Goal: Task Accomplishment & Management: Complete application form

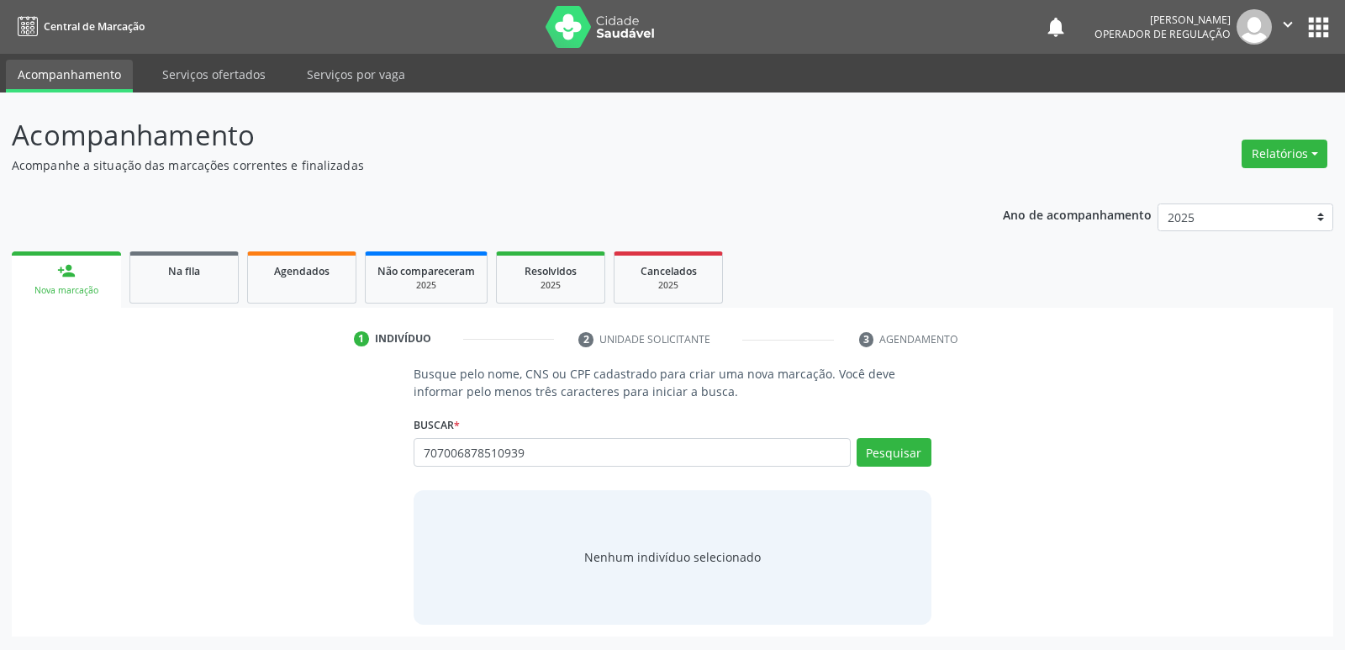
type input "707006878510939"
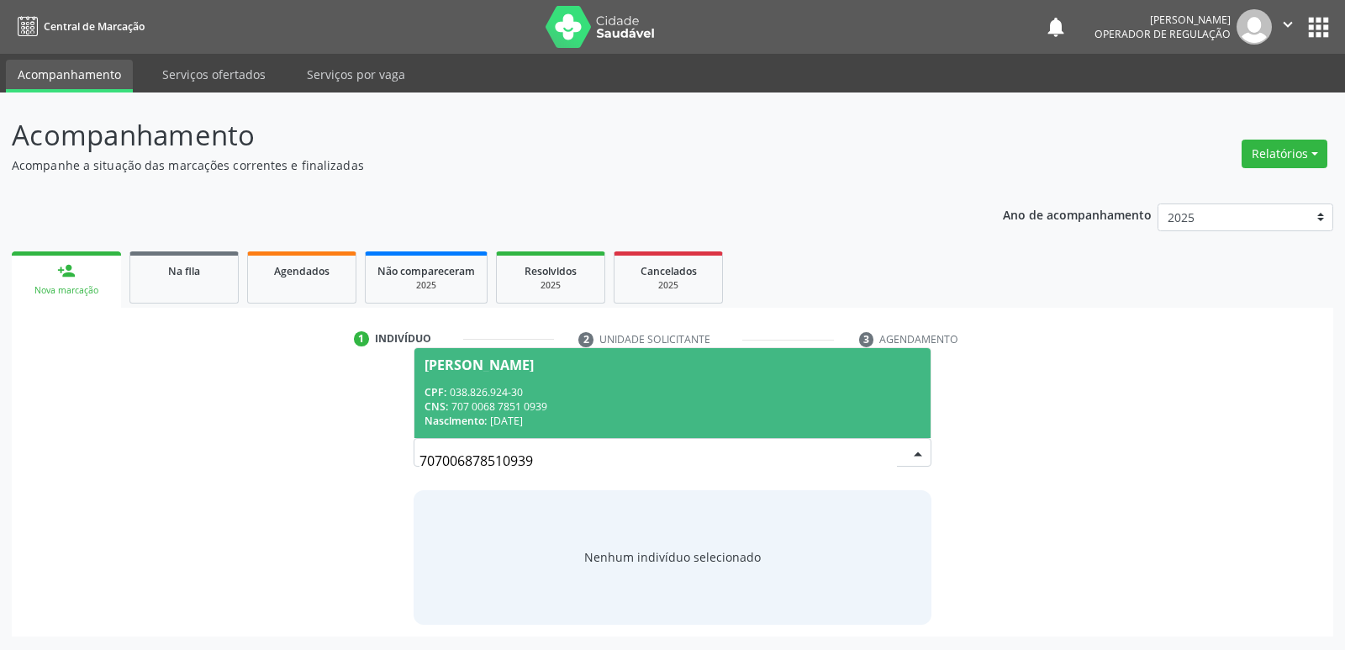
click at [699, 393] on div "CPF: 038.826.924-30" at bounding box center [671, 392] width 495 height 14
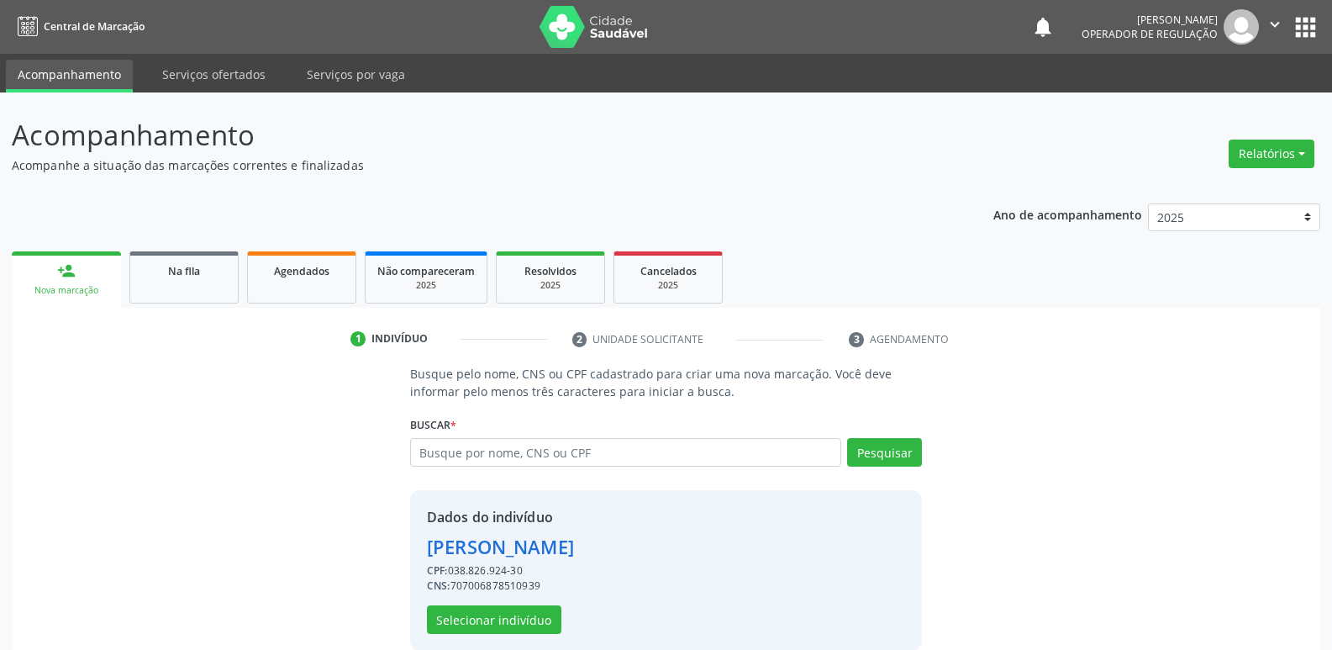
scroll to position [24, 0]
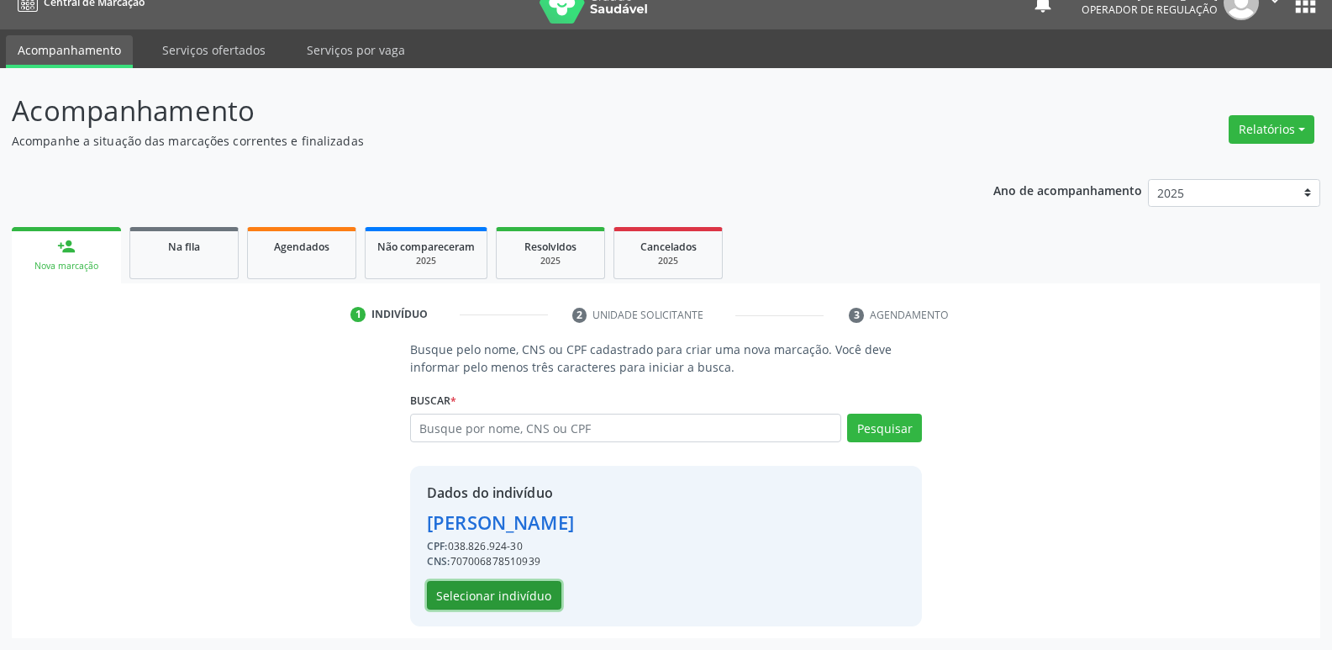
click at [521, 591] on button "Selecionar indivíduo" at bounding box center [494, 595] width 134 height 29
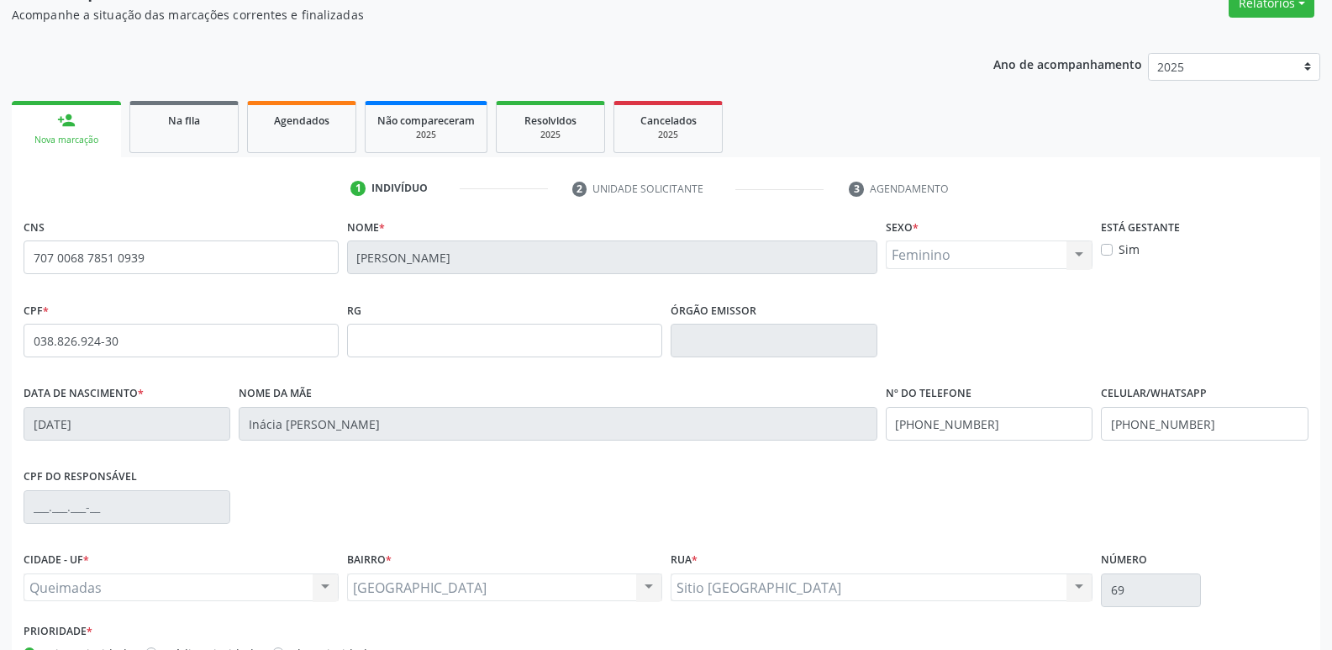
scroll to position [261, 0]
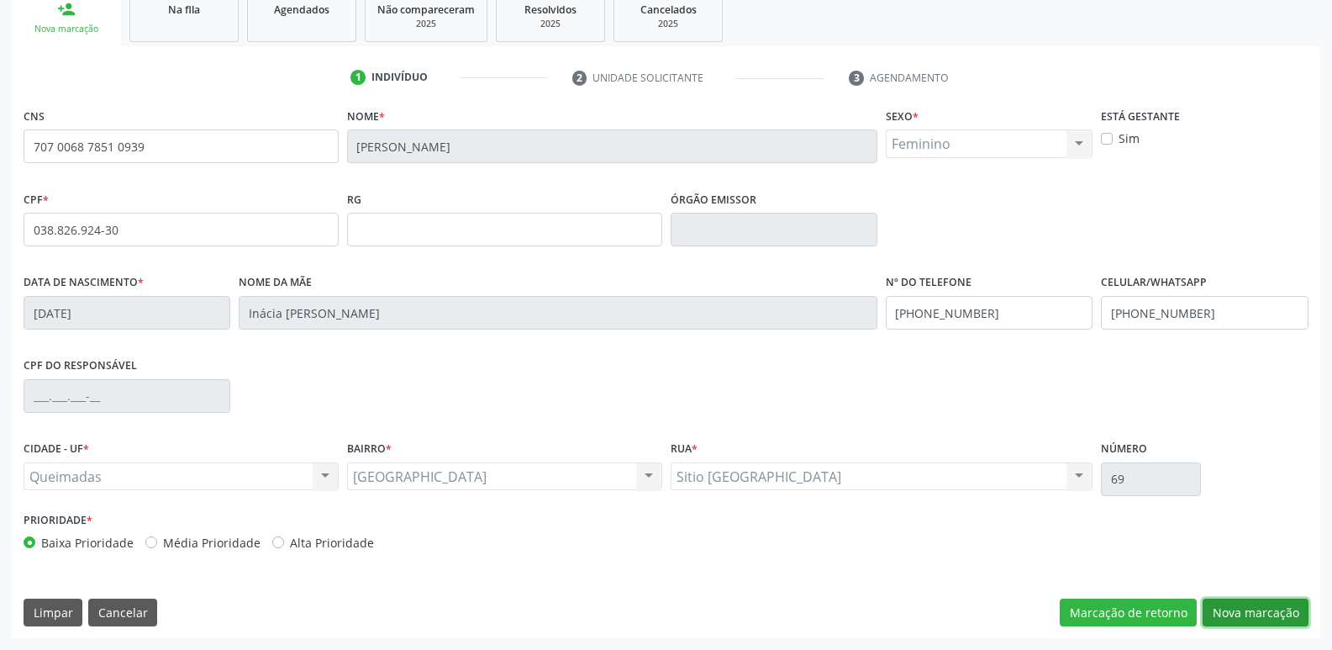
click at [1271, 611] on button "Nova marcação" at bounding box center [1256, 613] width 106 height 29
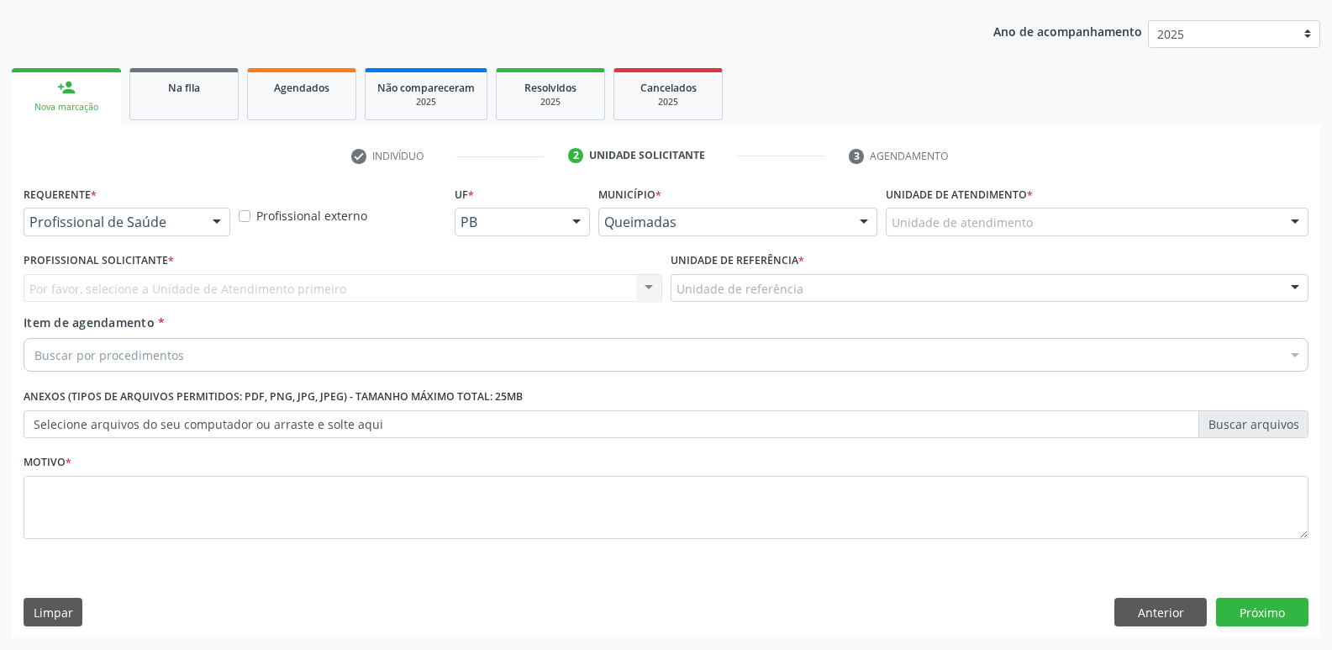
scroll to position [183, 0]
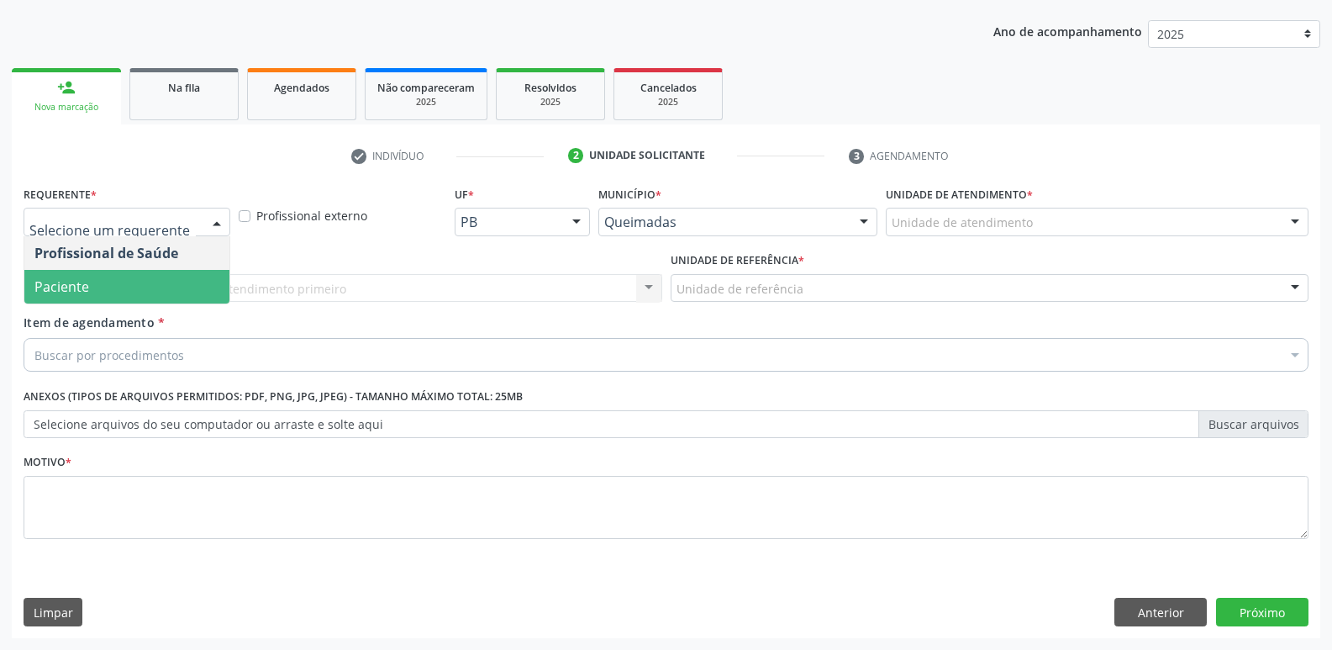
click at [87, 296] on span "Paciente" at bounding box center [126, 287] width 205 height 34
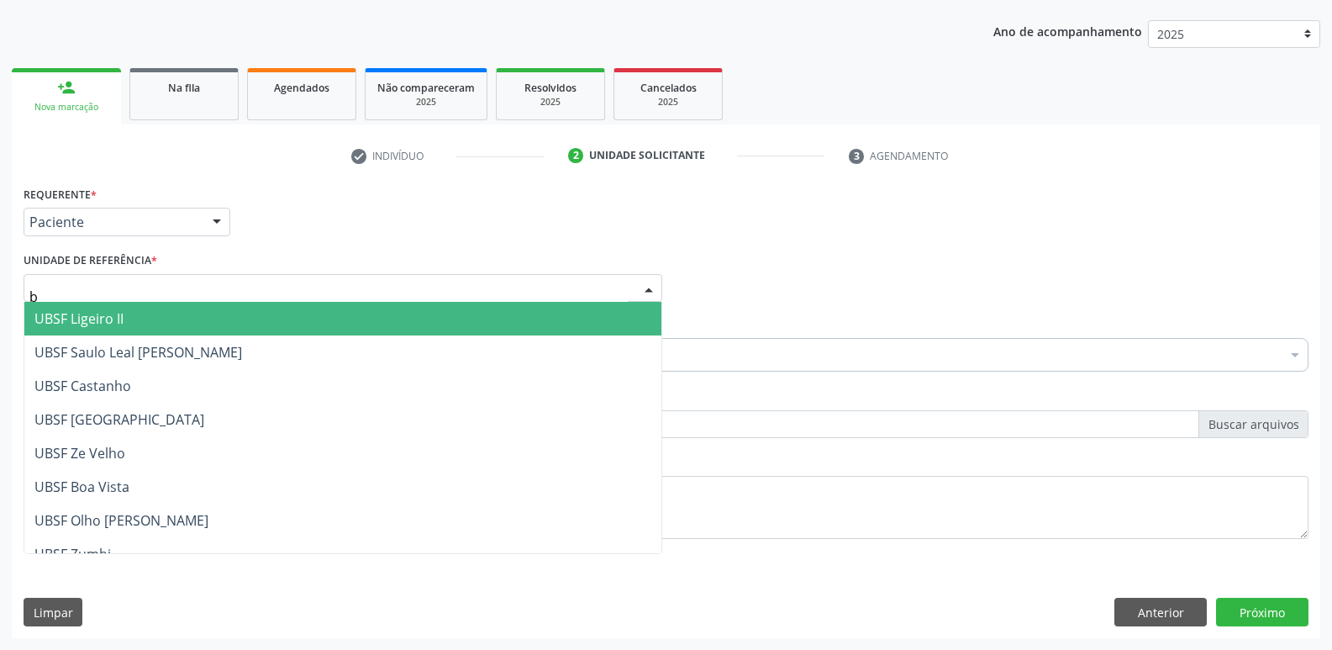
type input "ba"
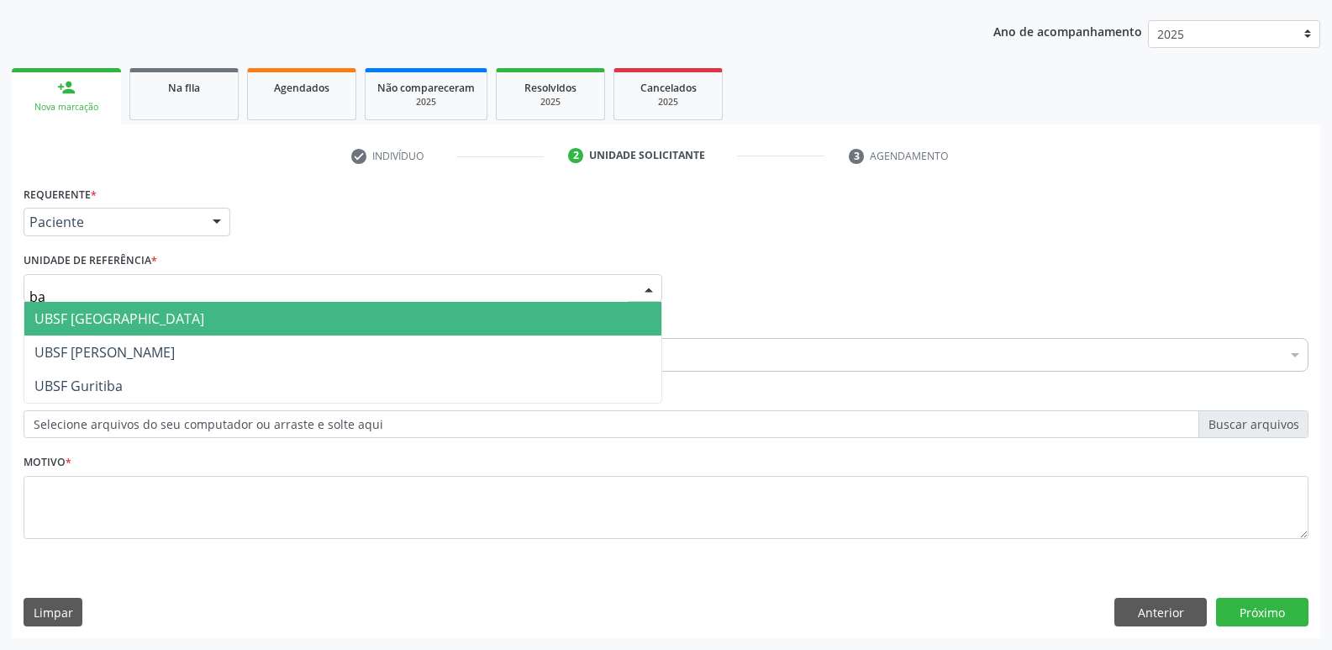
click at [102, 320] on span "UBSF [GEOGRAPHIC_DATA]" at bounding box center [119, 318] width 170 height 18
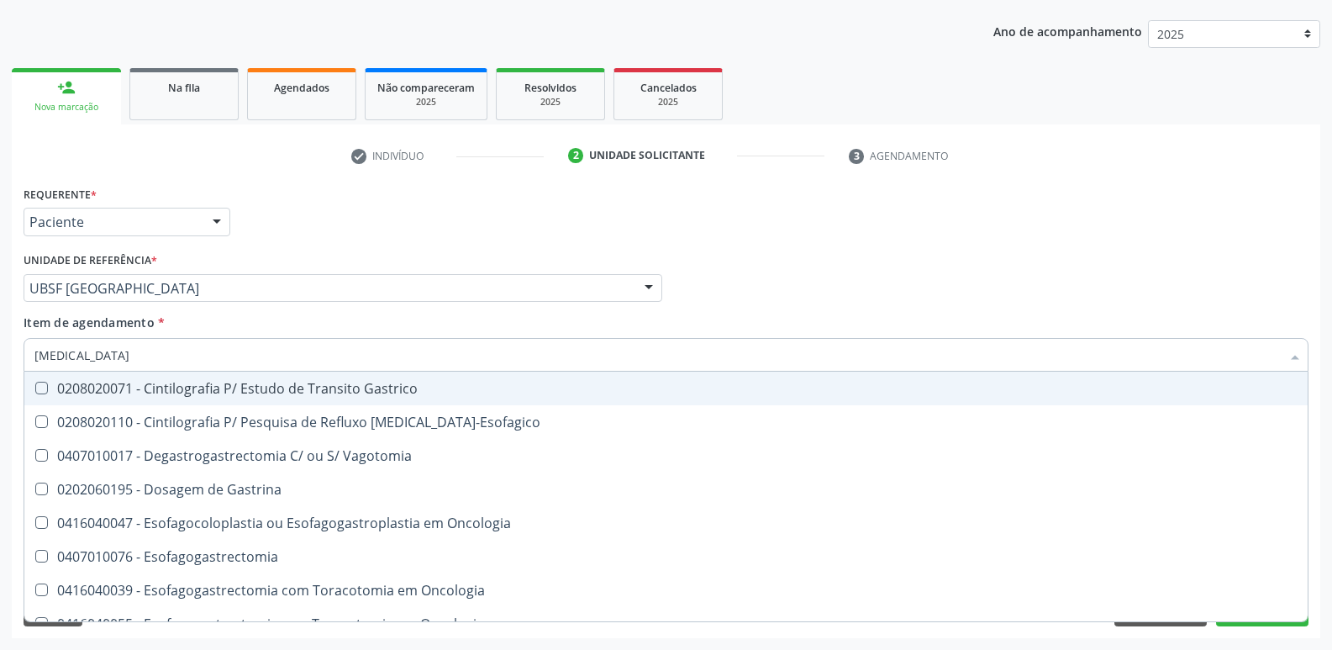
type input "gastrod"
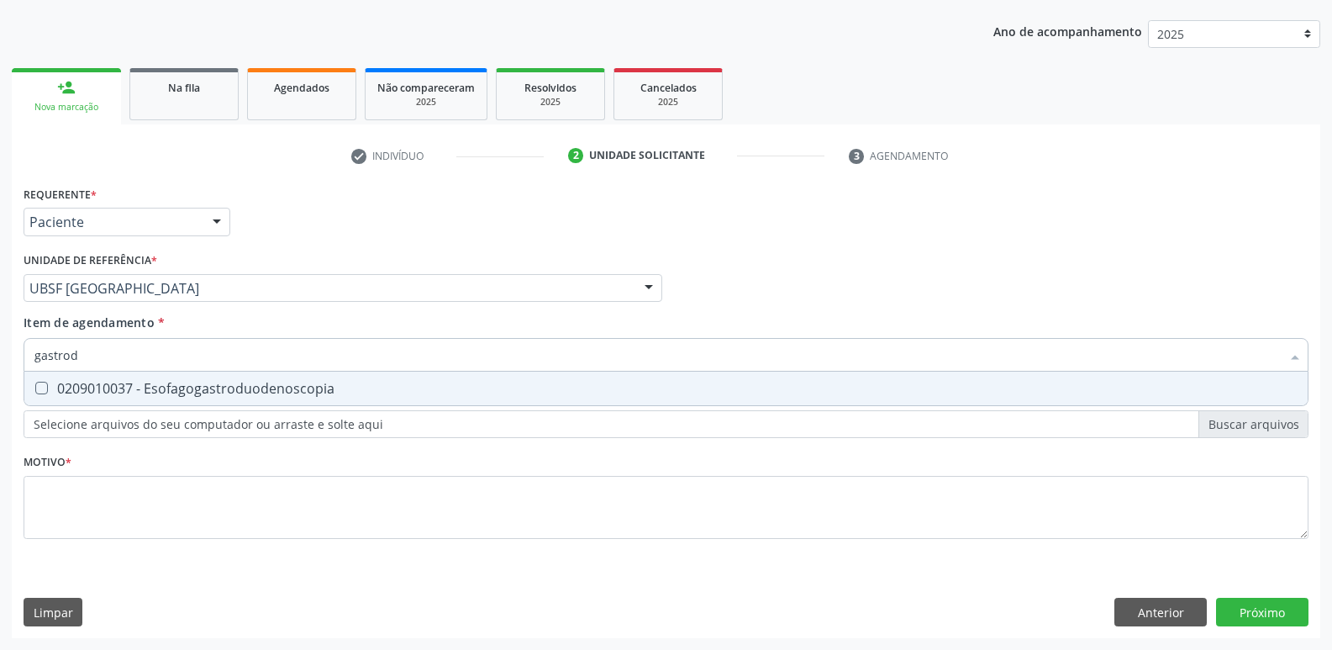
click at [145, 388] on div "0209010037 - Esofagogastroduodenoscopia" at bounding box center [665, 388] width 1263 height 13
checkbox Esofagogastroduodenoscopia "true"
click at [119, 538] on div "Requerente * Paciente Profissional de Saúde Paciente Nenhum resultado encontrad…" at bounding box center [666, 372] width 1285 height 381
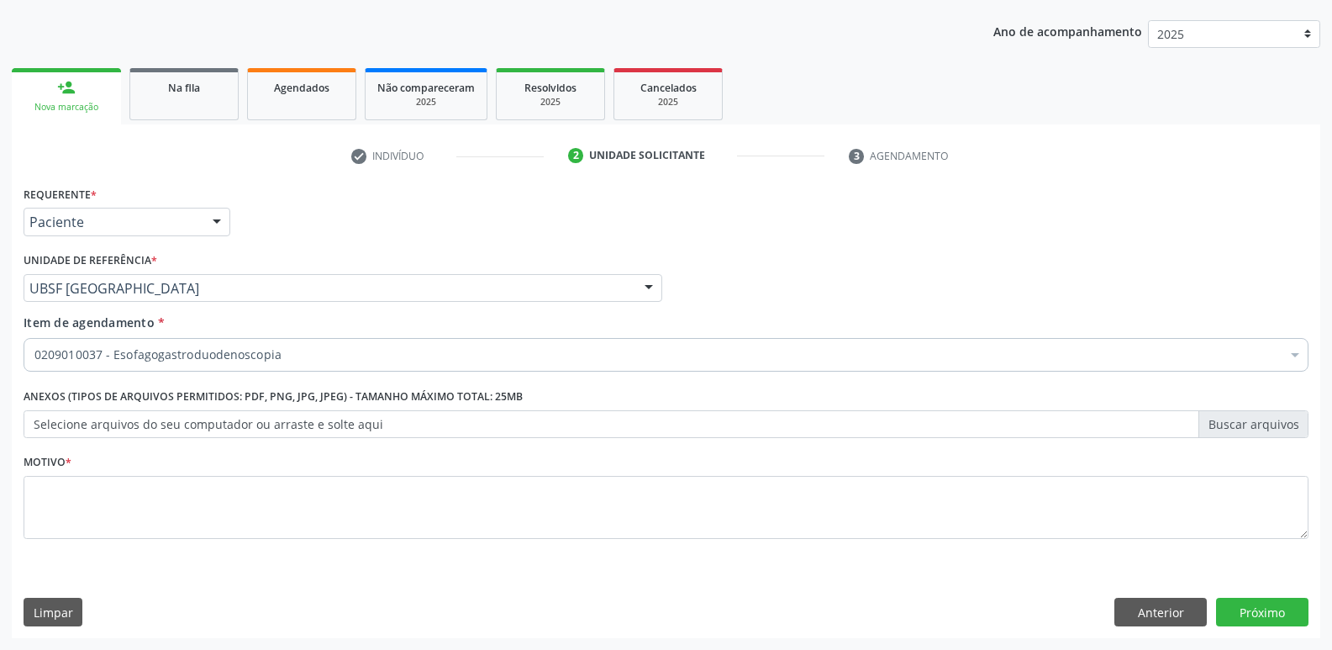
click at [125, 501] on div "Requerente * Paciente Profissional de Saúde Paciente Nenhum resultado encontrad…" at bounding box center [666, 372] width 1285 height 381
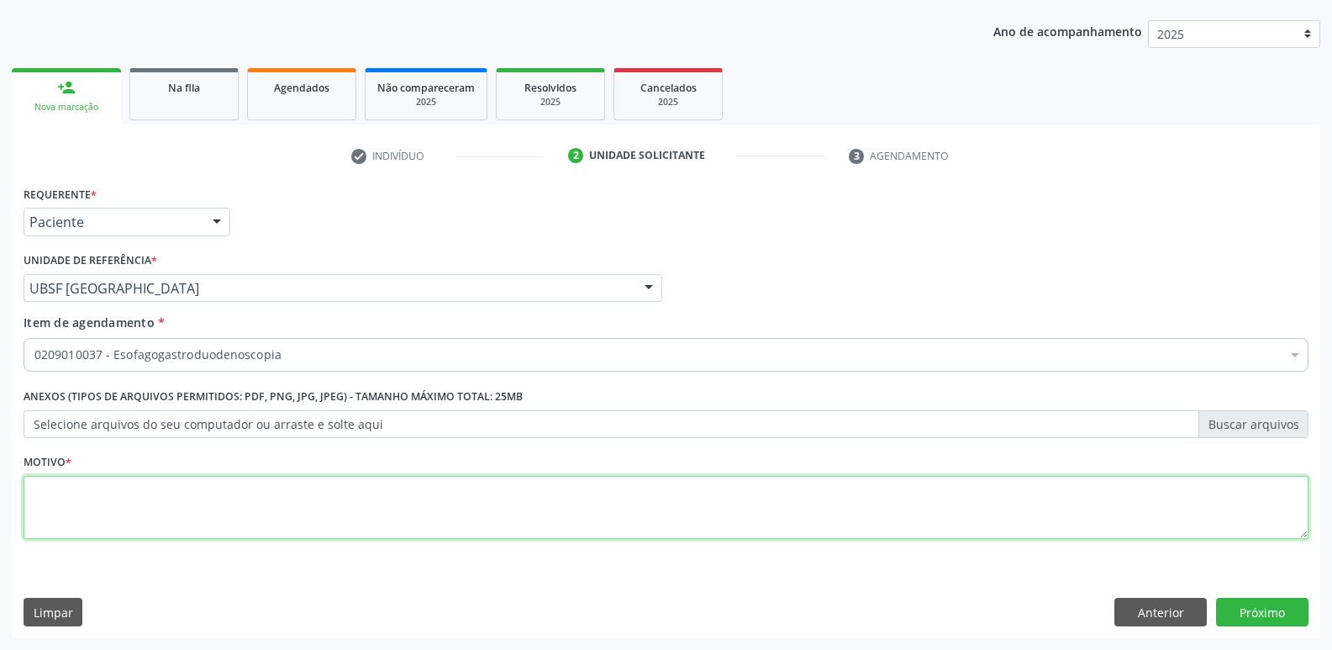
click at [451, 514] on textarea at bounding box center [666, 508] width 1285 height 64
paste textarea "avaliação"
type textarea "avaliação"
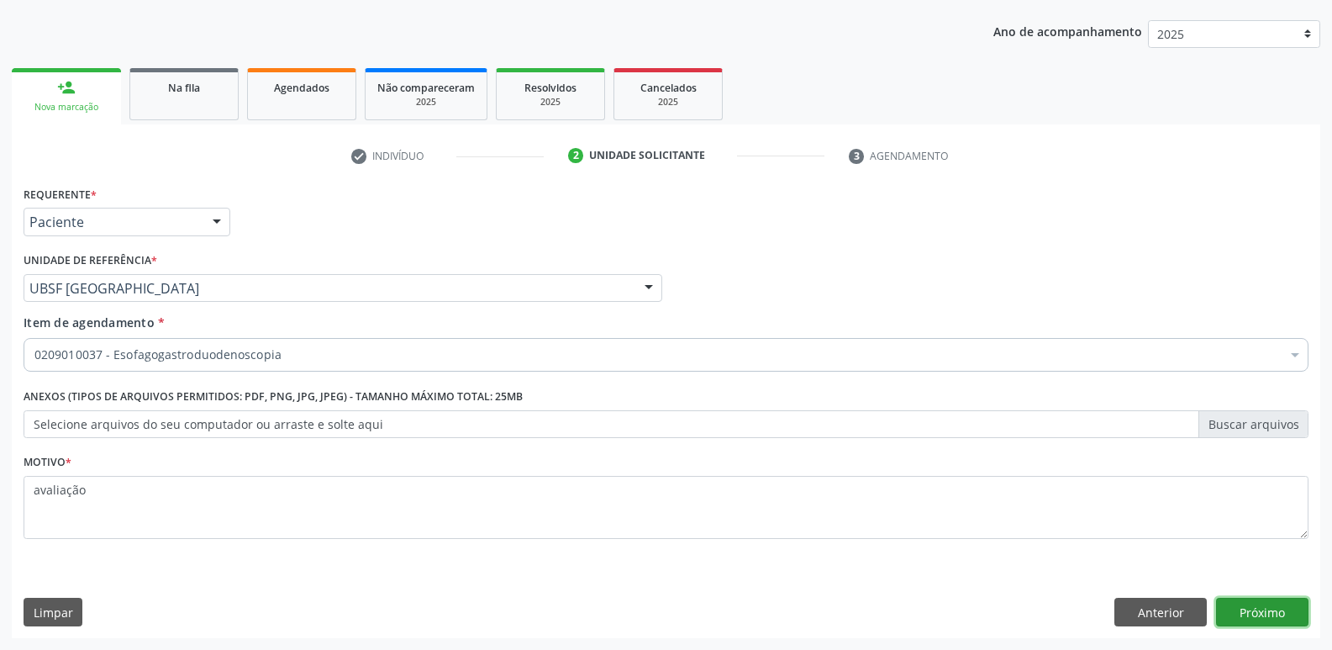
click at [1266, 604] on button "Próximo" at bounding box center [1262, 612] width 92 height 29
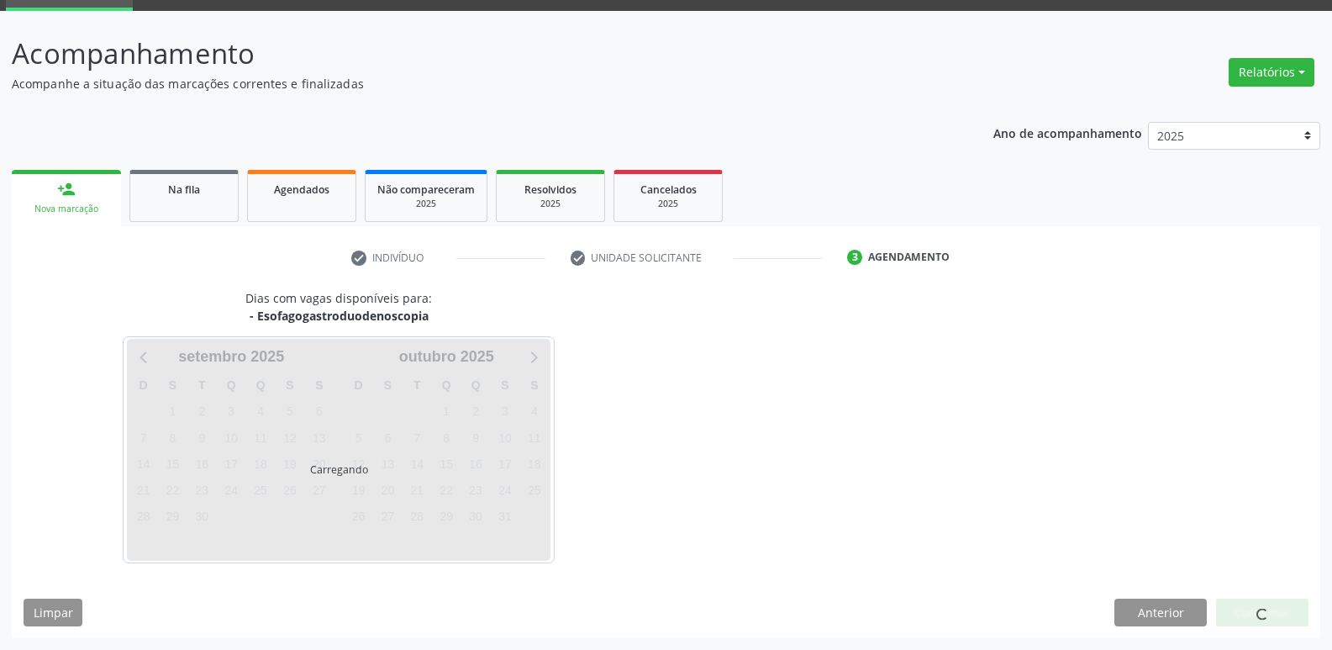
scroll to position [82, 0]
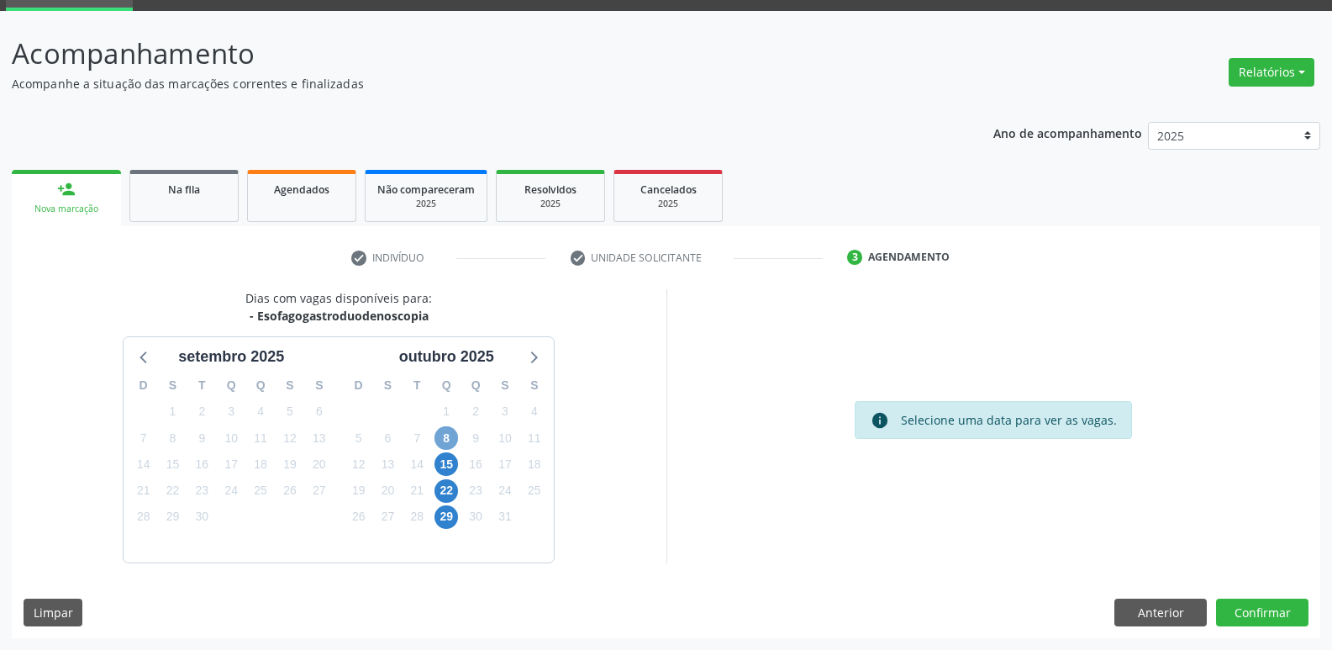
click at [446, 436] on span "8" at bounding box center [447, 438] width 24 height 24
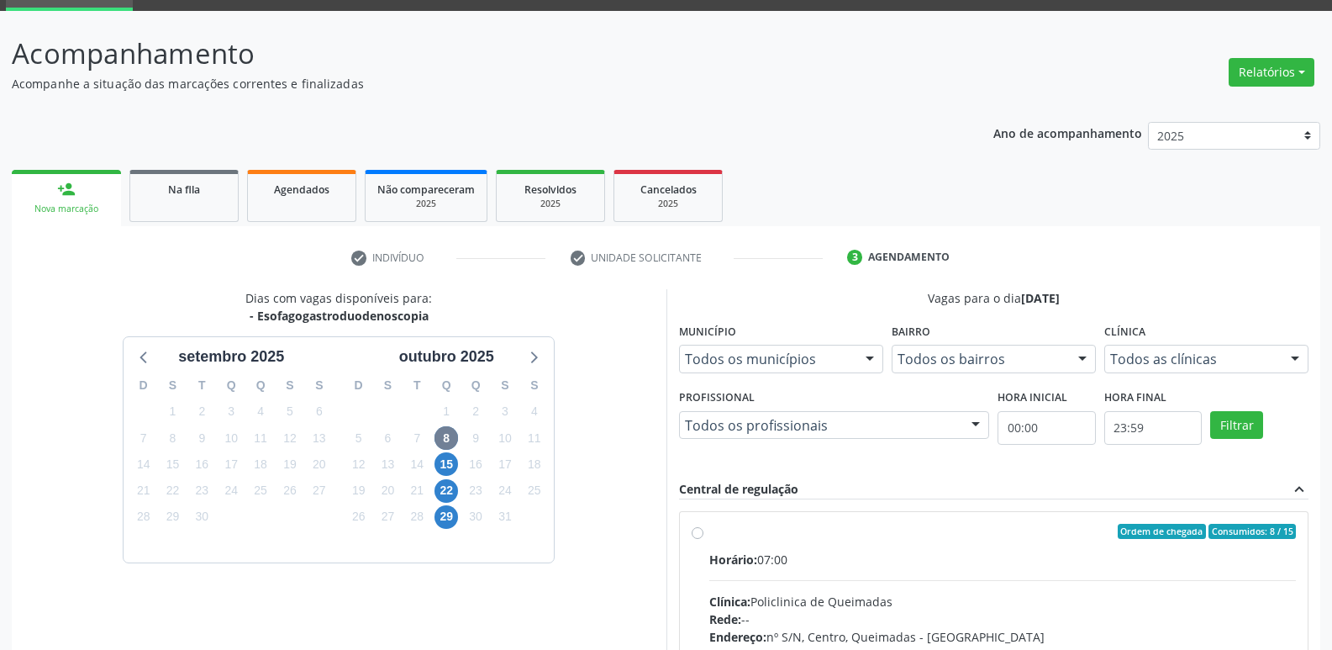
drag, startPoint x: 1178, startPoint y: 551, endPoint x: 1181, endPoint y: 541, distance: 11.4
click at [1181, 541] on label "Ordem de chegada Consumidos: 8 / 15 Horário: 07:00 Clínica: Policlinica de Quei…" at bounding box center [1003, 653] width 588 height 258
click at [704, 539] on input "Ordem de chegada Consumidos: 8 / 15 Horário: 07:00 Clínica: Policlinica de Quei…" at bounding box center [698, 531] width 12 height 15
radio input "true"
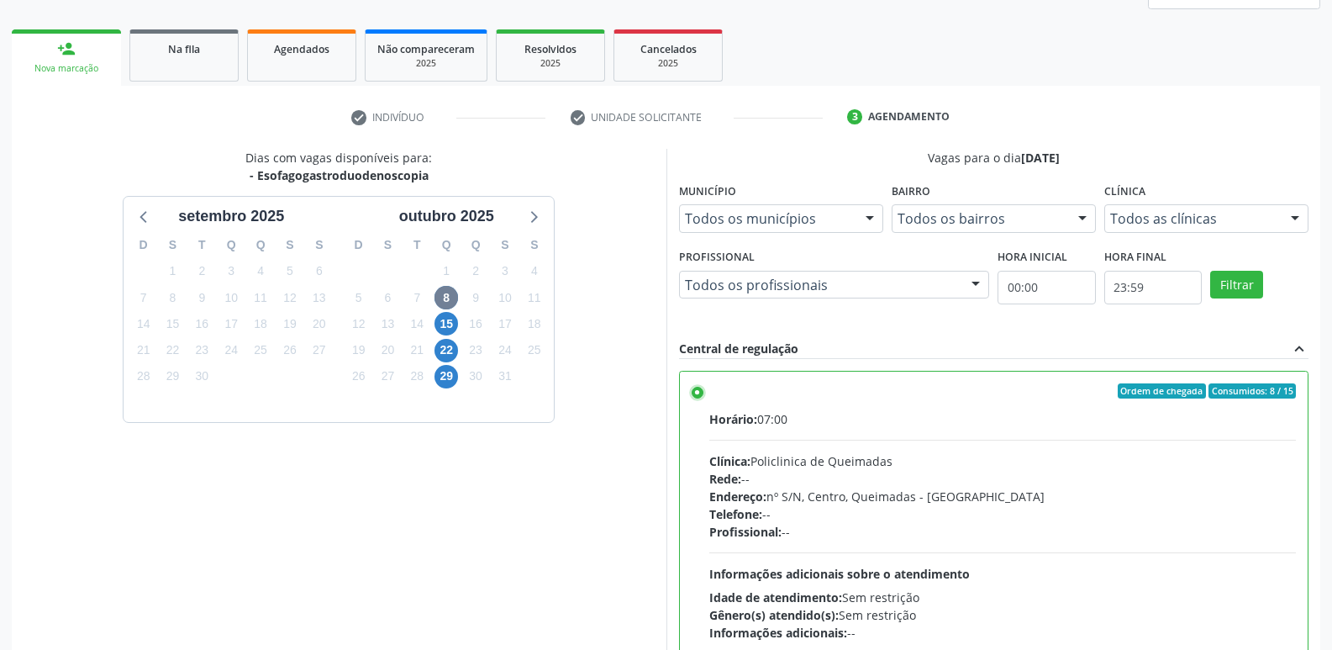
scroll to position [355, 0]
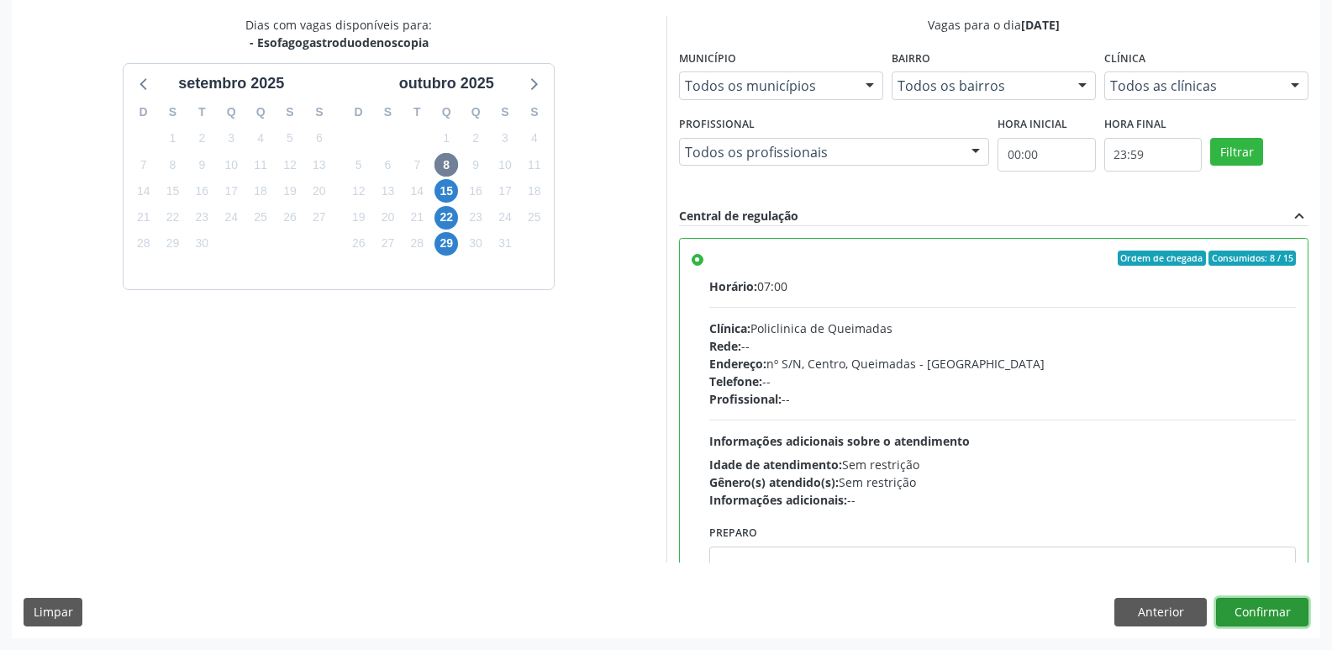
click at [1253, 609] on button "Confirmar" at bounding box center [1262, 612] width 92 height 29
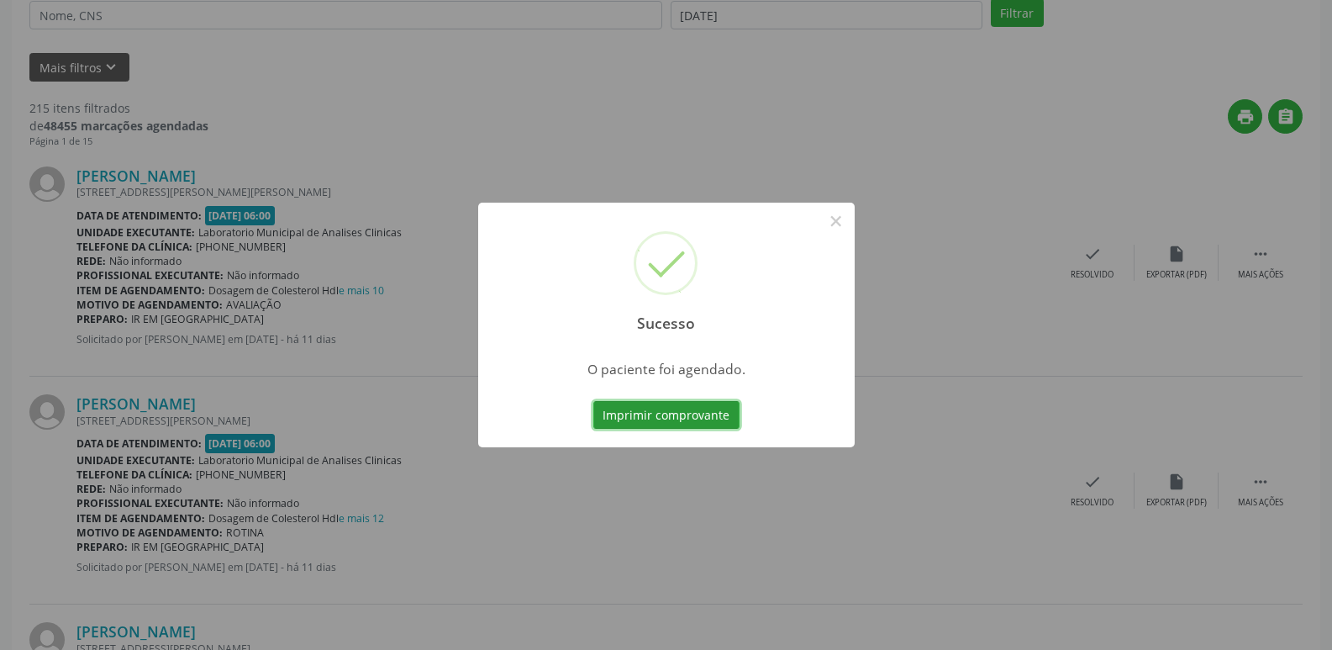
scroll to position [0, 0]
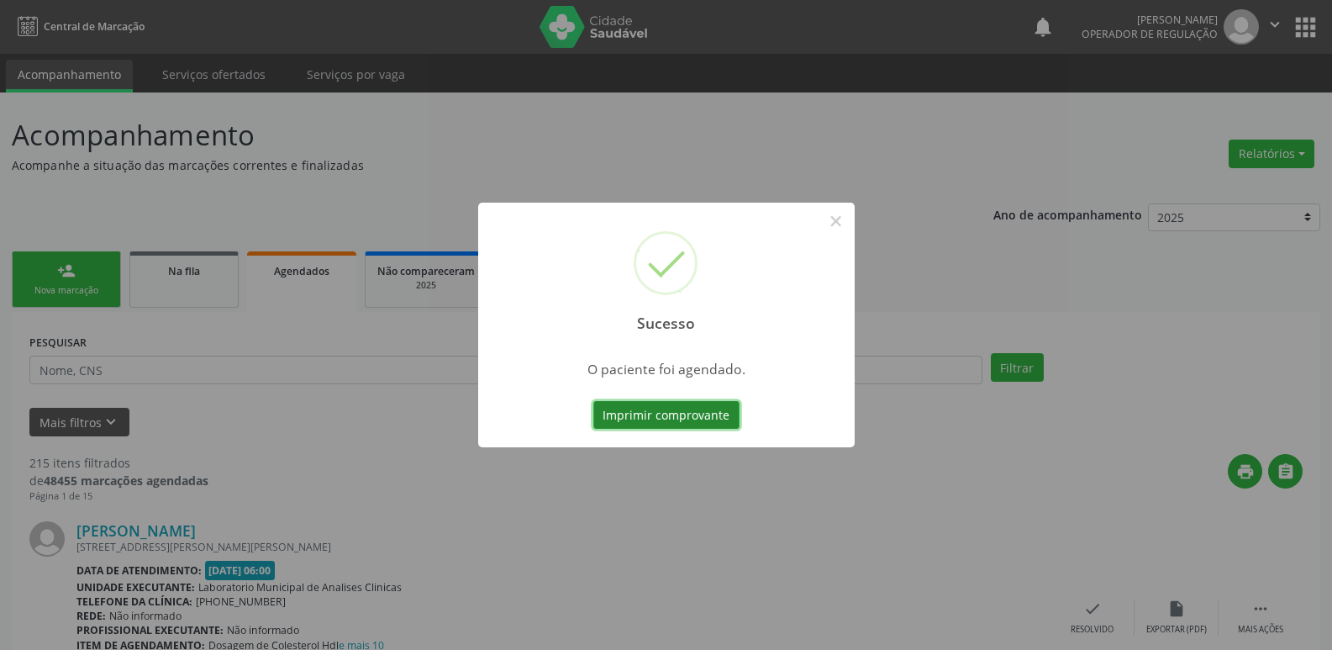
click at [720, 401] on button "Imprimir comprovante" at bounding box center [666, 415] width 146 height 29
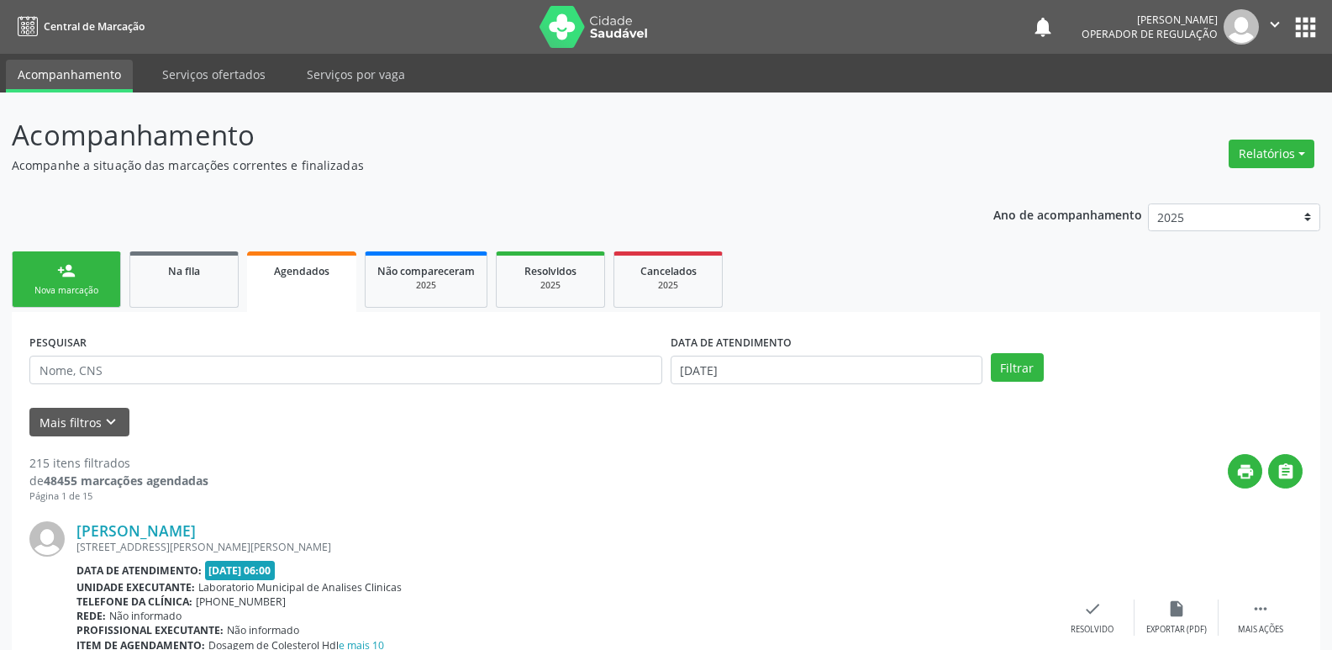
click at [83, 272] on link "person_add Nova marcação" at bounding box center [66, 279] width 109 height 56
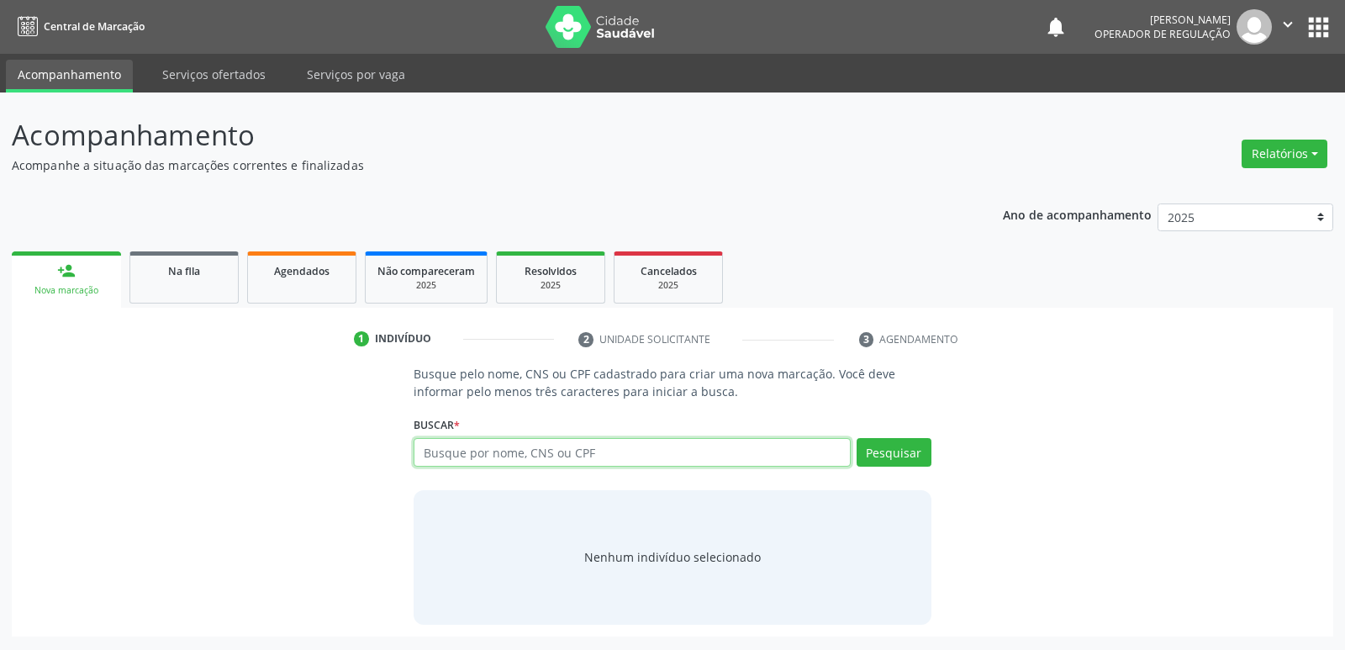
click at [560, 459] on input "text" at bounding box center [632, 452] width 436 height 29
click at [215, 264] on div "Na fila" at bounding box center [184, 270] width 84 height 18
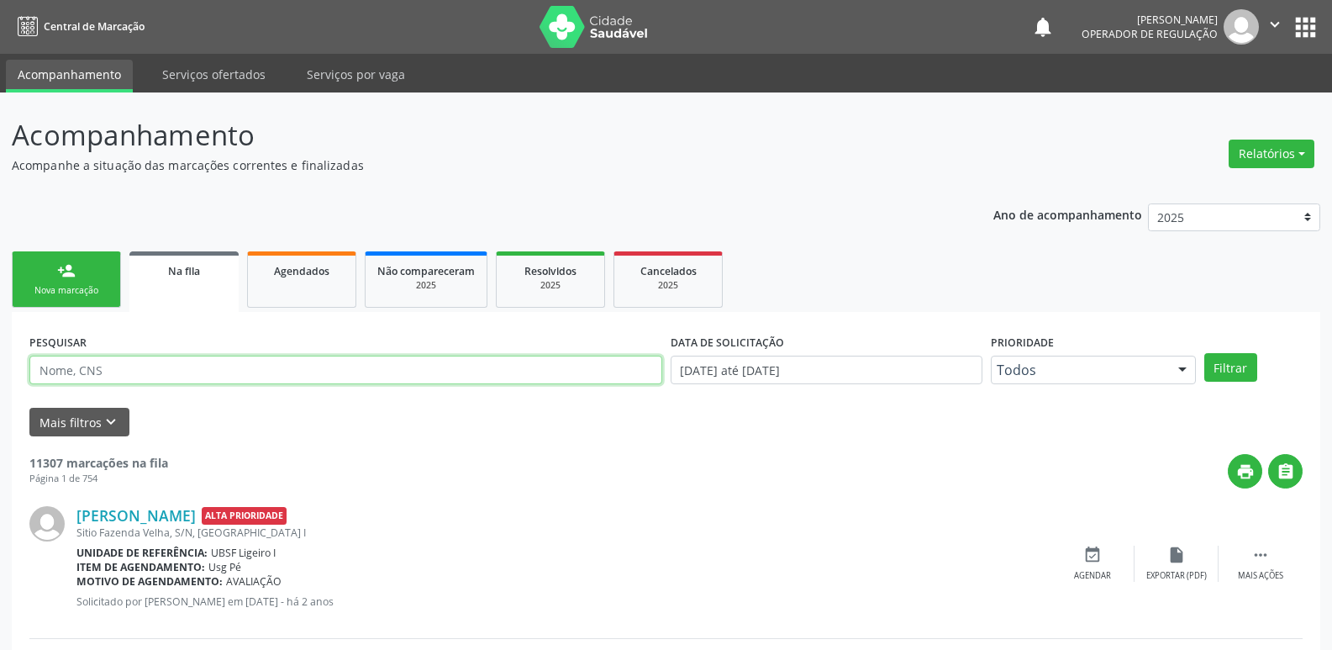
click at [132, 366] on input "text" at bounding box center [345, 370] width 633 height 29
type input "704602122216524"
click at [1205, 353] on button "Filtrar" at bounding box center [1231, 367] width 53 height 29
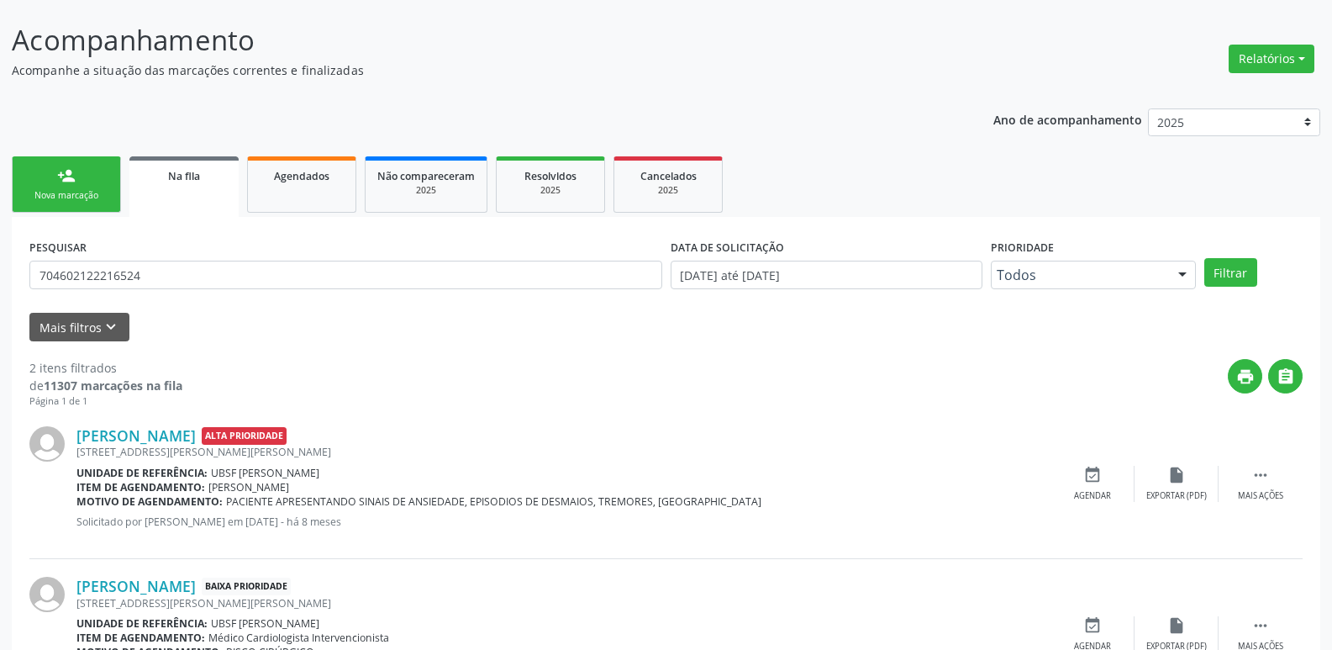
scroll to position [183, 0]
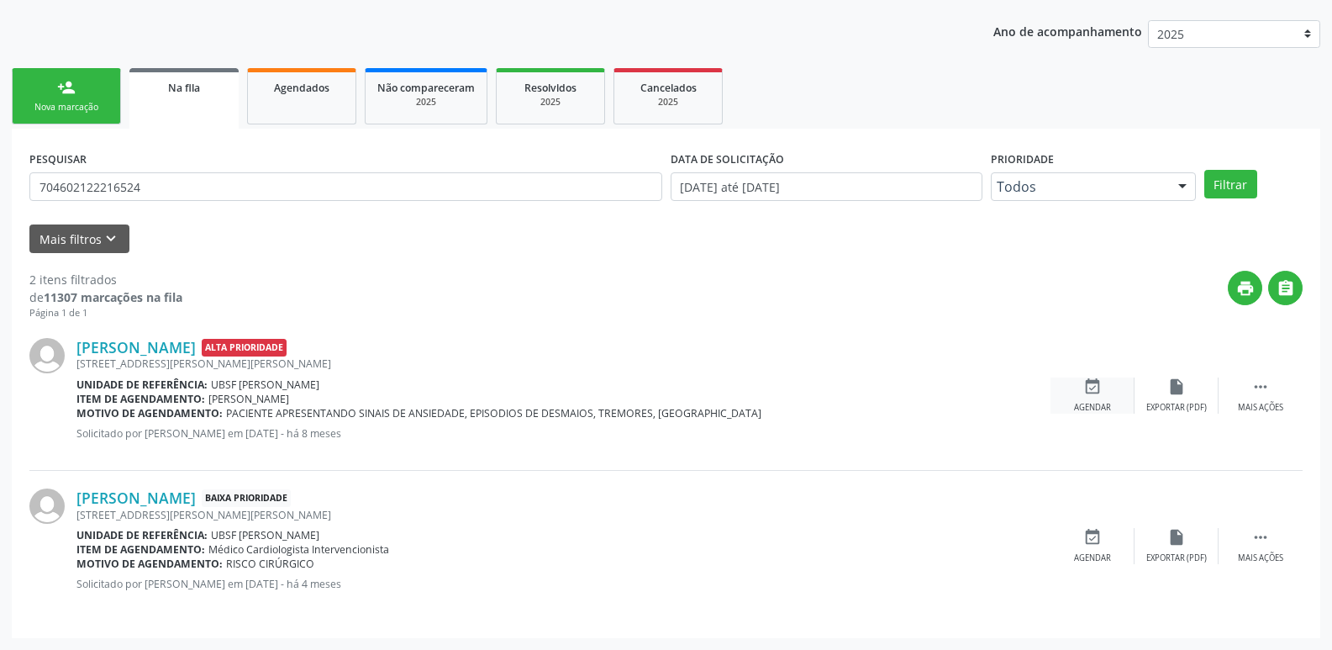
click at [1097, 387] on icon "event_available" at bounding box center [1093, 386] width 18 height 18
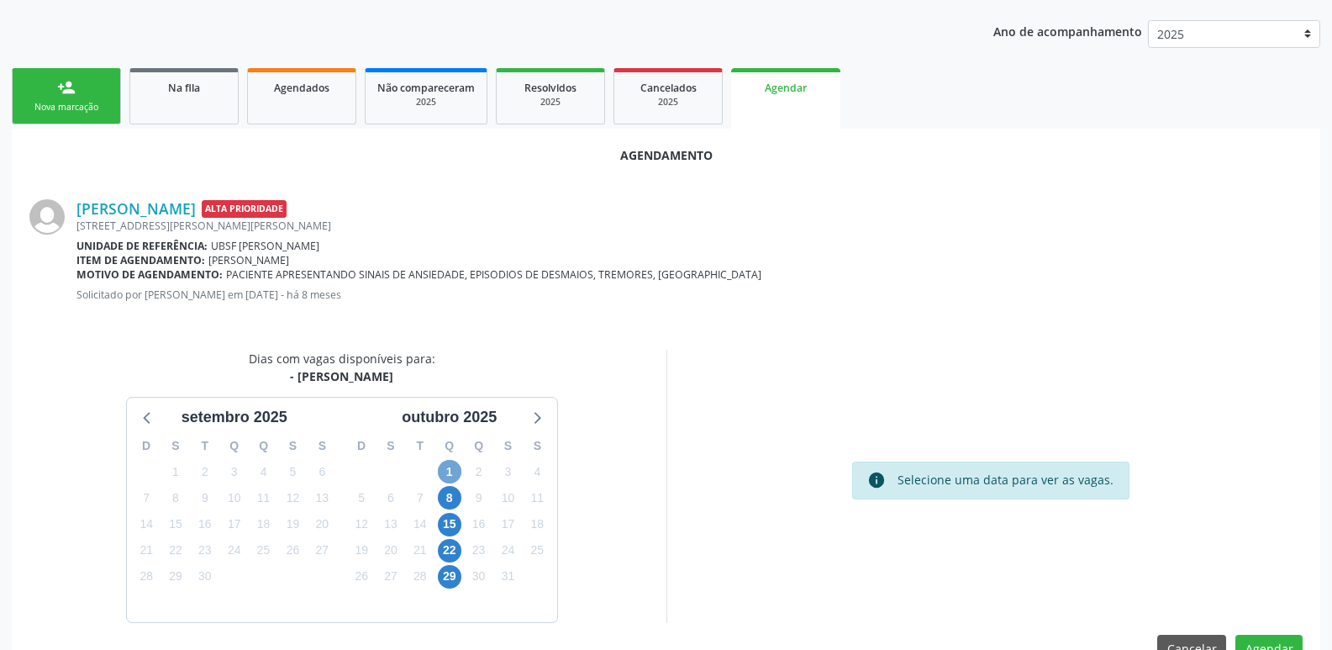
click at [448, 473] on span "1" at bounding box center [450, 472] width 24 height 24
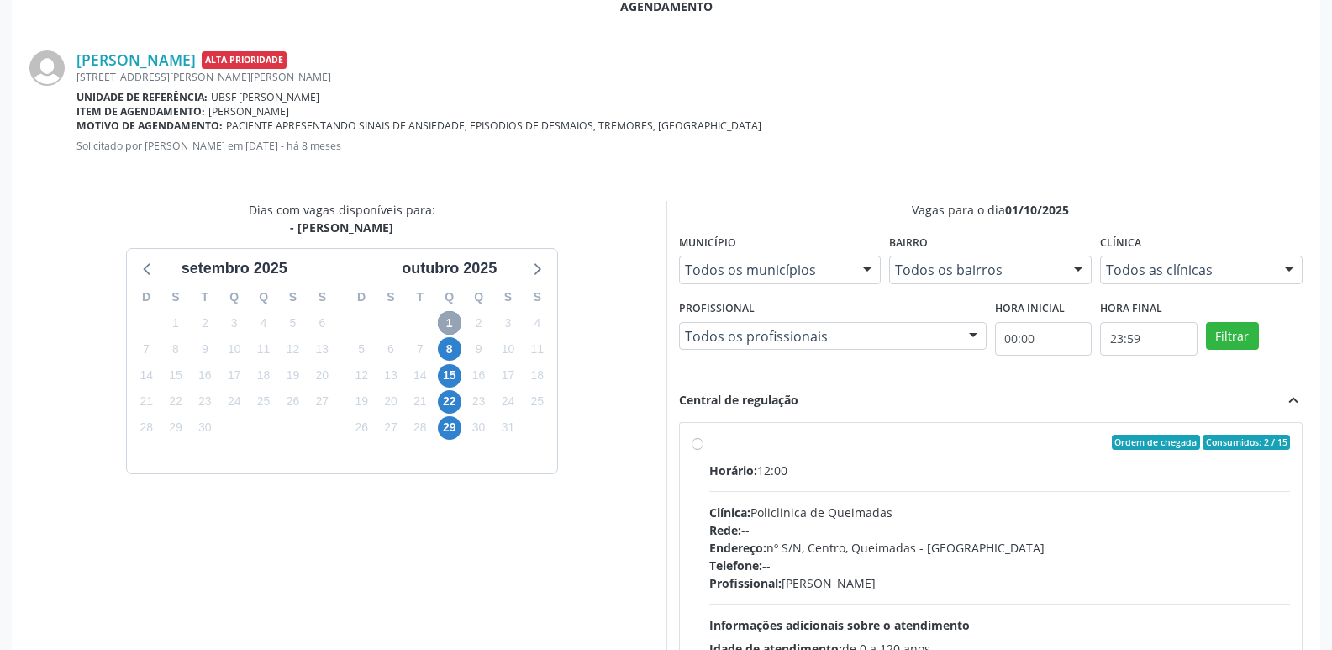
scroll to position [468, 0]
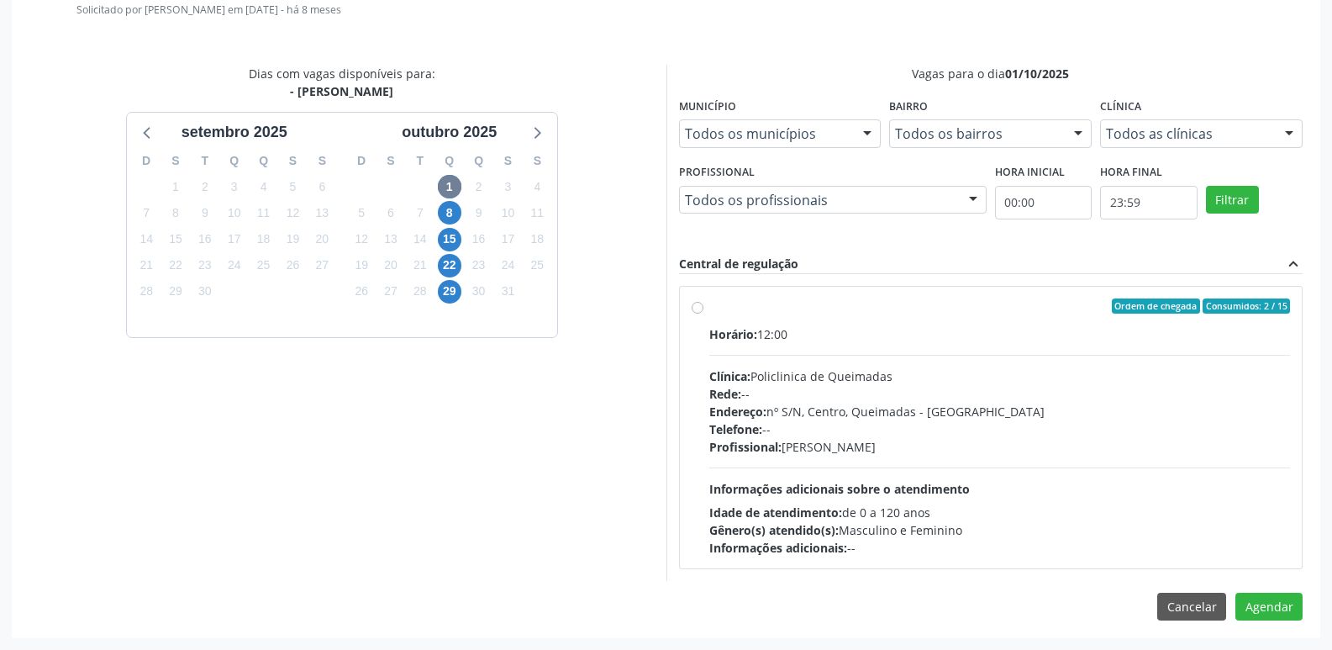
click at [1113, 436] on div "Telefone: --" at bounding box center [1000, 429] width 582 height 18
click at [704, 314] on input "Ordem de chegada Consumidos: 2 / 15 Horário: 12:00 Clínica: Policlinica de Quei…" at bounding box center [698, 305] width 12 height 15
radio input "true"
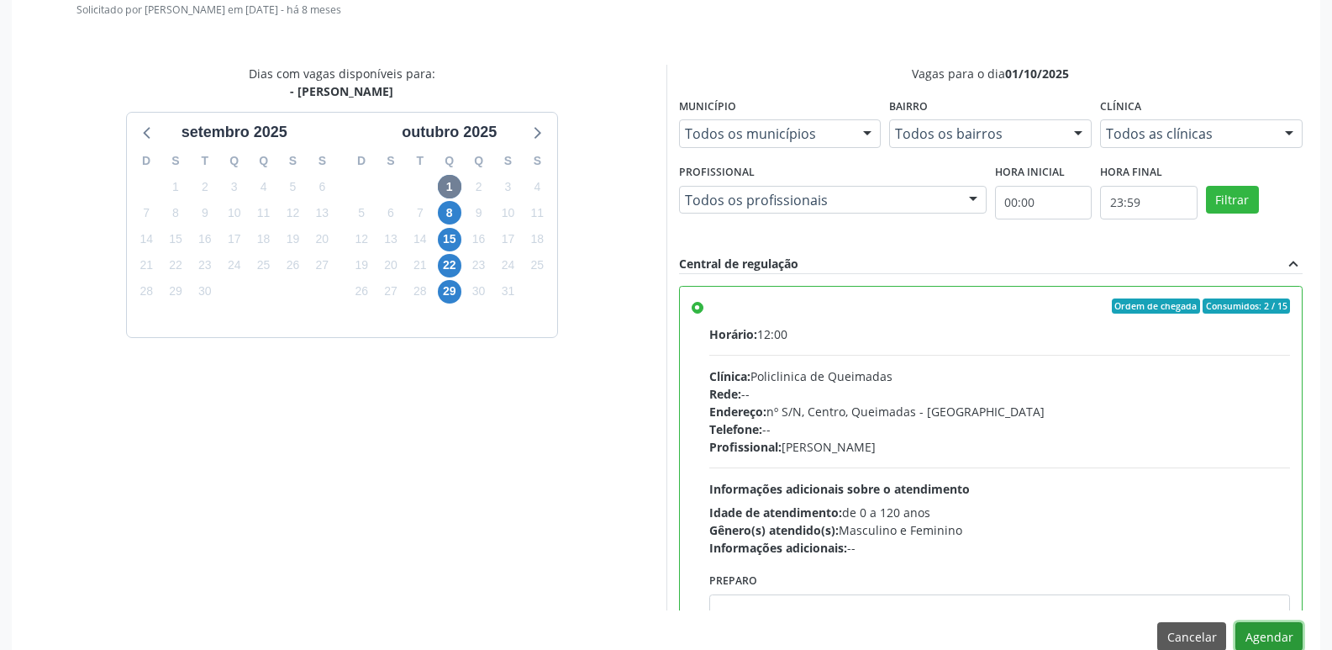
click at [1252, 629] on button "Agendar" at bounding box center [1269, 636] width 67 height 29
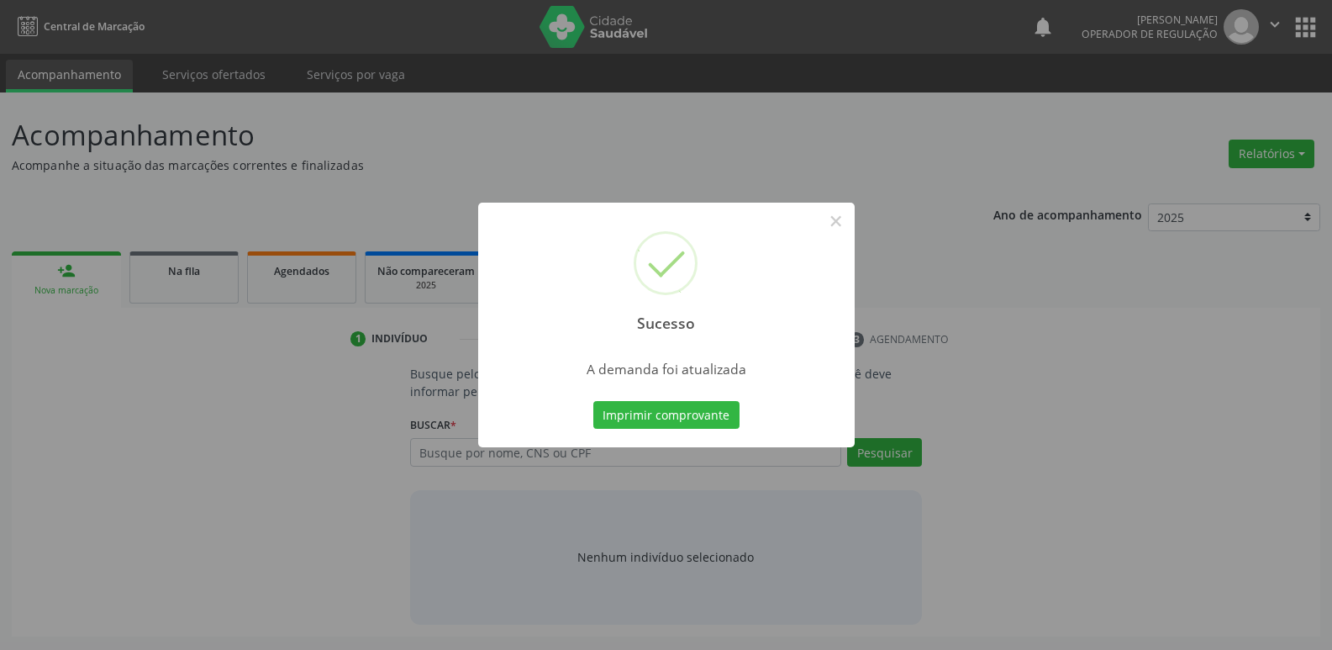
scroll to position [0, 0]
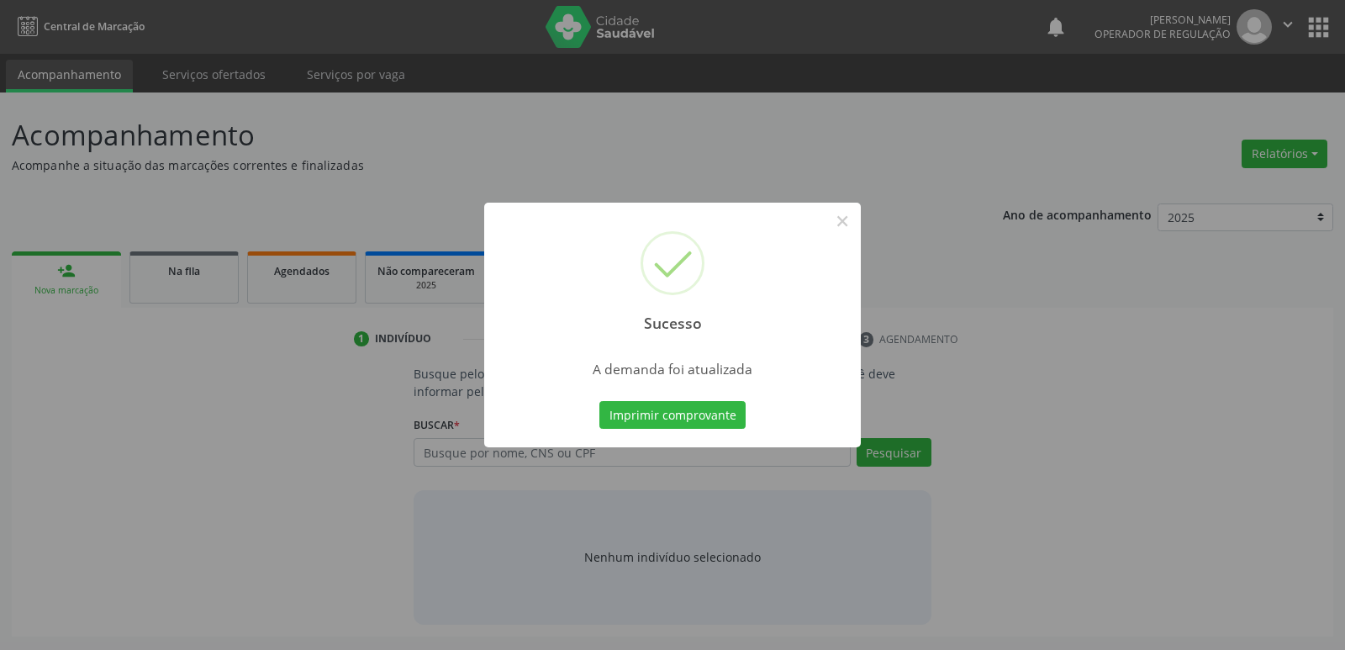
click at [599, 401] on button "Imprimir comprovante" at bounding box center [672, 415] width 146 height 29
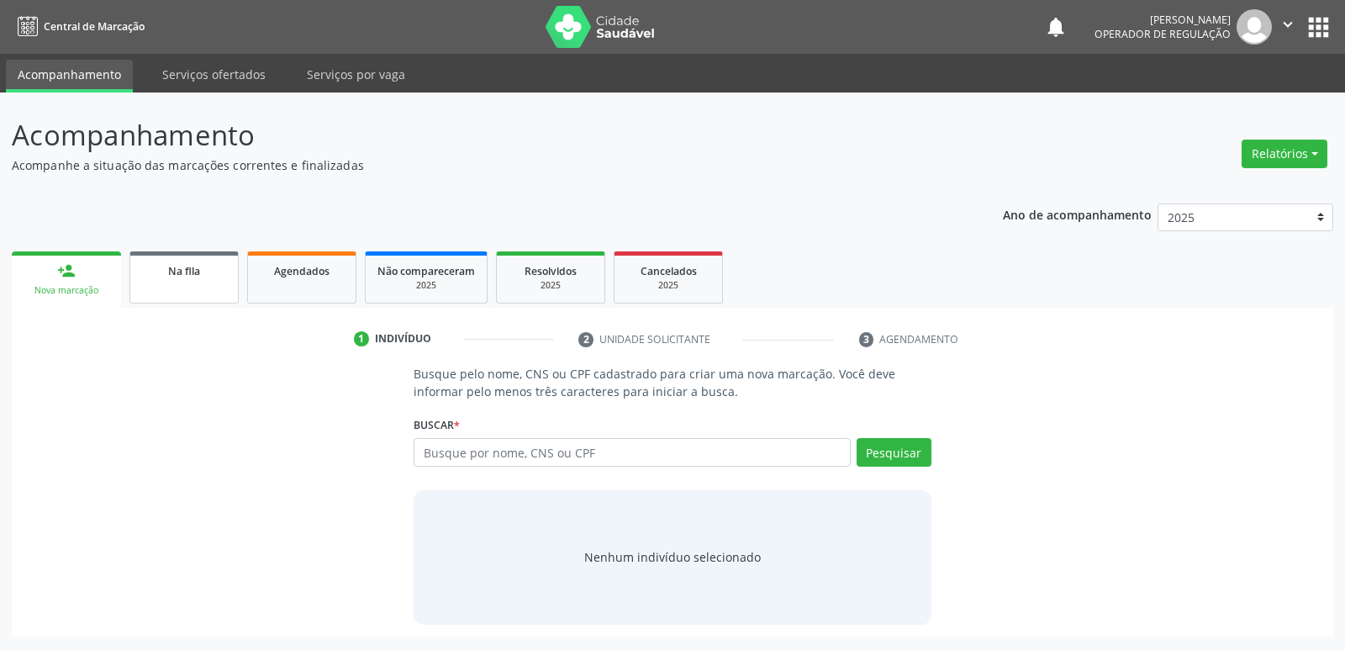
click at [192, 264] on span "Na fila" at bounding box center [184, 271] width 32 height 14
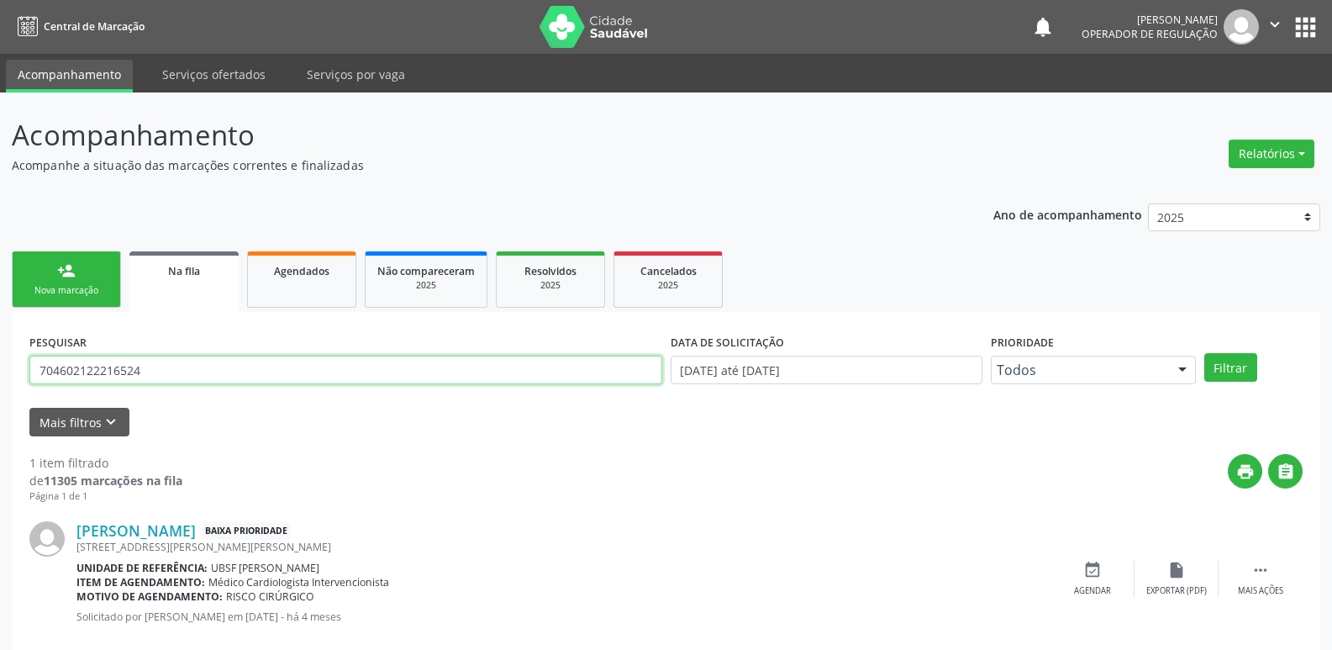
drag, startPoint x: 224, startPoint y: 357, endPoint x: 0, endPoint y: 342, distance: 224.9
click at [0, 342] on div "Acompanhamento Acompanhe a situação das marcações correntes e finalizadas Relat…" at bounding box center [666, 387] width 1332 height 590
type input "700406488074548"
click at [1205, 353] on button "Filtrar" at bounding box center [1231, 367] width 53 height 29
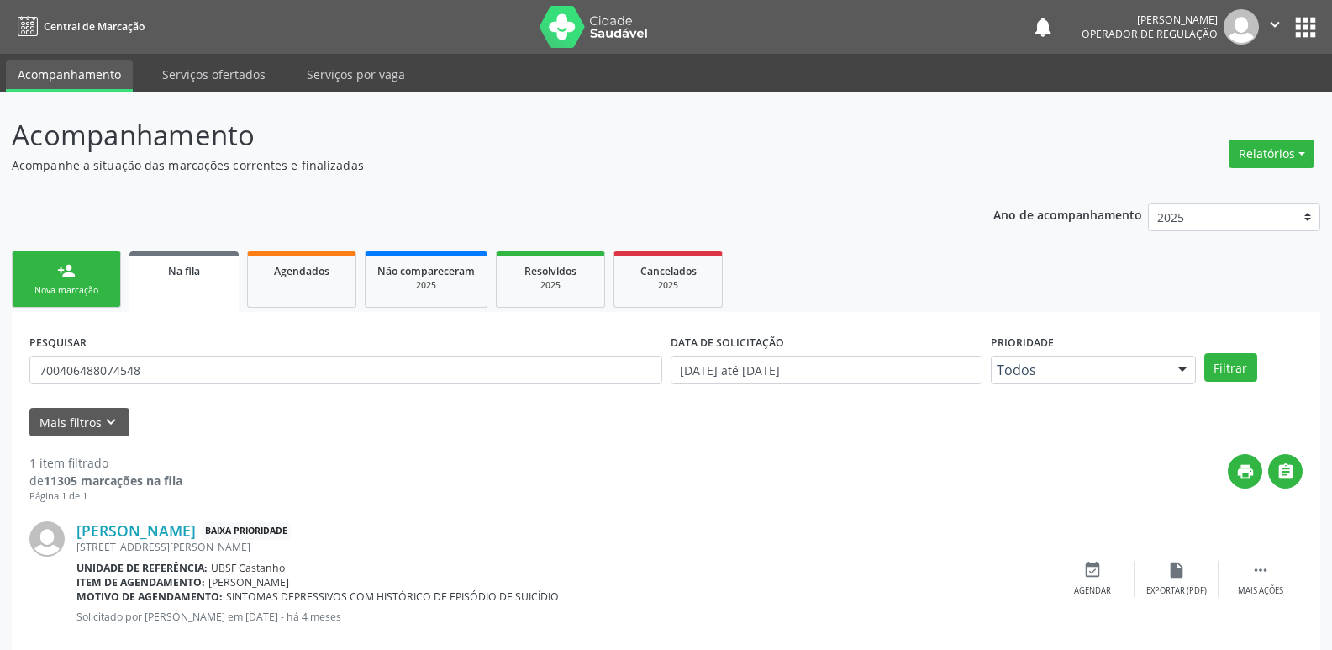
scroll to position [33, 0]
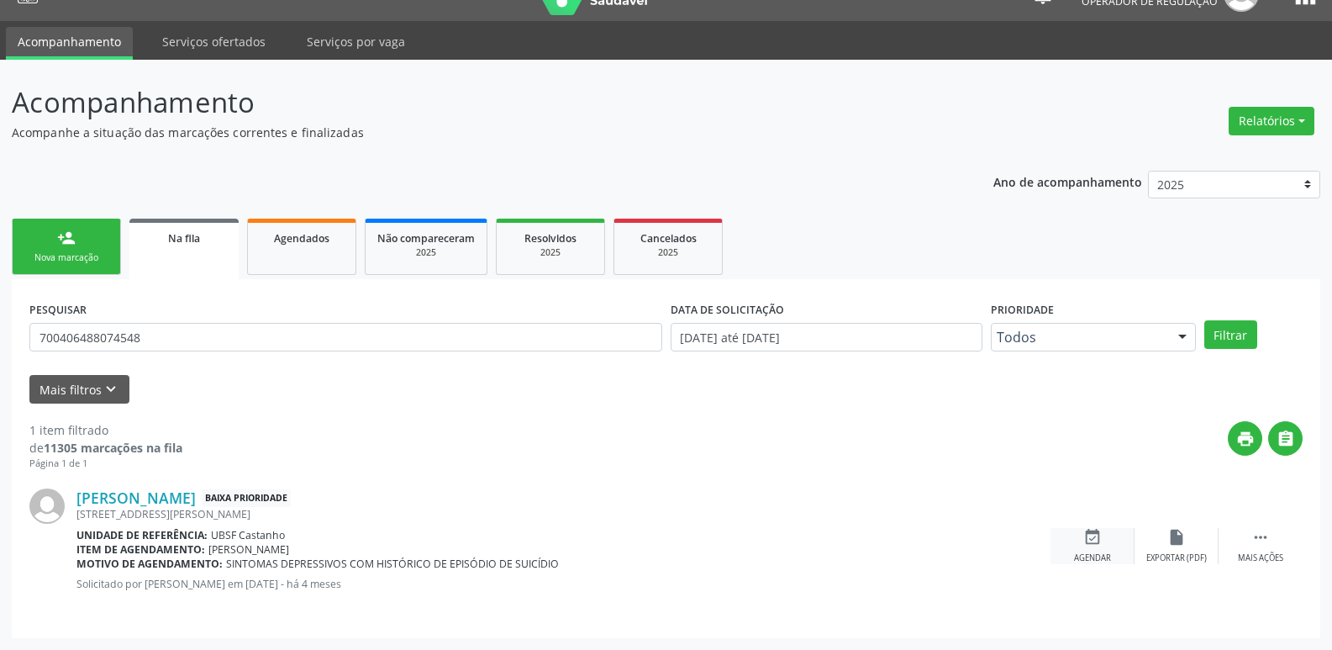
click at [1090, 543] on icon "event_available" at bounding box center [1093, 537] width 18 height 18
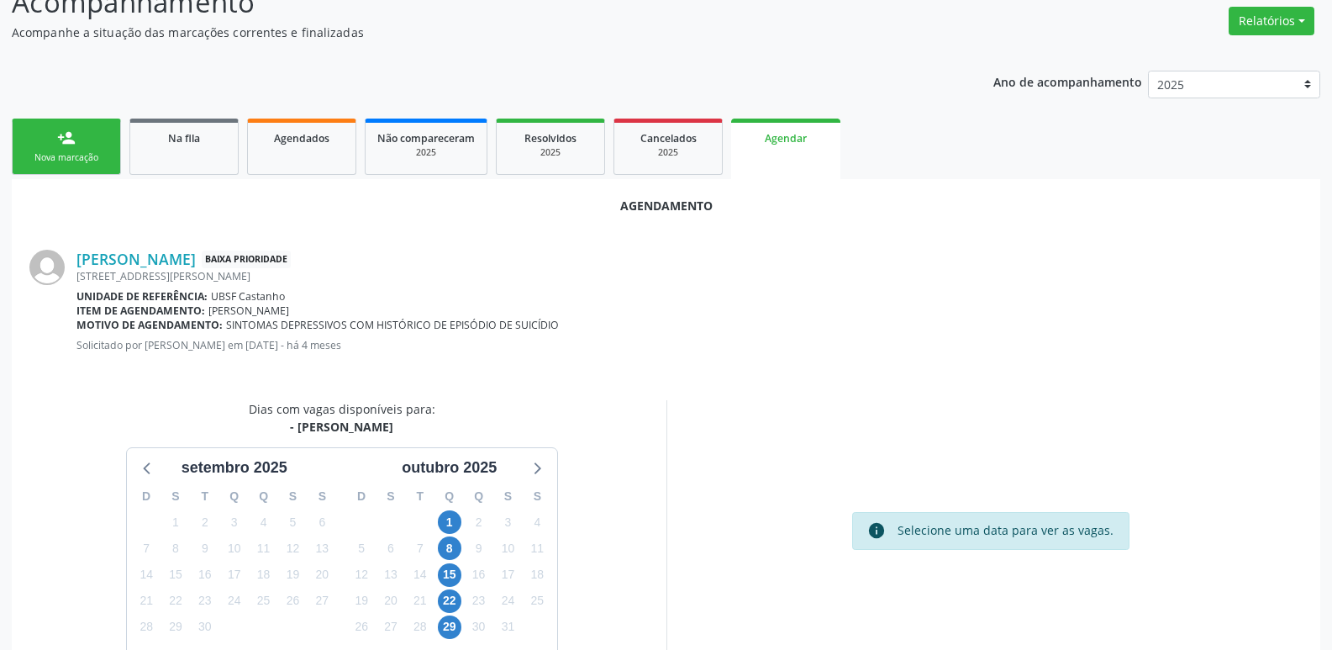
scroll to position [225, 0]
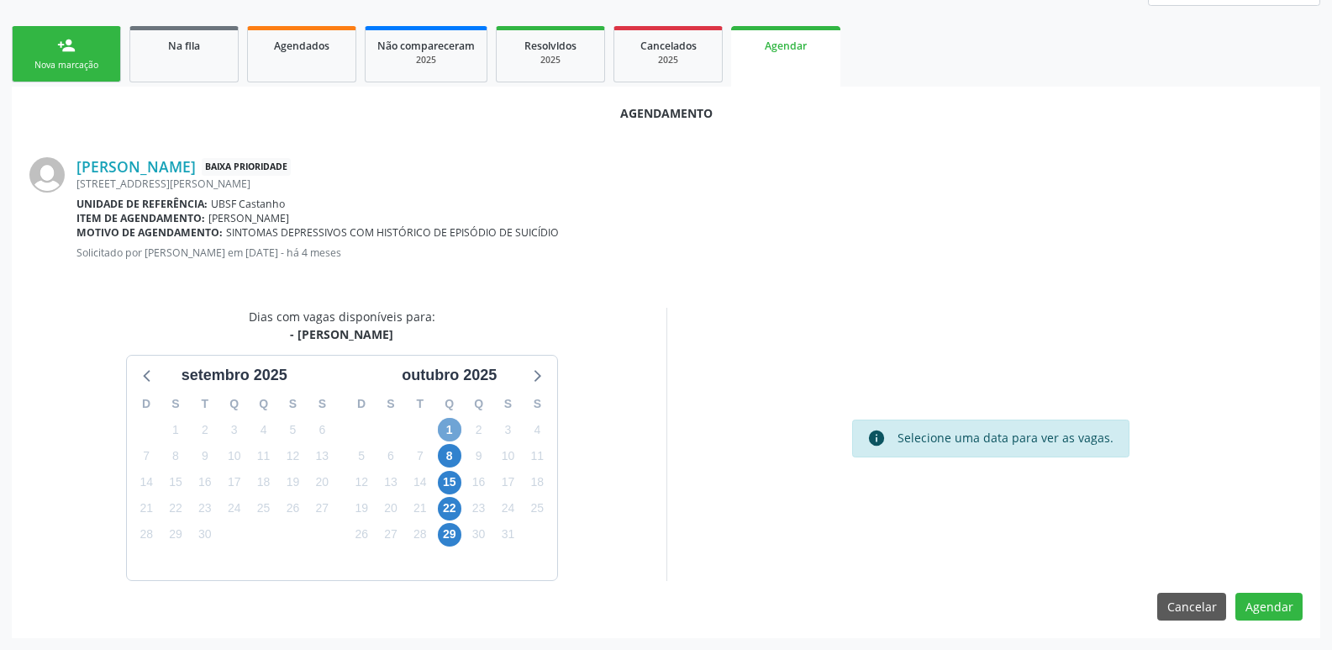
click at [446, 430] on span "1" at bounding box center [450, 430] width 24 height 24
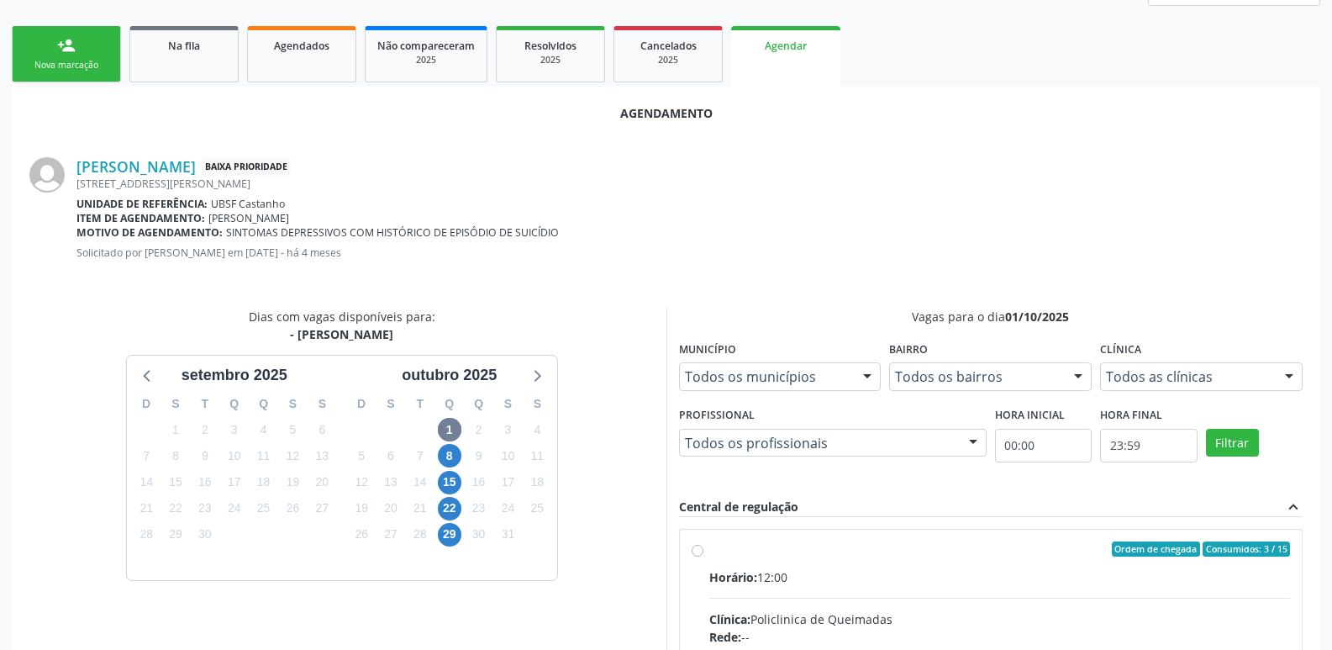
drag, startPoint x: 958, startPoint y: 588, endPoint x: 1087, endPoint y: 516, distance: 147.1
click at [704, 556] on input "Ordem de chegada Consumidos: 3 / 15 Horário: 12:00 Clínica: Policlinica de Quei…" at bounding box center [698, 548] width 12 height 15
radio input "true"
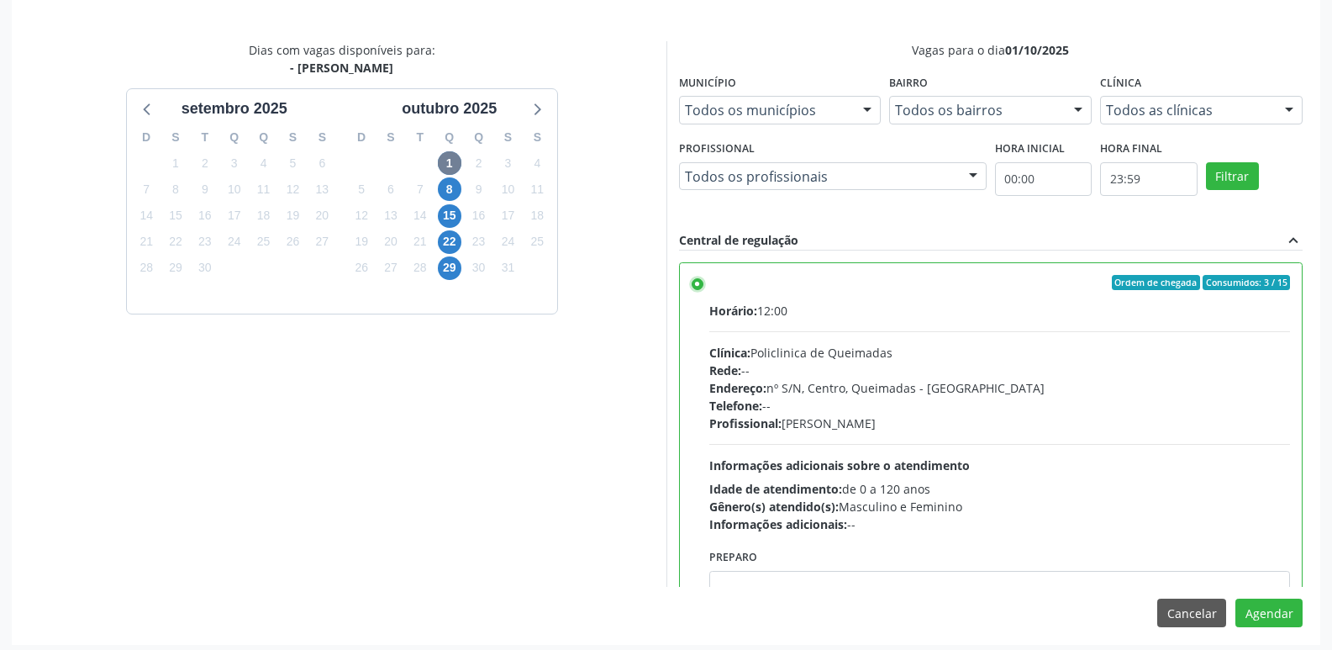
scroll to position [498, 0]
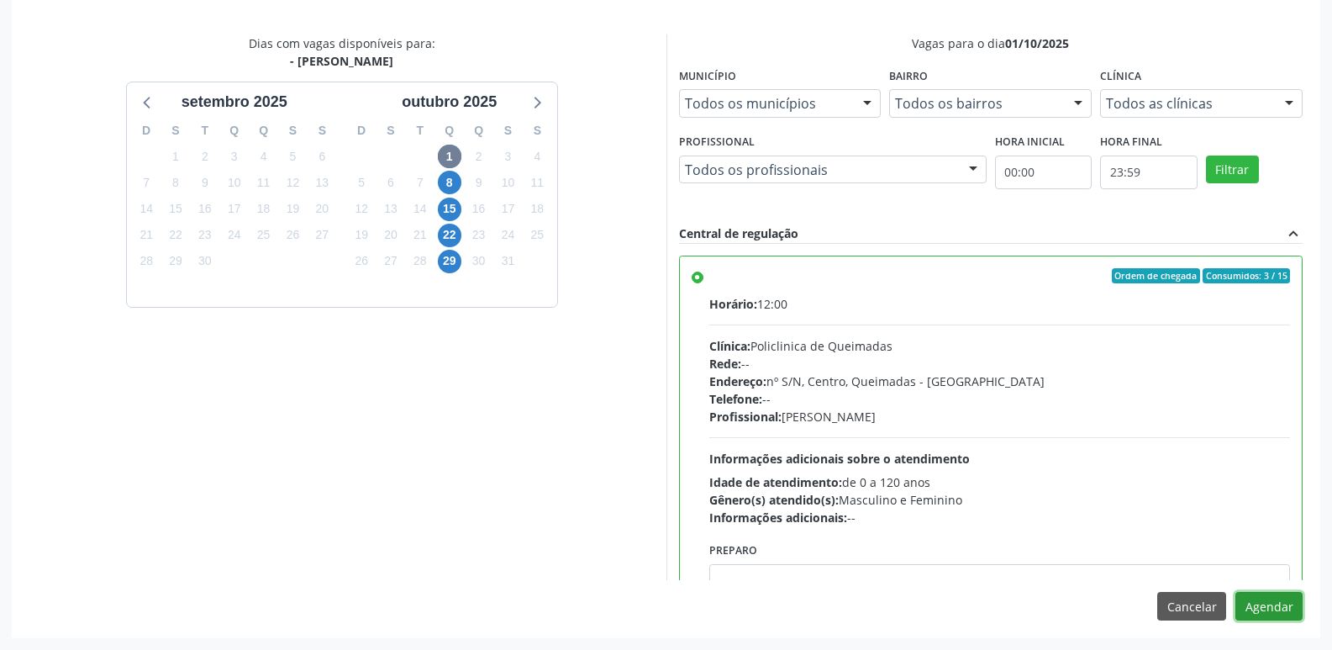
click at [1255, 609] on button "Agendar" at bounding box center [1269, 606] width 67 height 29
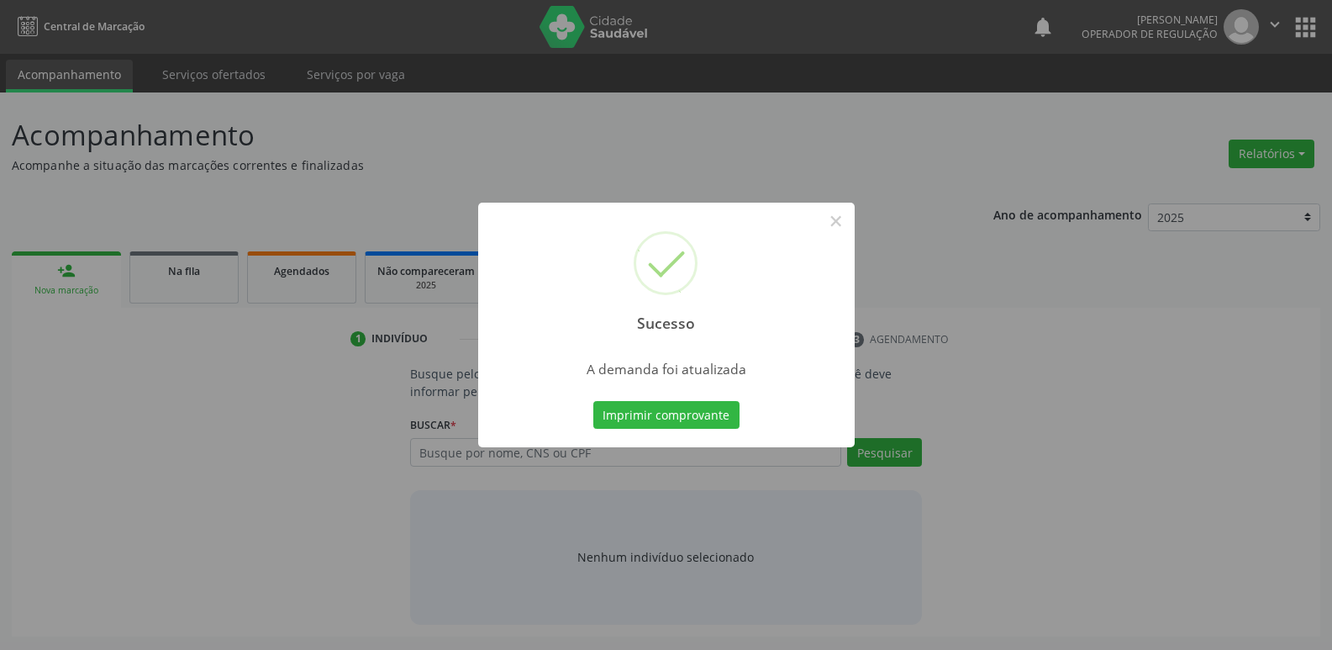
scroll to position [0, 0]
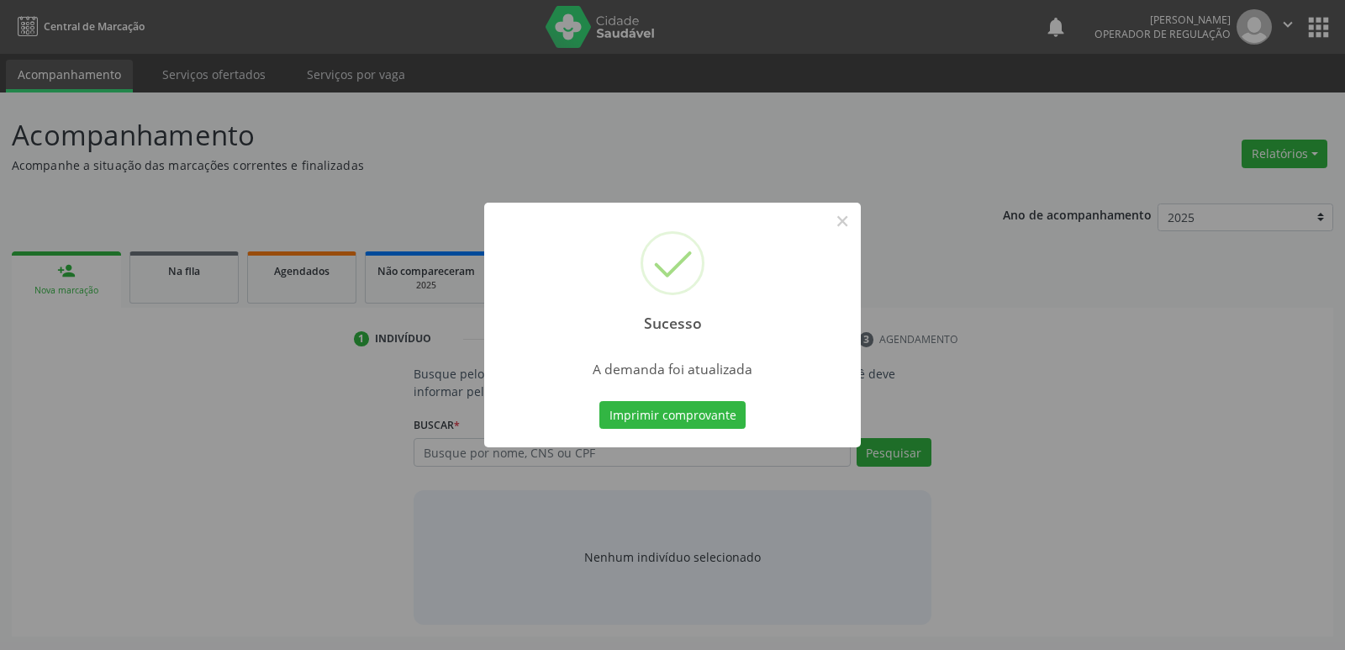
click at [599, 401] on button "Imprimir comprovante" at bounding box center [672, 415] width 146 height 29
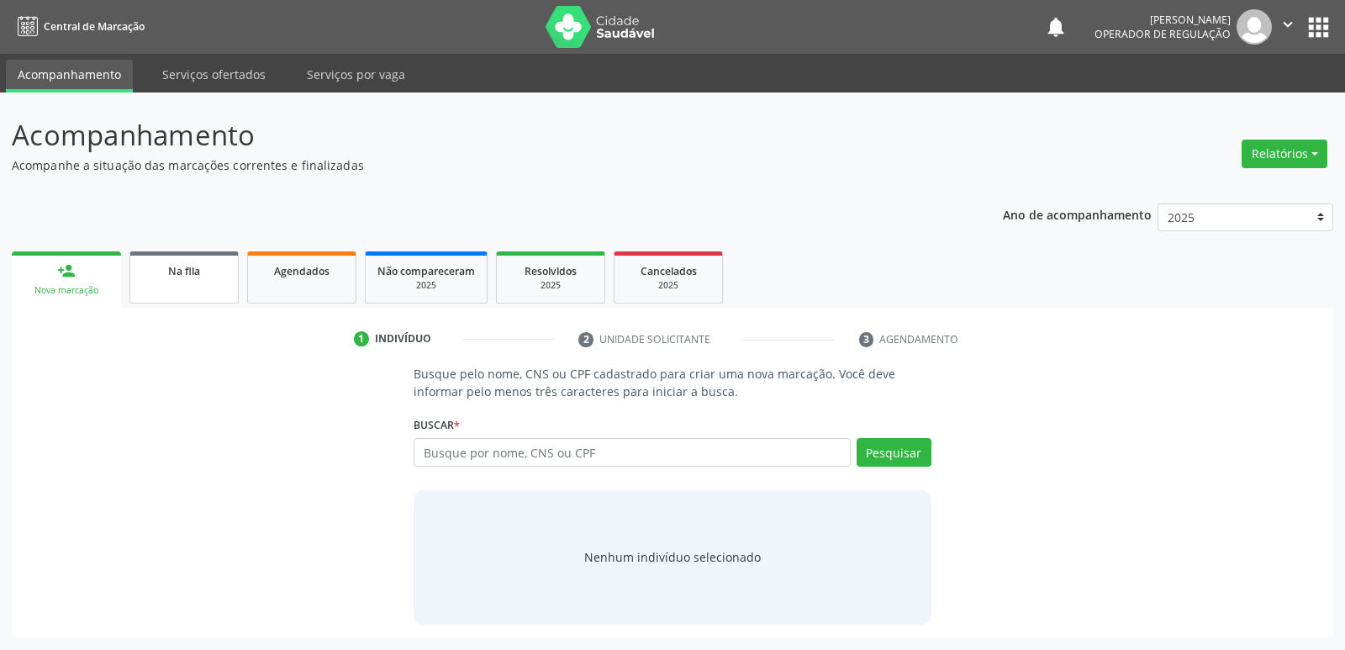
drag, startPoint x: 150, startPoint y: 335, endPoint x: 190, endPoint y: 287, distance: 63.3
click at [157, 322] on div "1 Indivíduo 2 Unidade solicitante 3 Agendamento Busque pelo nome, CNS ou CPF ca…" at bounding box center [672, 472] width 1321 height 329
click at [191, 286] on link "Na fila" at bounding box center [183, 277] width 109 height 52
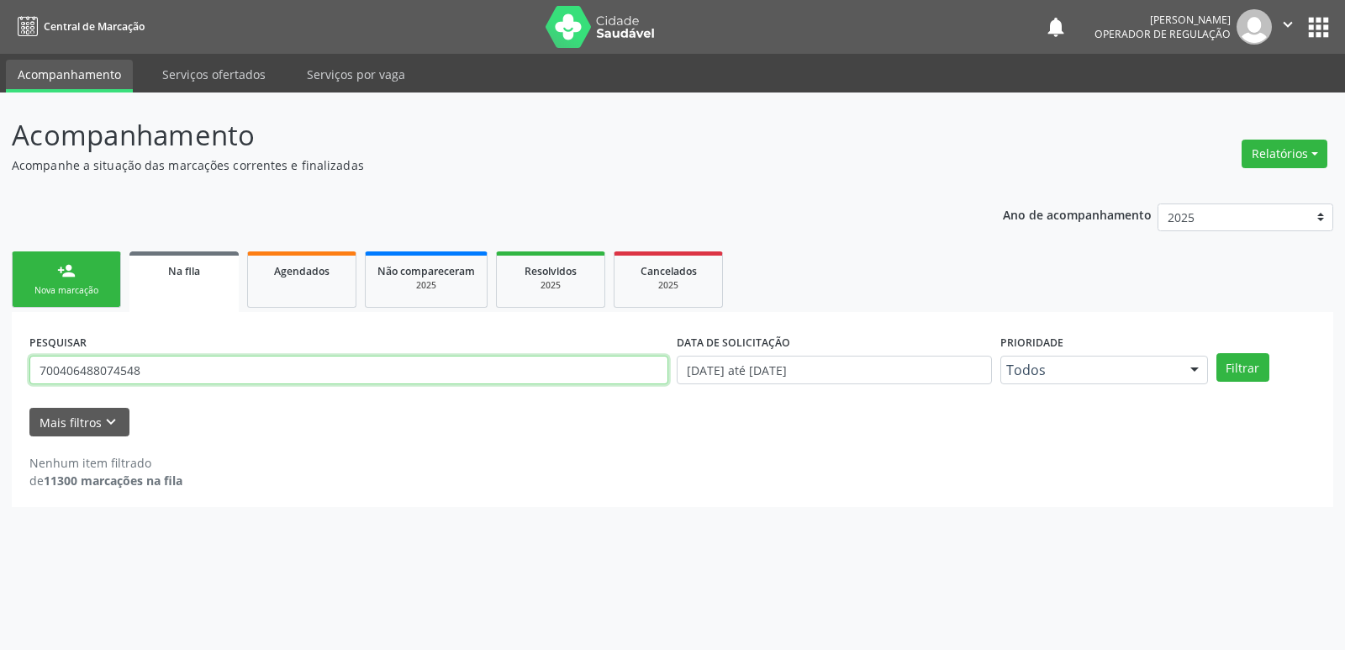
click at [56, 370] on input "700406488074548" at bounding box center [348, 370] width 639 height 29
click at [1216, 353] on button "Filtrar" at bounding box center [1242, 367] width 53 height 29
drag, startPoint x: 181, startPoint y: 393, endPoint x: 171, endPoint y: 386, distance: 11.9
click at [171, 386] on div "PESQUISAR 706406488074548" at bounding box center [348, 363] width 647 height 66
drag, startPoint x: 179, startPoint y: 372, endPoint x: 0, endPoint y: 273, distance: 204.7
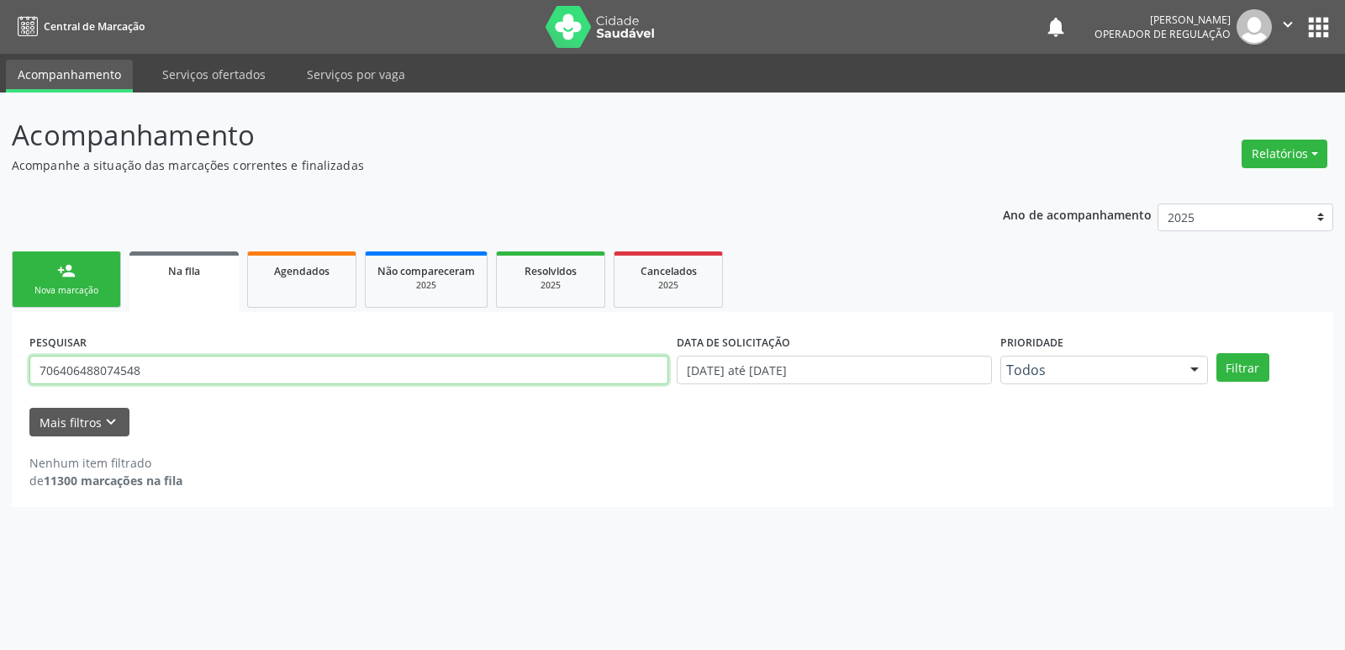
click at [0, 273] on div "Acompanhamento Acompanhe a situação das marcações correntes e finalizadas Relat…" at bounding box center [672, 370] width 1345 height 557
type input "706103855977030"
click at [1216, 353] on button "Filtrar" at bounding box center [1242, 367] width 53 height 29
click at [1231, 365] on button "Filtrar" at bounding box center [1242, 367] width 53 height 29
click at [87, 371] on input "706103855977030" at bounding box center [348, 370] width 639 height 29
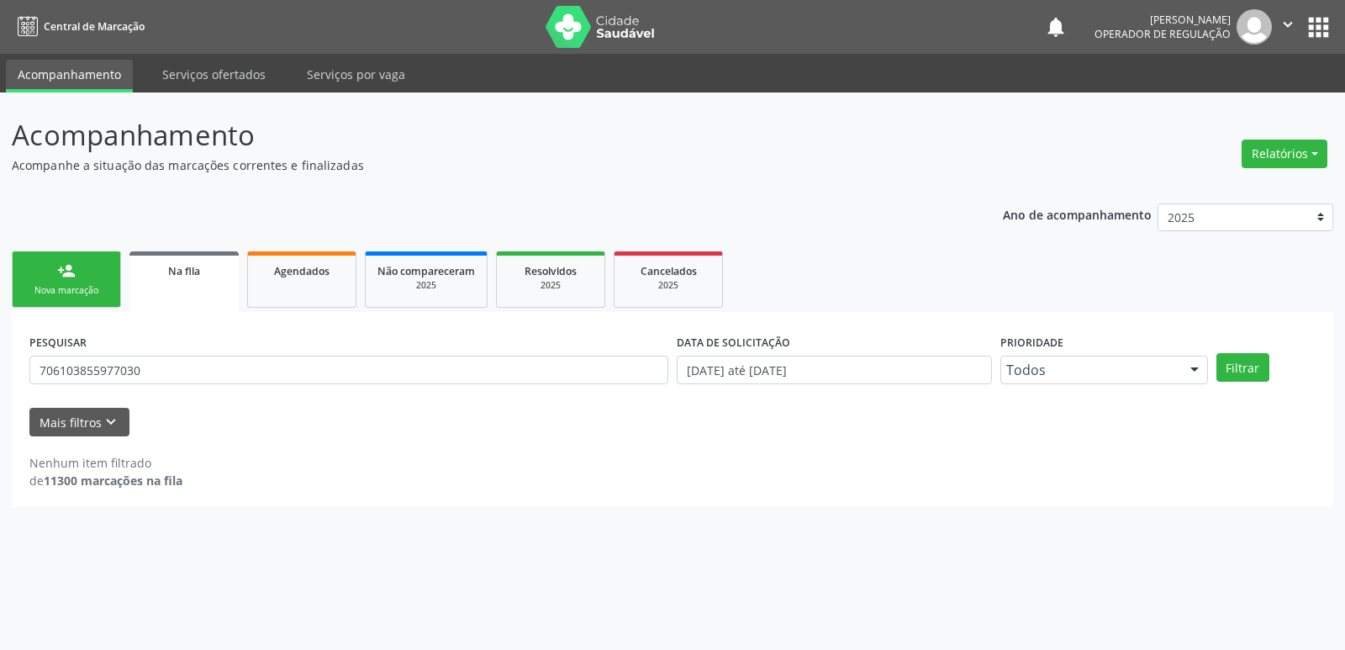
click at [87, 280] on link "person_add Nova marcação" at bounding box center [66, 279] width 109 height 56
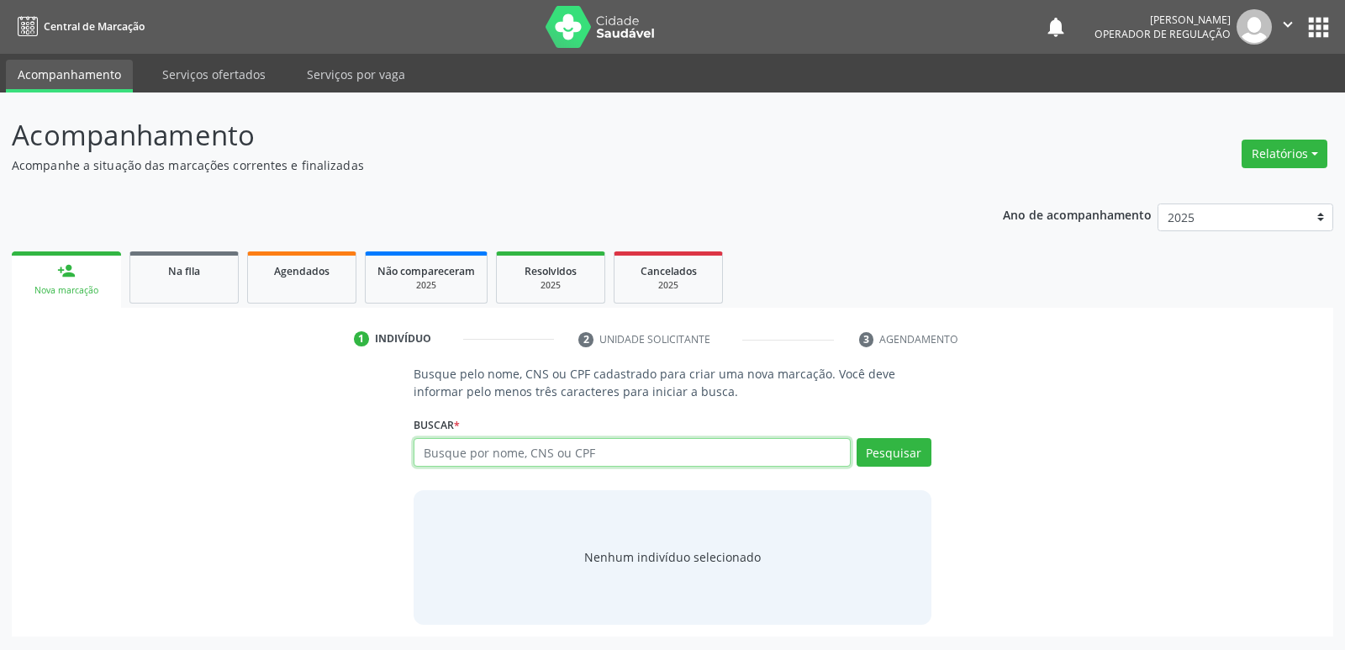
click at [708, 452] on input "text" at bounding box center [632, 452] width 436 height 29
type input "706103855977030"
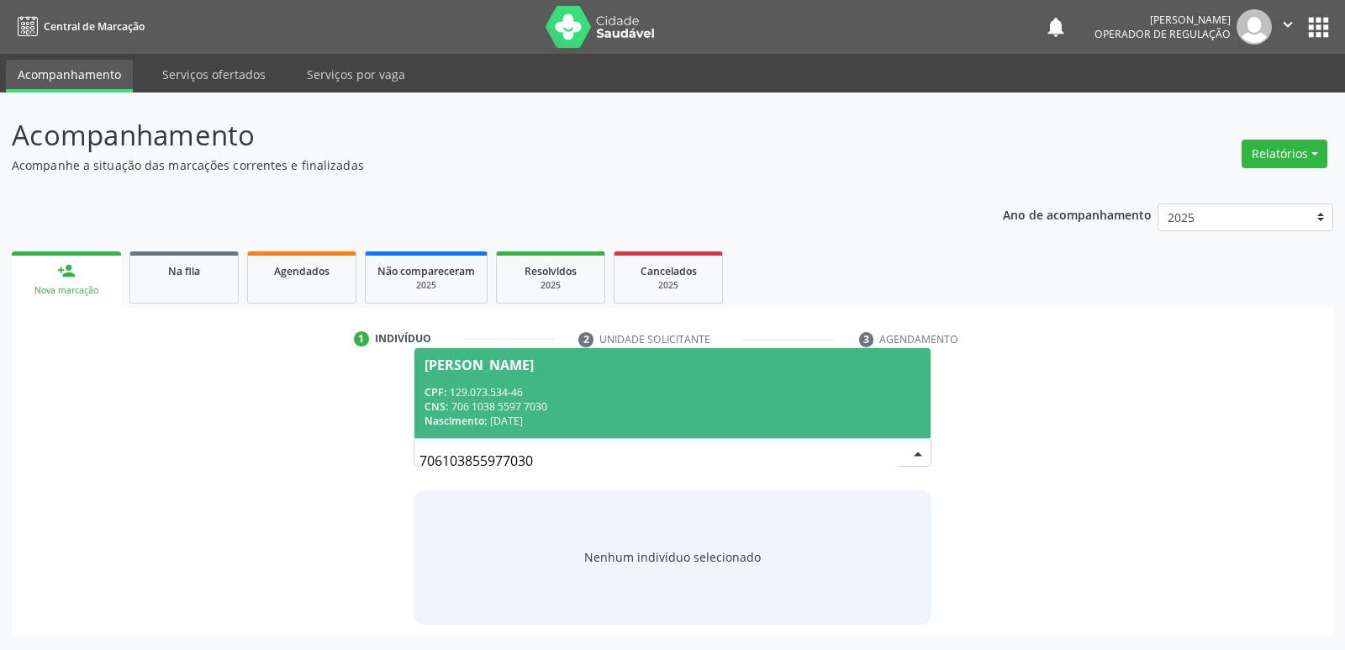
click at [610, 382] on span "Janildo Moura de França Silva CPF: 129.073.534-46 CNS: 706 1038 5597 7030 Nasci…" at bounding box center [671, 393] width 515 height 90
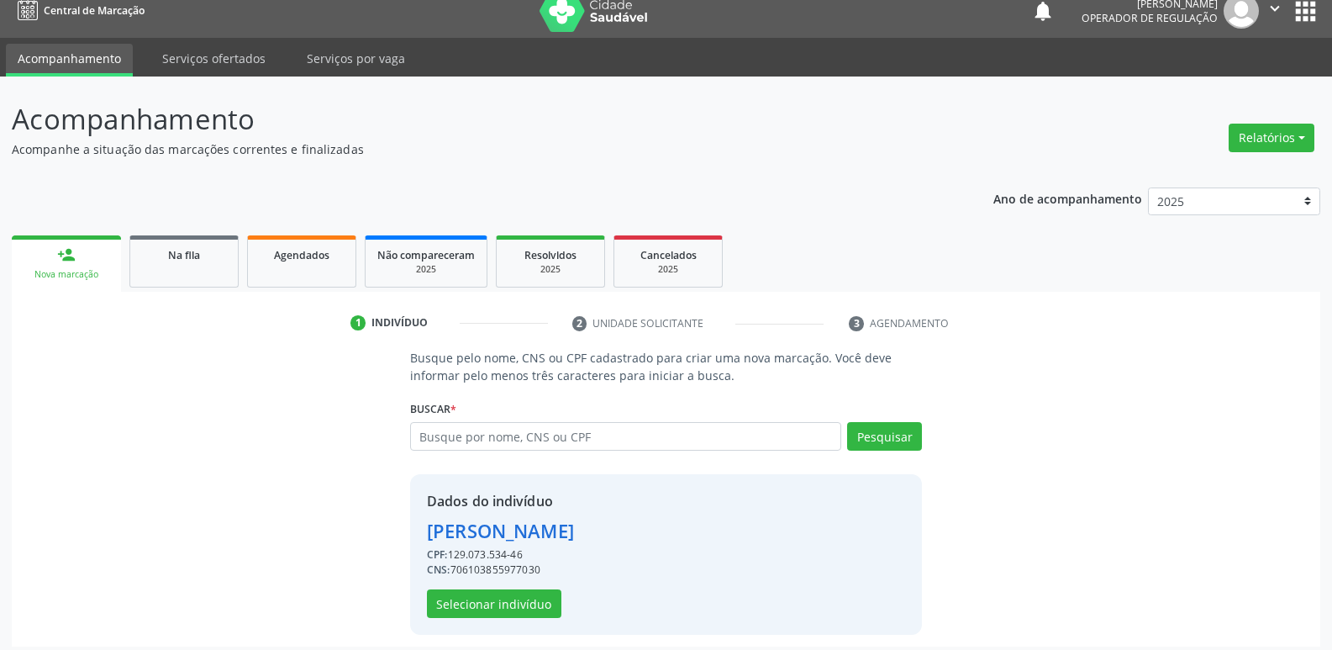
scroll to position [24, 0]
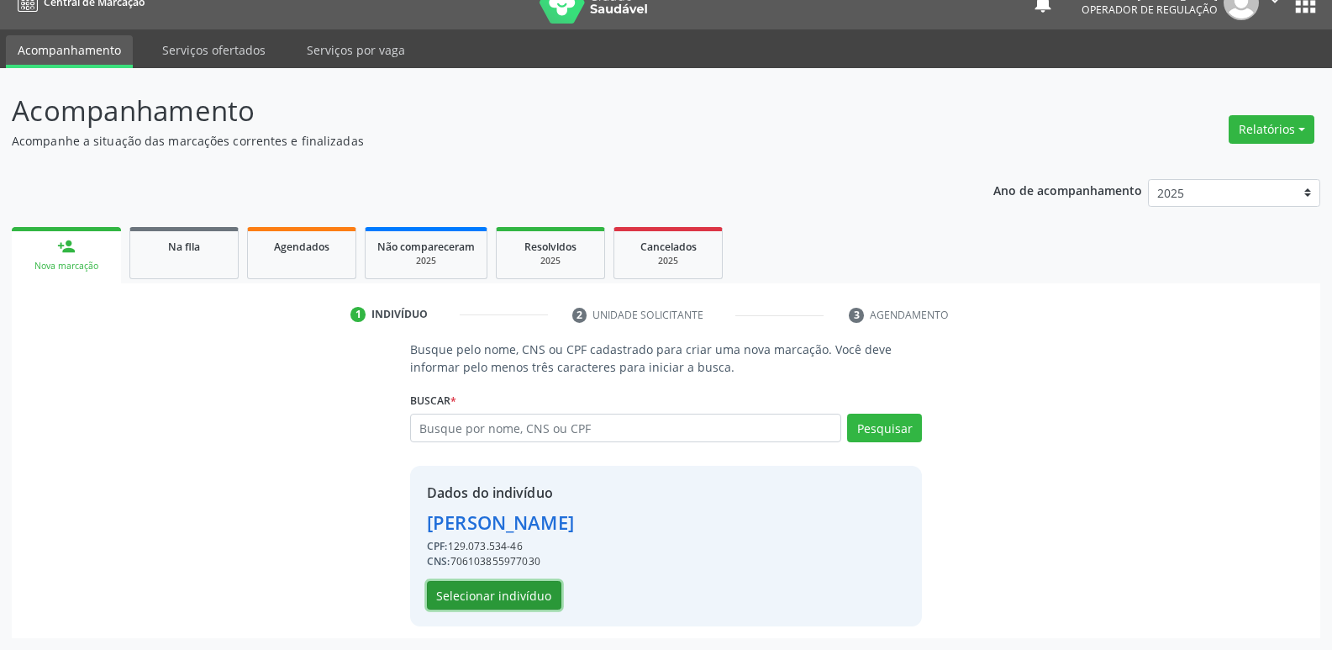
click at [537, 597] on button "Selecionar indivíduo" at bounding box center [494, 595] width 134 height 29
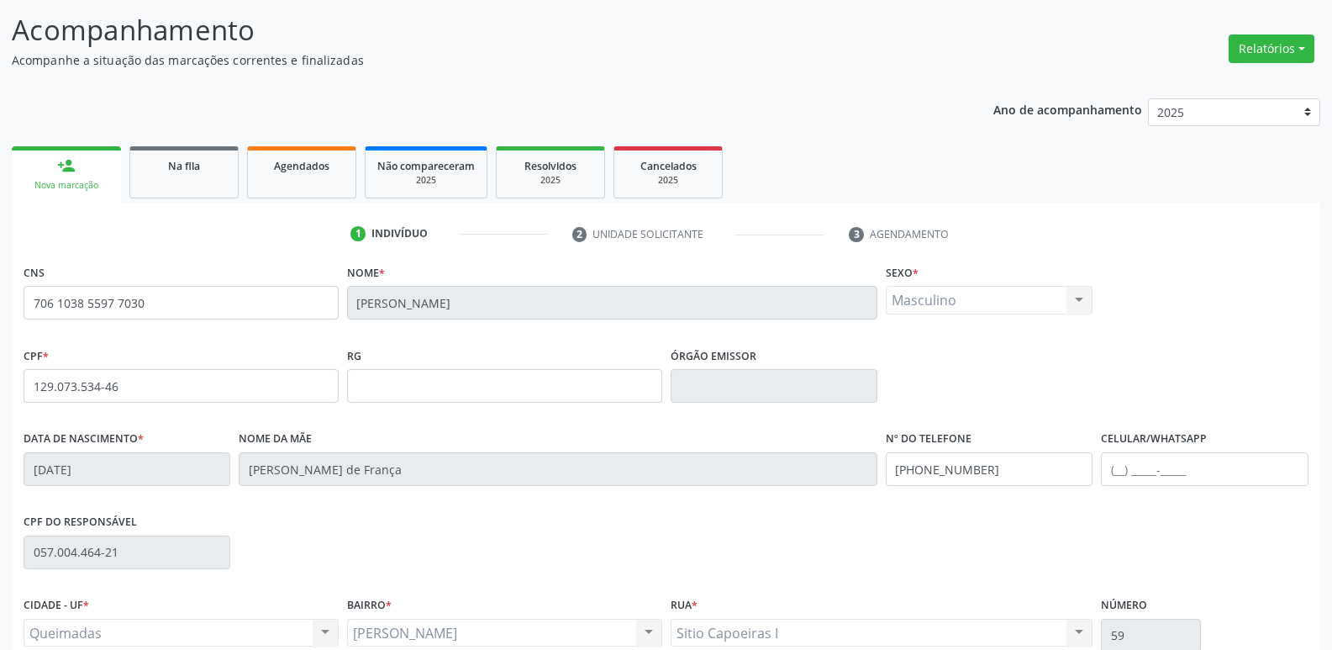
scroll to position [261, 0]
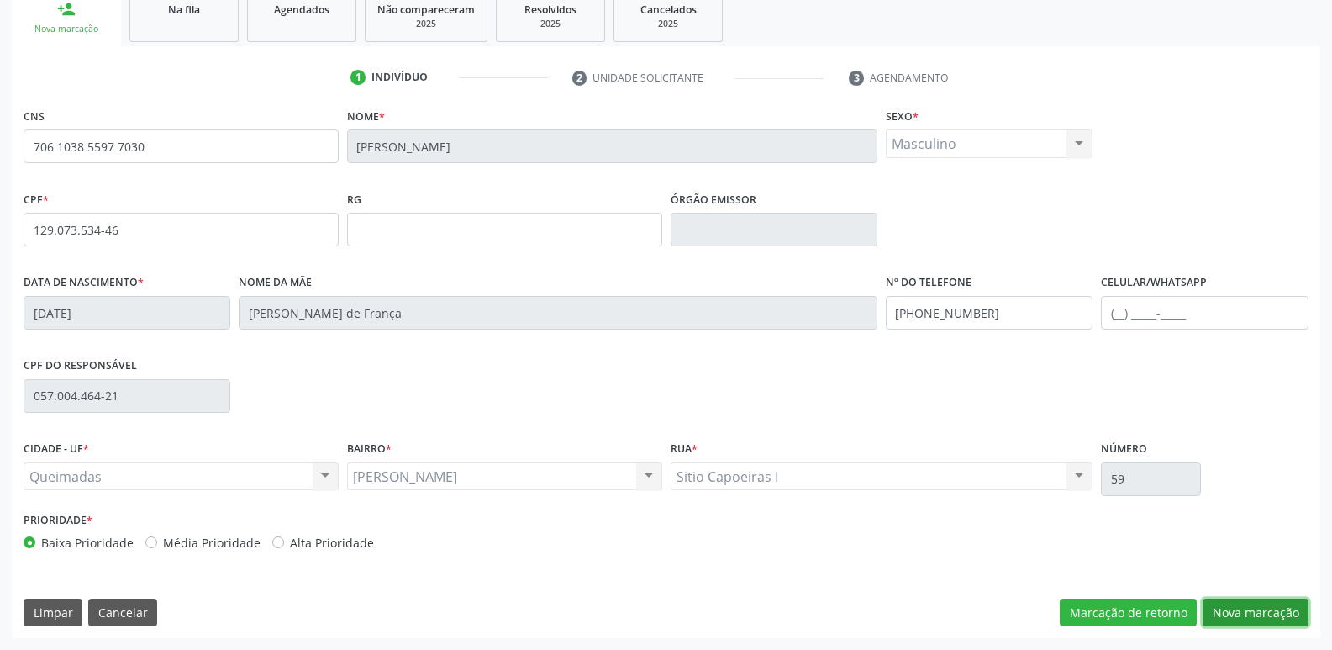
click at [1242, 614] on button "Nova marcação" at bounding box center [1256, 613] width 106 height 29
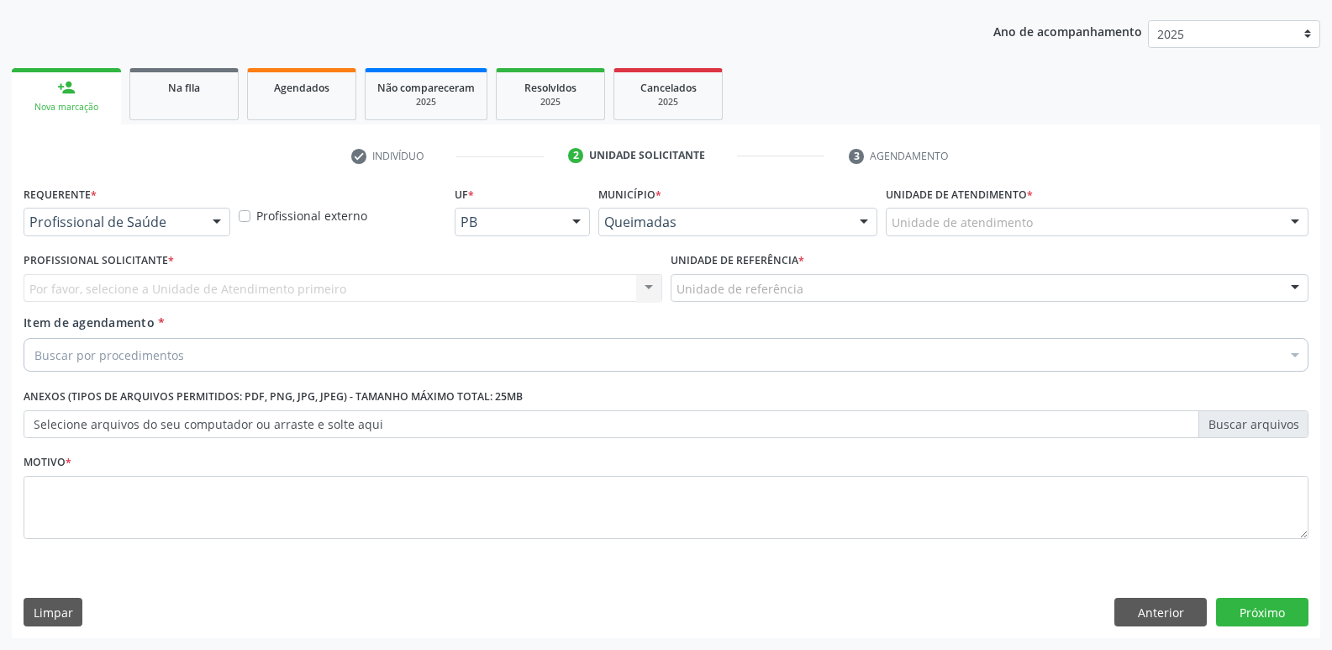
scroll to position [183, 0]
click at [186, 211] on div "Profissional de Saúde" at bounding box center [127, 222] width 207 height 29
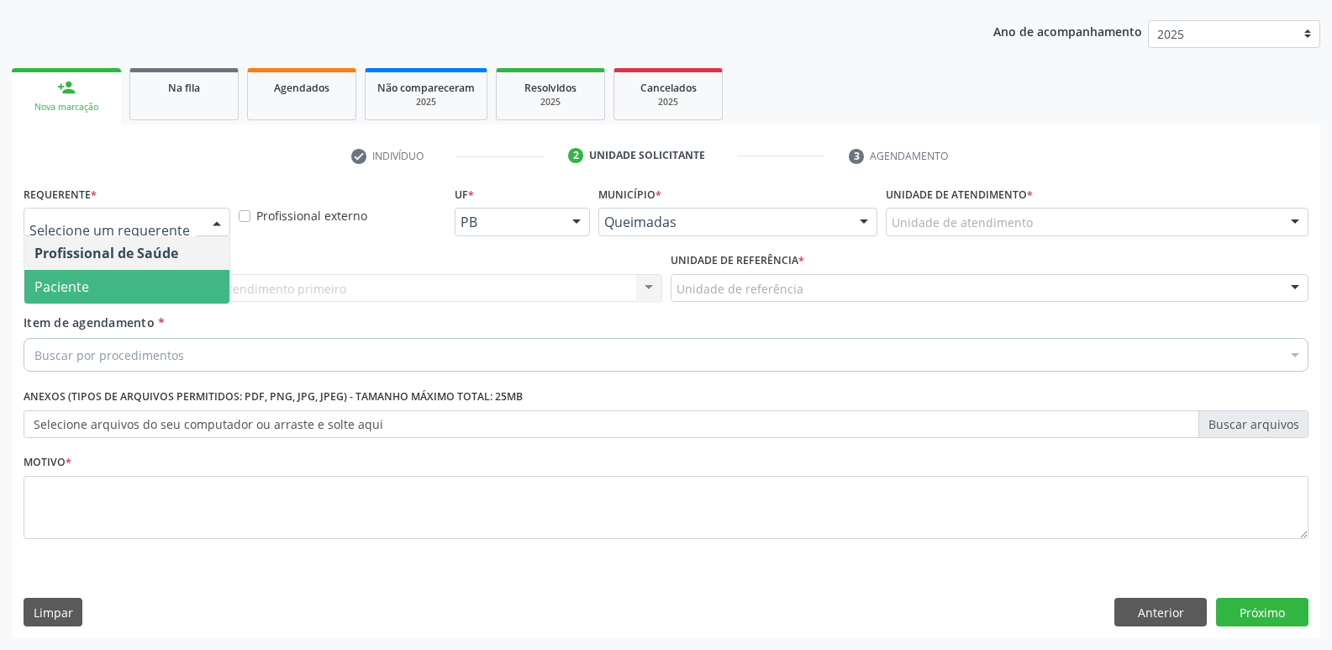
click at [157, 277] on span "Paciente" at bounding box center [126, 287] width 205 height 34
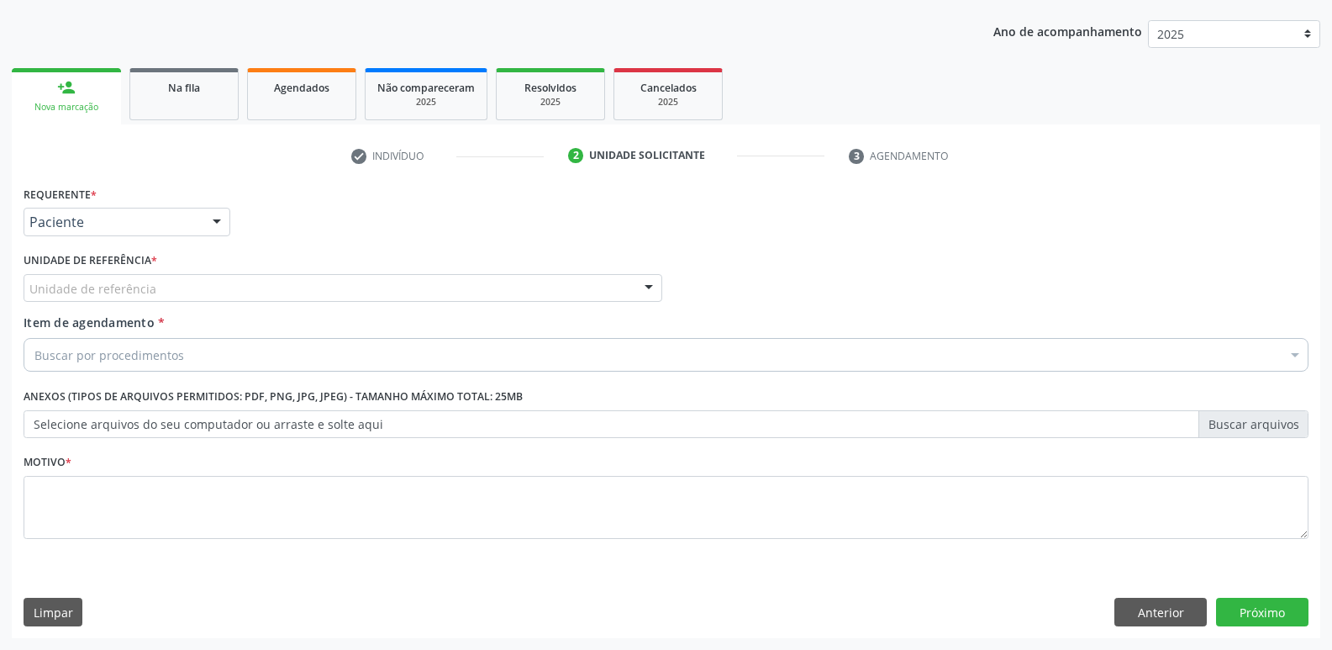
click at [247, 292] on div "Unidade de referência" at bounding box center [343, 288] width 639 height 29
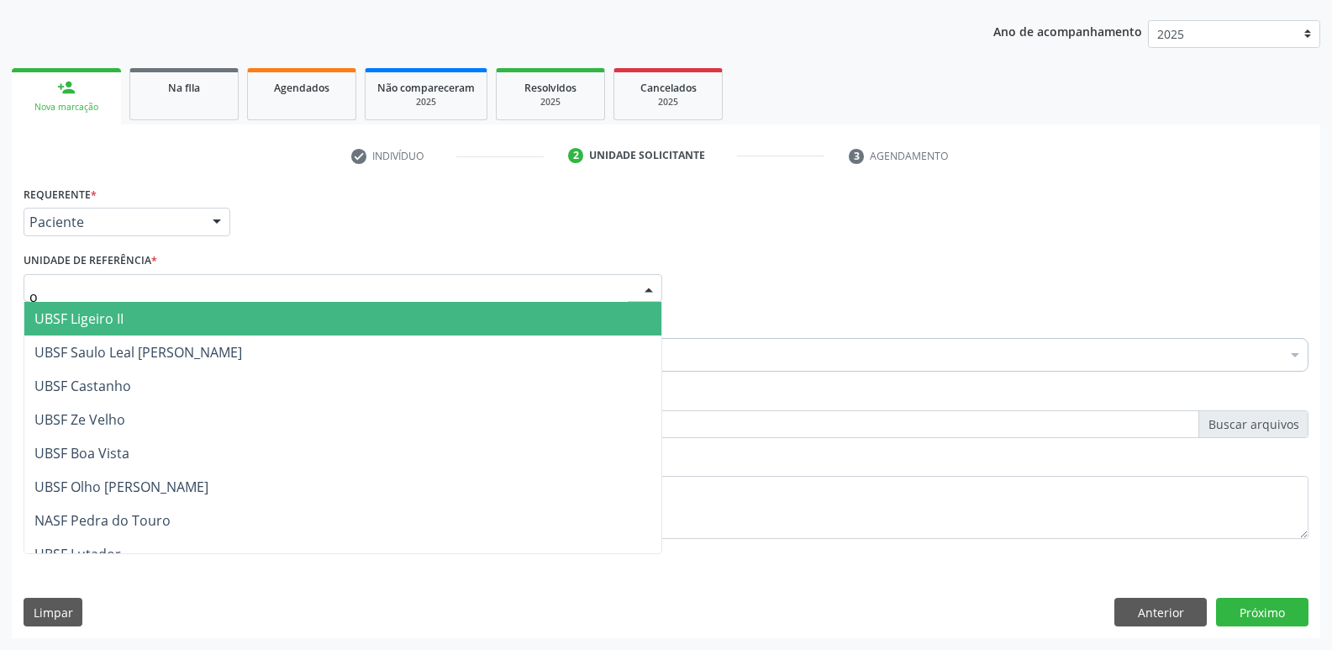
type input "ol"
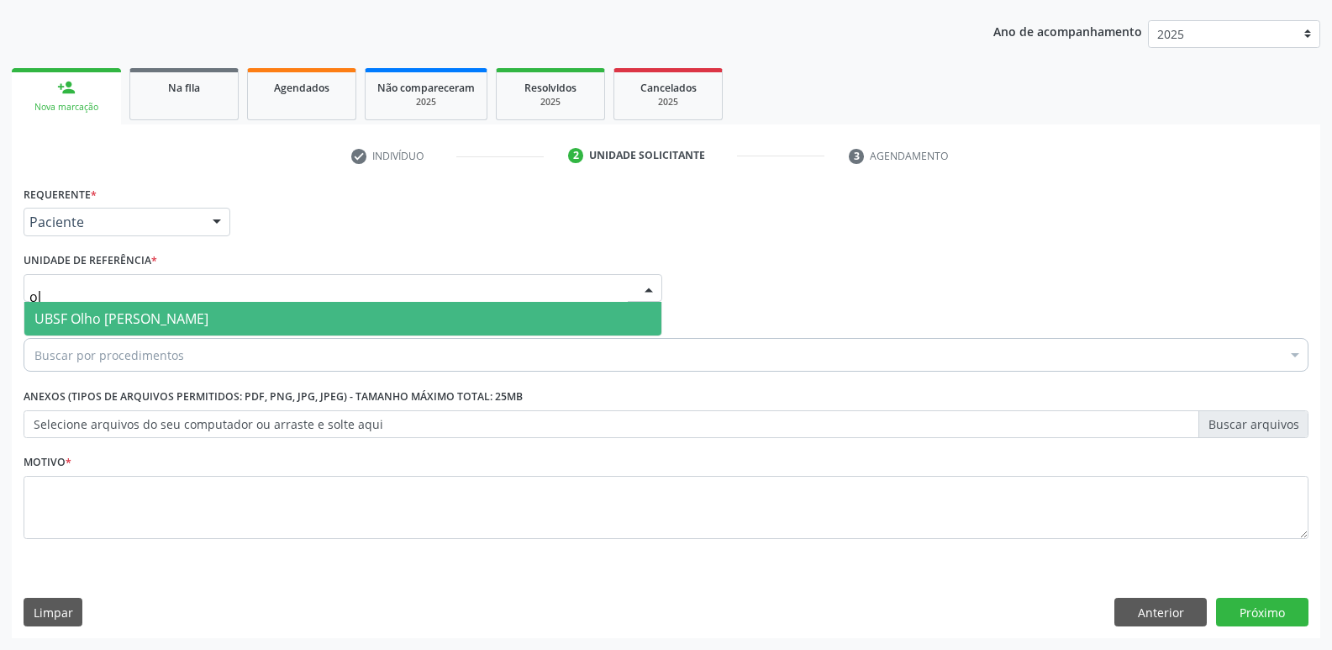
click at [226, 306] on span "UBSF Olho [PERSON_NAME]" at bounding box center [342, 319] width 637 height 34
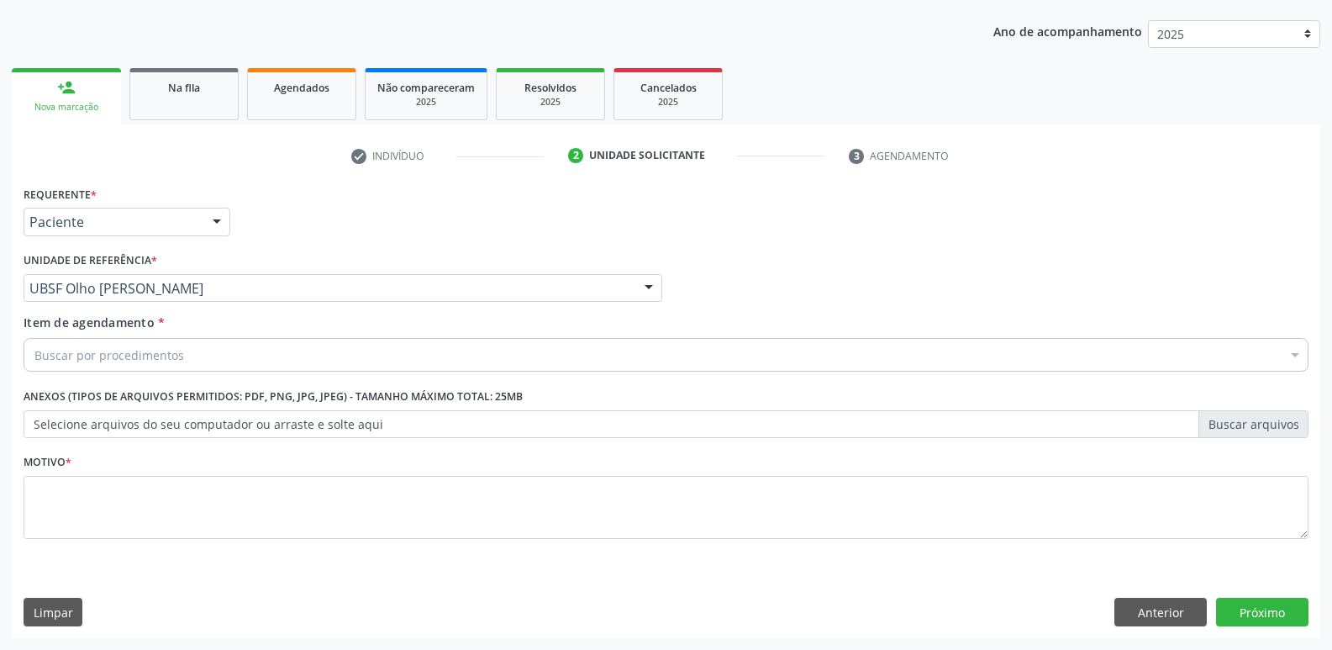
click at [203, 356] on div "Buscar por procedimentos" at bounding box center [666, 355] width 1285 height 34
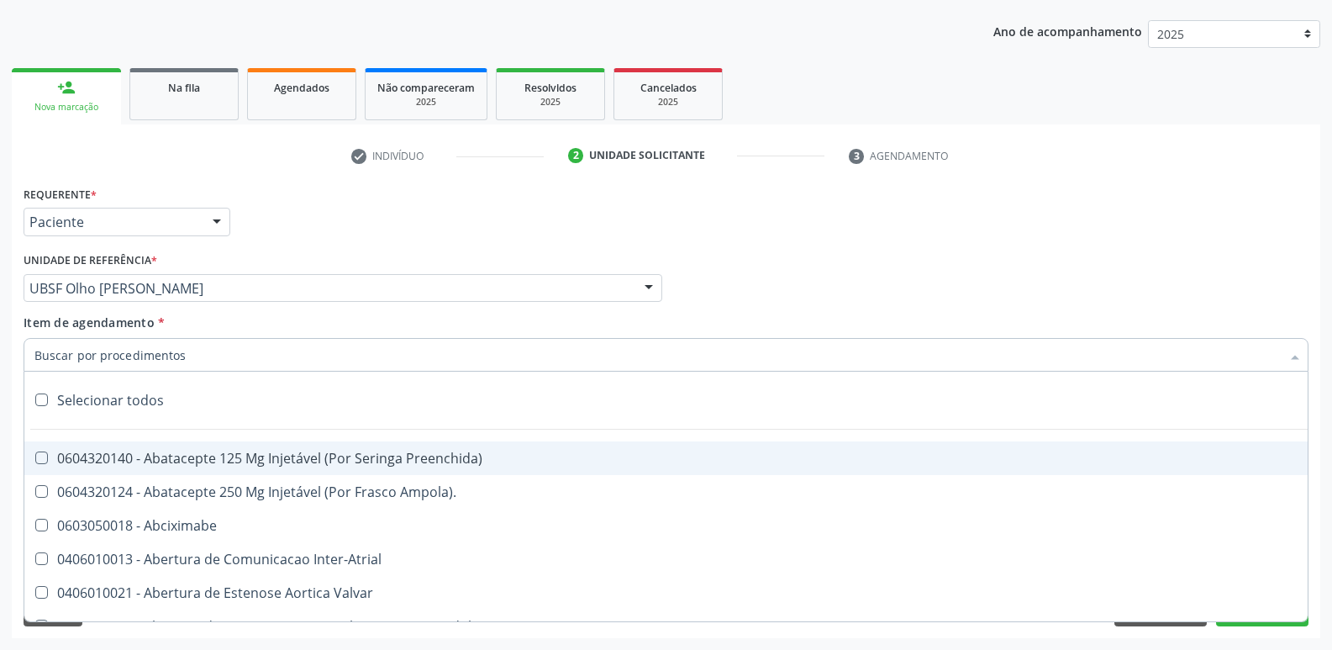
type input "o"
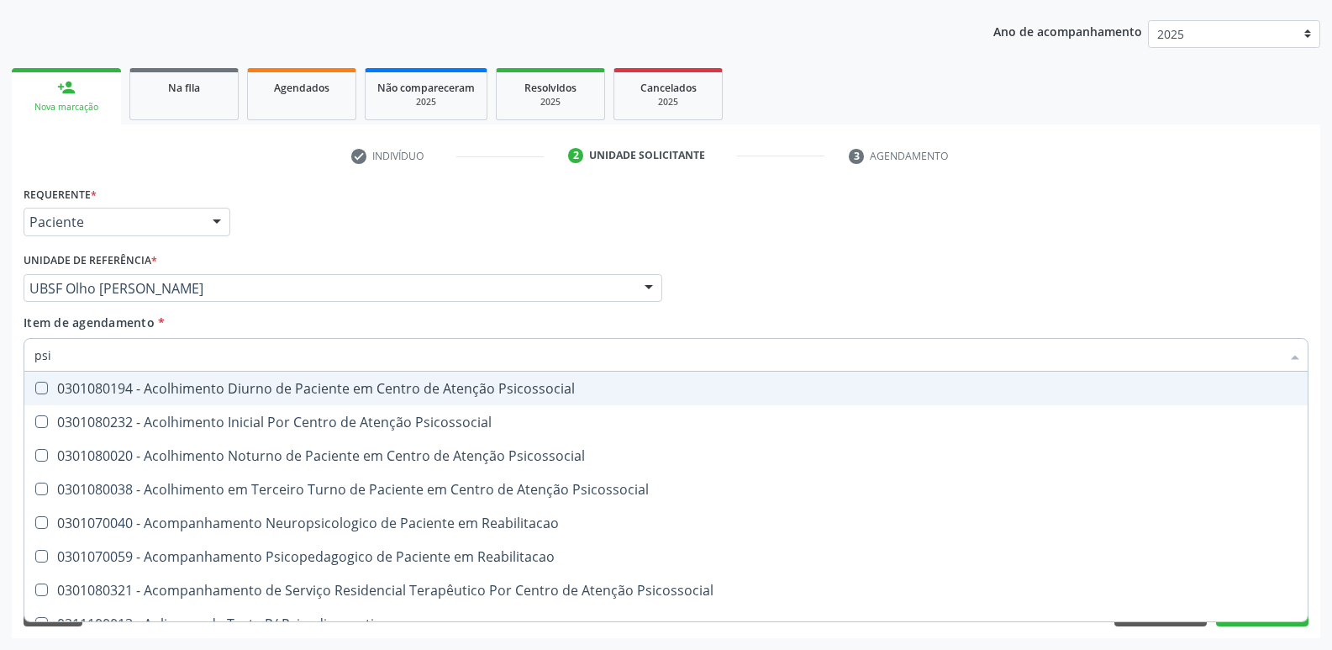
type input "psiq"
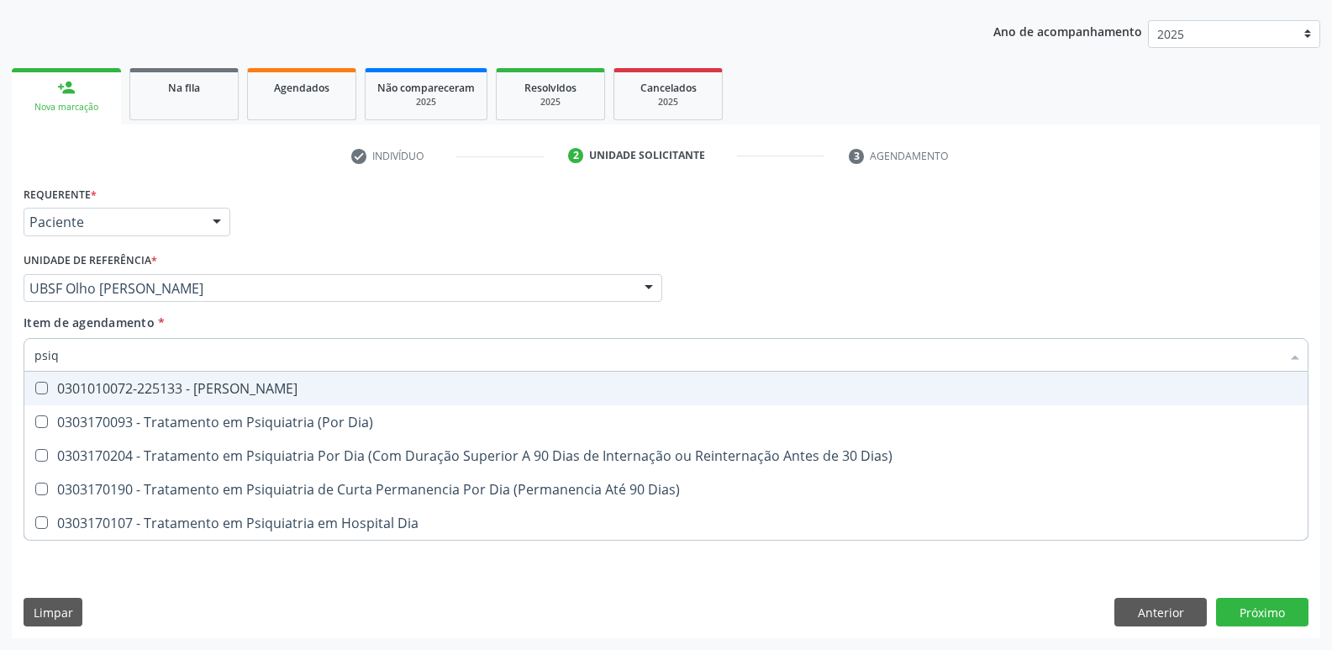
click at [205, 392] on div "0301010072-225133 - [PERSON_NAME]" at bounding box center [665, 388] width 1263 height 13
checkbox Psiquiatra "true"
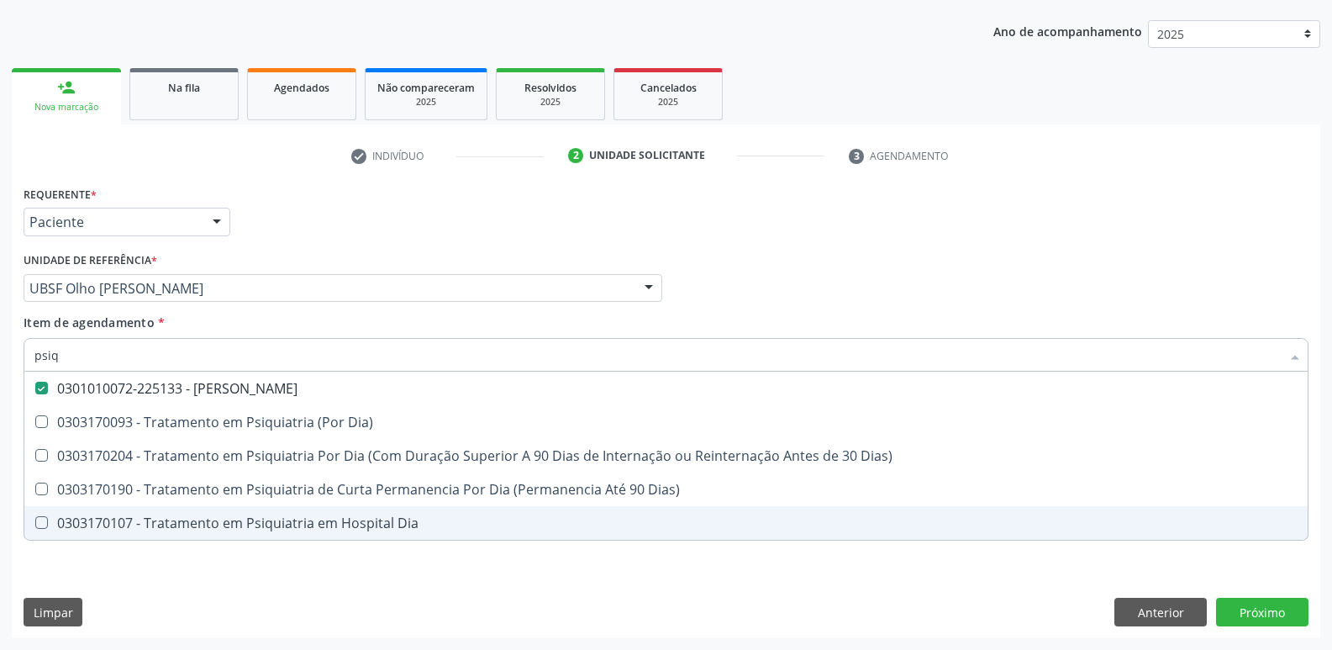
click at [171, 572] on div "Requerente * Paciente Profissional de Saúde Paciente Nenhum resultado encontrad…" at bounding box center [666, 410] width 1309 height 456
checkbox Dia\) "true"
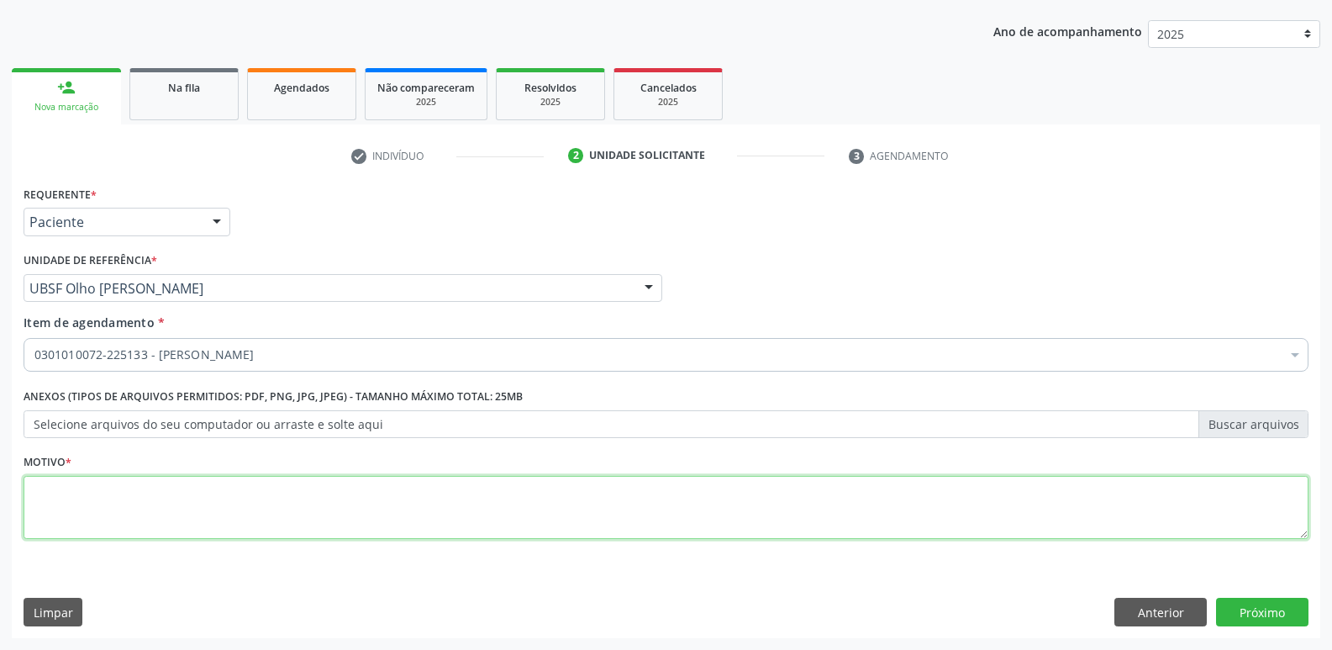
click at [208, 506] on textarea at bounding box center [666, 508] width 1285 height 64
paste textarea "avaliação"
type textarea "avaliação"
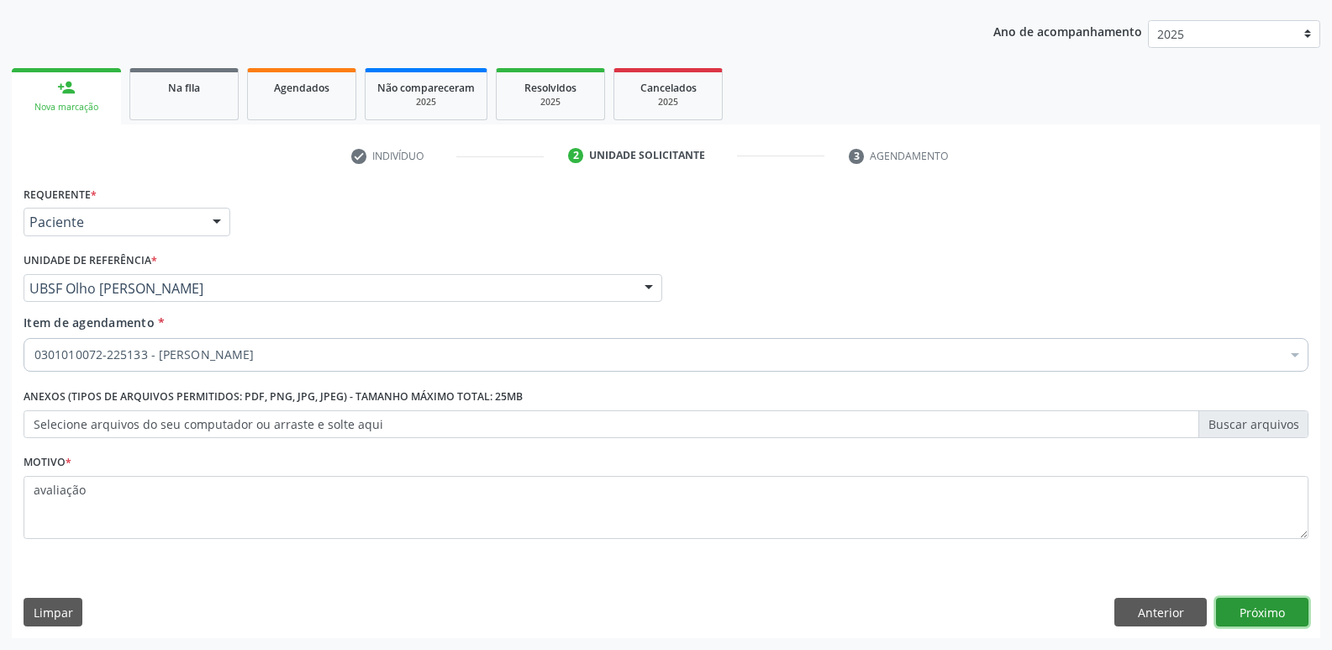
click at [1236, 602] on button "Próximo" at bounding box center [1262, 612] width 92 height 29
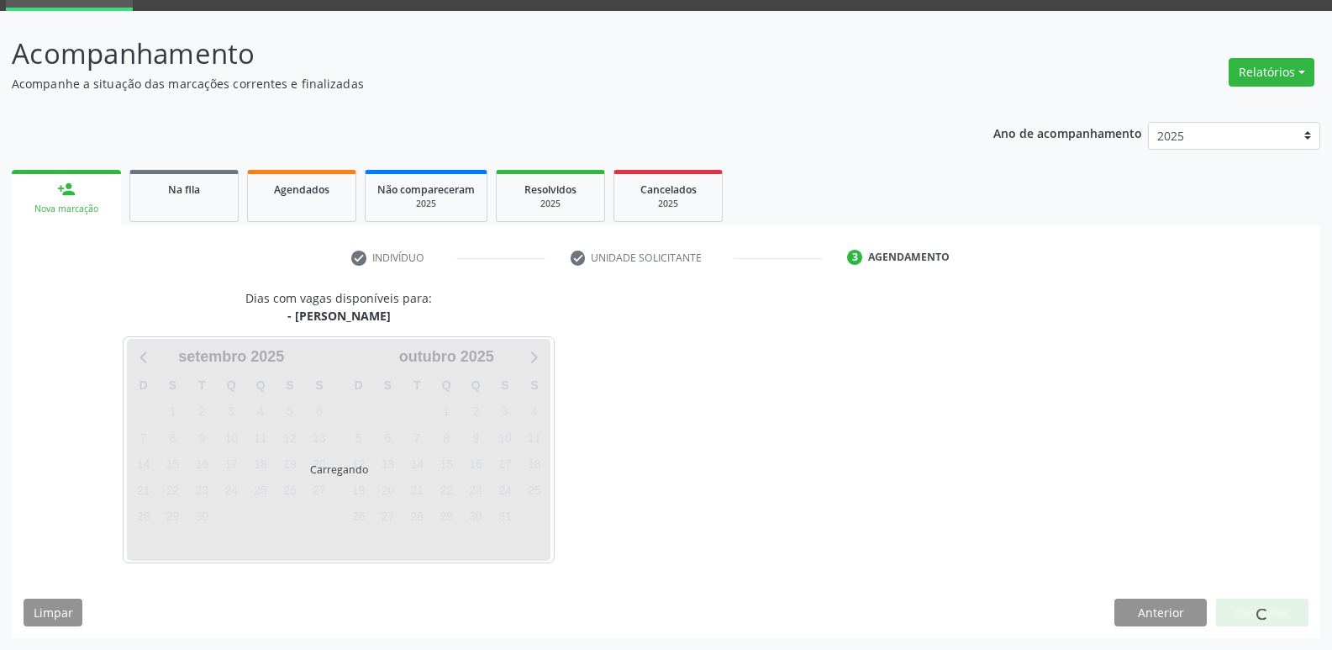
scroll to position [82, 0]
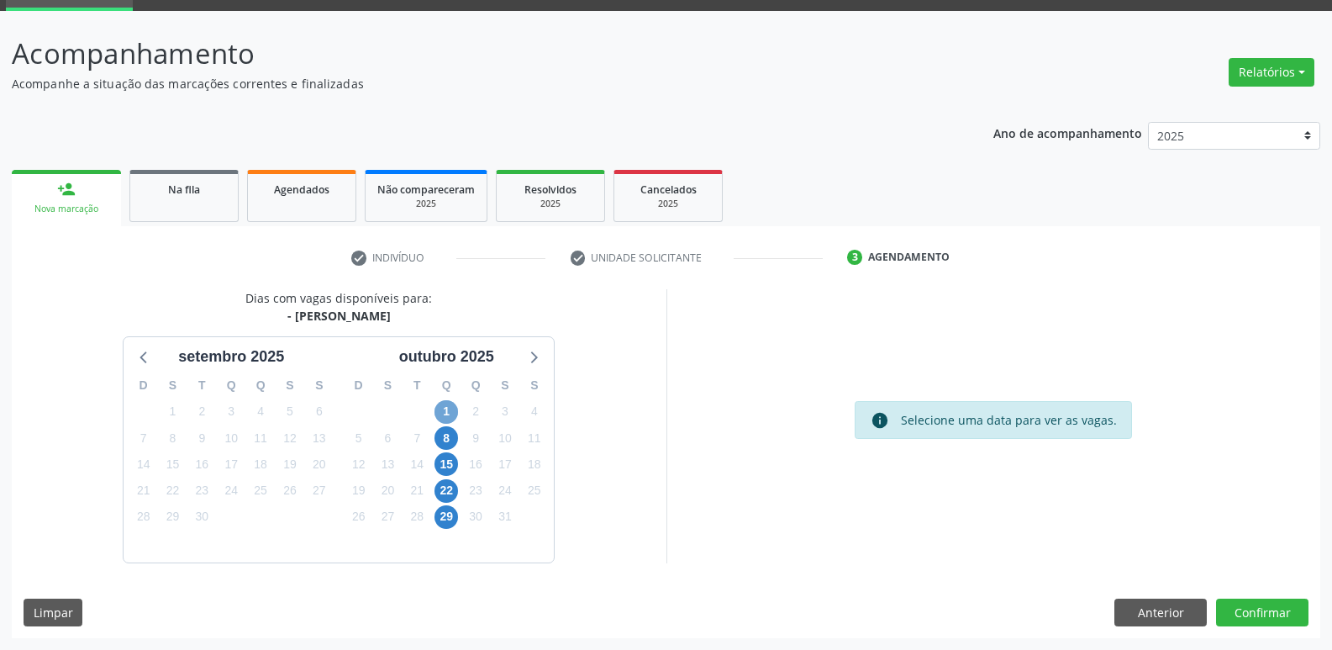
click at [444, 403] on span "1" at bounding box center [447, 412] width 24 height 24
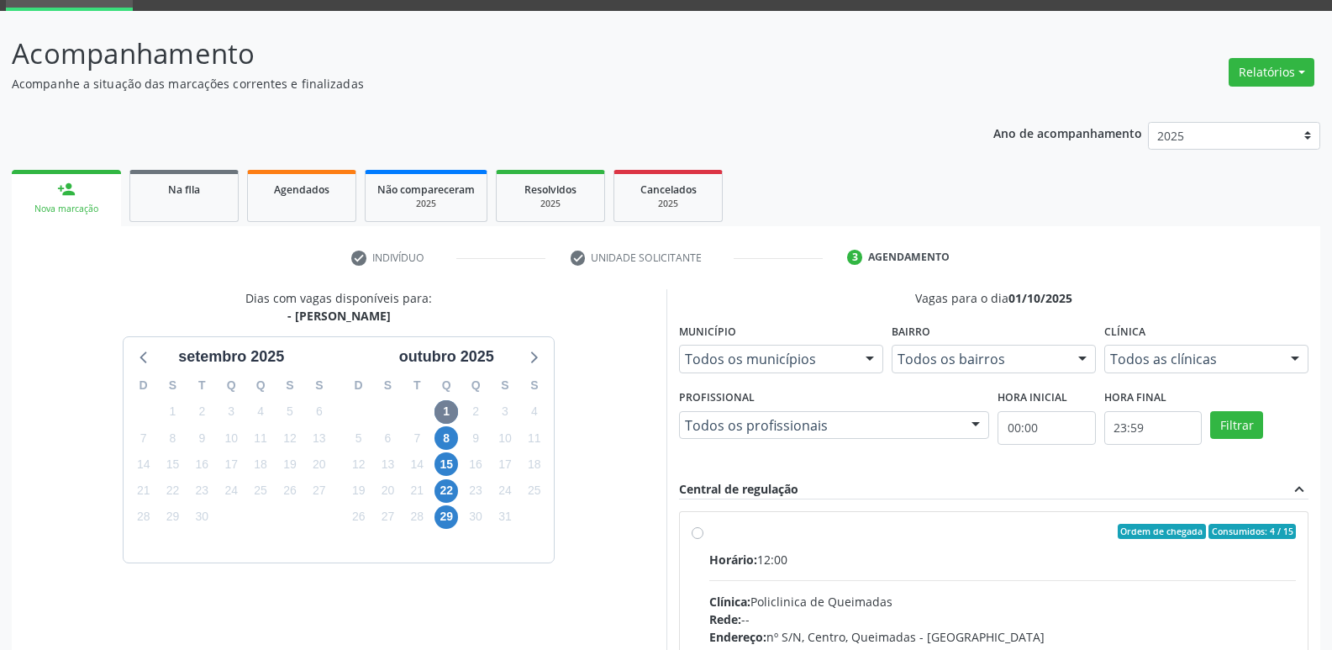
drag, startPoint x: 927, startPoint y: 565, endPoint x: 996, endPoint y: 456, distance: 128.5
click at [935, 549] on label "Ordem de chegada Consumidos: 4 / 15 Horário: 12:00 Clínica: Policlinica de Quei…" at bounding box center [1003, 653] width 588 height 258
click at [704, 539] on input "Ordem de chegada Consumidos: 4 / 15 Horário: 12:00 Clínica: Policlinica de Quei…" at bounding box center [698, 531] width 12 height 15
radio input "true"
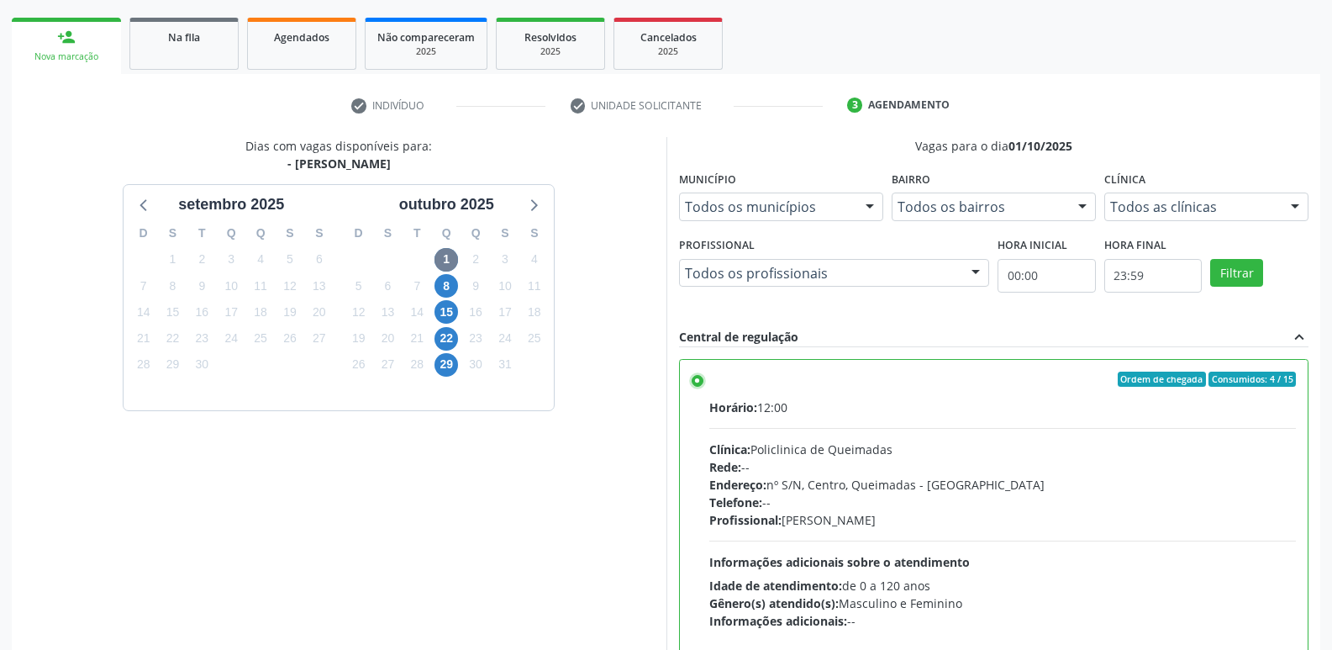
scroll to position [355, 0]
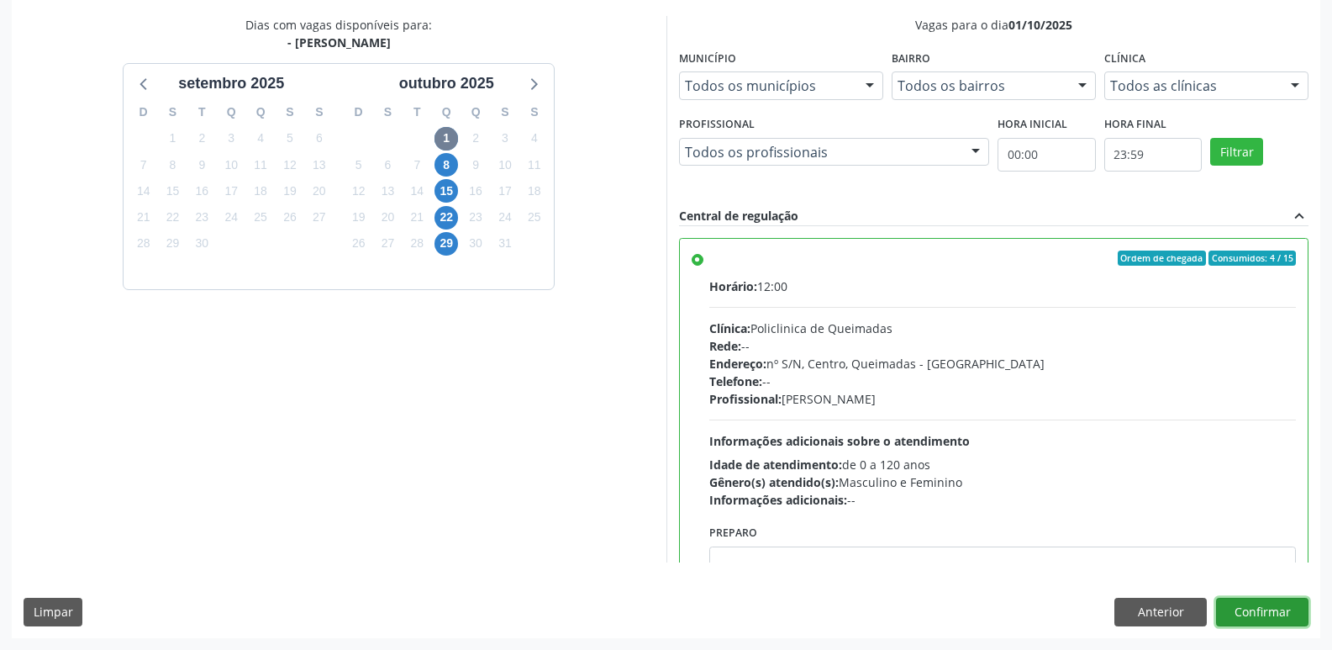
click at [1264, 610] on button "Confirmar" at bounding box center [1262, 612] width 92 height 29
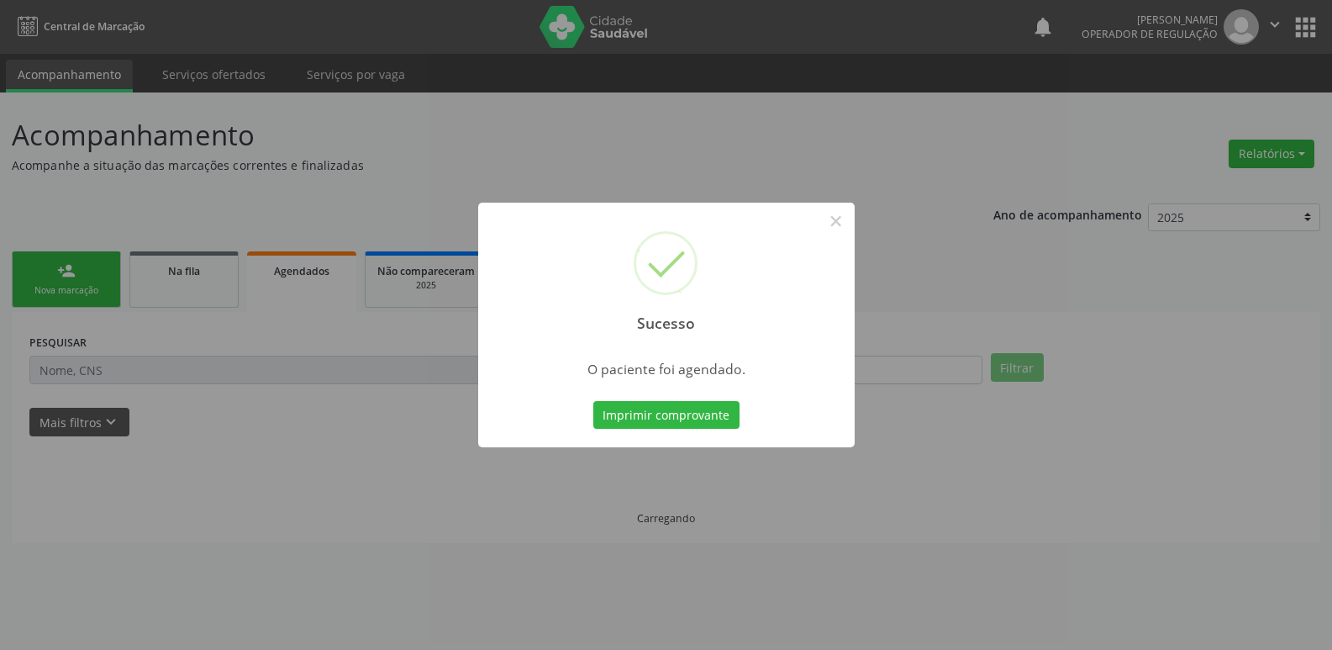
scroll to position [0, 0]
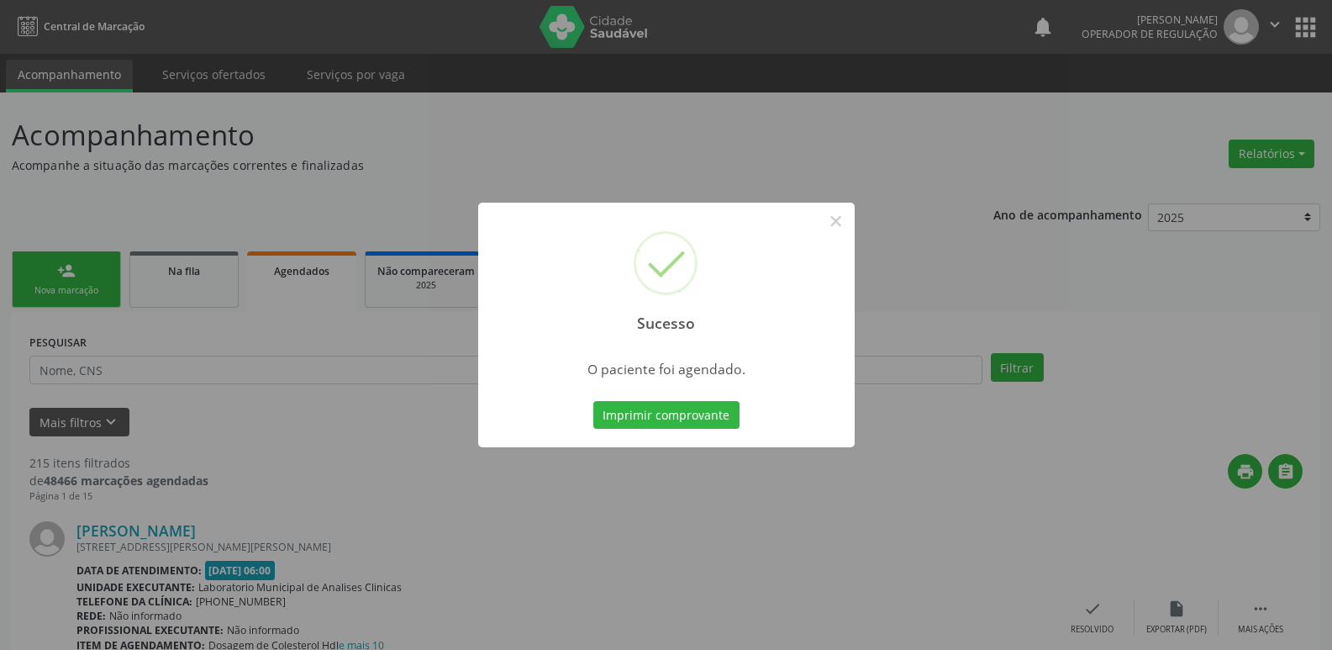
click at [593, 401] on button "Imprimir comprovante" at bounding box center [666, 415] width 146 height 29
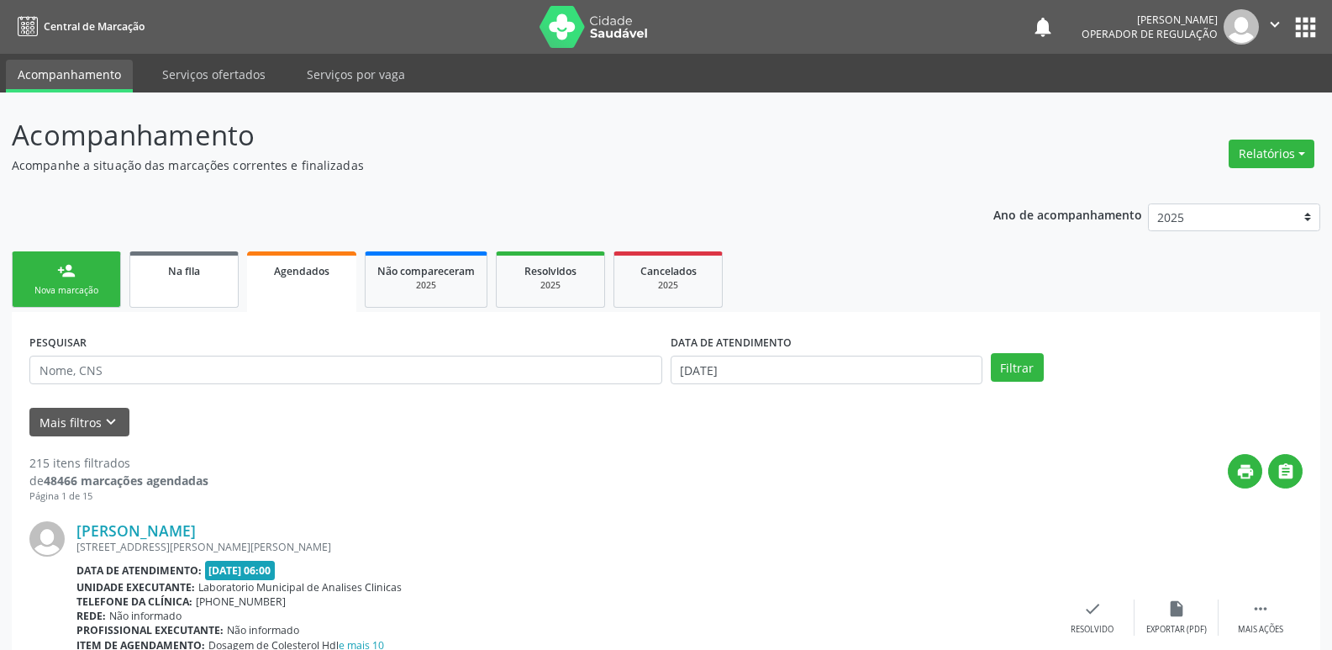
click at [189, 276] on span "Na fila" at bounding box center [184, 271] width 32 height 14
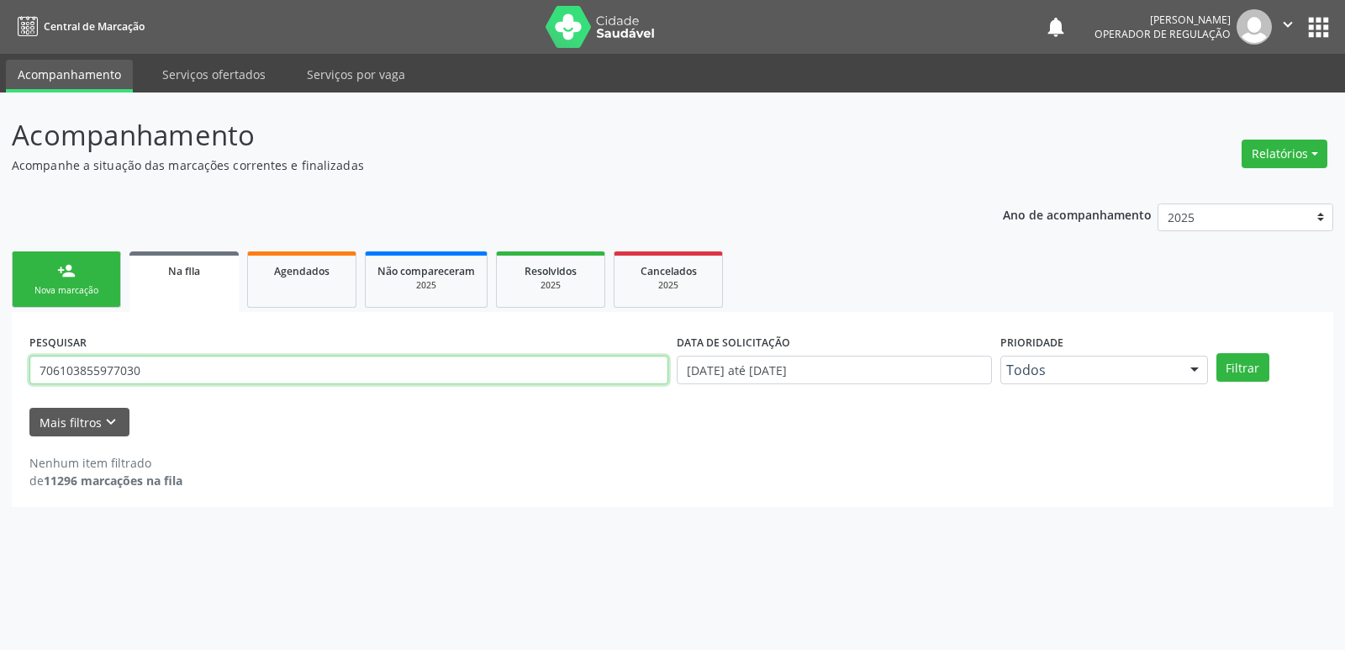
drag, startPoint x: 163, startPoint y: 375, endPoint x: 0, endPoint y: 378, distance: 163.1
click at [0, 378] on div "Acompanhamento Acompanhe a situação das marcações correntes e finalizadas Relat…" at bounding box center [672, 370] width 1345 height 557
type input "705000823224452"
click at [1216, 353] on button "Filtrar" at bounding box center [1242, 367] width 53 height 29
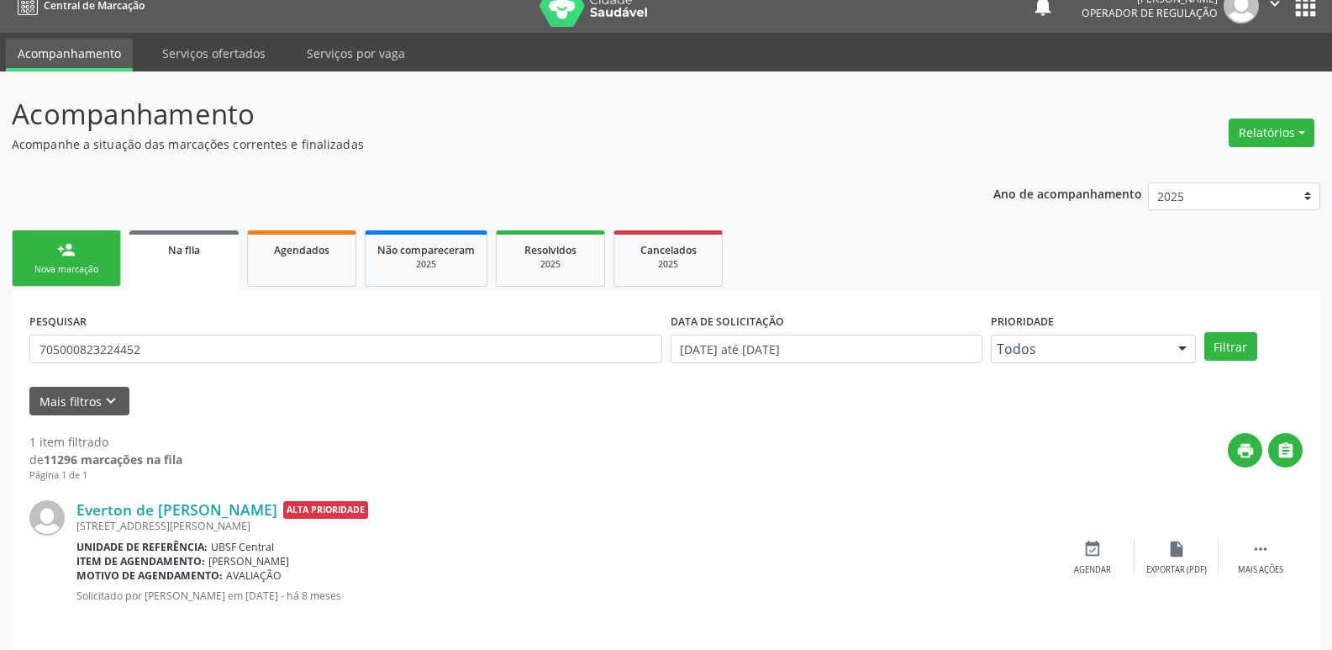
scroll to position [33, 0]
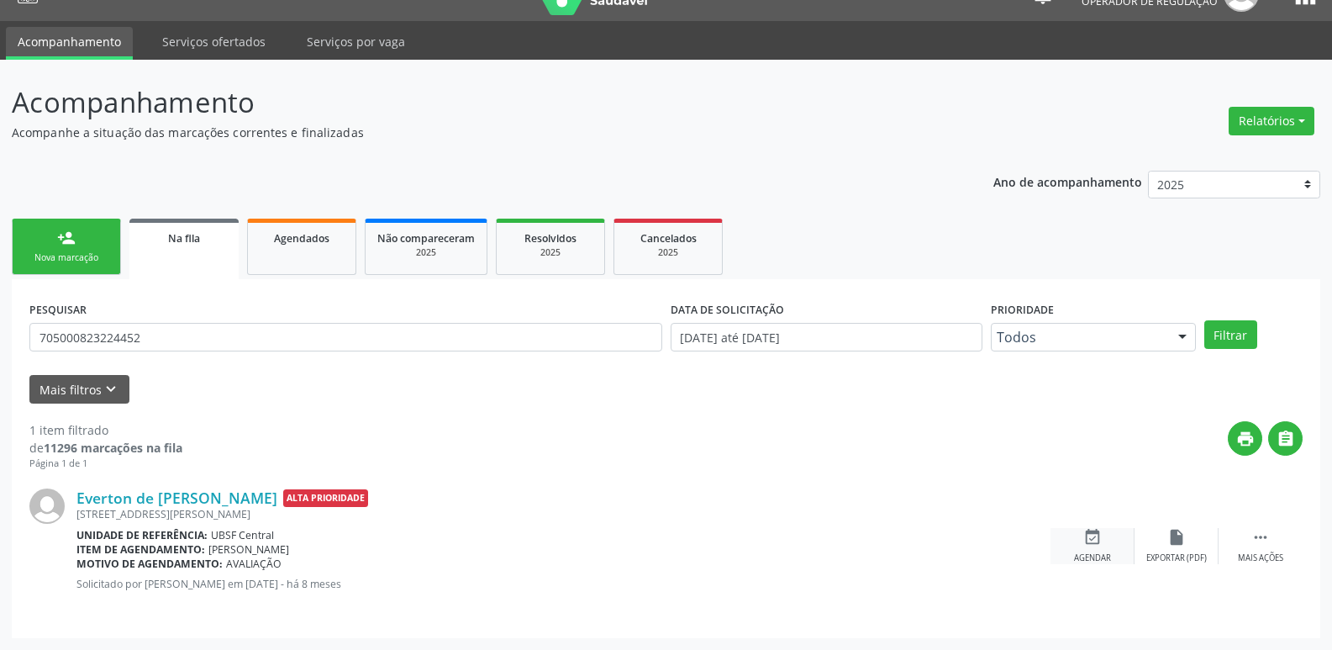
click at [1081, 558] on div "Agendar" at bounding box center [1092, 558] width 37 height 12
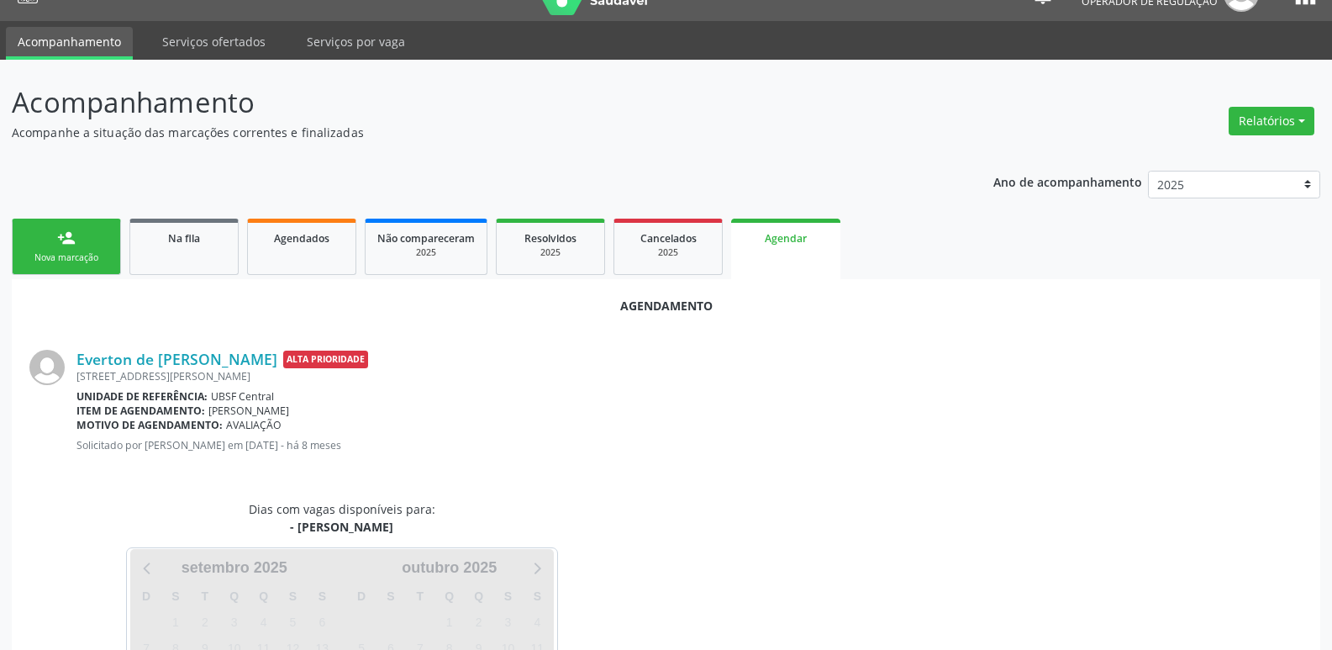
scroll to position [186, 0]
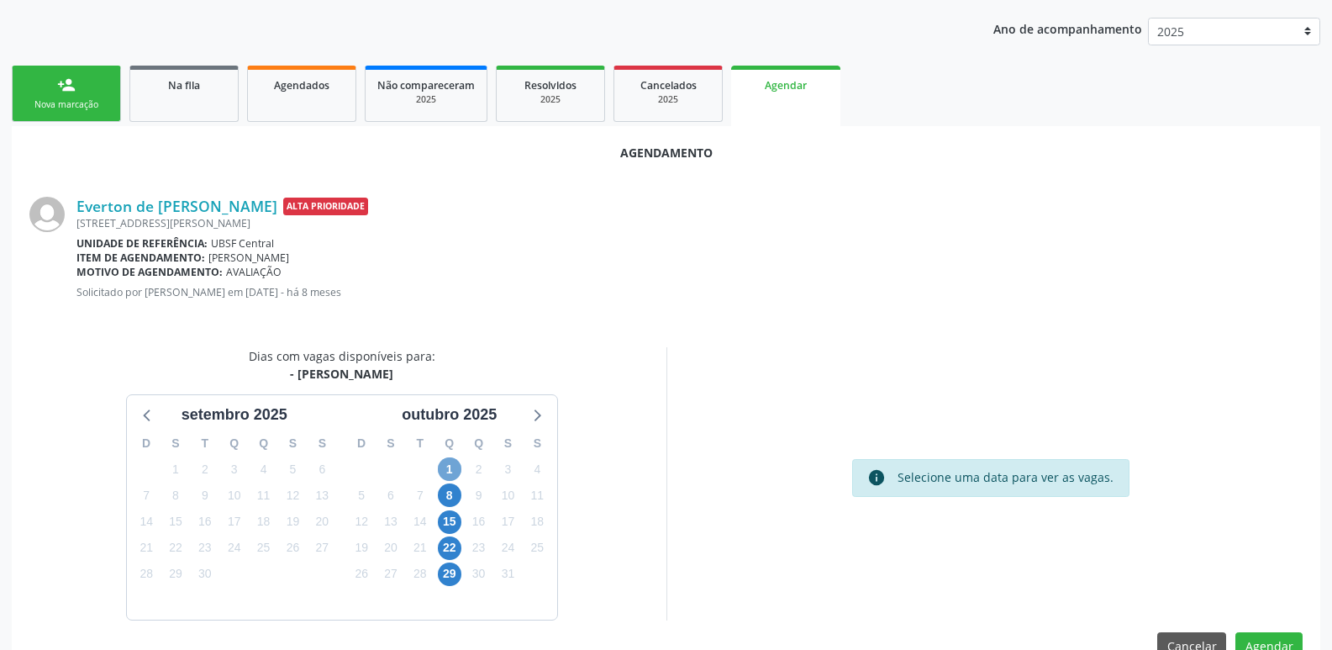
click at [443, 473] on span "1" at bounding box center [450, 469] width 24 height 24
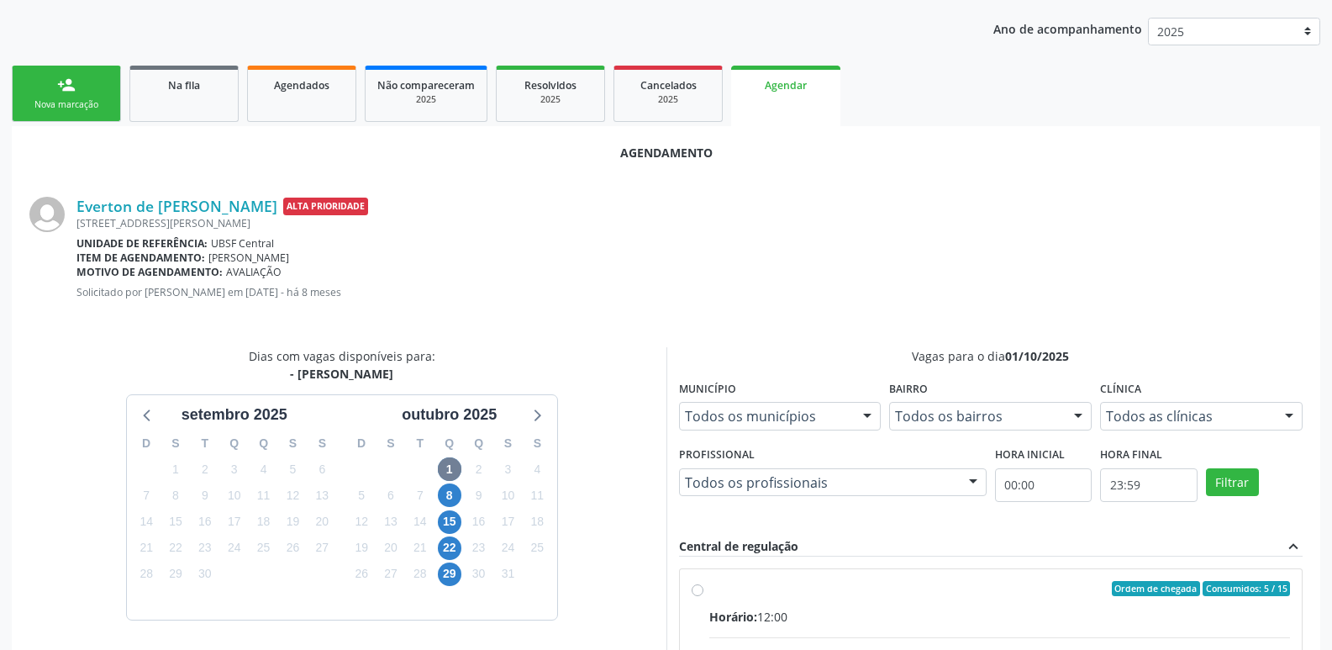
drag, startPoint x: 1029, startPoint y: 592, endPoint x: 1094, endPoint y: 535, distance: 86.4
click at [1032, 592] on div "Ordem de chegada Consumidos: 5 / 15" at bounding box center [1000, 588] width 582 height 15
click at [704, 592] on input "Ordem de chegada Consumidos: 5 / 15 Horário: 12:00 Clínica: Policlinica de Quei…" at bounding box center [698, 588] width 12 height 15
radio input "true"
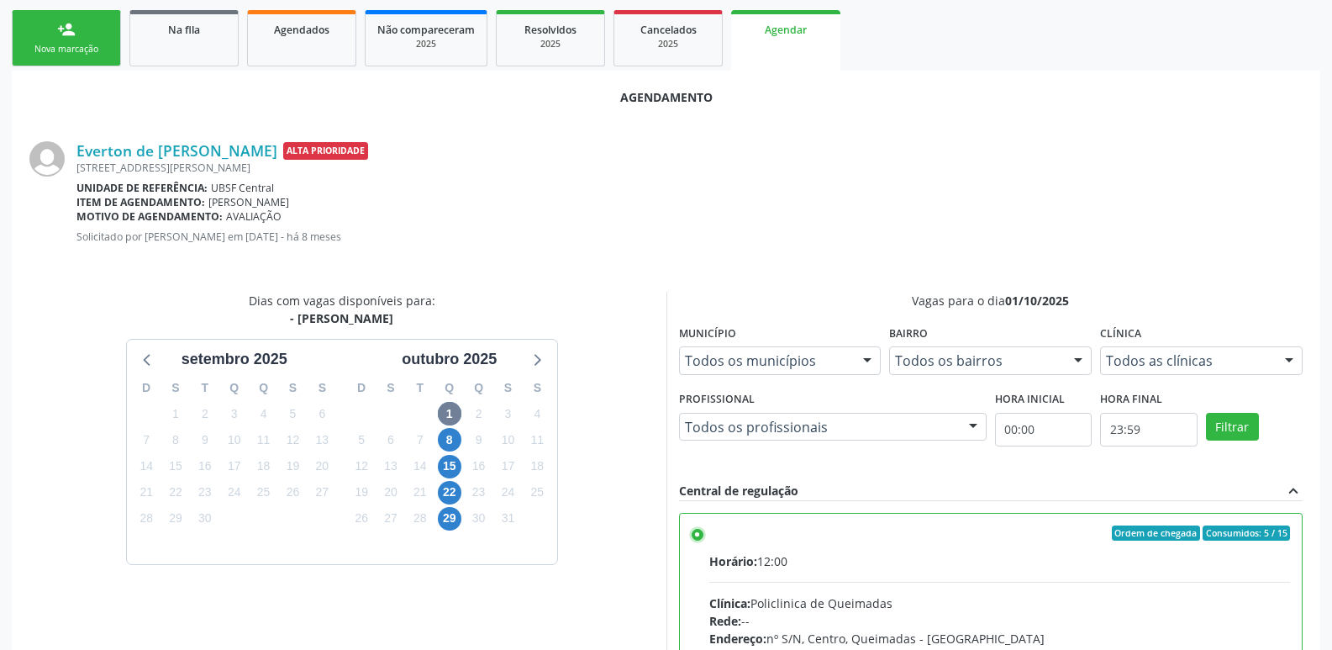
scroll to position [498, 0]
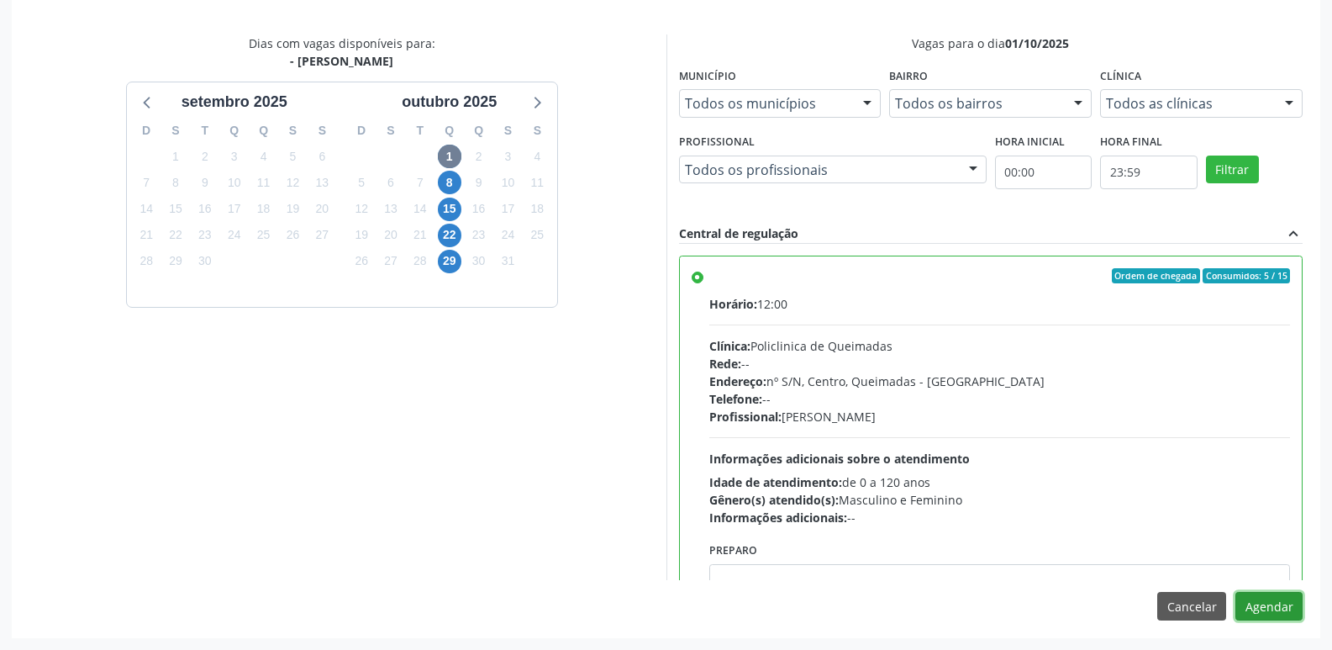
click at [1288, 599] on button "Agendar" at bounding box center [1269, 606] width 67 height 29
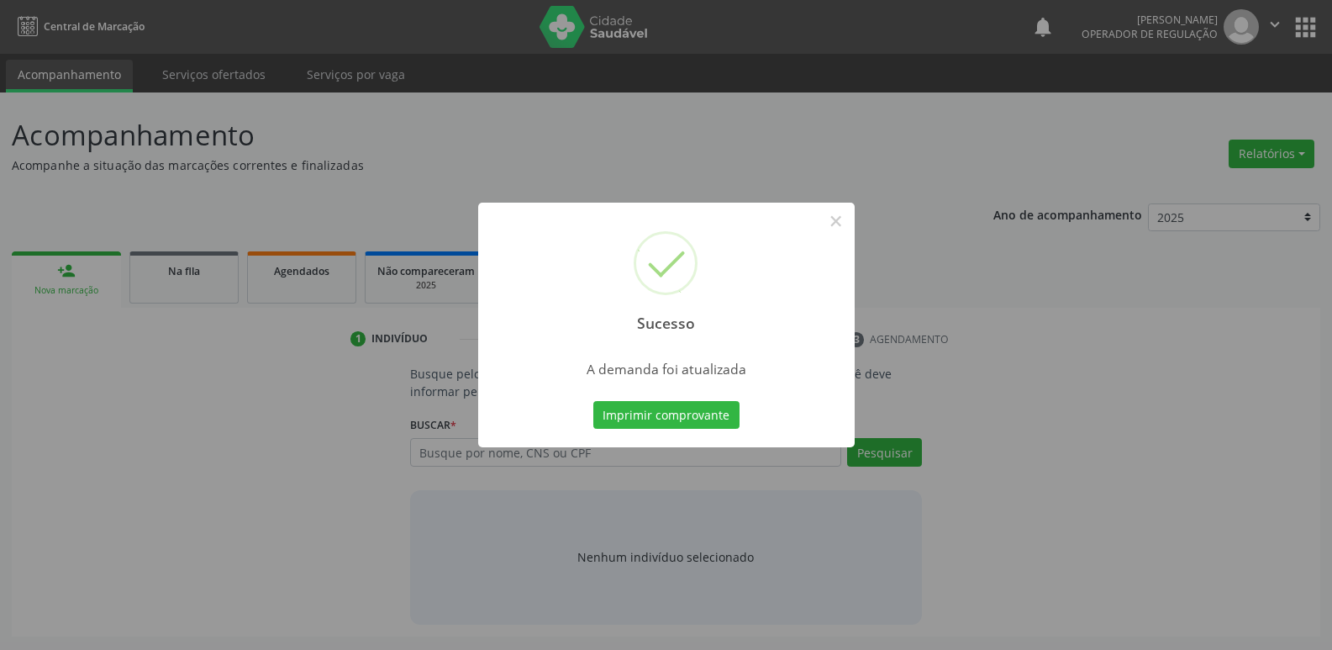
scroll to position [0, 0]
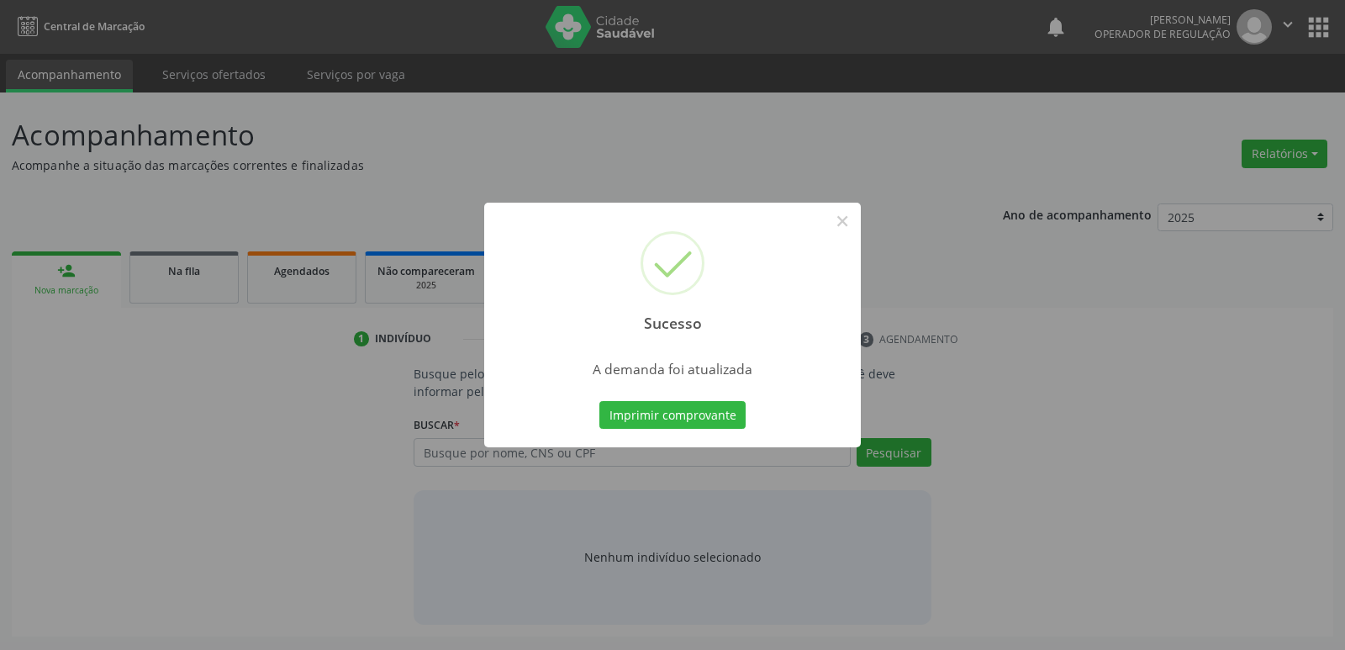
click at [599, 401] on button "Imprimir comprovante" at bounding box center [672, 415] width 146 height 29
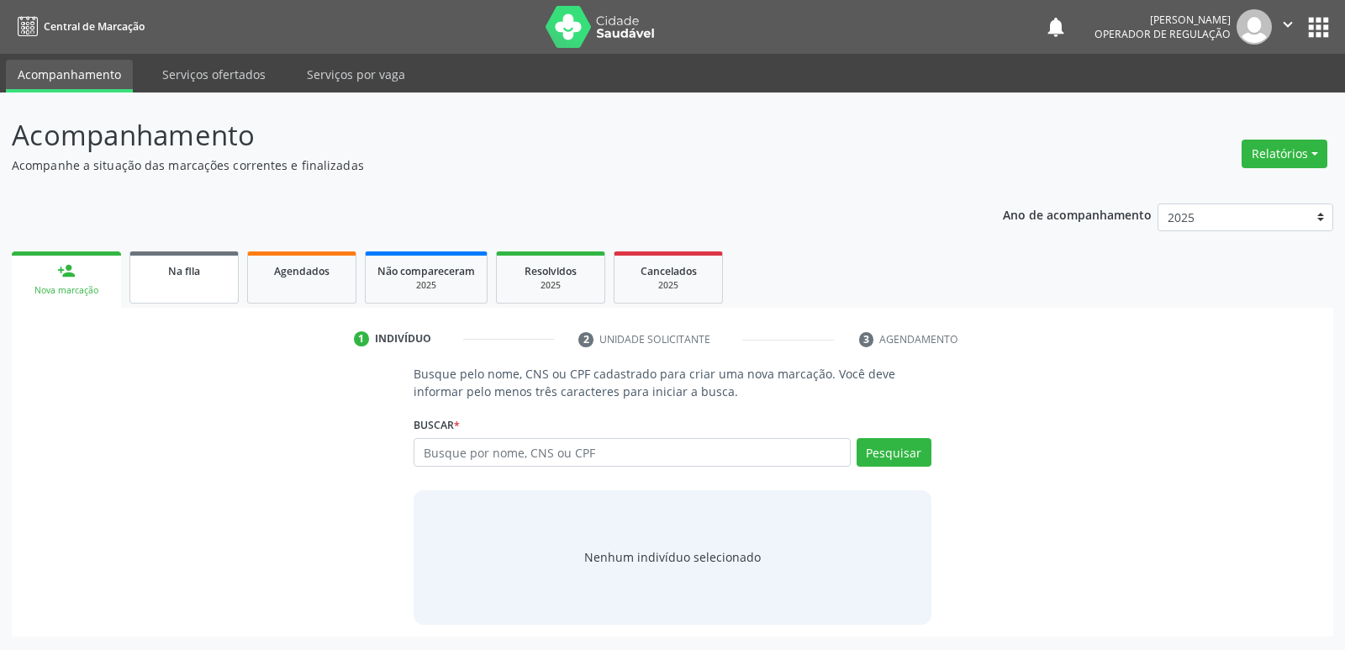
click at [168, 263] on div "Na fila" at bounding box center [184, 270] width 84 height 18
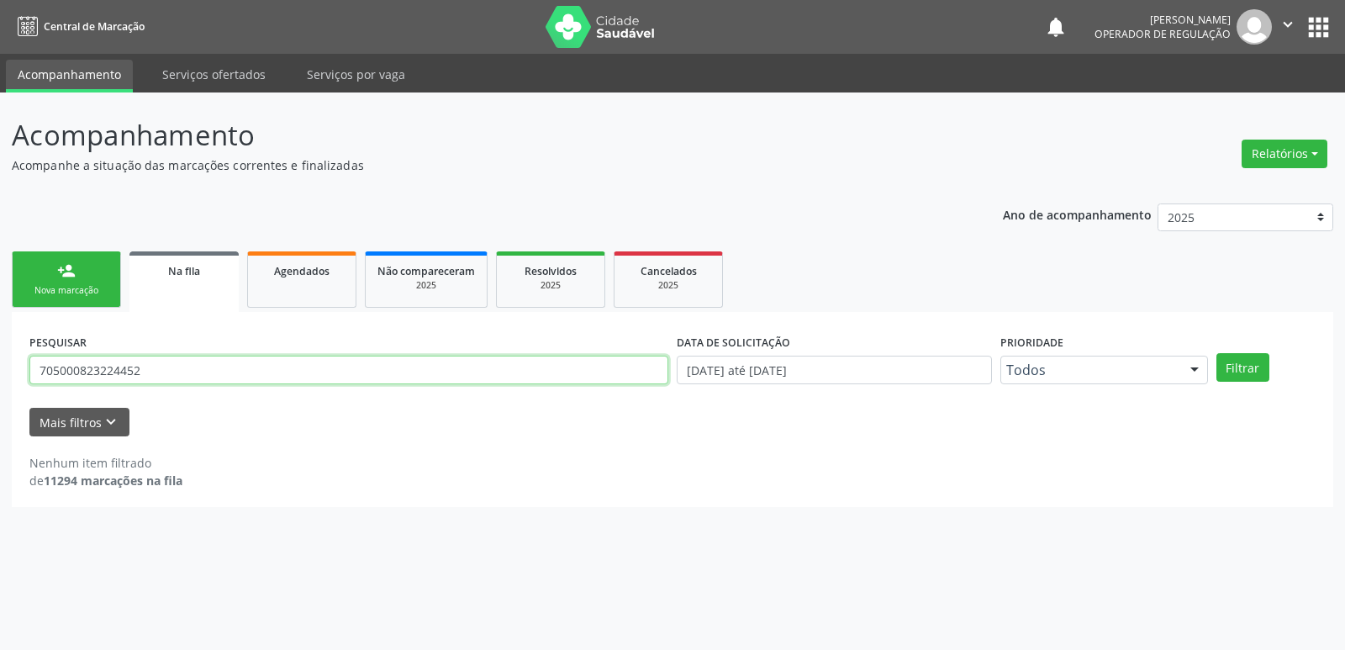
drag, startPoint x: 186, startPoint y: 366, endPoint x: 0, endPoint y: 304, distance: 195.6
click at [0, 304] on div "Acompanhamento Acompanhe a situação das marcações correntes e finalizadas Relat…" at bounding box center [672, 370] width 1345 height 557
click at [1216, 353] on button "Filtrar" at bounding box center [1242, 367] width 53 height 29
drag, startPoint x: 18, startPoint y: 370, endPoint x: 0, endPoint y: 370, distance: 17.7
click at [0, 370] on div "Acompanhamento Acompanhe a situação das marcações correntes e finalizadas Relat…" at bounding box center [672, 370] width 1345 height 557
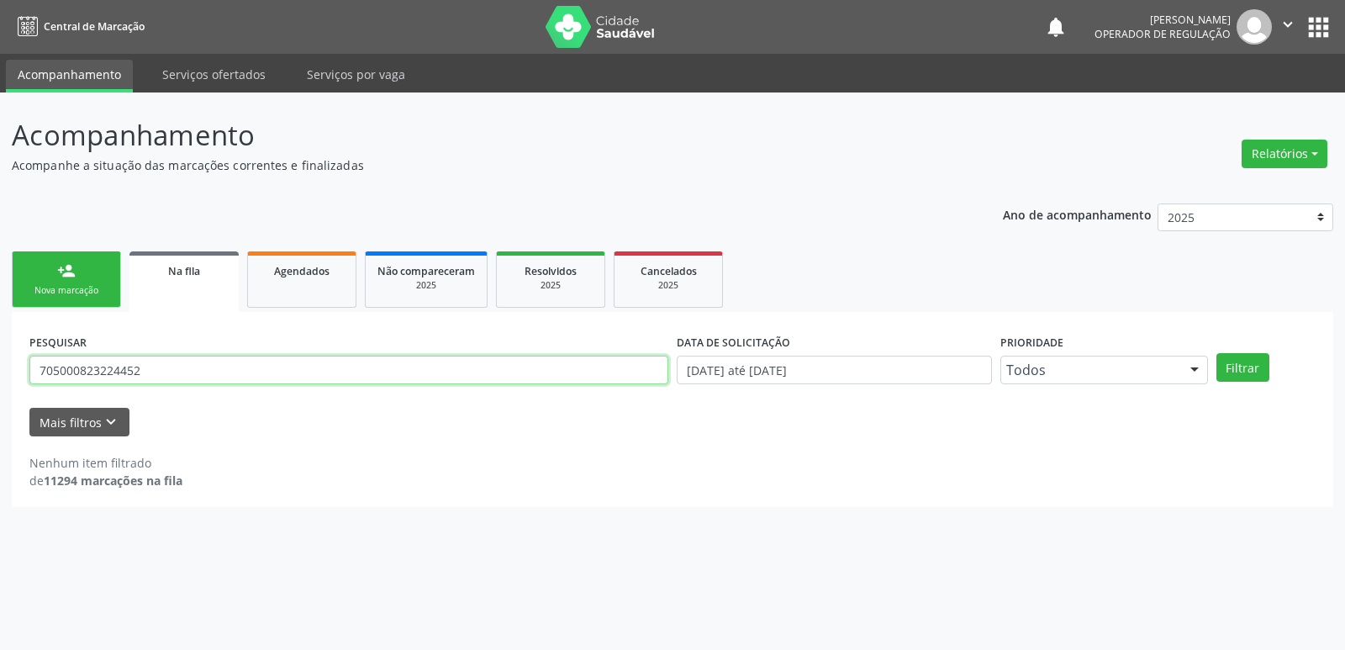
drag, startPoint x: 203, startPoint y: 375, endPoint x: 0, endPoint y: 375, distance: 203.4
click at [0, 375] on div "Acompanhamento Acompanhe a situação das marcações correntes e finalizadas Relat…" at bounding box center [672, 370] width 1345 height 557
type input "702804104706764"
click at [1216, 353] on button "Filtrar" at bounding box center [1242, 367] width 53 height 29
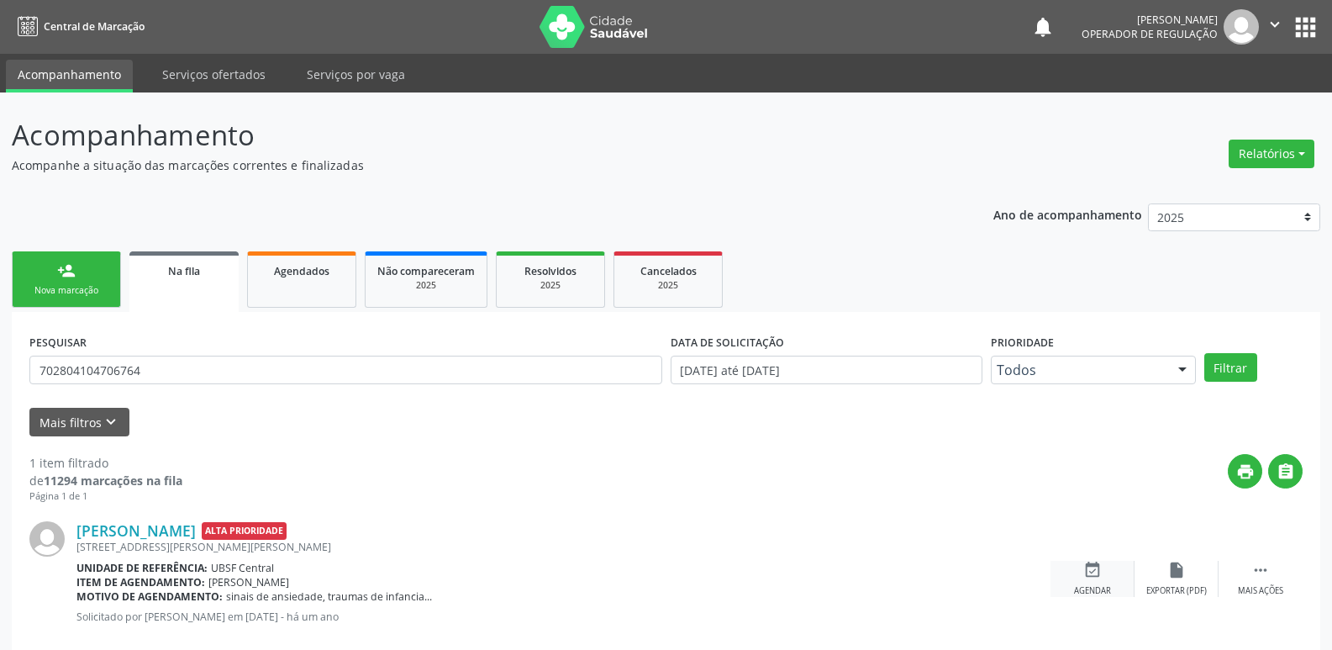
click at [1088, 568] on icon "event_available" at bounding box center [1093, 570] width 18 height 18
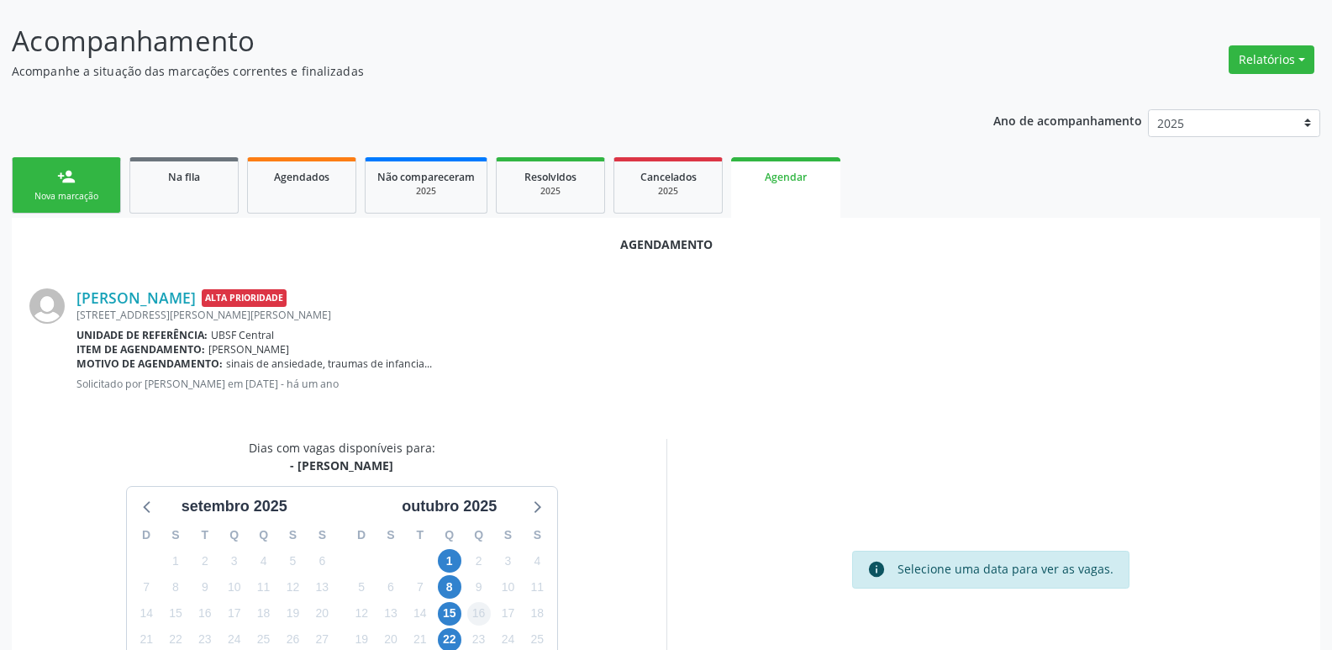
scroll to position [225, 0]
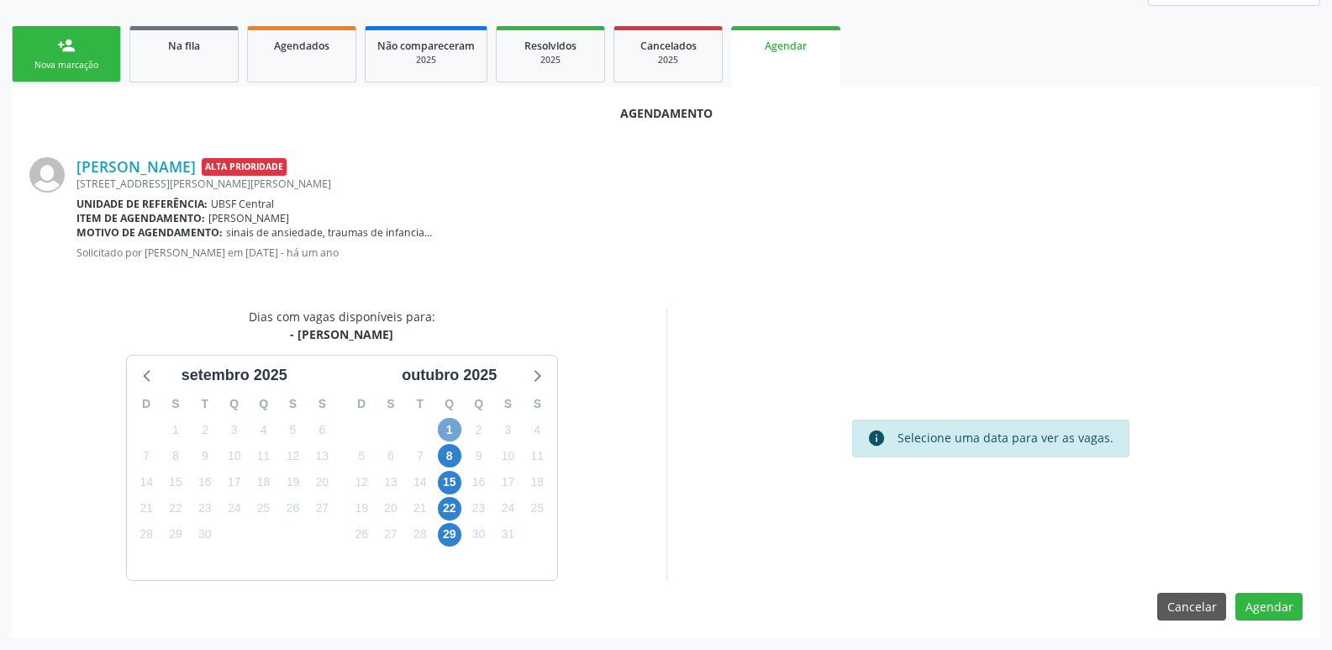
drag, startPoint x: 453, startPoint y: 431, endPoint x: 758, endPoint y: 497, distance: 312.1
click at [457, 432] on span "1" at bounding box center [450, 430] width 24 height 24
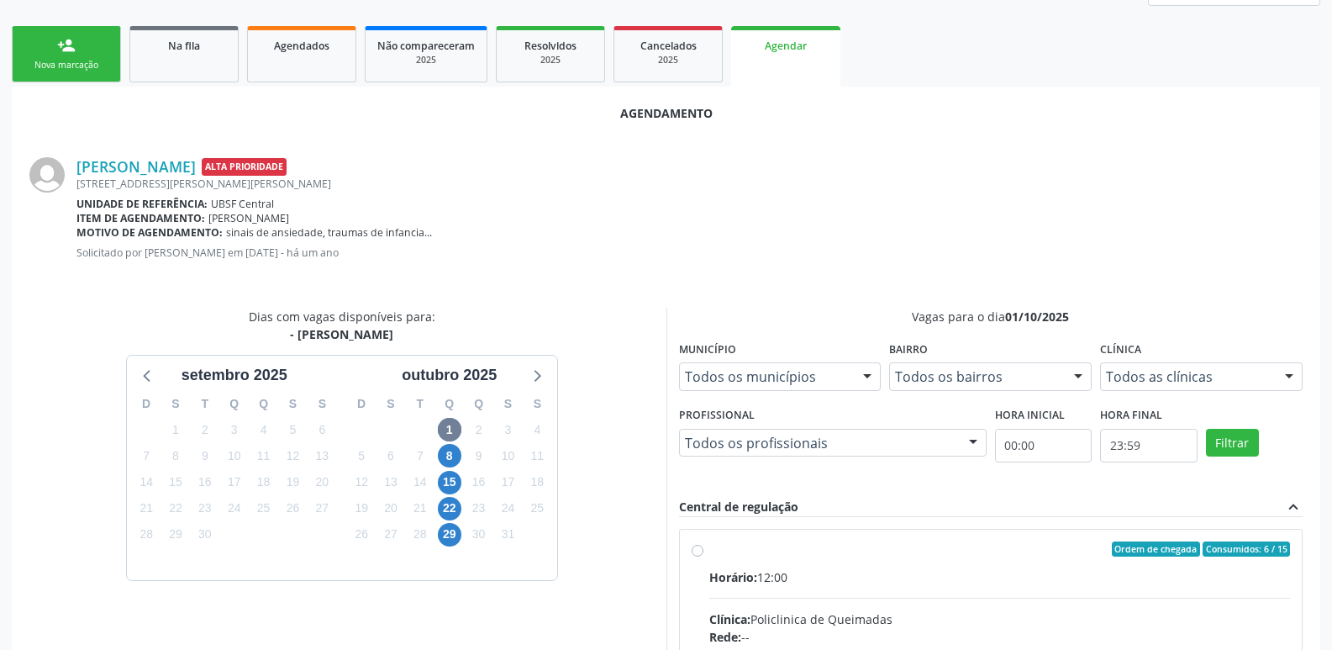
click at [1133, 548] on span "Ordem de chegada" at bounding box center [1156, 548] width 88 height 15
click at [704, 548] on input "Ordem de chegada Consumidos: 6 / 15 Horário: 12:00 Clínica: Policlinica de Quei…" at bounding box center [698, 548] width 12 height 15
radio input "true"
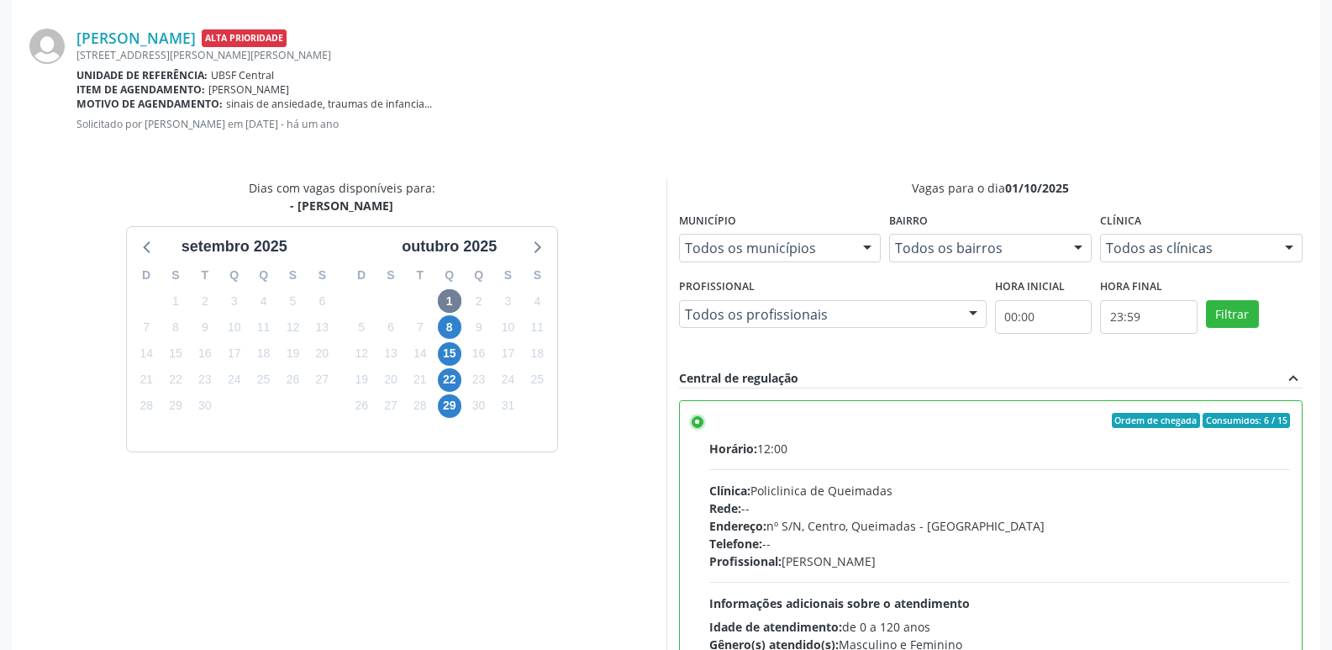
scroll to position [498, 0]
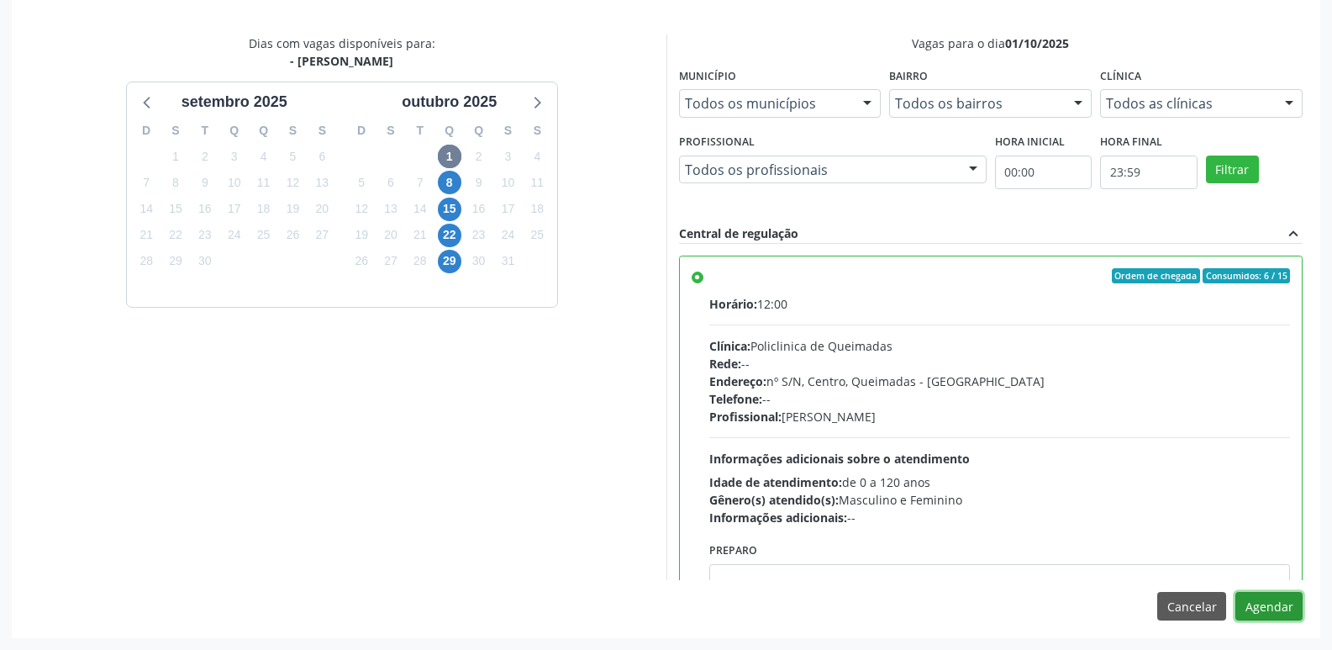
click at [1264, 599] on button "Agendar" at bounding box center [1269, 606] width 67 height 29
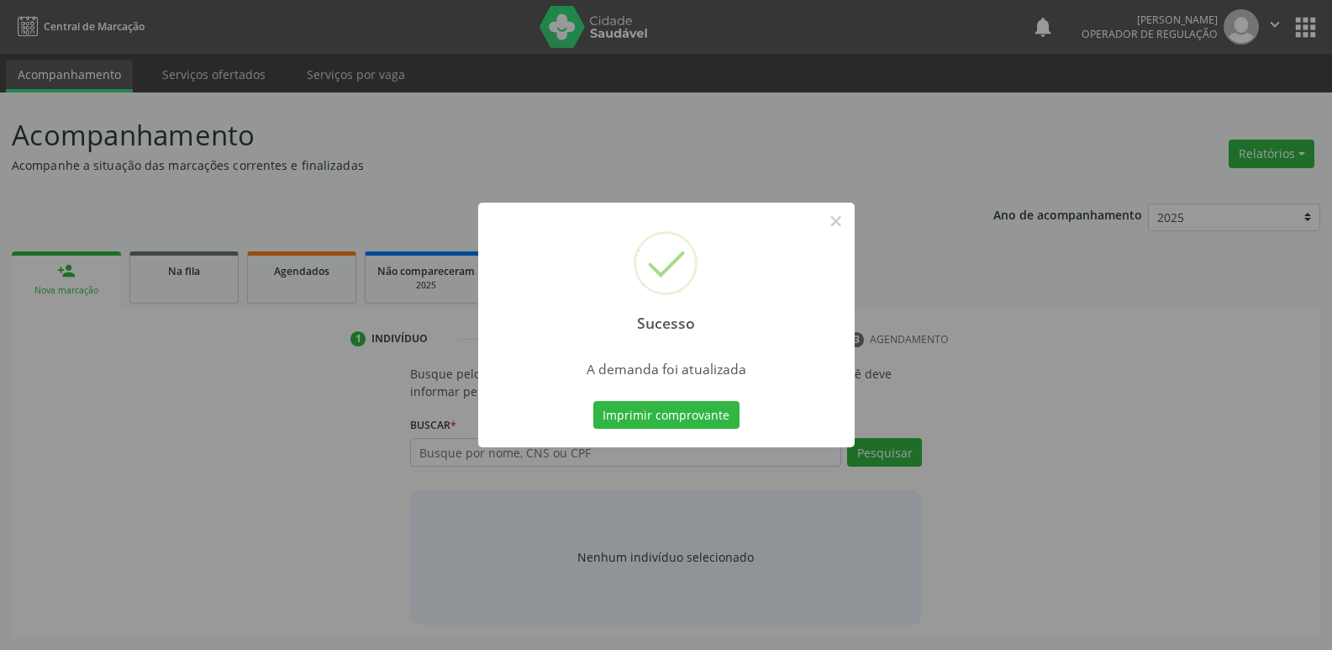
scroll to position [0, 0]
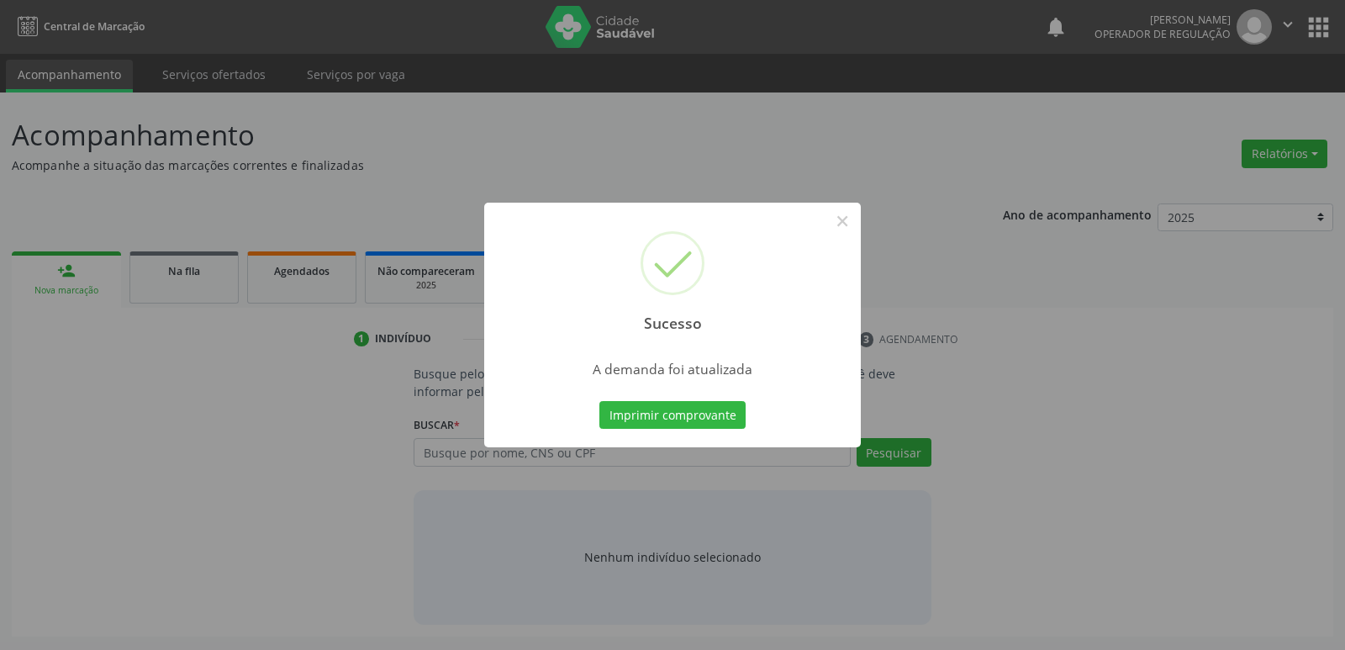
click at [599, 401] on button "Imprimir comprovante" at bounding box center [672, 415] width 146 height 29
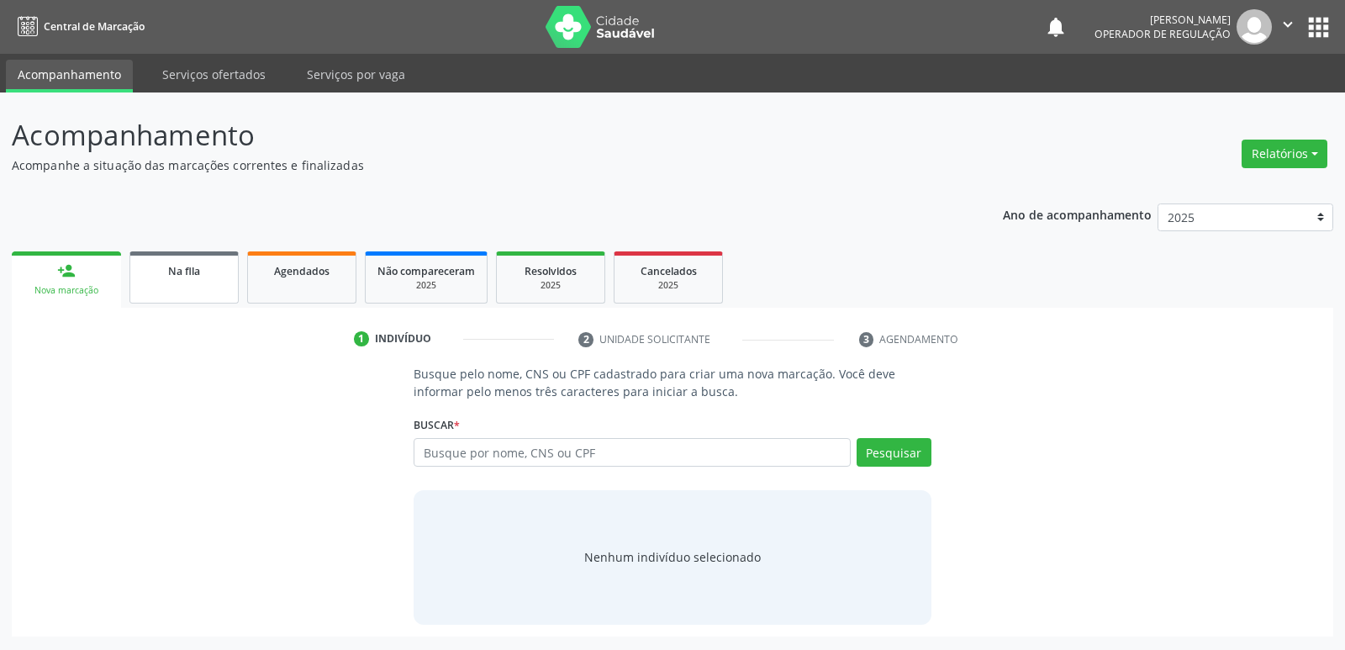
click at [191, 274] on span "Na fila" at bounding box center [184, 271] width 32 height 14
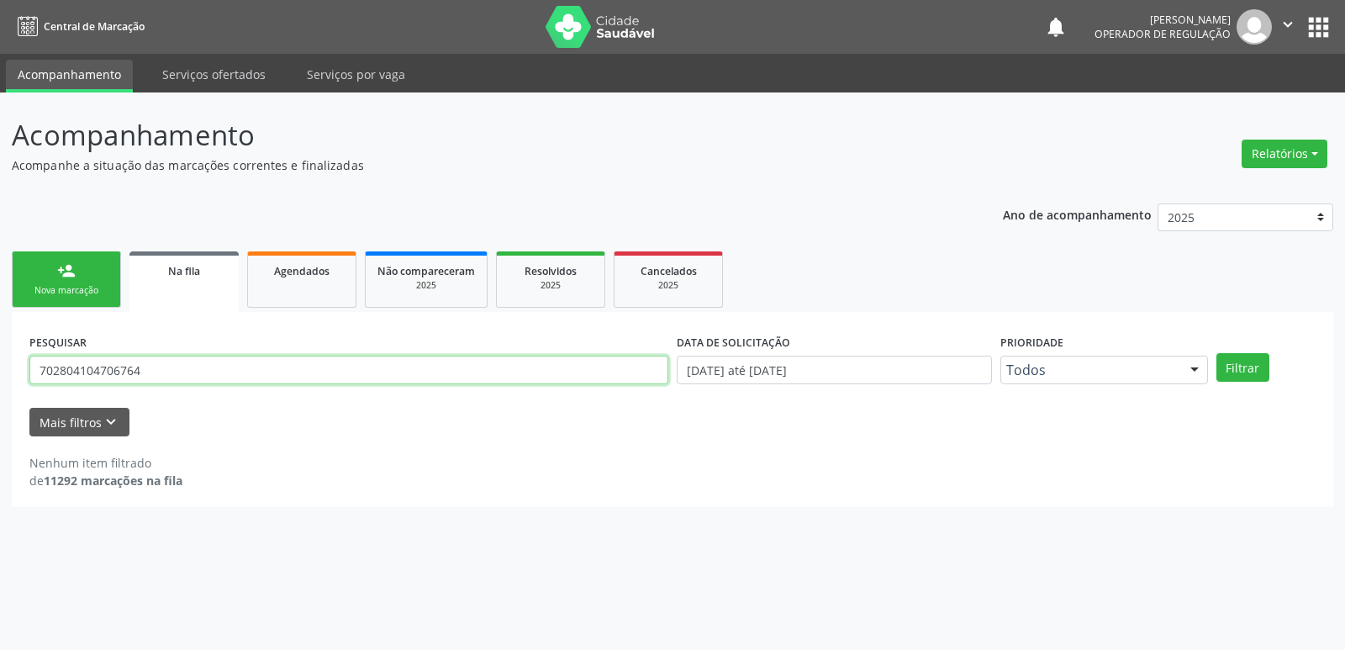
click at [410, 362] on input "702804104706764" at bounding box center [348, 370] width 639 height 29
type input "709207279690536"
click at [1216, 353] on button "Filtrar" at bounding box center [1242, 367] width 53 height 29
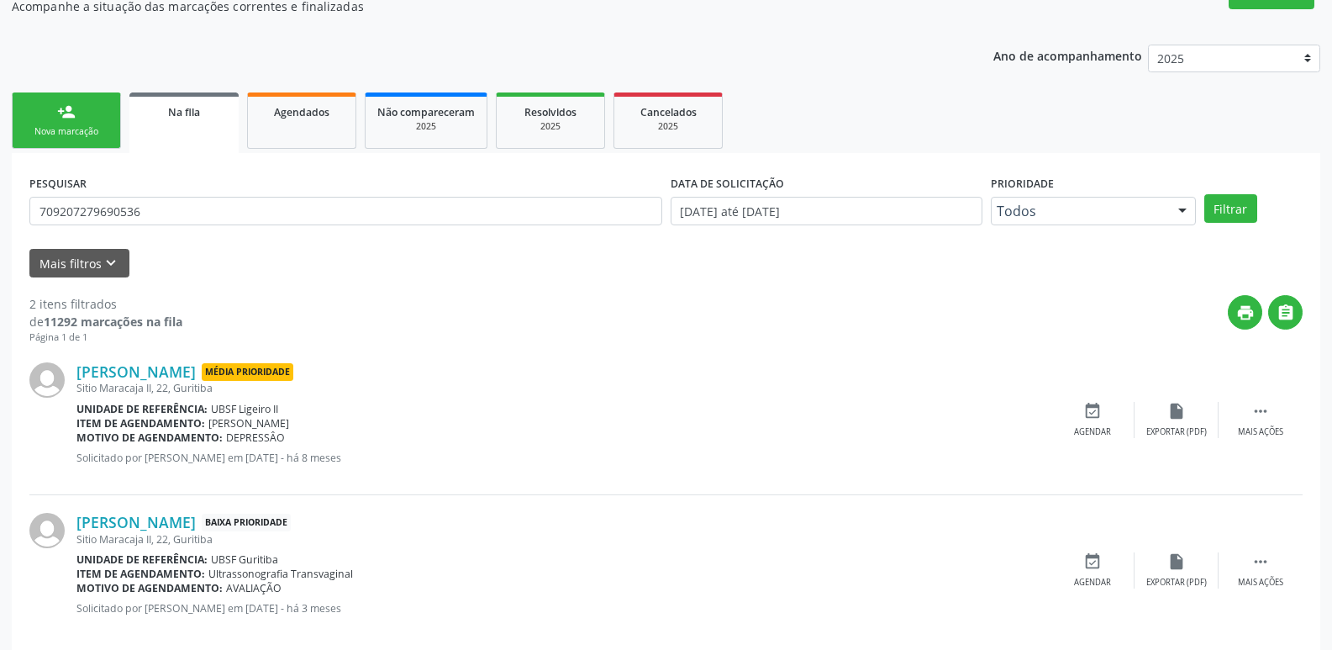
scroll to position [183, 0]
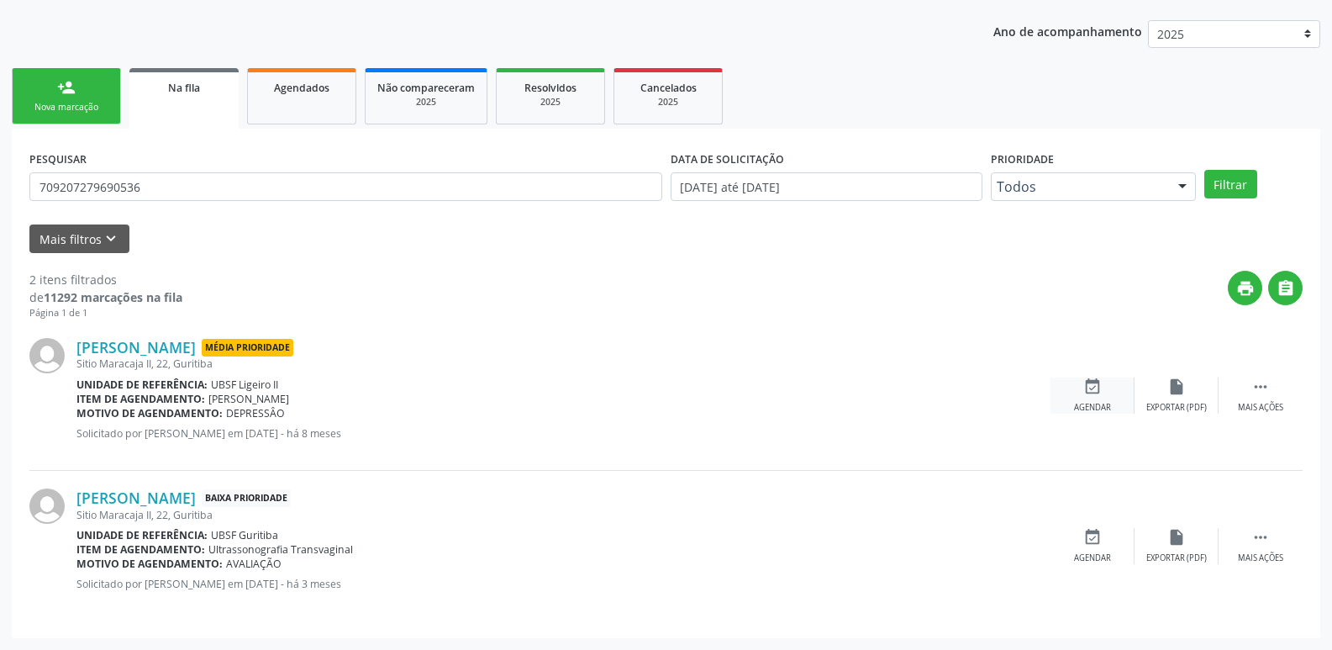
click at [1091, 393] on icon "event_available" at bounding box center [1093, 386] width 18 height 18
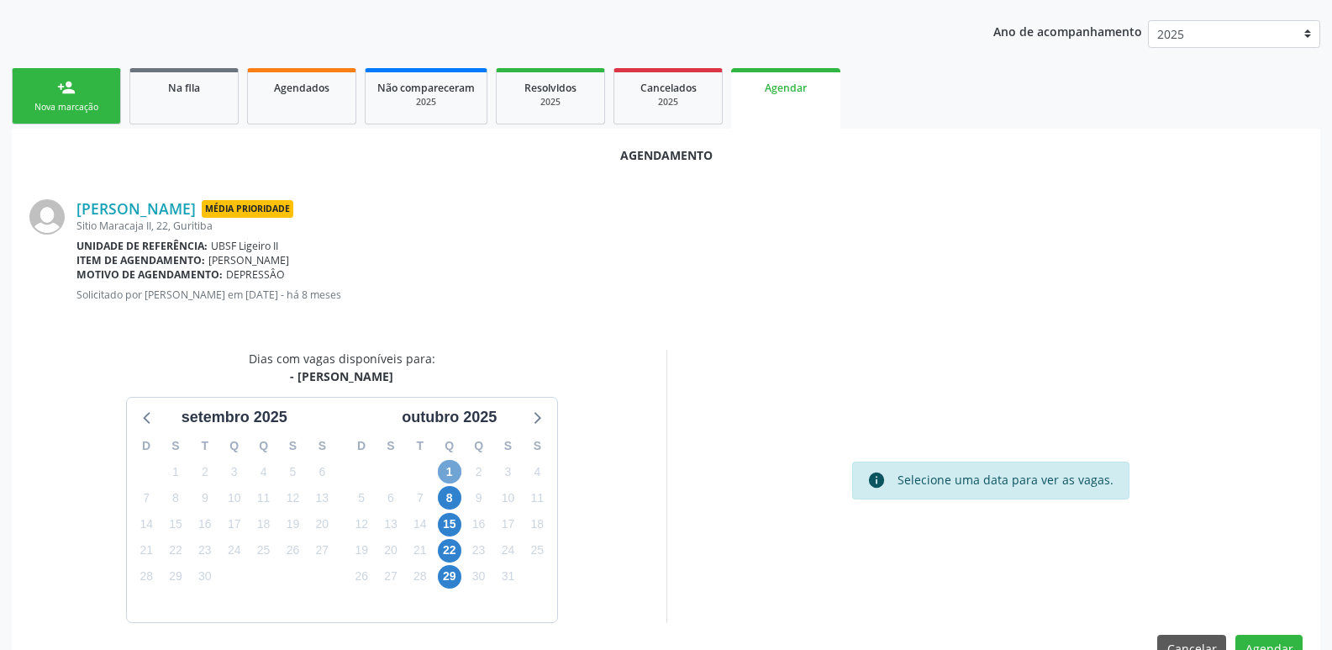
click at [455, 467] on span "1" at bounding box center [450, 472] width 24 height 24
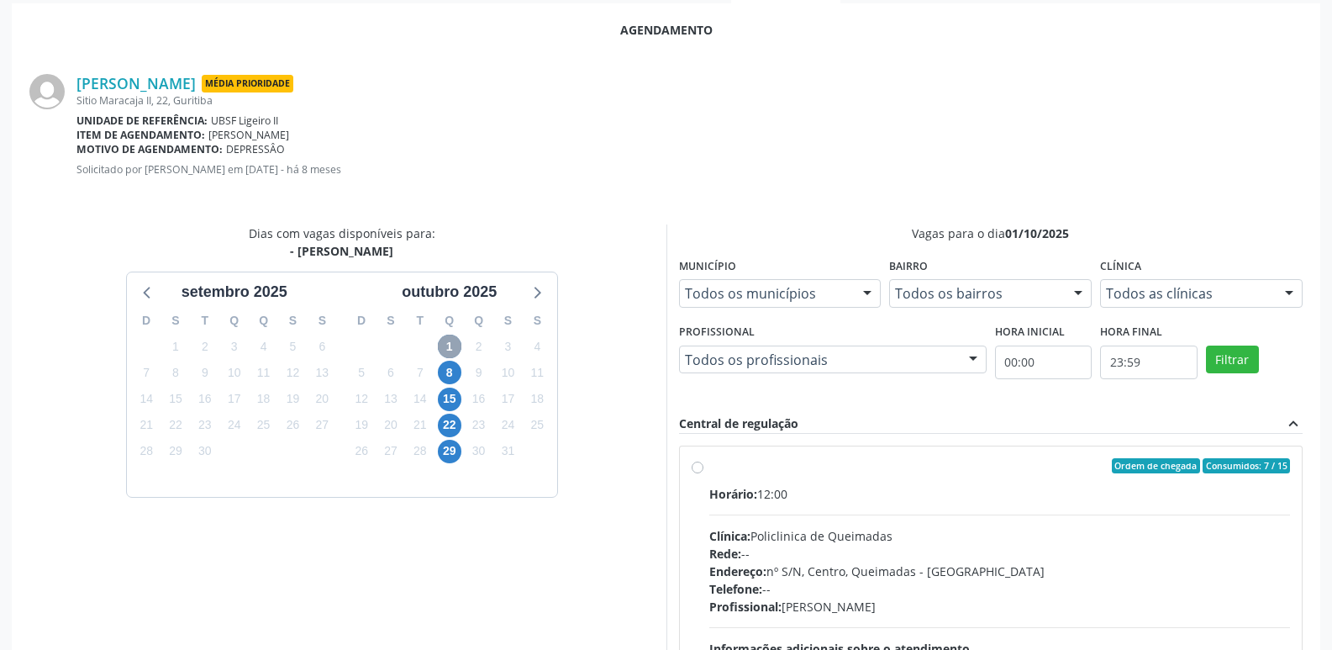
scroll to position [468, 0]
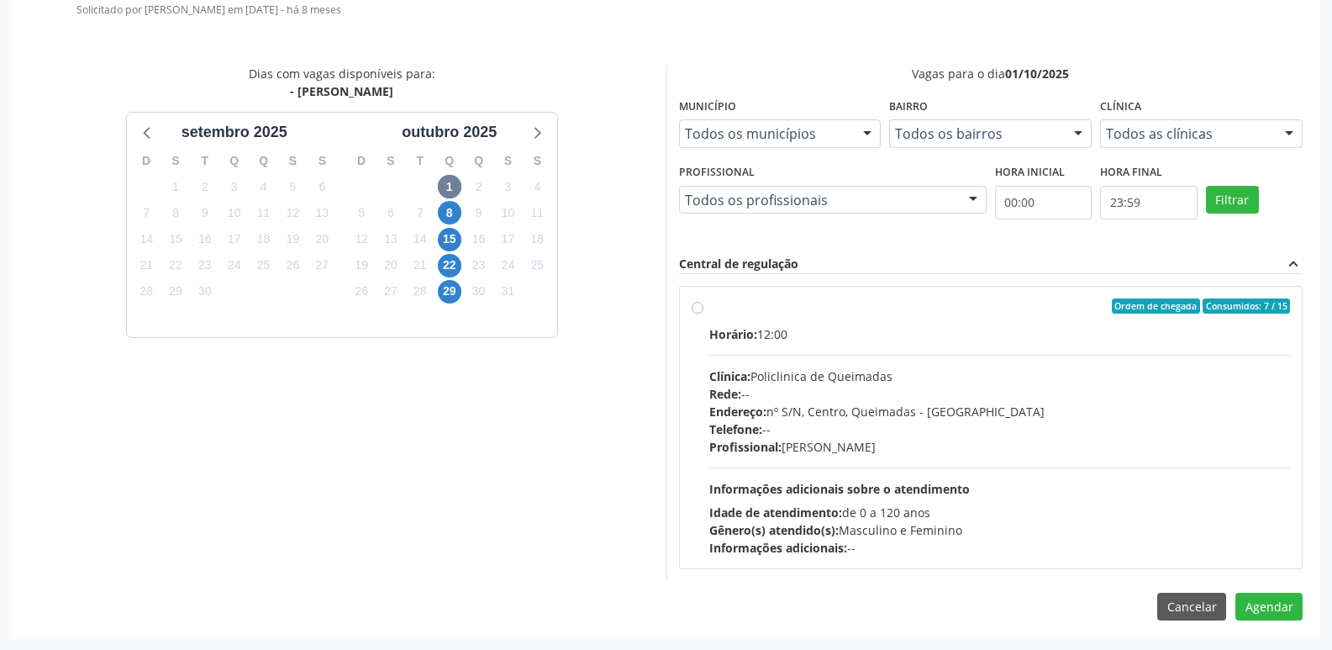
drag, startPoint x: 1268, startPoint y: 500, endPoint x: 1263, endPoint y: 519, distance: 19.8
click at [1263, 503] on div "Horário: 12:00 Clínica: Policlinica de Queimadas Rede: -- Endereço: nº S/N, Cen…" at bounding box center [1000, 440] width 582 height 231
click at [704, 314] on input "Ordem de chegada Consumidos: 7 / 15 Horário: 12:00 Clínica: Policlinica de Quei…" at bounding box center [698, 305] width 12 height 15
radio input "true"
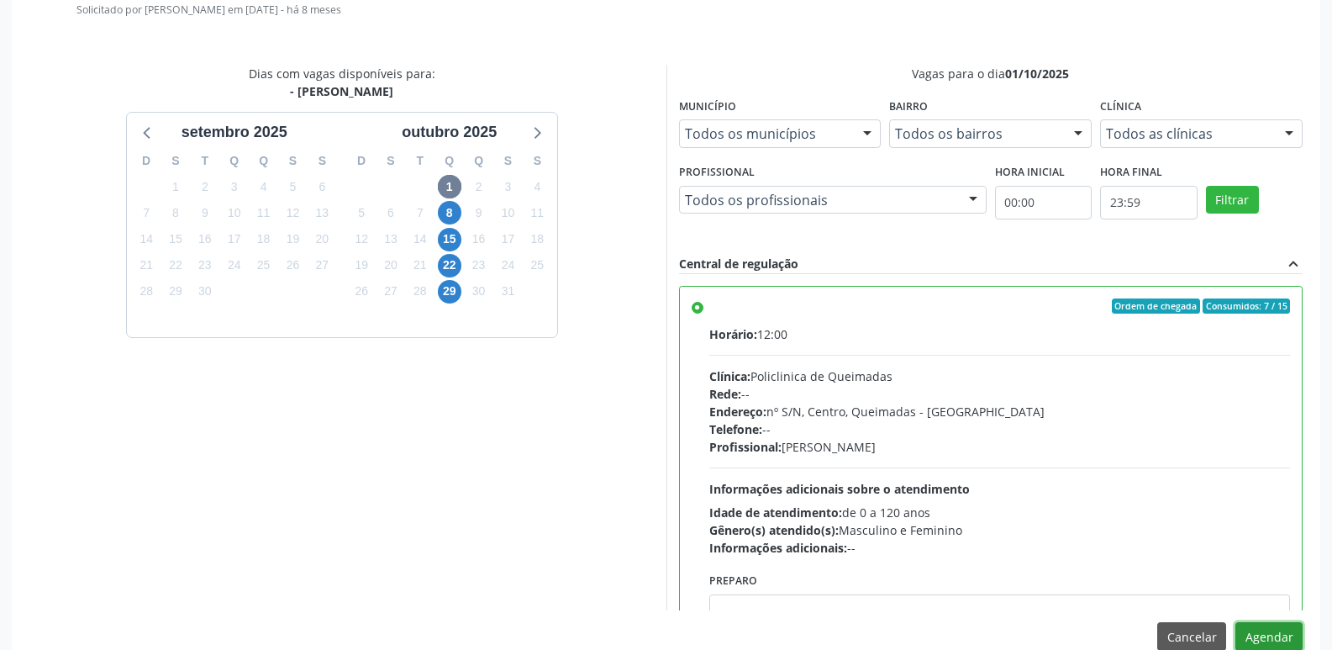
click at [1293, 624] on button "Agendar" at bounding box center [1269, 636] width 67 height 29
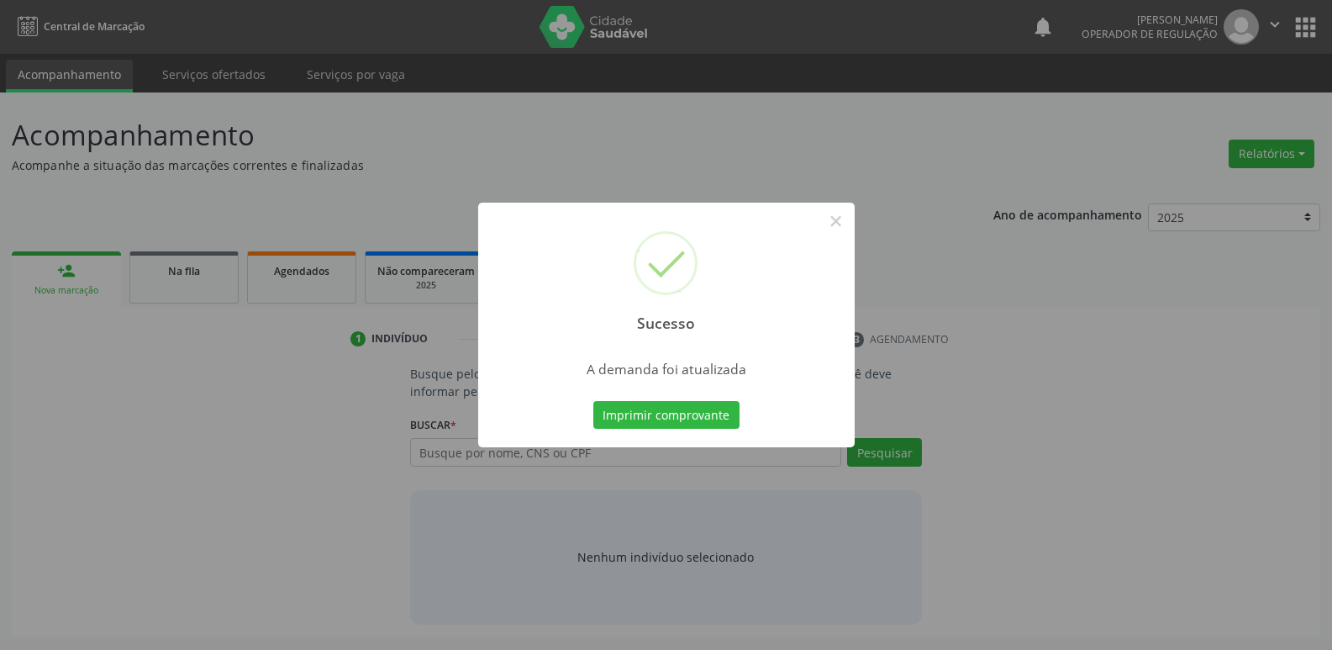
scroll to position [0, 0]
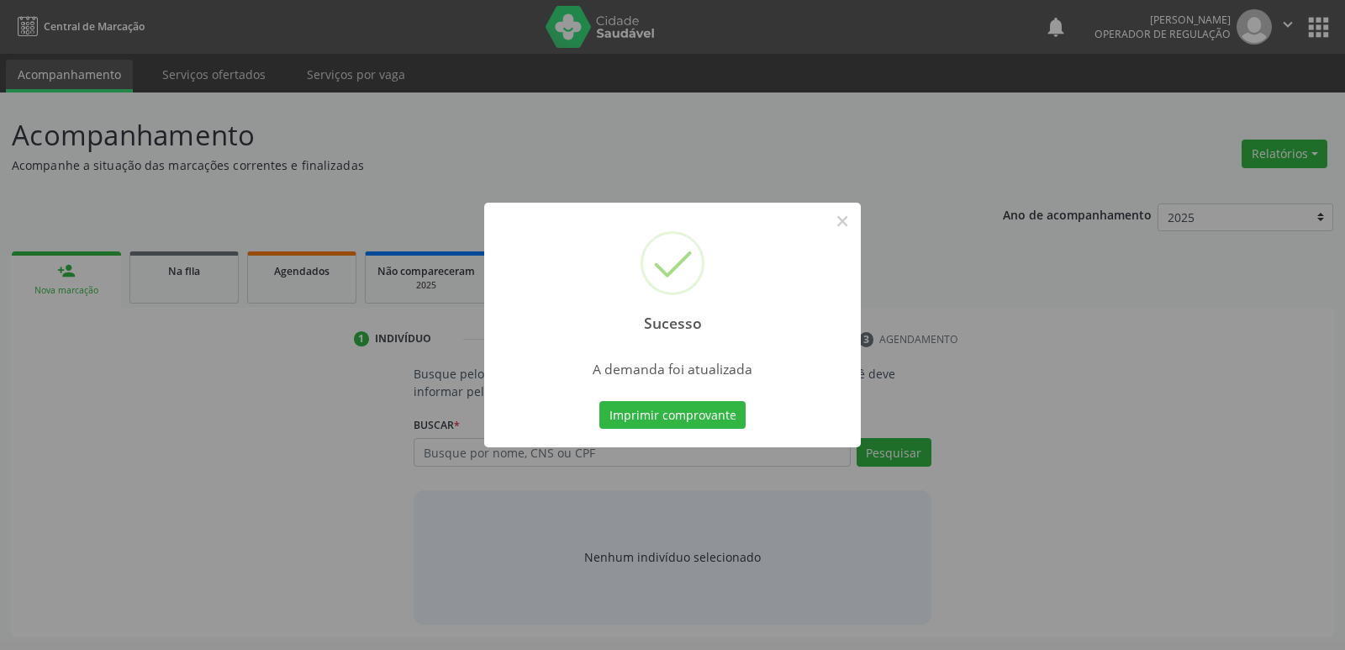
click at [599, 401] on button "Imprimir comprovante" at bounding box center [672, 415] width 146 height 29
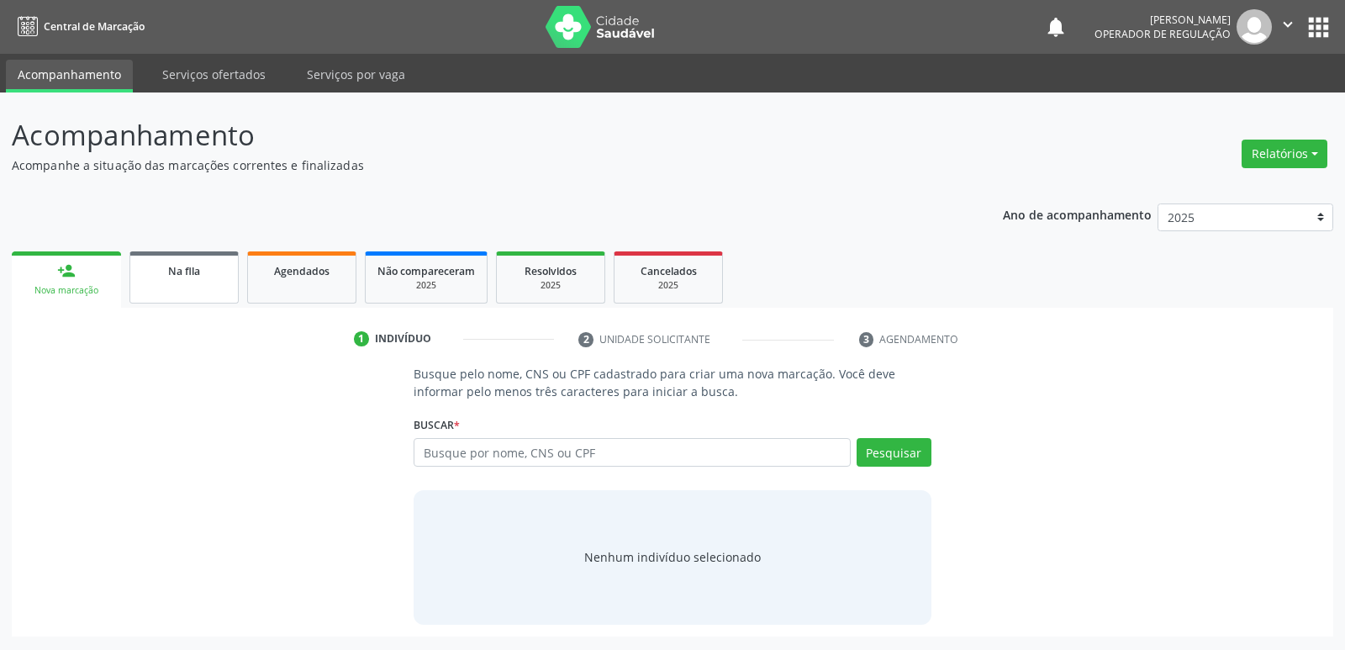
click at [214, 272] on div "Na fila" at bounding box center [184, 270] width 84 height 18
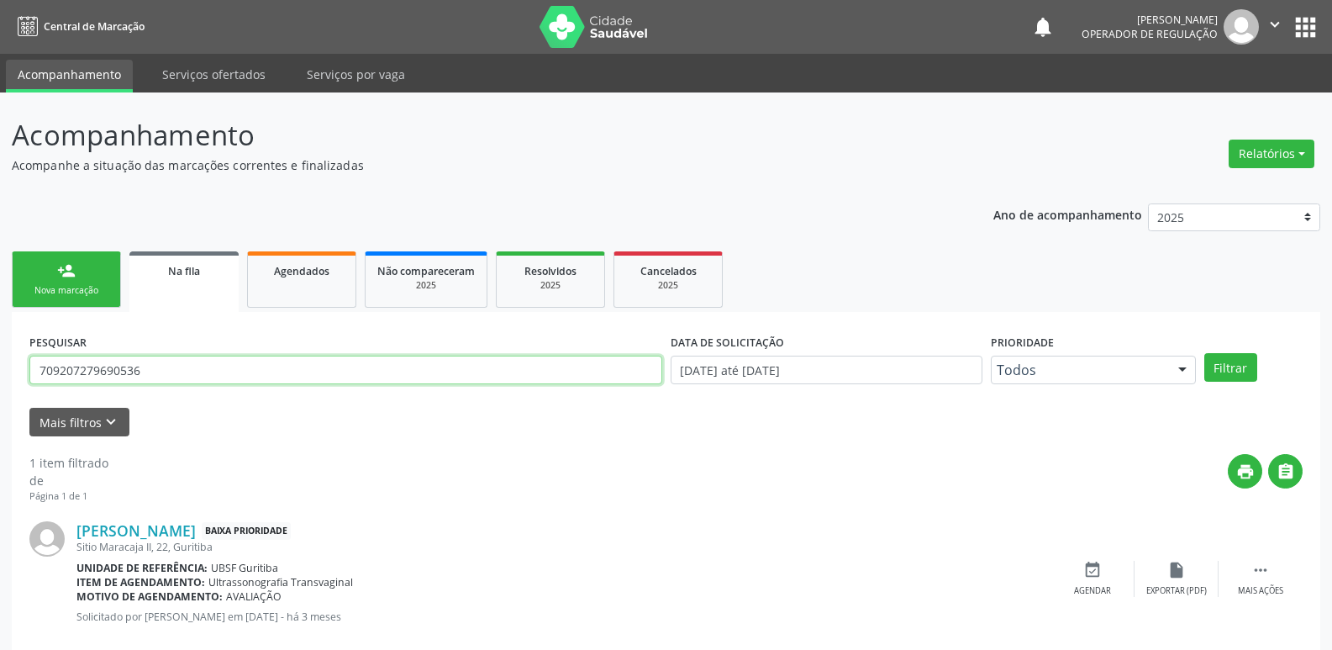
drag, startPoint x: 172, startPoint y: 366, endPoint x: 0, endPoint y: 379, distance: 172.8
click at [0, 379] on div "Acompanhamento Acompanhe a situação das marcações correntes e finalizadas Relat…" at bounding box center [666, 387] width 1332 height 590
click at [1205, 353] on button "Filtrar" at bounding box center [1231, 367] width 53 height 29
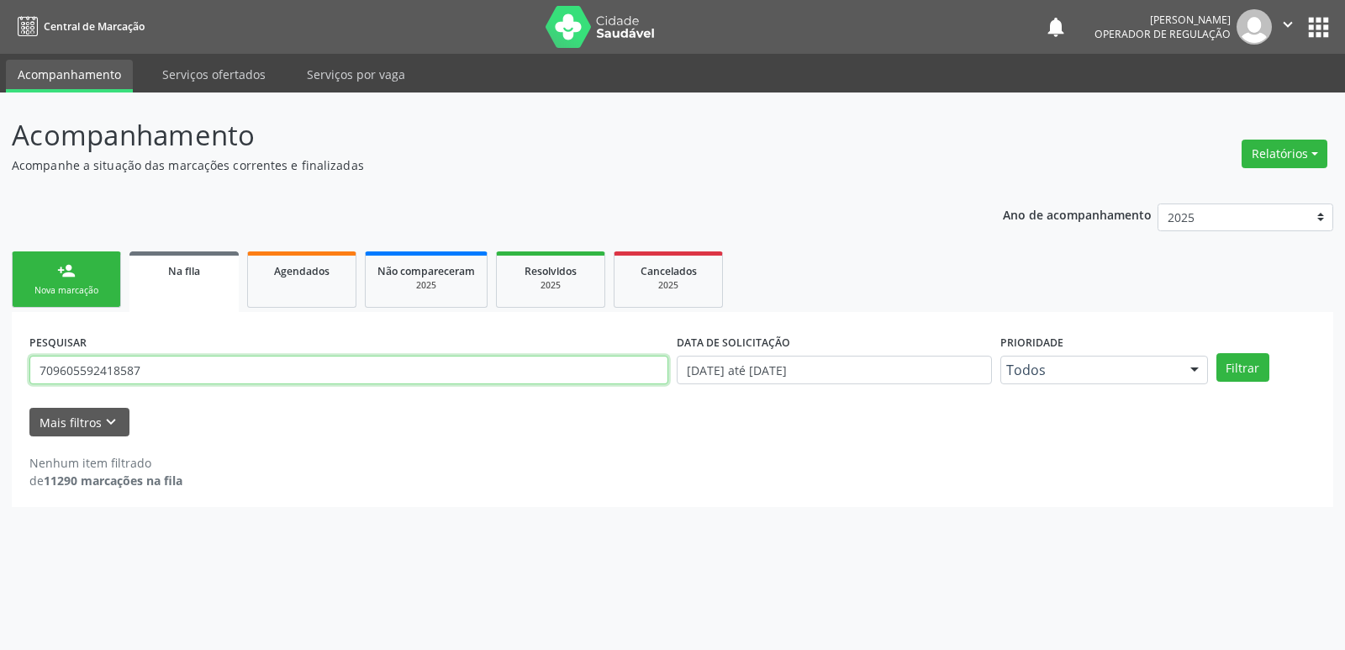
click at [58, 365] on input "709605592418587" at bounding box center [348, 370] width 639 height 29
type input "708605592418587"
click at [1216, 353] on button "Filtrar" at bounding box center [1242, 367] width 53 height 29
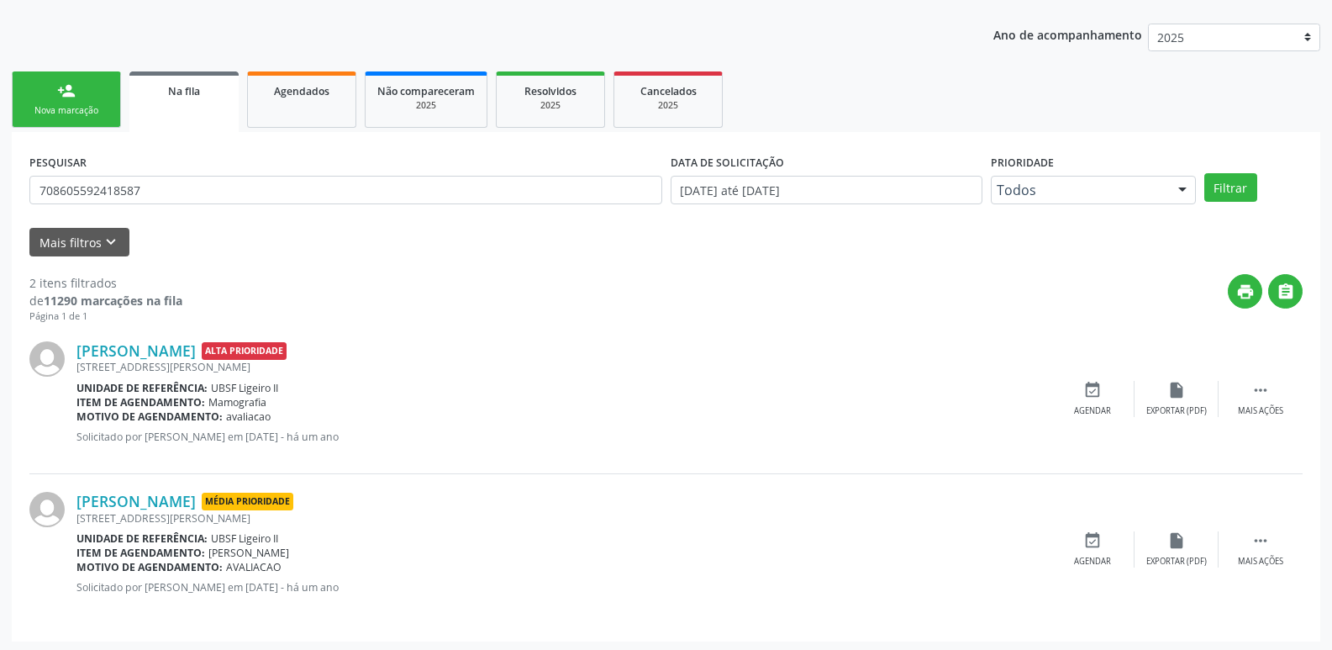
scroll to position [183, 0]
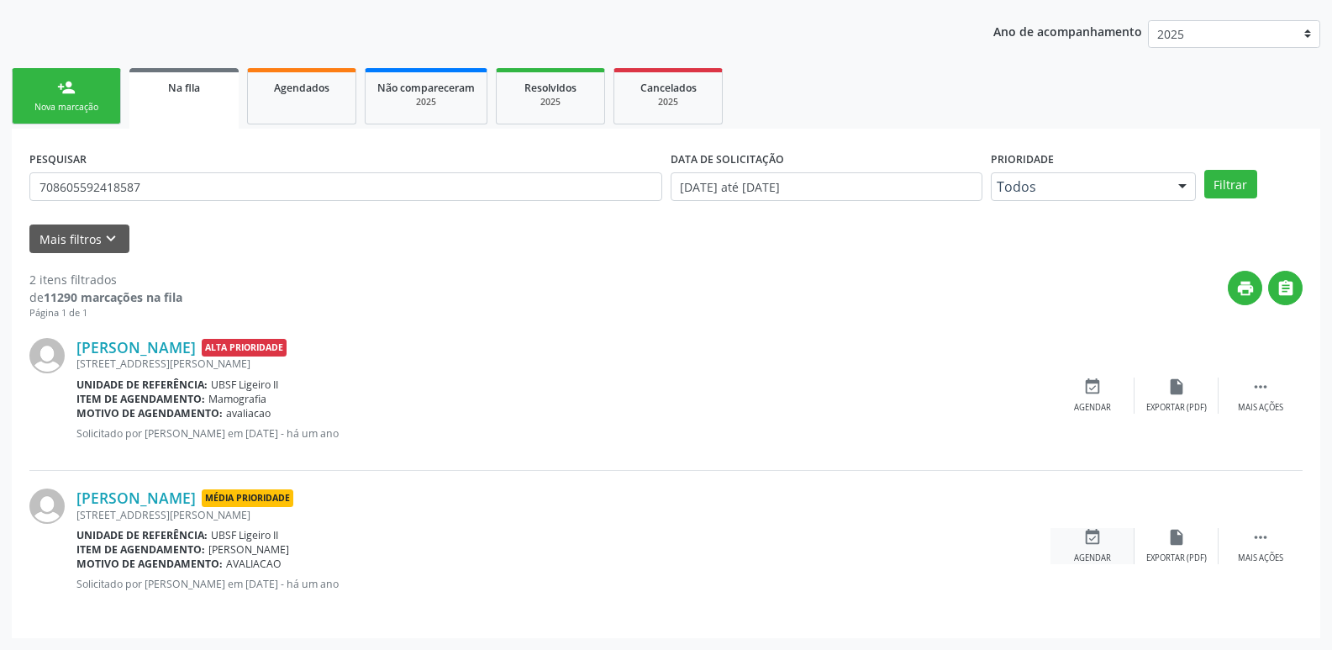
click at [1113, 547] on div "event_available Agendar" at bounding box center [1093, 546] width 84 height 36
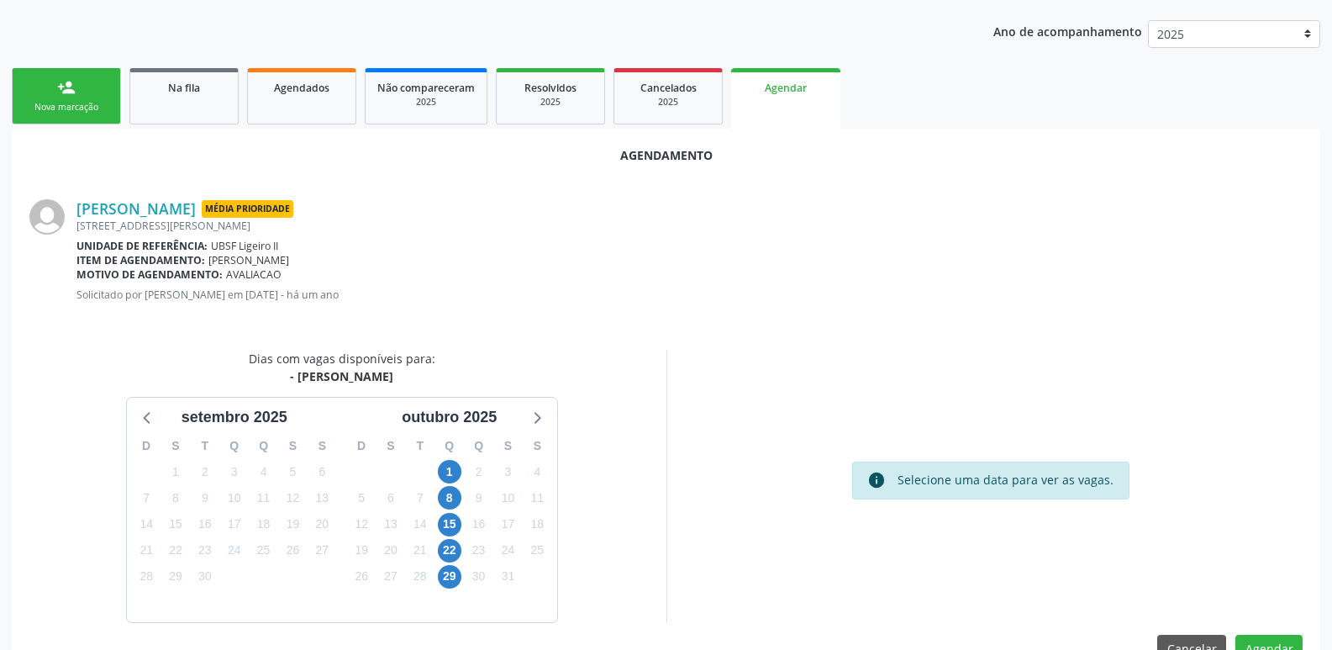
scroll to position [99, 0]
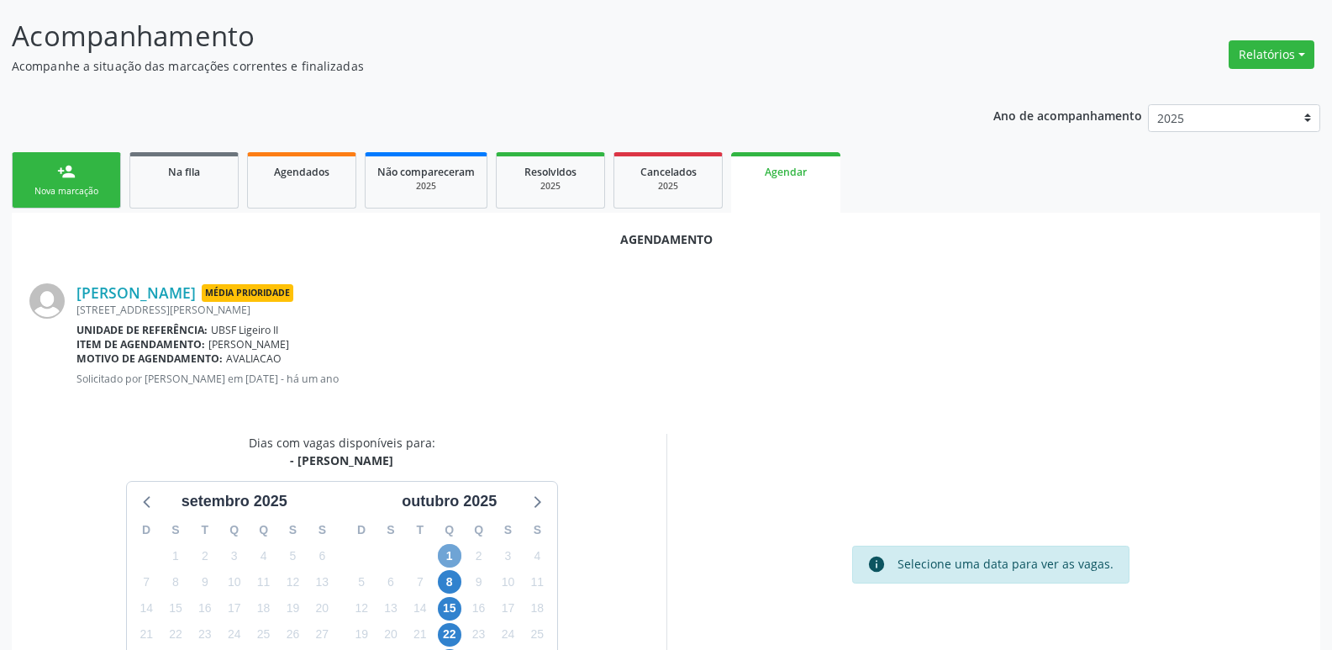
click at [451, 548] on span "1" at bounding box center [450, 556] width 24 height 24
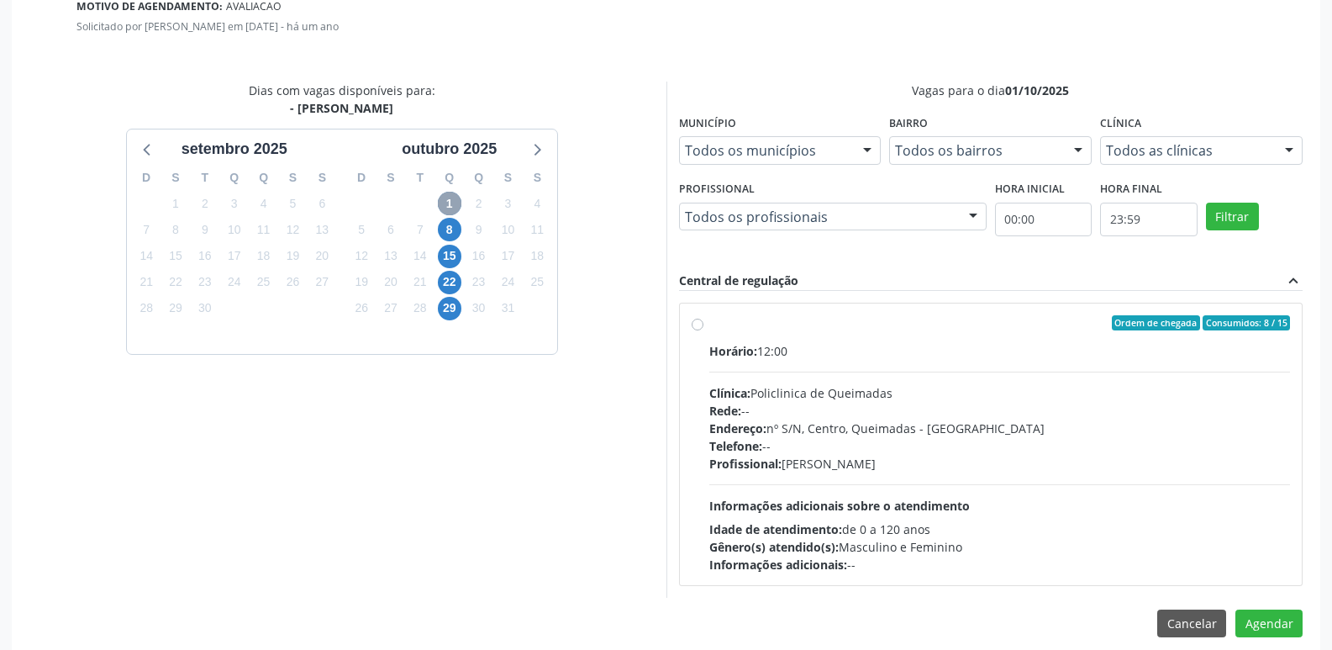
scroll to position [468, 0]
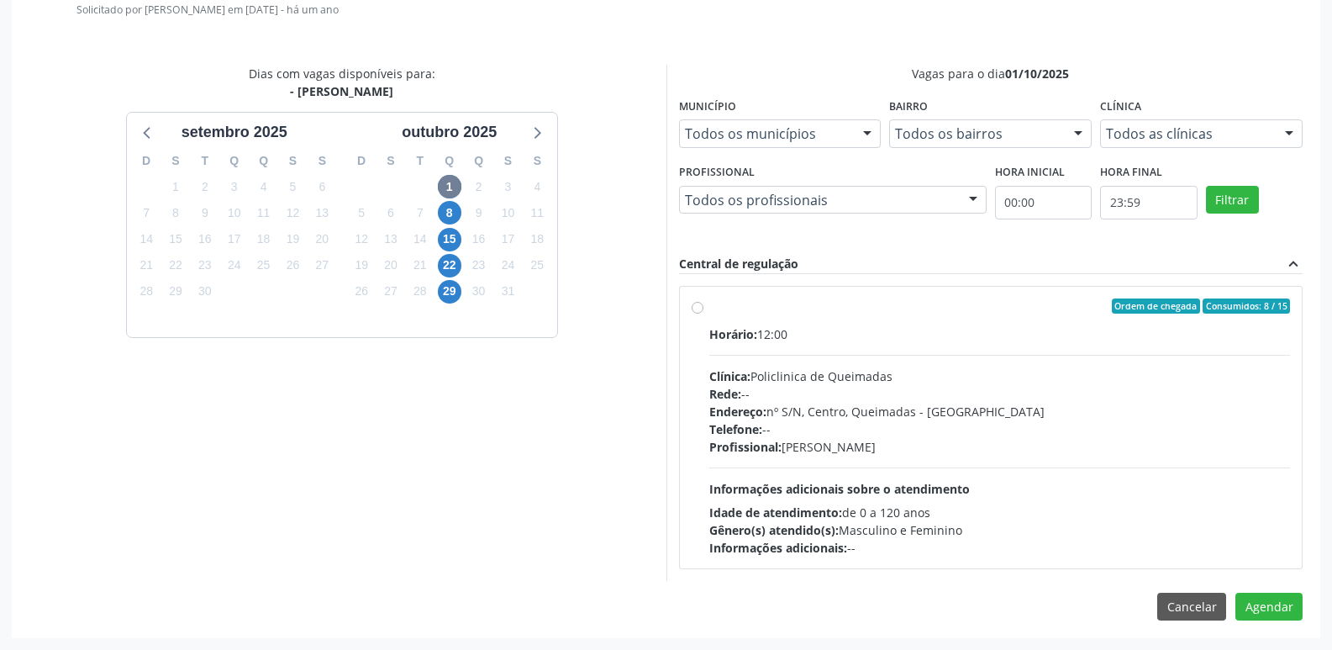
click at [1177, 483] on div "Horário: 12:00 Clínica: Policlinica de Queimadas Rede: -- Endereço: nº S/N, Cen…" at bounding box center [1000, 440] width 582 height 231
click at [704, 314] on input "Ordem de chegada Consumidos: 8 / 15 Horário: 12:00 Clínica: Policlinica de Quei…" at bounding box center [698, 305] width 12 height 15
radio input "true"
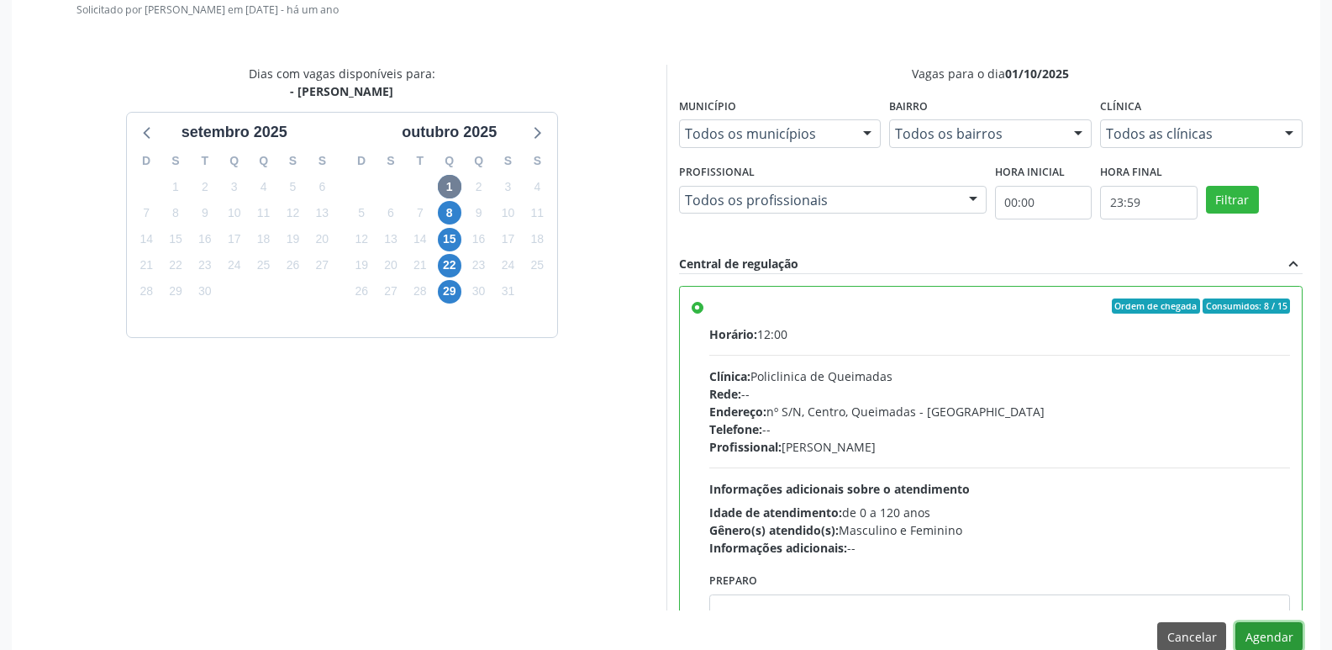
click at [1268, 633] on button "Agendar" at bounding box center [1269, 636] width 67 height 29
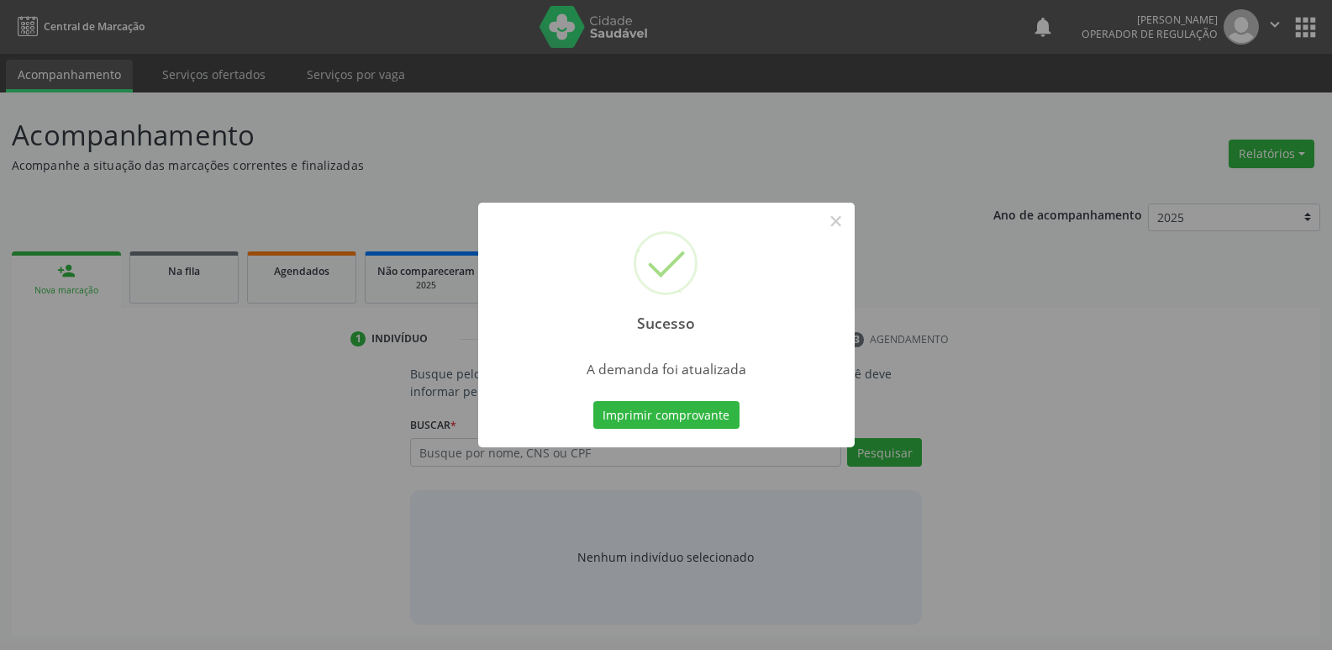
scroll to position [0, 0]
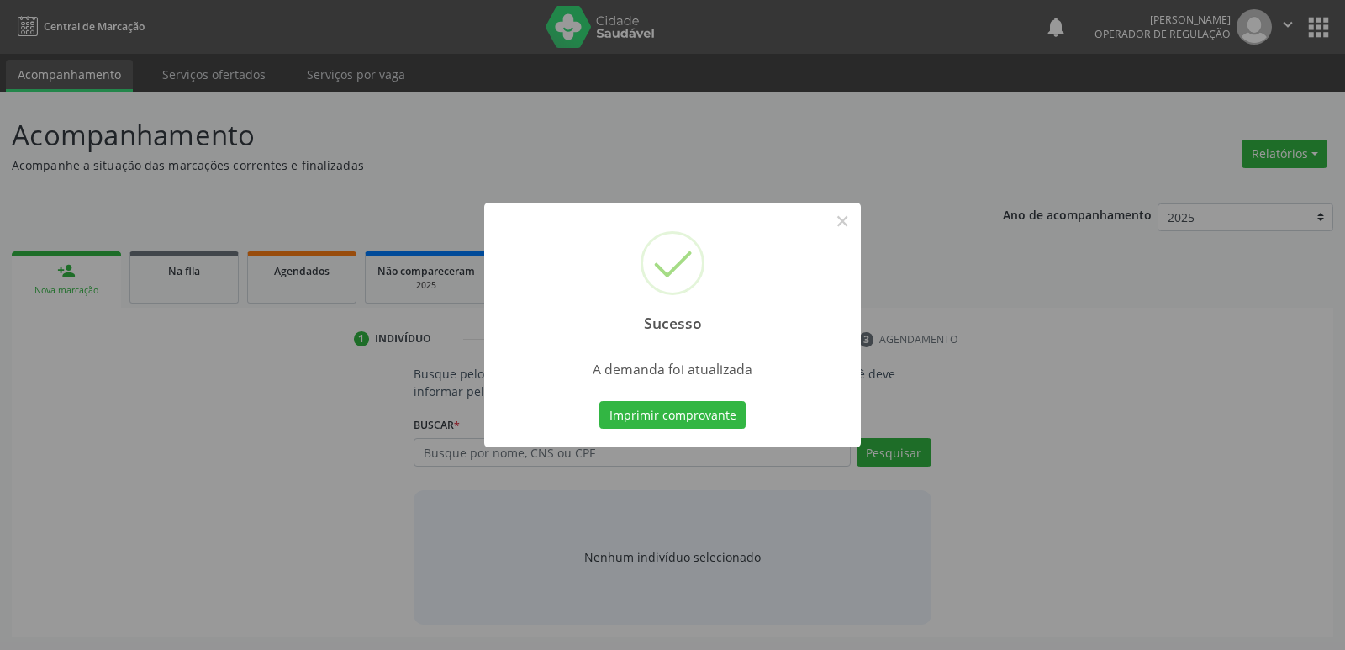
click at [599, 401] on button "Imprimir comprovante" at bounding box center [672, 415] width 146 height 29
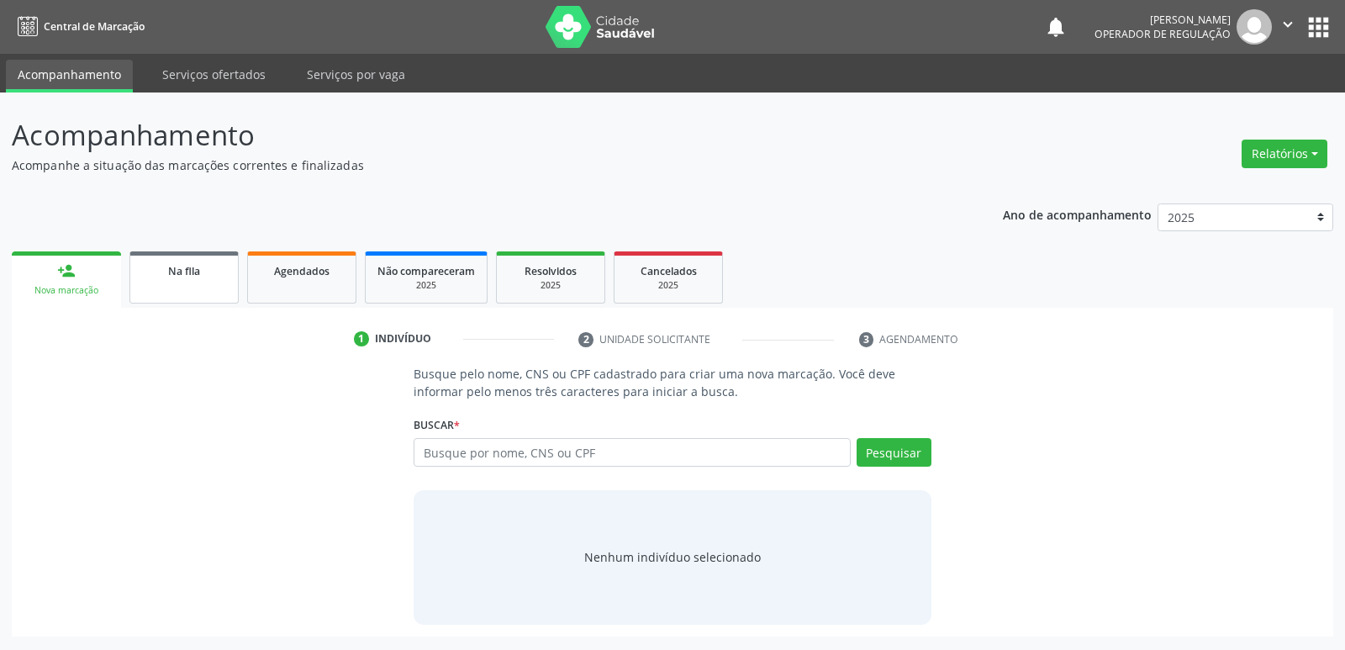
click at [185, 262] on div "Na fila" at bounding box center [184, 270] width 84 height 18
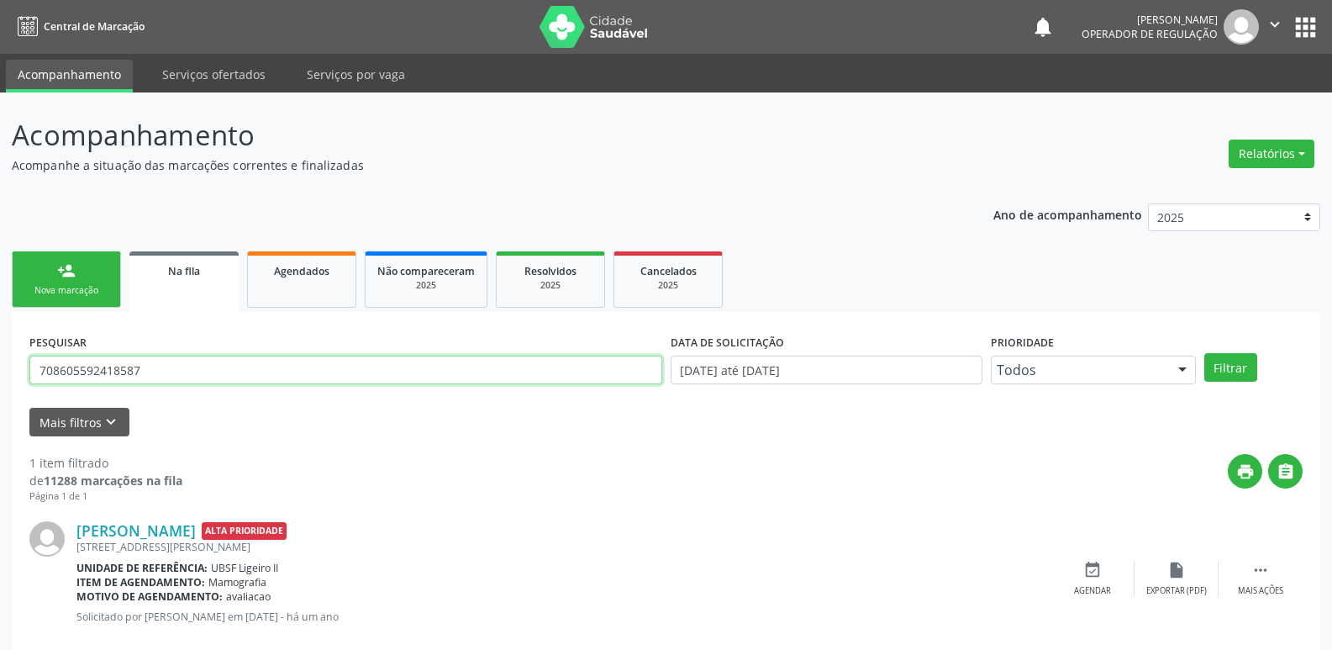
click at [212, 369] on input "708605592418587" at bounding box center [345, 370] width 633 height 29
type input "700008587380804"
click at [1205, 353] on button "Filtrar" at bounding box center [1231, 367] width 53 height 29
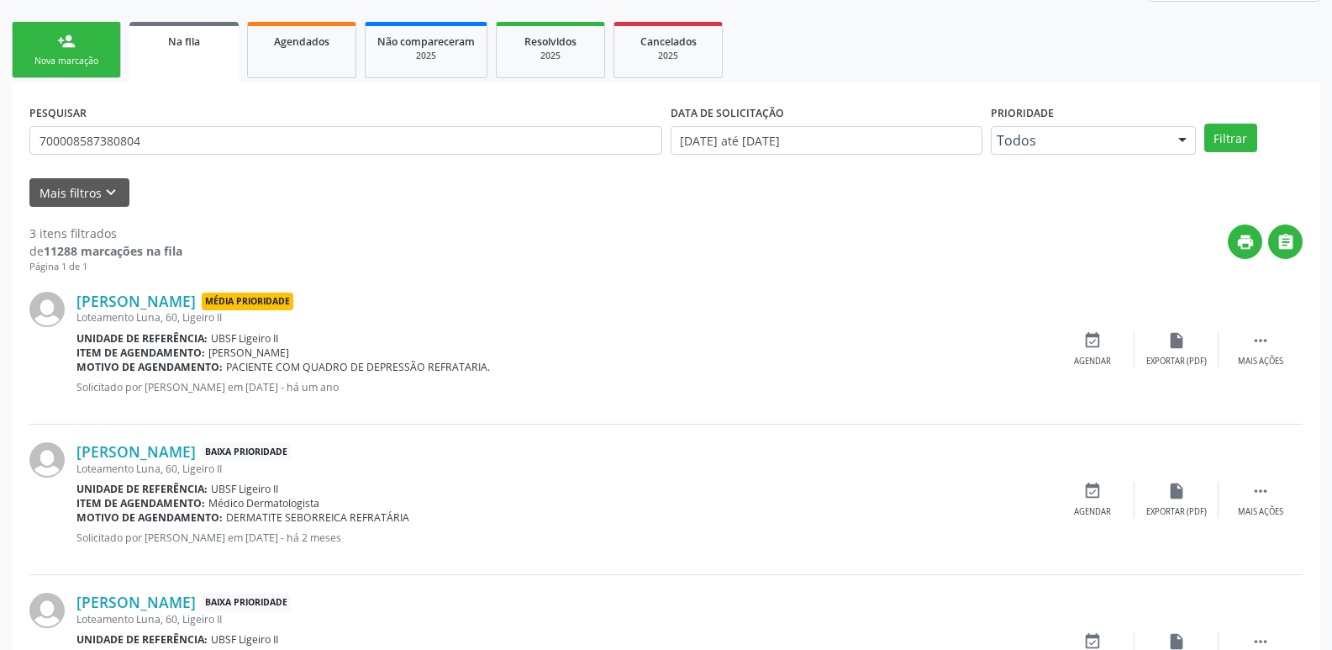
scroll to position [335, 0]
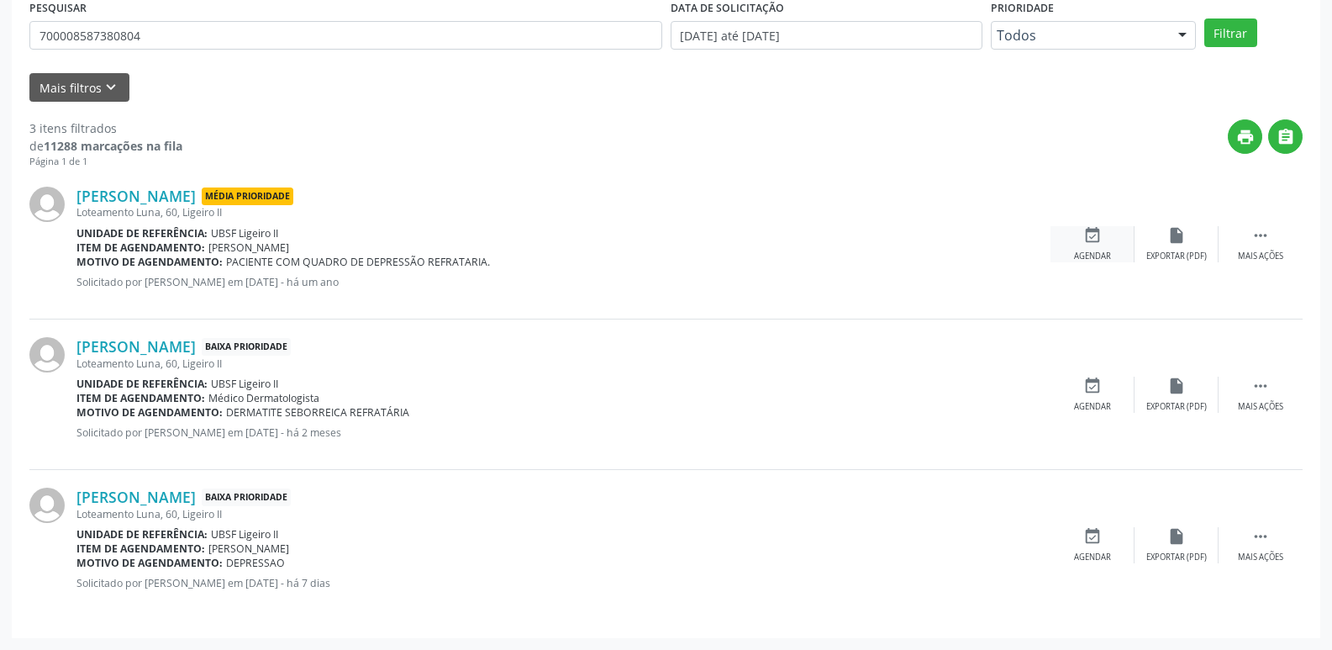
click at [1084, 244] on icon "event_available" at bounding box center [1093, 235] width 18 height 18
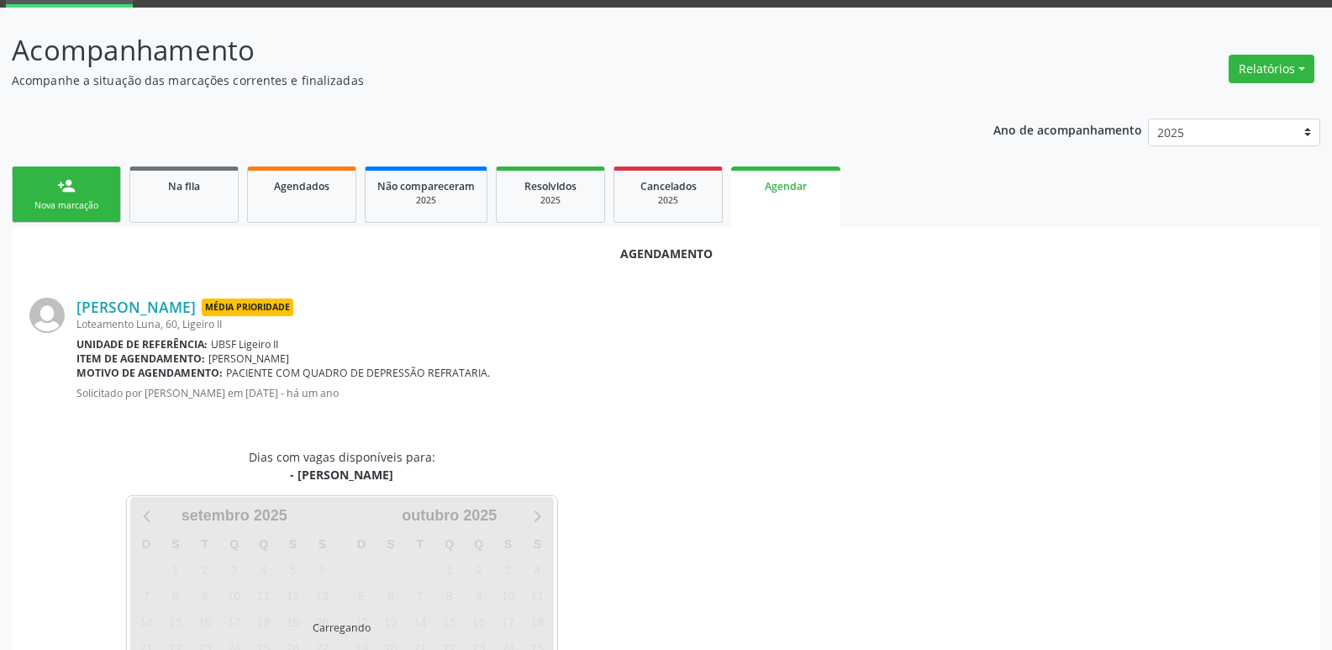
scroll to position [186, 0]
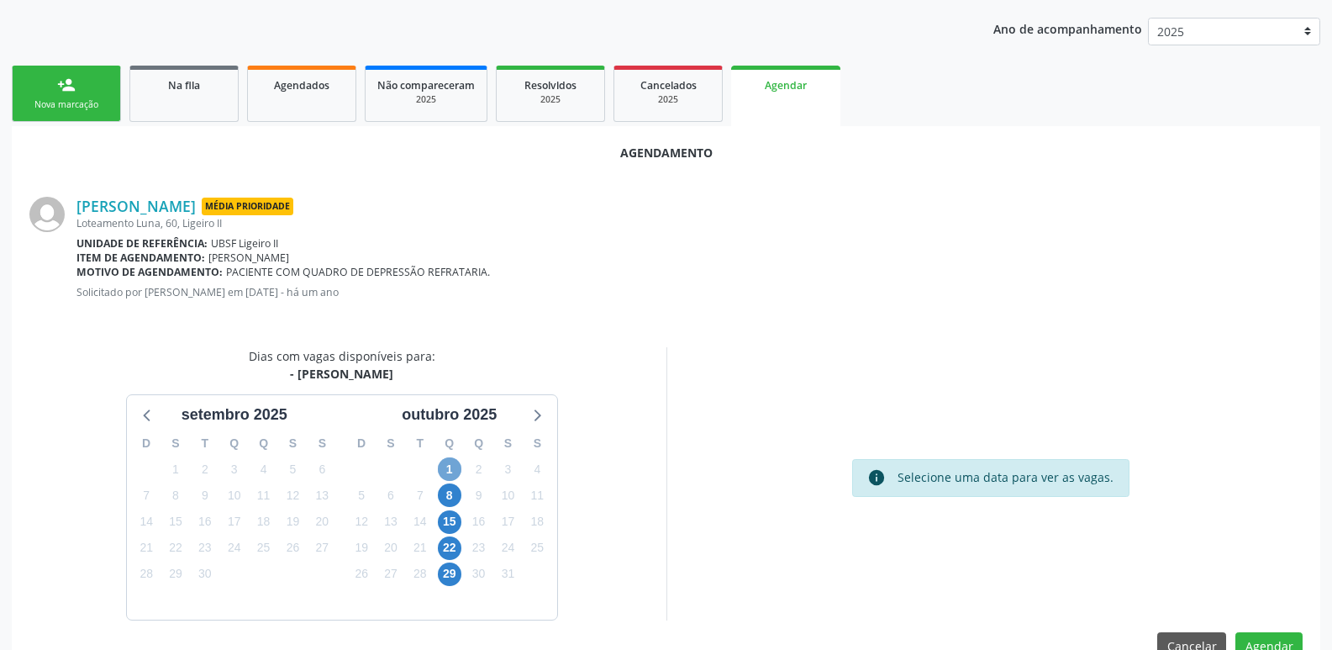
click at [458, 467] on span "1" at bounding box center [450, 469] width 24 height 24
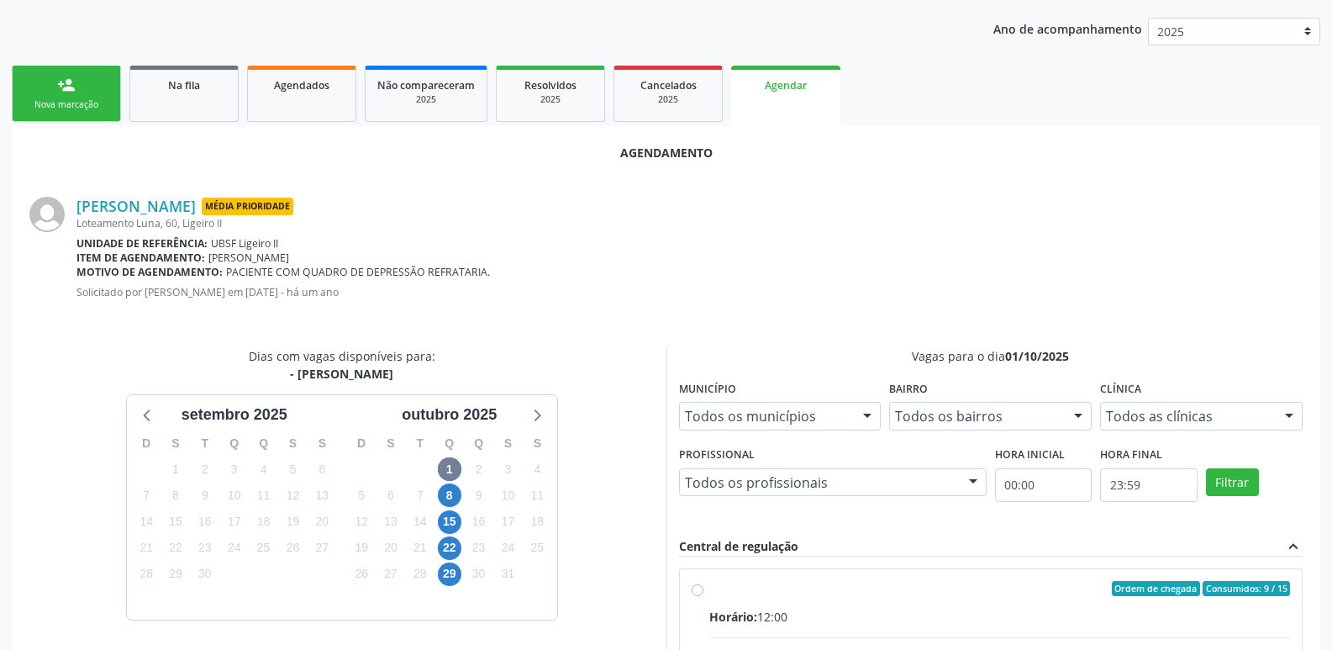
radio input "true"
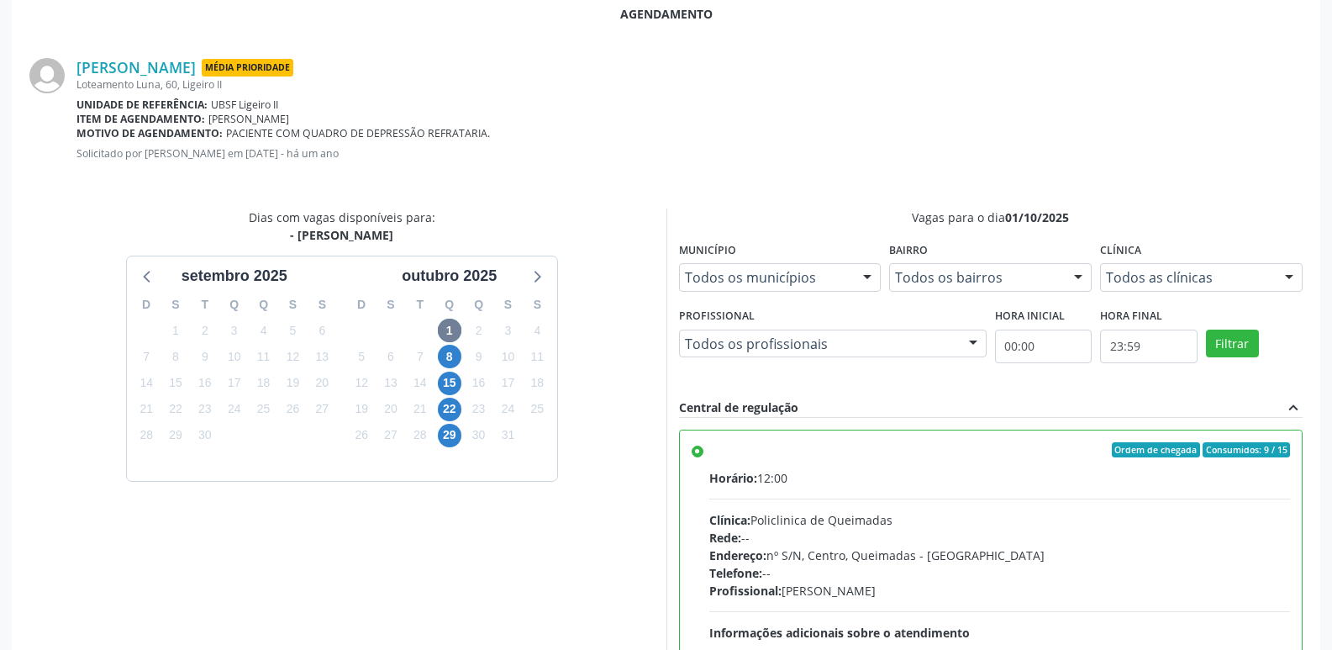
scroll to position [498, 0]
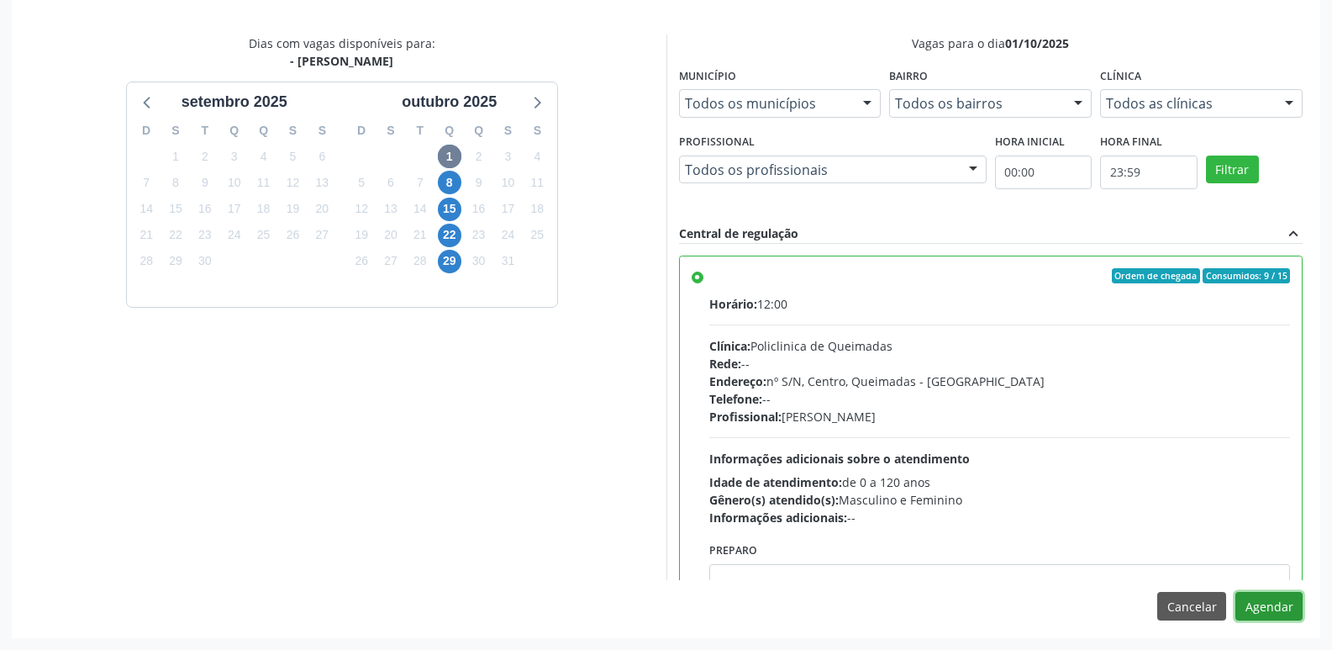
click at [1257, 601] on button "Agendar" at bounding box center [1269, 606] width 67 height 29
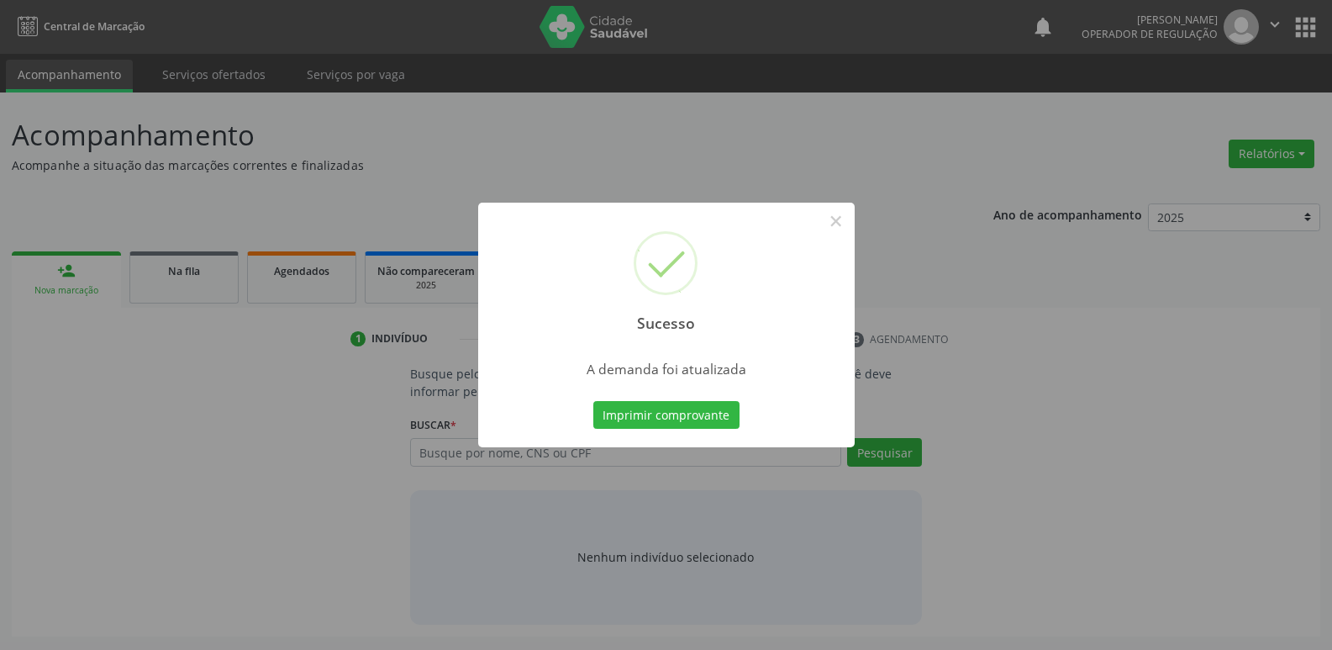
click at [593, 401] on button "Imprimir comprovante" at bounding box center [666, 415] width 146 height 29
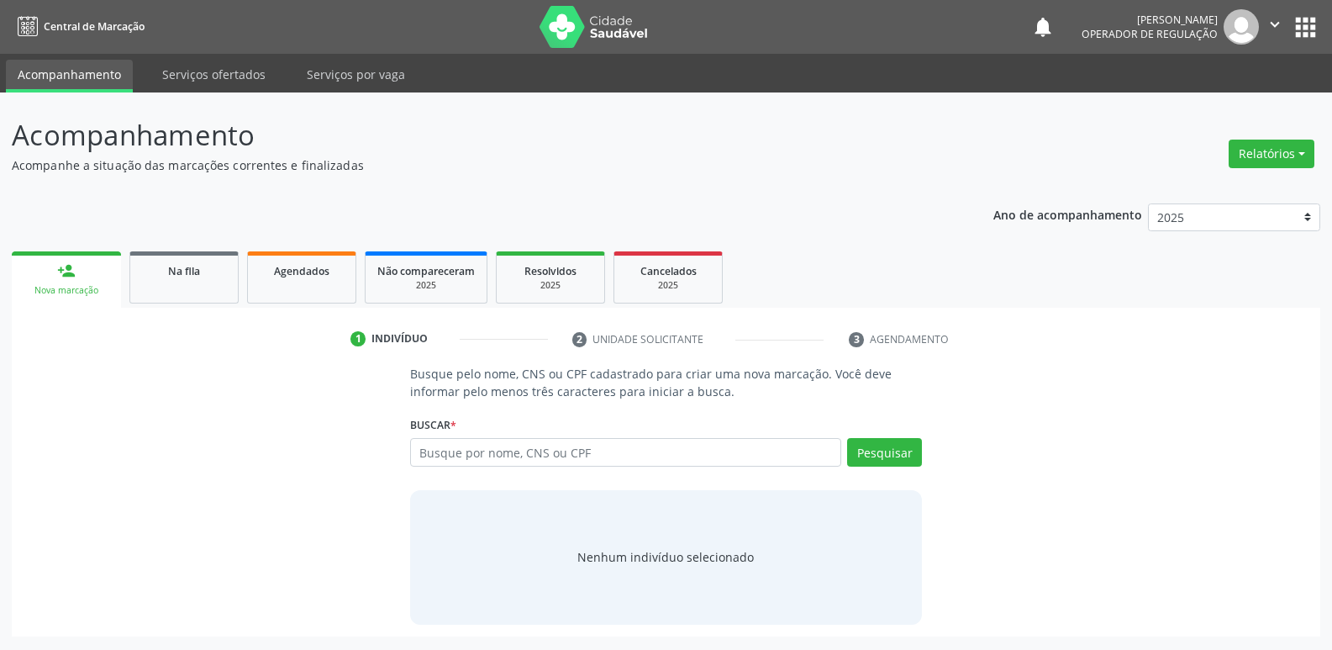
scroll to position [0, 0]
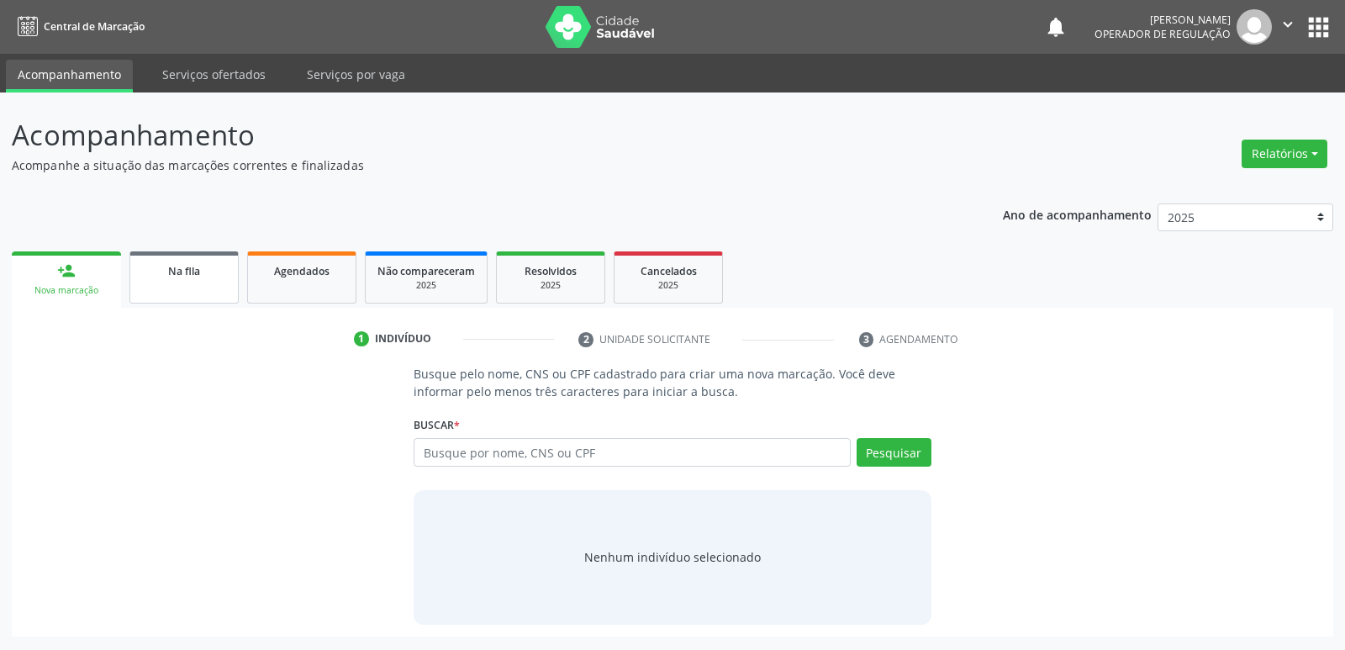
click at [201, 292] on link "Na fila" at bounding box center [183, 277] width 109 height 52
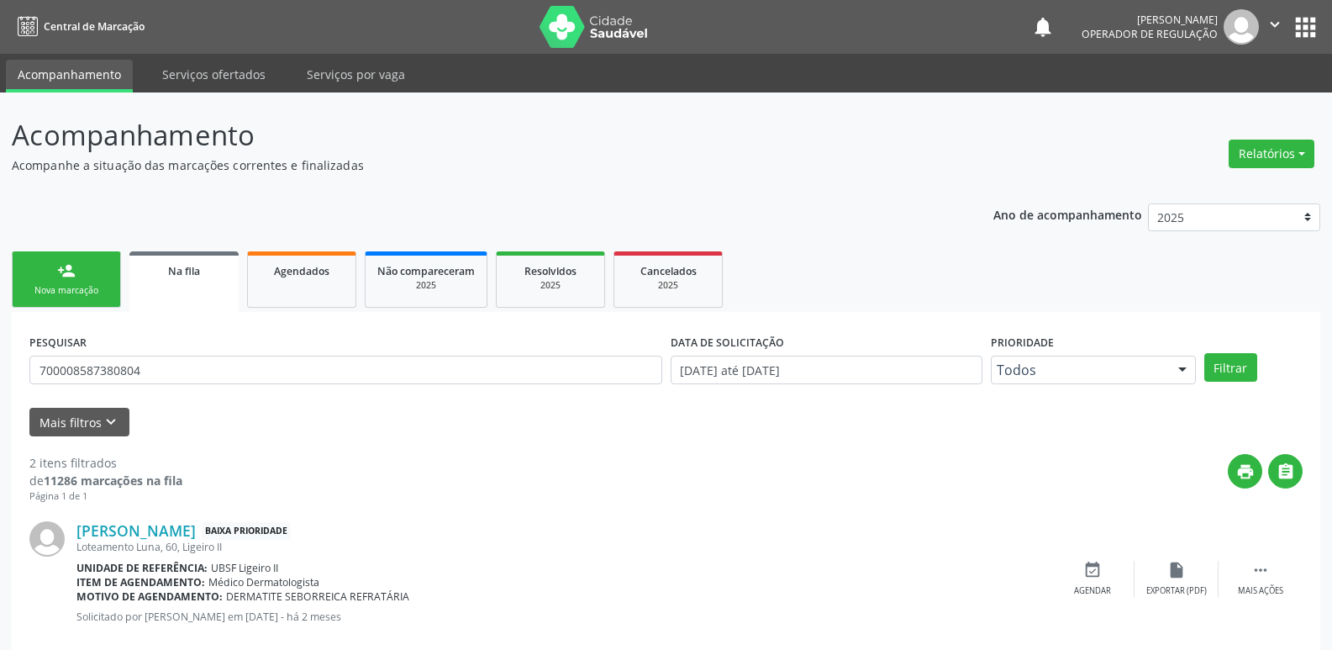
drag, startPoint x: 201, startPoint y: 353, endPoint x: 210, endPoint y: 340, distance: 16.3
click at [25, 330] on div "PESQUISAR 700008587380804" at bounding box center [345, 363] width 641 height 66
drag, startPoint x: 253, startPoint y: 393, endPoint x: 261, endPoint y: 380, distance: 15.4
click at [256, 388] on div "PESQUISAR 700008587380804" at bounding box center [345, 363] width 641 height 66
click at [261, 380] on input "700008587380804" at bounding box center [345, 370] width 633 height 29
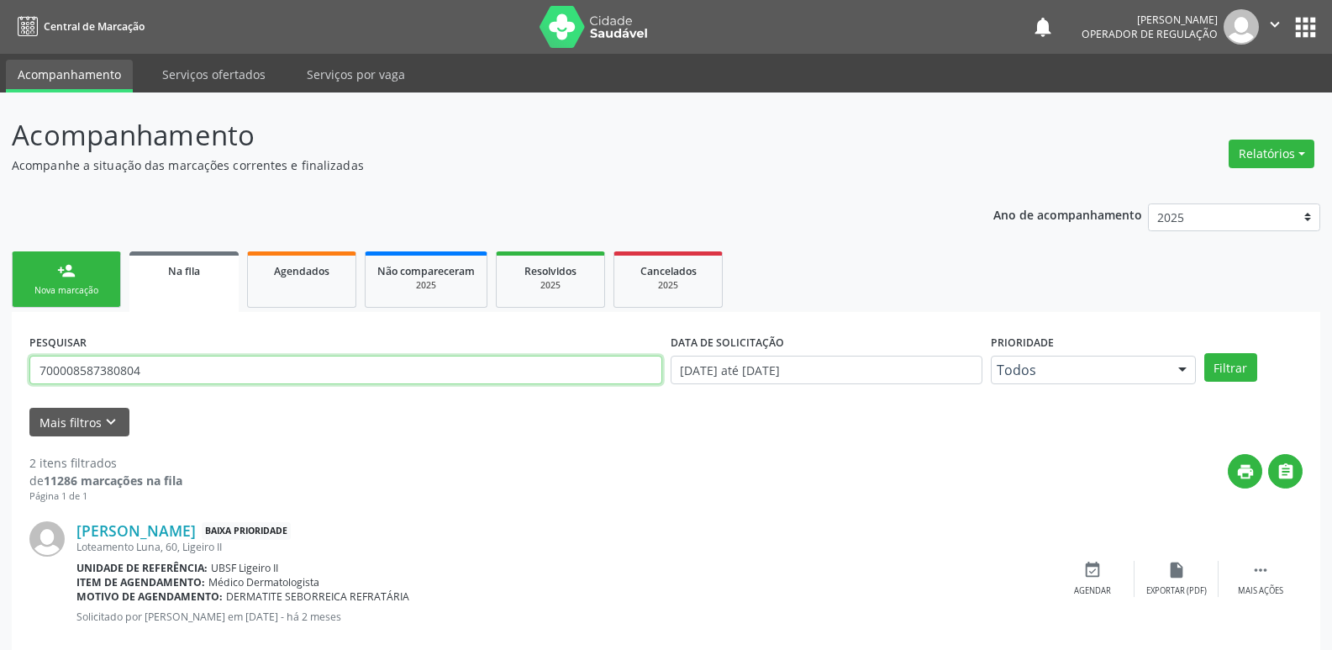
click at [261, 380] on input "700008587380804" at bounding box center [345, 370] width 633 height 29
type input "700000610274303"
click at [1205, 353] on button "Filtrar" at bounding box center [1231, 367] width 53 height 29
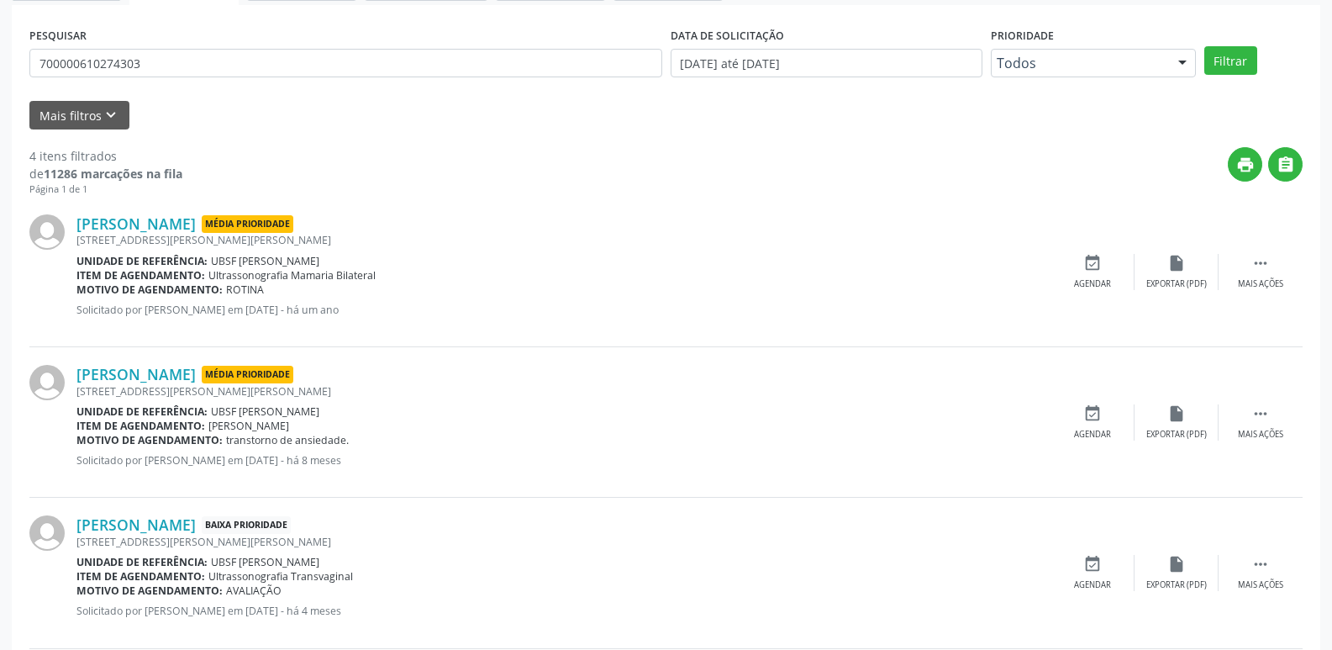
scroll to position [336, 0]
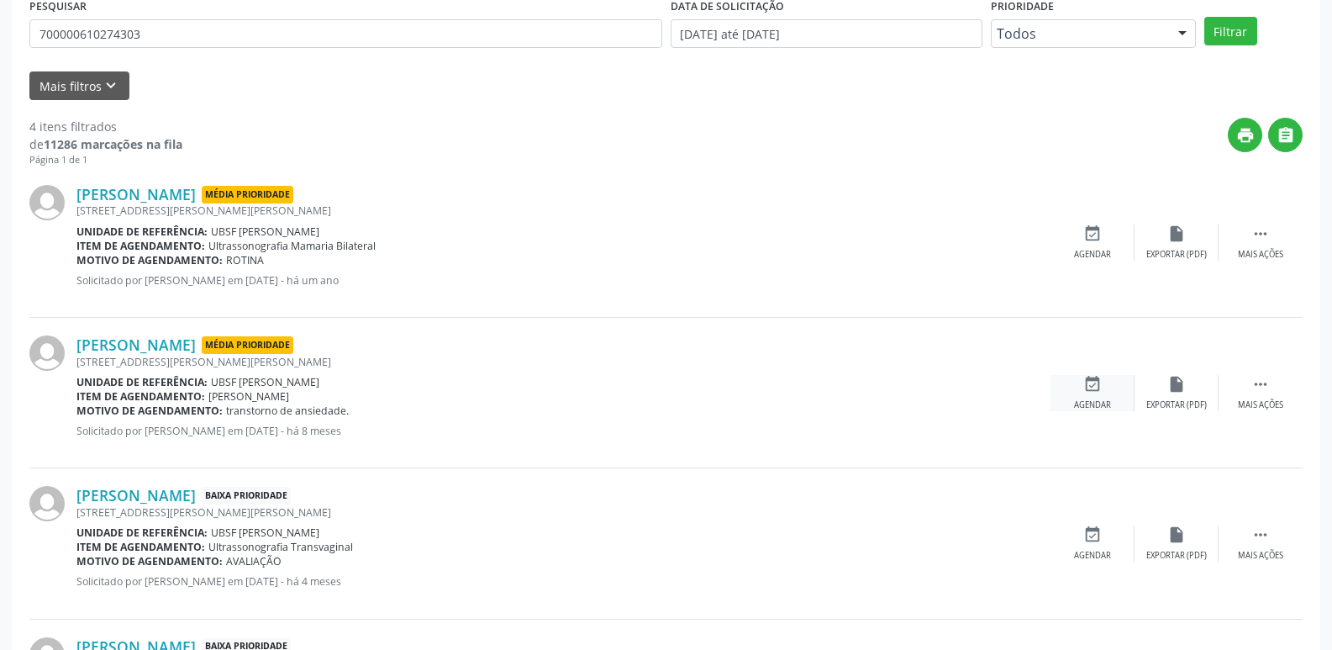
click at [1103, 384] on div "event_available Agendar" at bounding box center [1093, 393] width 84 height 36
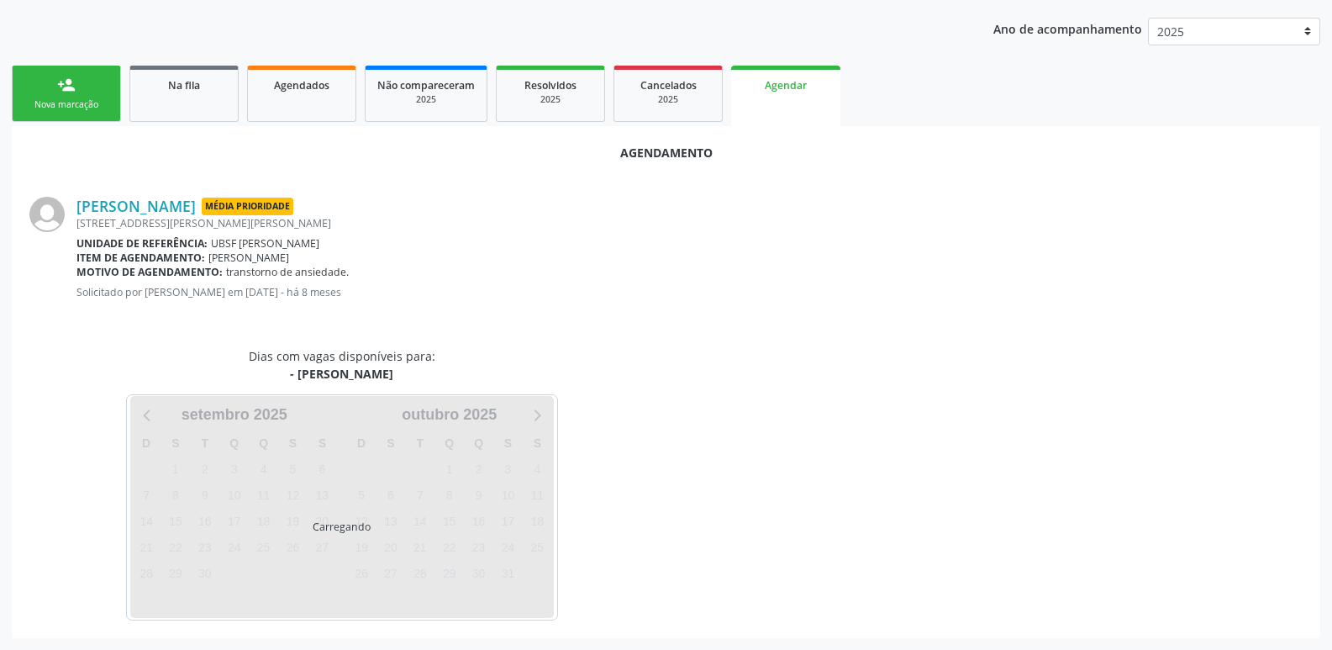
scroll to position [225, 0]
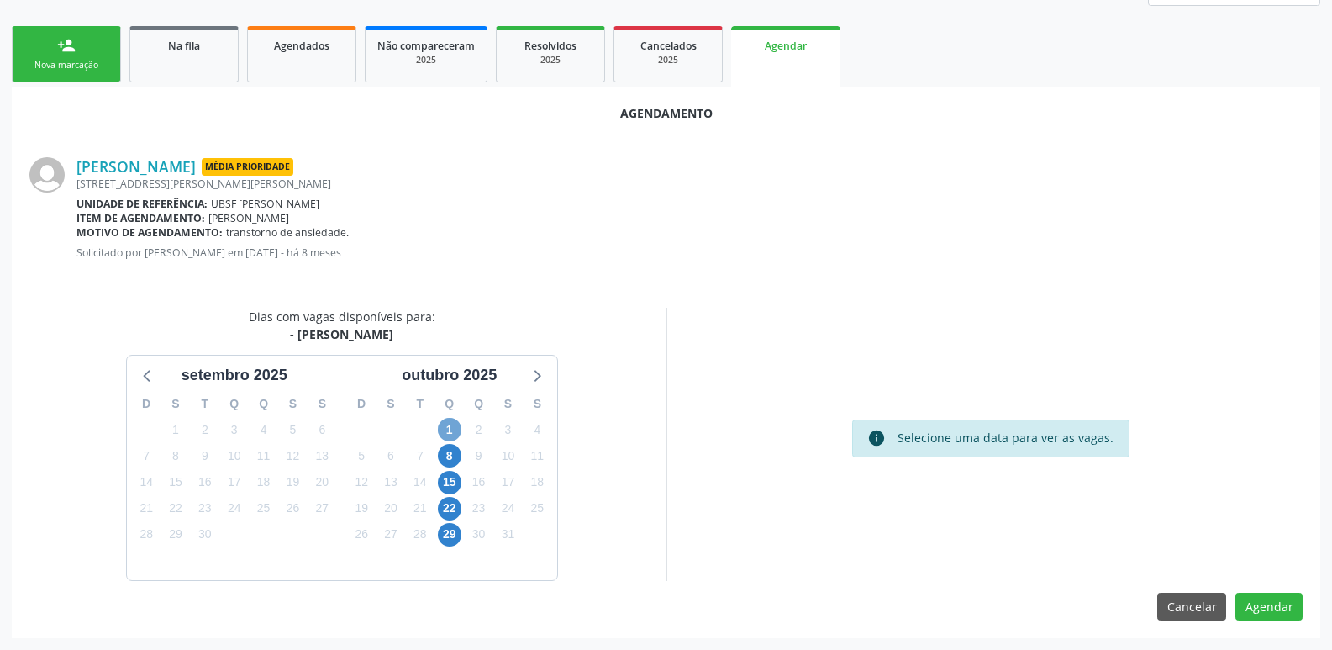
click at [449, 429] on span "1" at bounding box center [450, 430] width 24 height 24
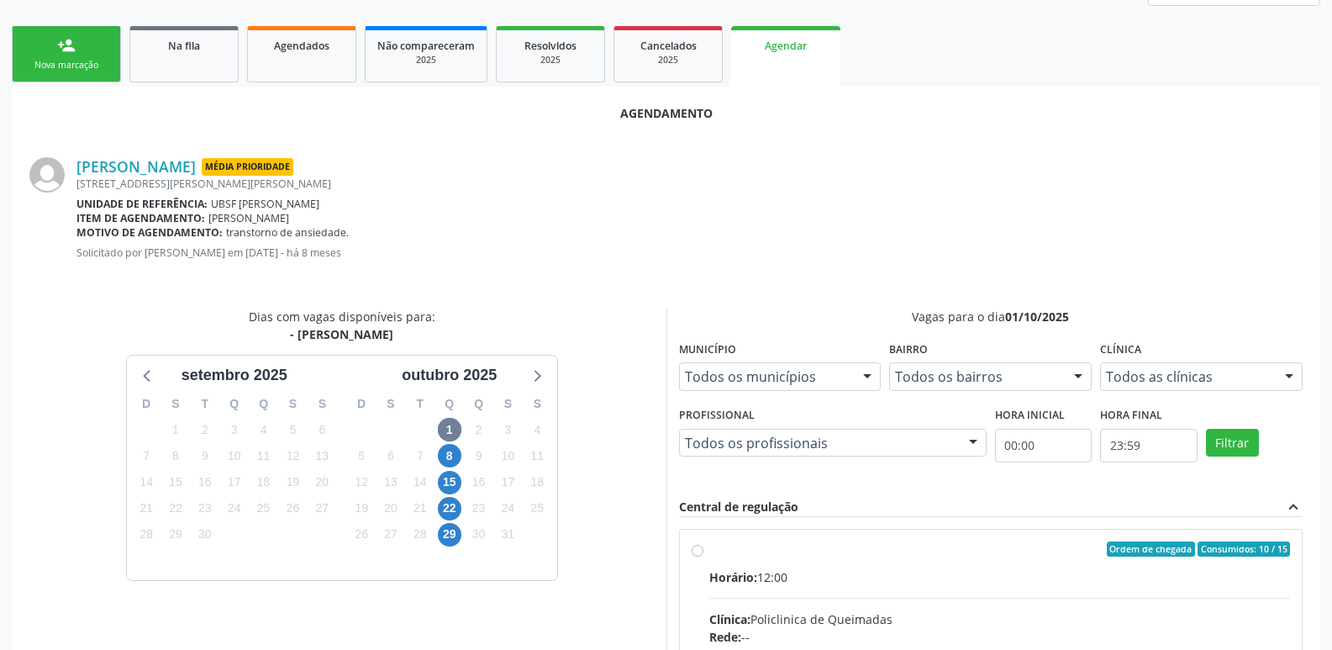
click at [1116, 573] on div "Horário: 12:00" at bounding box center [1000, 577] width 582 height 18
click at [704, 556] on input "Ordem de chegada Consumidos: 10 / 15 Horário: 12:00 Clínica: Policlinica de Que…" at bounding box center [698, 548] width 12 height 15
radio input "true"
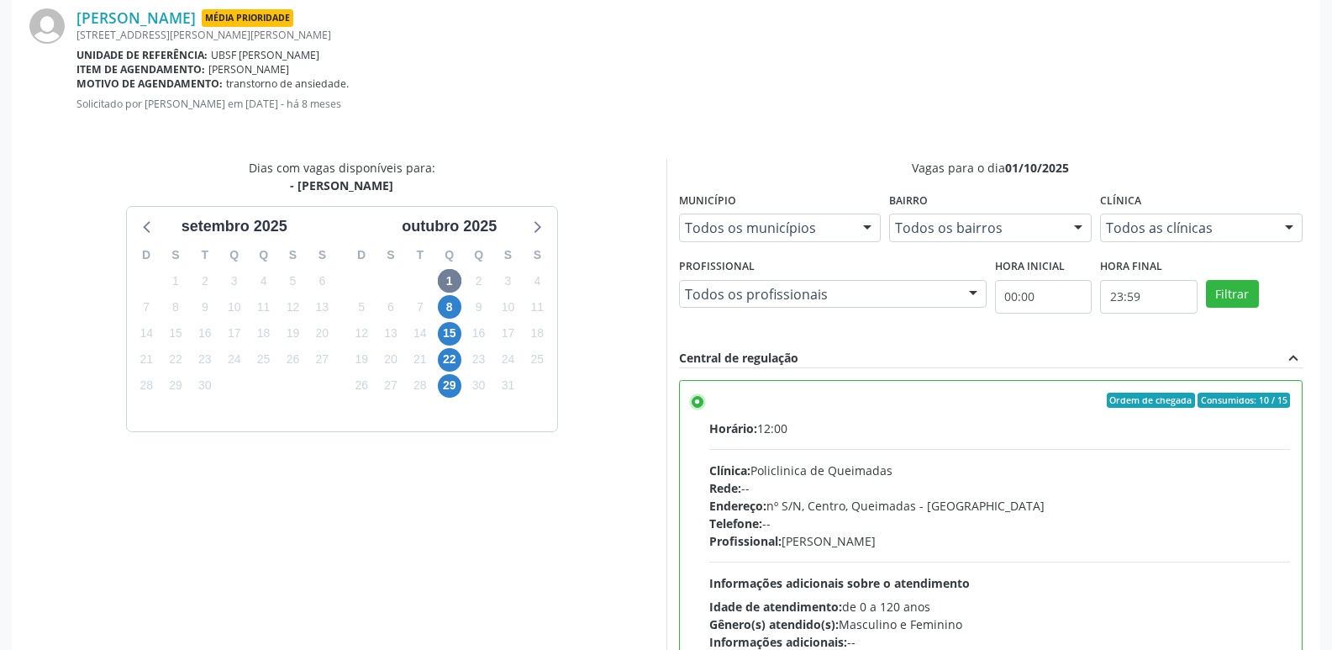
scroll to position [498, 0]
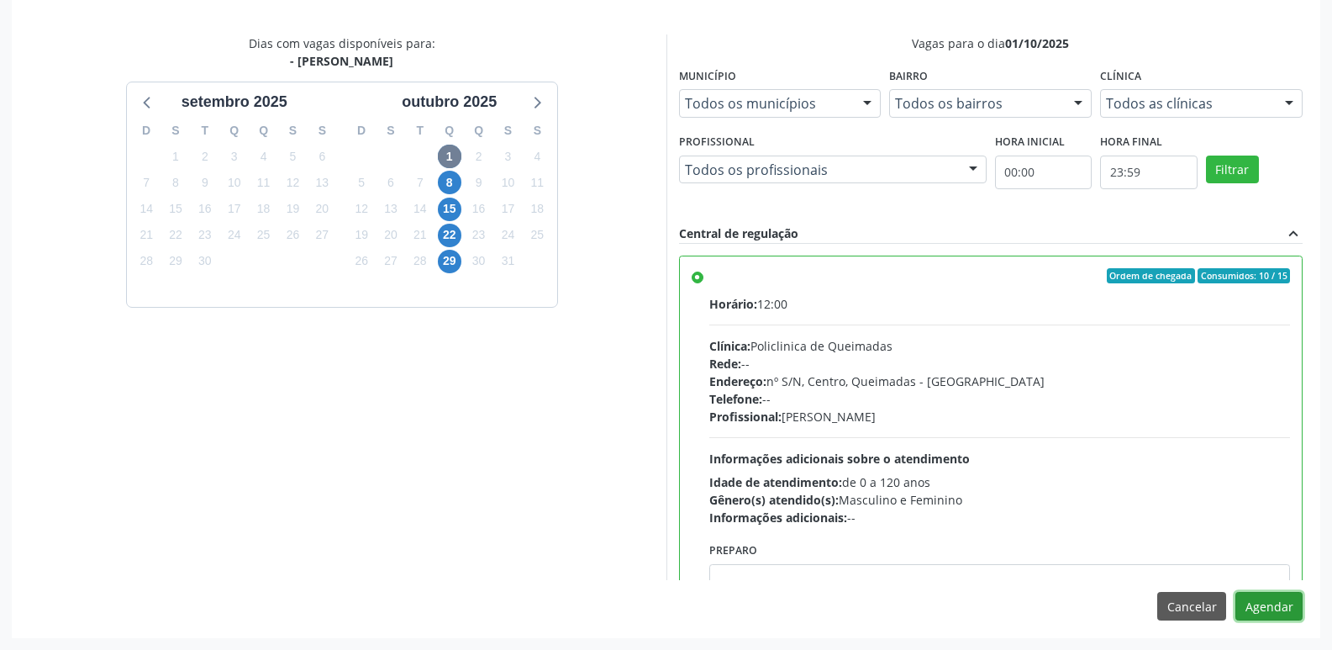
click at [1262, 615] on button "Agendar" at bounding box center [1269, 606] width 67 height 29
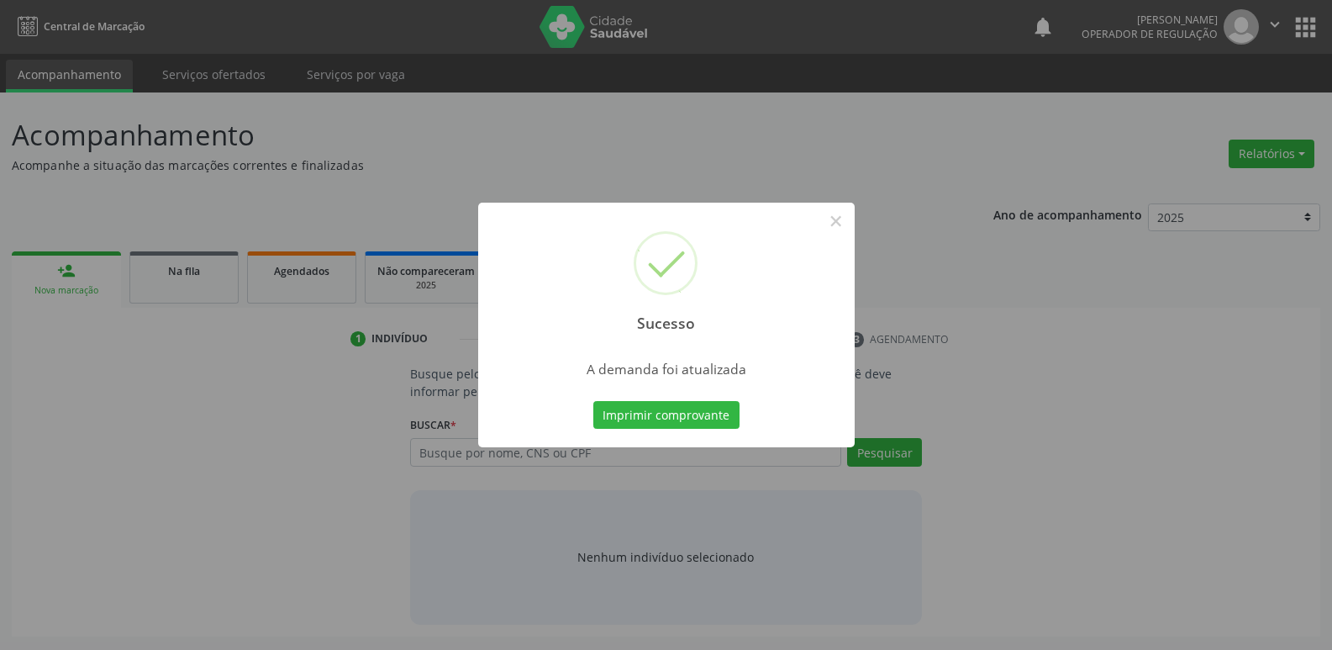
scroll to position [0, 0]
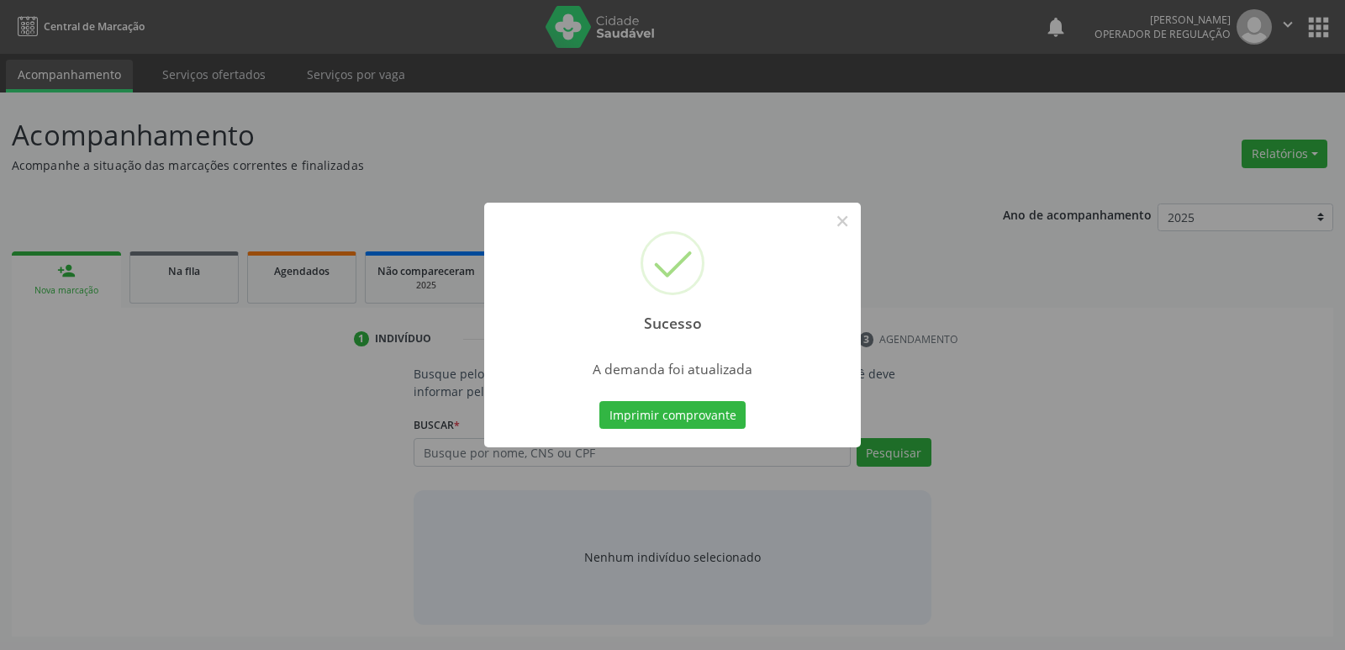
click at [599, 401] on button "Imprimir comprovante" at bounding box center [672, 415] width 146 height 29
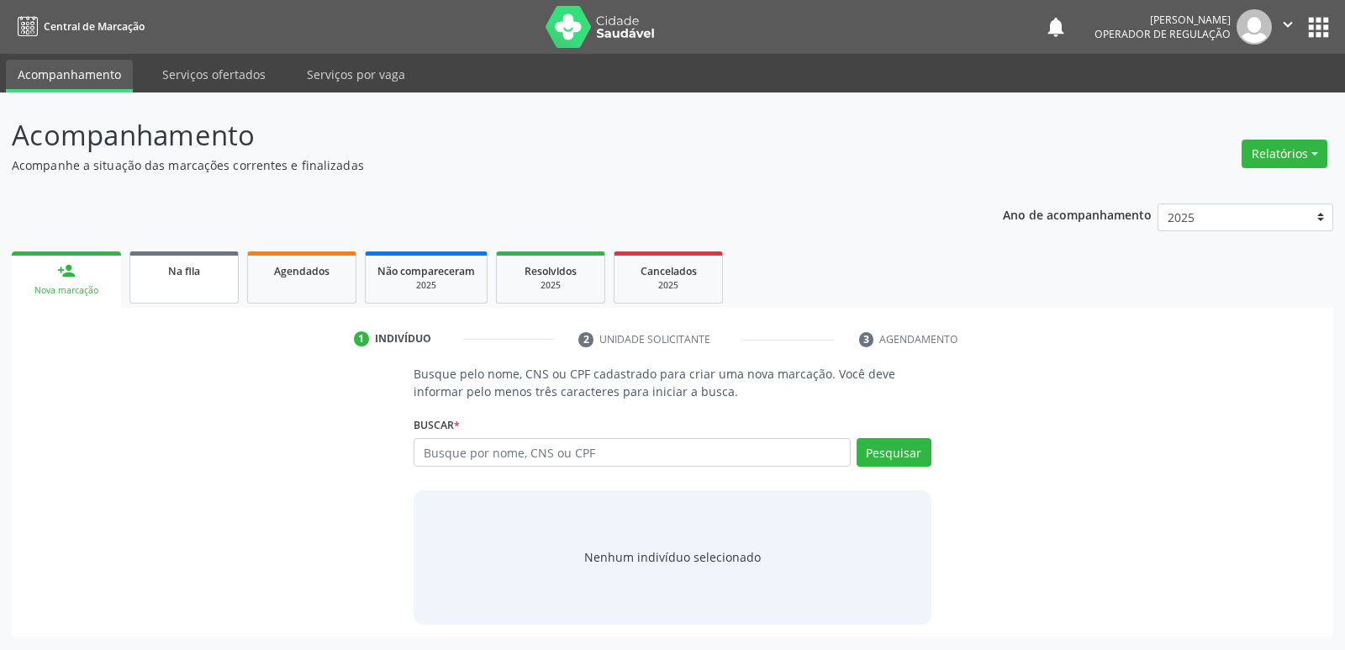
click at [177, 274] on span "Na fila" at bounding box center [184, 271] width 32 height 14
click at [223, 282] on link "Na fila" at bounding box center [183, 277] width 109 height 52
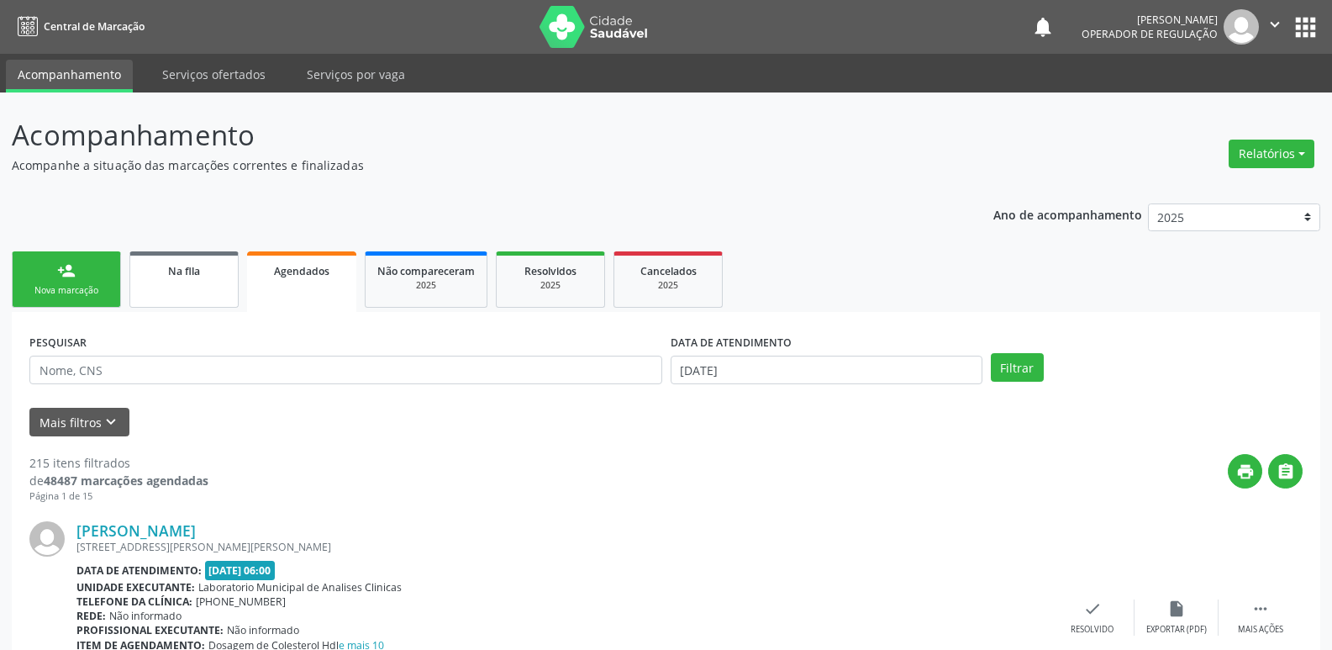
click at [161, 280] on link "Na fila" at bounding box center [183, 279] width 109 height 56
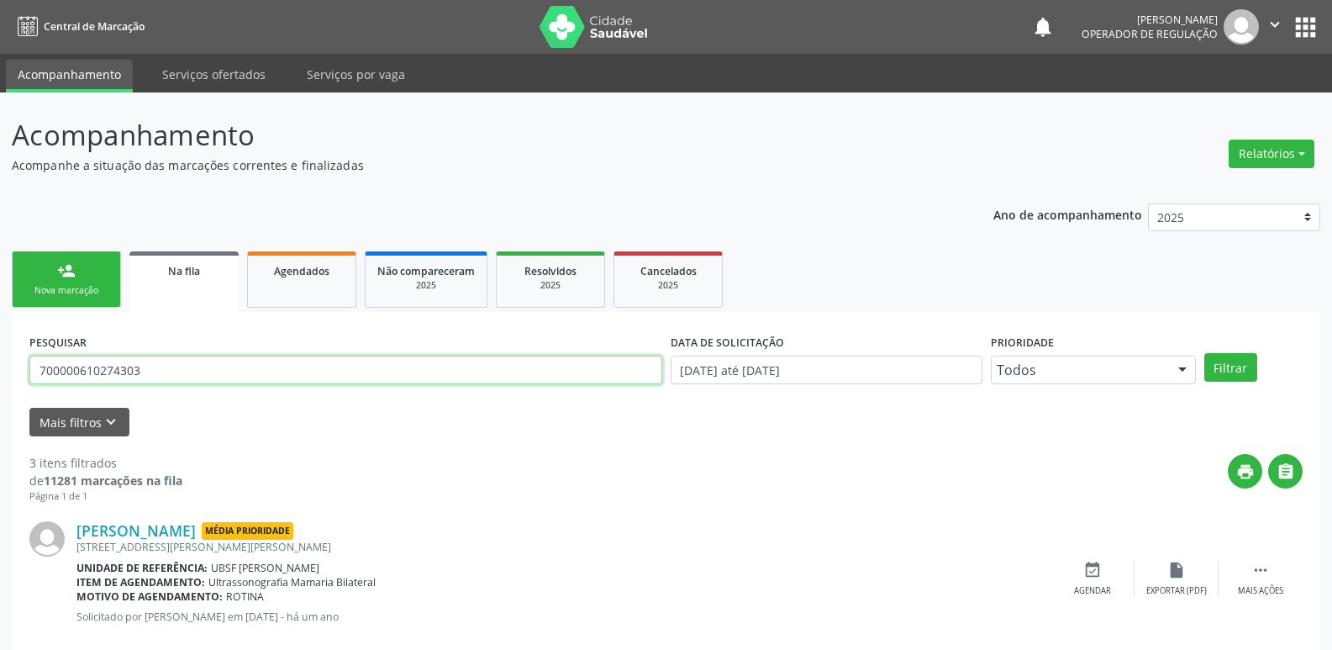
click at [168, 366] on input "700000610274303" at bounding box center [345, 370] width 633 height 29
type input "cristiana dias"
click at [1205, 353] on button "Filtrar" at bounding box center [1231, 367] width 53 height 29
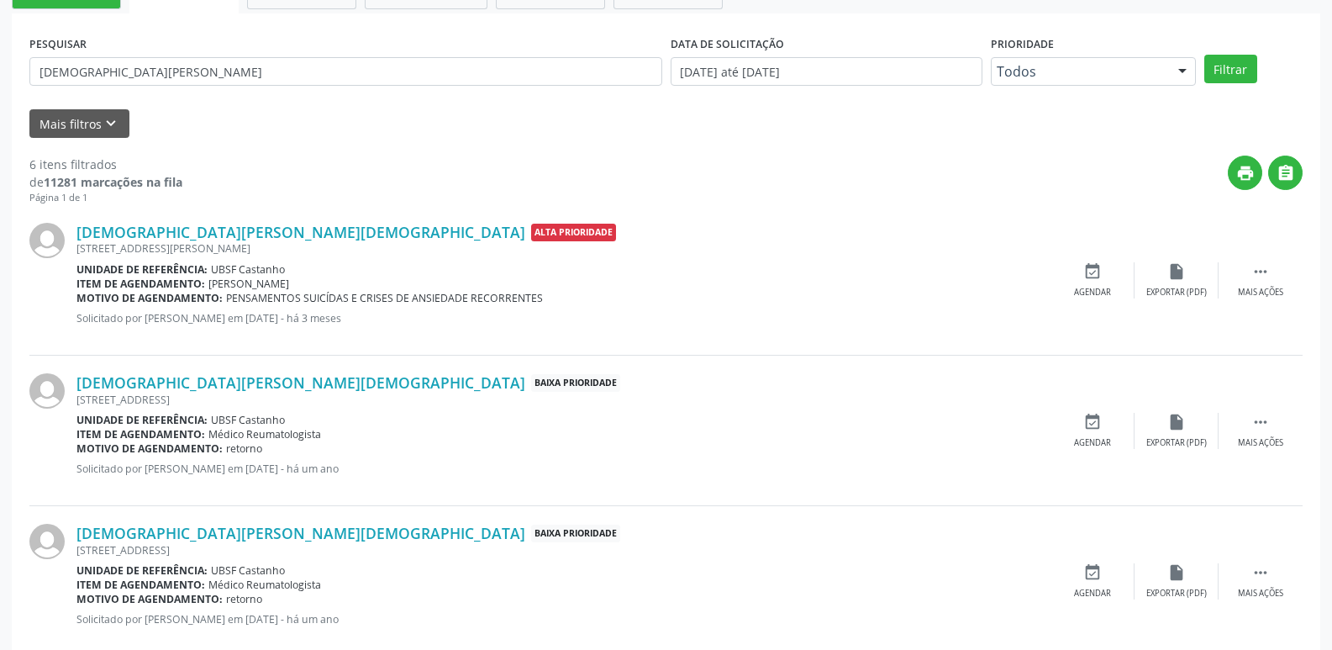
scroll to position [336, 0]
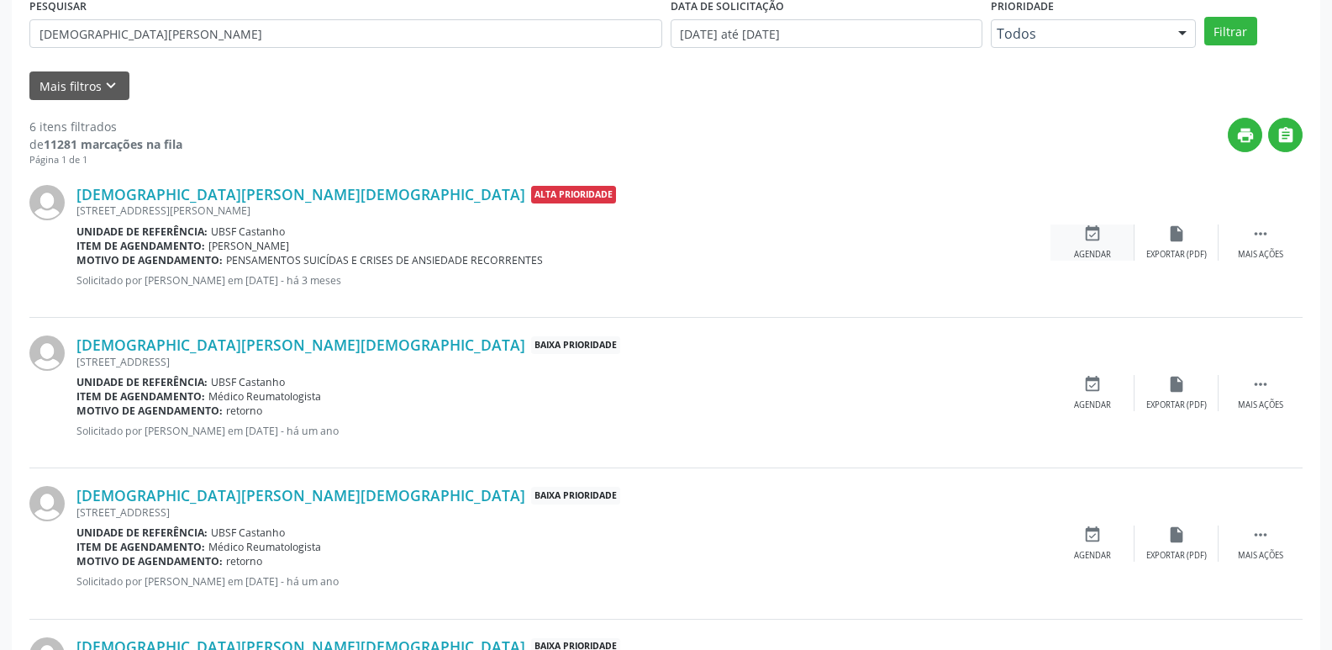
click at [1101, 231] on icon "event_available" at bounding box center [1093, 233] width 18 height 18
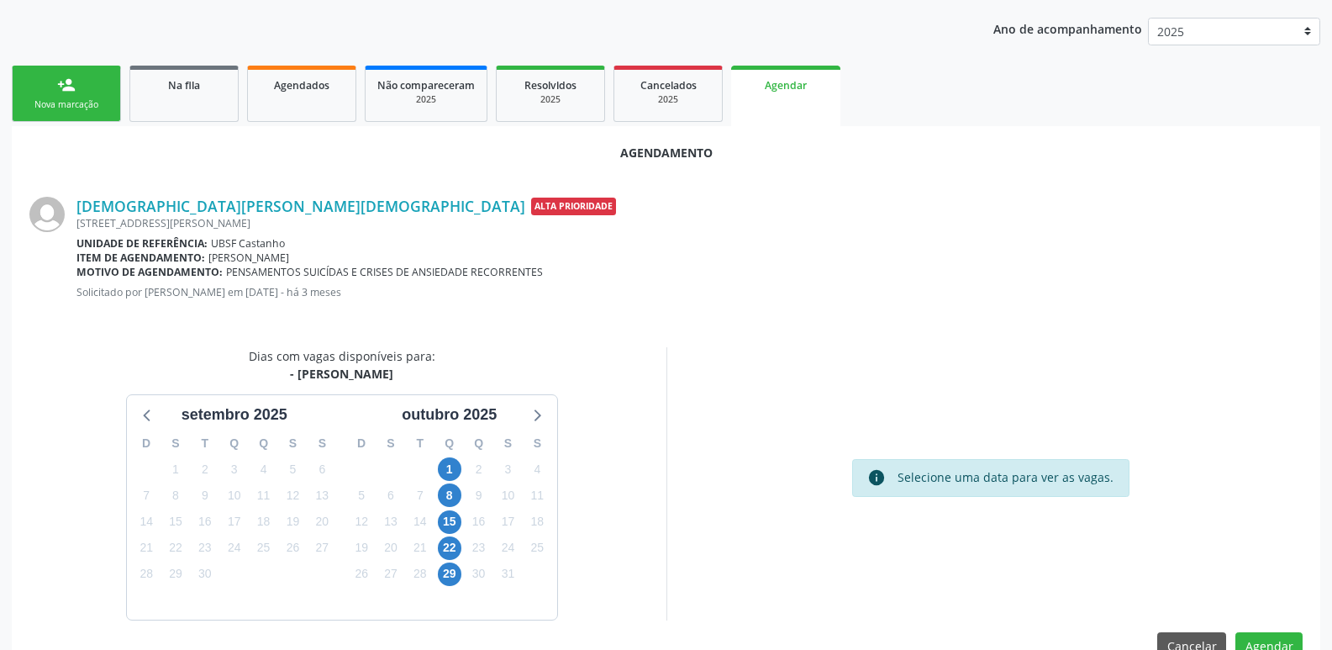
scroll to position [225, 0]
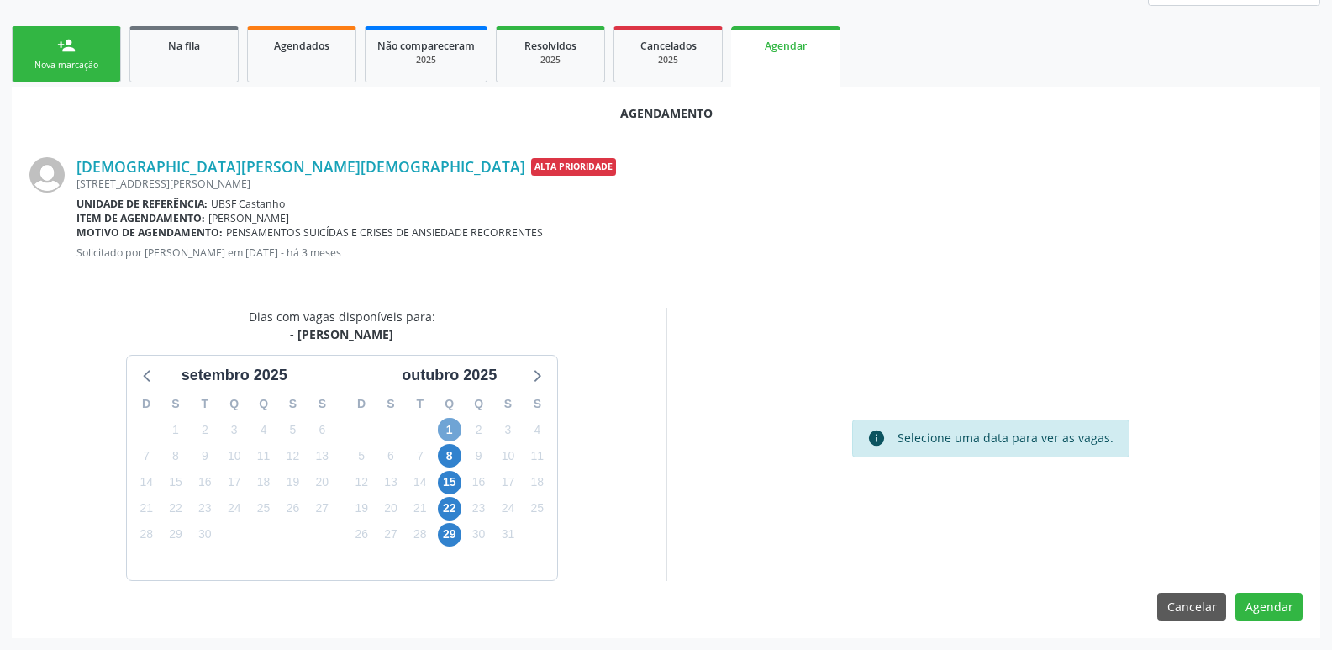
click at [455, 430] on span "1" at bounding box center [450, 430] width 24 height 24
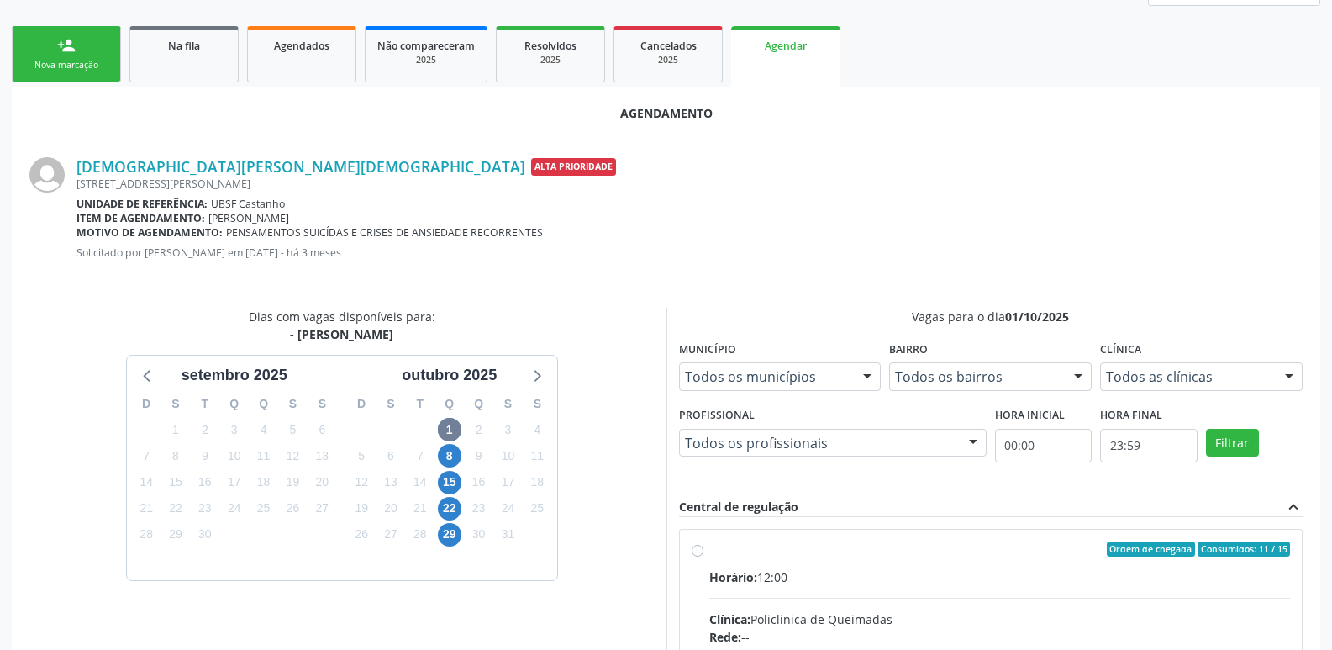
drag, startPoint x: 1192, startPoint y: 572, endPoint x: 1240, endPoint y: 488, distance: 96.8
radio input "true"
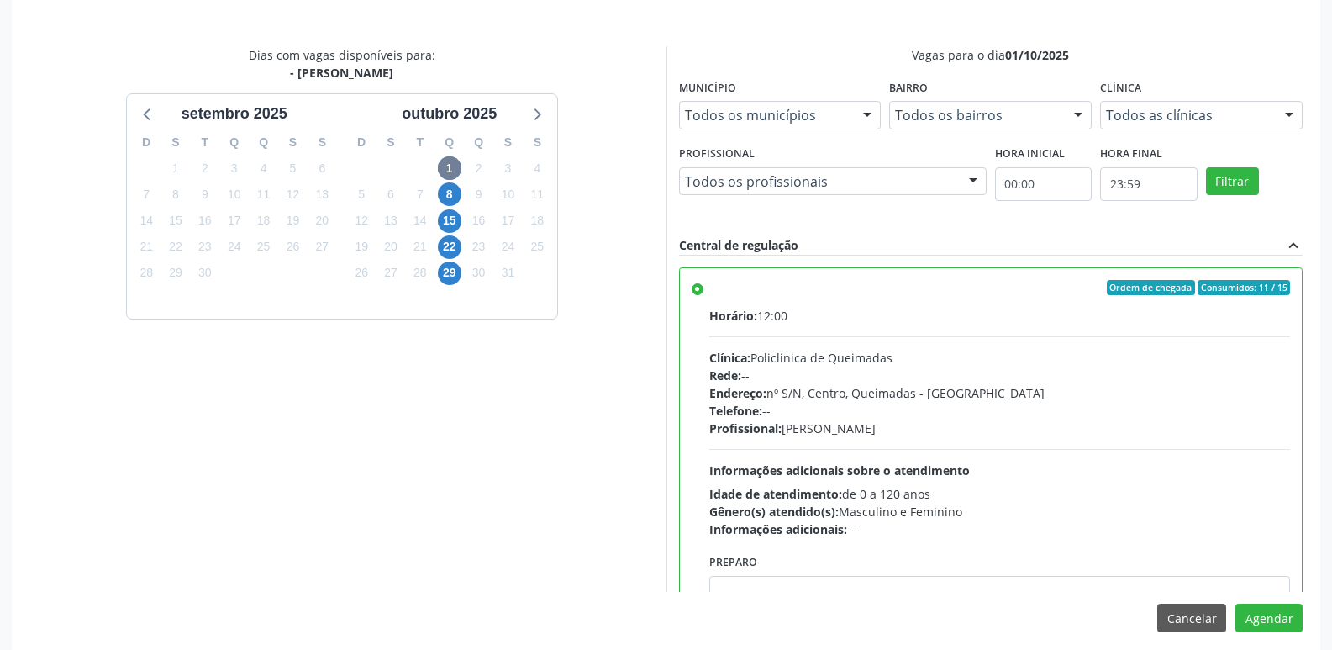
scroll to position [498, 0]
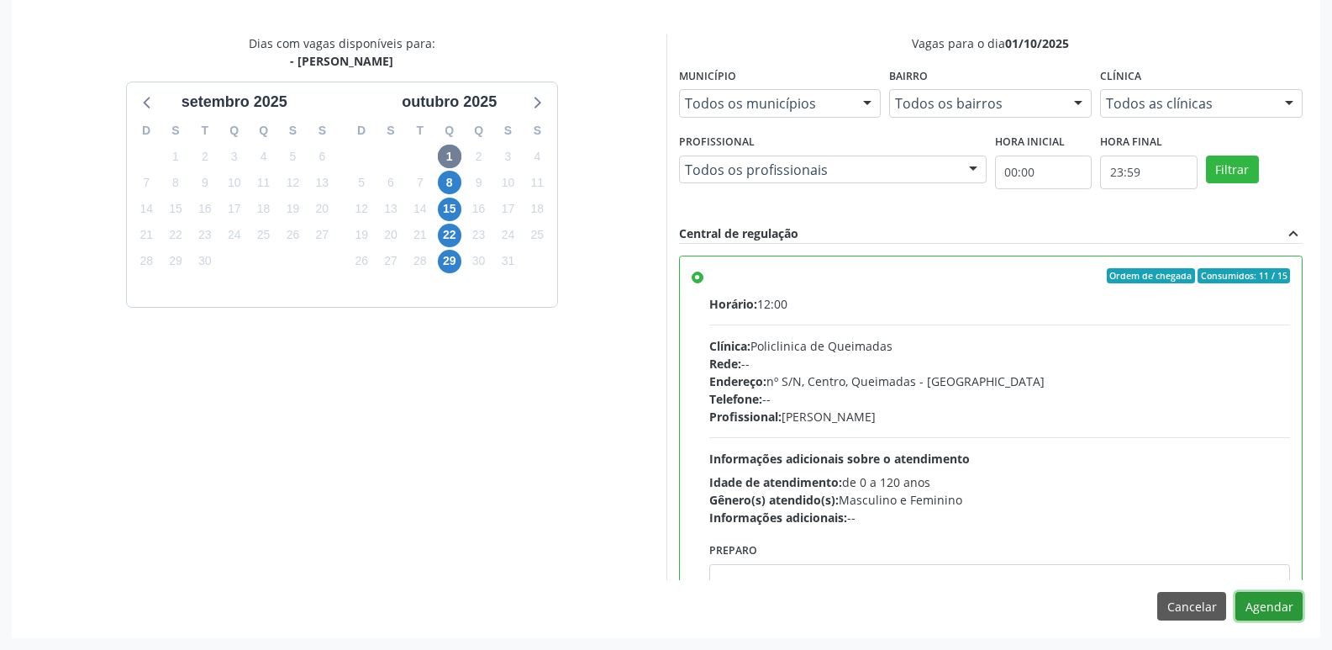
click at [1271, 608] on button "Agendar" at bounding box center [1269, 606] width 67 height 29
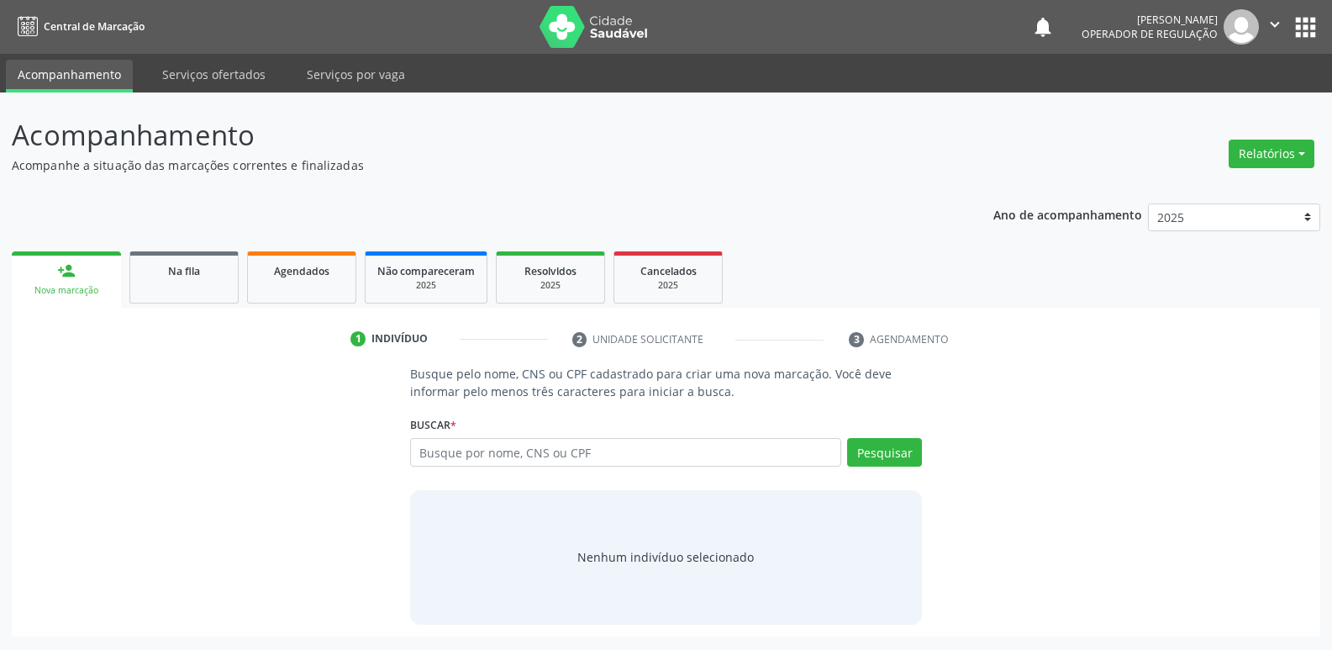
scroll to position [0, 0]
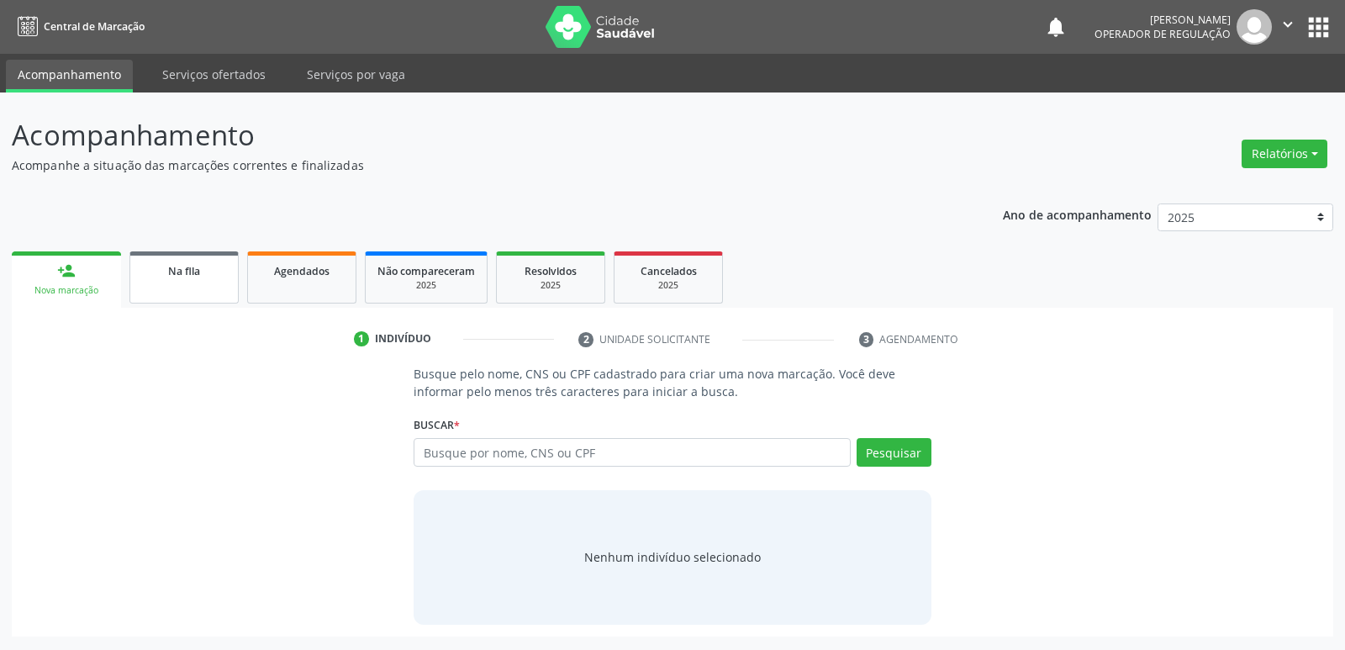
click at [198, 276] on span "Na fila" at bounding box center [184, 271] width 32 height 14
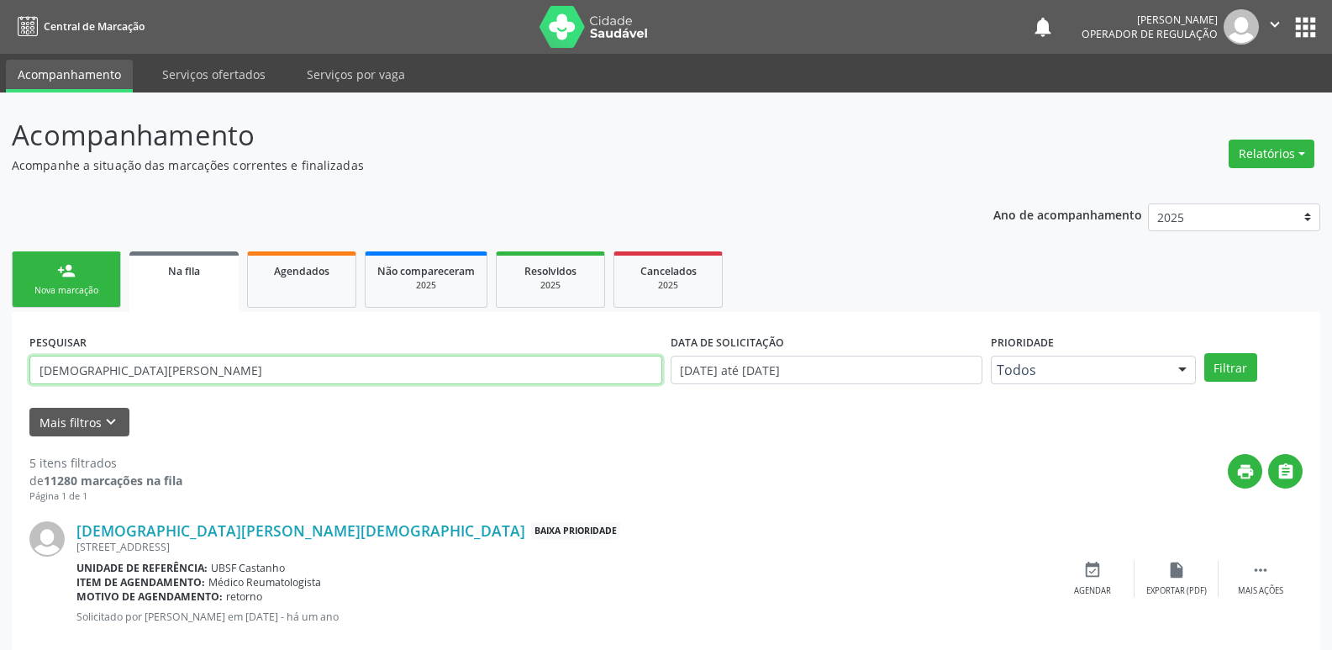
click at [167, 380] on input "cristiana dias" at bounding box center [345, 370] width 633 height 29
type input "matheus dos santos o"
click at [1205, 353] on button "Filtrar" at bounding box center [1231, 367] width 53 height 29
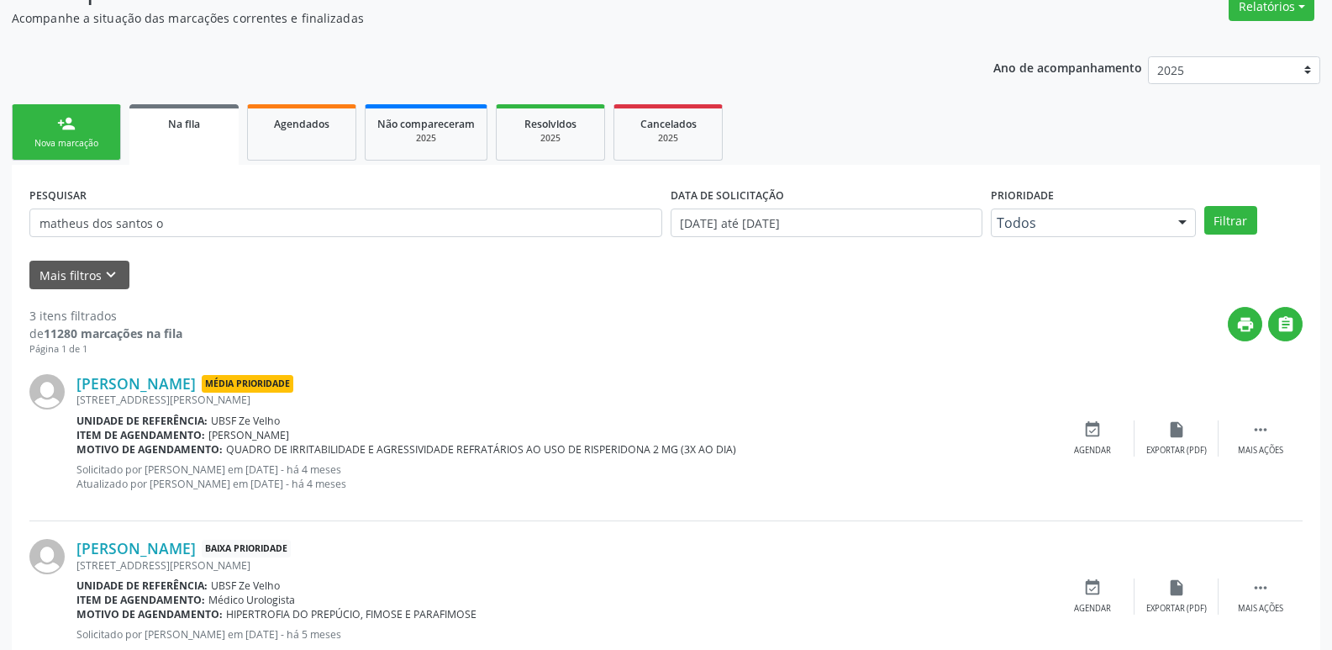
scroll to position [349, 0]
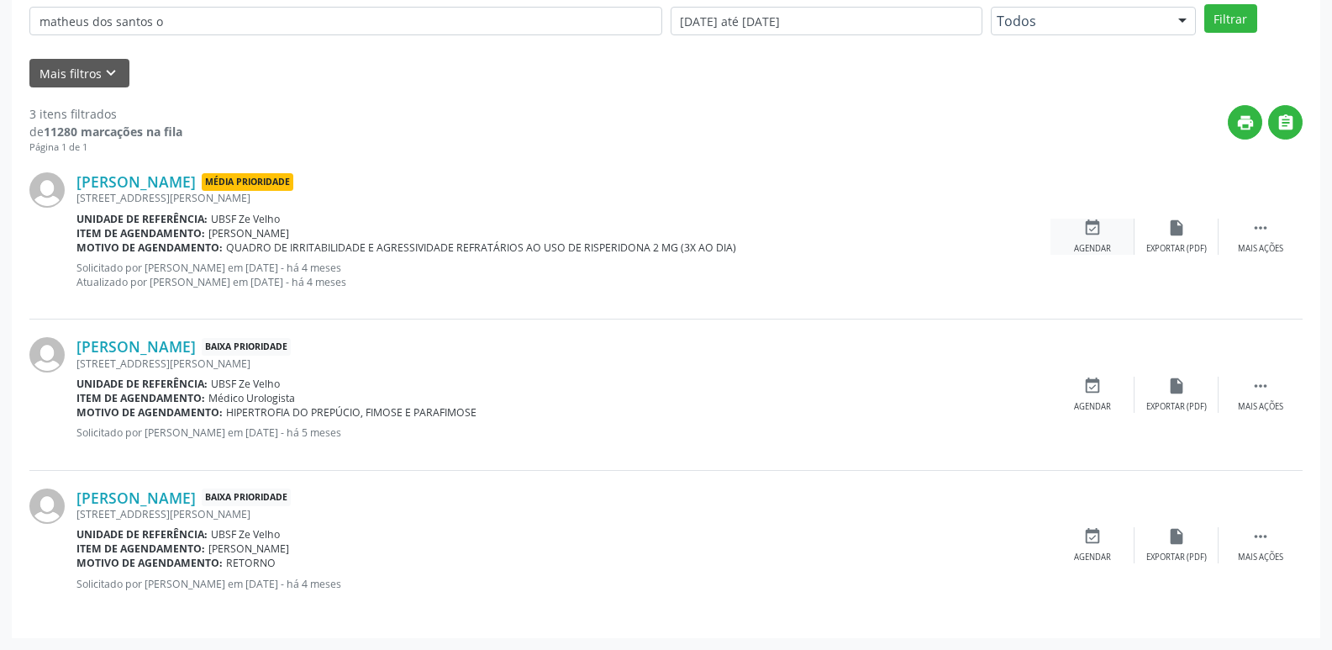
click at [1097, 227] on icon "event_available" at bounding box center [1093, 228] width 18 height 18
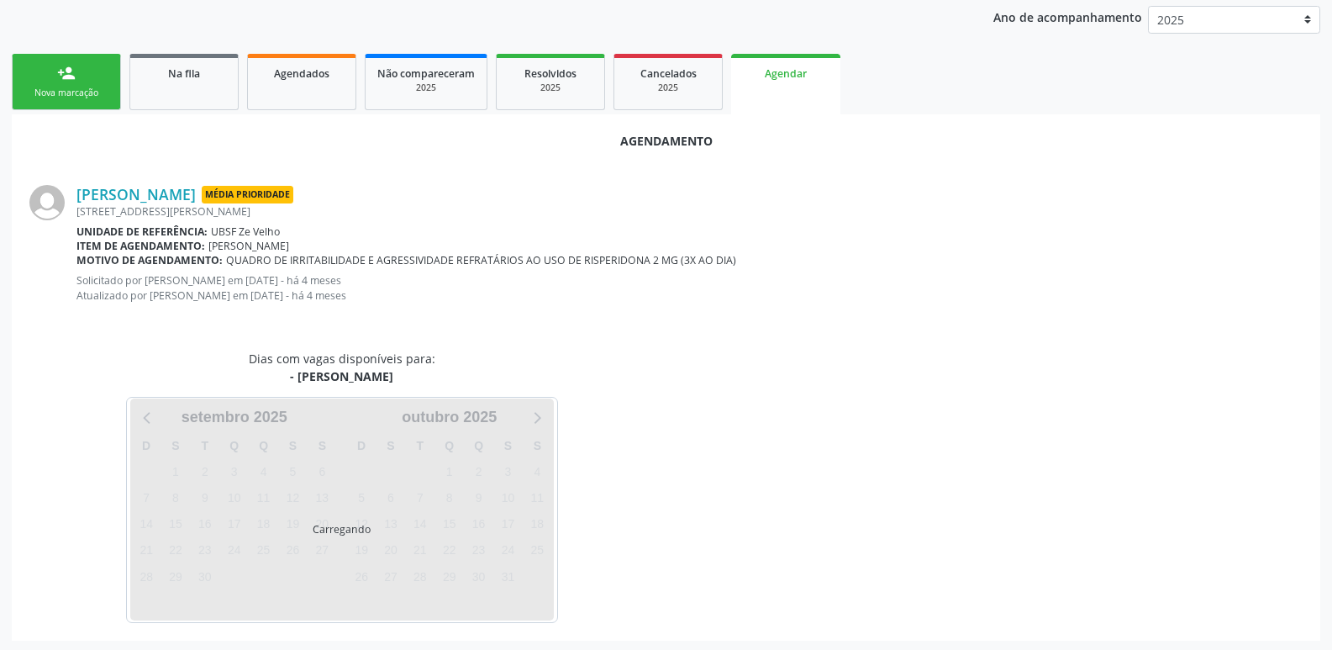
scroll to position [200, 0]
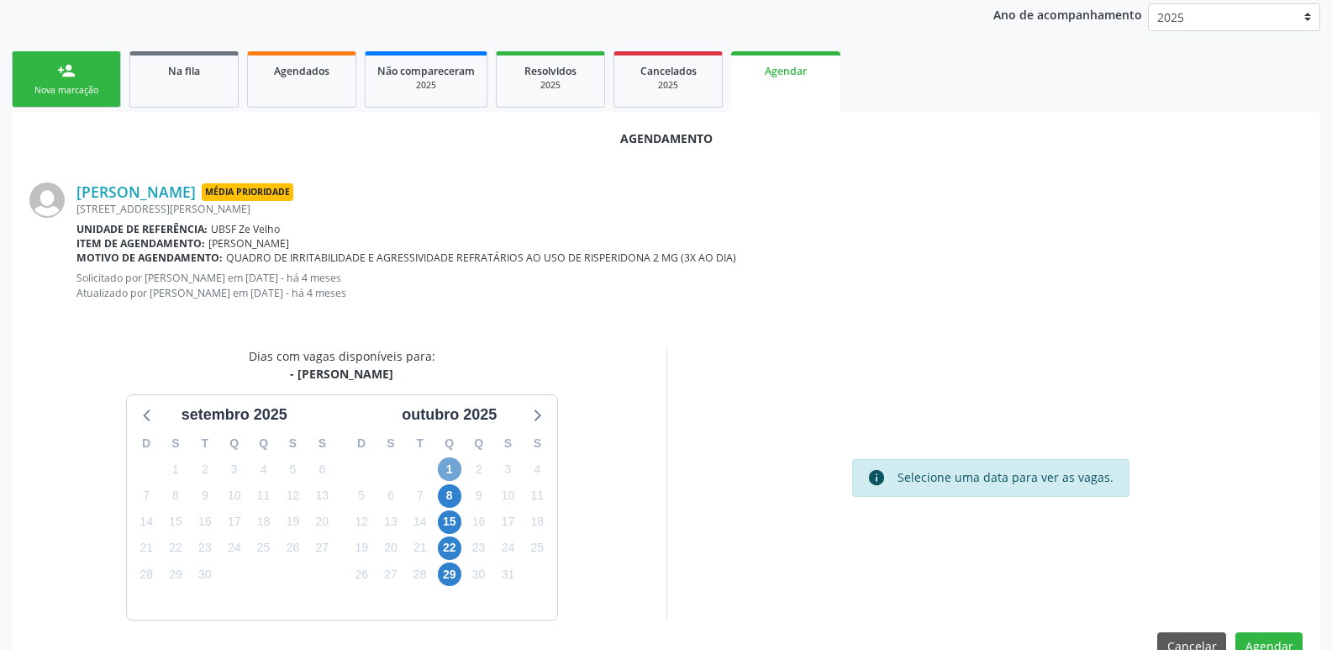
click at [451, 467] on span "1" at bounding box center [450, 469] width 24 height 24
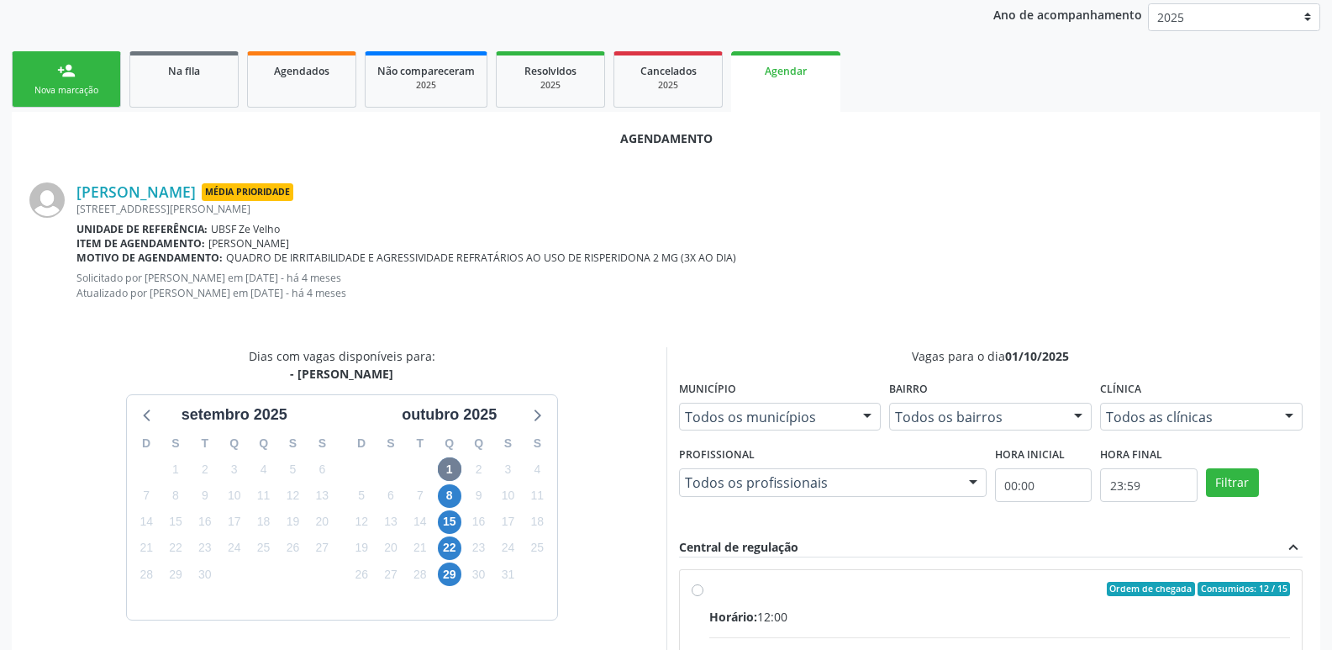
drag, startPoint x: 1052, startPoint y: 614, endPoint x: 1146, endPoint y: 471, distance: 170.7
click at [1054, 609] on div "Horário: 12:00" at bounding box center [1000, 617] width 582 height 18
click at [704, 597] on input "Ordem de chegada Consumidos: 12 / 15 Horário: 12:00 Clínica: Policlinica de Que…" at bounding box center [698, 589] width 12 height 15
radio input "true"
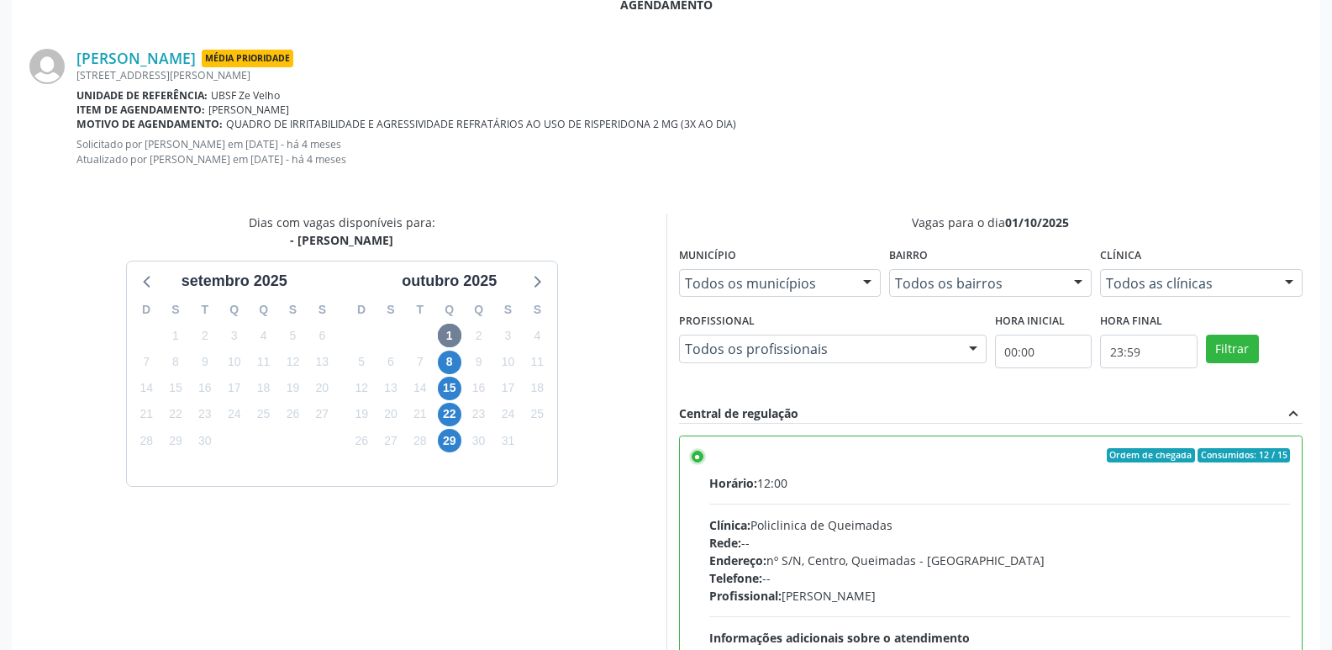
scroll to position [513, 0]
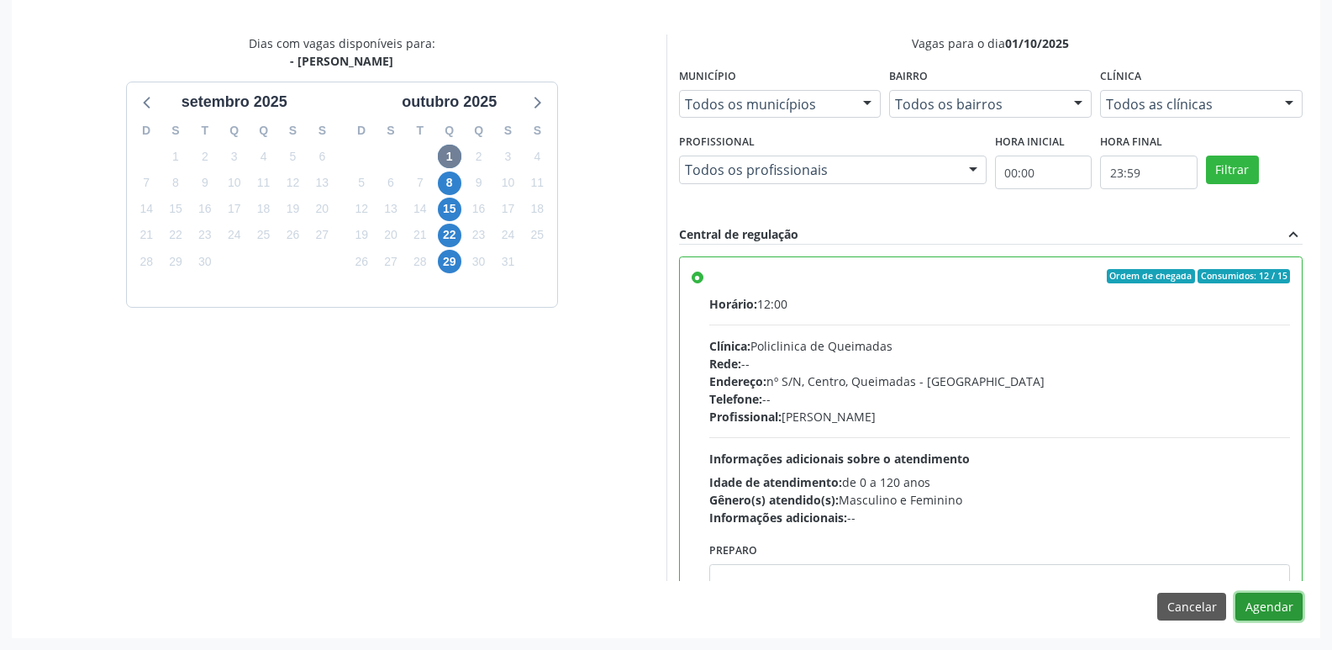
click at [1255, 603] on button "Agendar" at bounding box center [1269, 607] width 67 height 29
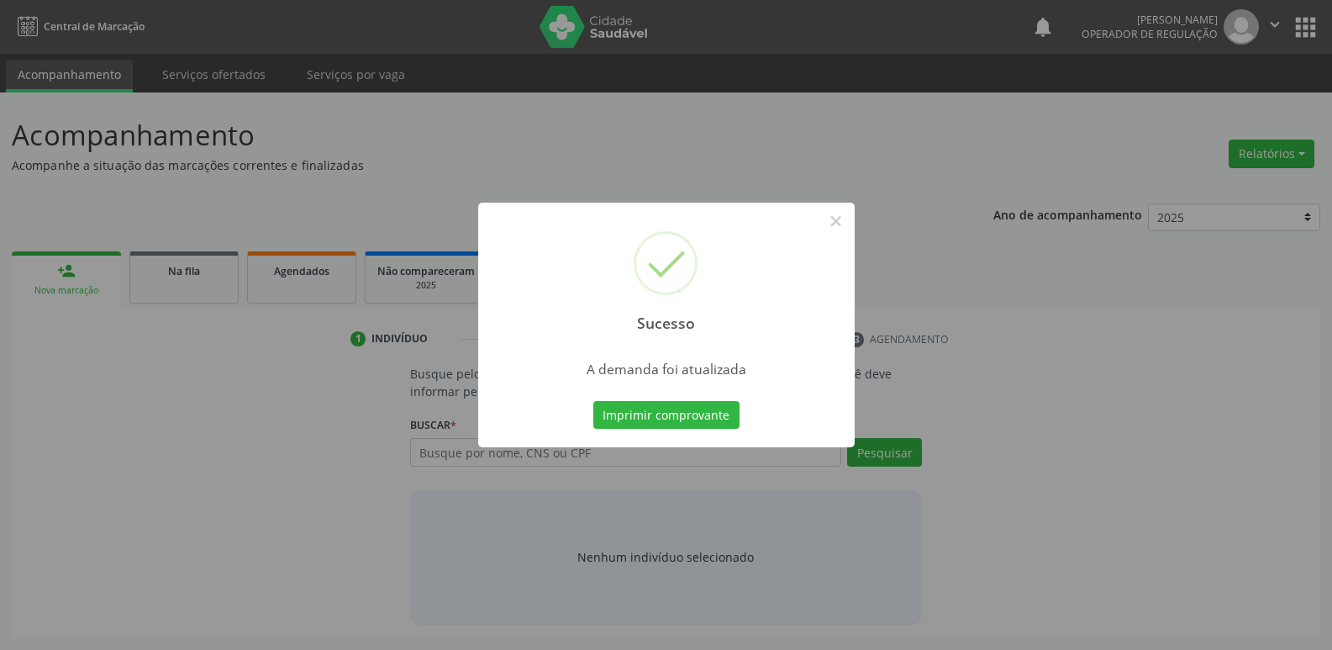
scroll to position [0, 0]
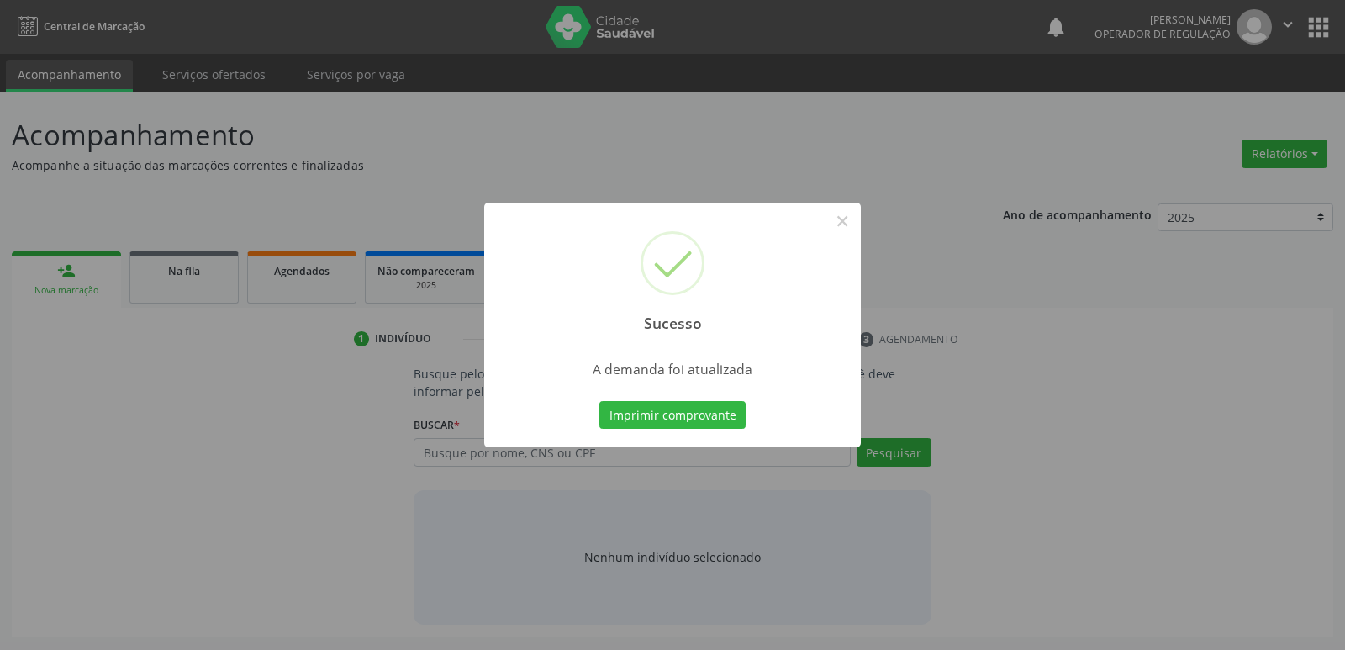
click at [599, 401] on button "Imprimir comprovante" at bounding box center [672, 415] width 146 height 29
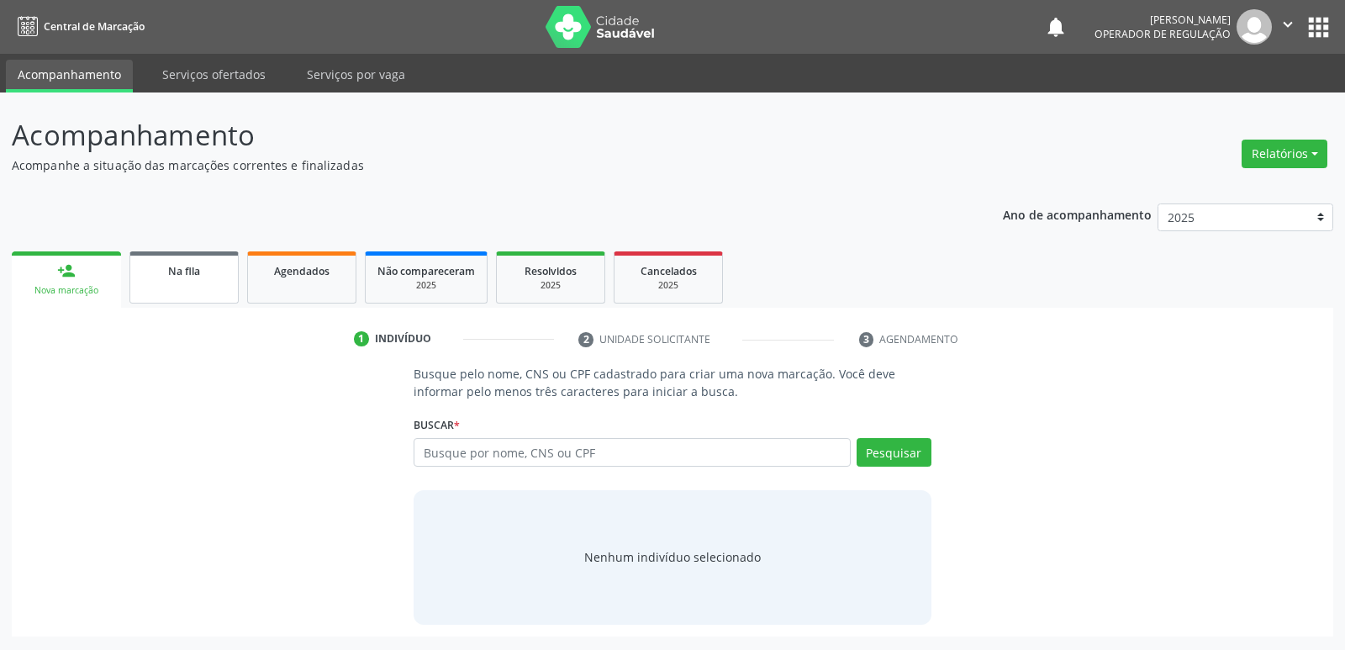
click at [189, 276] on span "Na fila" at bounding box center [184, 271] width 32 height 14
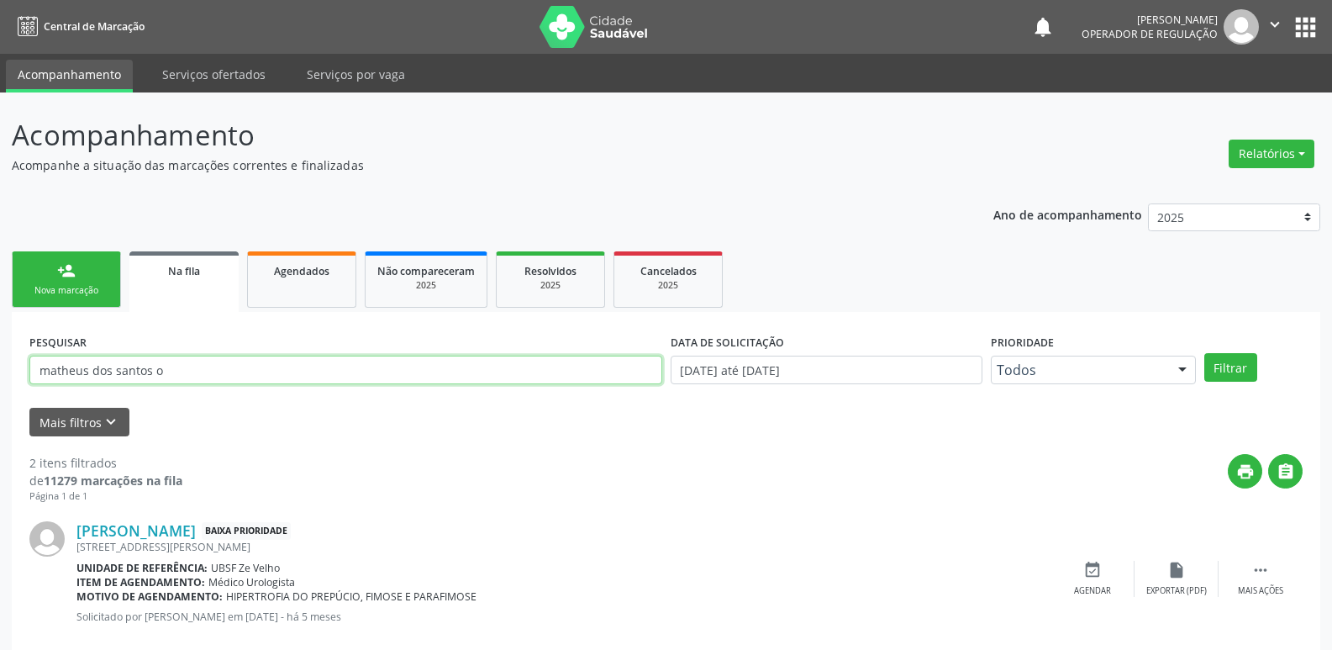
click at [184, 375] on input "matheus dos santos o" at bounding box center [345, 370] width 633 height 29
click at [137, 377] on input "text" at bounding box center [345, 370] width 633 height 29
type input "700301930630435"
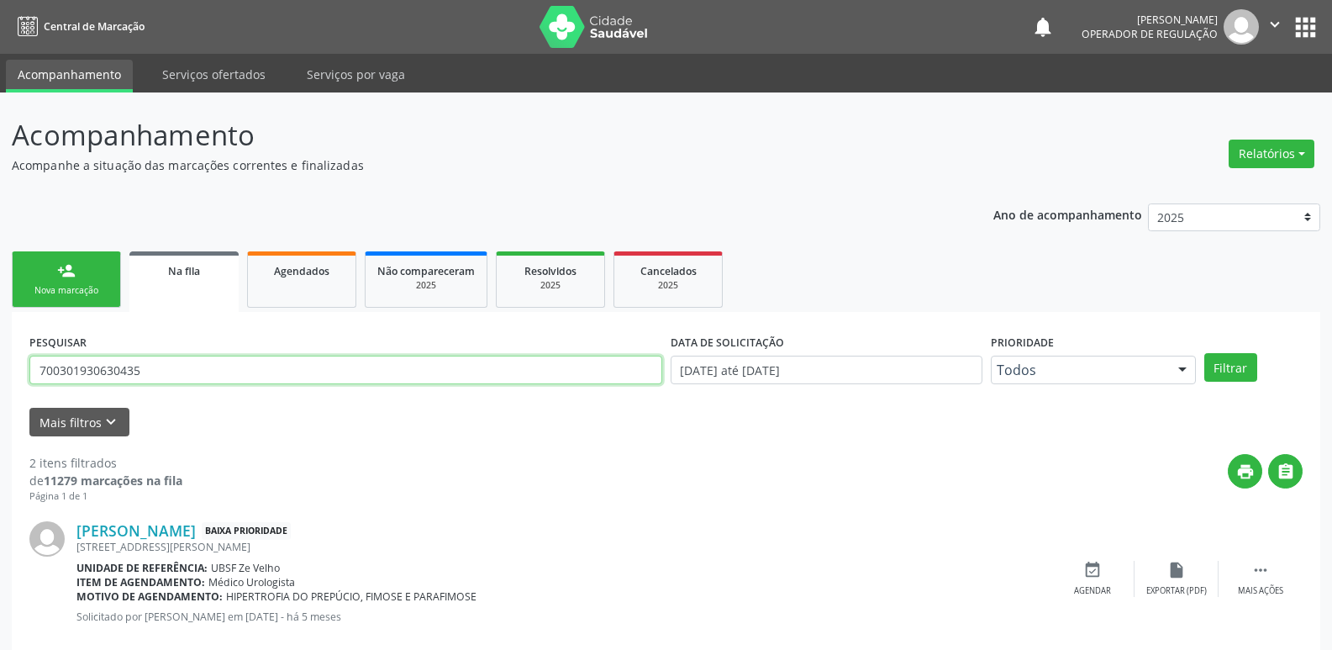
click at [1205, 353] on button "Filtrar" at bounding box center [1231, 367] width 53 height 29
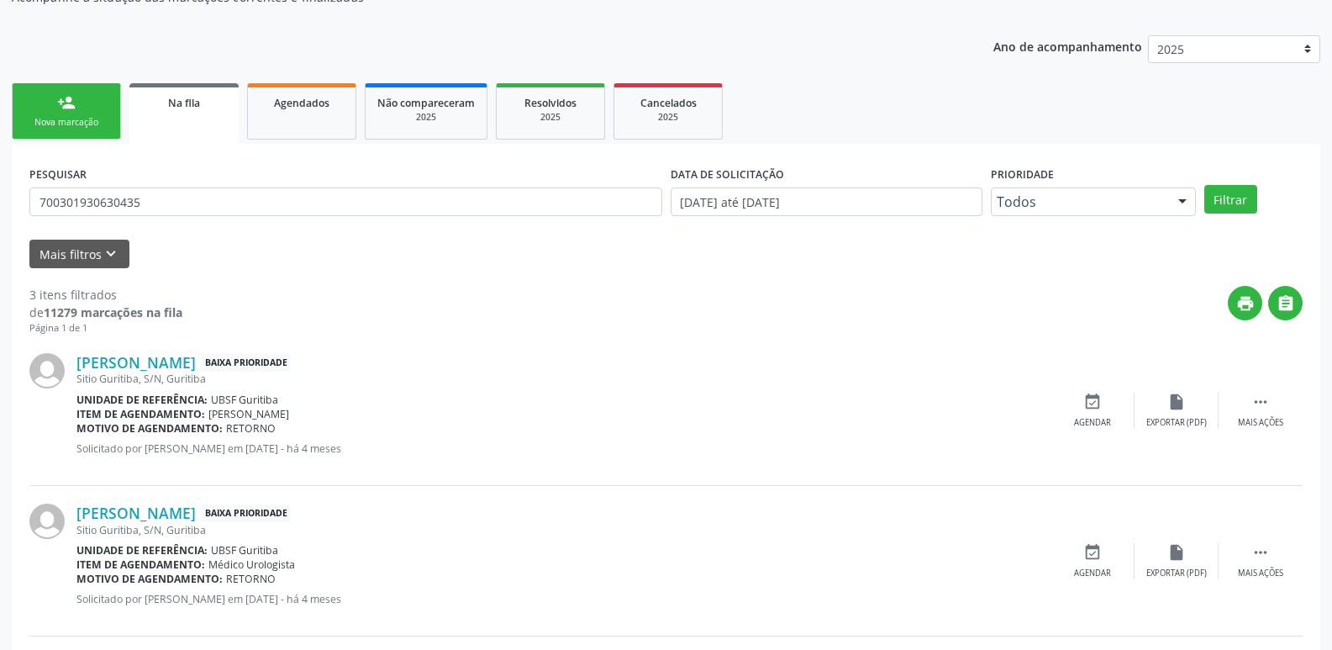
scroll to position [335, 0]
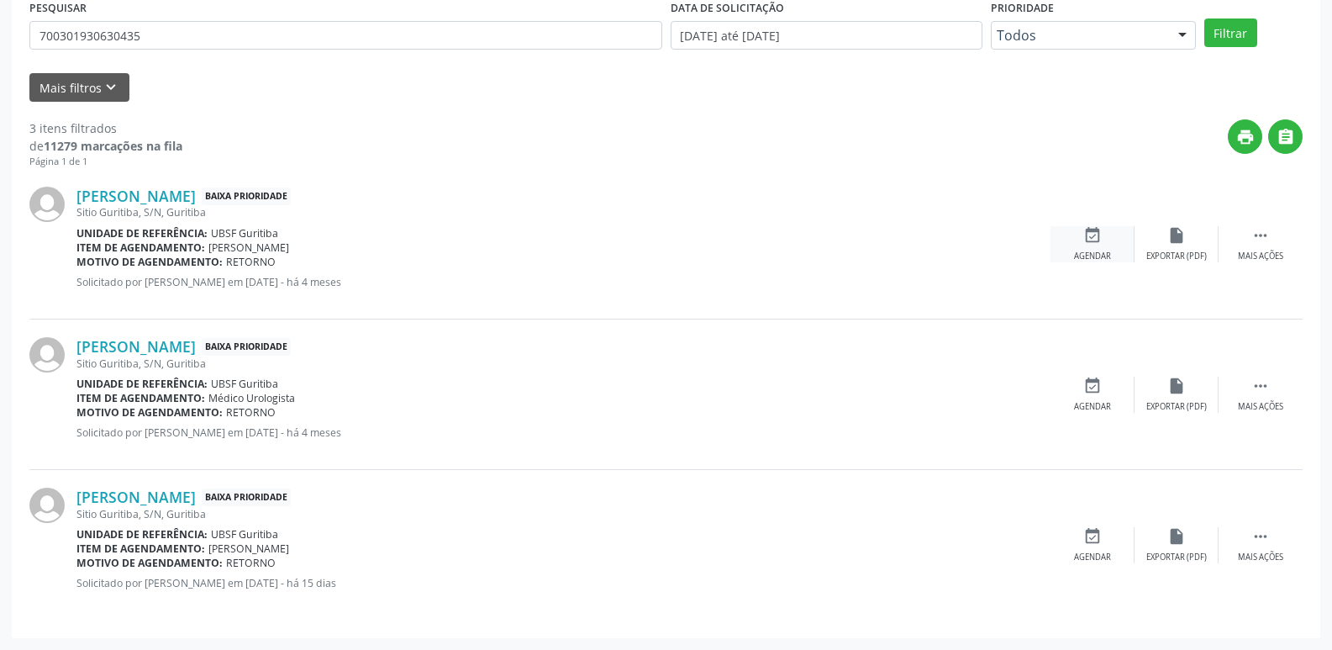
click at [1094, 248] on div "event_available Agendar" at bounding box center [1093, 244] width 84 height 36
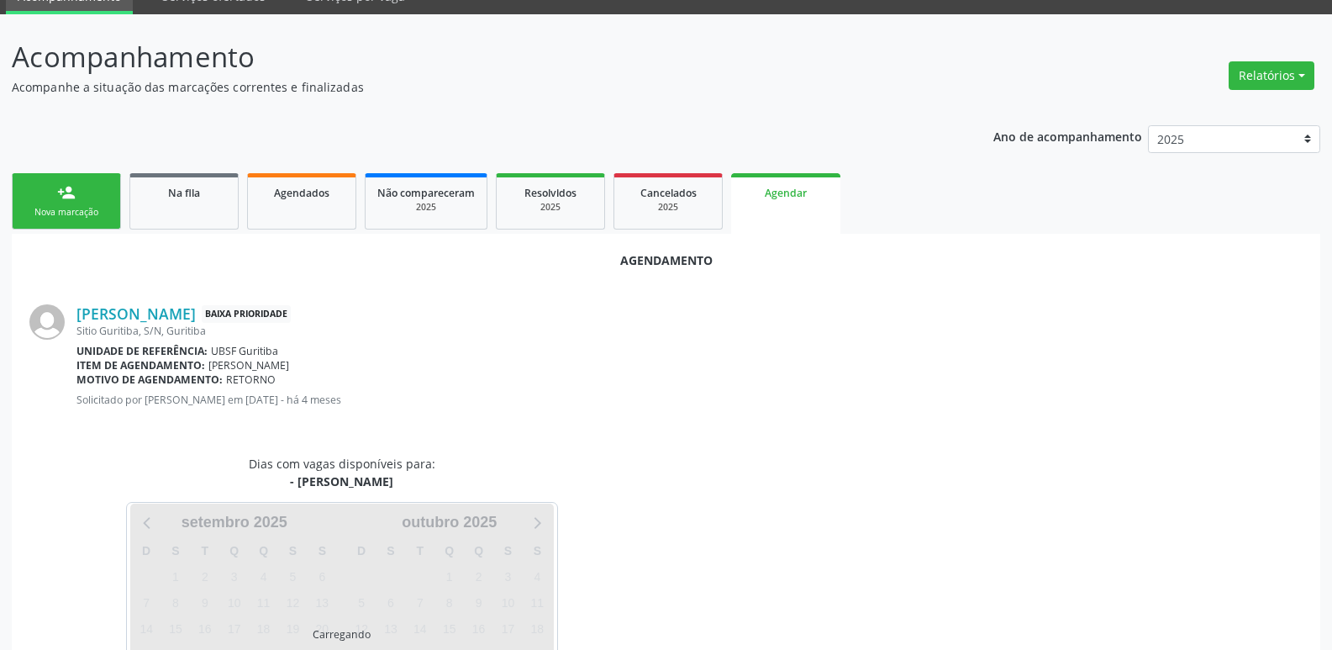
scroll to position [186, 0]
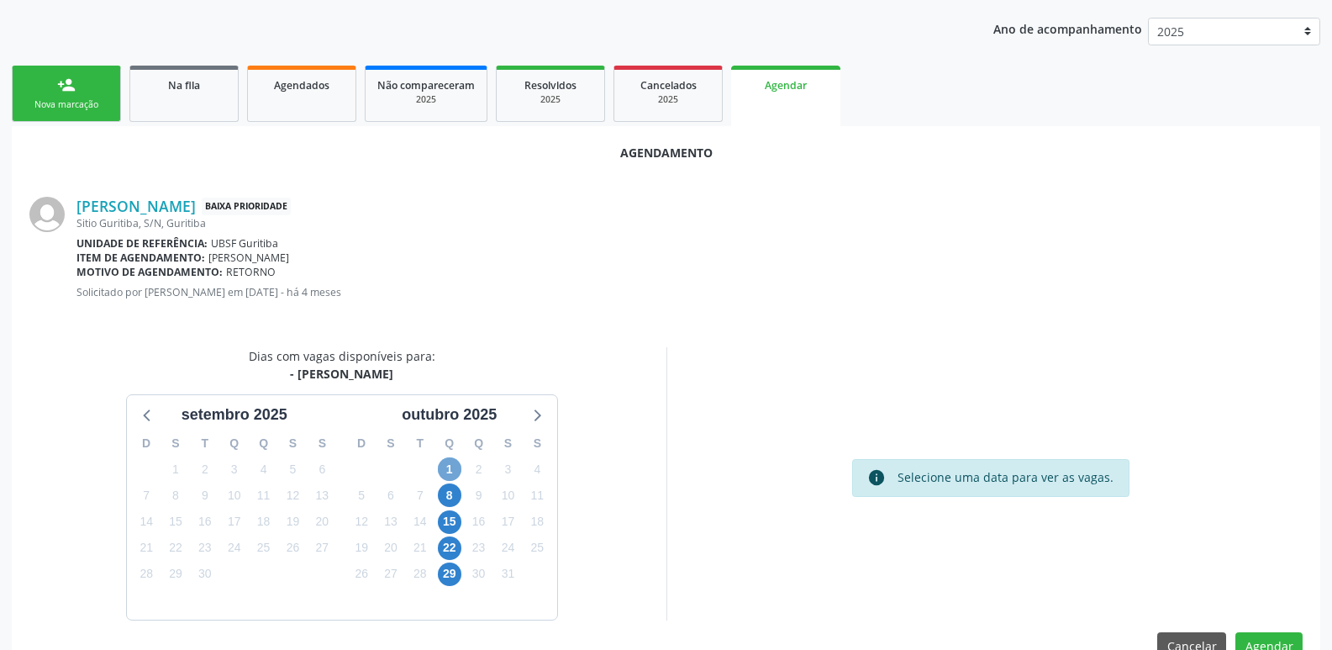
click at [439, 463] on span "1" at bounding box center [450, 469] width 24 height 24
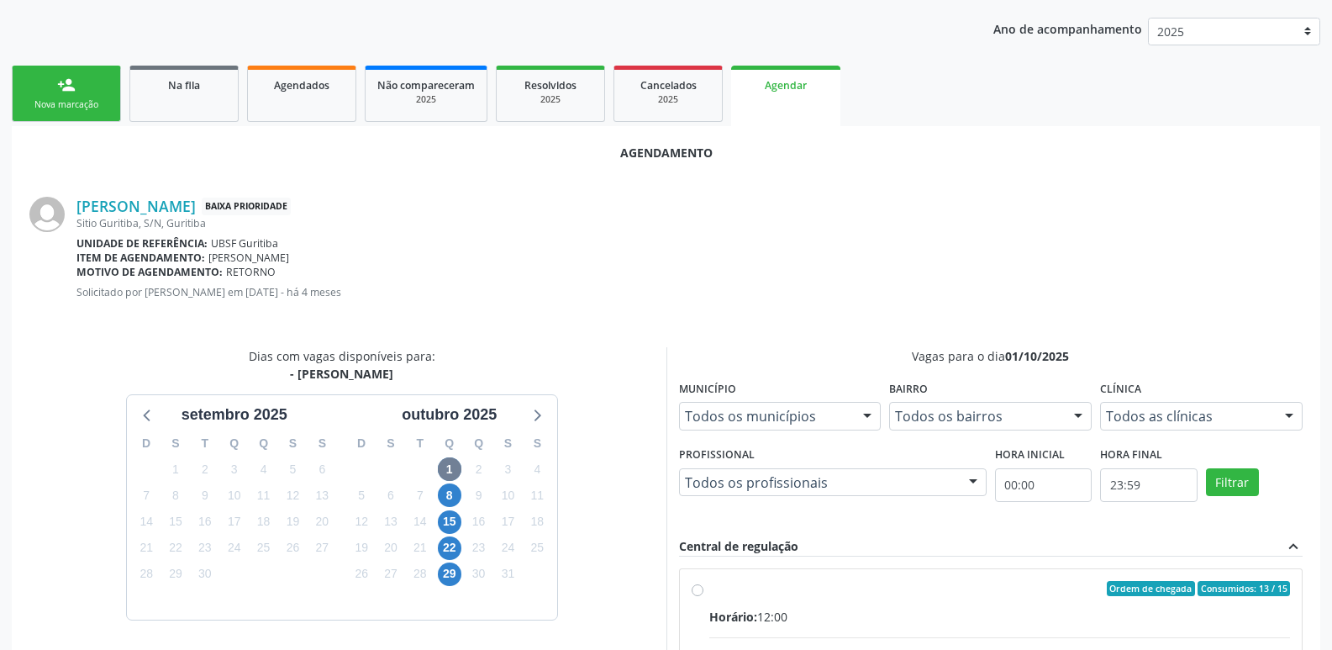
drag, startPoint x: 994, startPoint y: 591, endPoint x: 1010, endPoint y: 580, distance: 19.4
click at [1003, 586] on div "Ordem de chegada Consumidos: 13 / 15" at bounding box center [1000, 588] width 582 height 15
click at [704, 586] on input "Ordem de chegada Consumidos: 13 / 15 Horário: 12:00 Clínica: Policlinica de Que…" at bounding box center [698, 588] width 12 height 15
radio input "true"
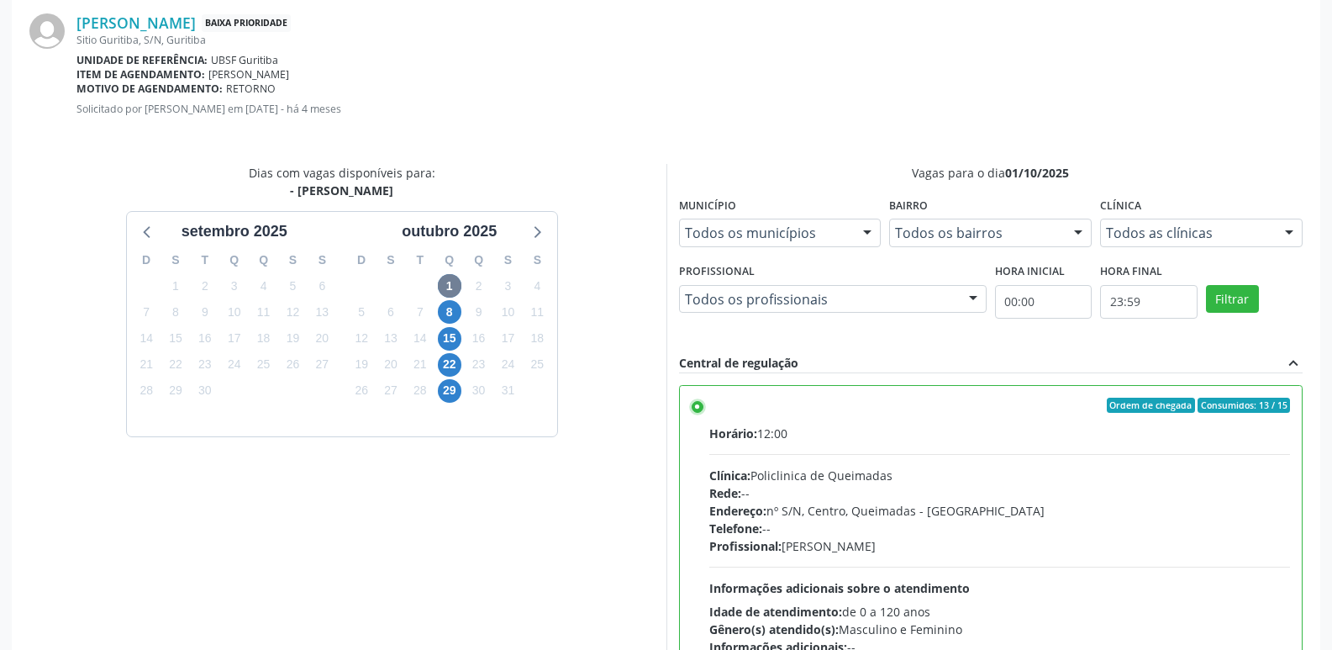
scroll to position [498, 0]
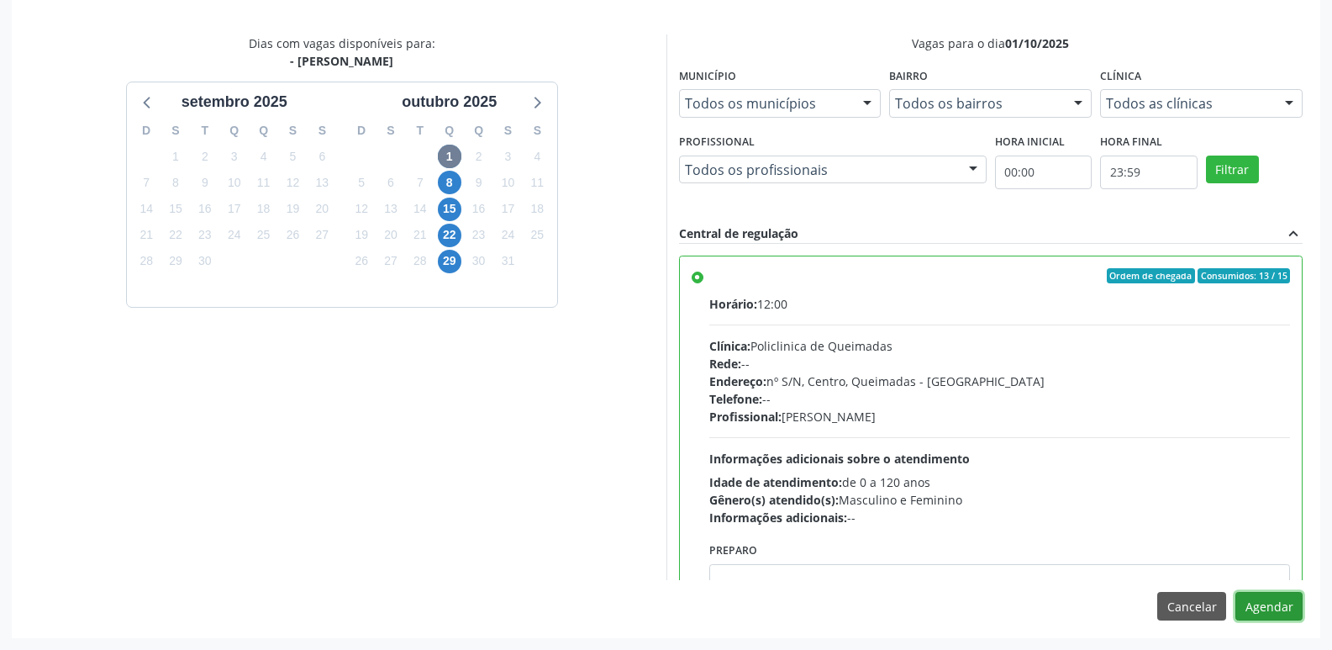
click at [1272, 593] on button "Agendar" at bounding box center [1269, 606] width 67 height 29
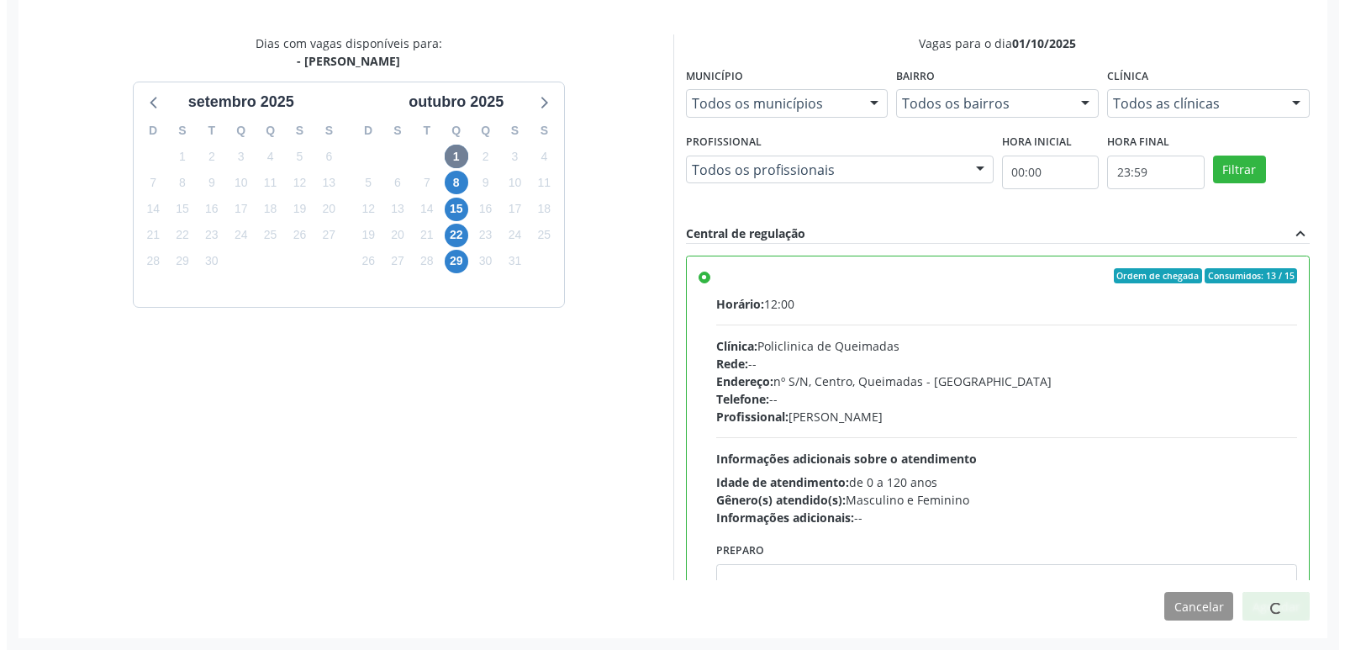
scroll to position [0, 0]
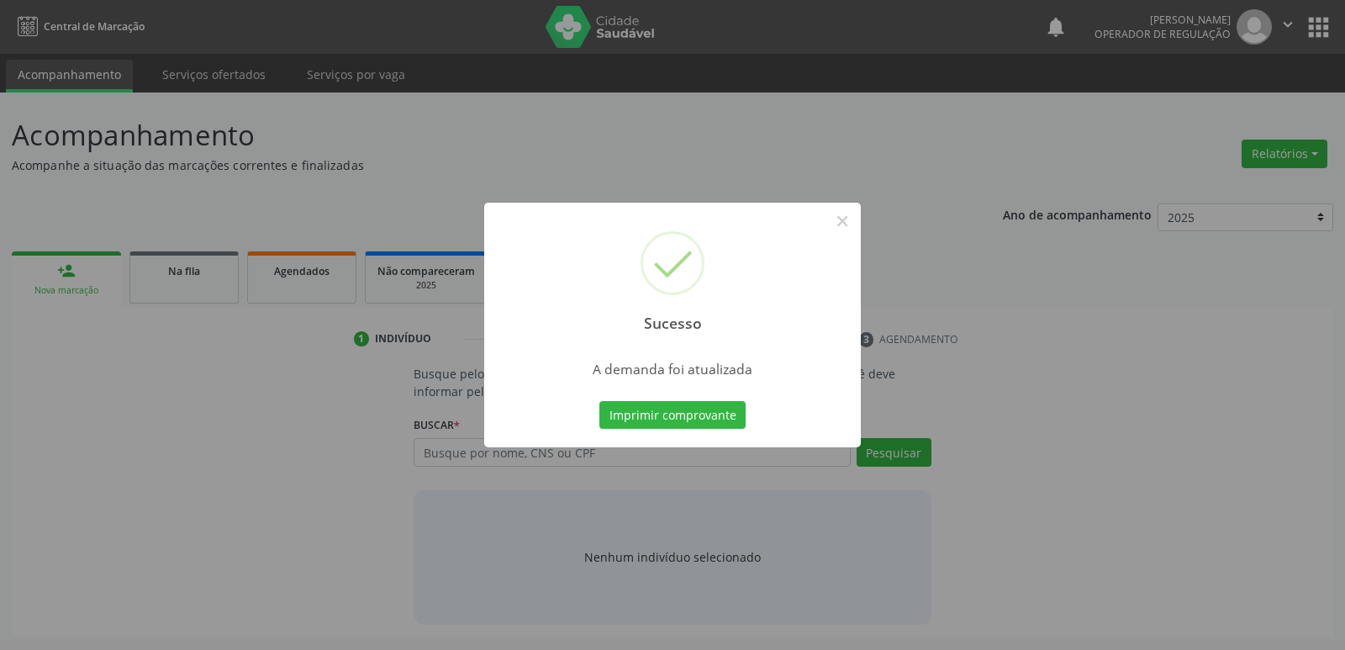
click at [599, 401] on button "Imprimir comprovante" at bounding box center [672, 415] width 146 height 29
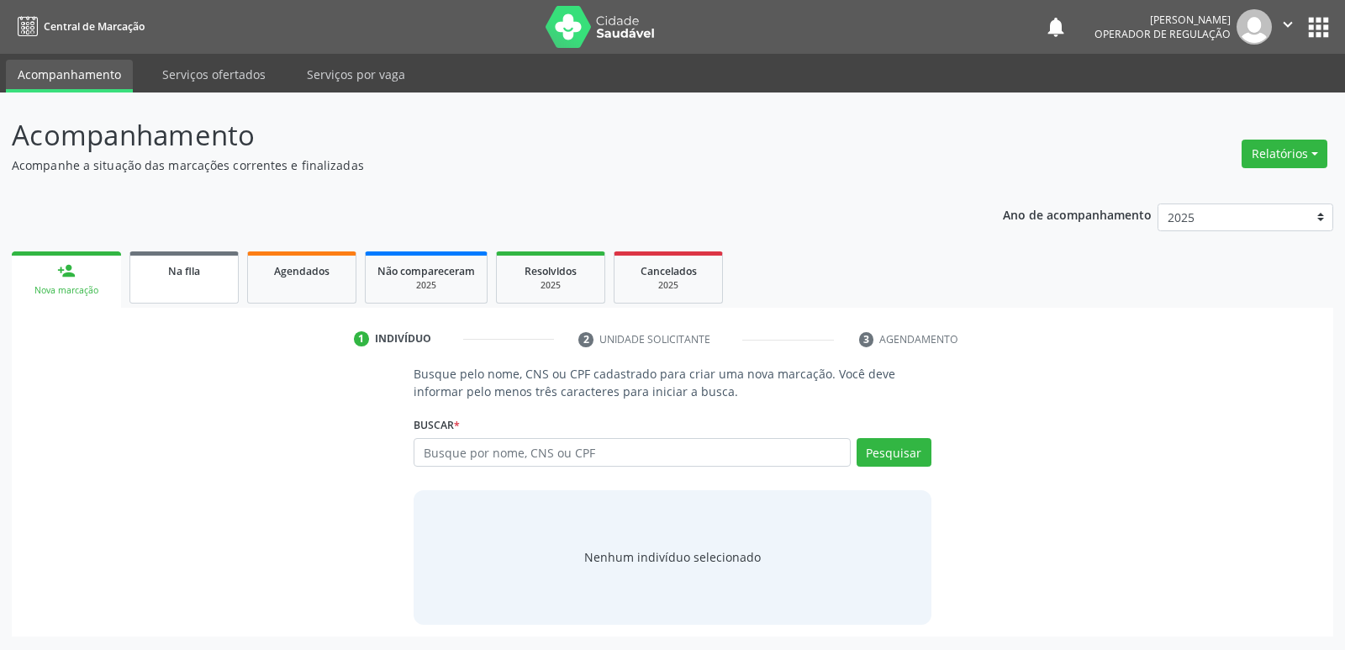
click at [186, 256] on link "Na fila" at bounding box center [183, 277] width 109 height 52
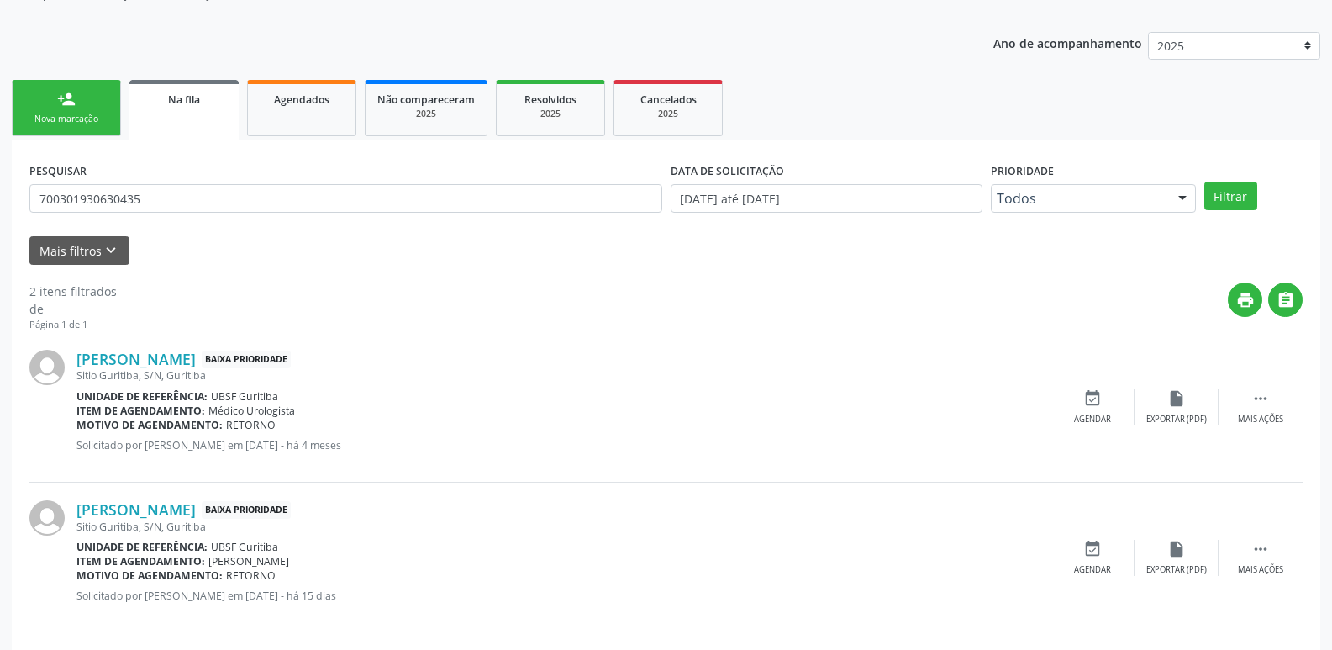
scroll to position [183, 0]
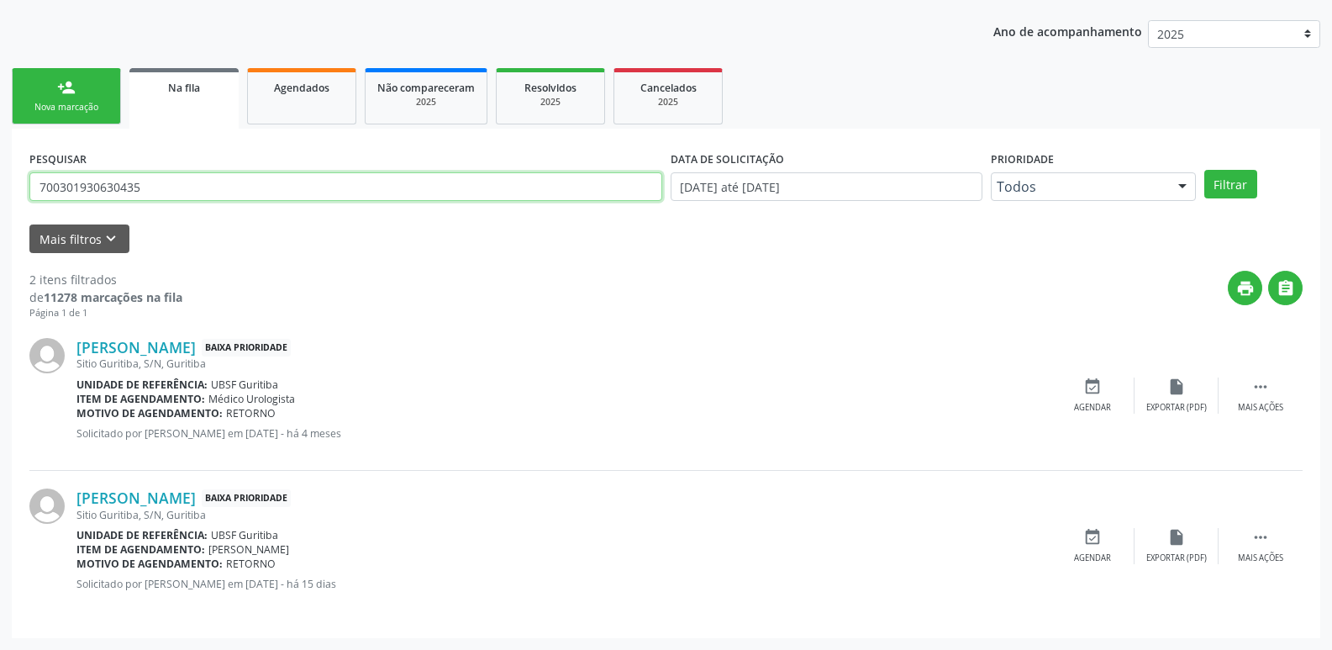
drag, startPoint x: 196, startPoint y: 174, endPoint x: 0, endPoint y: 224, distance: 202.2
click at [0, 224] on div "Acompanhamento Acompanhe a situação das marcações correntes e finalizadas Relat…" at bounding box center [666, 279] width 1332 height 741
click at [1205, 170] on button "Filtrar" at bounding box center [1231, 184] width 53 height 29
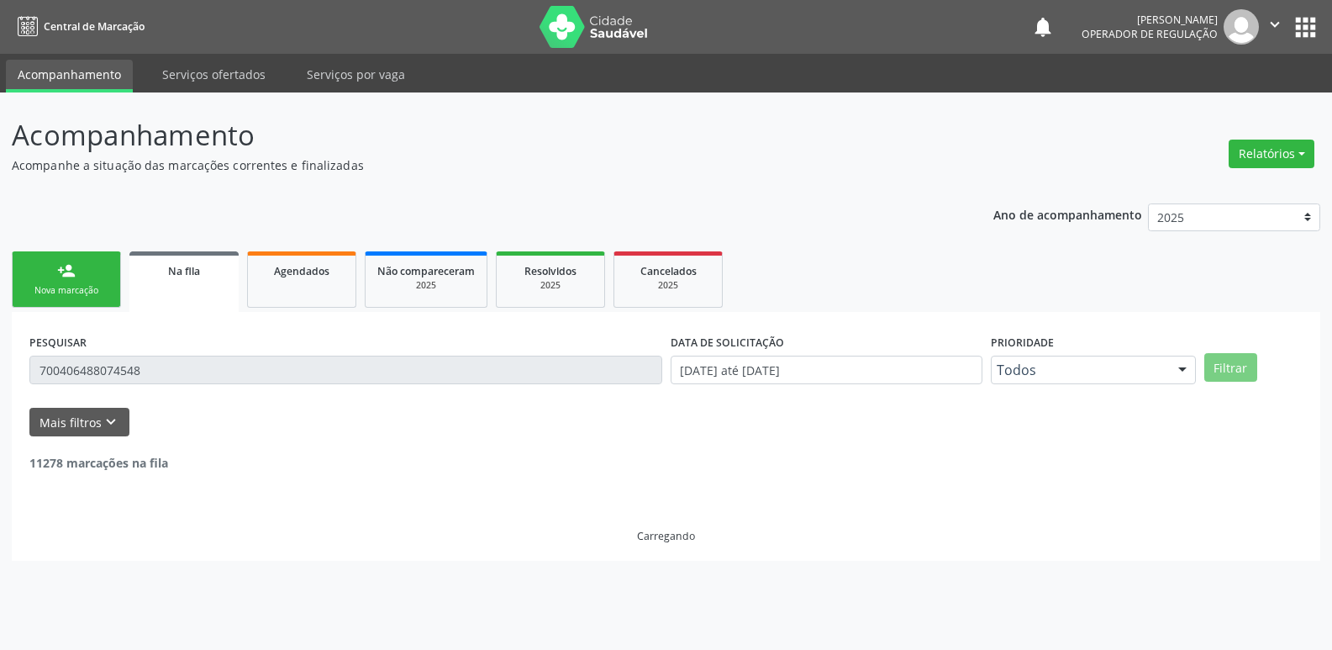
scroll to position [0, 0]
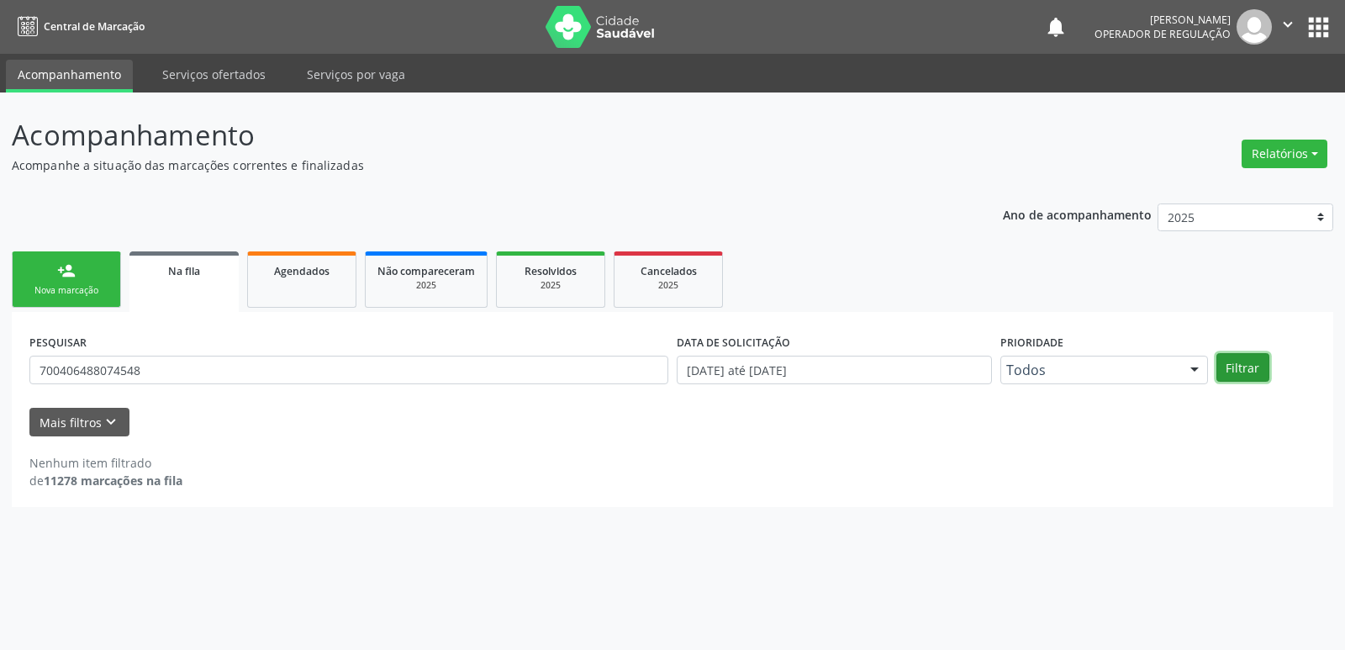
click at [1254, 372] on button "Filtrar" at bounding box center [1242, 367] width 53 height 29
click at [86, 366] on input "700406488074548" at bounding box center [348, 370] width 639 height 29
drag, startPoint x: 199, startPoint y: 375, endPoint x: 0, endPoint y: 299, distance: 213.1
click at [0, 299] on div "Acompanhamento Acompanhe a situação das marcações correntes e finalizadas Relat…" at bounding box center [672, 370] width 1345 height 557
type input "708604181412290"
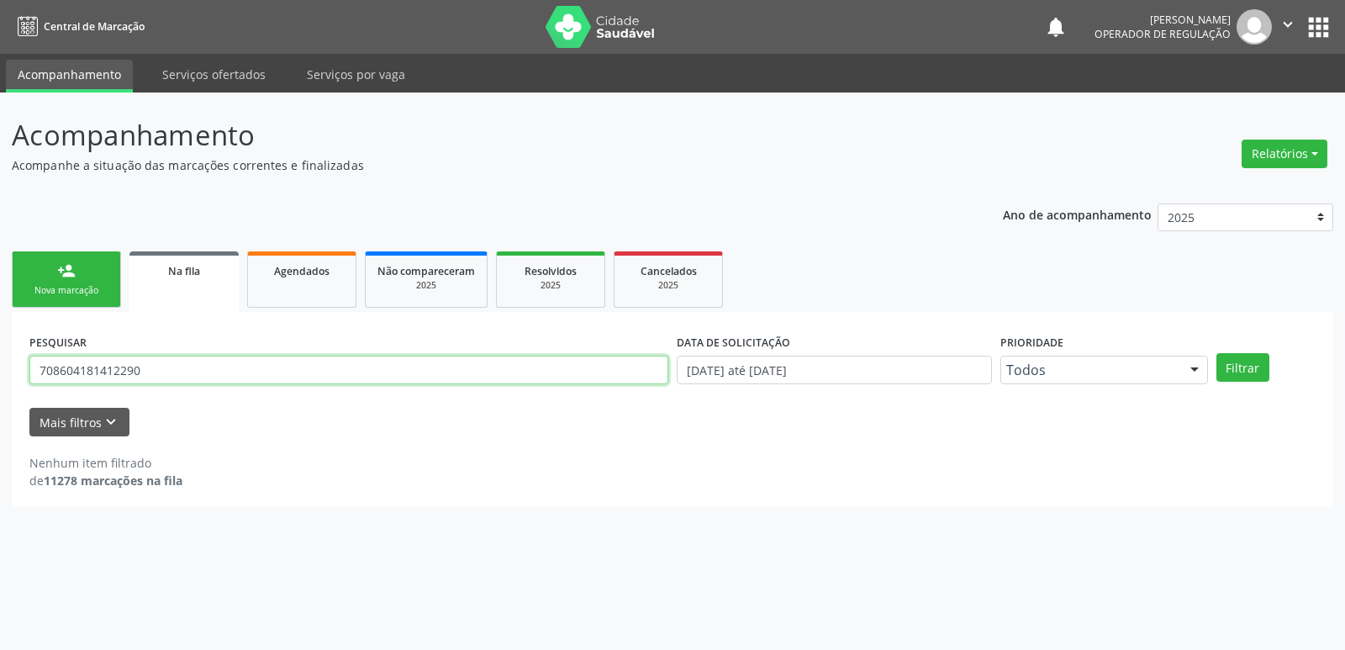
click at [1216, 353] on button "Filtrar" at bounding box center [1242, 367] width 53 height 29
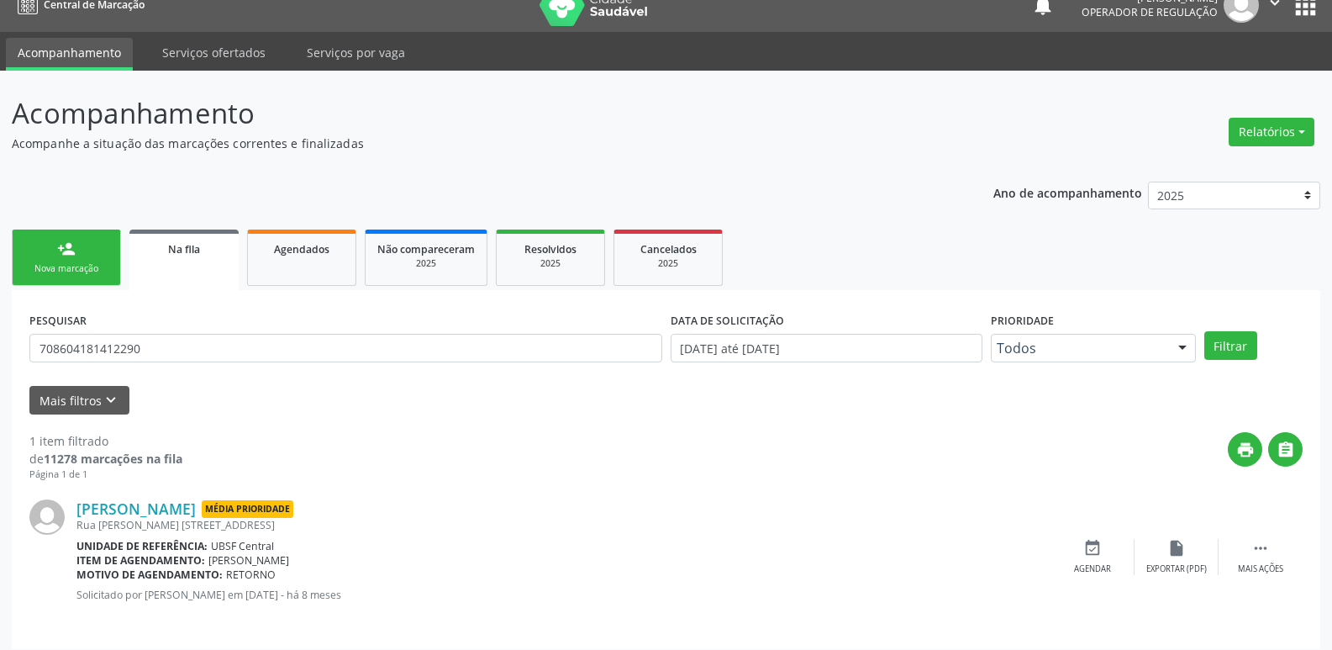
scroll to position [33, 0]
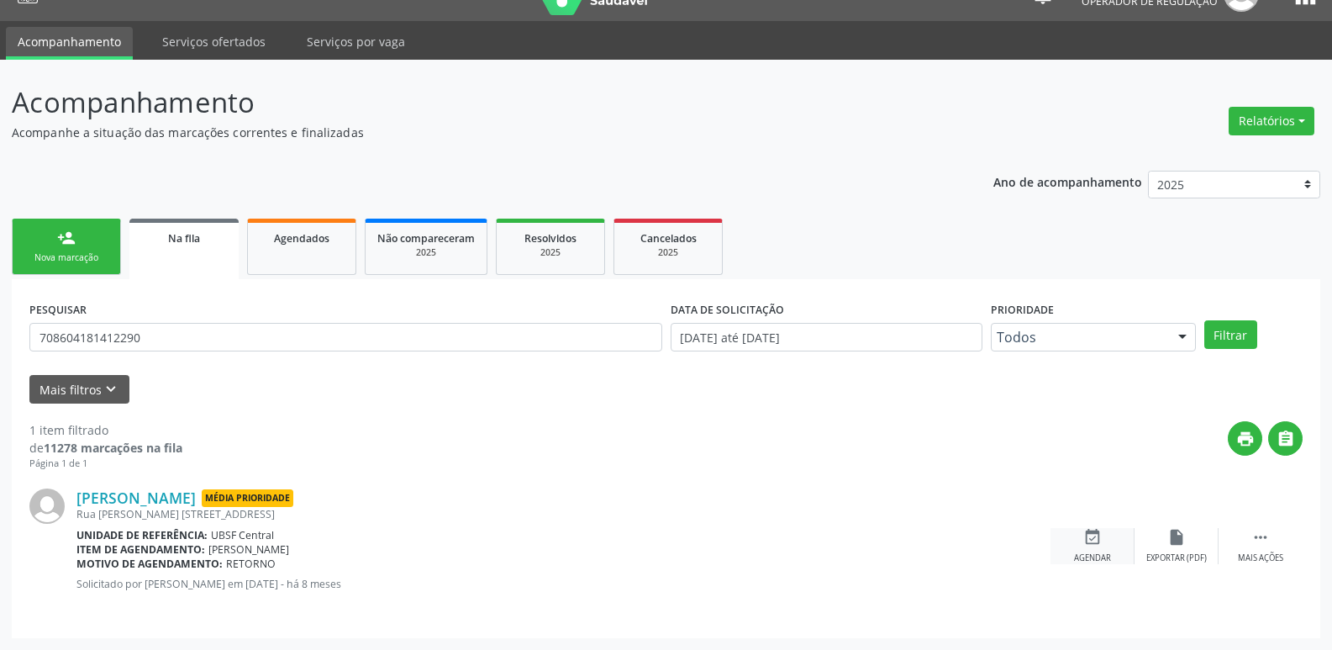
click at [1099, 546] on icon "event_available" at bounding box center [1093, 537] width 18 height 18
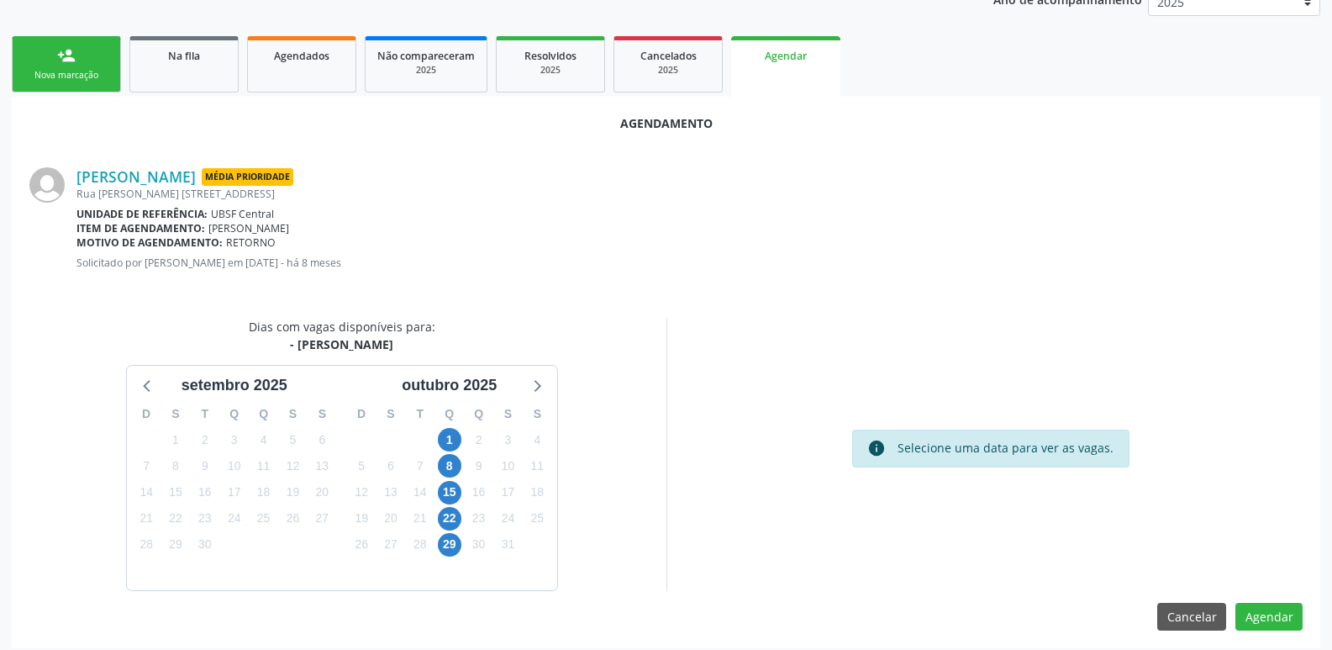
scroll to position [225, 0]
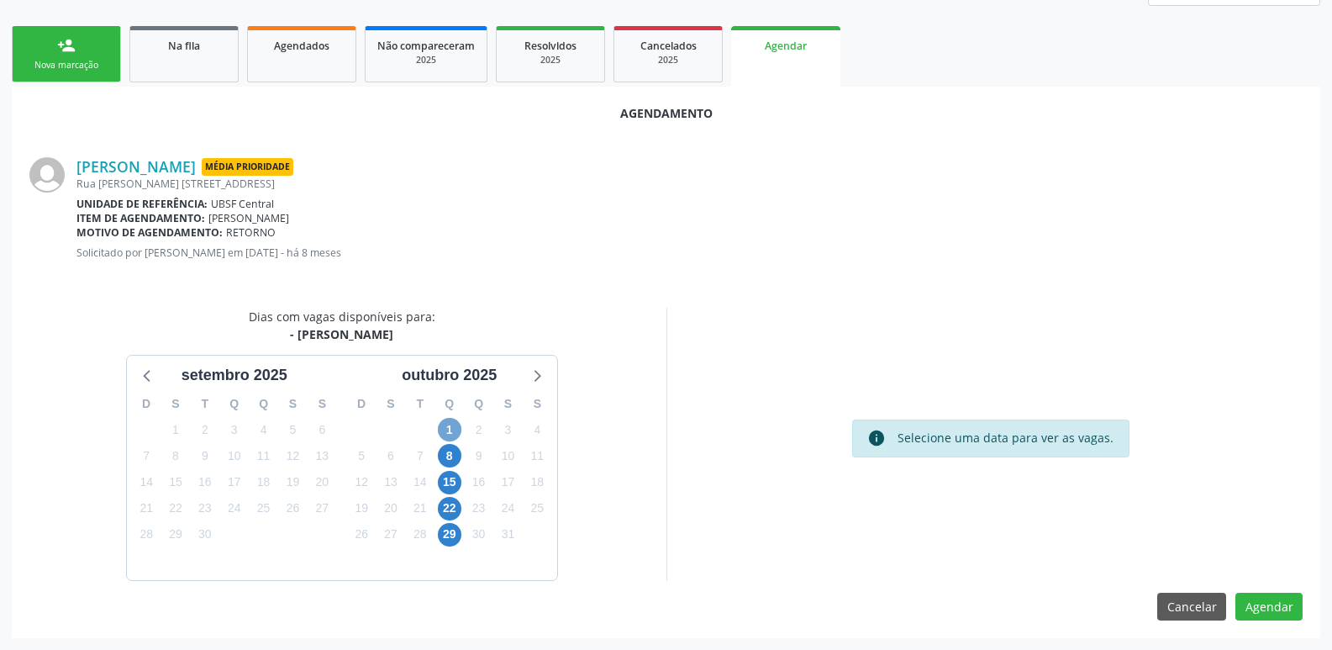
click at [458, 421] on span "1" at bounding box center [450, 430] width 24 height 24
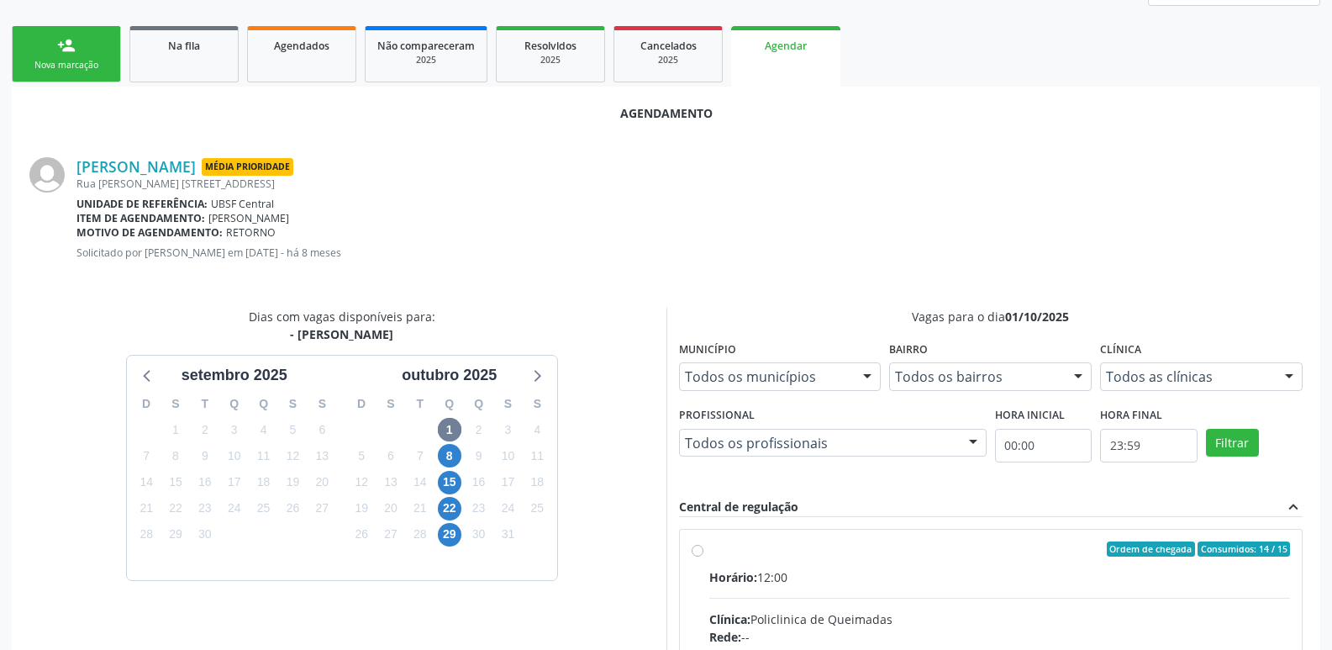
click at [704, 556] on input "Ordem de chegada Consumidos: 14 / 15 Horário: 12:00 Clínica: Policlinica de Que…" at bounding box center [698, 548] width 12 height 15
radio input "true"
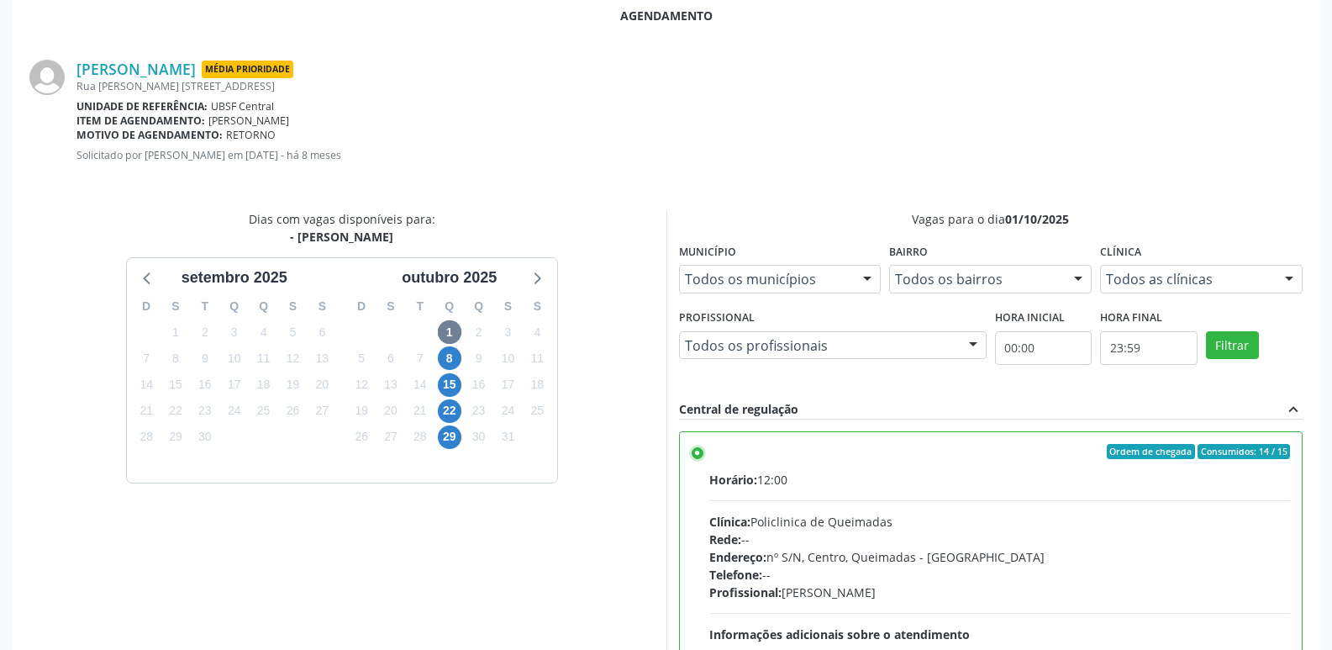
scroll to position [498, 0]
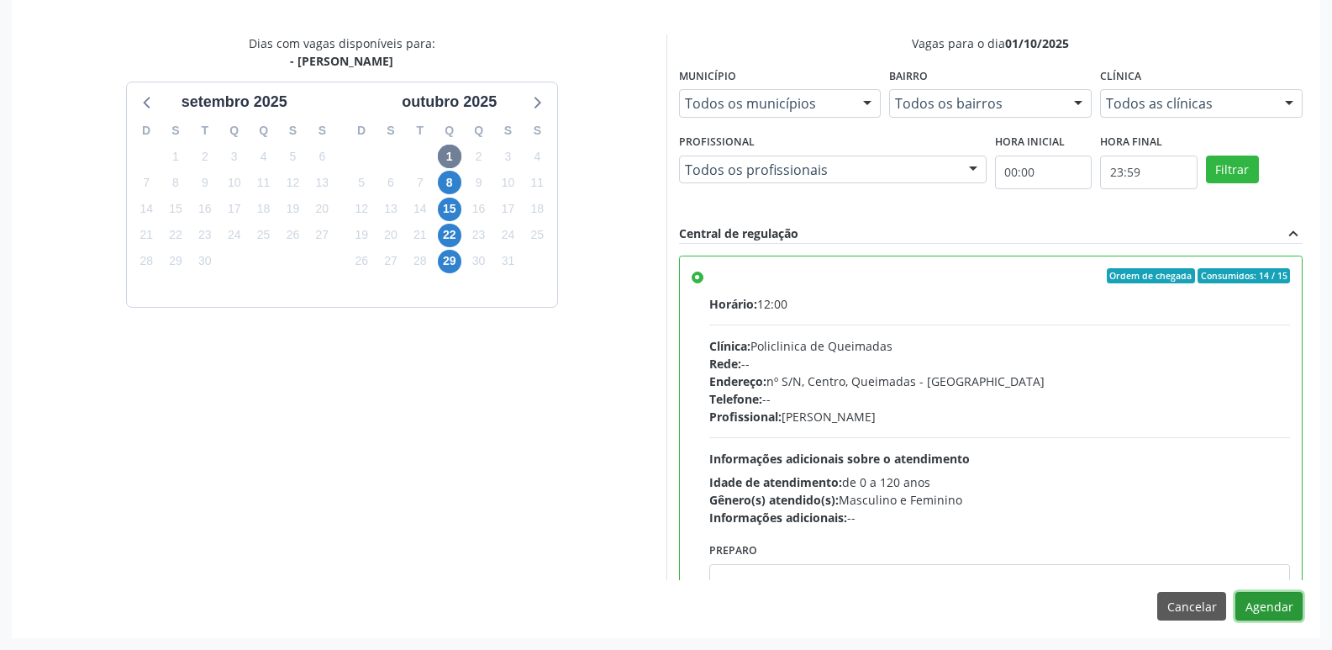
click at [1238, 612] on button "Agendar" at bounding box center [1269, 606] width 67 height 29
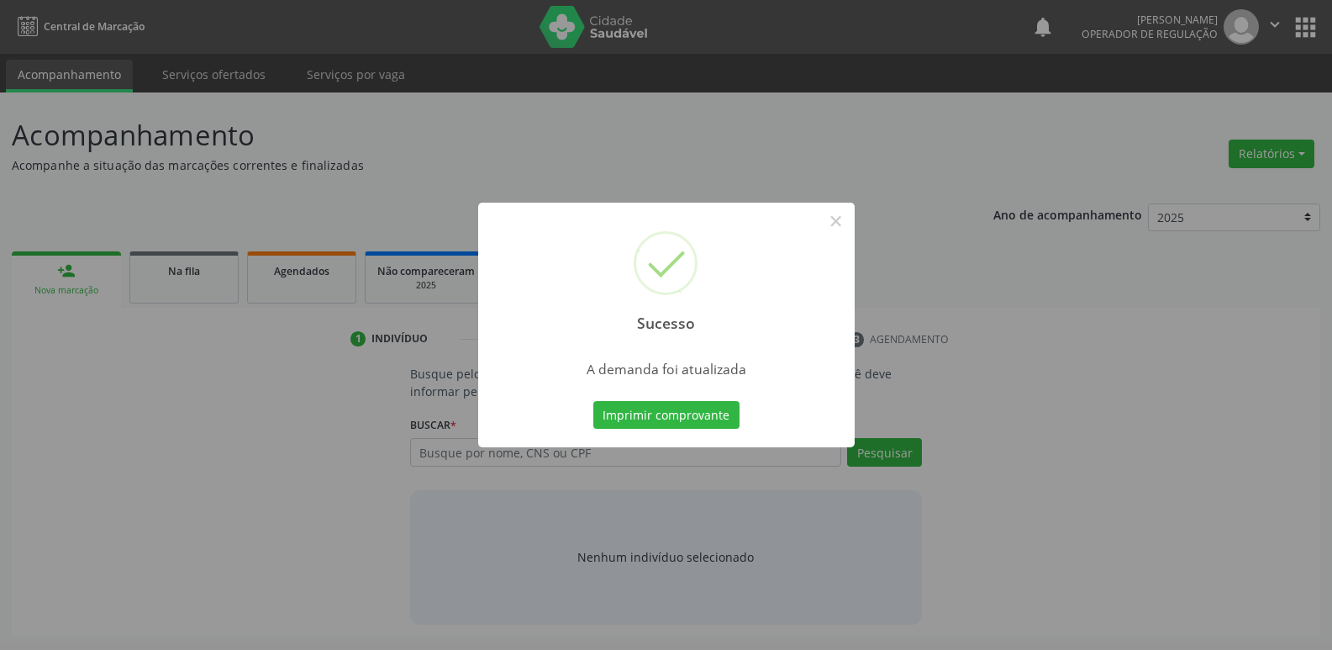
scroll to position [0, 0]
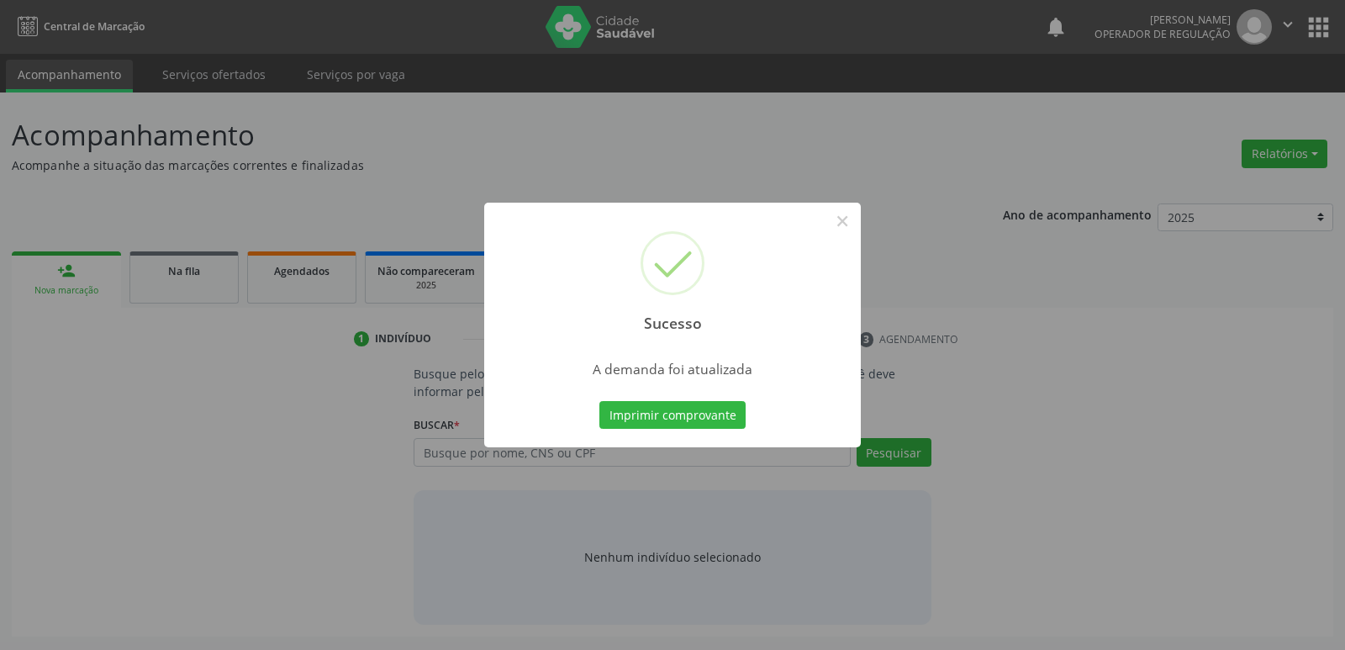
click at [599, 401] on button "Imprimir comprovante" at bounding box center [672, 415] width 146 height 29
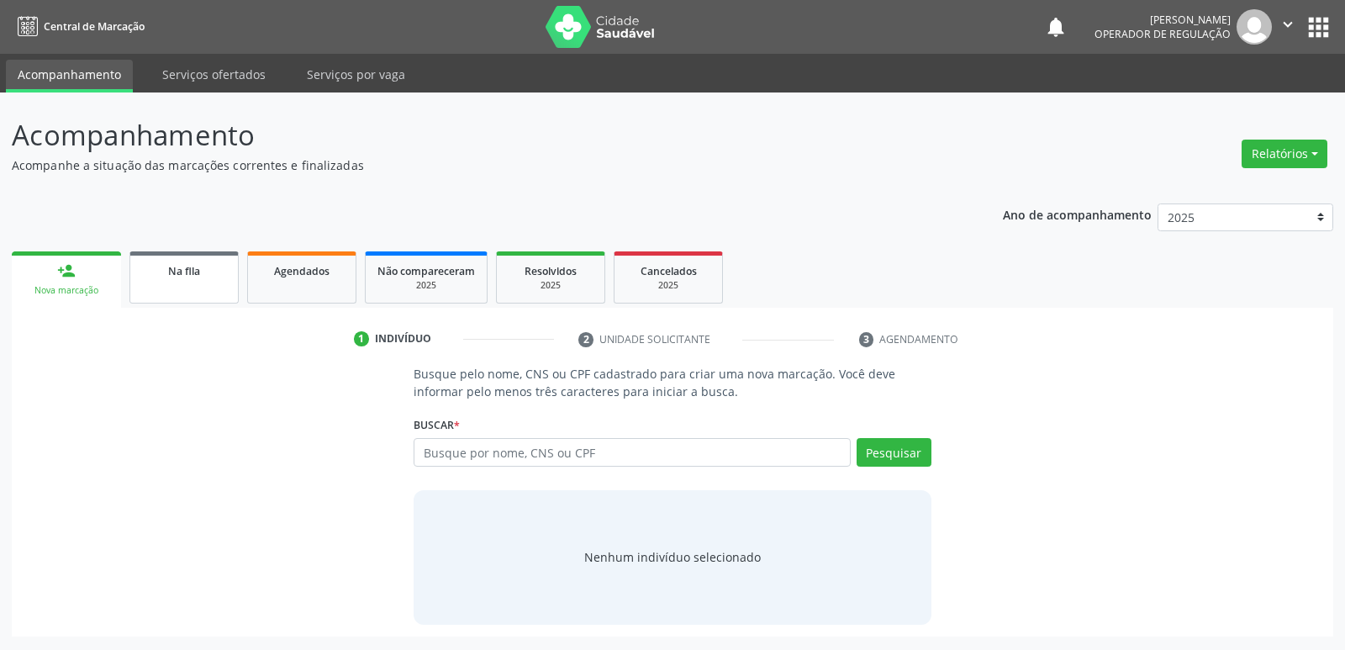
click at [180, 269] on span "Na fila" at bounding box center [184, 271] width 32 height 14
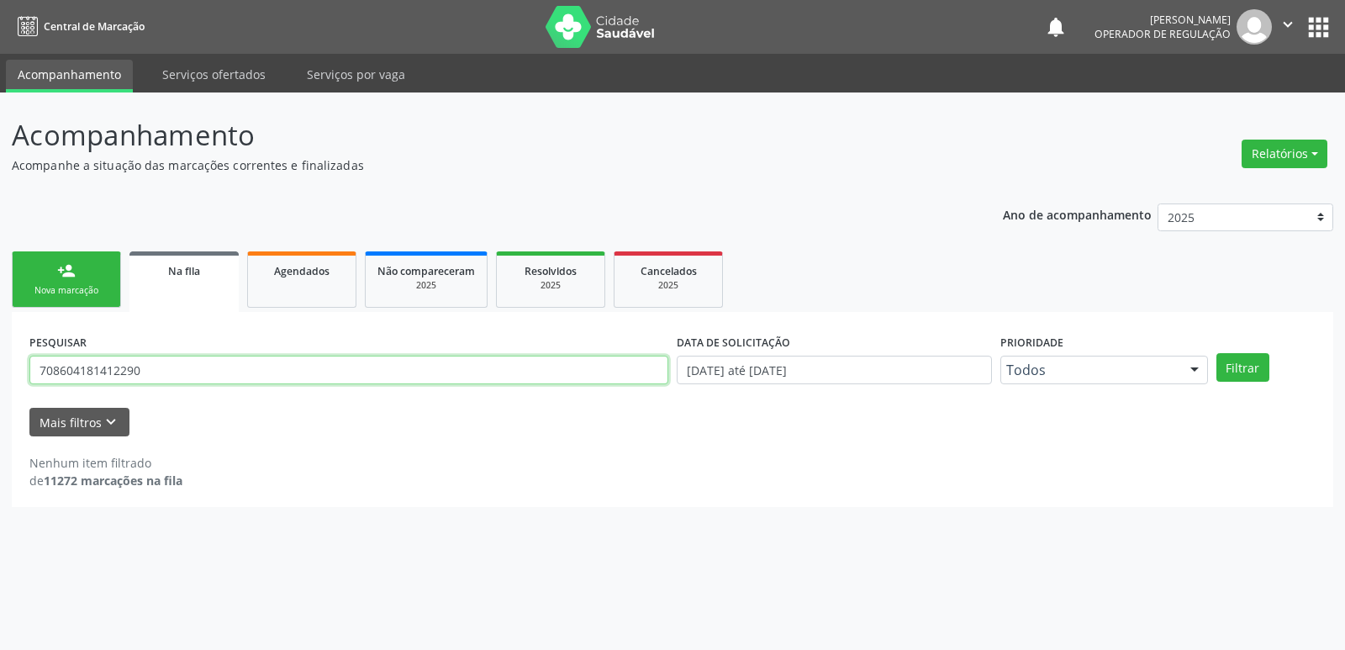
drag, startPoint x: 193, startPoint y: 359, endPoint x: 14, endPoint y: 336, distance: 180.5
click at [8, 371] on div "Acompanhamento Acompanhe a situação das marcações correntes e finalizadas Relat…" at bounding box center [672, 370] width 1345 height 557
type input "704109190008878"
click at [1216, 353] on button "Filtrar" at bounding box center [1242, 367] width 53 height 29
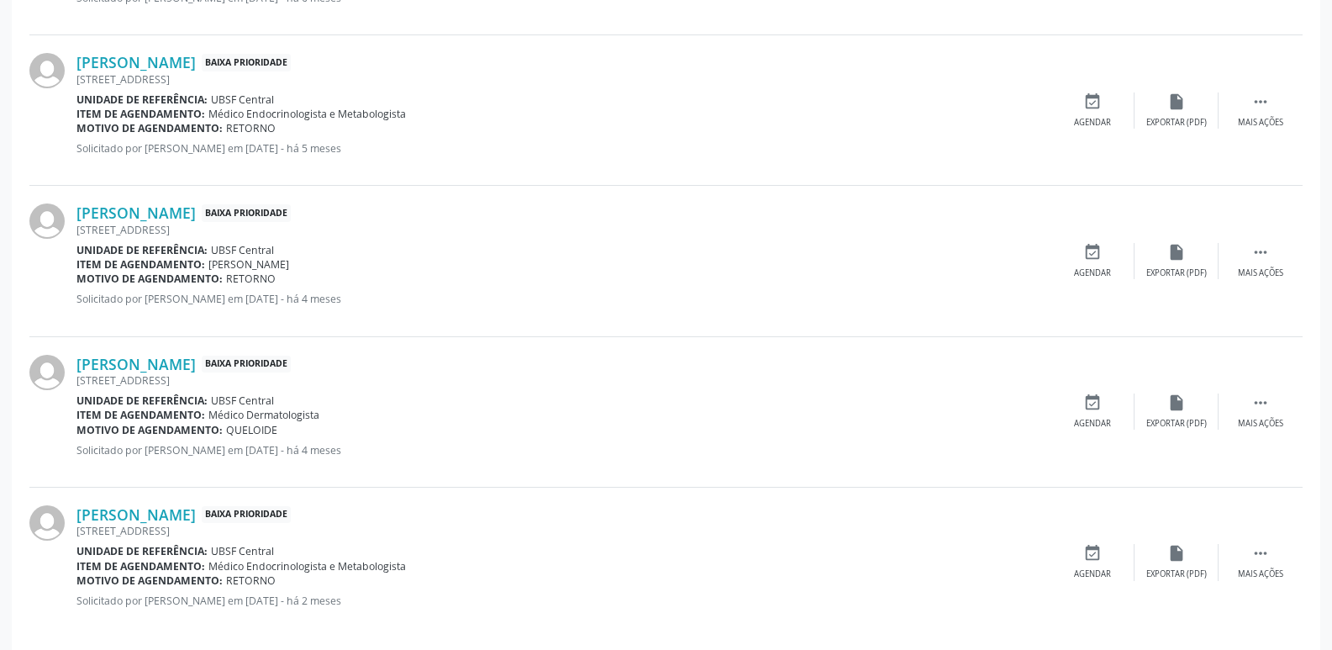
scroll to position [635, 0]
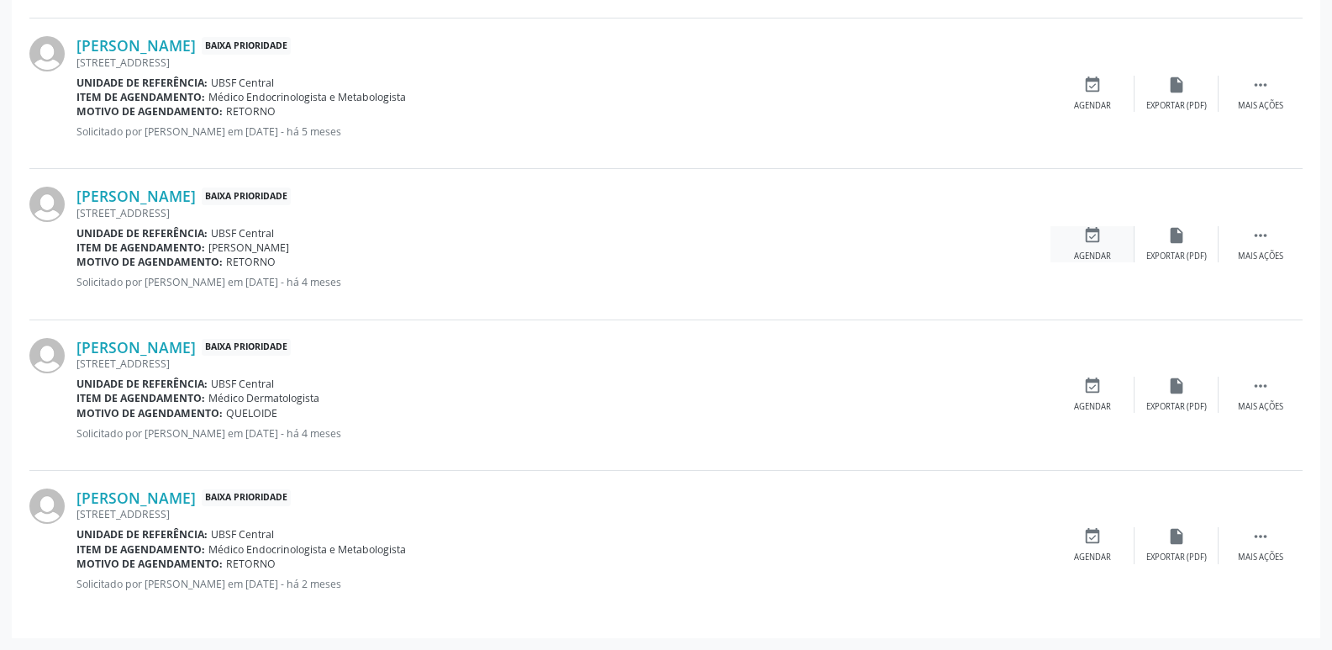
click at [1089, 239] on icon "event_available" at bounding box center [1093, 235] width 18 height 18
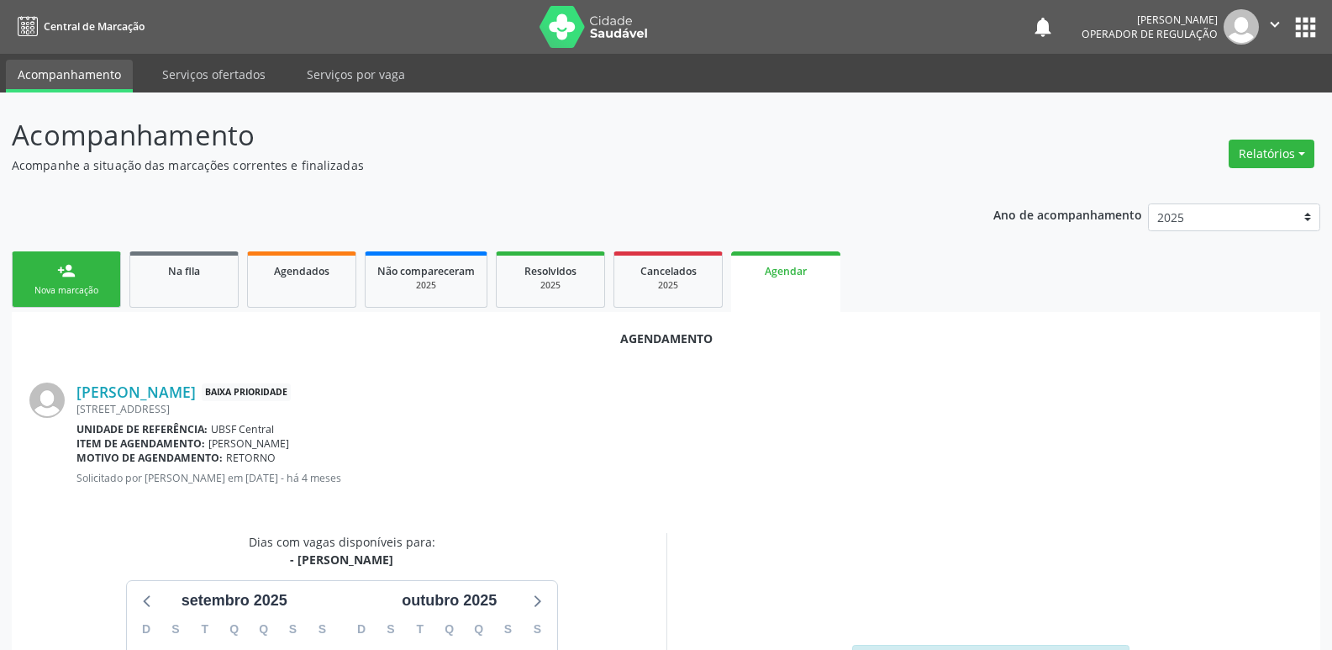
scroll to position [225, 0]
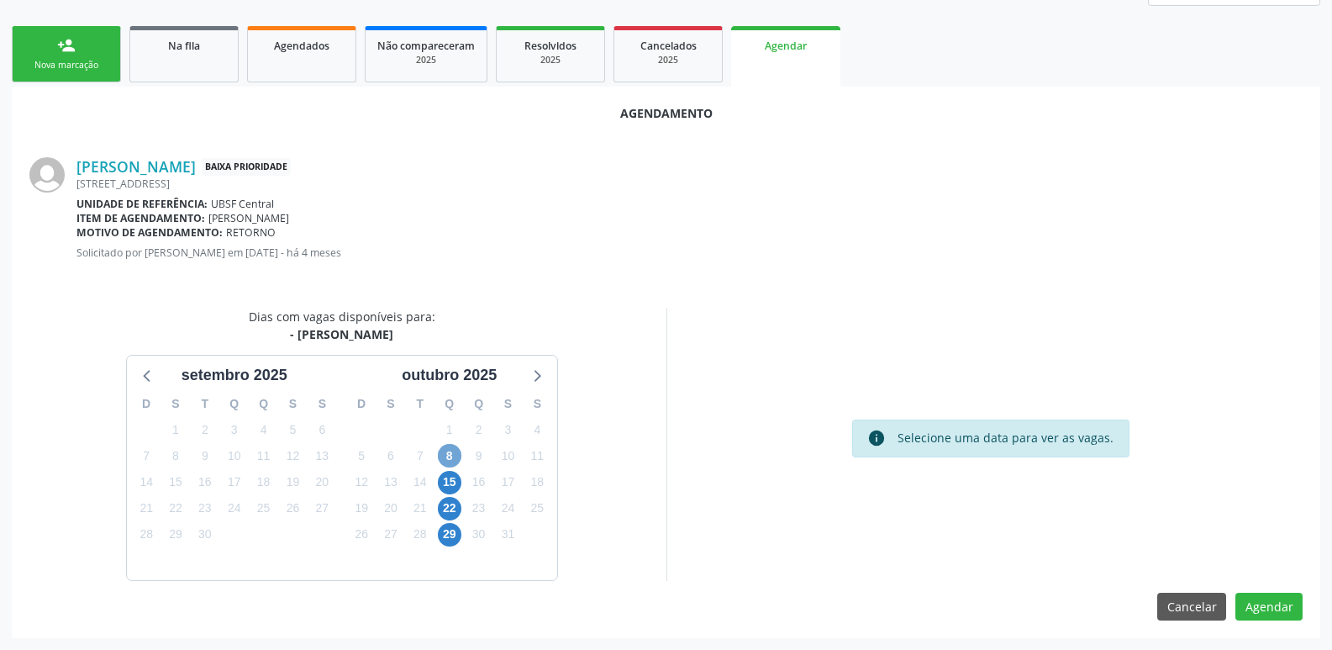
click at [452, 453] on span "8" at bounding box center [450, 456] width 24 height 24
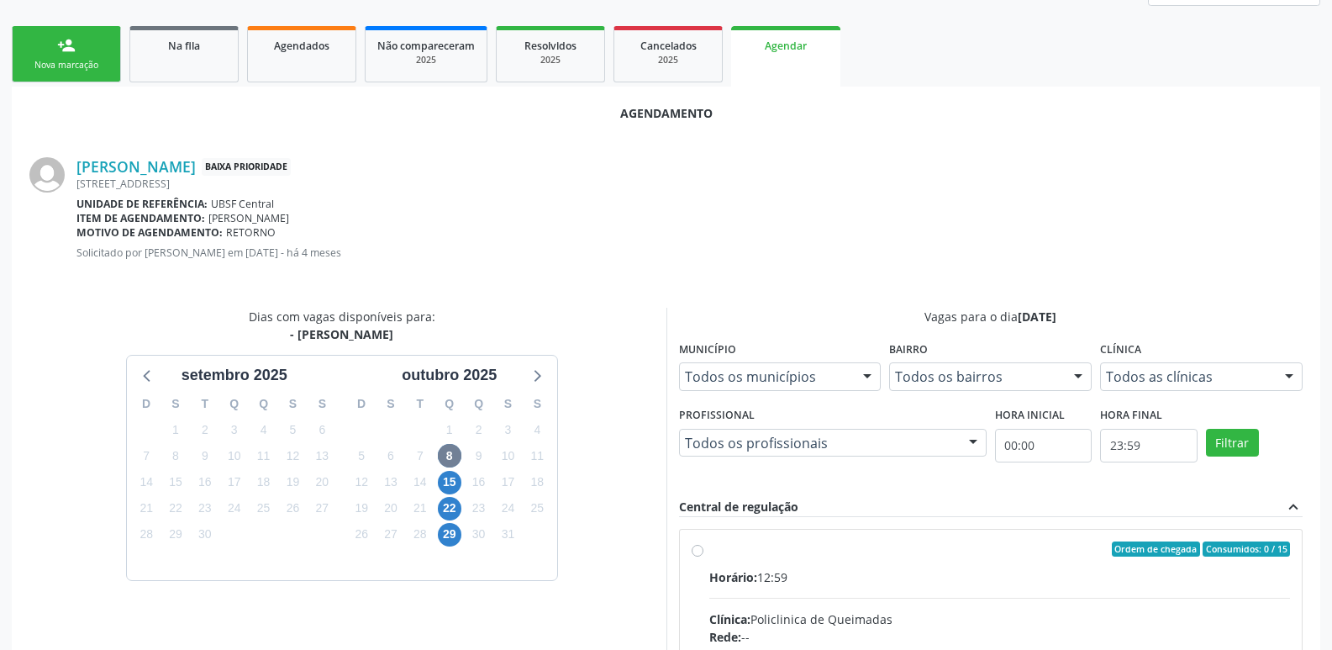
drag, startPoint x: 1049, startPoint y: 578, endPoint x: 1057, endPoint y: 572, distance: 10.8
click at [1055, 573] on div "Horário: 12:59" at bounding box center [1000, 577] width 582 height 18
click at [704, 556] on input "Ordem de chegada Consumidos: 0 / 15 Horário: 12:59 Clínica: Policlinica de Quei…" at bounding box center [698, 548] width 12 height 15
radio input "true"
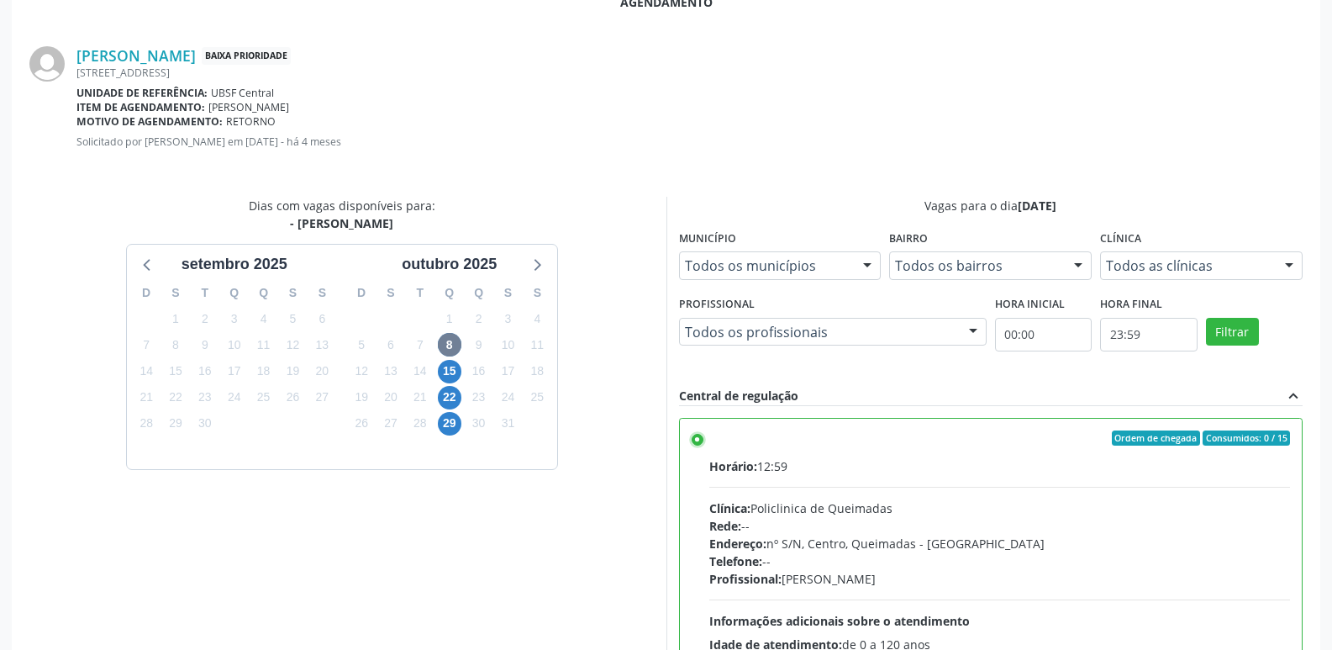
scroll to position [498, 0]
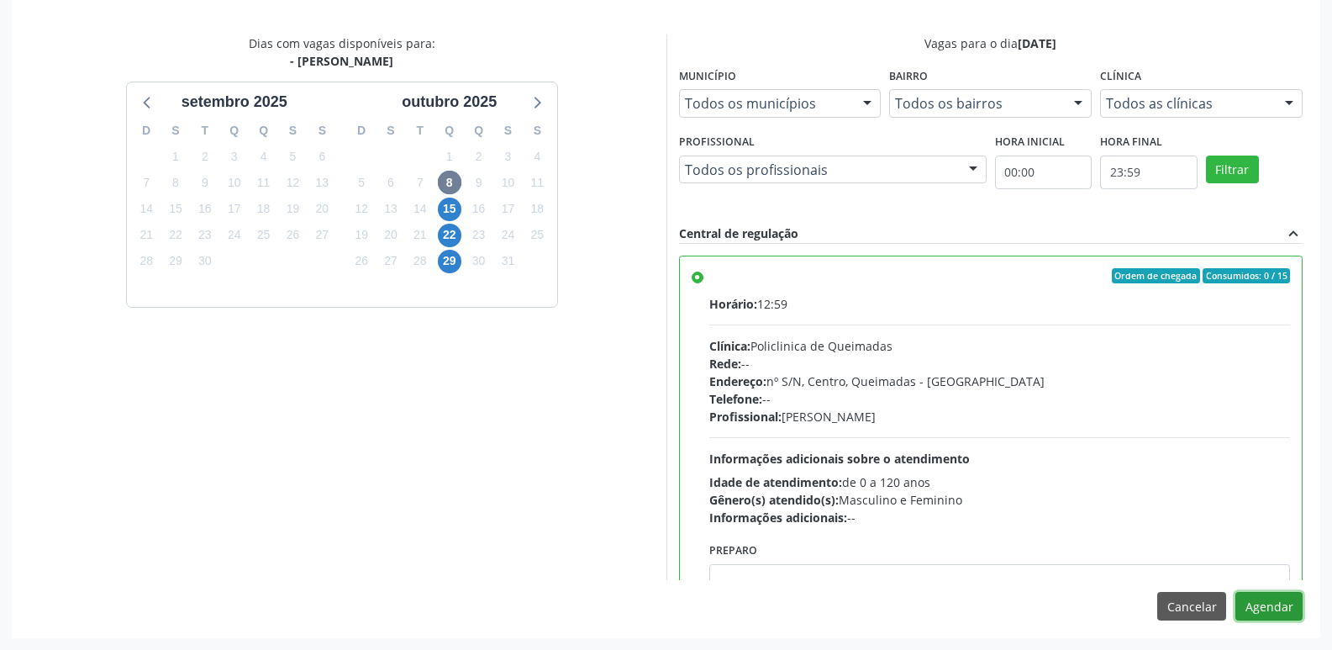
click at [1274, 599] on button "Agendar" at bounding box center [1269, 606] width 67 height 29
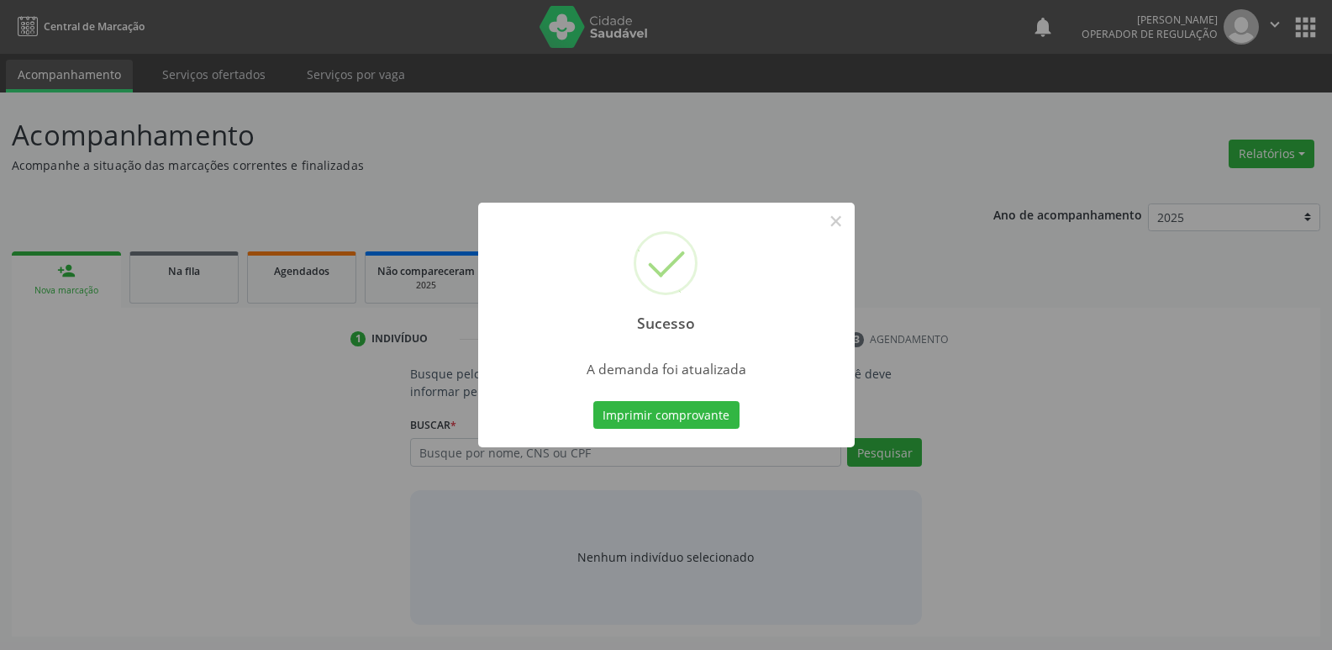
scroll to position [0, 0]
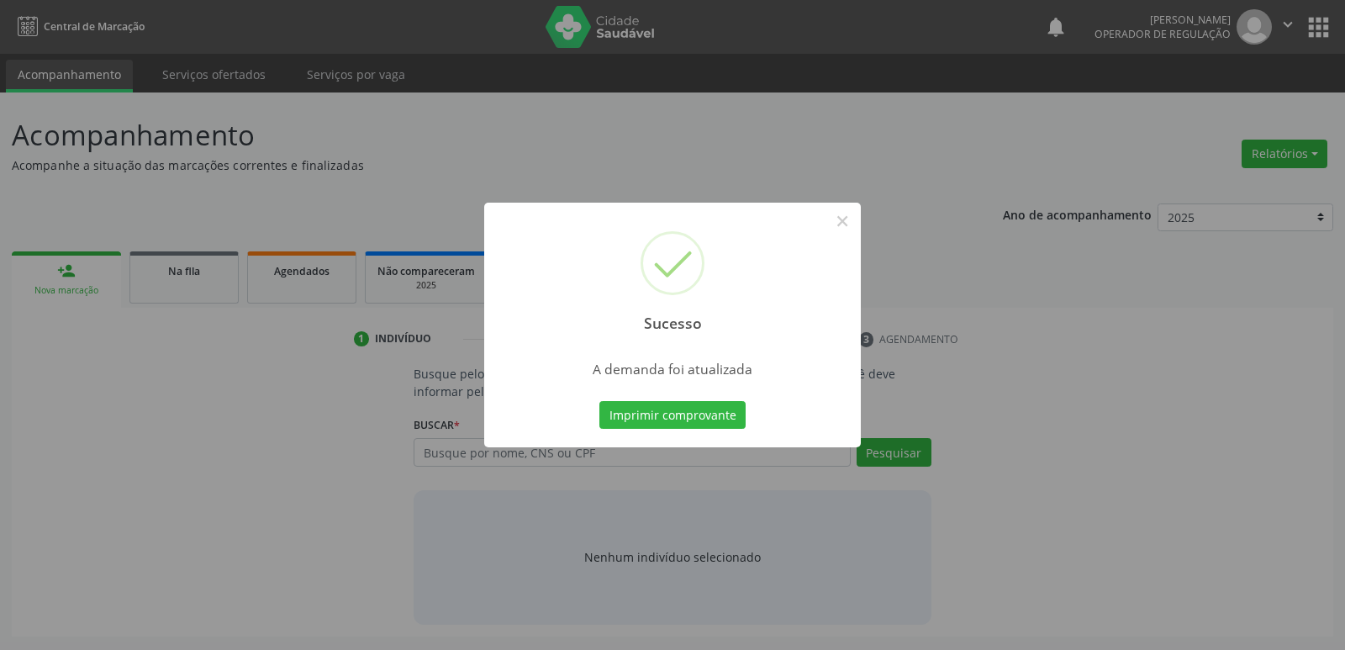
click at [599, 401] on button "Imprimir comprovante" at bounding box center [672, 415] width 146 height 29
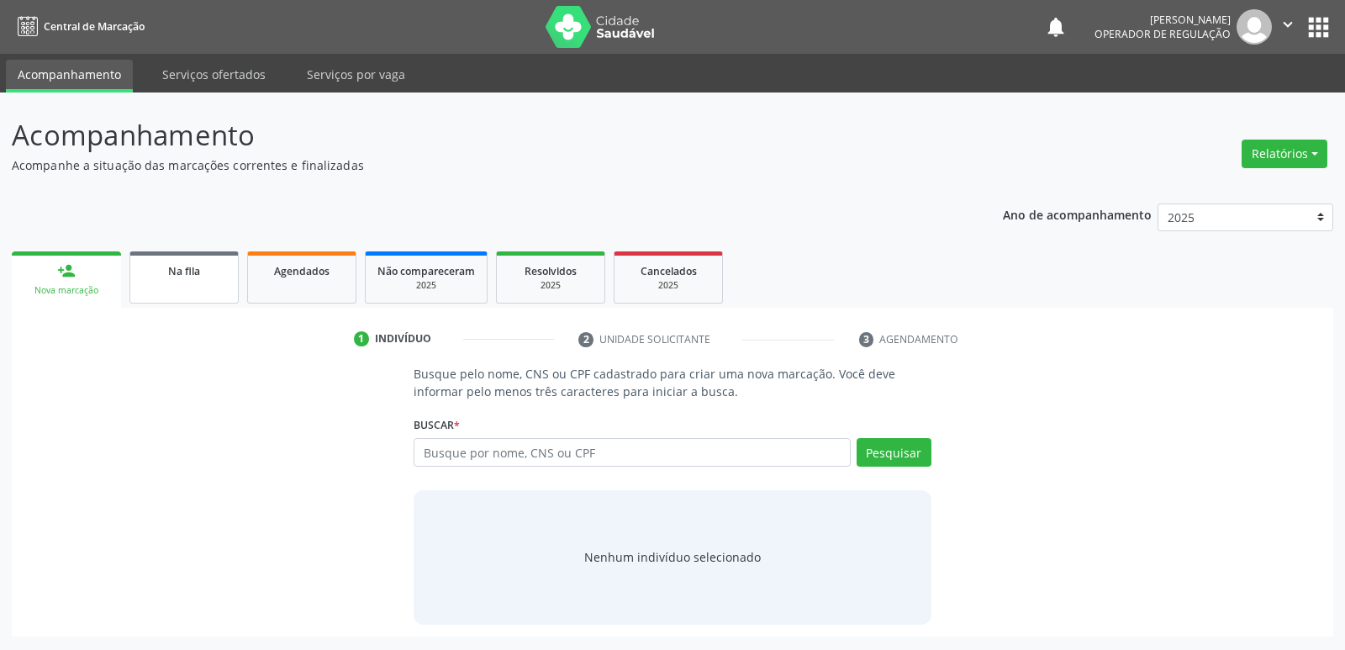
click at [194, 260] on link "Na fila" at bounding box center [183, 277] width 109 height 52
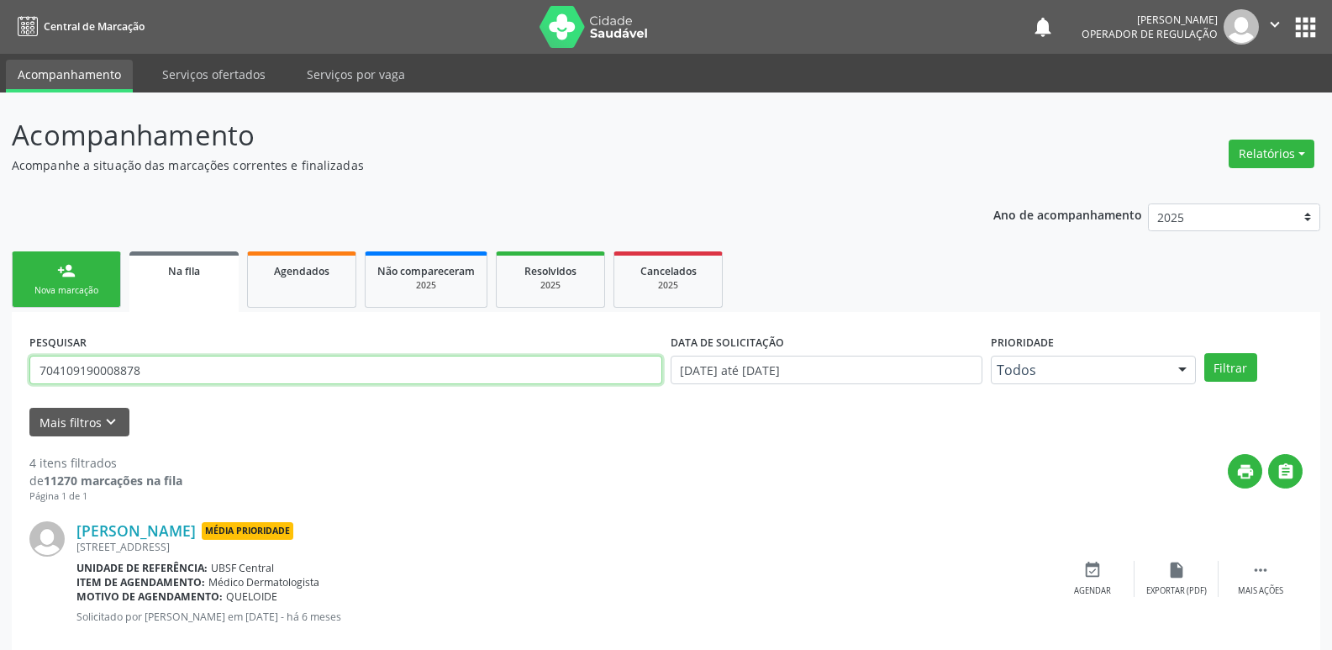
click at [203, 375] on input "704109190008878" at bounding box center [345, 370] width 633 height 29
type input "706809296569628"
click at [1205, 353] on button "Filtrar" at bounding box center [1231, 367] width 53 height 29
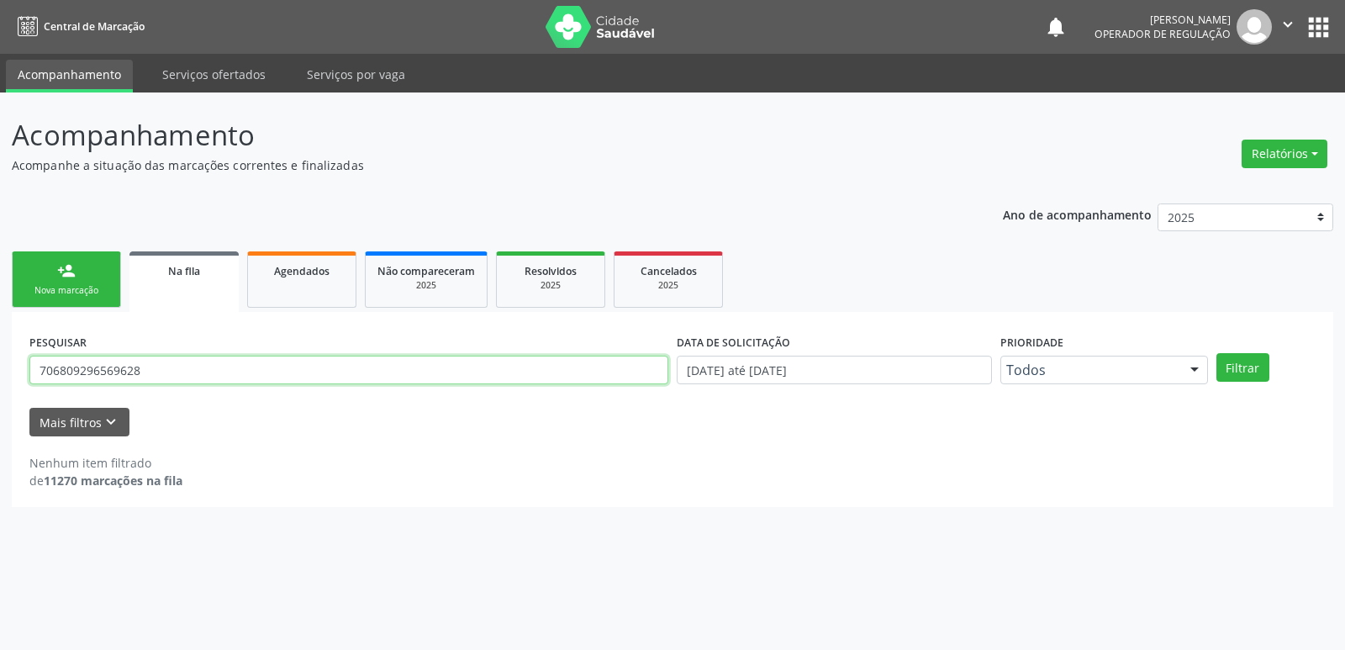
drag, startPoint x: 87, startPoint y: 374, endPoint x: 471, endPoint y: 451, distance: 390.9
click at [88, 374] on input "706809296569628" at bounding box center [348, 370] width 639 height 29
click at [113, 360] on input "706809296569628" at bounding box center [348, 370] width 639 height 29
click at [1251, 370] on button "Filtrar" at bounding box center [1242, 367] width 53 height 29
click at [73, 274] on div "person_add" at bounding box center [66, 270] width 18 height 18
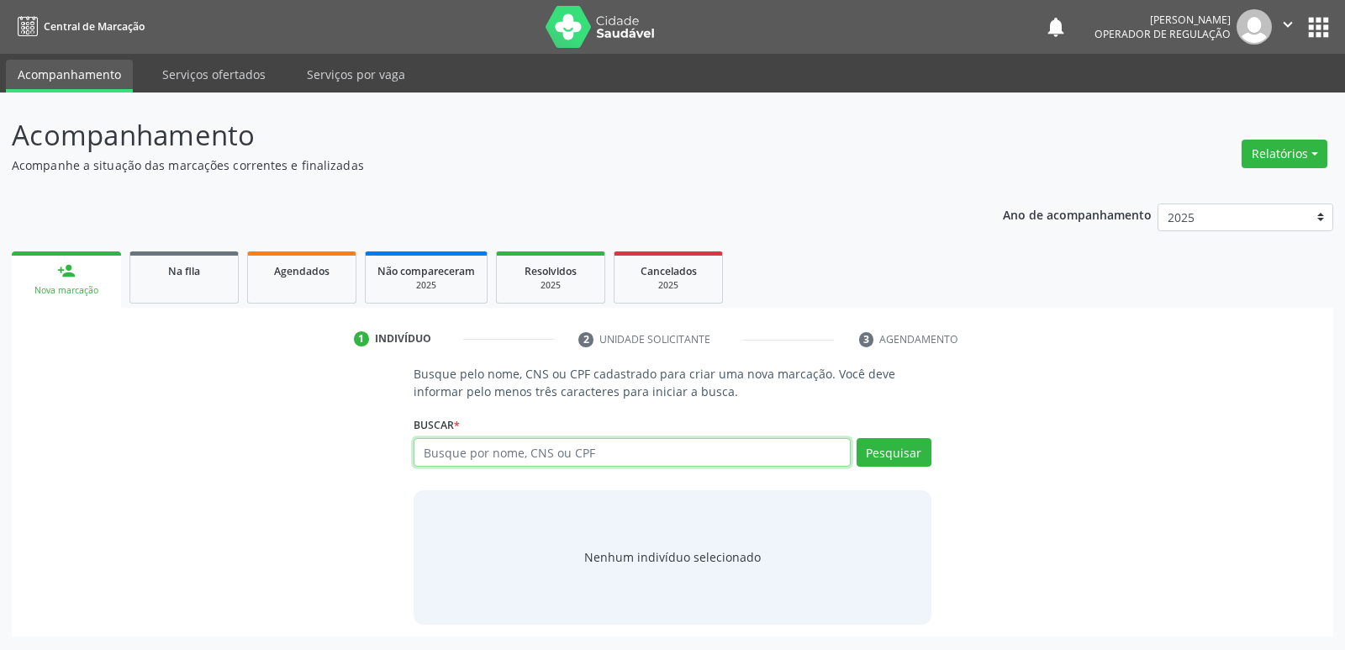
click at [503, 462] on input "text" at bounding box center [632, 452] width 436 height 29
type input "706809296569628"
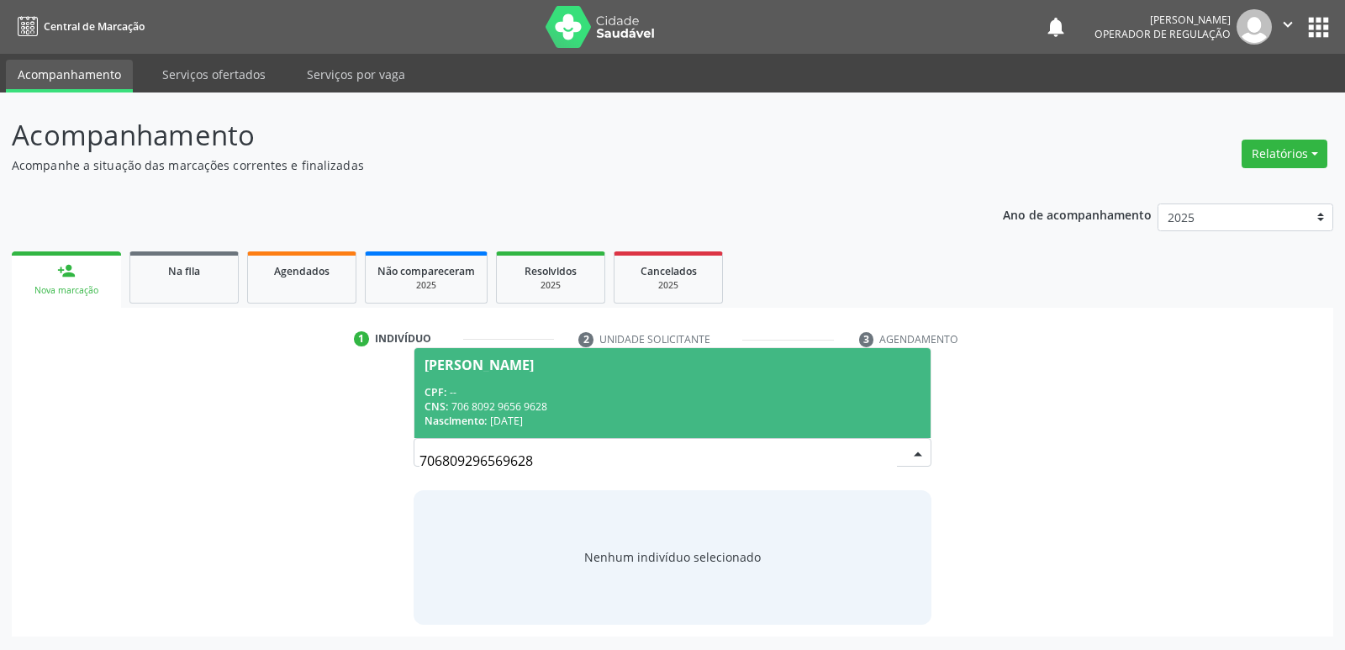
click at [491, 399] on div "CNS: 706 8092 9656 9628" at bounding box center [671, 406] width 495 height 14
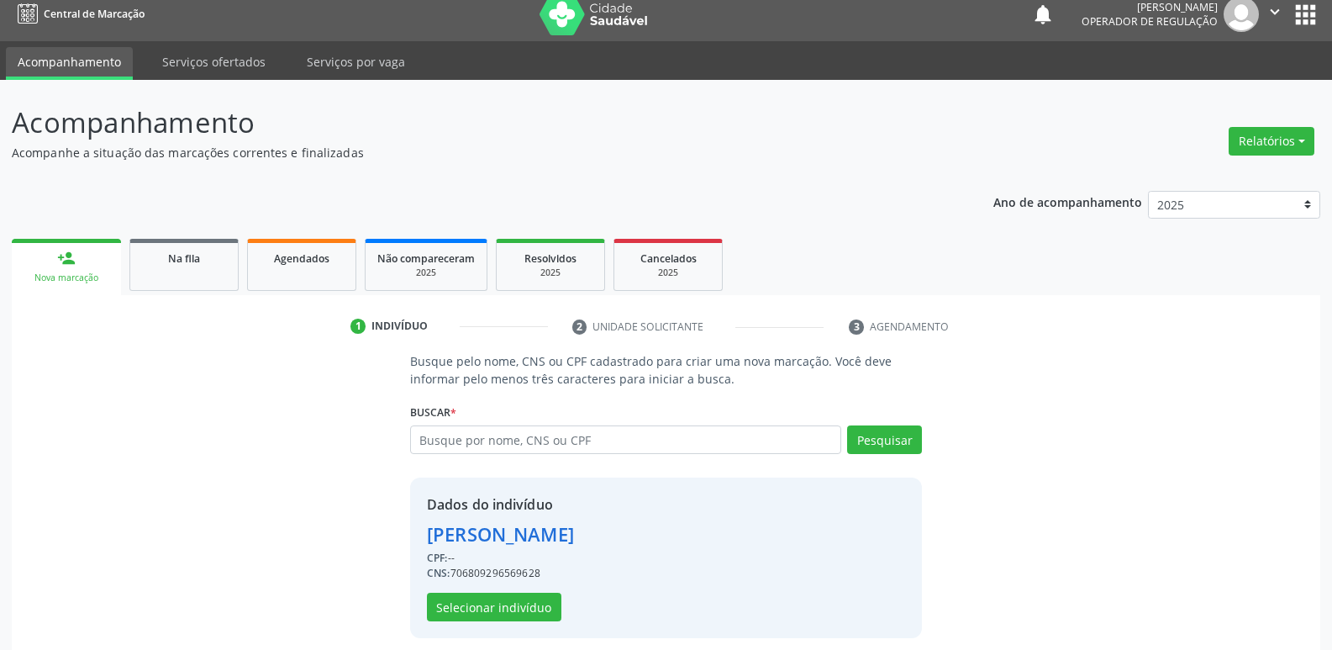
scroll to position [24, 0]
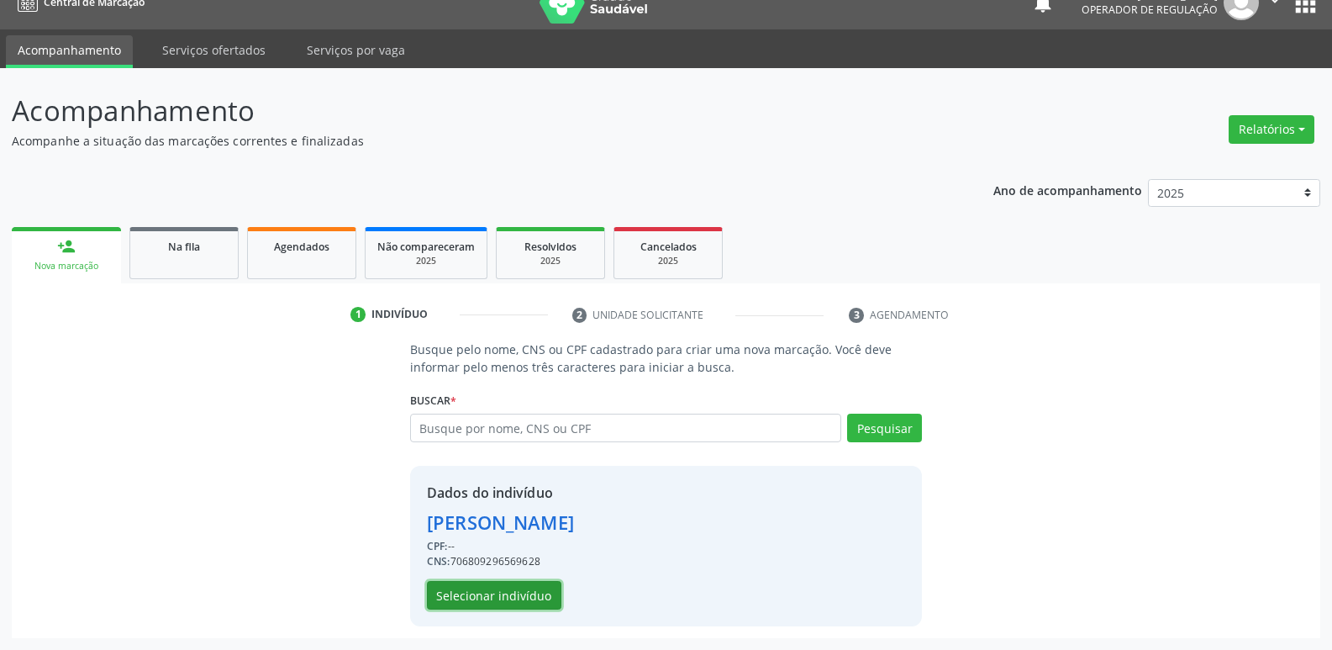
click at [498, 599] on button "Selecionar indivíduo" at bounding box center [494, 595] width 134 height 29
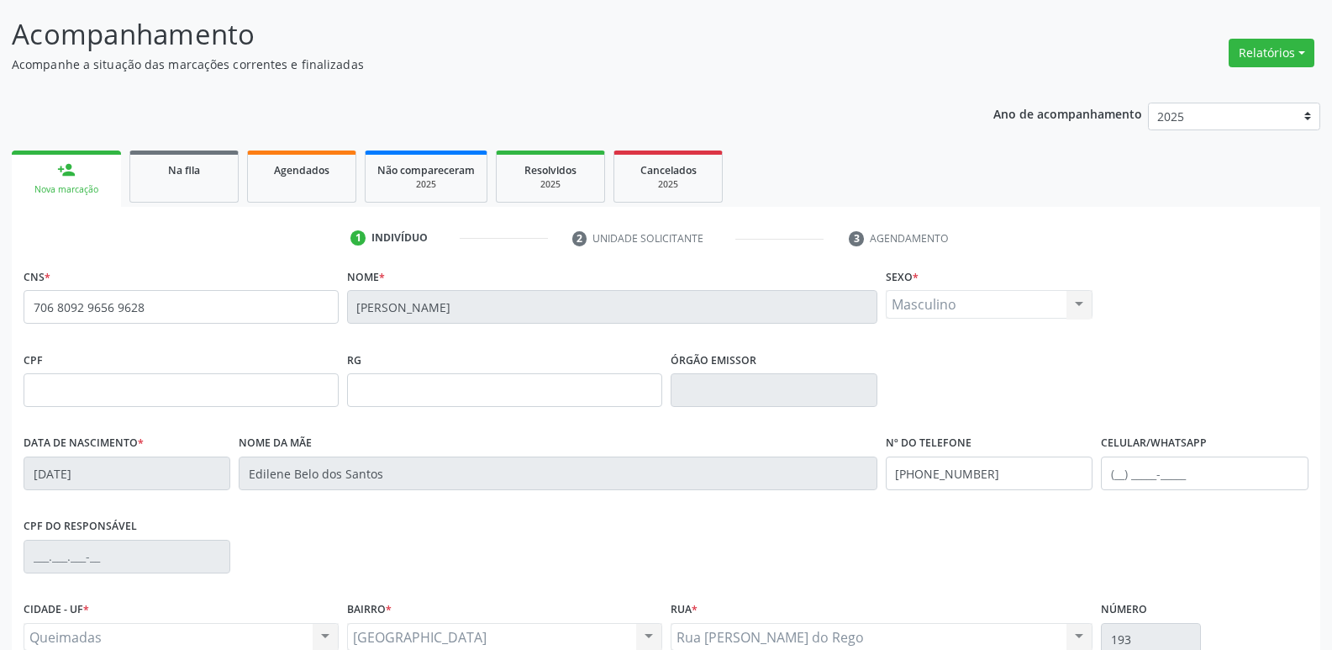
scroll to position [261, 0]
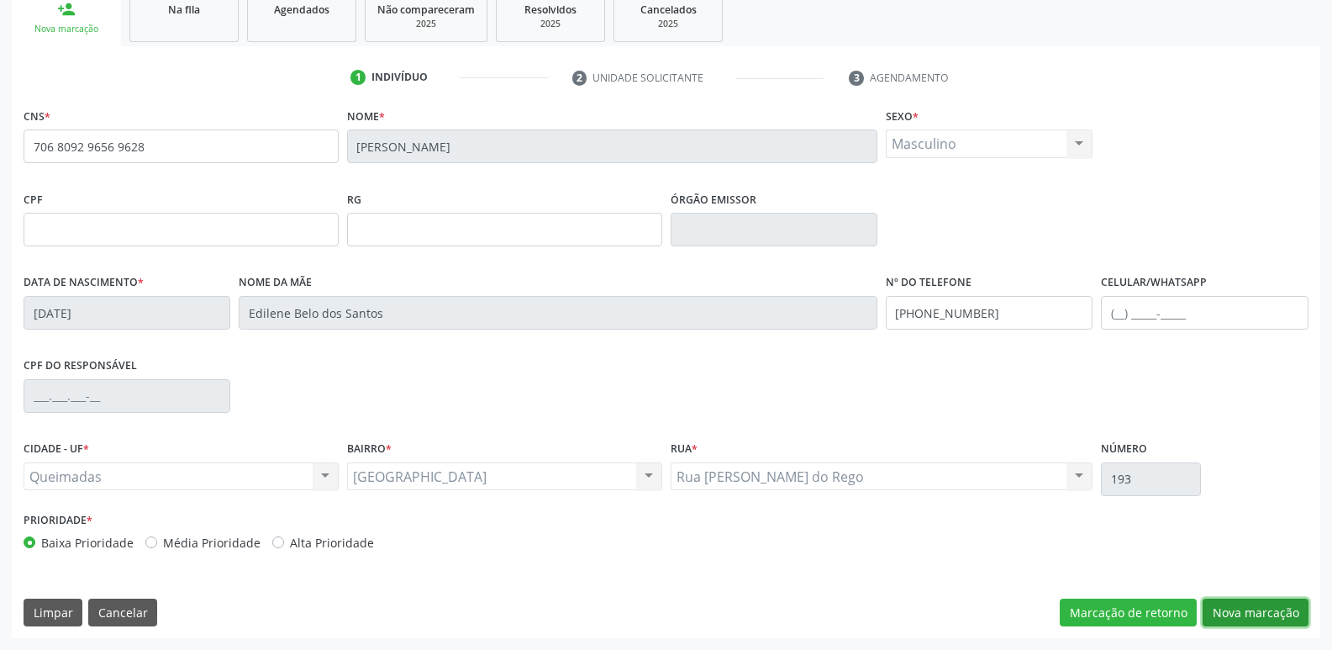
click at [1247, 605] on button "Nova marcação" at bounding box center [1256, 613] width 106 height 29
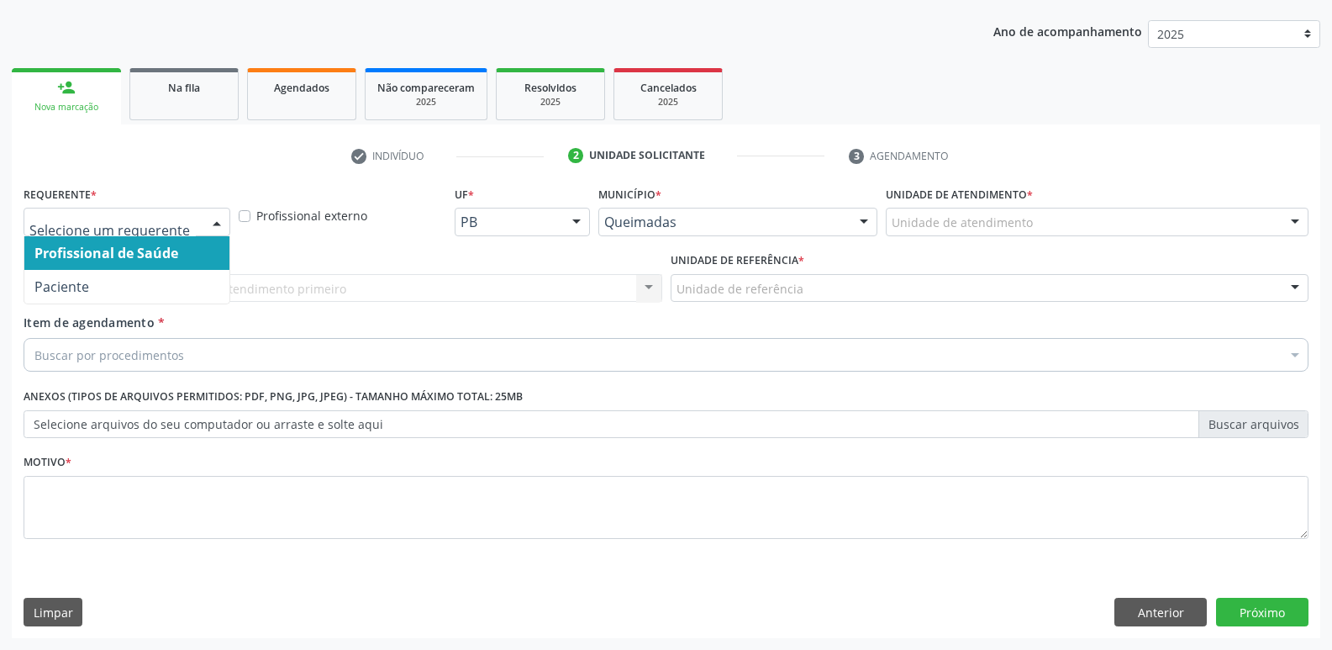
drag, startPoint x: 129, startPoint y: 208, endPoint x: 113, endPoint y: 292, distance: 85.6
click at [129, 210] on div at bounding box center [127, 222] width 207 height 29
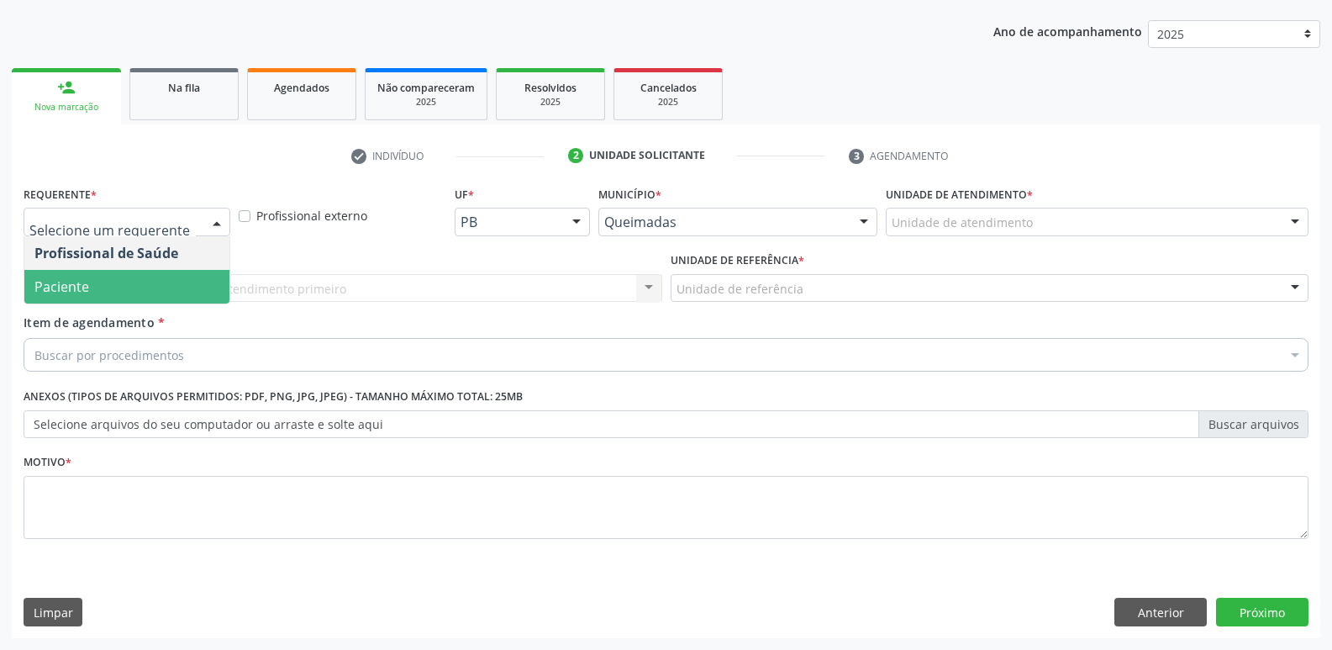
click at [104, 289] on span "Paciente" at bounding box center [126, 287] width 205 height 34
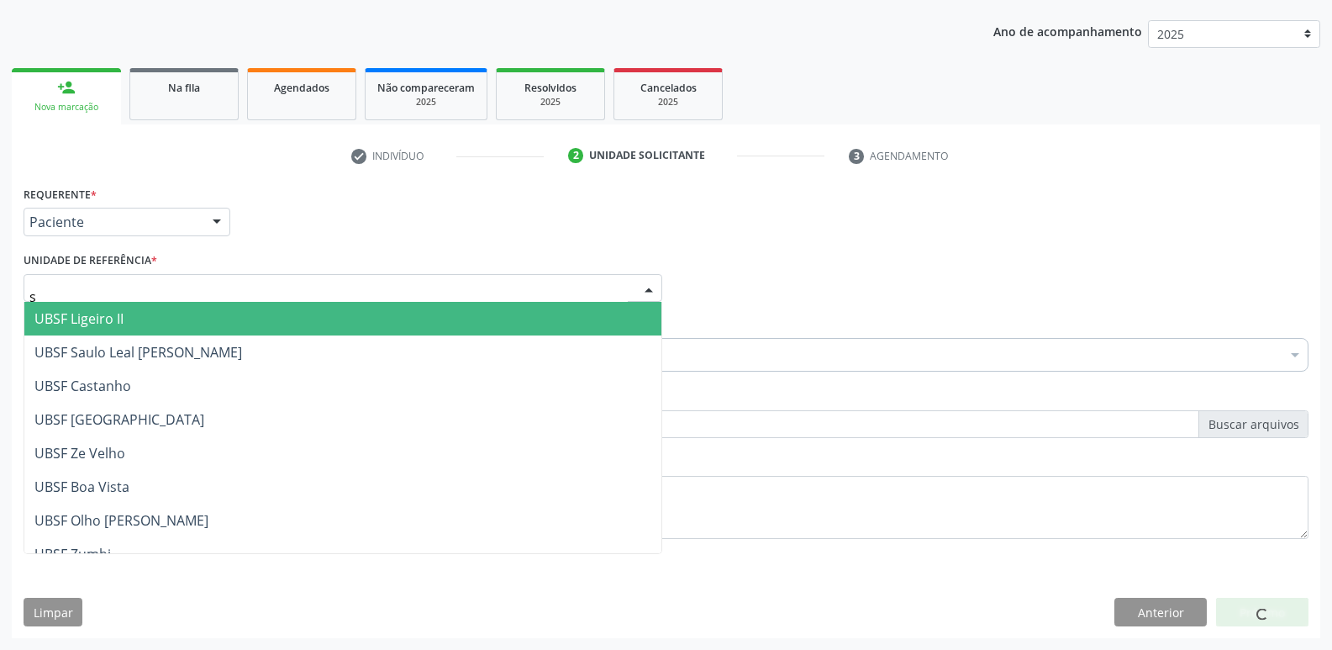
type input "sa"
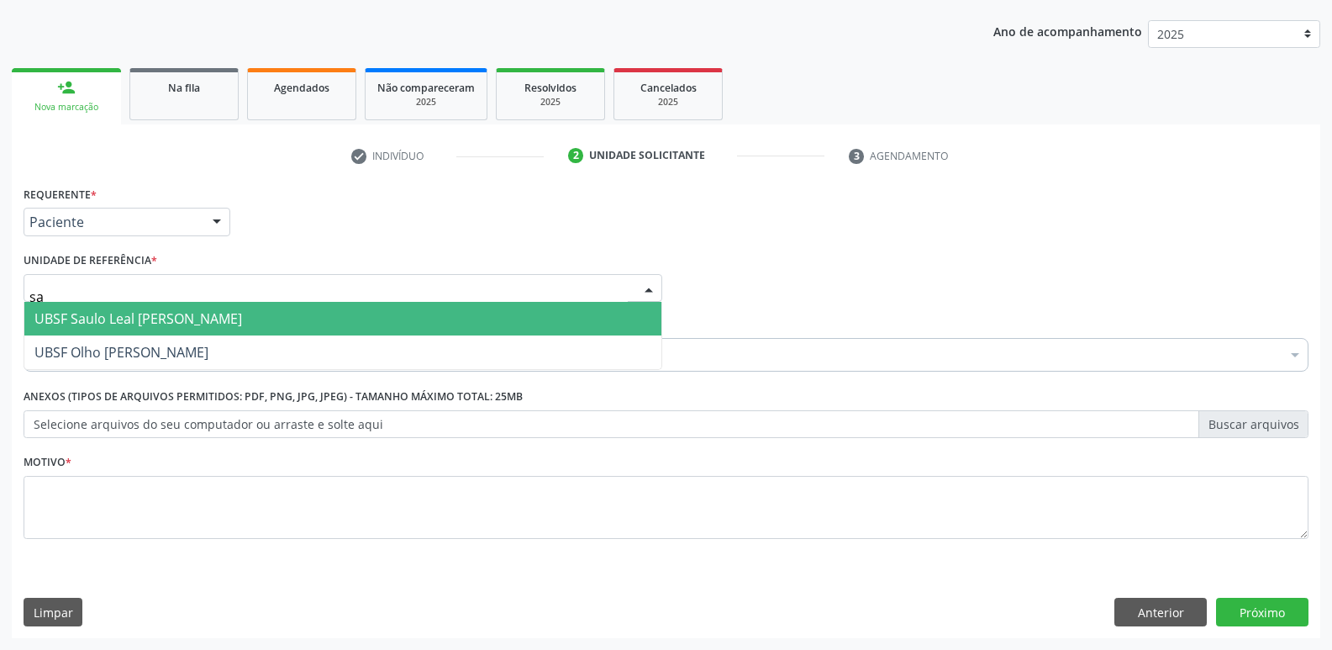
click at [122, 330] on span "UBSF Saulo Leal [PERSON_NAME]" at bounding box center [342, 319] width 637 height 34
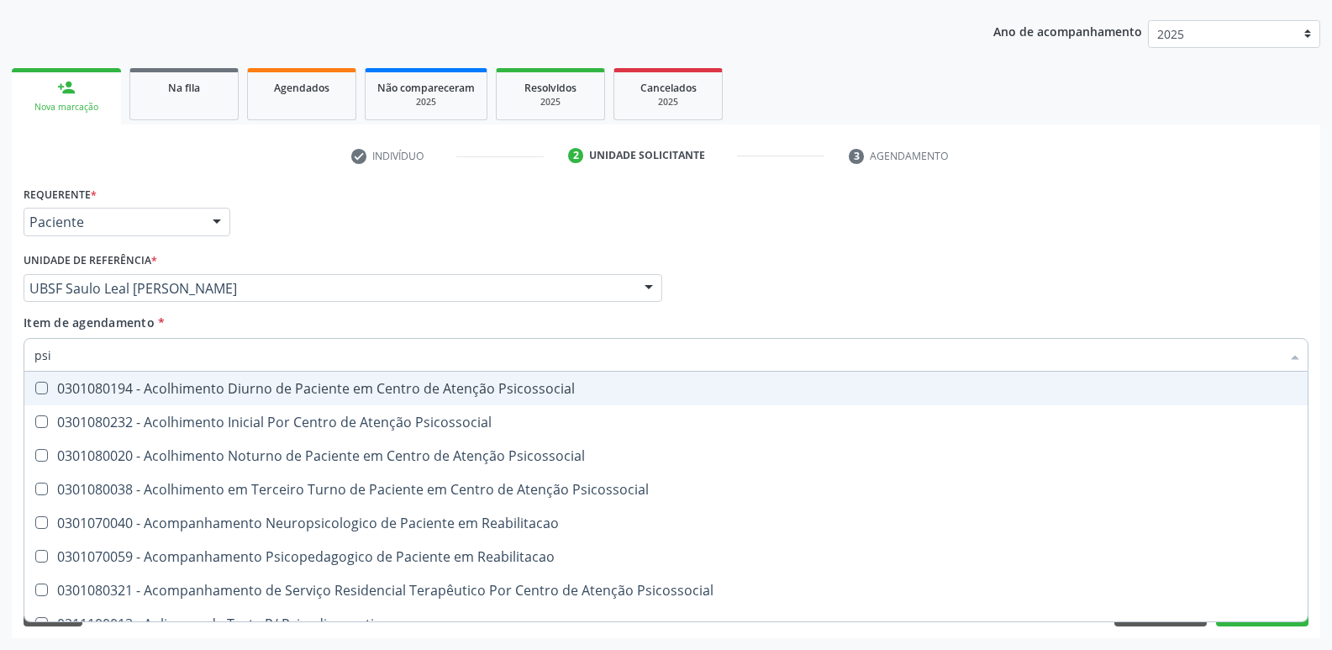
type input "psiq"
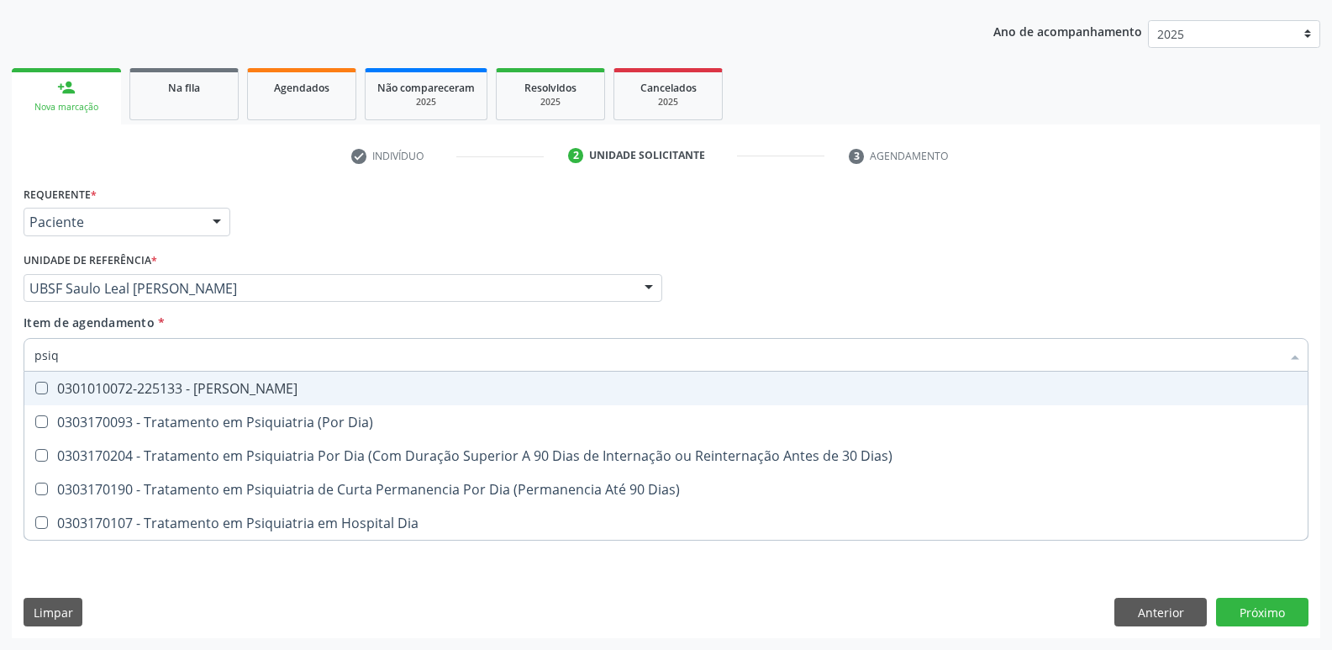
click at [161, 401] on span "0301010072-225133 - [PERSON_NAME]" at bounding box center [666, 389] width 1284 height 34
checkbox Psiquiatra "true"
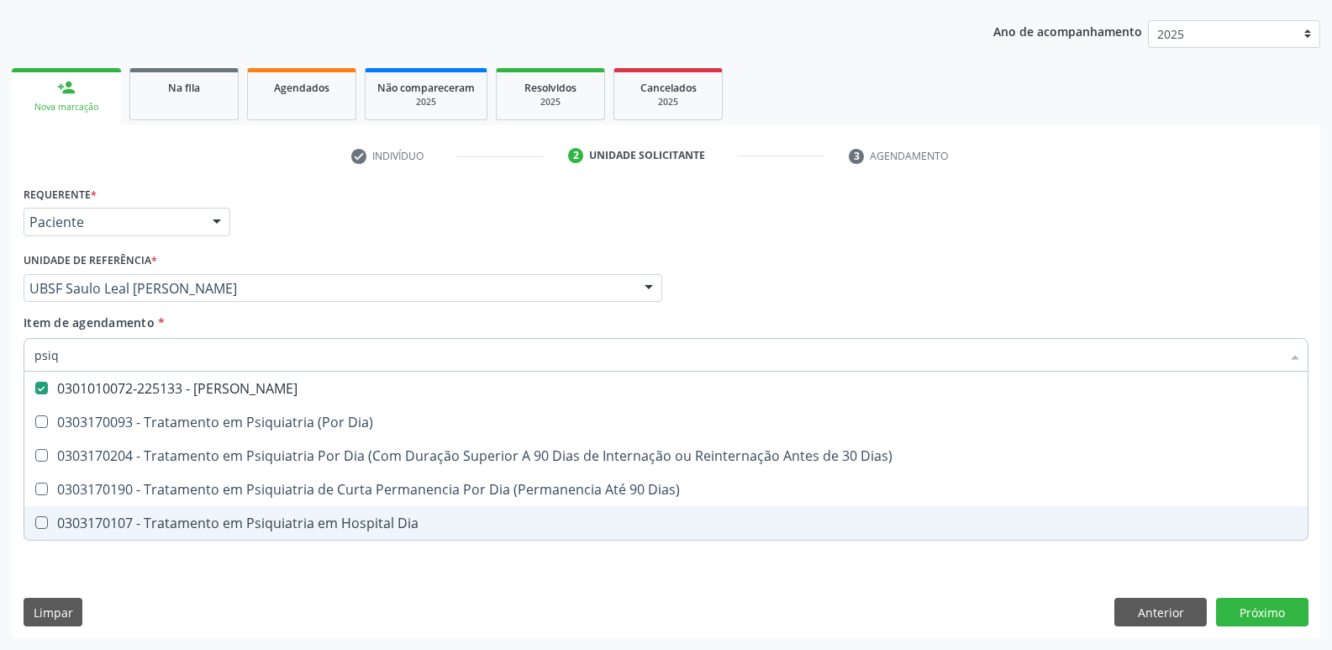
drag, startPoint x: 140, startPoint y: 576, endPoint x: 150, endPoint y: 542, distance: 35.1
click at [141, 575] on div "Requerente * Paciente Profissional de Saúde Paciente Nenhum resultado encontrad…" at bounding box center [666, 410] width 1309 height 456
checkbox Dia\) "true"
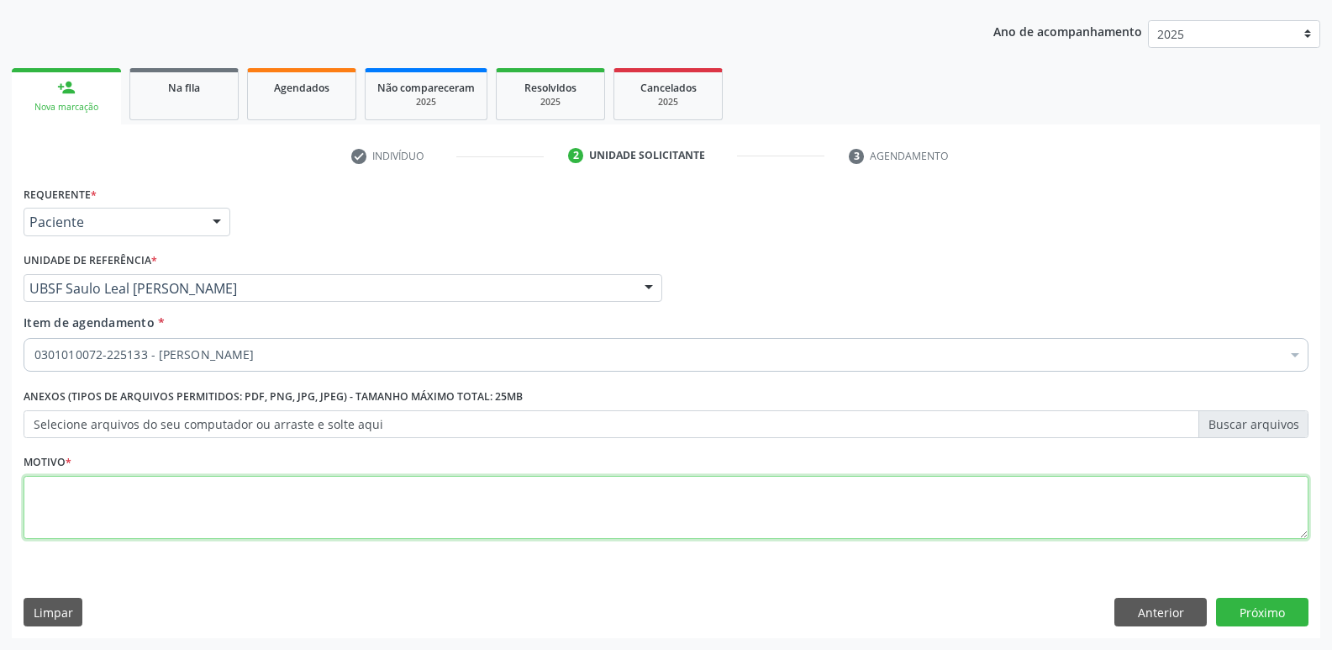
click at [161, 503] on textarea at bounding box center [666, 508] width 1285 height 64
paste textarea "avaliação"
type textarea "avaliação"
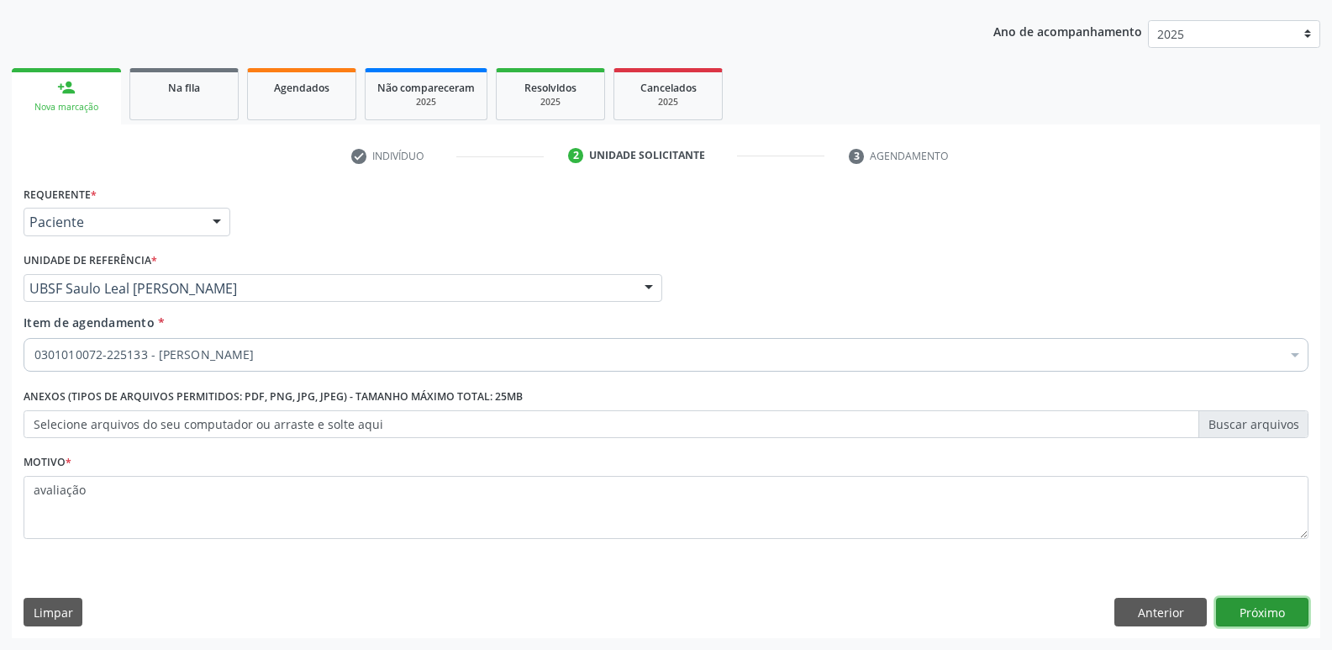
click at [1299, 612] on button "Próximo" at bounding box center [1262, 612] width 92 height 29
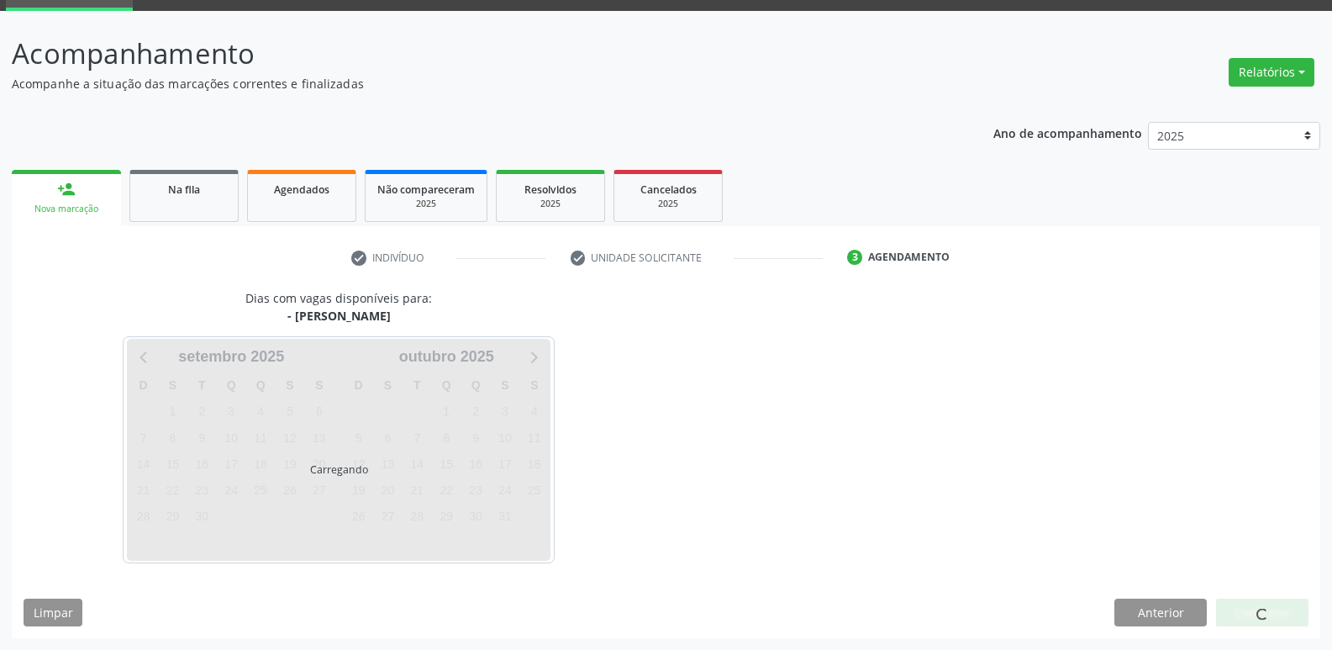
scroll to position [82, 0]
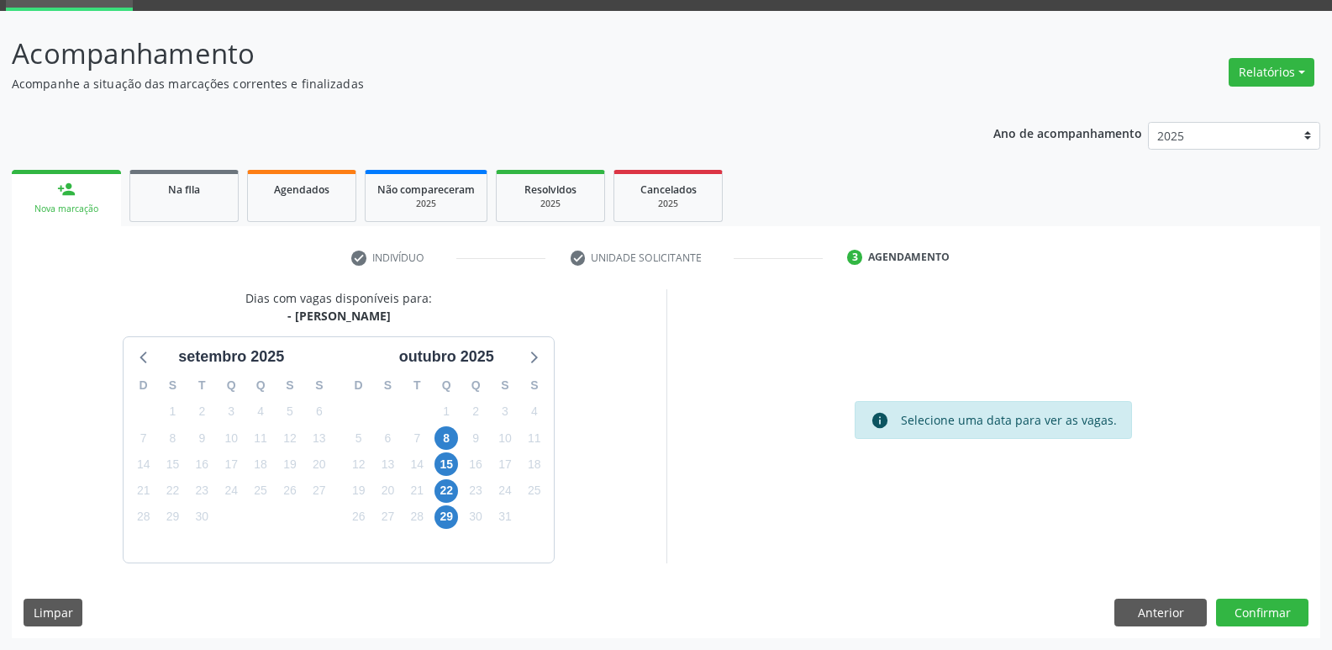
click at [461, 431] on div "9" at bounding box center [475, 438] width 29 height 26
click at [456, 436] on span "8" at bounding box center [447, 438] width 24 height 24
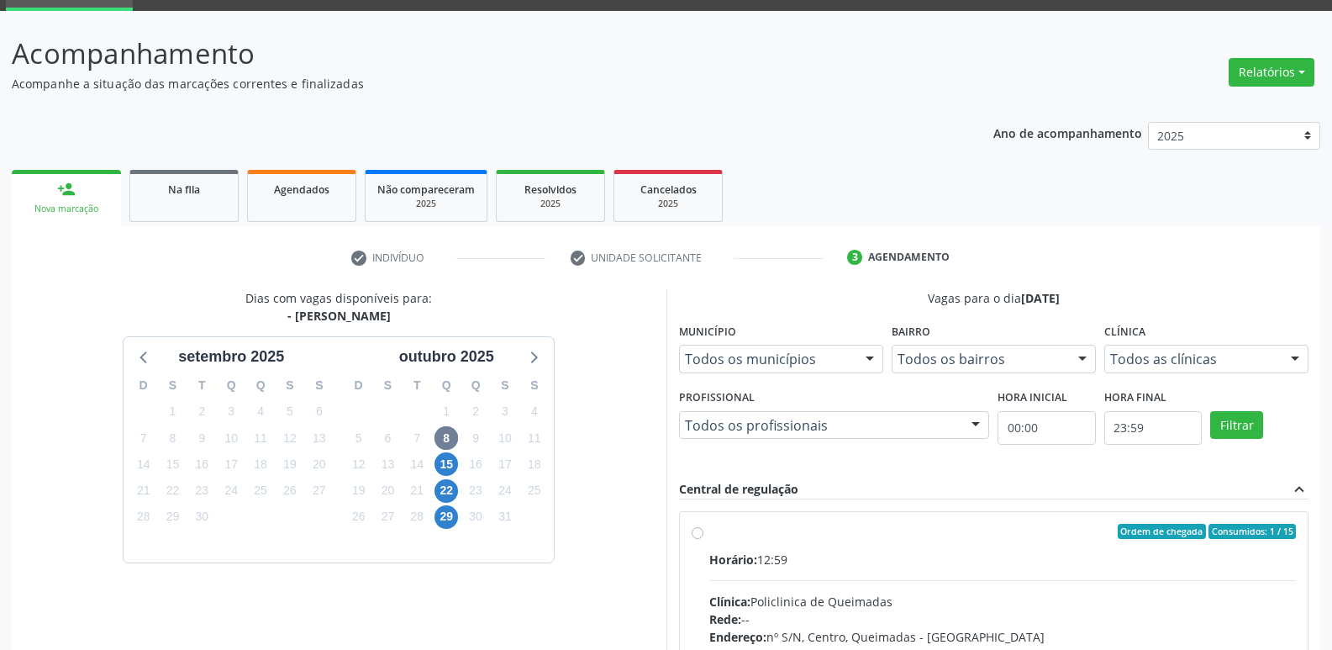
drag, startPoint x: 1170, startPoint y: 567, endPoint x: 1287, endPoint y: 388, distance: 213.8
click at [1182, 554] on div "Horário: 12:59" at bounding box center [1003, 560] width 588 height 18
click at [704, 539] on input "Ordem de chegada Consumidos: 1 / 15 Horário: 12:59 Clínica: Policlinica de Quei…" at bounding box center [698, 531] width 12 height 15
radio input "true"
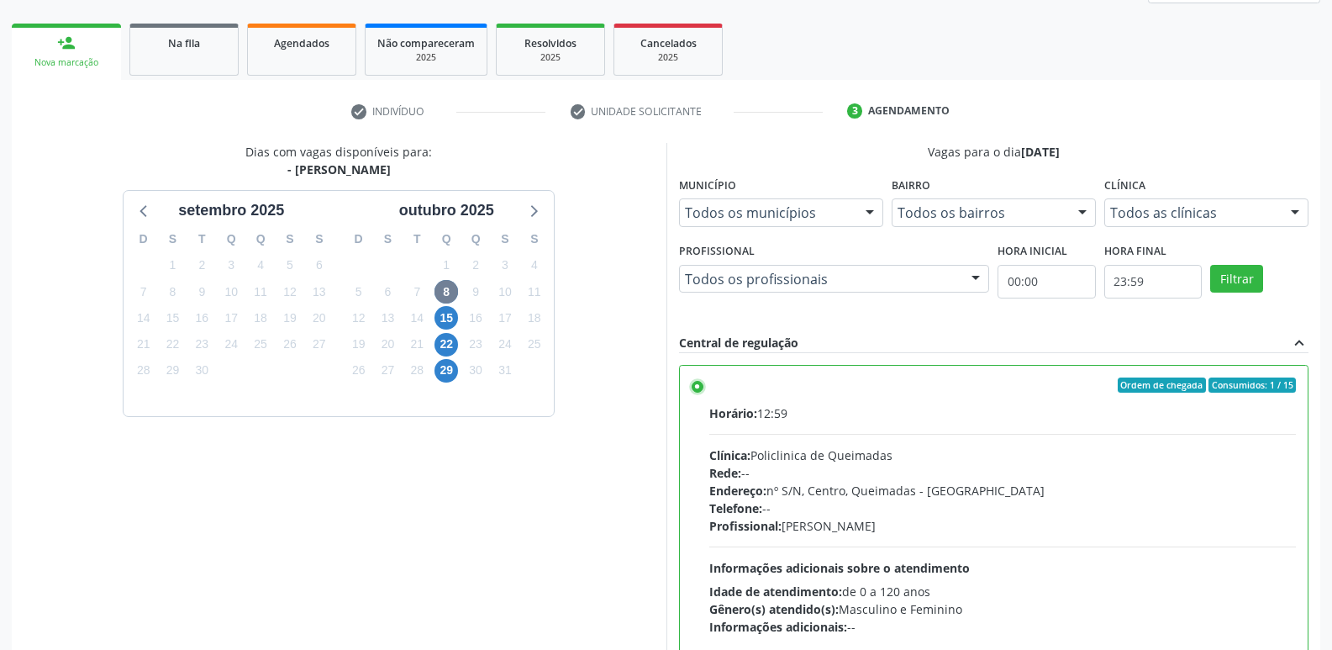
scroll to position [355, 0]
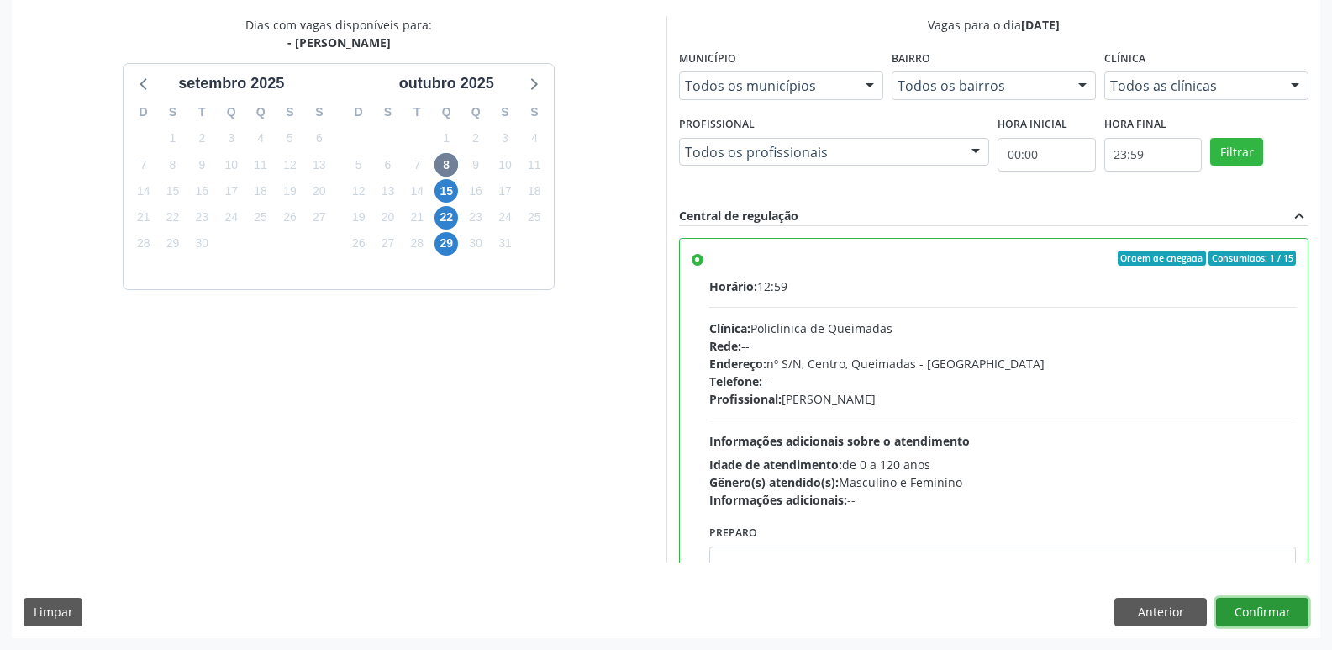
click at [1289, 605] on button "Confirmar" at bounding box center [1262, 612] width 92 height 29
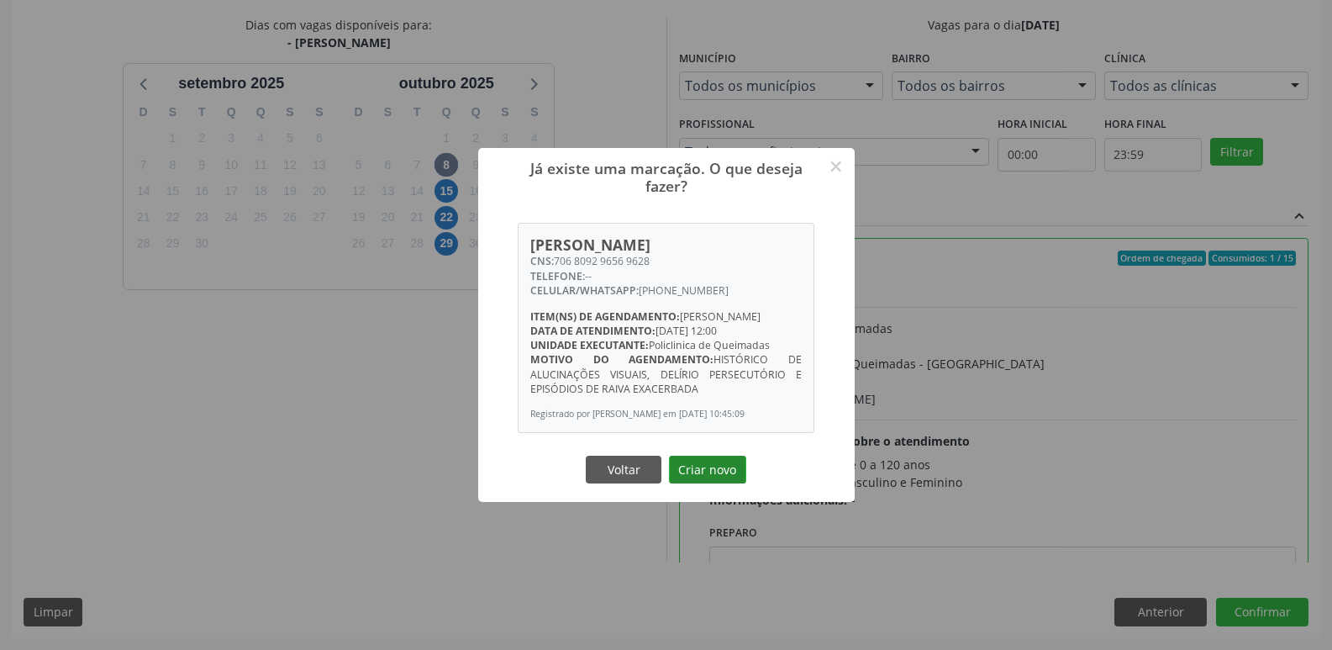
click at [703, 483] on button "Criar novo" at bounding box center [707, 470] width 77 height 29
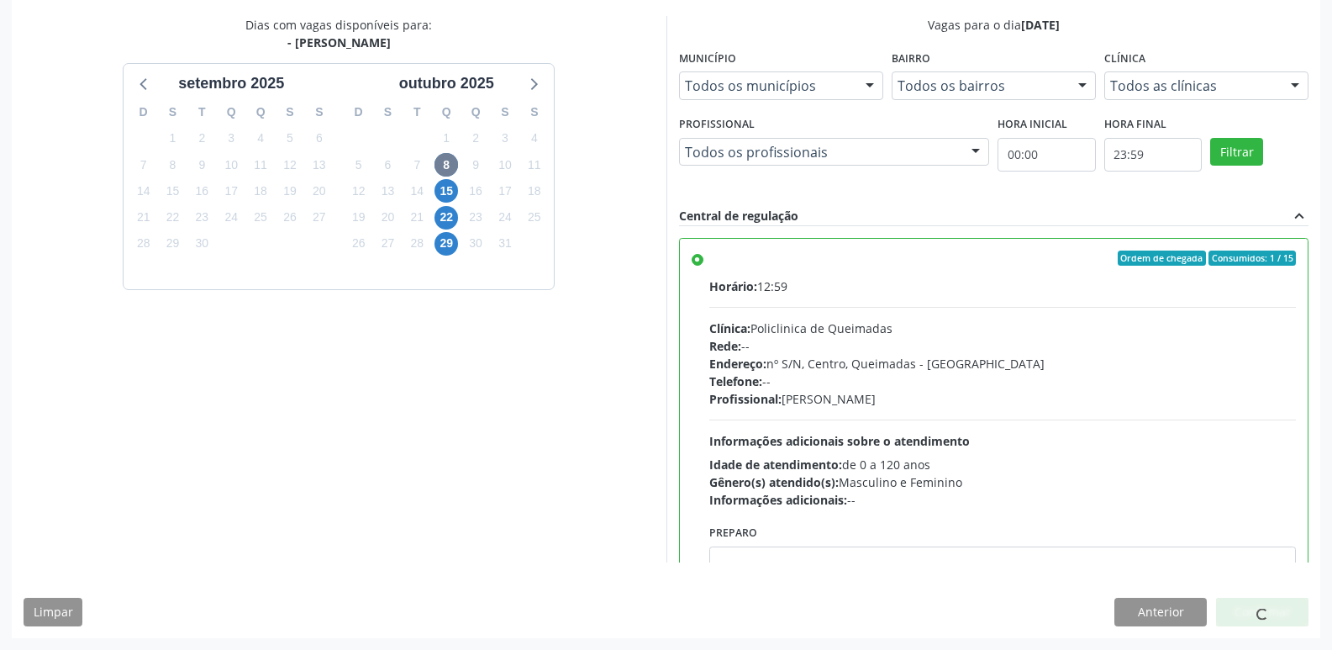
scroll to position [0, 0]
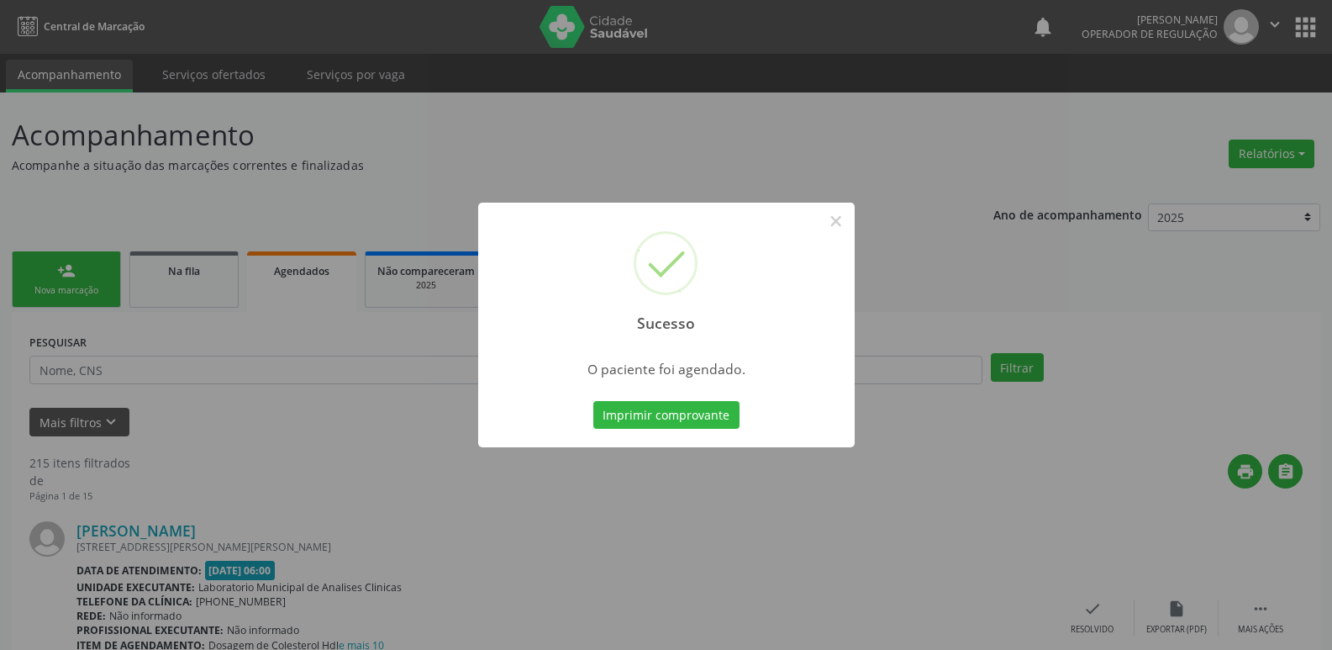
click at [593, 401] on button "Imprimir comprovante" at bounding box center [666, 415] width 146 height 29
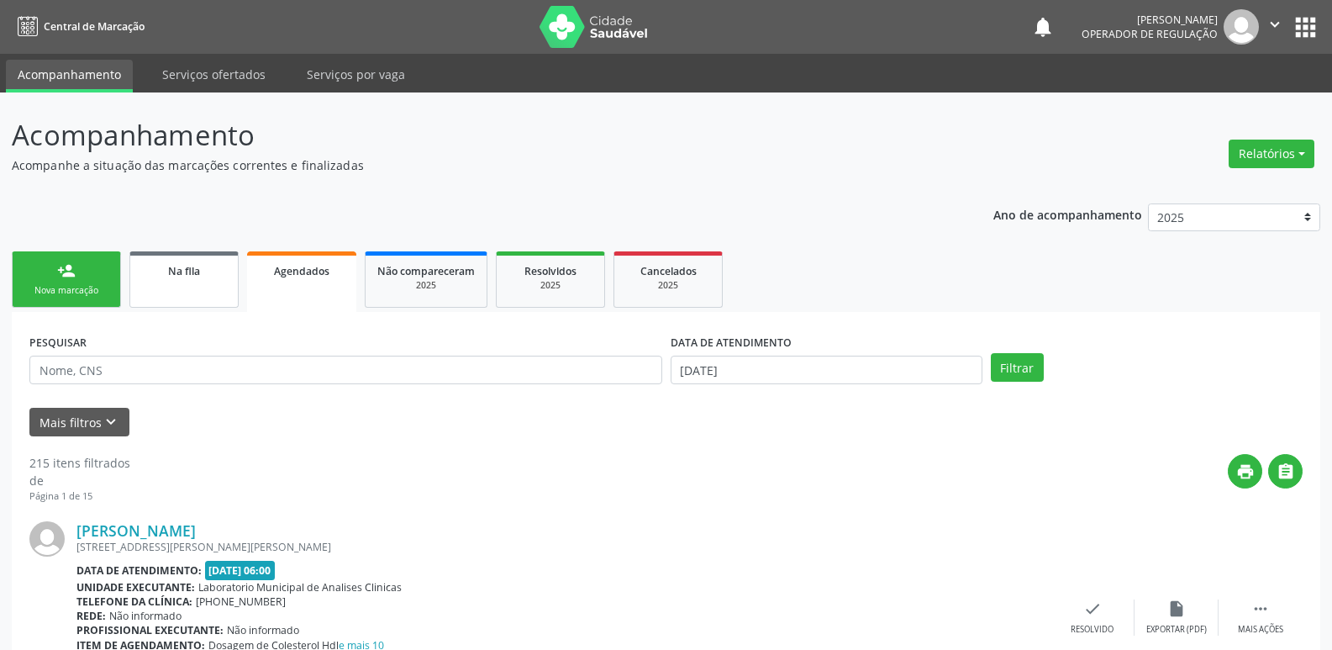
click at [190, 272] on span "Na fila" at bounding box center [184, 271] width 32 height 14
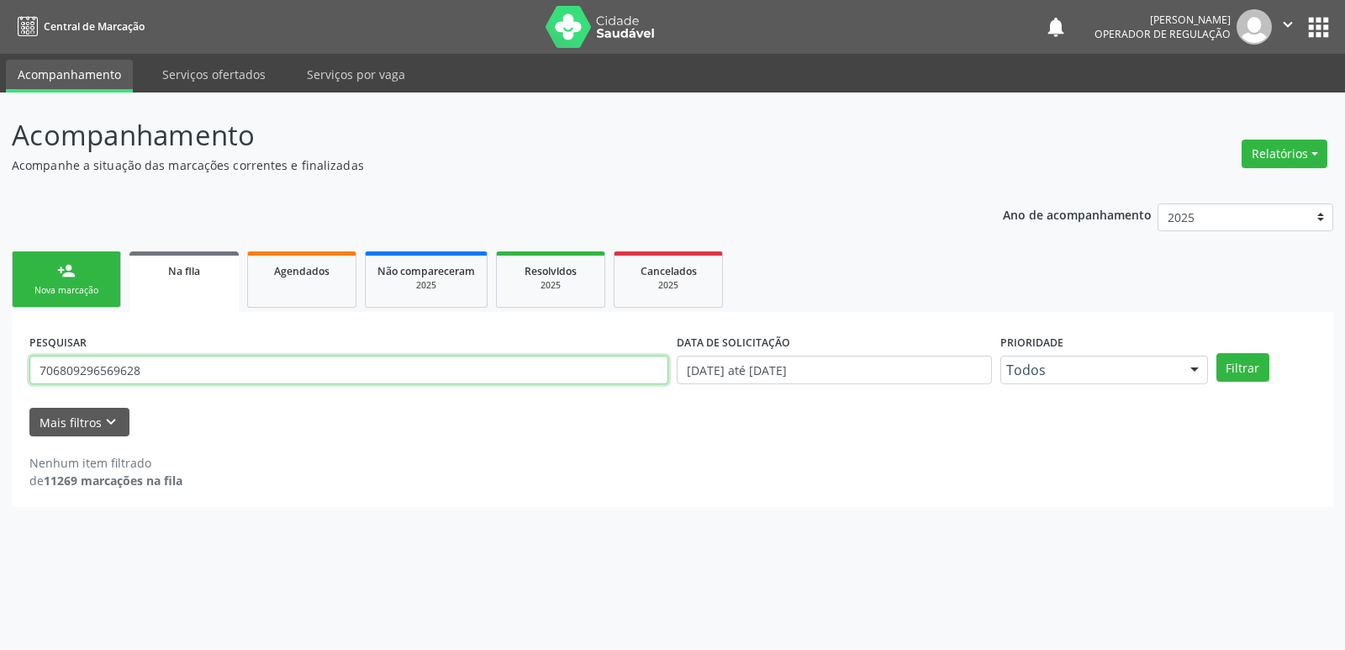
drag, startPoint x: 182, startPoint y: 378, endPoint x: 29, endPoint y: 213, distance: 225.4
click at [0, 294] on div "Acompanhamento Acompanhe a situação das marcações correntes e finalizadas Relat…" at bounding box center [672, 370] width 1345 height 557
type input "702106784867793"
click at [1216, 353] on button "Filtrar" at bounding box center [1242, 367] width 53 height 29
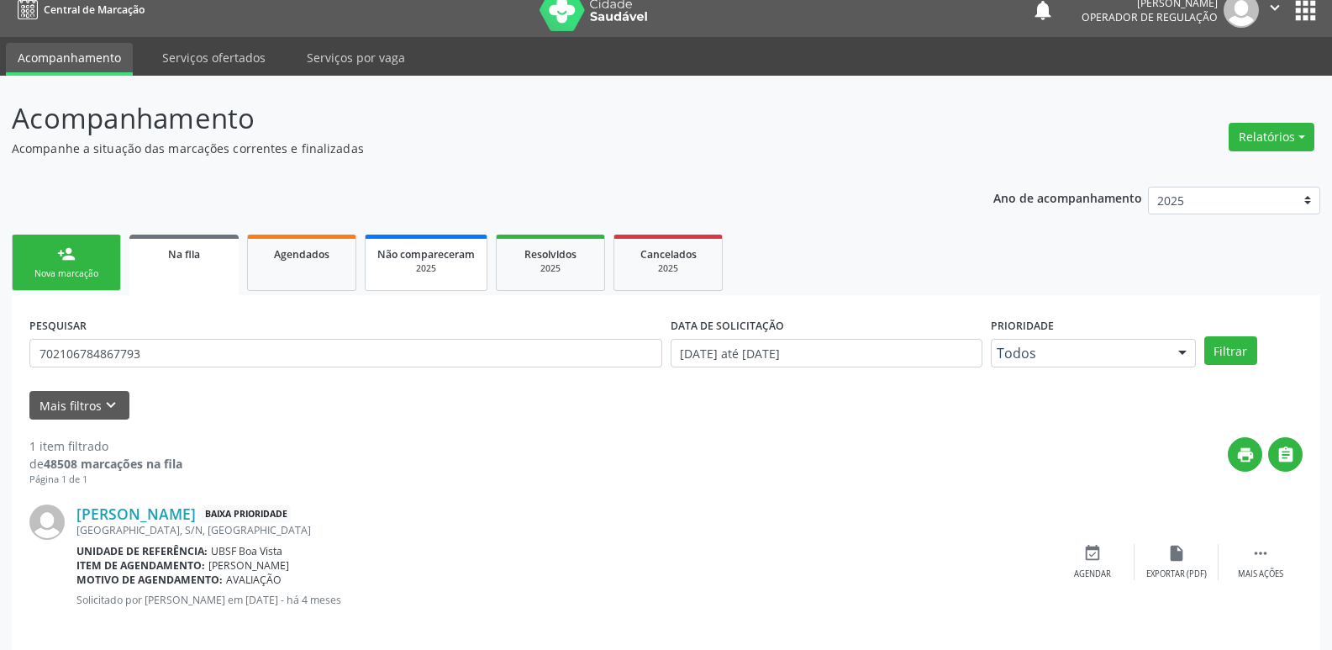
scroll to position [33, 0]
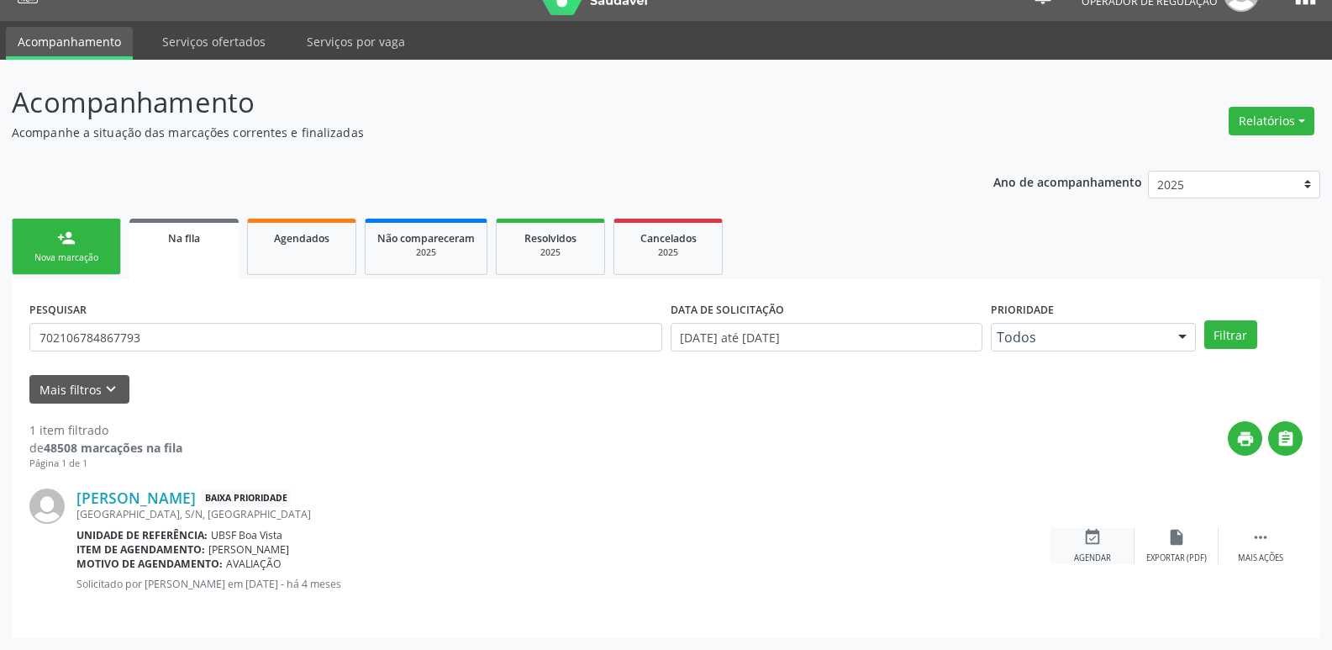
click at [1084, 536] on icon "event_available" at bounding box center [1093, 537] width 18 height 18
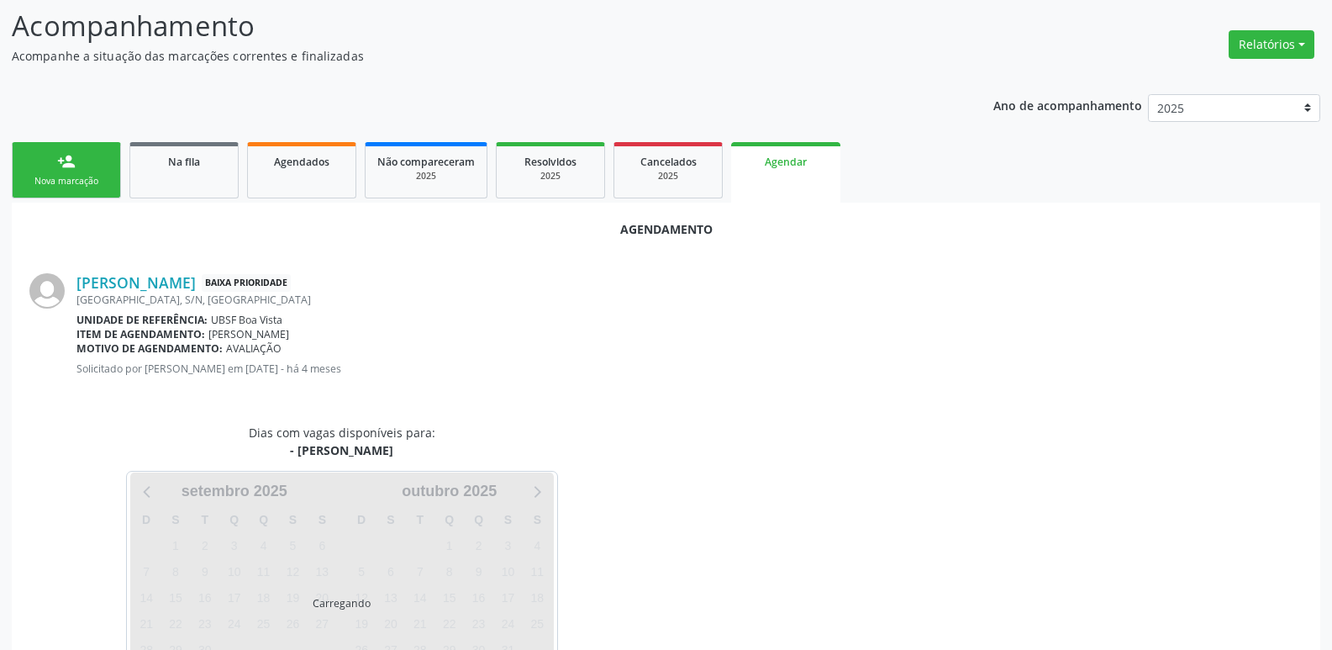
scroll to position [186, 0]
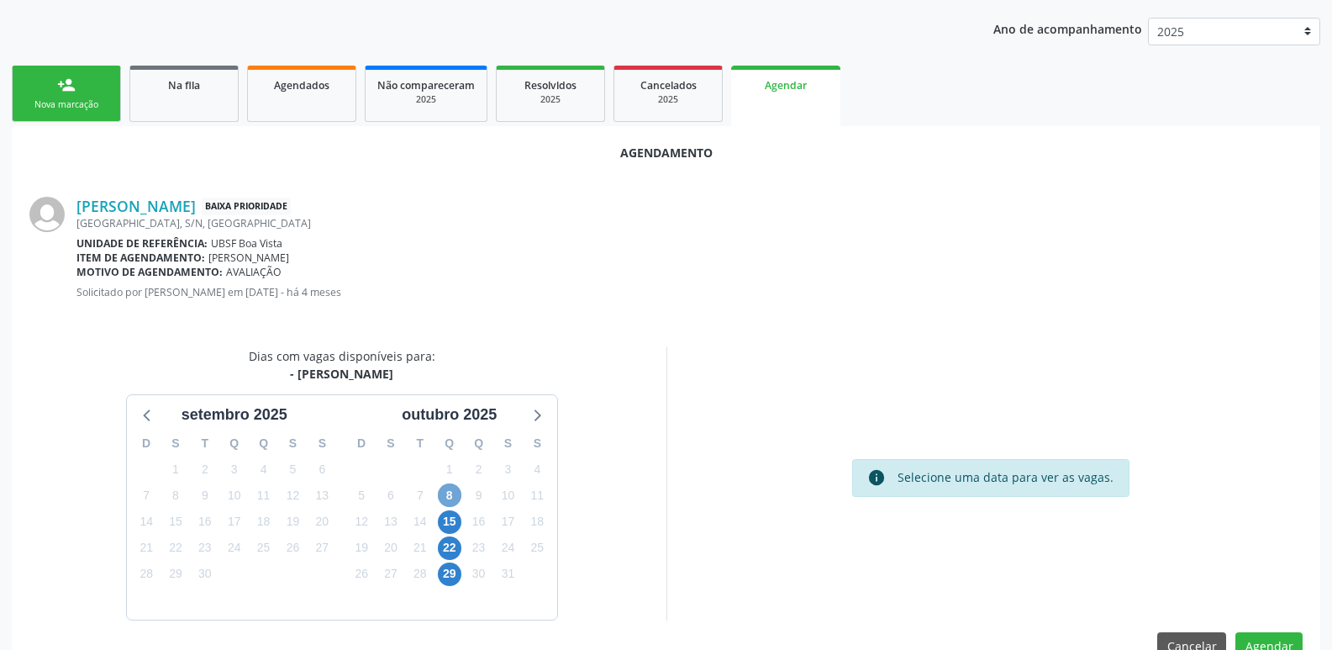
click at [451, 494] on span "8" at bounding box center [450, 495] width 24 height 24
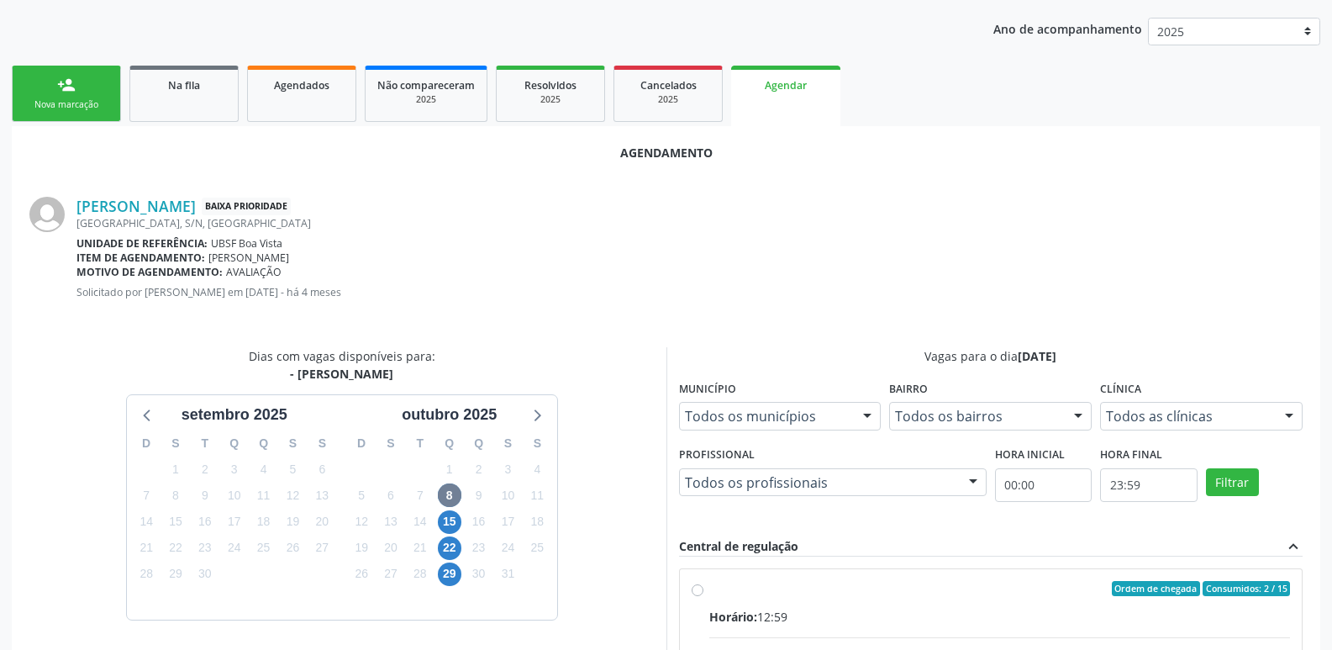
click at [1230, 608] on div "Horário: 12:59" at bounding box center [1000, 617] width 582 height 18
click at [704, 596] on input "Ordem de chegada Consumidos: 2 / 15 Horário: 12:59 Clínica: Policlinica de Quei…" at bounding box center [698, 588] width 12 height 15
radio input "true"
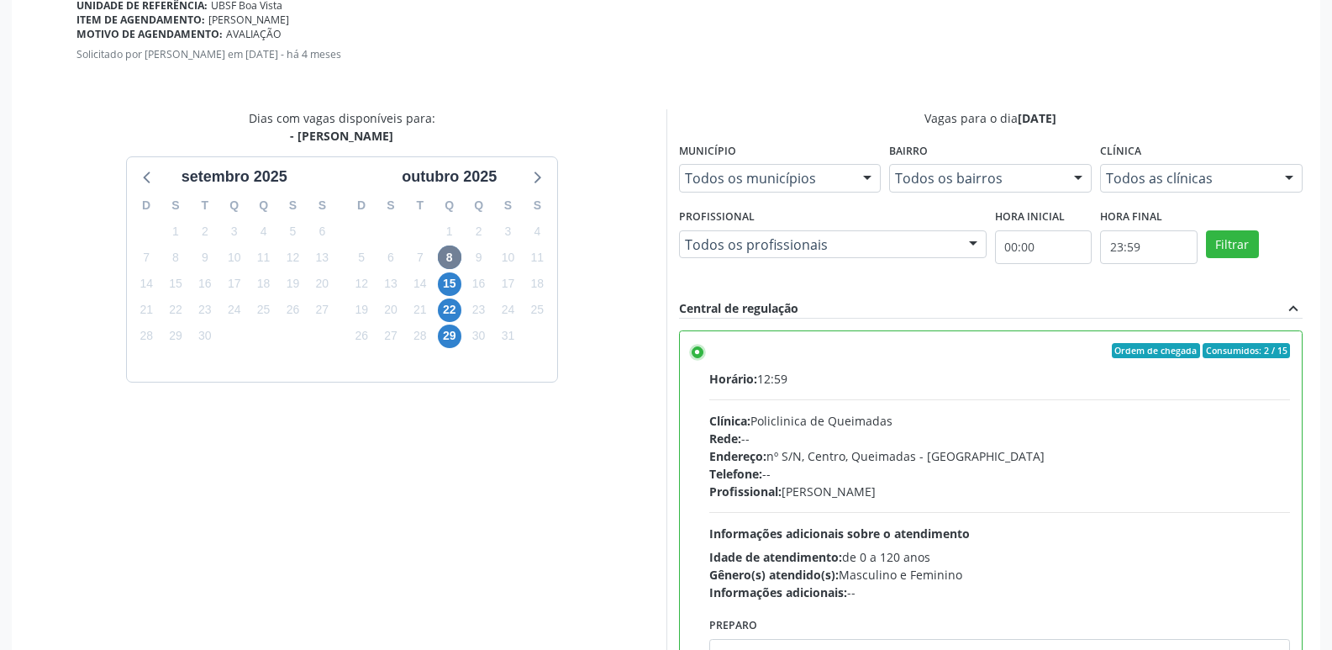
scroll to position [498, 0]
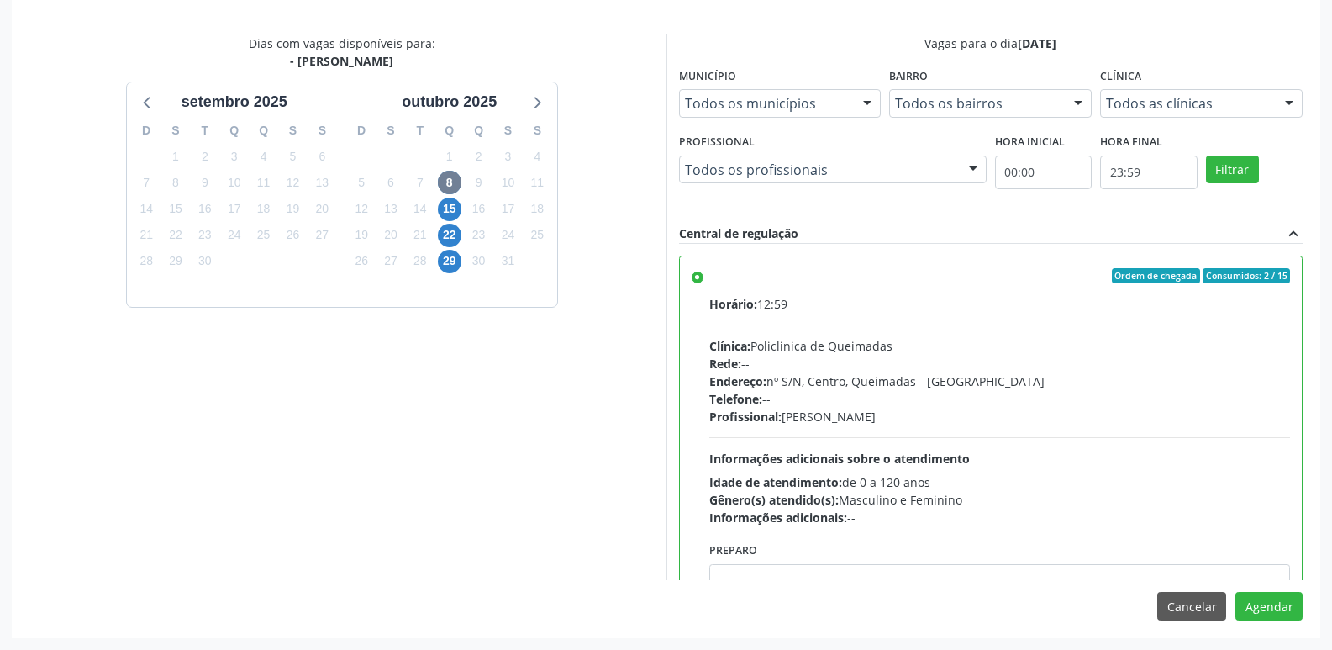
click at [1268, 589] on div "Agendamento [PERSON_NAME] Baixa Prioridade [GEOGRAPHIC_DATA], S/N, [GEOGRAPHIC_…" at bounding box center [666, 225] width 1309 height 824
click at [1263, 593] on button "Agendar" at bounding box center [1269, 606] width 67 height 29
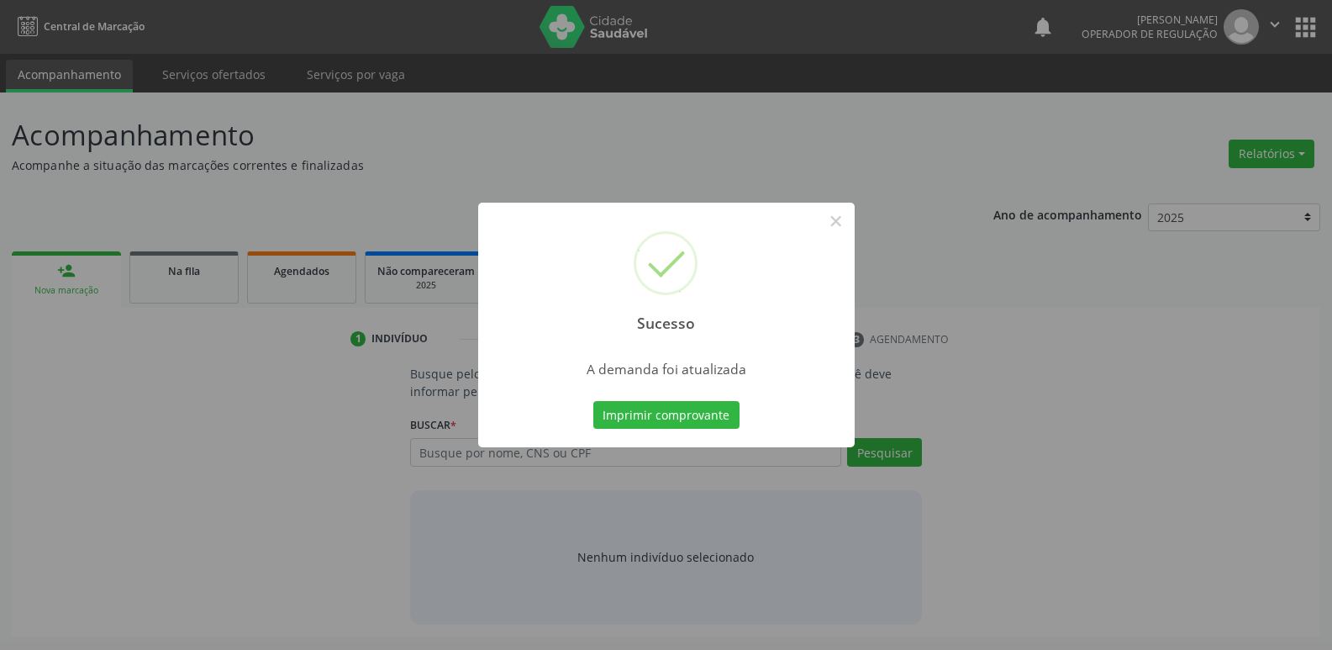
scroll to position [0, 0]
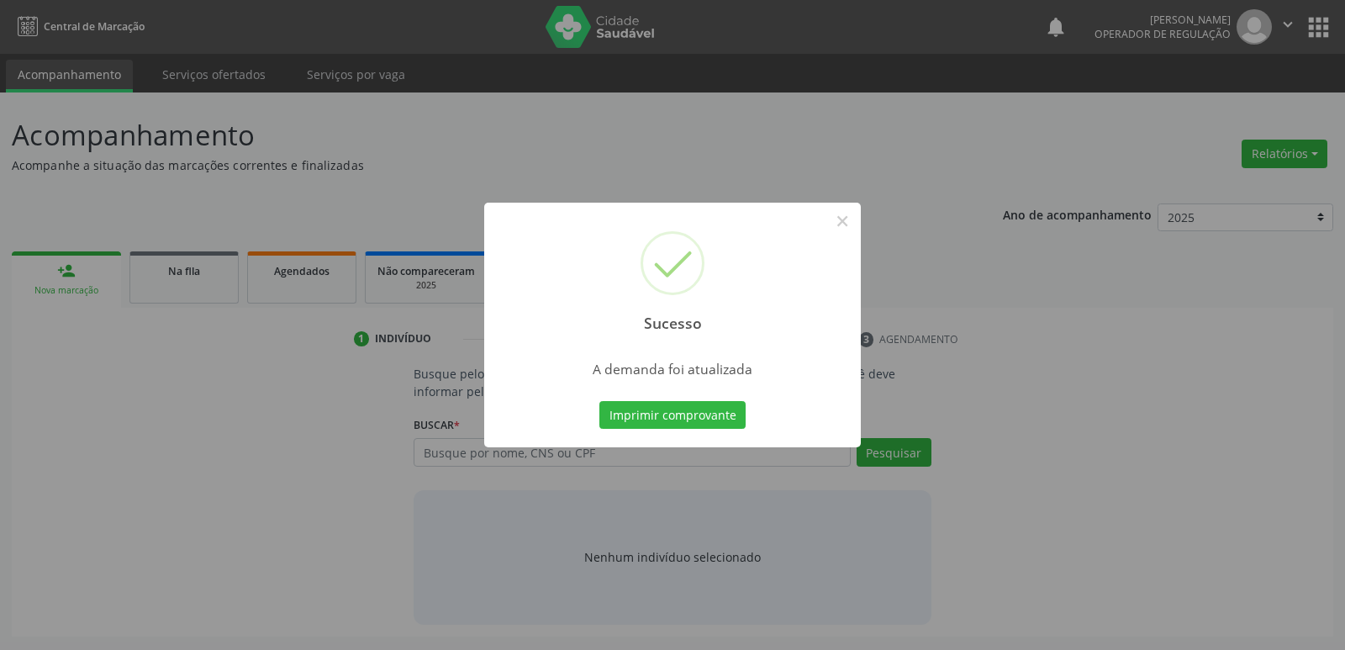
click at [599, 401] on button "Imprimir comprovante" at bounding box center [672, 415] width 146 height 29
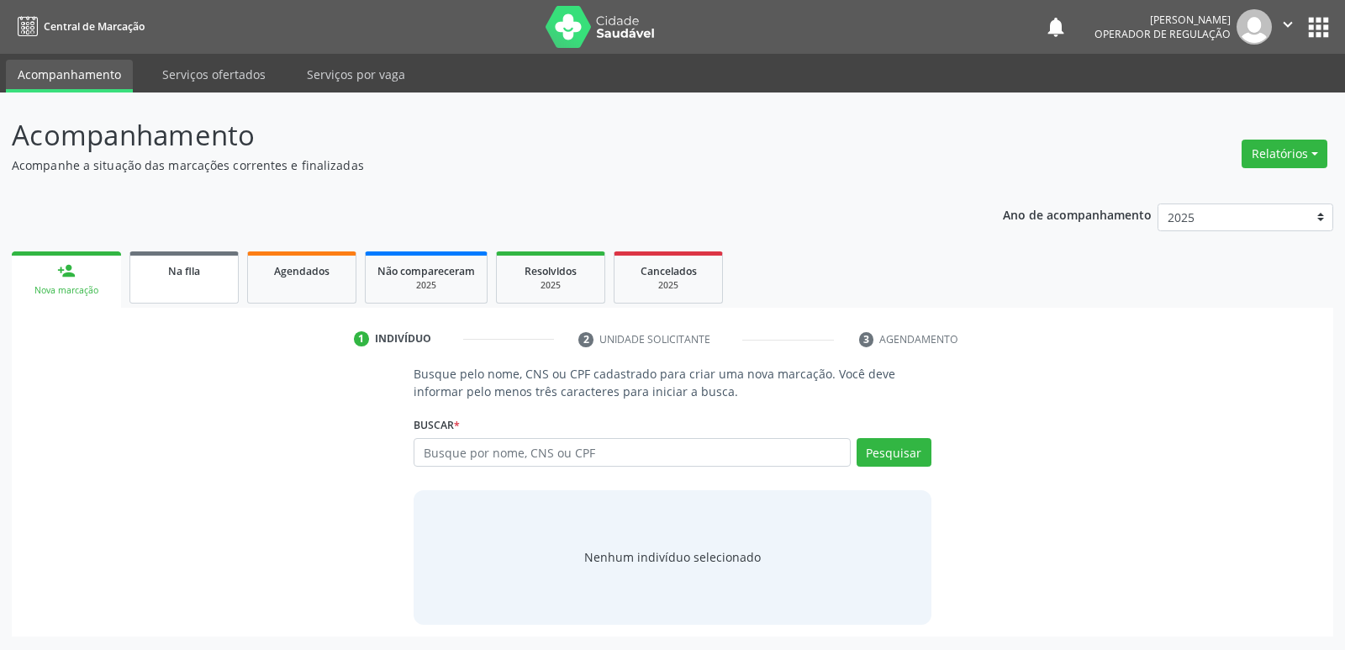
click at [193, 271] on span "Na fila" at bounding box center [184, 271] width 32 height 14
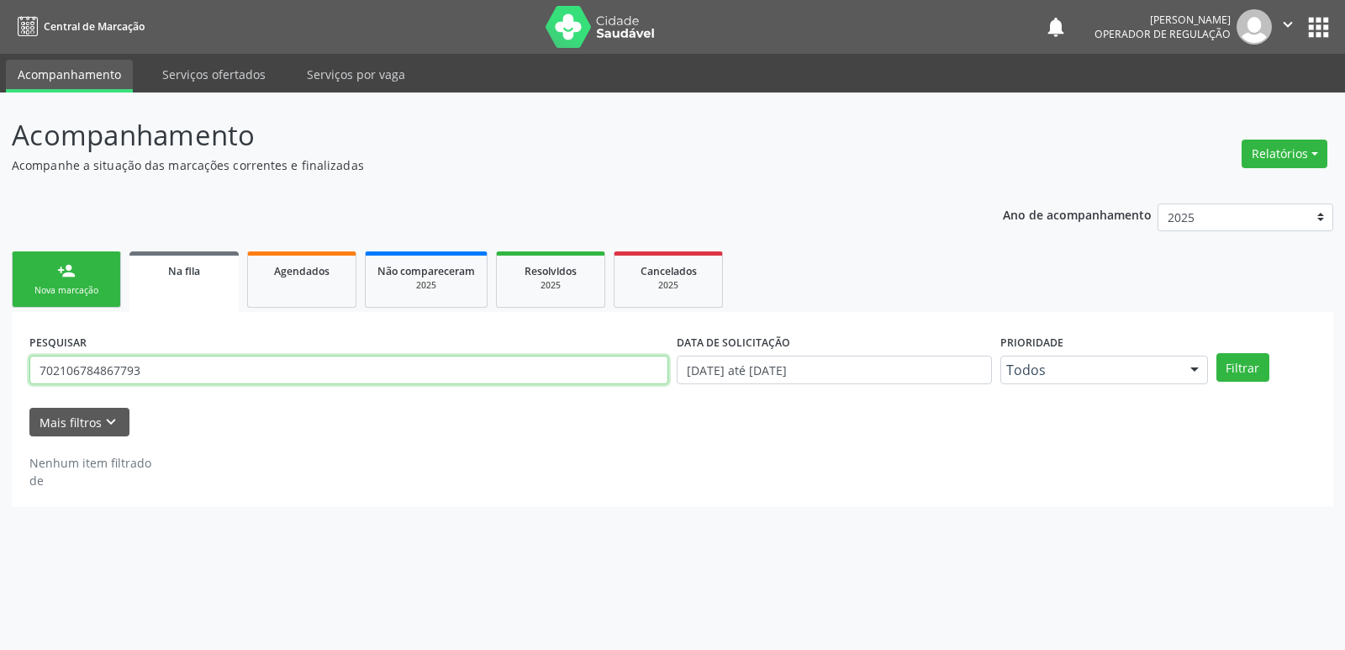
drag, startPoint x: 308, startPoint y: 359, endPoint x: 295, endPoint y: 375, distance: 20.9
click at [308, 359] on input "702106784867793" at bounding box center [348, 370] width 639 height 29
click at [295, 375] on input "702106784867793" at bounding box center [348, 370] width 639 height 29
type input "700608979482263"
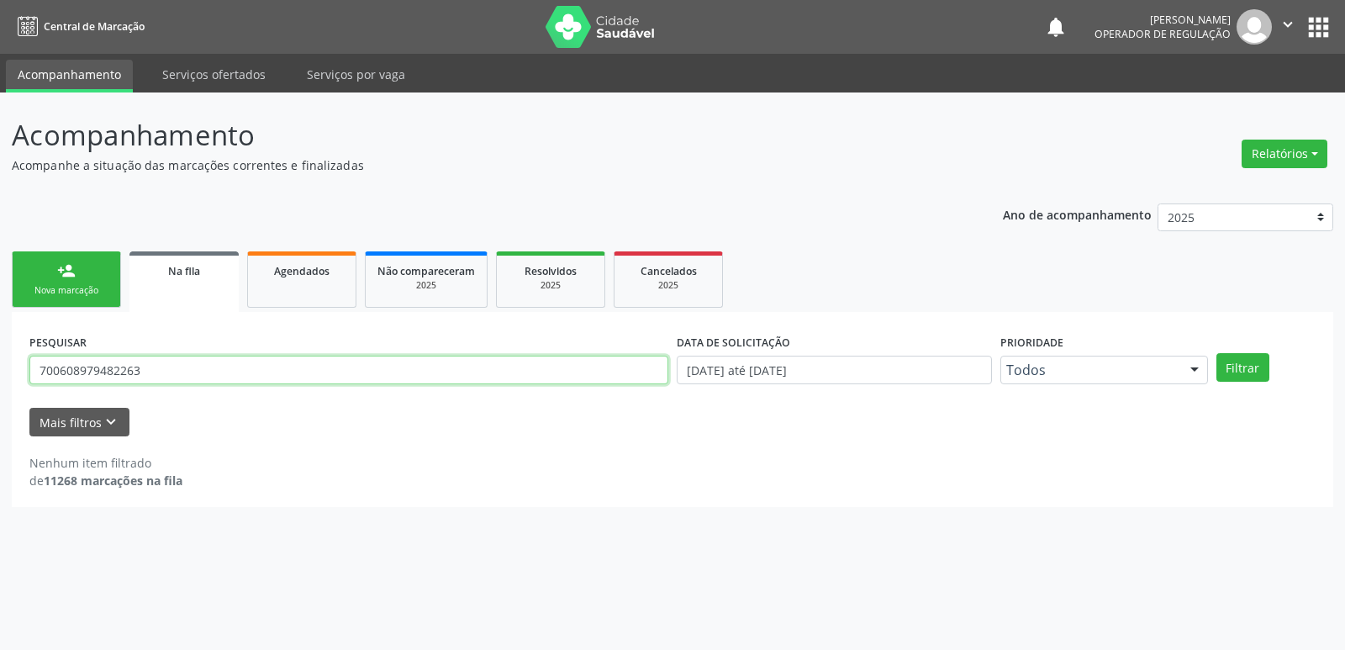
click at [1216, 353] on button "Filtrar" at bounding box center [1242, 367] width 53 height 29
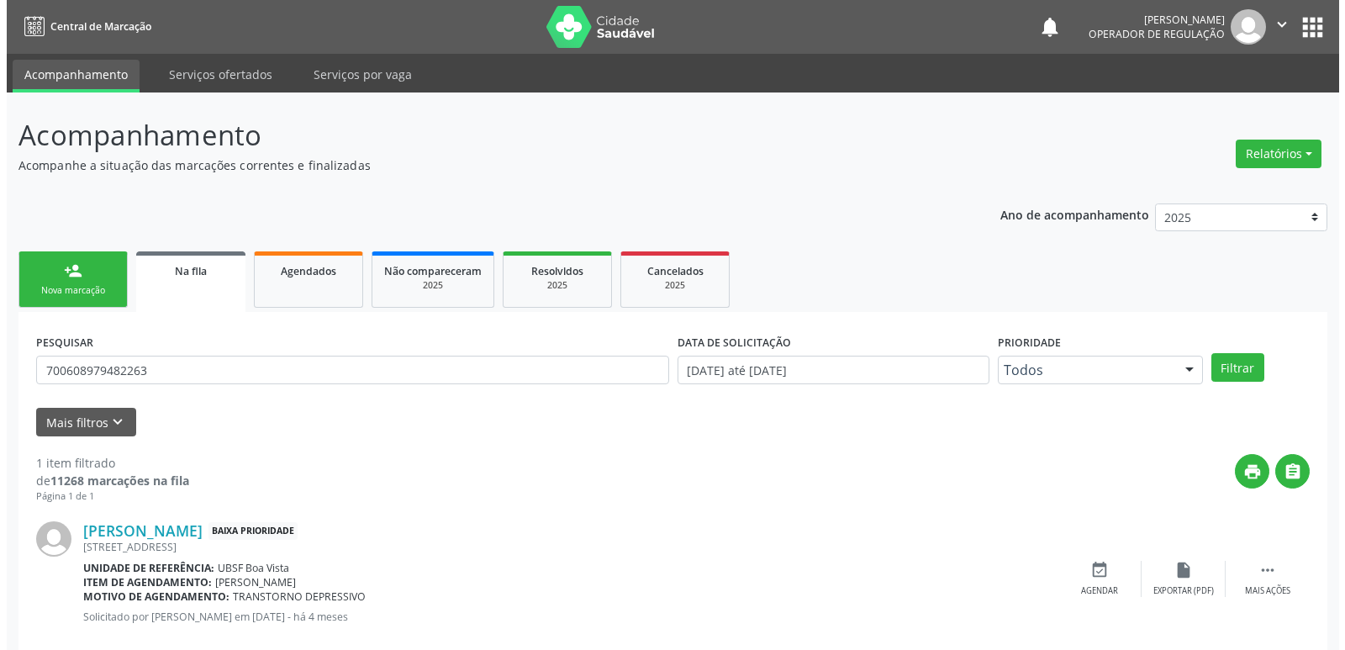
scroll to position [33, 0]
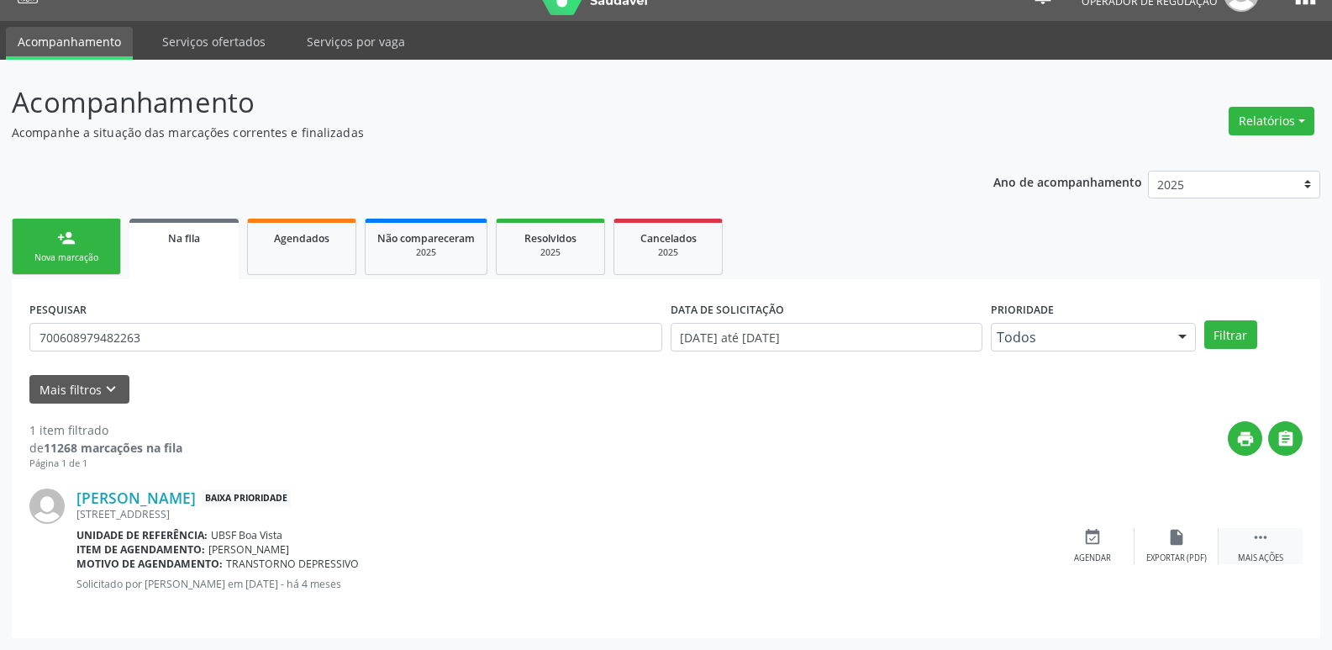
click at [1284, 544] on div " Mais ações" at bounding box center [1261, 546] width 84 height 36
click at [1101, 546] on icon "cancel" at bounding box center [1093, 537] width 18 height 18
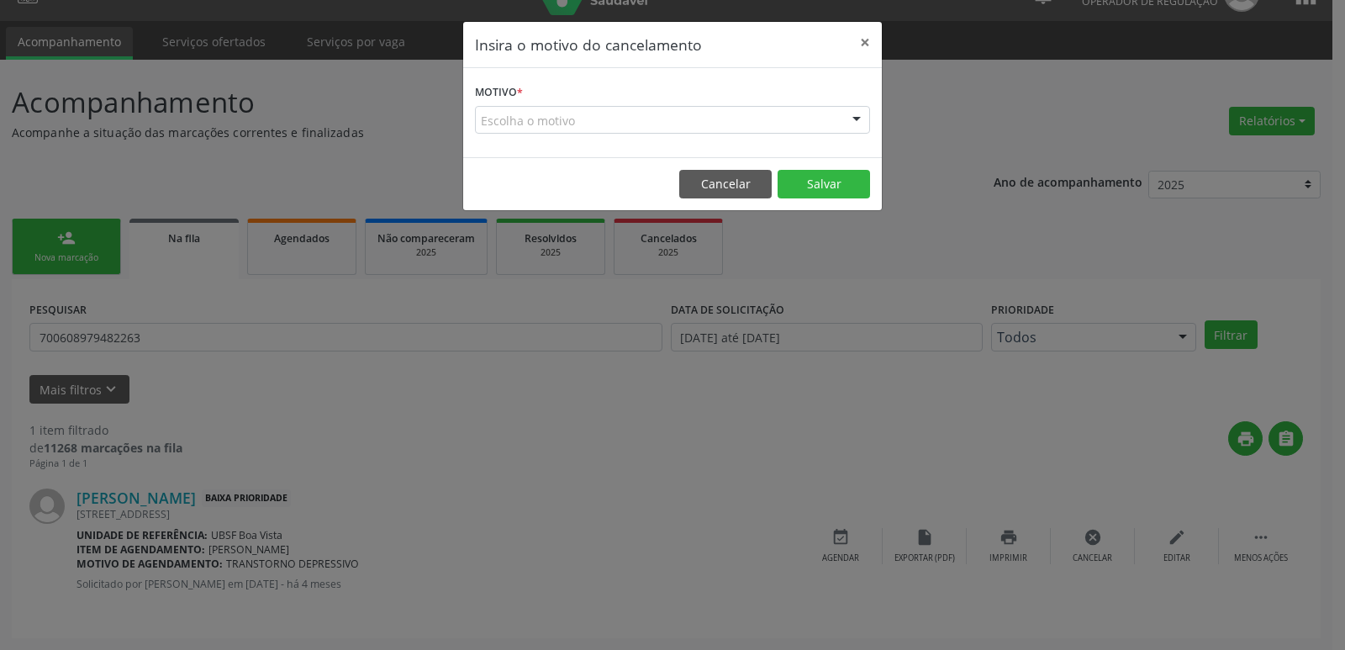
click at [636, 113] on div "Escolha o motivo" at bounding box center [672, 120] width 395 height 29
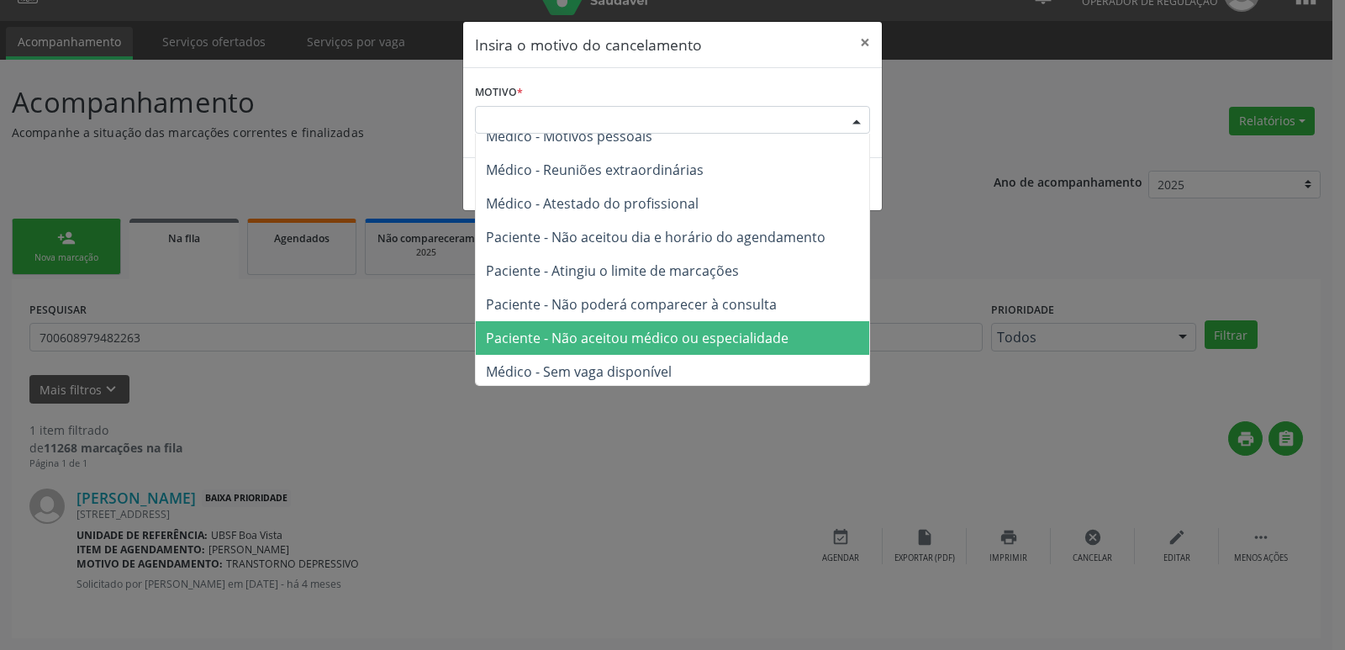
scroll to position [85, 0]
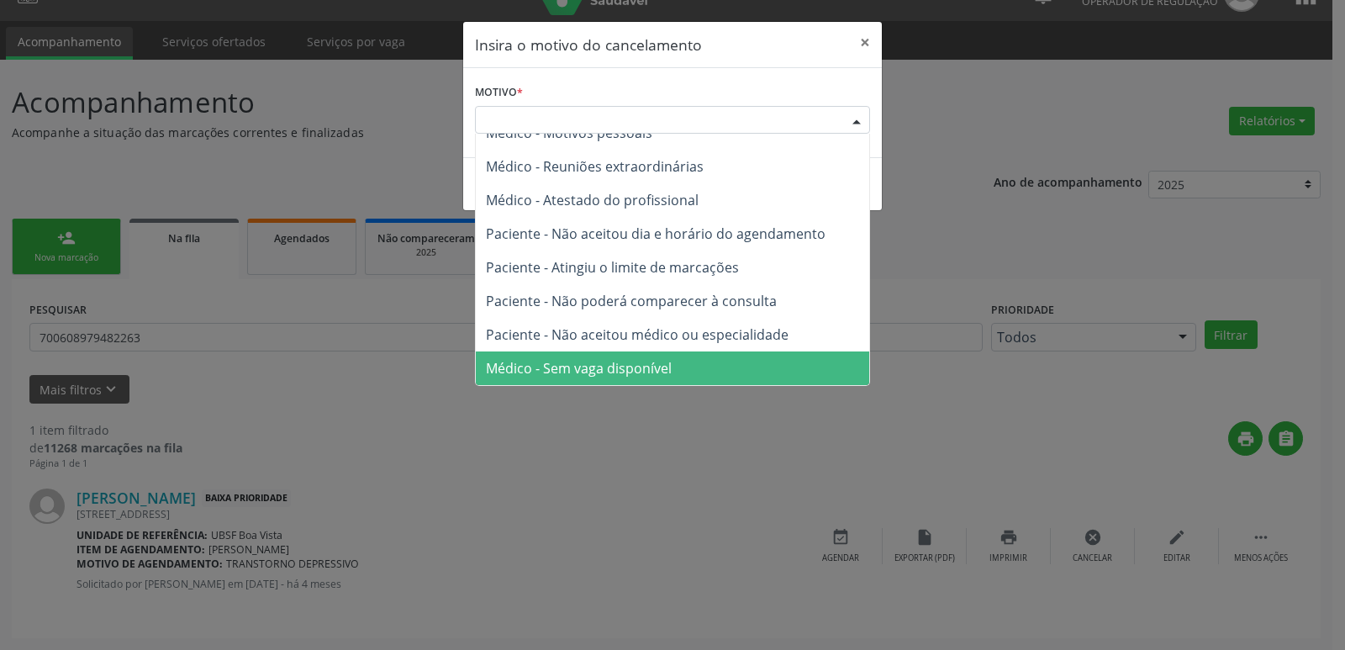
click at [609, 367] on span "Médico - Sem vaga disponível" at bounding box center [579, 368] width 186 height 18
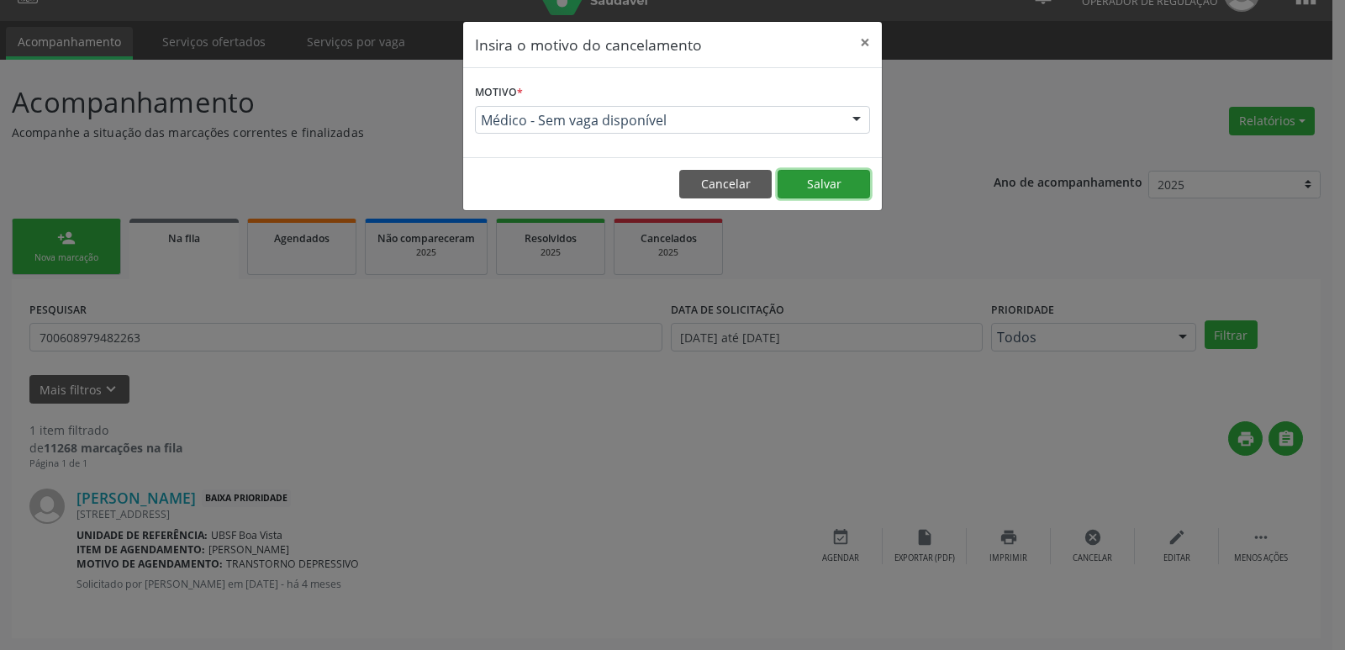
click at [820, 184] on button "Salvar" at bounding box center [824, 184] width 92 height 29
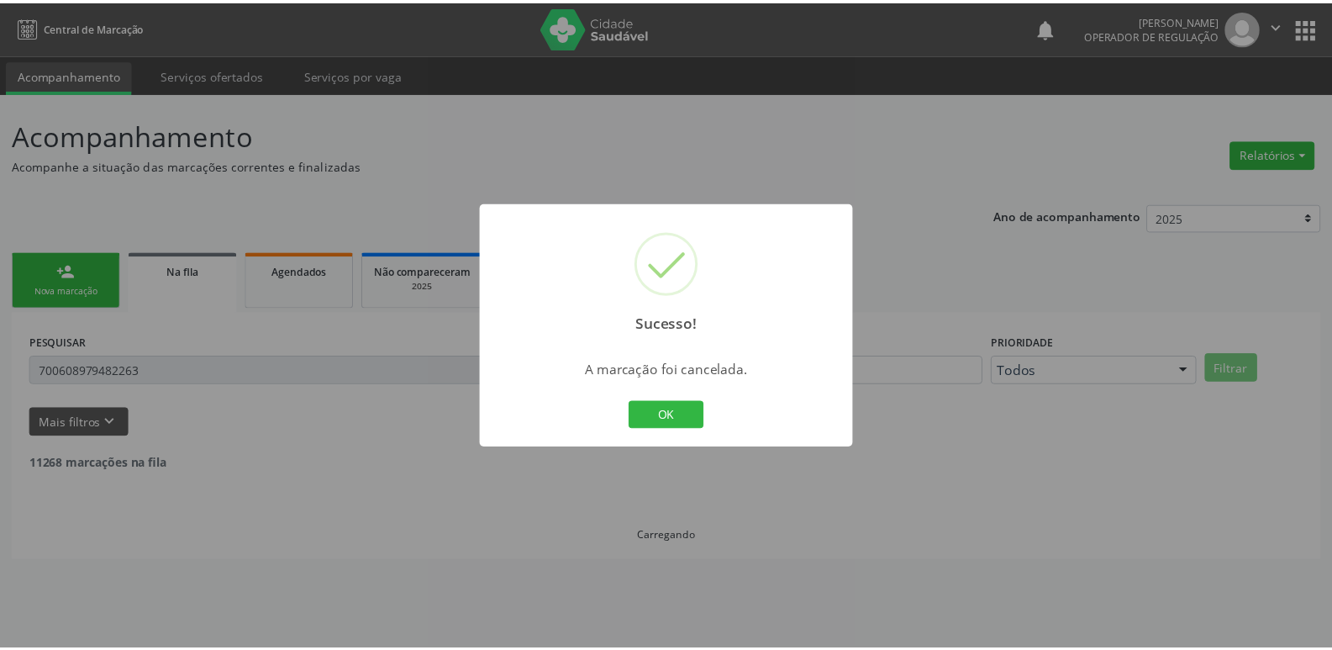
scroll to position [0, 0]
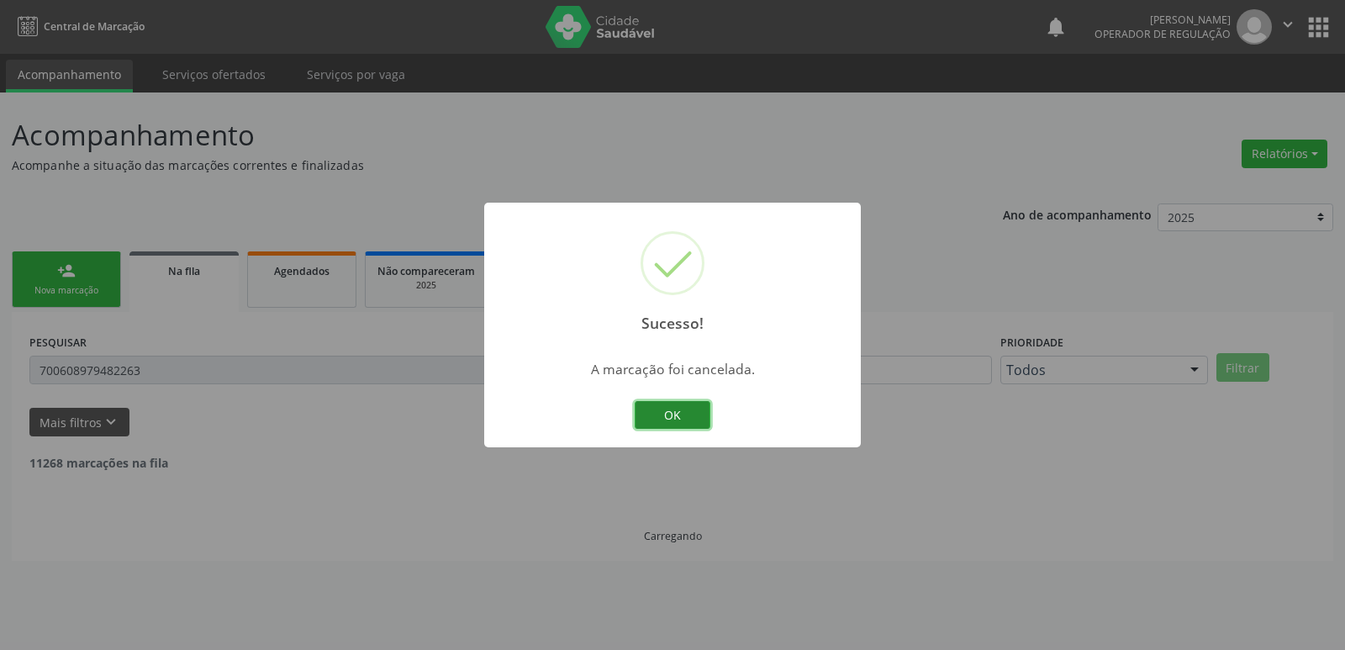
click at [684, 421] on button "OK" at bounding box center [673, 415] width 76 height 29
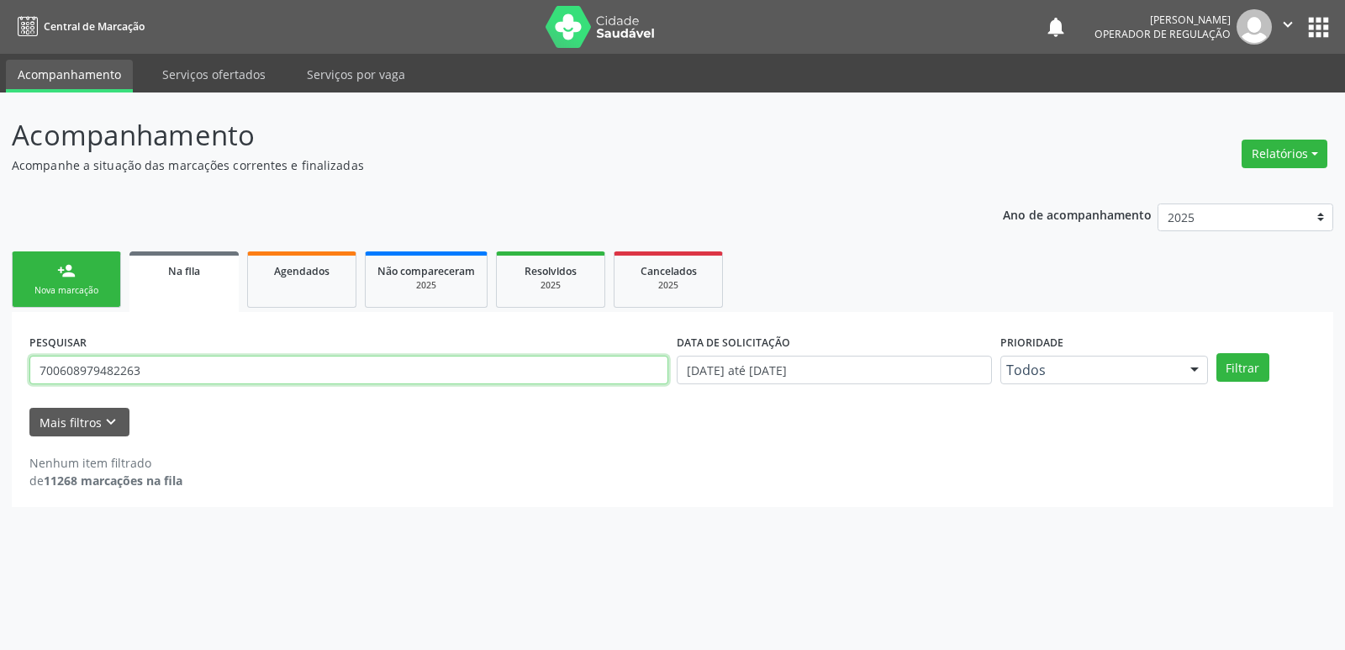
drag, startPoint x: 157, startPoint y: 378, endPoint x: 0, endPoint y: 382, distance: 157.2
click at [0, 382] on div "Acompanhamento Acompanhe a situação das marcações correntes e finalizadas Relat…" at bounding box center [672, 370] width 1345 height 557
type input "7000009078006301"
click at [1216, 353] on button "Filtrar" at bounding box center [1242, 367] width 53 height 29
click at [1236, 370] on button "Filtrar" at bounding box center [1242, 367] width 53 height 29
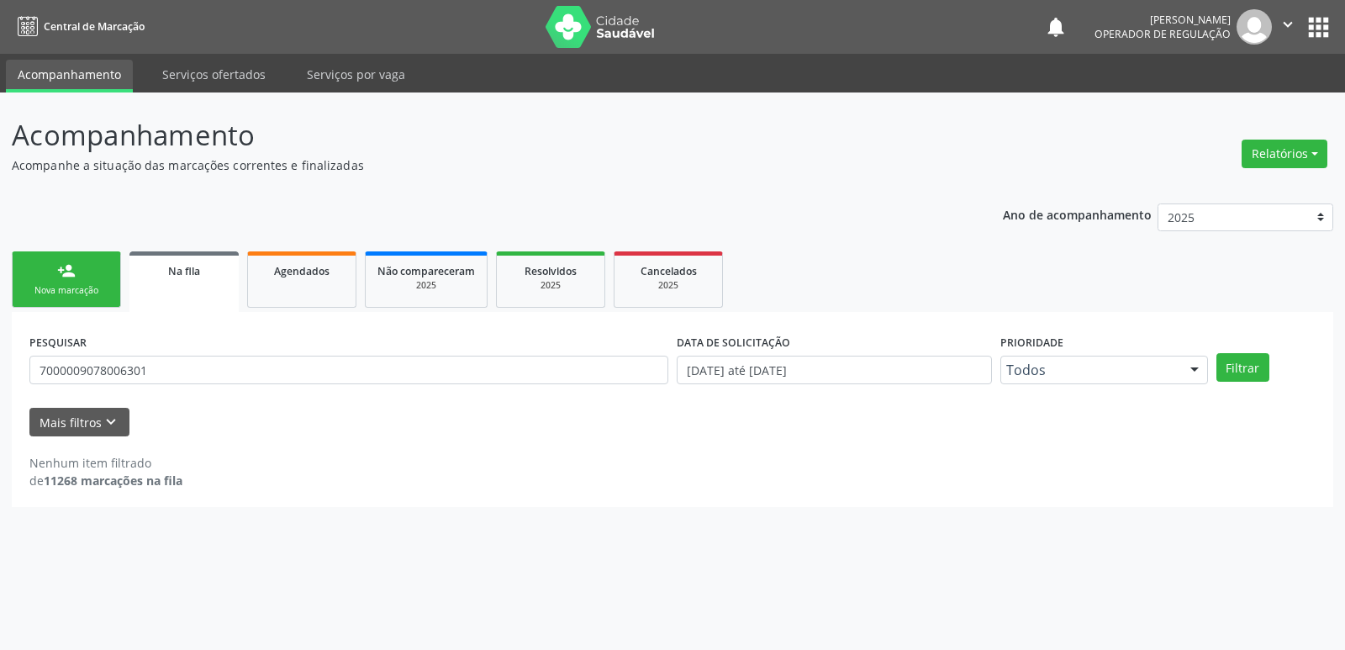
click at [82, 300] on link "person_add Nova marcação" at bounding box center [66, 279] width 109 height 56
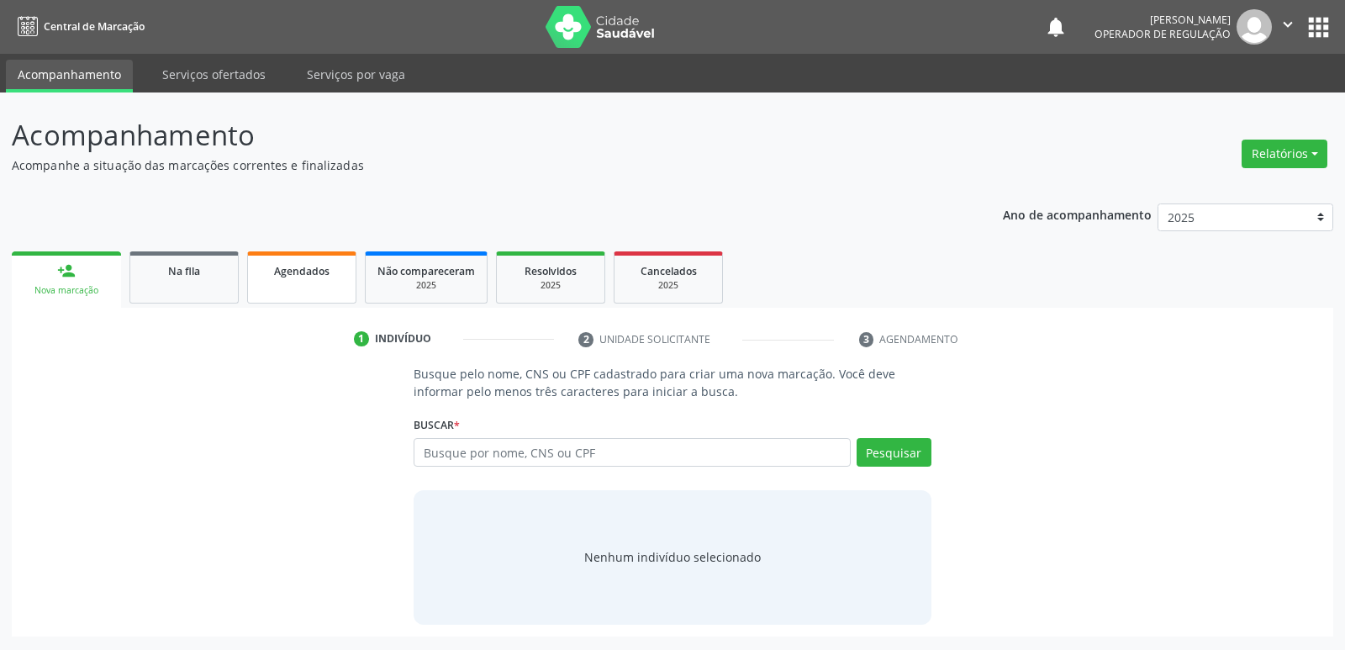
click at [316, 280] on link "Agendados" at bounding box center [301, 277] width 109 height 52
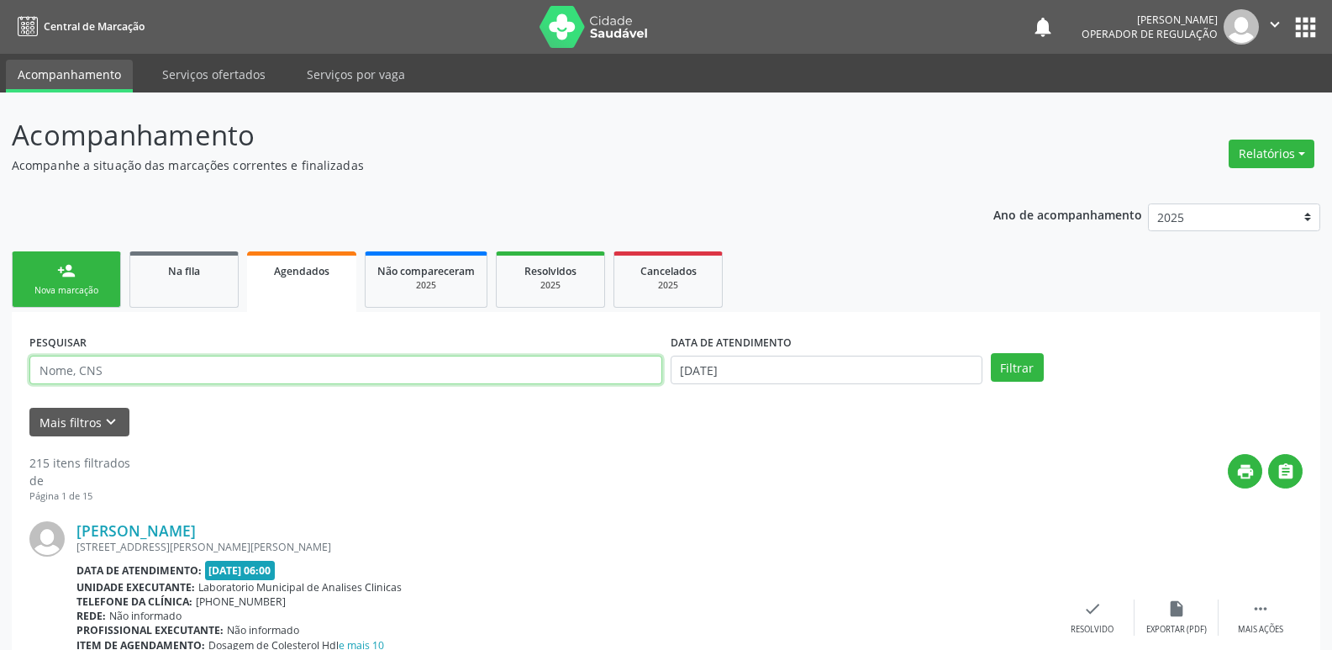
click at [202, 371] on input "text" at bounding box center [345, 370] width 633 height 29
type input "700009078006301"
click at [991, 353] on button "Filtrar" at bounding box center [1017, 367] width 53 height 29
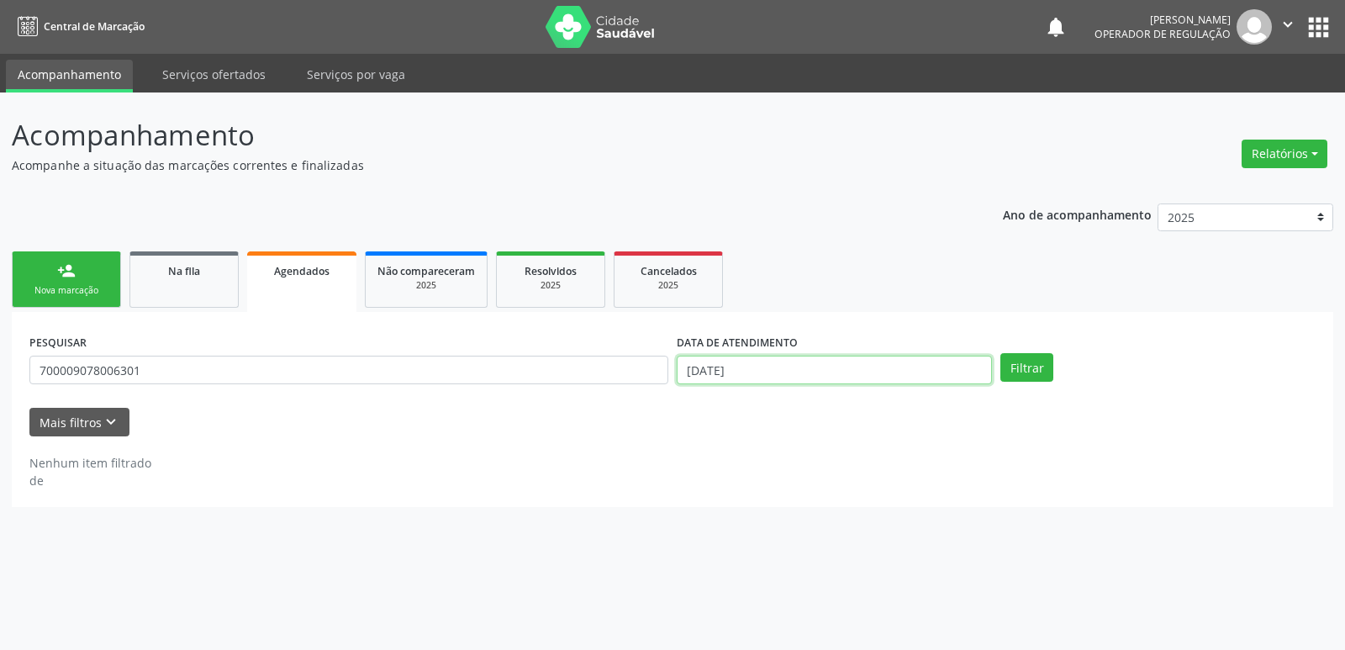
click at [701, 374] on input "[DATE]" at bounding box center [834, 370] width 315 height 29
click at [1000, 353] on button "Filtrar" at bounding box center [1026, 367] width 53 height 29
click at [1038, 361] on button "Filtrar" at bounding box center [1026, 367] width 53 height 29
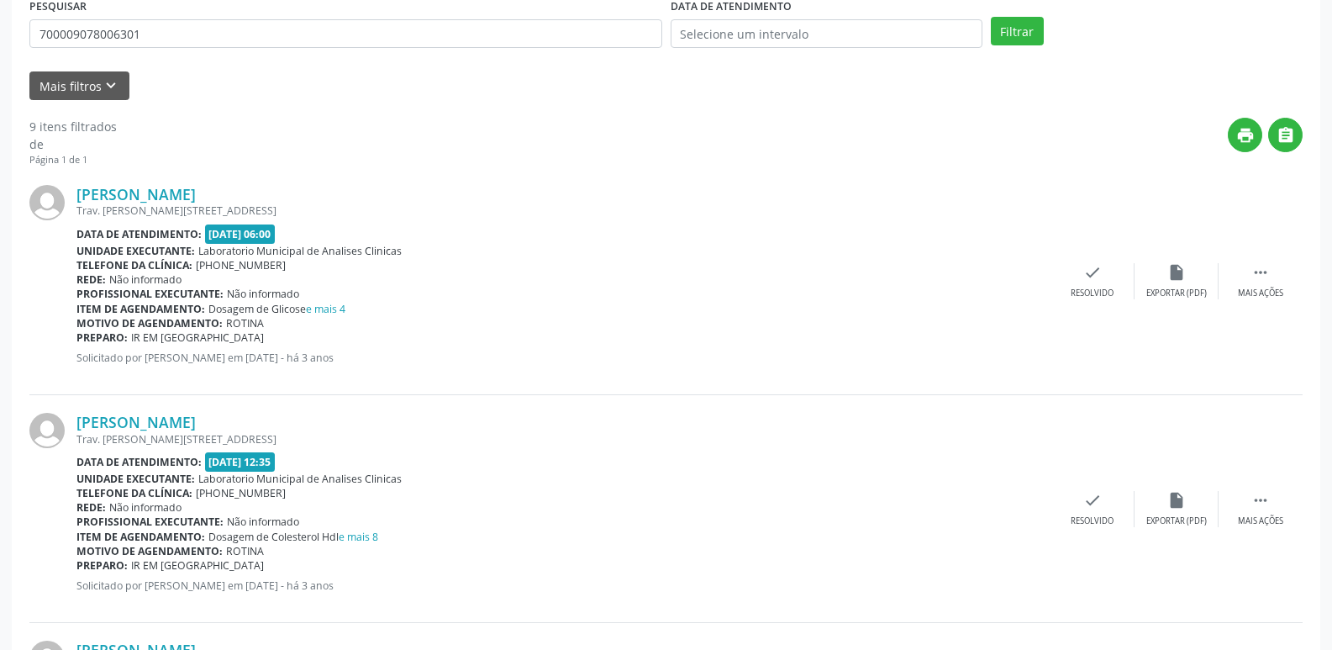
scroll to position [113, 0]
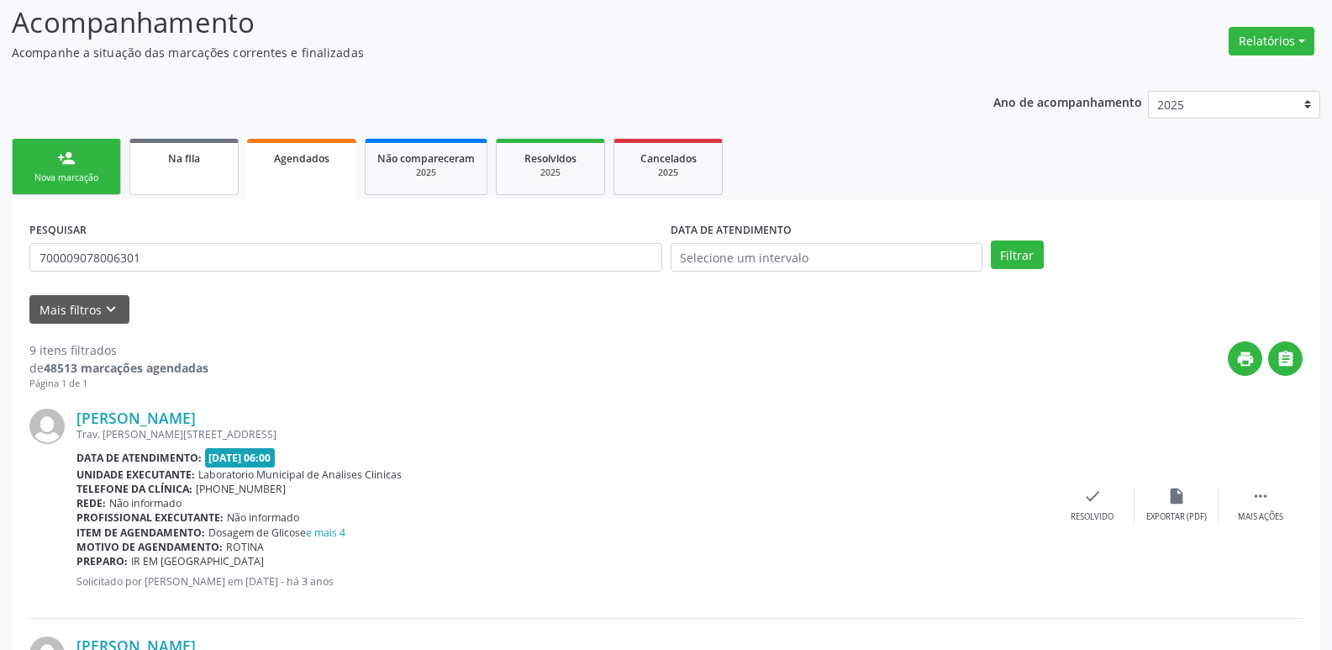
click at [81, 165] on link "person_add Nova marcação" at bounding box center [66, 167] width 109 height 56
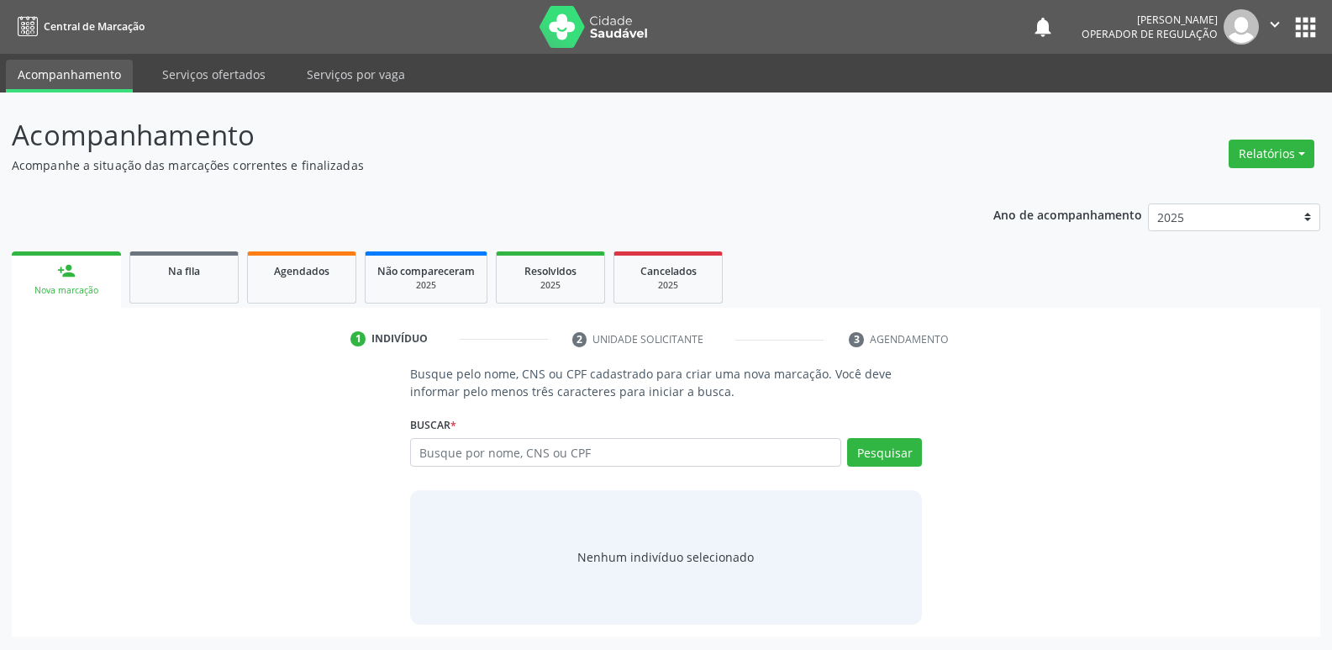
scroll to position [0, 0]
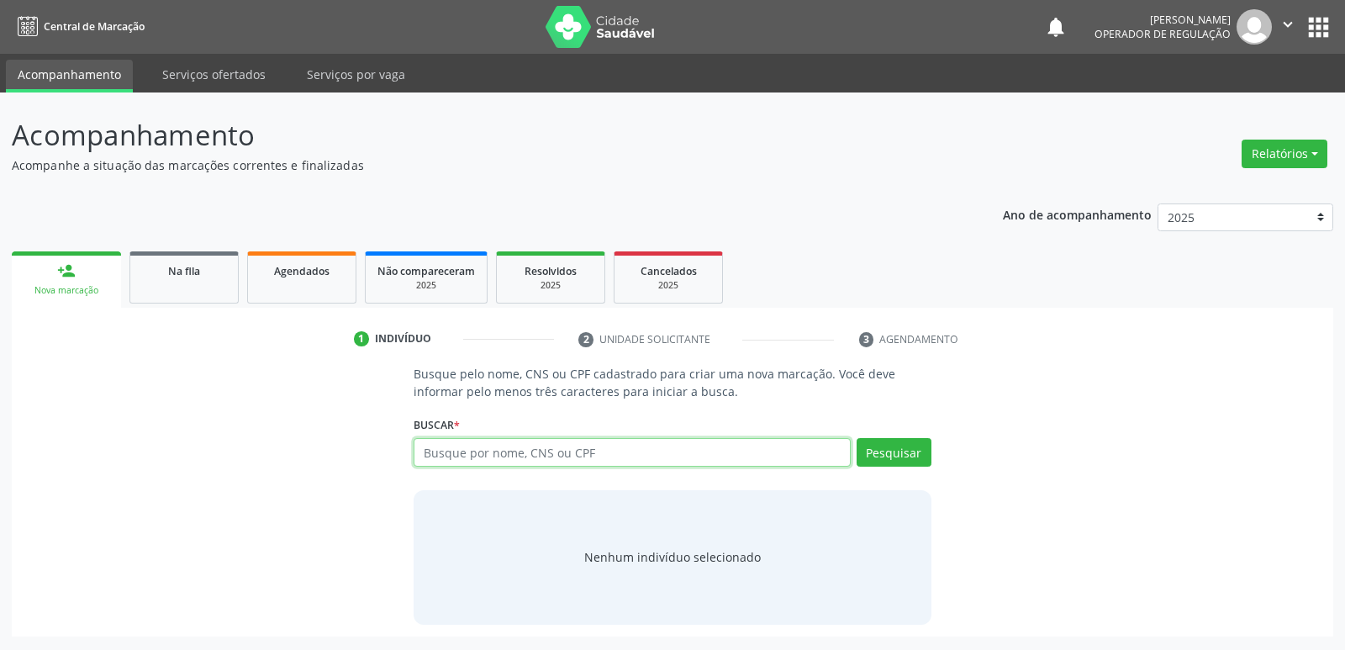
click at [563, 451] on input "text" at bounding box center [632, 452] width 436 height 29
type input "700009078006301"
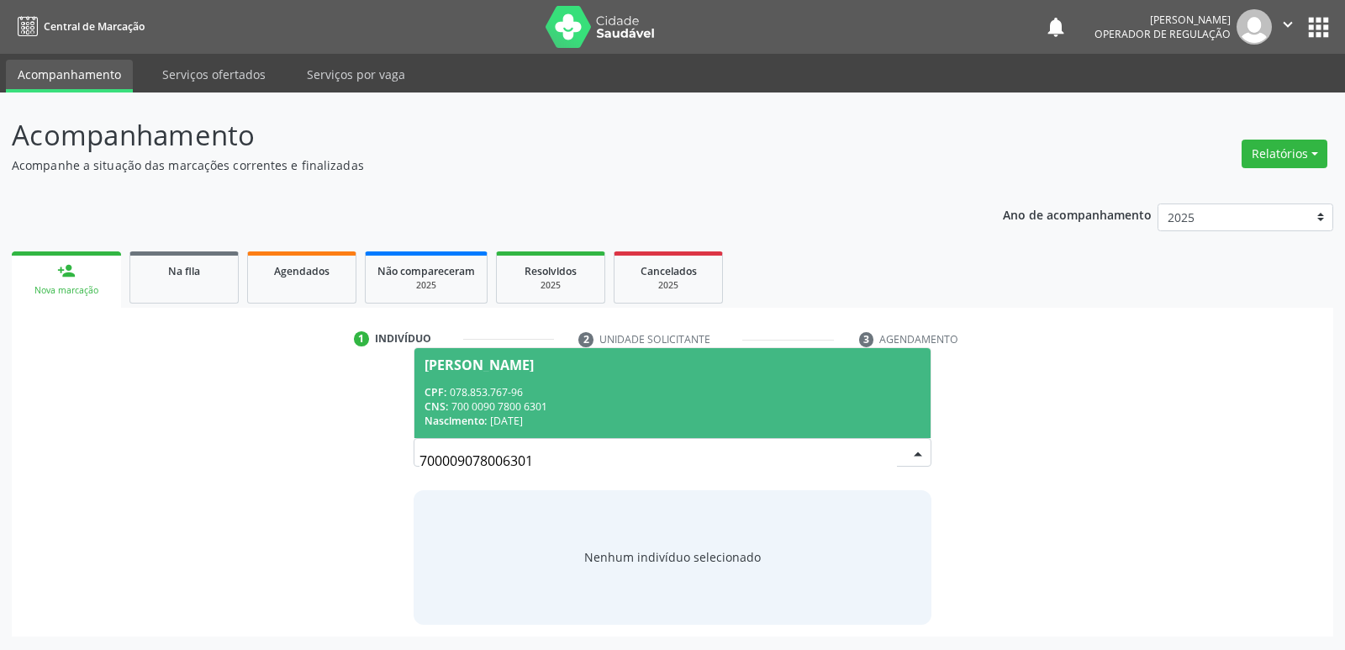
click at [525, 392] on div "CPF: 078.853.767-96" at bounding box center [671, 392] width 495 height 14
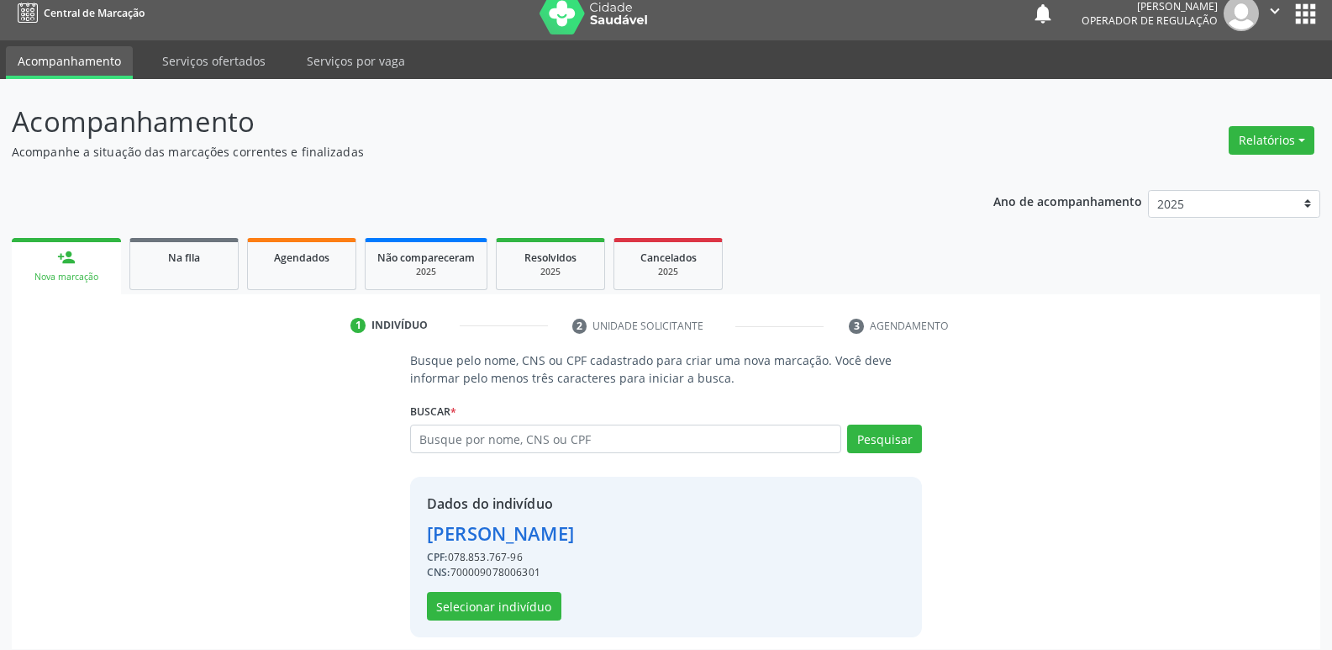
scroll to position [24, 0]
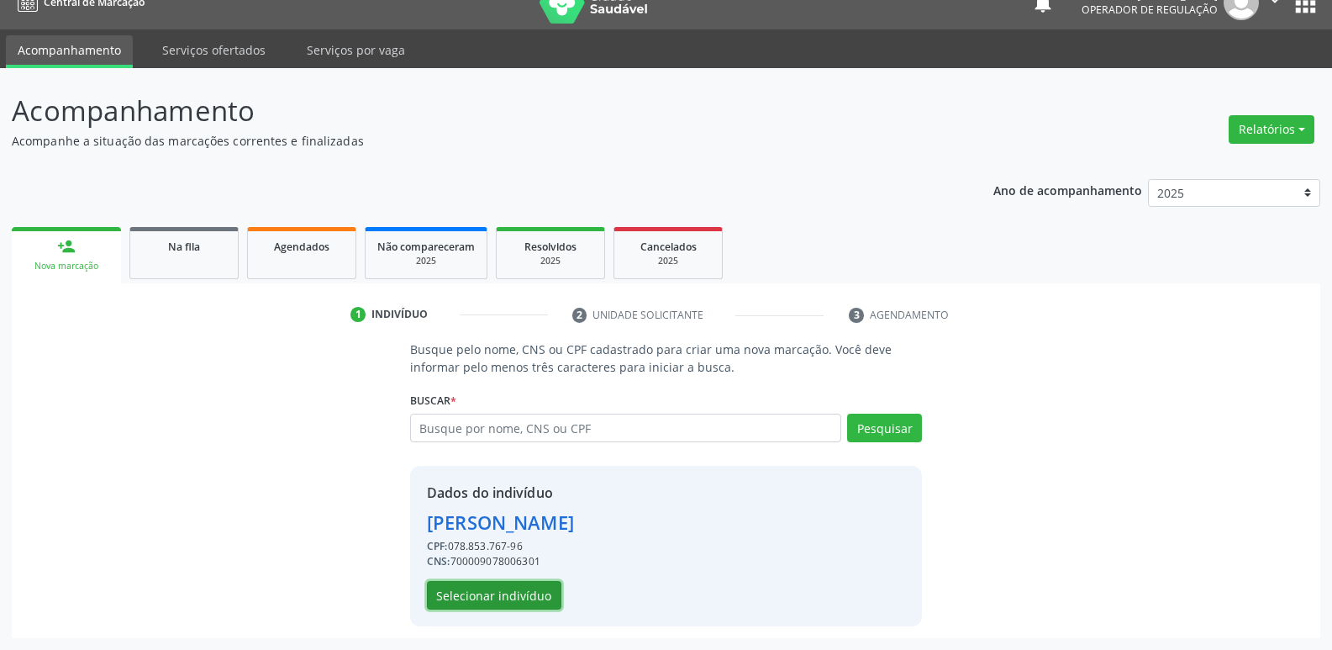
click at [505, 599] on button "Selecionar indivíduo" at bounding box center [494, 595] width 134 height 29
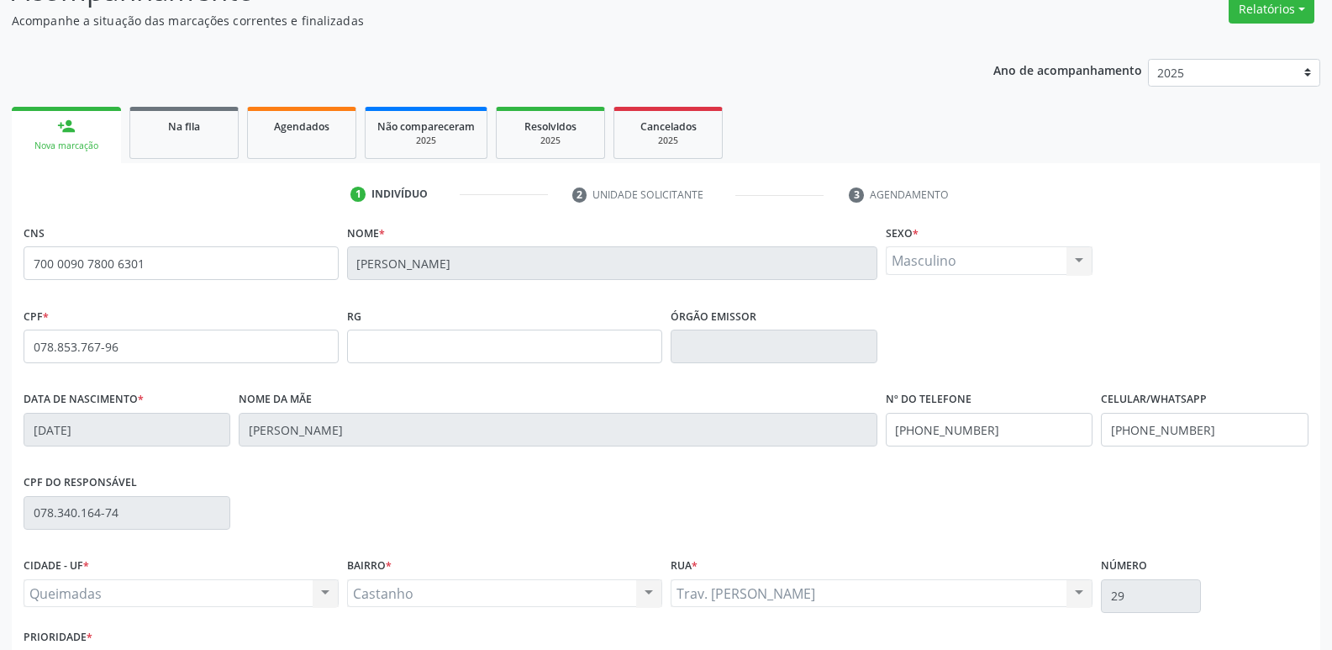
scroll to position [261, 0]
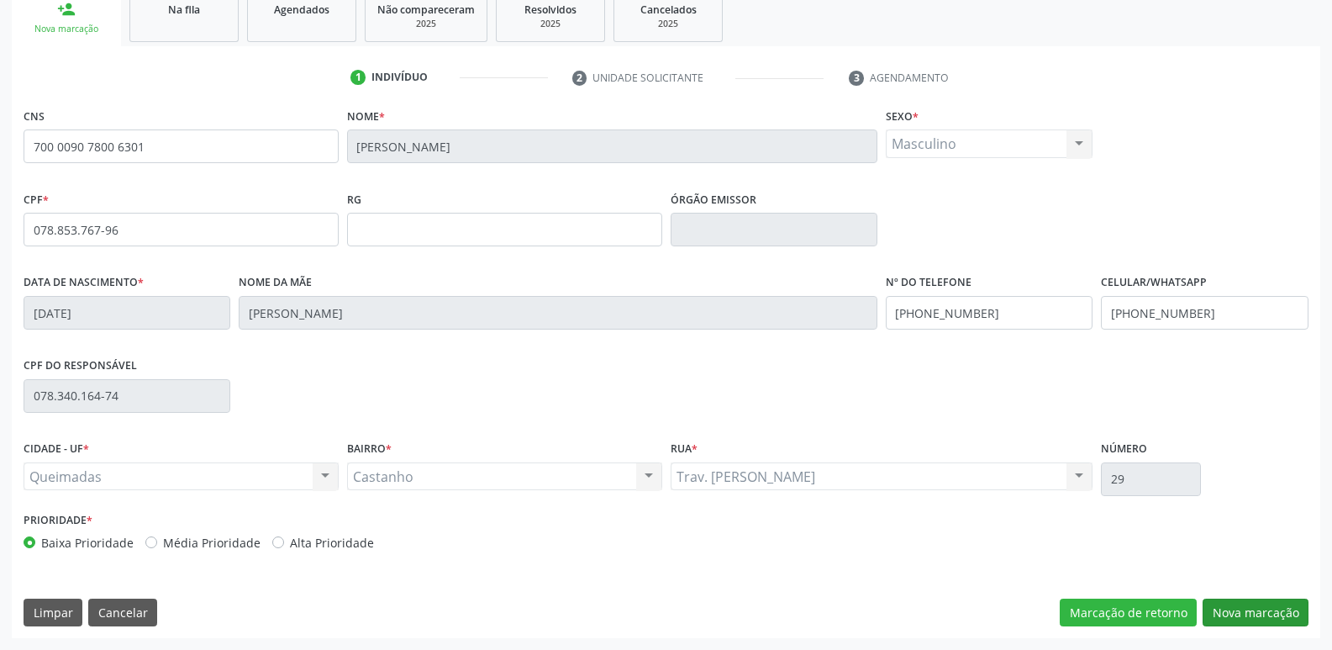
click at [1256, 596] on div "CNS 700 0090 7800 6301 Nome * [PERSON_NAME] * Masculino Masculino Feminino Nenh…" at bounding box center [666, 370] width 1309 height 535
click at [1250, 600] on button "Nova marcação" at bounding box center [1256, 613] width 106 height 29
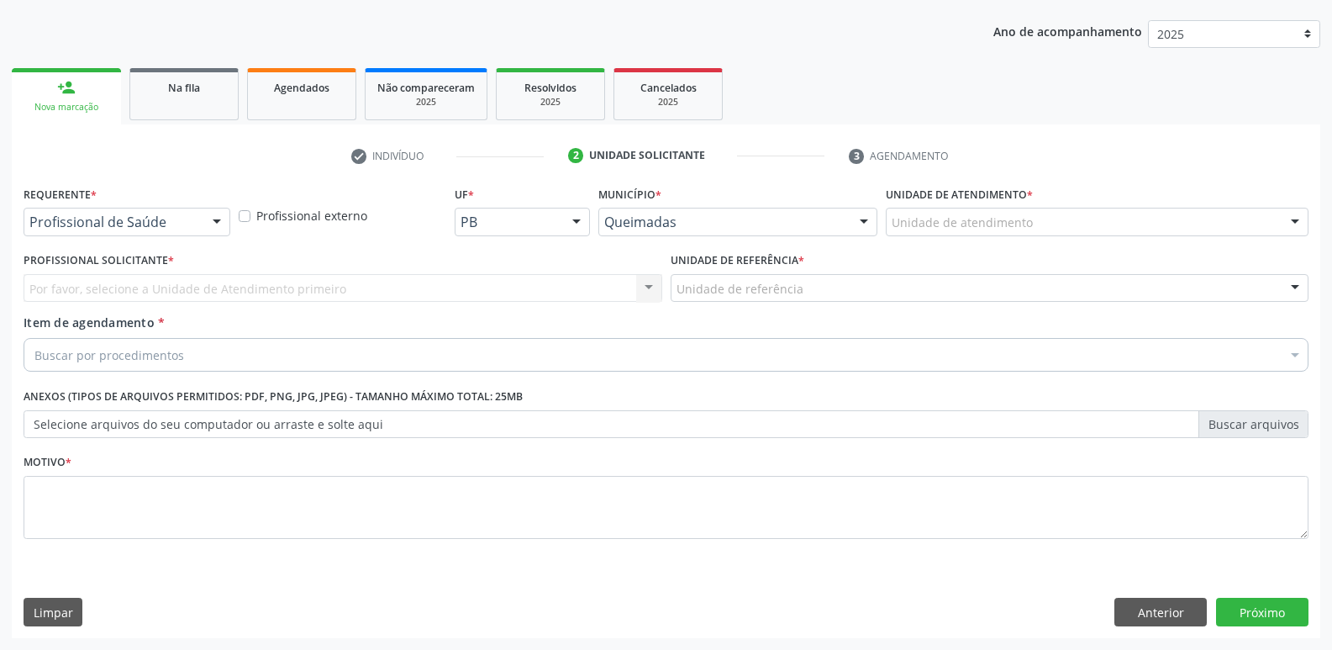
click at [123, 237] on div "Requerente * Profissional de Saúde Profissional de Saúde Paciente Nenhum result…" at bounding box center [126, 215] width 215 height 66
click at [124, 231] on div "Profissional de Saúde" at bounding box center [127, 222] width 207 height 29
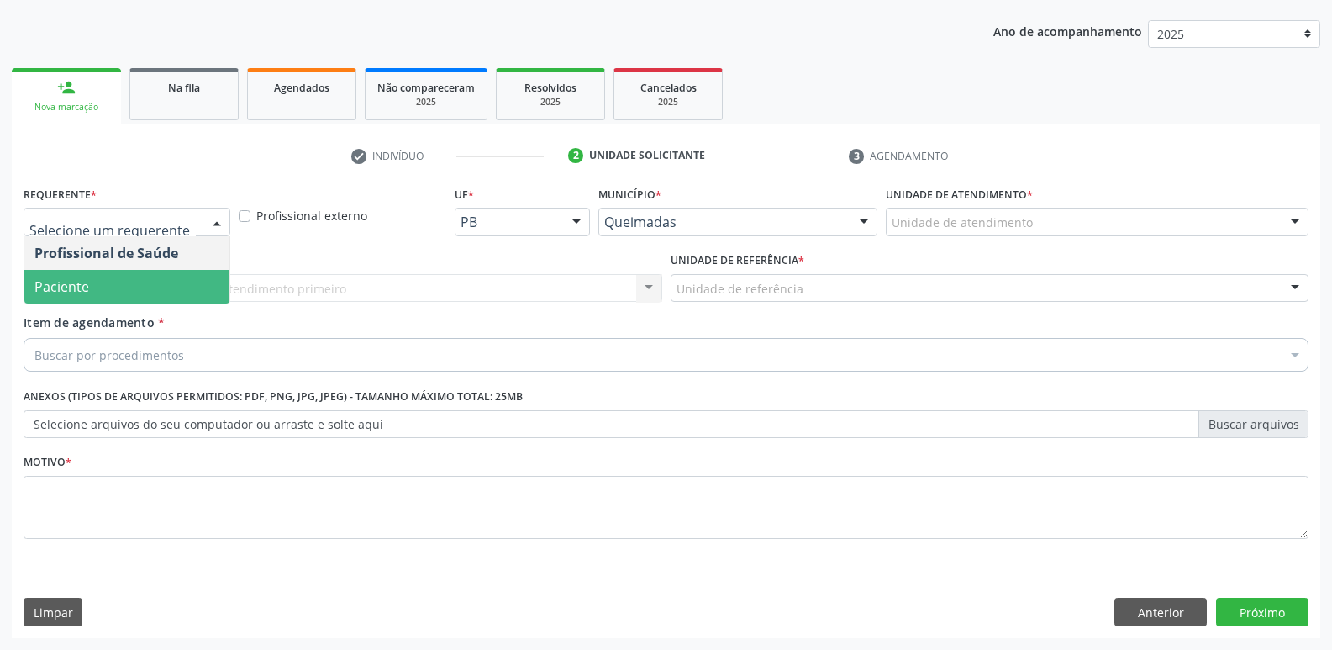
click at [106, 279] on span "Paciente" at bounding box center [126, 287] width 205 height 34
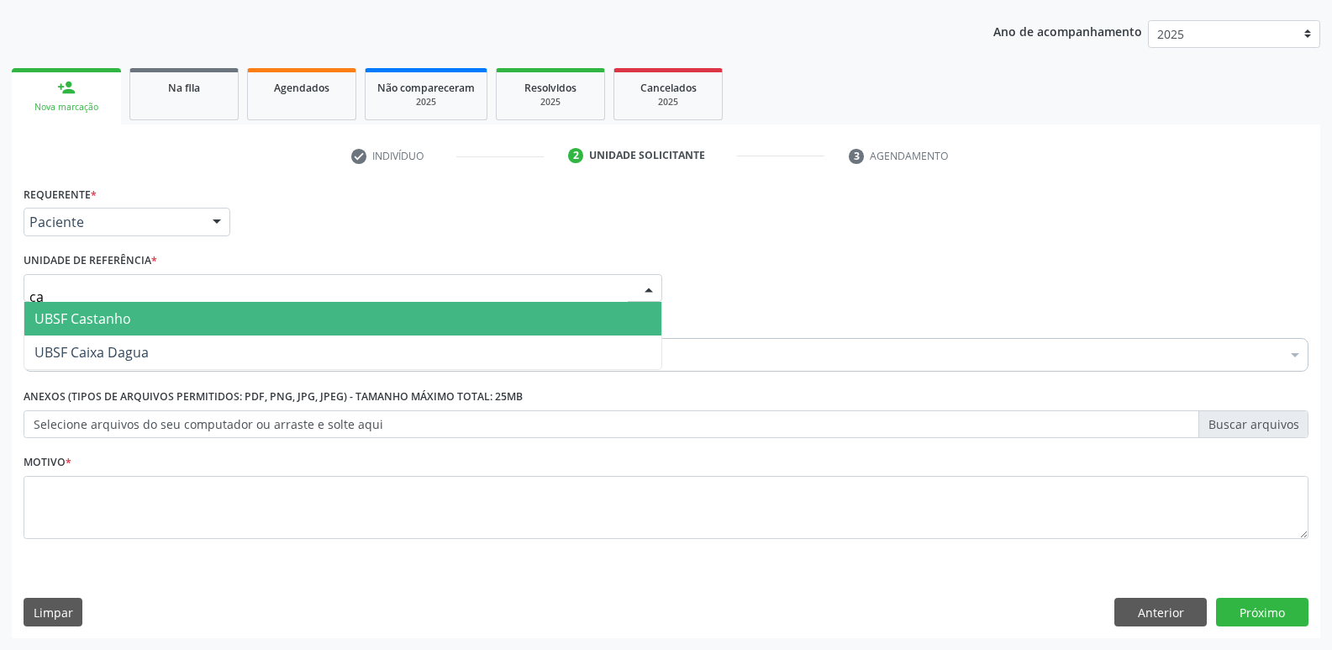
type input "cas"
click at [111, 308] on span "UBSF Castanho" at bounding box center [342, 319] width 637 height 34
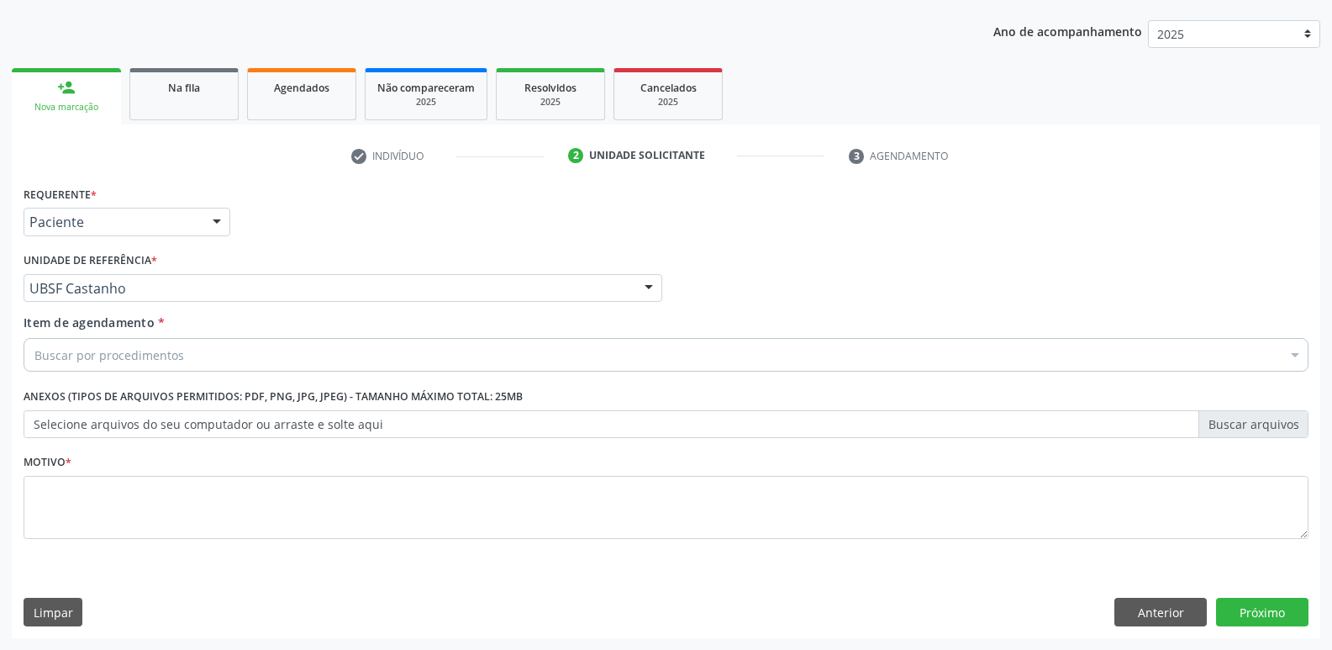
click at [181, 347] on div "Buscar por procedimentos" at bounding box center [666, 355] width 1285 height 34
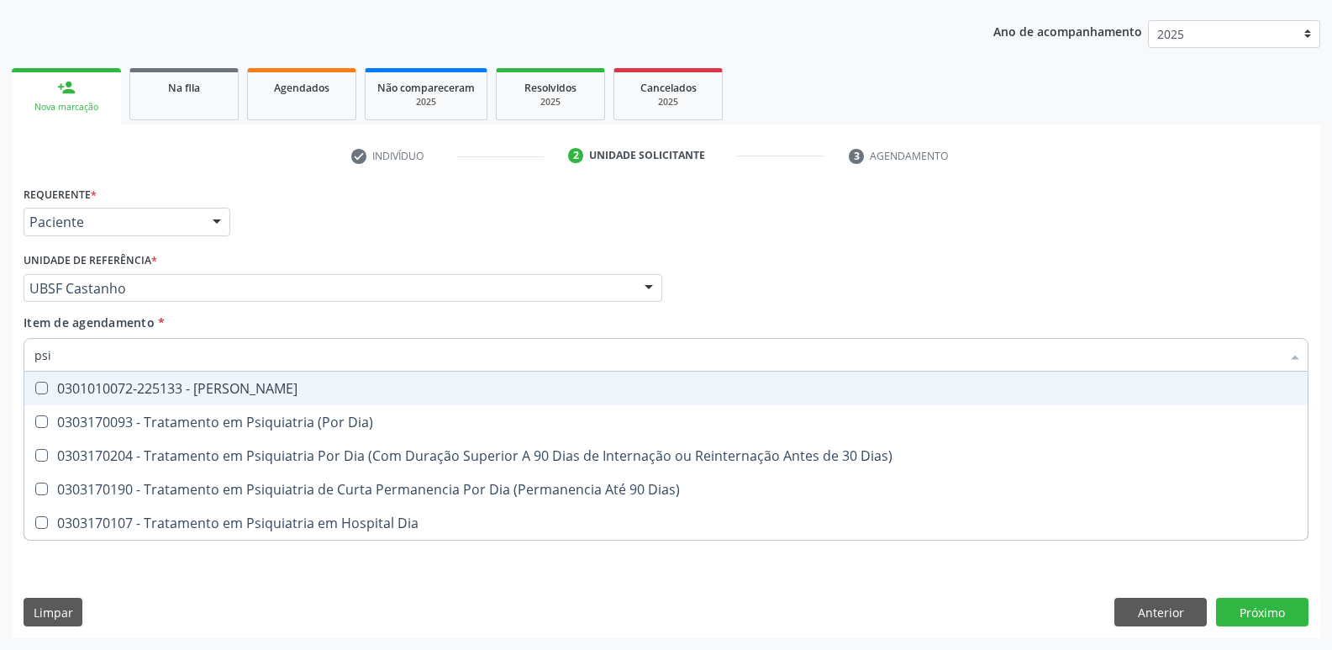
type input "psiq"
click at [227, 392] on div "0301010072-225133 - [PERSON_NAME]" at bounding box center [665, 388] width 1263 height 13
checkbox Psiquiatra "true"
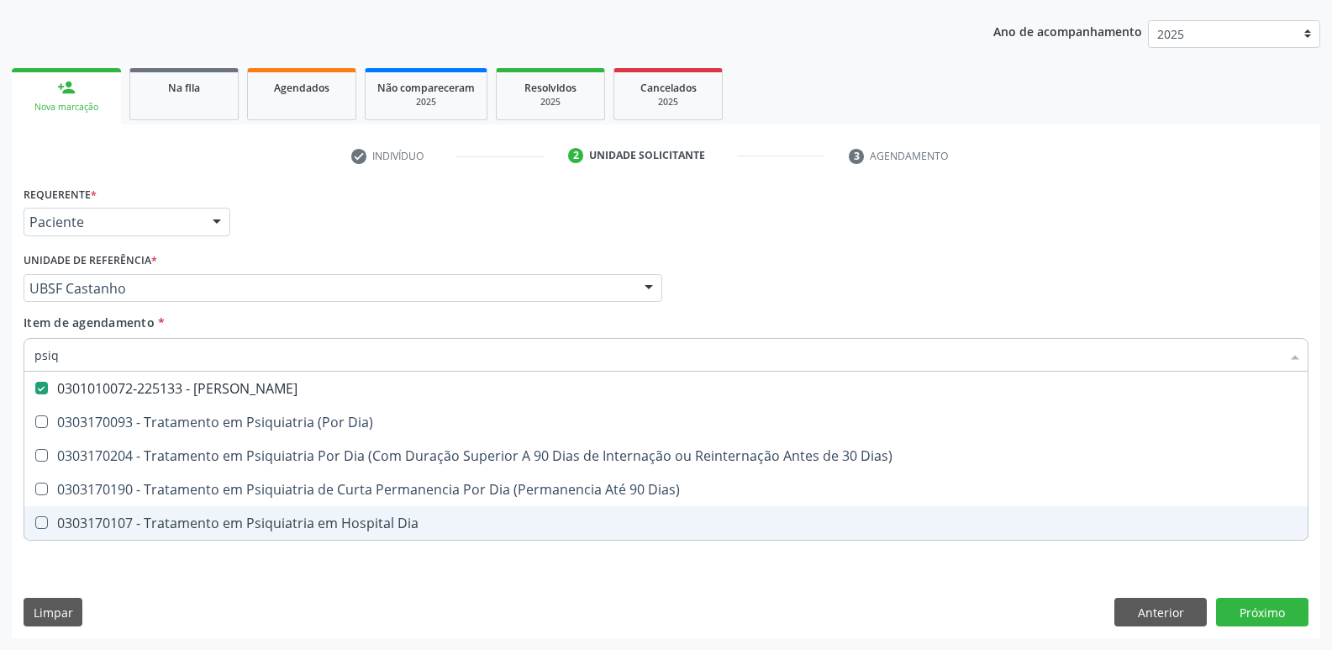
click at [209, 594] on div "Requerente * Paciente Profissional de Saúde Paciente Nenhum resultado encontrad…" at bounding box center [666, 410] width 1309 height 456
checkbox Dia\) "true"
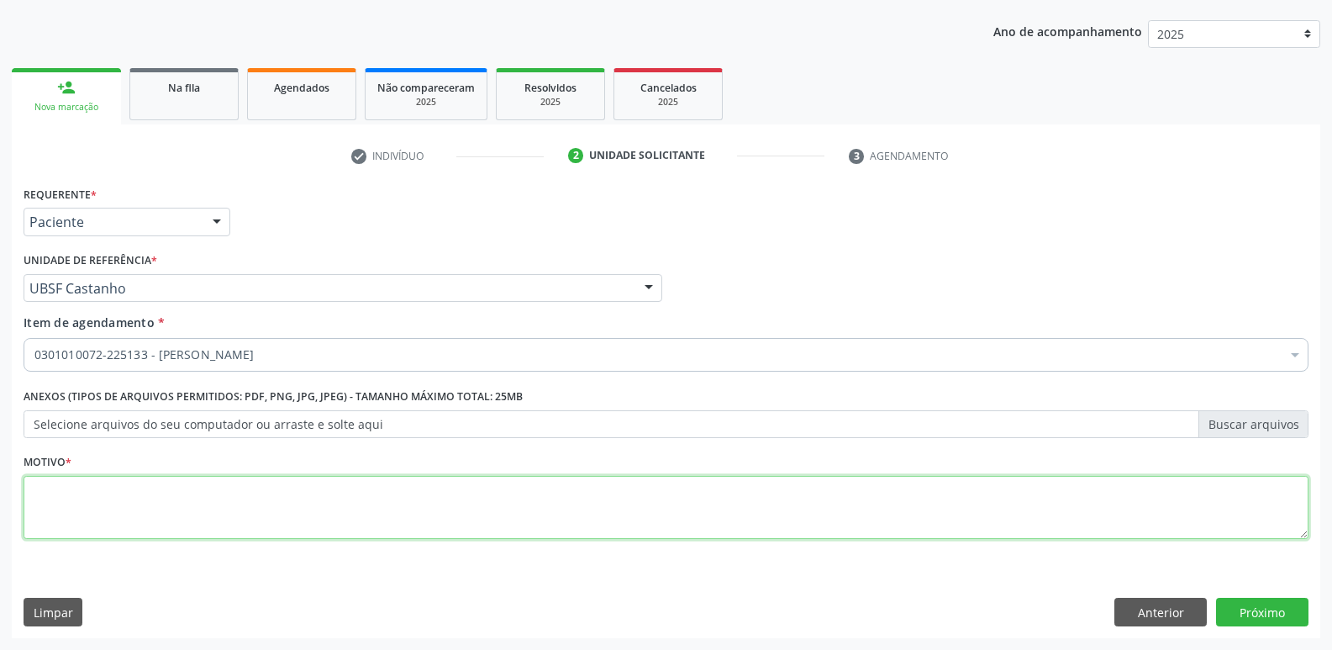
click at [251, 520] on textarea at bounding box center [666, 508] width 1285 height 64
paste textarea "avaliação"
type textarea "avaliação"
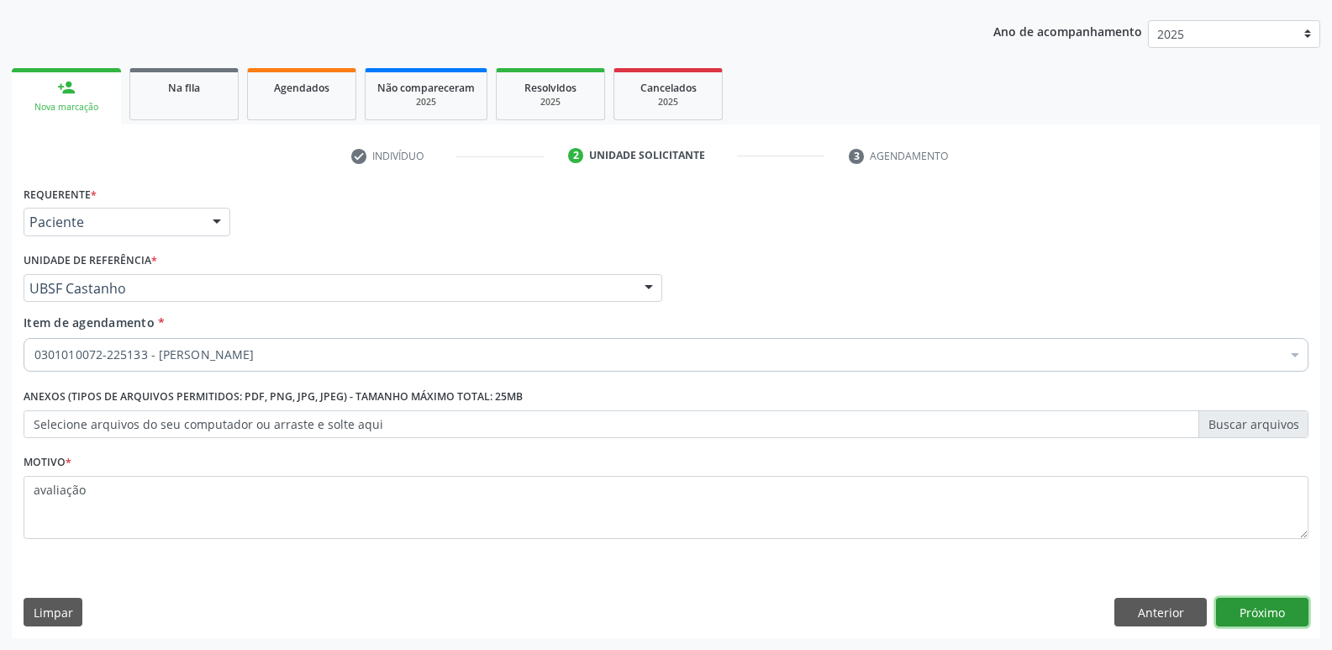
click at [1258, 619] on button "Próximo" at bounding box center [1262, 612] width 92 height 29
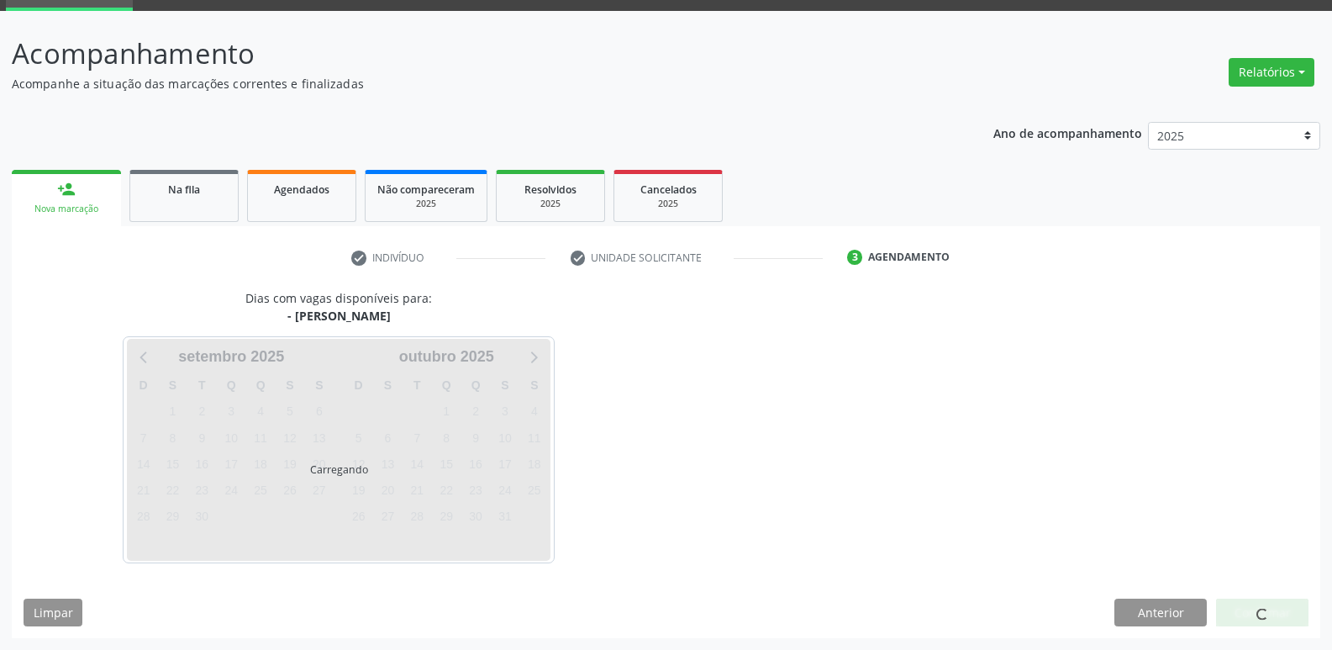
scroll to position [82, 0]
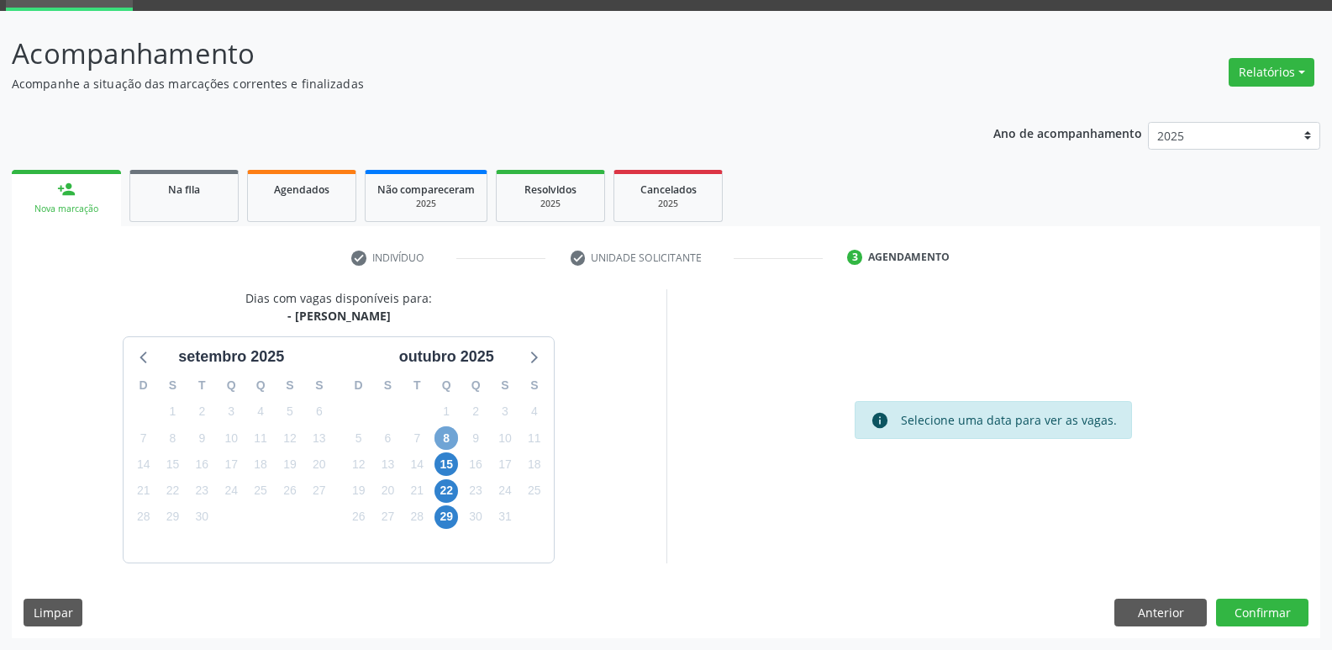
click at [452, 436] on span "8" at bounding box center [447, 438] width 24 height 24
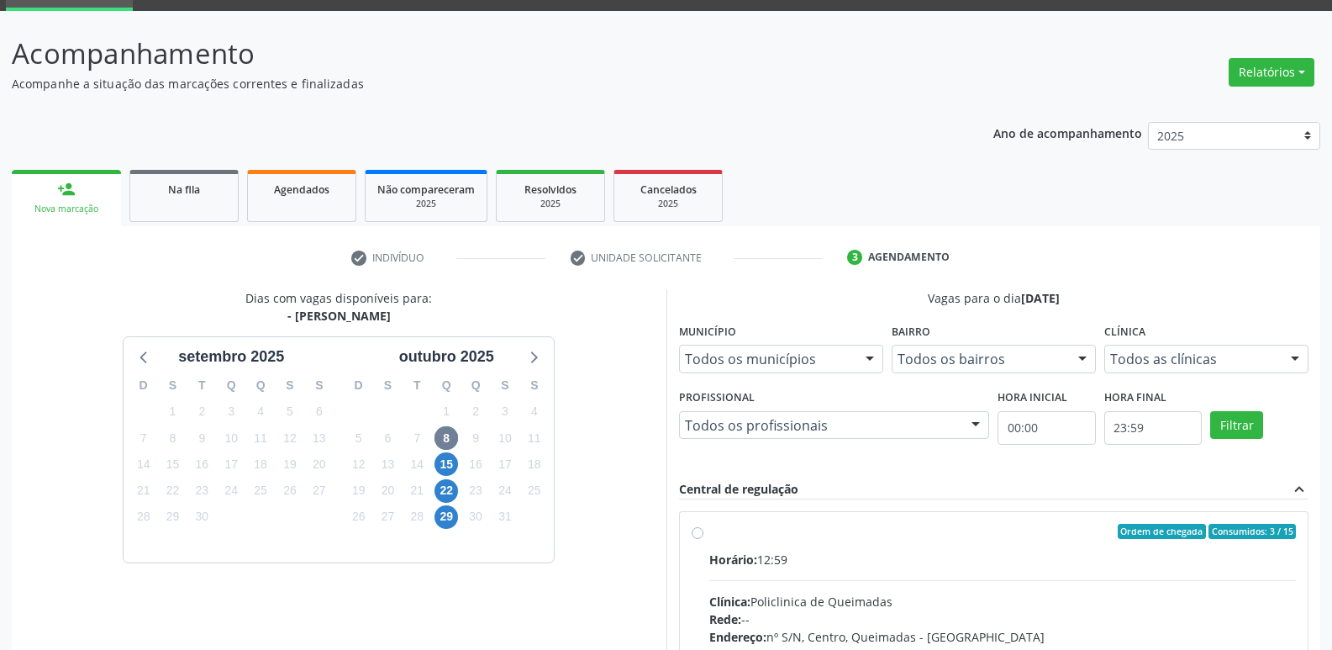
drag, startPoint x: 1216, startPoint y: 589, endPoint x: 1245, endPoint y: 515, distance: 79.3
click at [704, 539] on input "Ordem de chegada Consumidos: 3 / 15 Horário: 12:59 Clínica: Policlinica de Quei…" at bounding box center [698, 531] width 12 height 15
radio input "true"
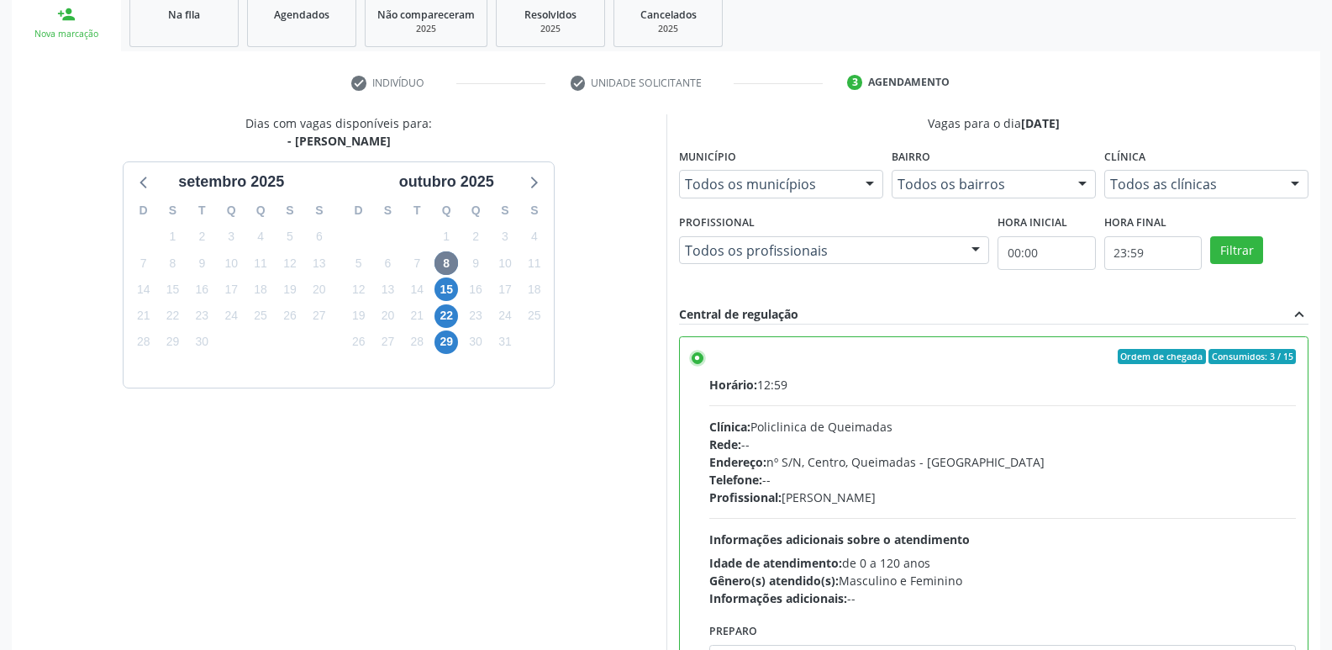
scroll to position [355, 0]
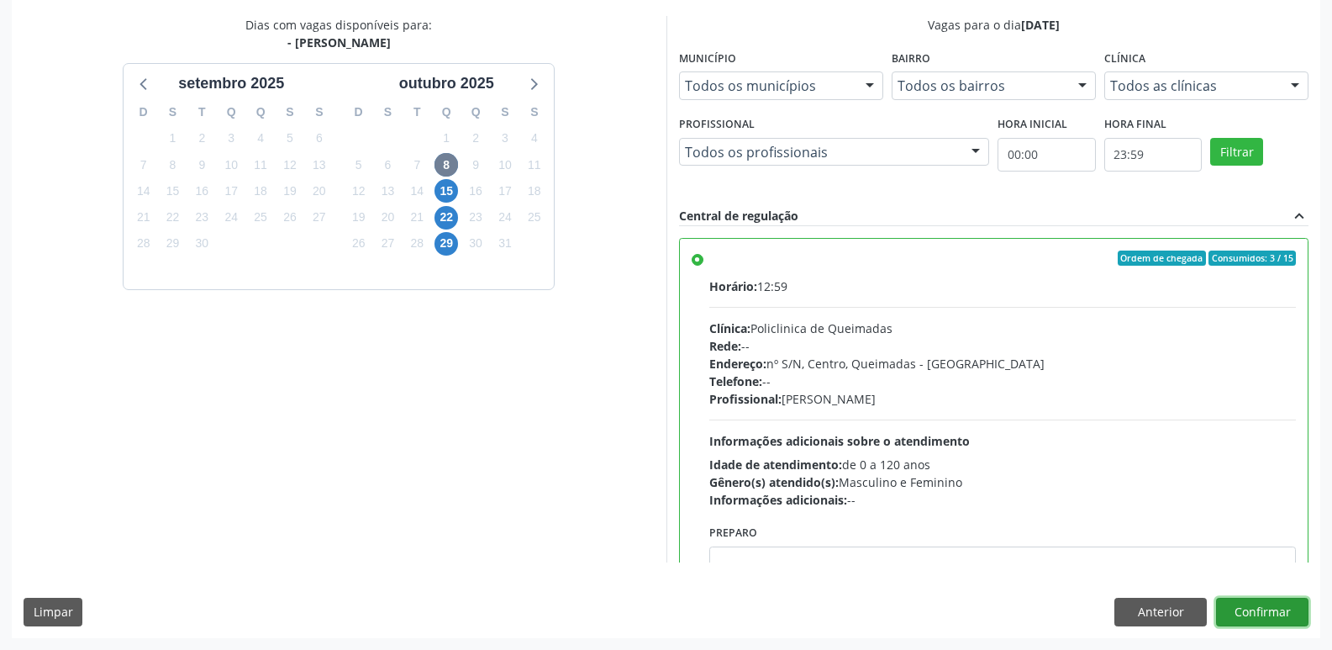
click at [1267, 604] on button "Confirmar" at bounding box center [1262, 612] width 92 height 29
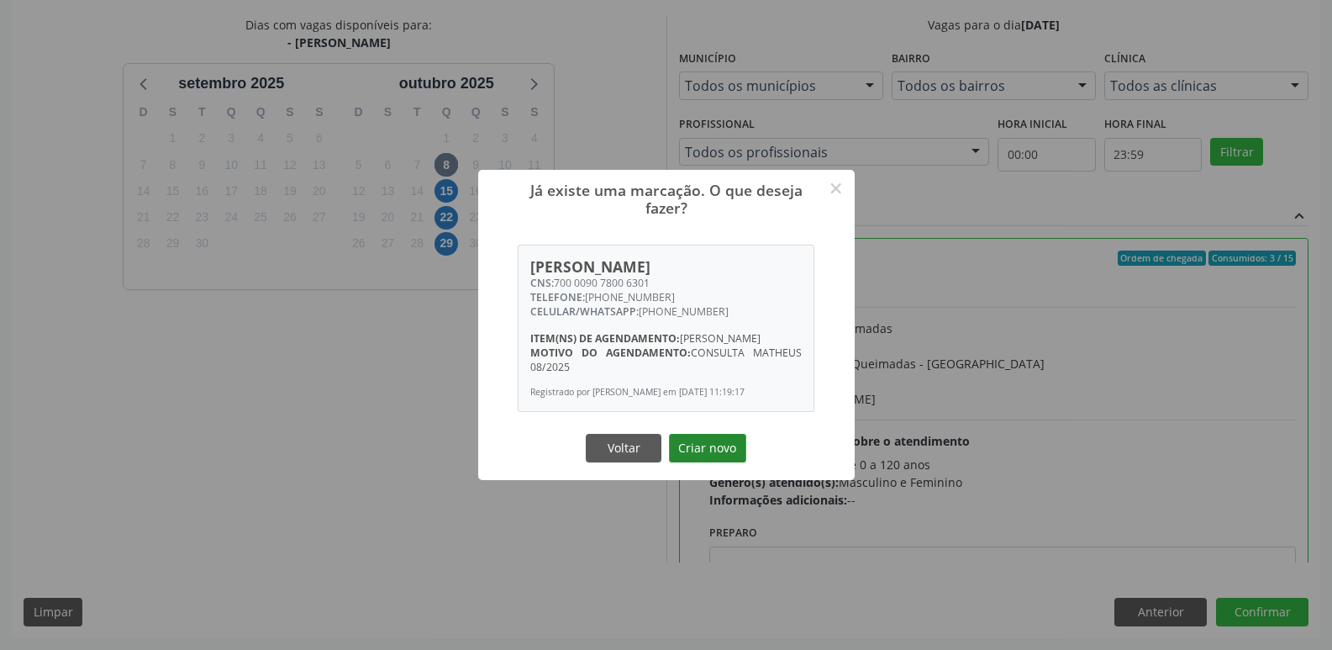
click at [727, 460] on button "Criar novo" at bounding box center [707, 448] width 77 height 29
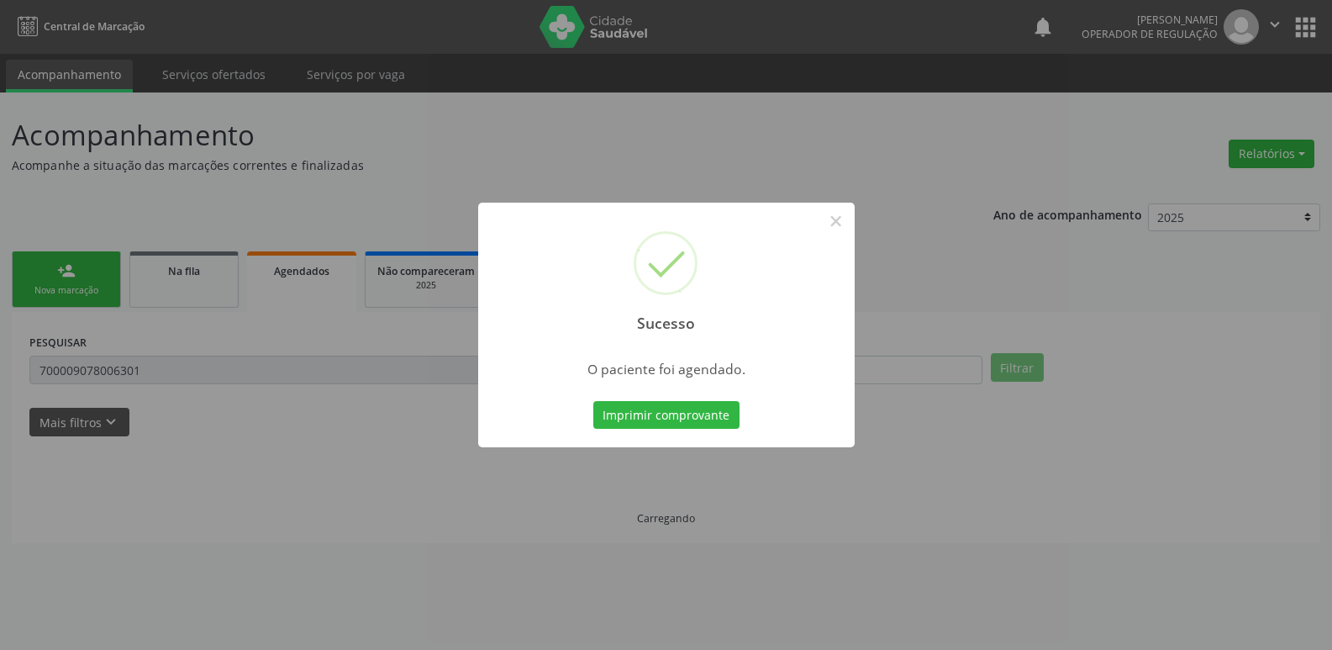
scroll to position [0, 0]
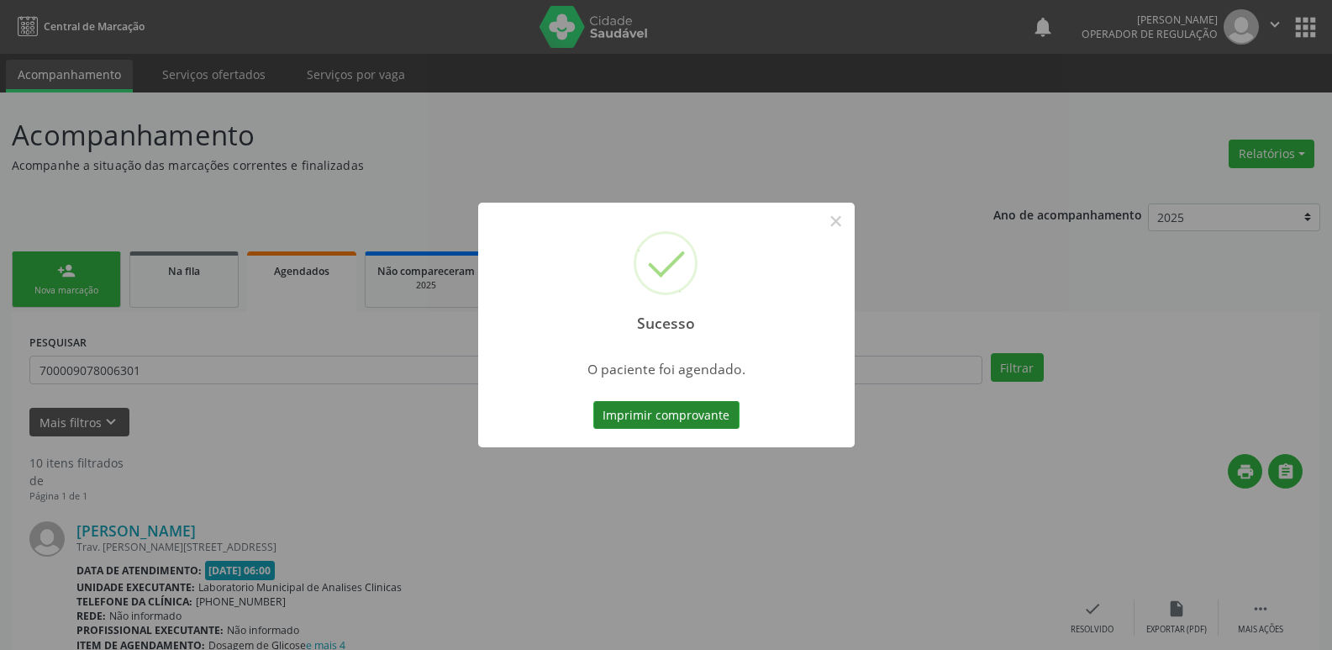
click at [711, 417] on button "Imprimir comprovante" at bounding box center [666, 415] width 146 height 29
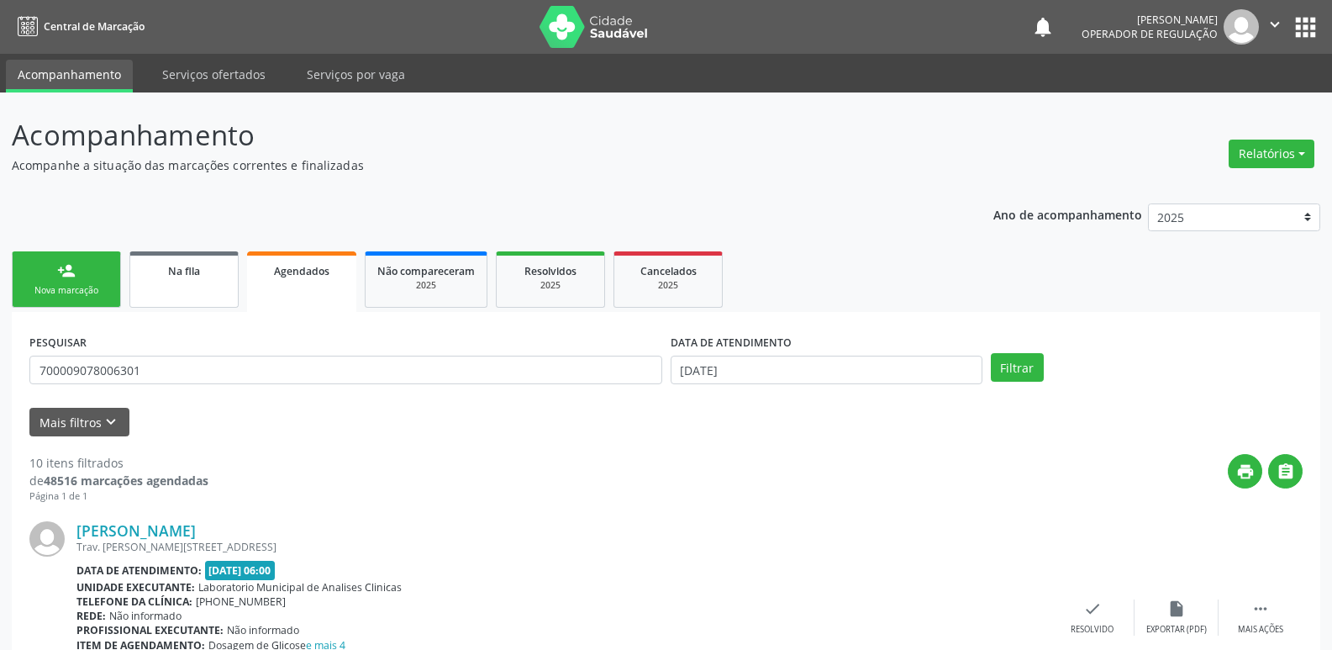
click at [203, 293] on link "Na fila" at bounding box center [183, 279] width 109 height 56
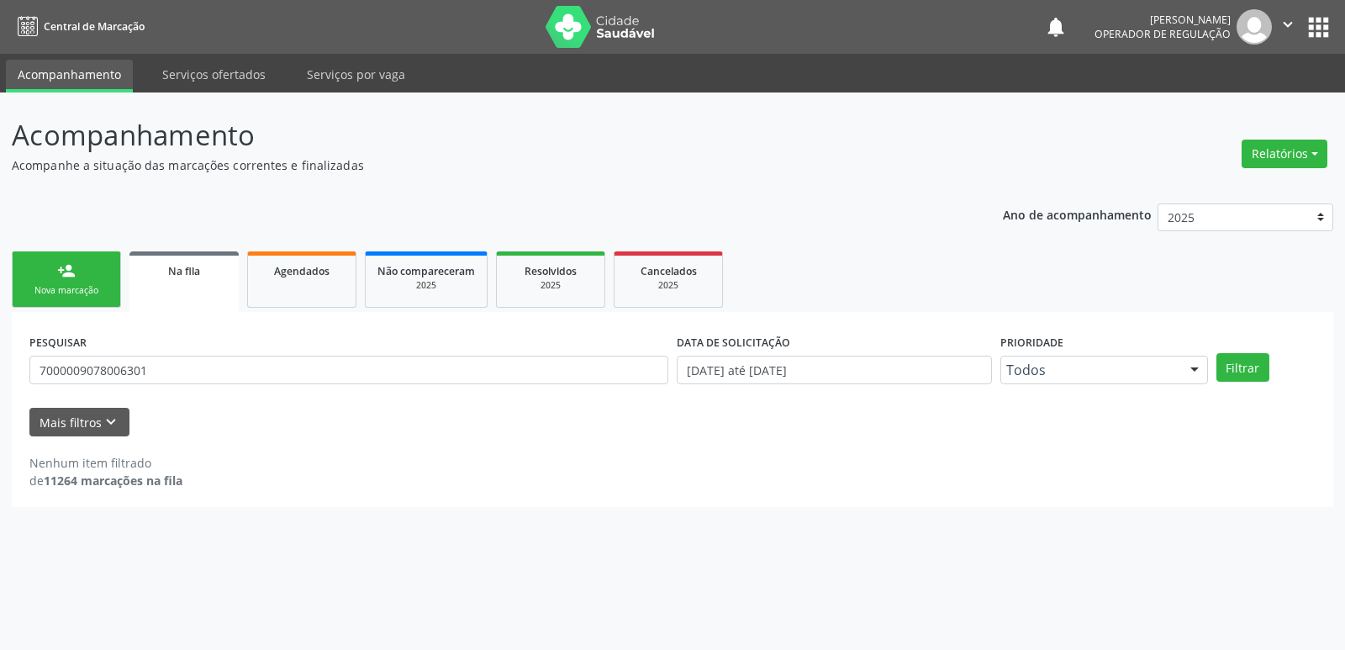
click at [178, 391] on div "PESQUISAR 7000009078006301" at bounding box center [348, 363] width 647 height 66
click at [185, 379] on input "7000009078006301" at bounding box center [348, 370] width 639 height 29
type input "700009078006301"
click at [1216, 353] on button "Filtrar" at bounding box center [1242, 367] width 53 height 29
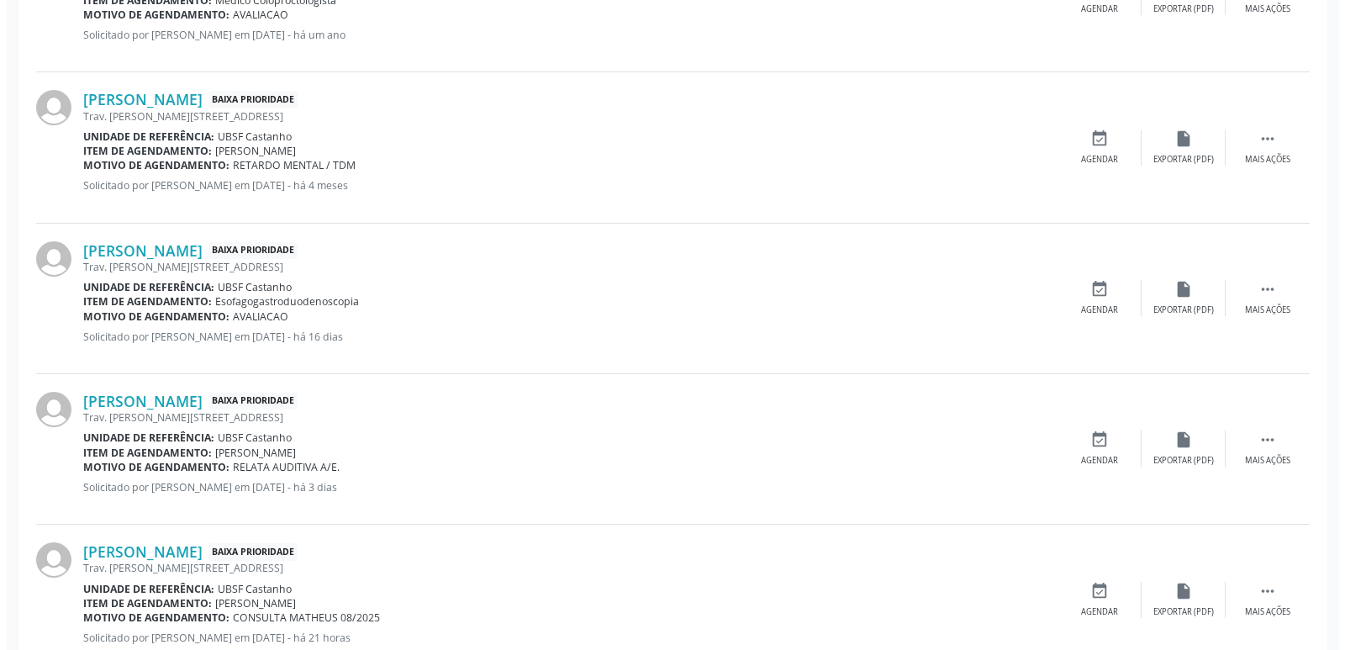
scroll to position [702, 0]
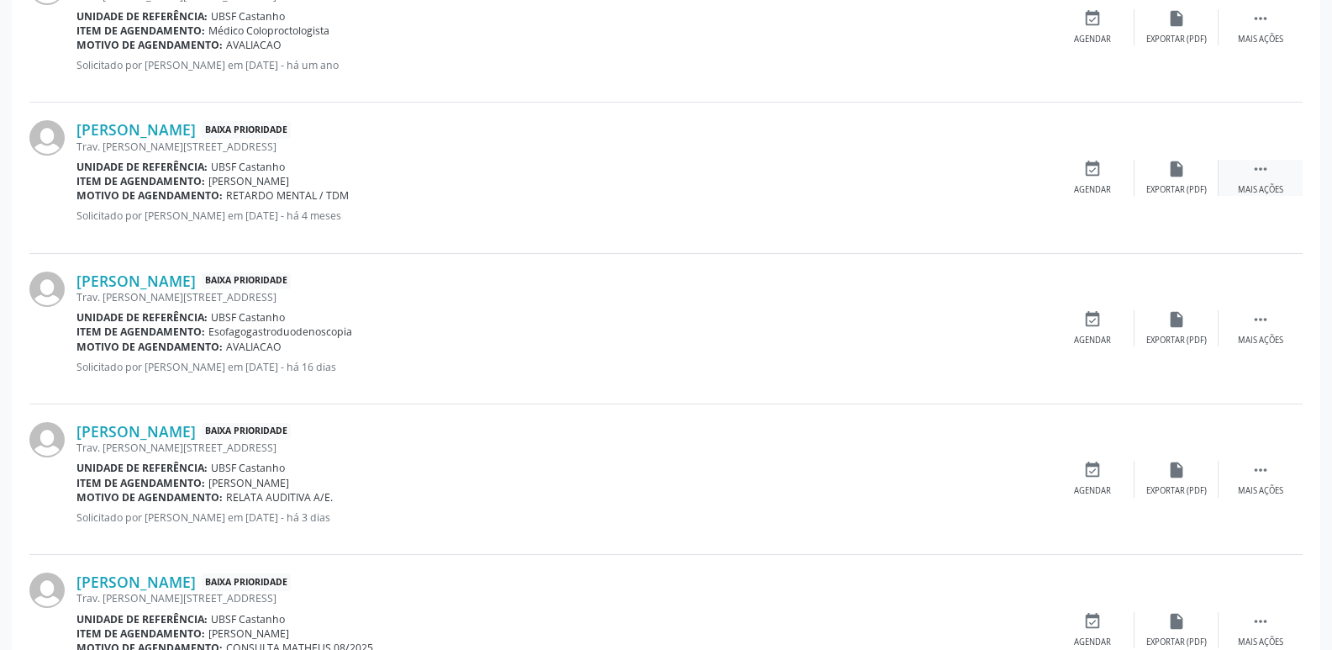
click at [1284, 177] on div " Mais ações" at bounding box center [1261, 178] width 84 height 36
click at [1086, 173] on icon "cancel" at bounding box center [1093, 169] width 18 height 18
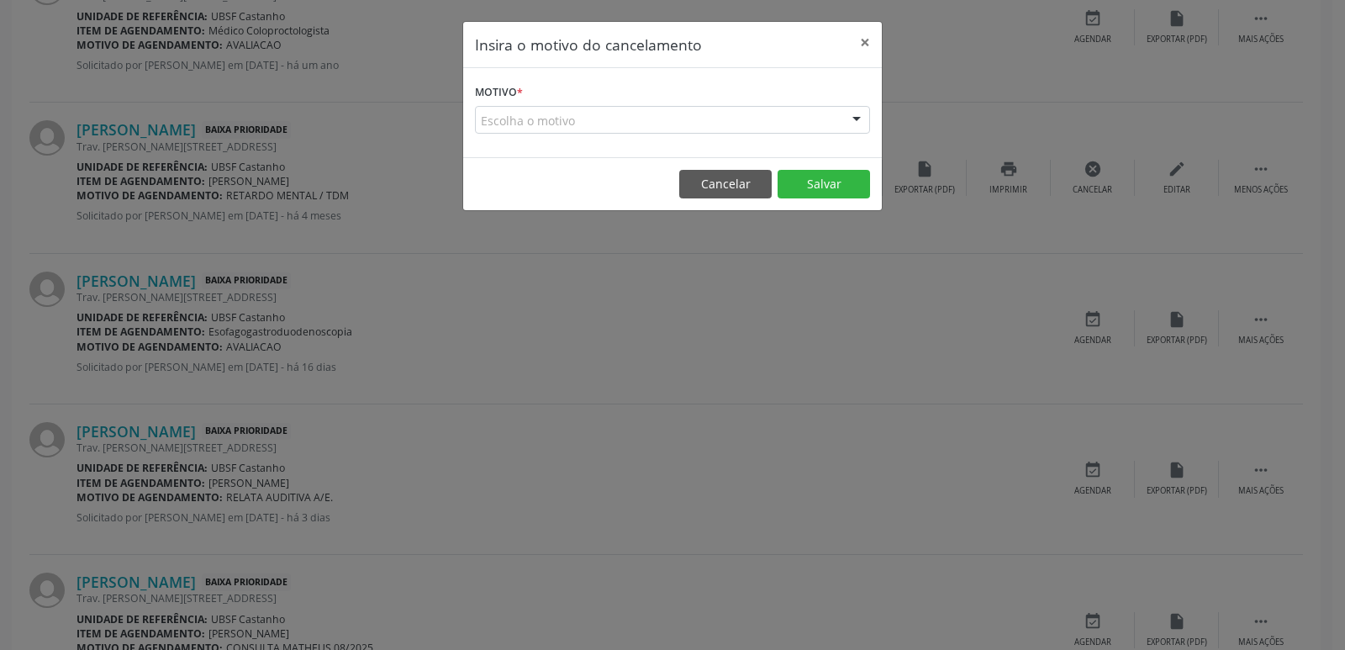
click at [750, 112] on div "Escolha o motivo" at bounding box center [672, 120] width 395 height 29
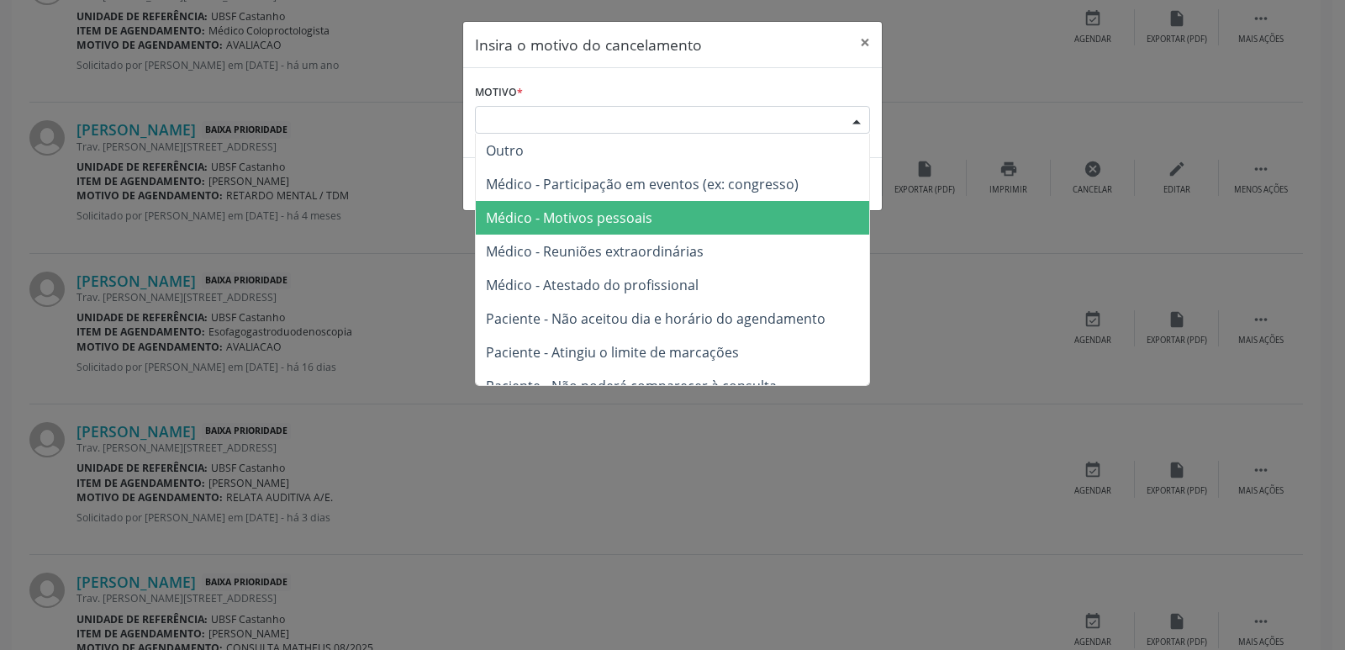
scroll to position [85, 0]
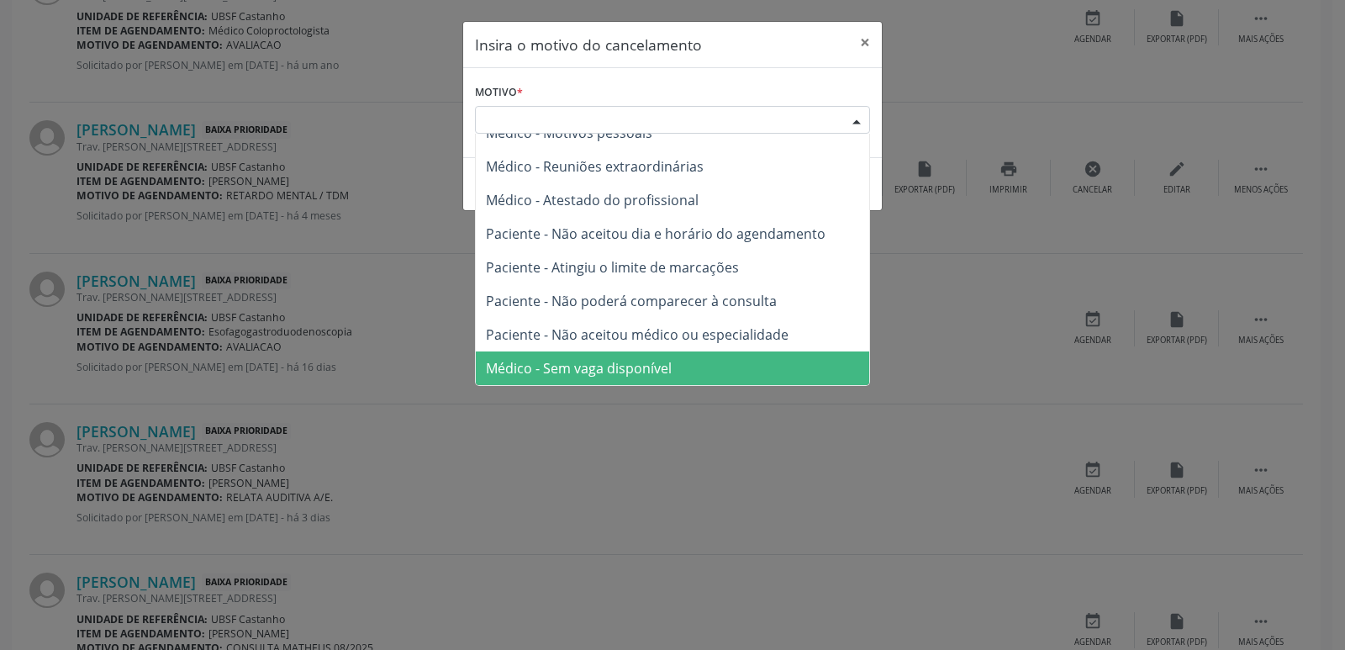
drag, startPoint x: 732, startPoint y: 363, endPoint x: 764, endPoint y: 355, distance: 33.0
click at [737, 361] on span "Médico - Sem vaga disponível" at bounding box center [672, 368] width 393 height 34
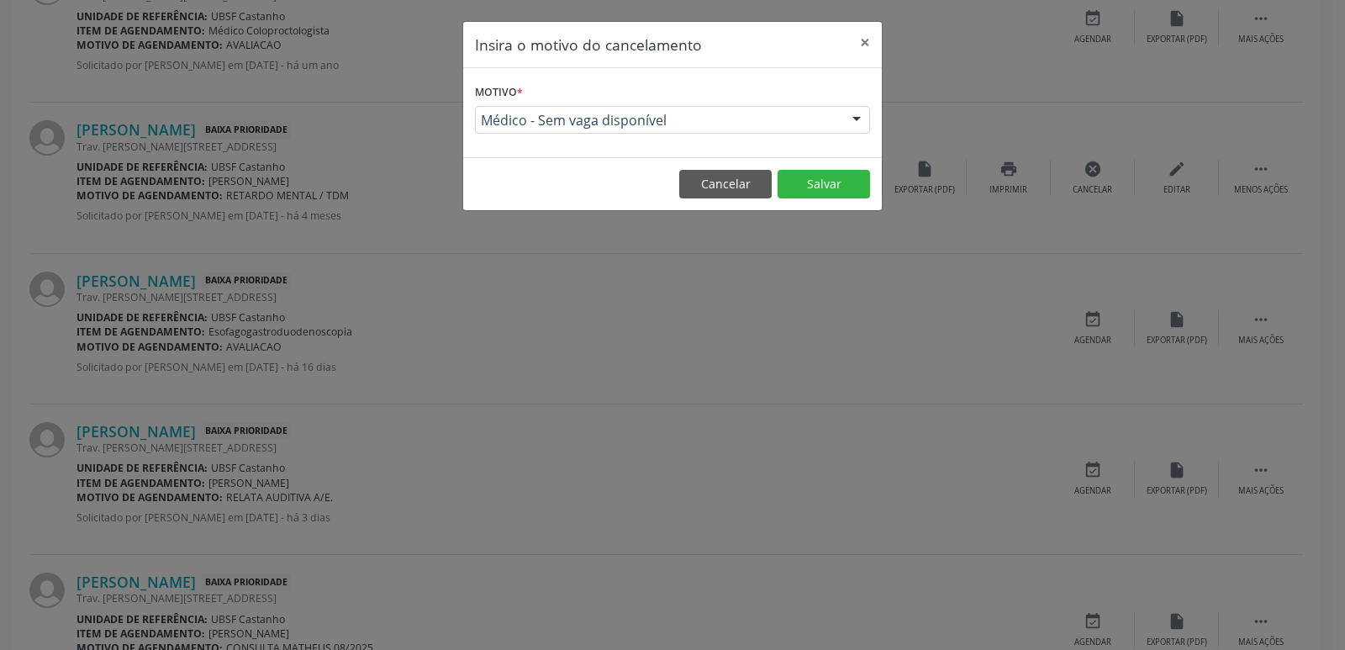
drag, startPoint x: 816, startPoint y: 142, endPoint x: 815, endPoint y: 152, distance: 10.1
click at [816, 143] on div "Motivo * Médico - Sem vaga disponível Outro Médico - Participação em eventos (e…" at bounding box center [672, 112] width 419 height 89
click at [820, 177] on button "Salvar" at bounding box center [824, 184] width 92 height 29
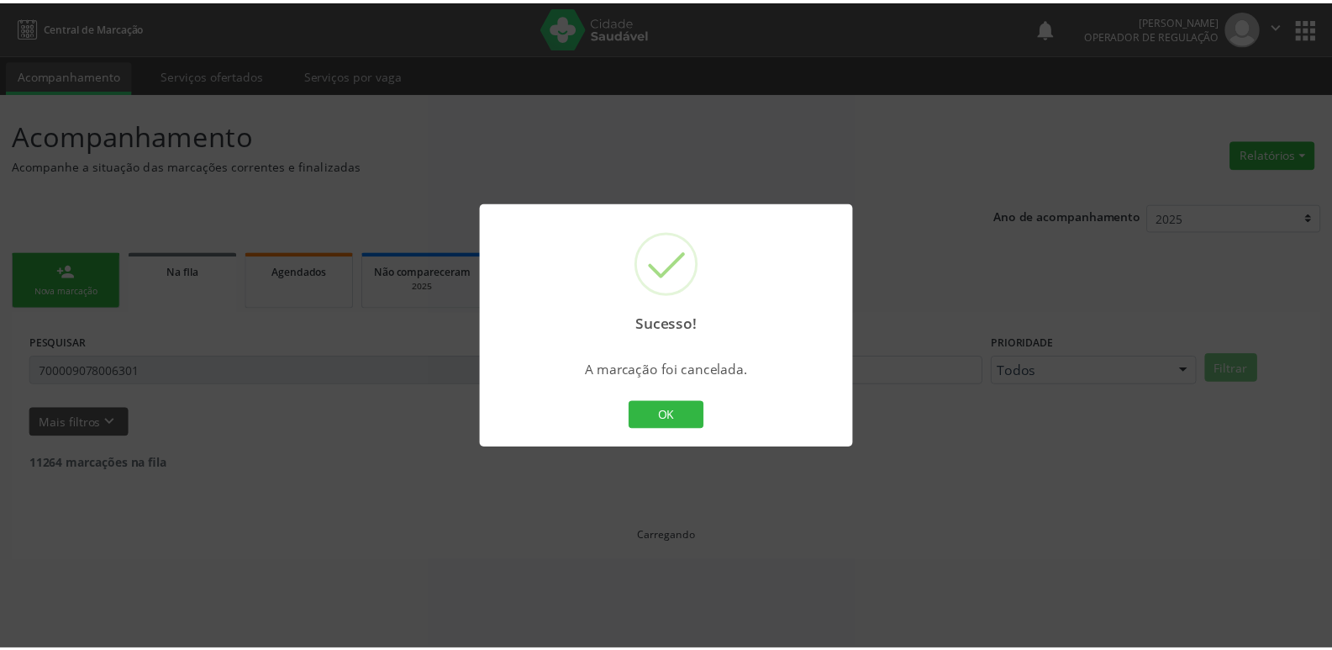
scroll to position [0, 0]
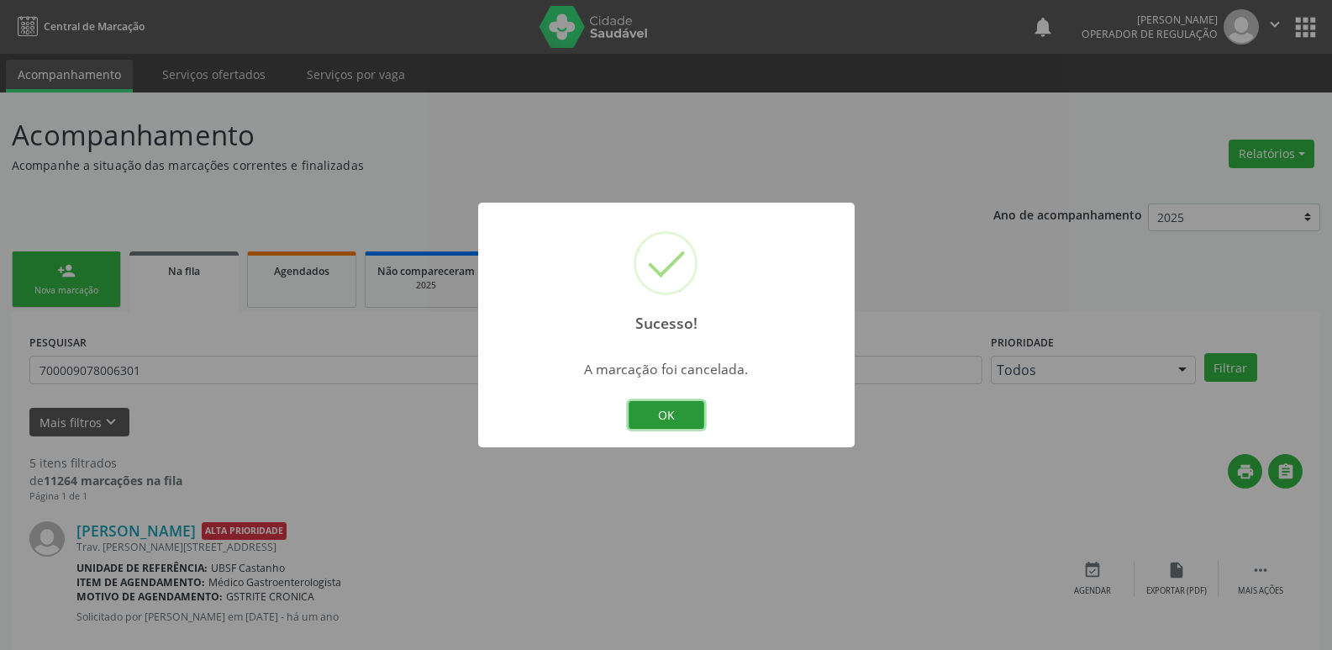
click at [693, 410] on button "OK" at bounding box center [667, 415] width 76 height 29
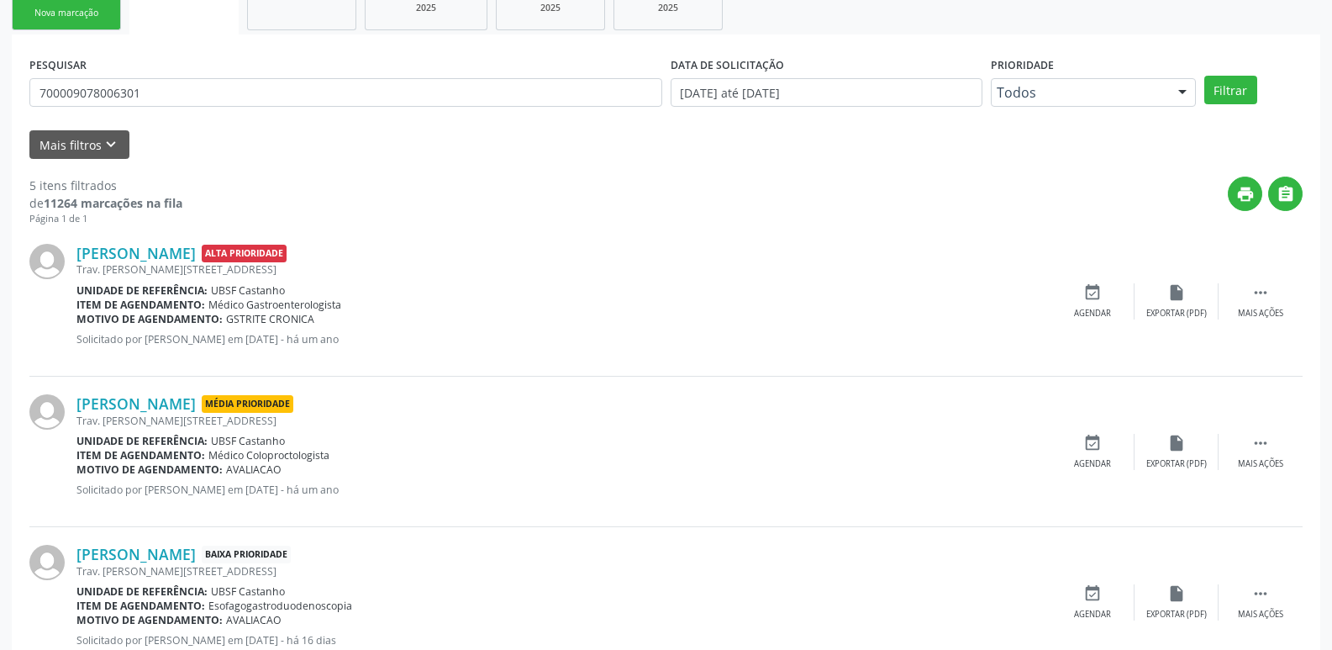
scroll to position [215, 0]
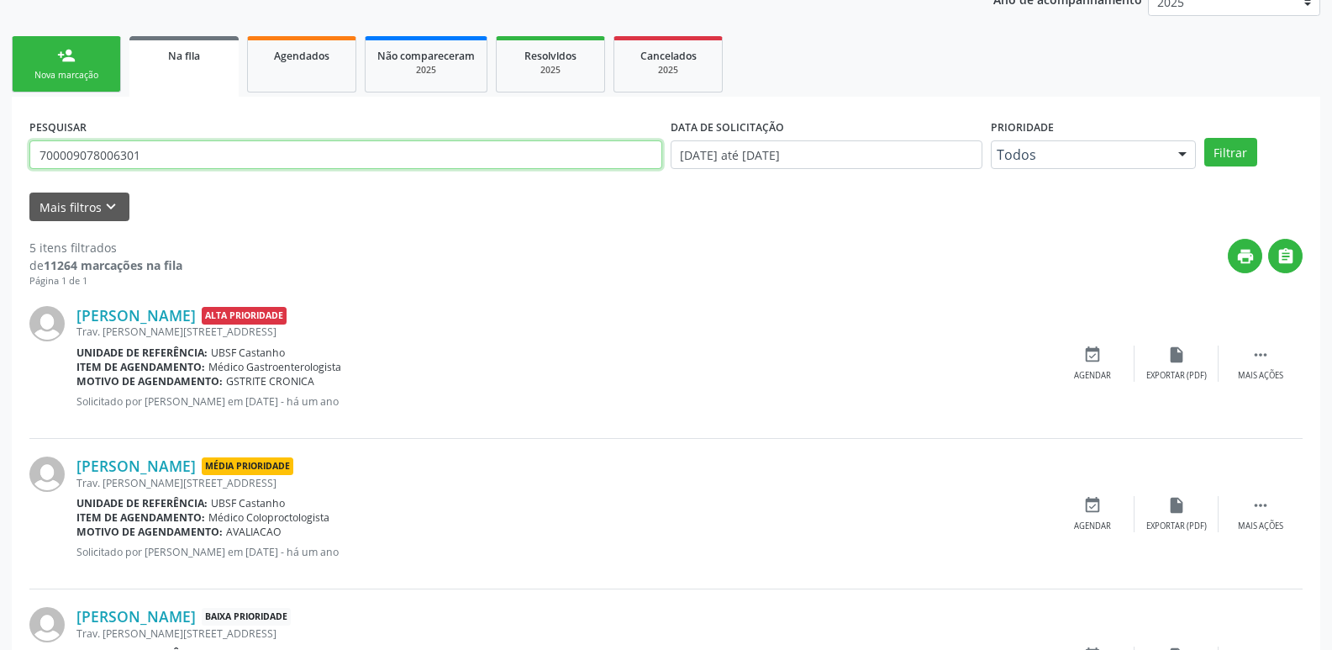
drag, startPoint x: 217, startPoint y: 166, endPoint x: 0, endPoint y: 171, distance: 216.9
click at [0, 171] on div "Acompanhamento Acompanhe a situação das marcações correntes e finalizadas Relat…" at bounding box center [666, 473] width 1332 height 1193
click at [1205, 138] on button "Filtrar" at bounding box center [1231, 152] width 53 height 29
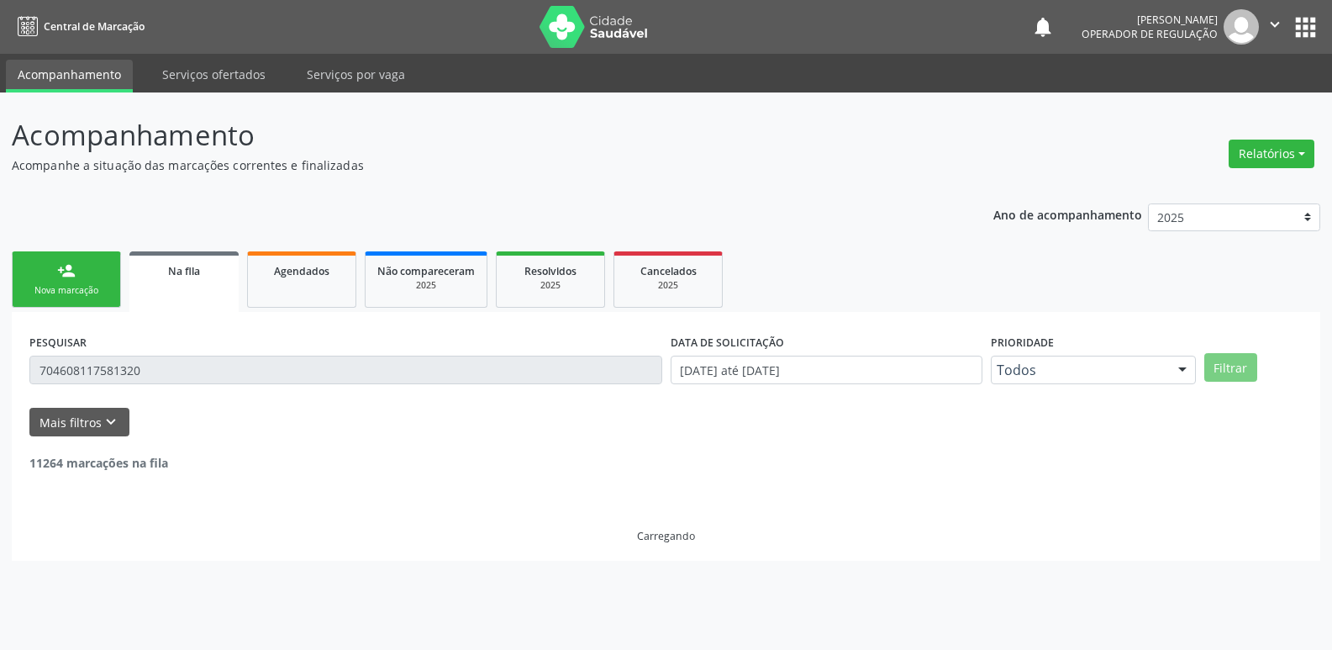
scroll to position [0, 0]
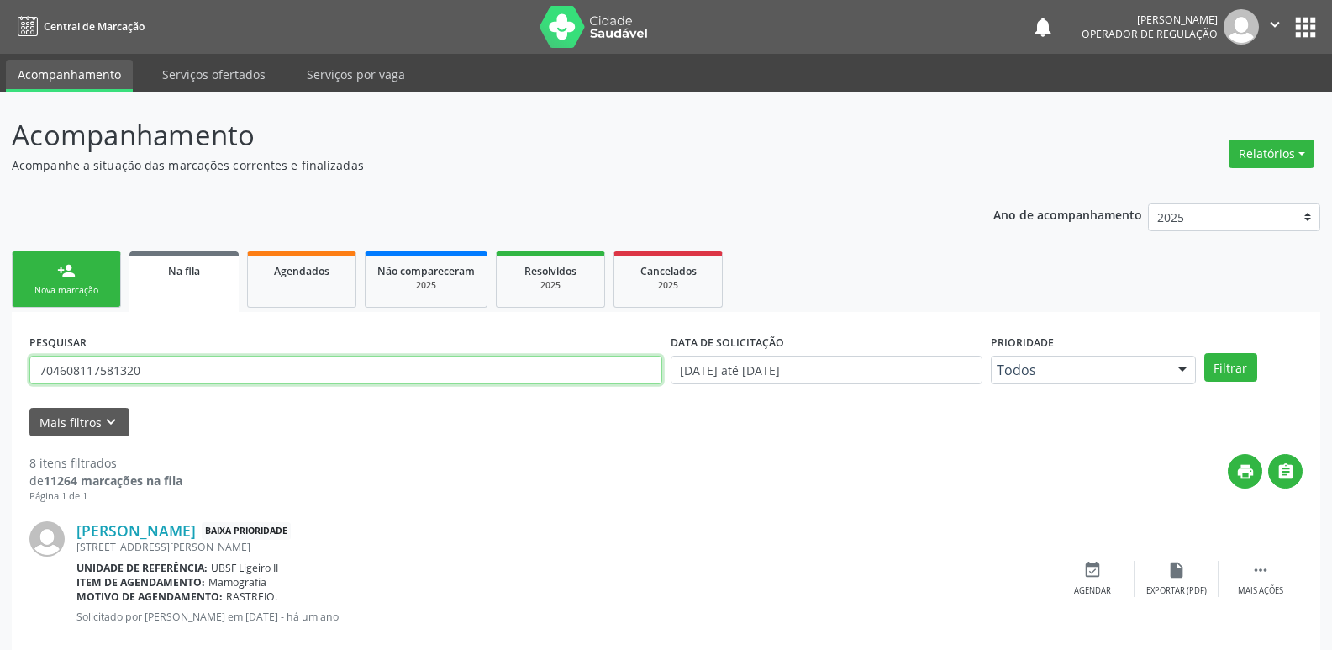
drag, startPoint x: 183, startPoint y: 370, endPoint x: 0, endPoint y: 380, distance: 183.5
type input "[PERSON_NAME]"
click at [1205, 353] on button "Filtrar" at bounding box center [1231, 367] width 53 height 29
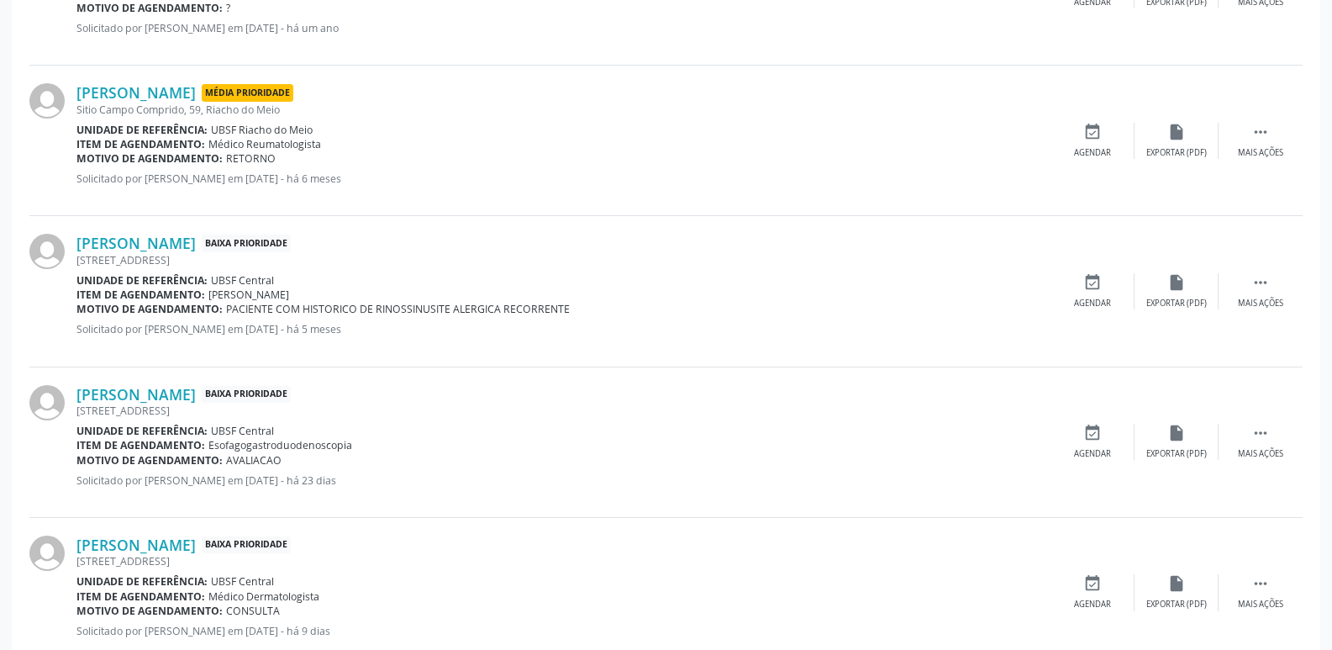
scroll to position [786, 0]
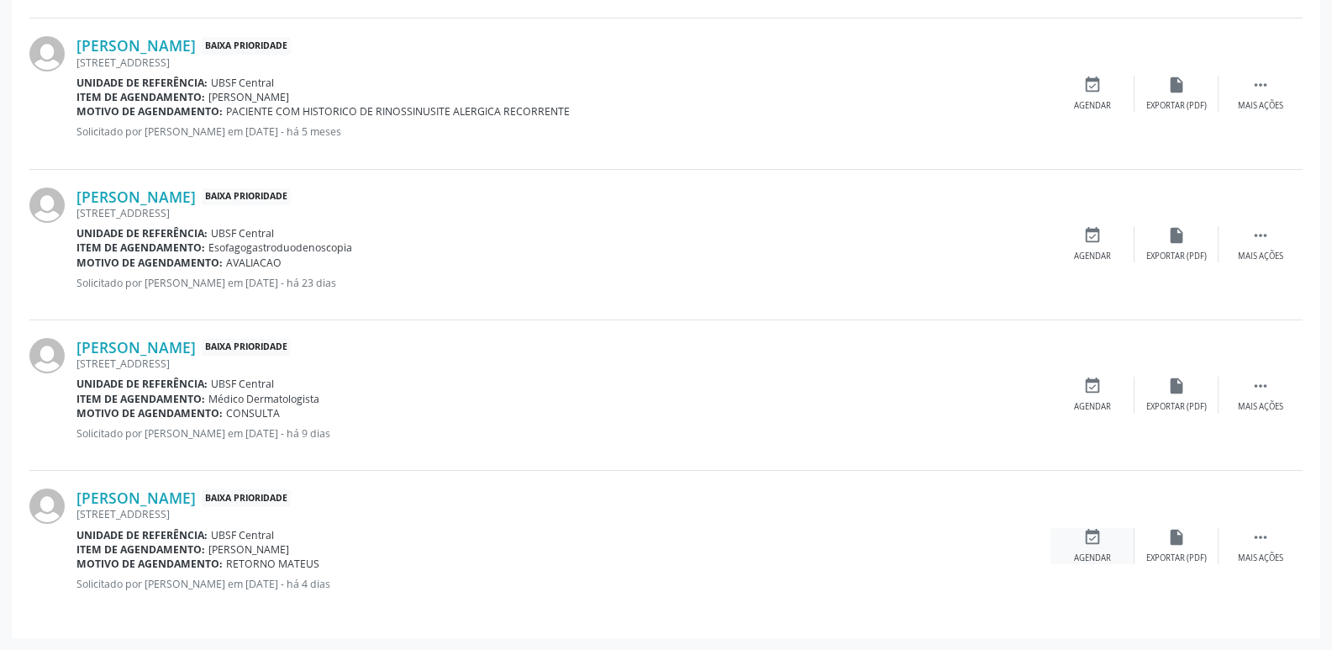
click at [1102, 547] on div "event_available Agendar" at bounding box center [1093, 546] width 84 height 36
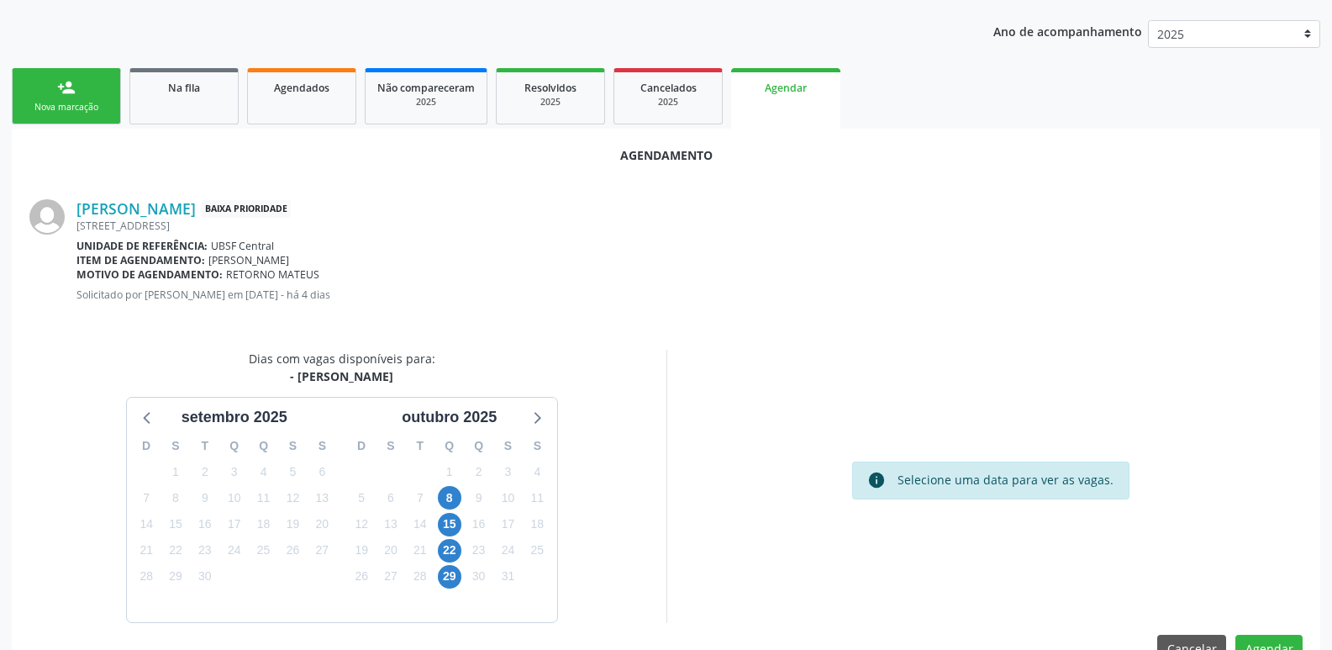
scroll to position [186, 0]
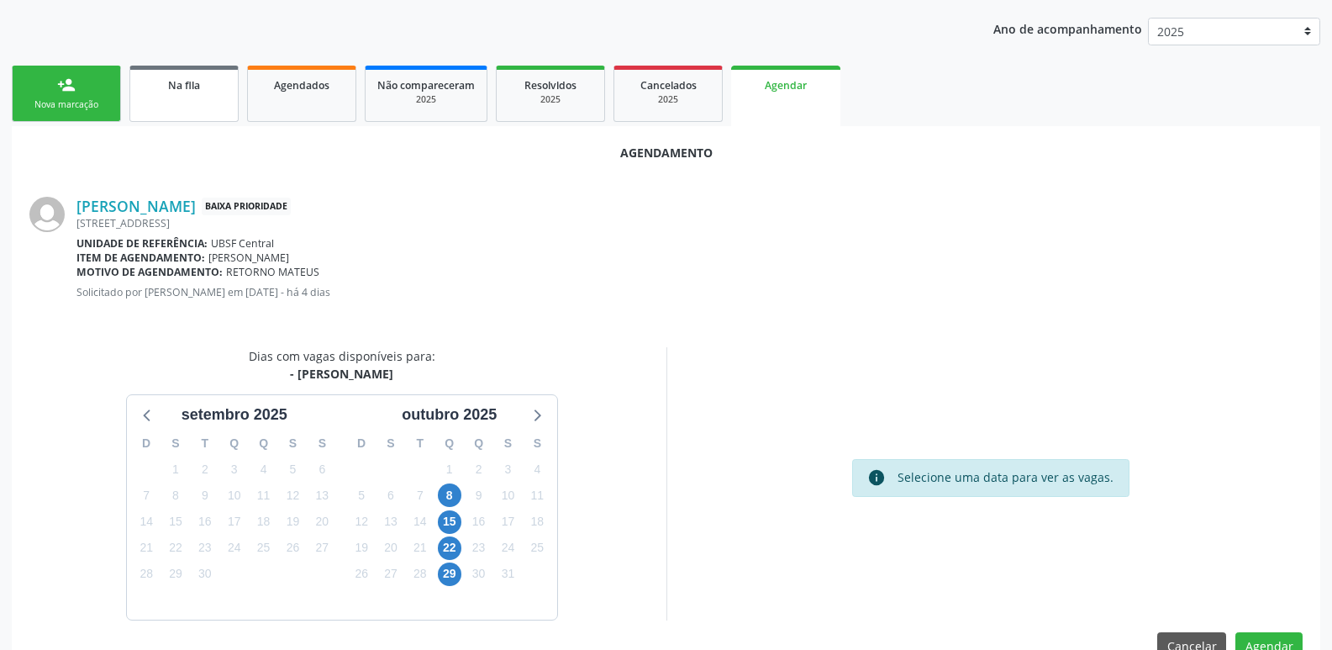
click at [171, 105] on link "Na fila" at bounding box center [183, 94] width 109 height 56
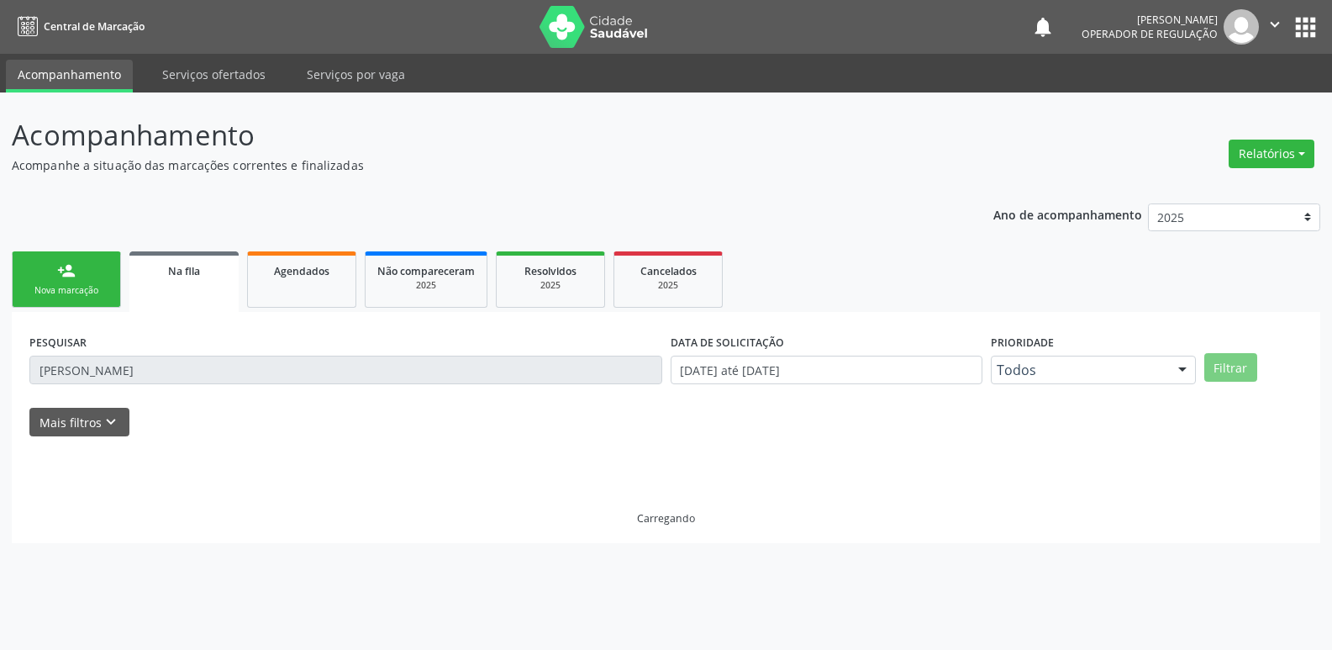
scroll to position [0, 0]
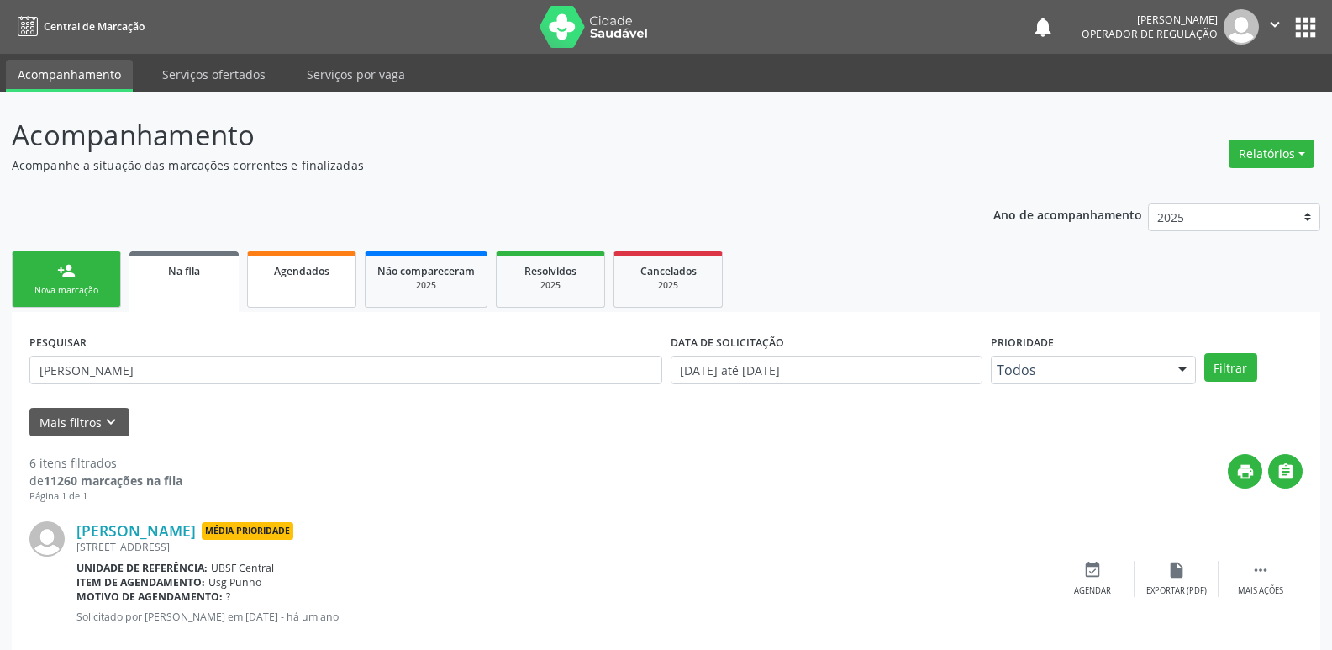
click at [301, 277] on span "Agendados" at bounding box center [301, 271] width 55 height 14
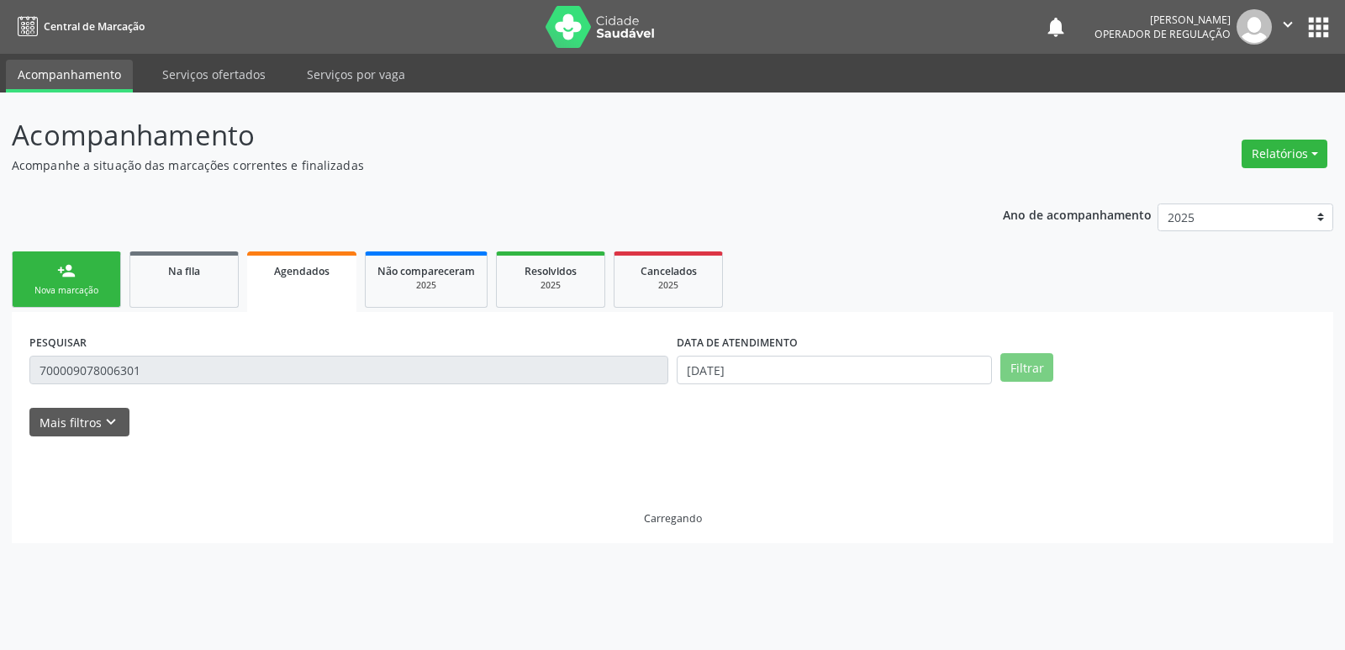
click at [161, 372] on input "700009078006301" at bounding box center [348, 370] width 639 height 29
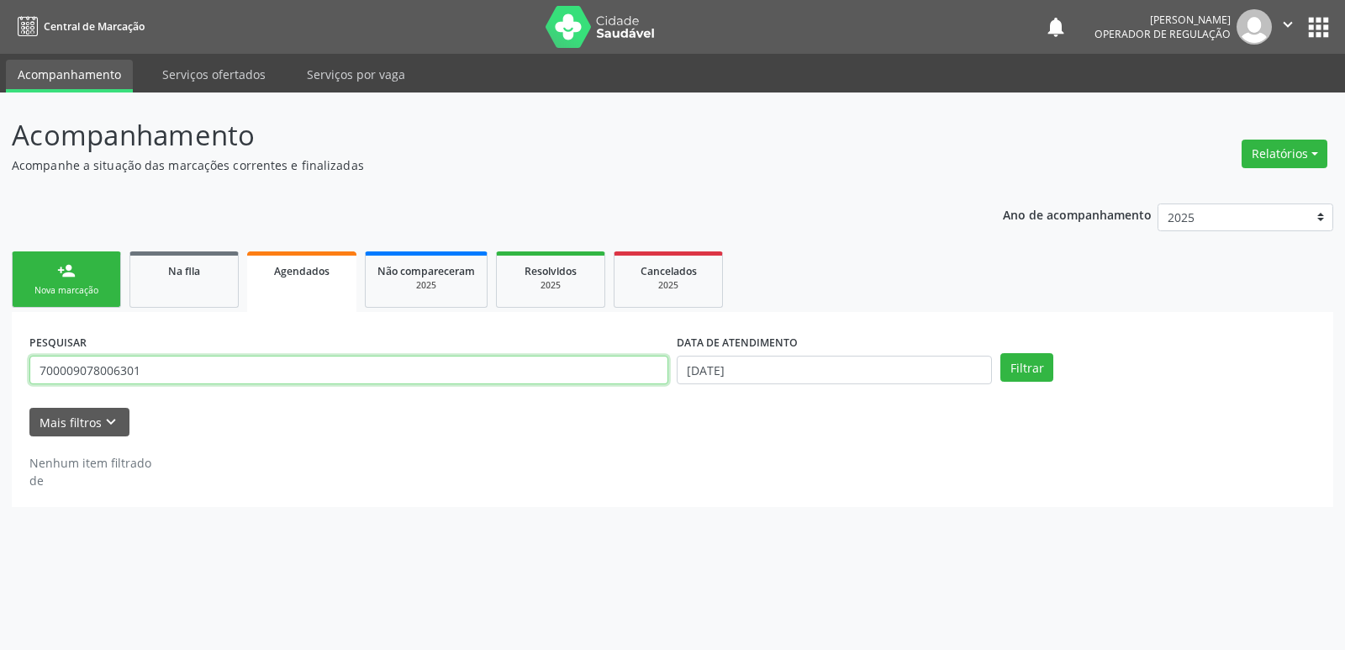
click at [158, 374] on input "700009078006301" at bounding box center [348, 370] width 639 height 29
drag, startPoint x: 158, startPoint y: 374, endPoint x: 0, endPoint y: 377, distance: 158.1
click at [0, 377] on div "Acompanhamento Acompanhe a situação das marcações correntes e finalizadas Relat…" at bounding box center [672, 370] width 1345 height 557
type input "dimas"
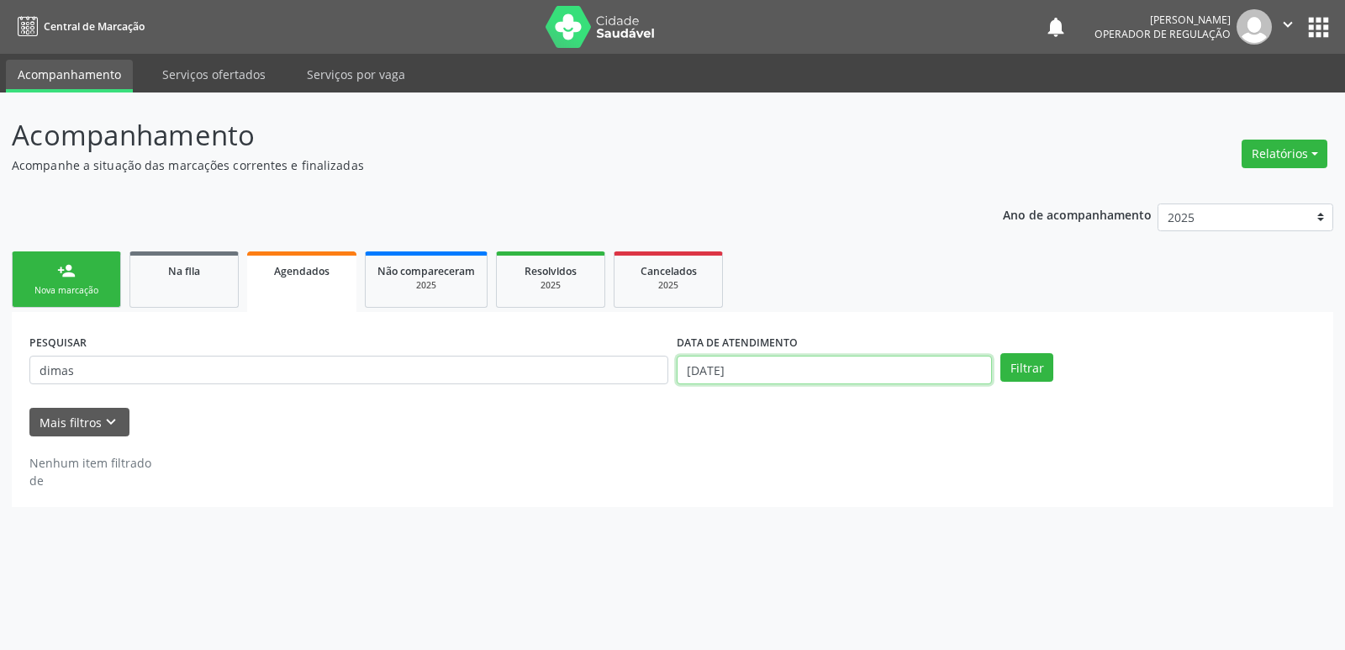
drag, startPoint x: 849, startPoint y: 377, endPoint x: 836, endPoint y: 383, distance: 13.9
click at [846, 378] on input "[DATE]" at bounding box center [834, 370] width 315 height 29
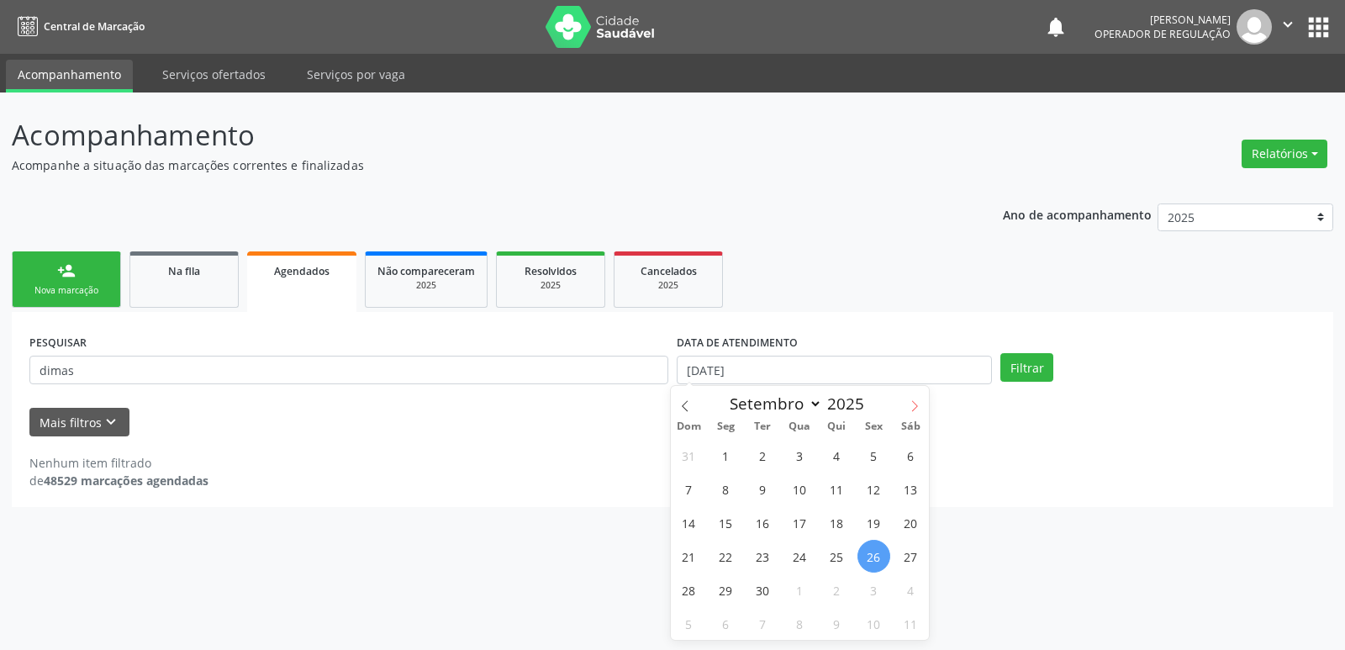
click at [904, 400] on span at bounding box center [914, 400] width 29 height 29
select select "9"
click at [806, 453] on span "1" at bounding box center [799, 455] width 33 height 33
type input "01/10/2025"
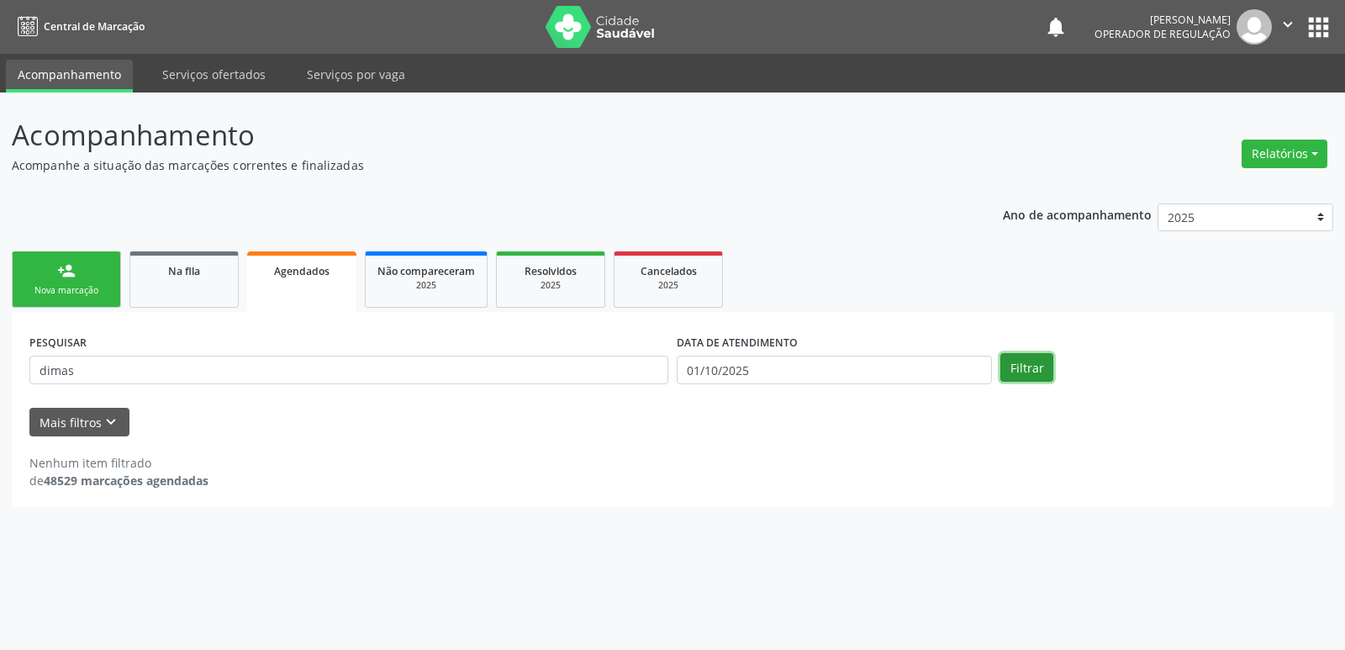
click at [1047, 361] on button "Filtrar" at bounding box center [1026, 367] width 53 height 29
click at [1026, 371] on button "Filtrar" at bounding box center [1026, 367] width 53 height 29
click at [1010, 381] on button "Filtrar" at bounding box center [1026, 367] width 53 height 29
drag, startPoint x: 155, startPoint y: 374, endPoint x: 3, endPoint y: 375, distance: 152.1
click at [3, 376] on div "Acompanhamento Acompanhe a situação das marcações correntes e finalizadas Relat…" at bounding box center [672, 370] width 1345 height 557
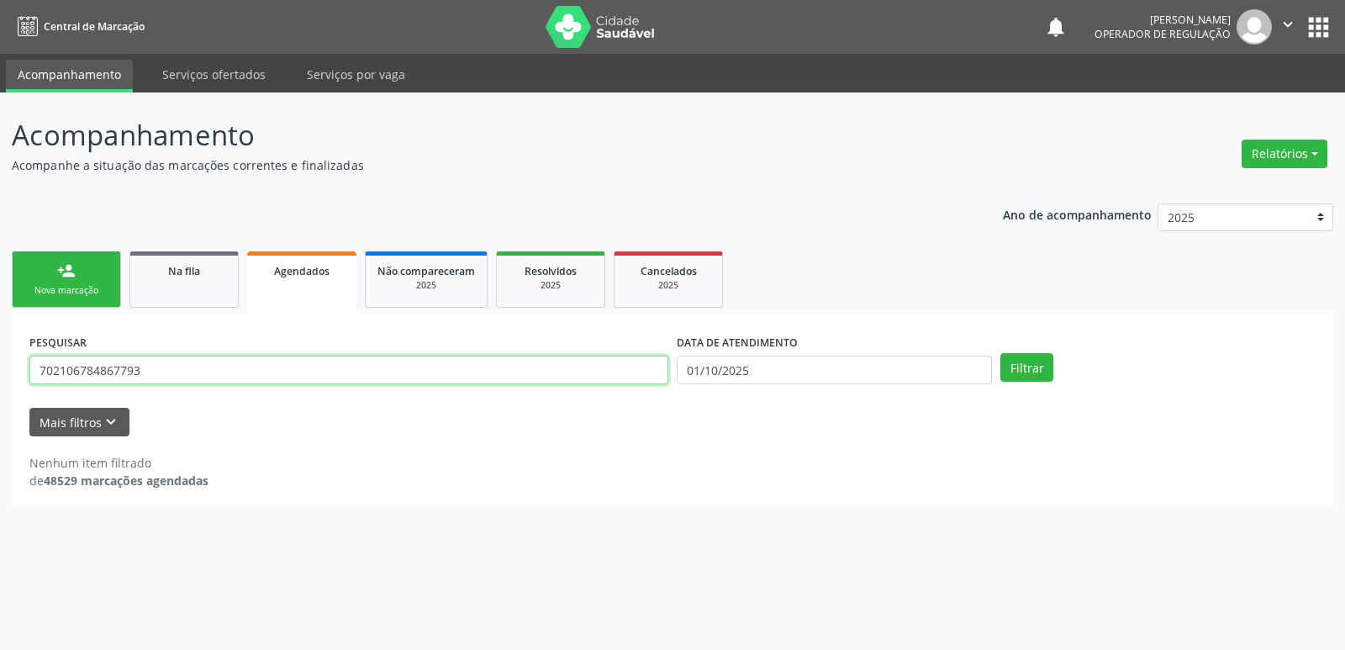
click at [1000, 353] on button "Filtrar" at bounding box center [1026, 367] width 53 height 29
drag, startPoint x: 203, startPoint y: 375, endPoint x: 148, endPoint y: 140, distance: 241.0
click at [55, 219] on div "Ano de acompanhamento 2025 2024 2023 2022 2021 person_add Nova marcação Na fila…" at bounding box center [672, 350] width 1321 height 316
click at [1000, 353] on button "Filtrar" at bounding box center [1026, 367] width 53 height 29
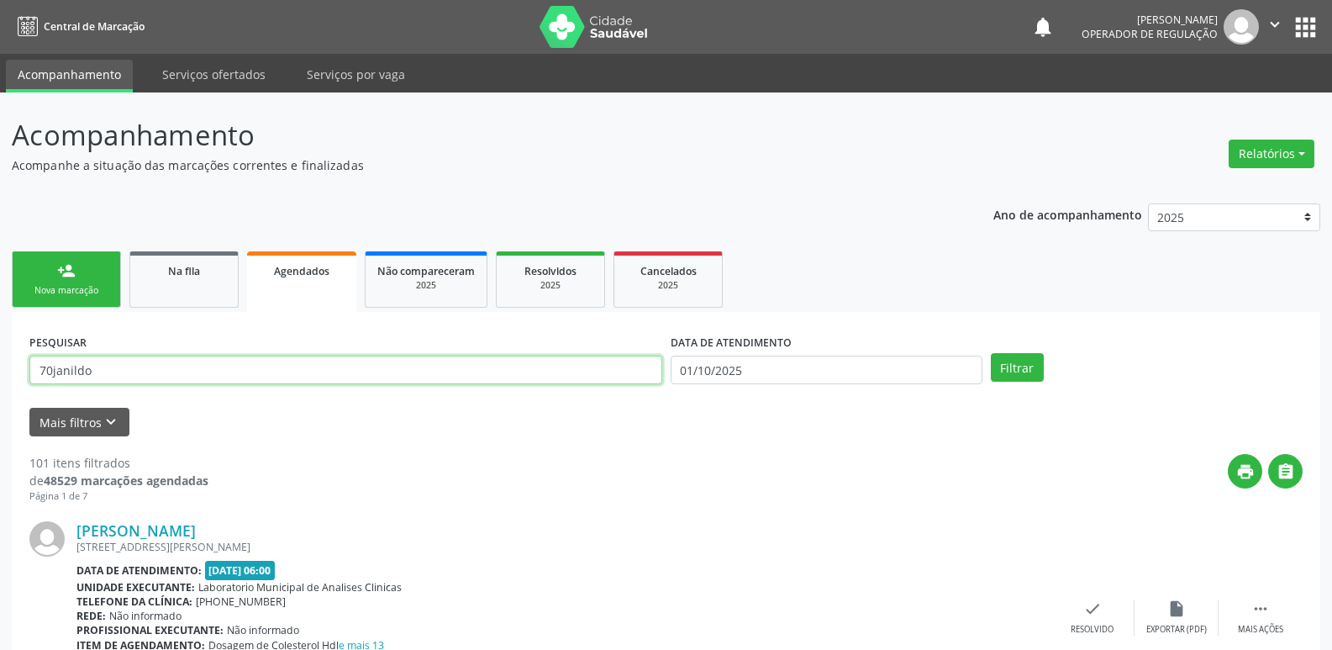
click at [50, 377] on input "70janildo" at bounding box center [345, 370] width 633 height 29
type input "[PERSON_NAME]"
click at [991, 353] on button "Filtrar" at bounding box center [1017, 367] width 53 height 29
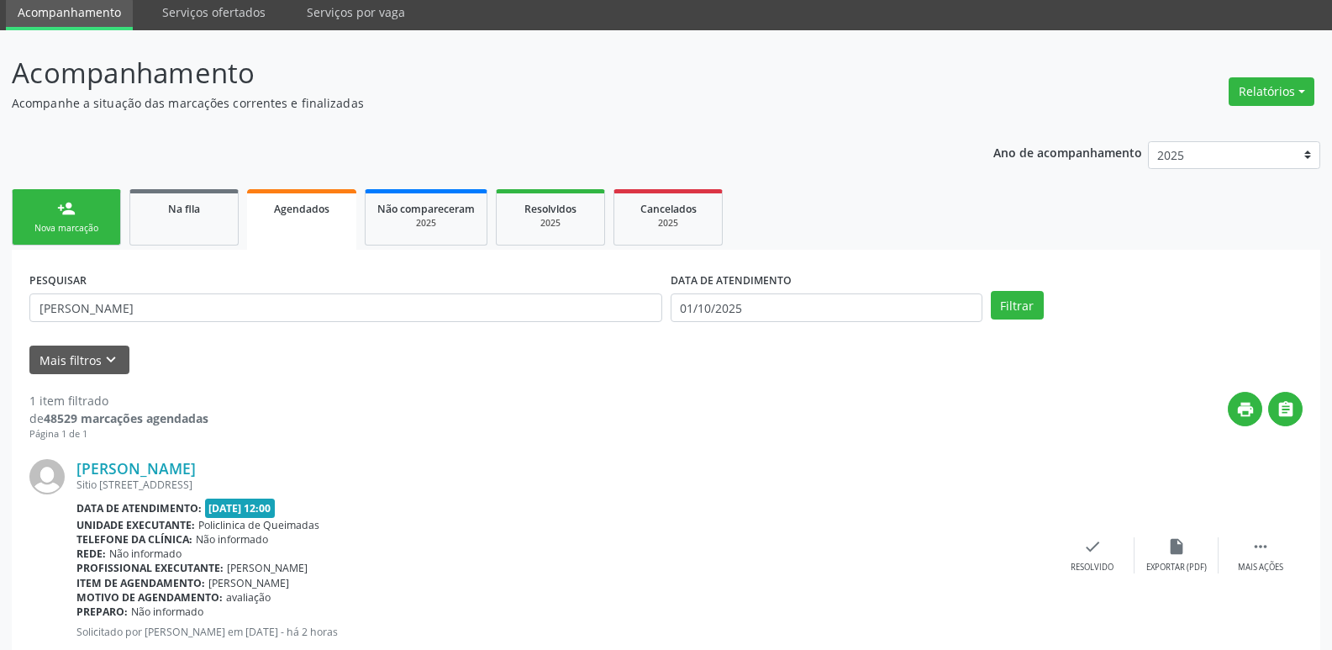
scroll to position [110, 0]
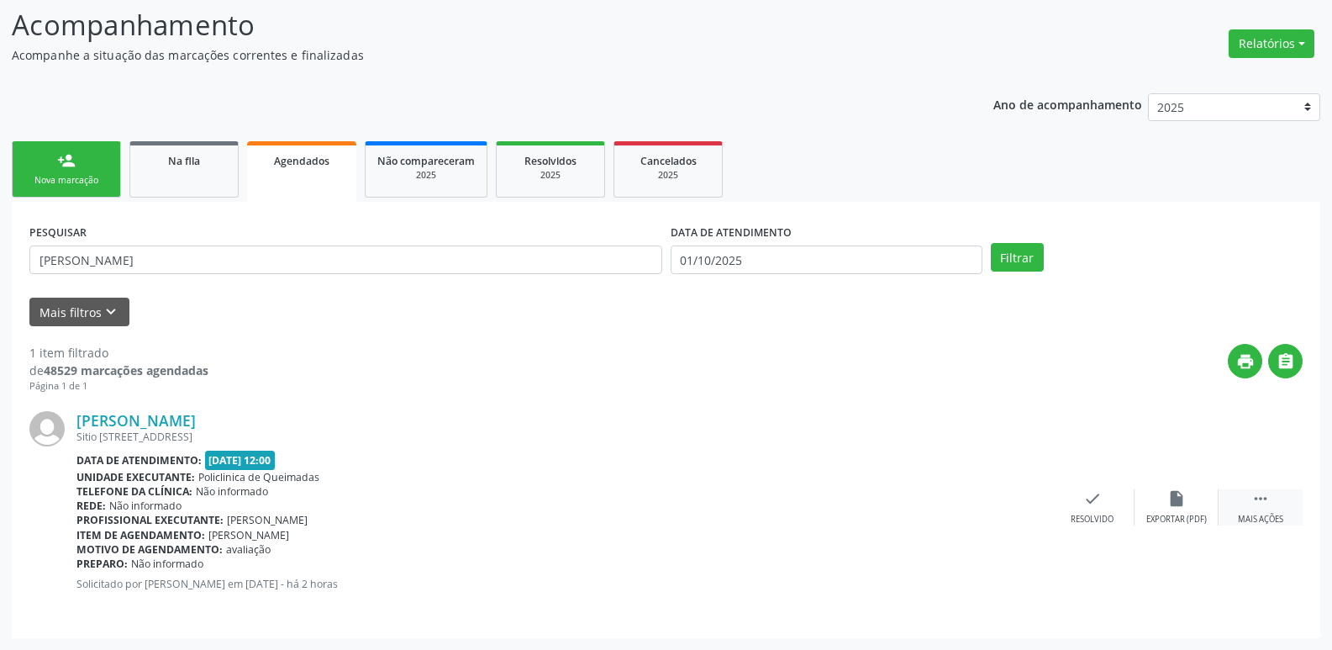
click at [1257, 504] on icon "" at bounding box center [1261, 498] width 18 height 18
click at [1192, 511] on div "edit Editar" at bounding box center [1177, 507] width 84 height 36
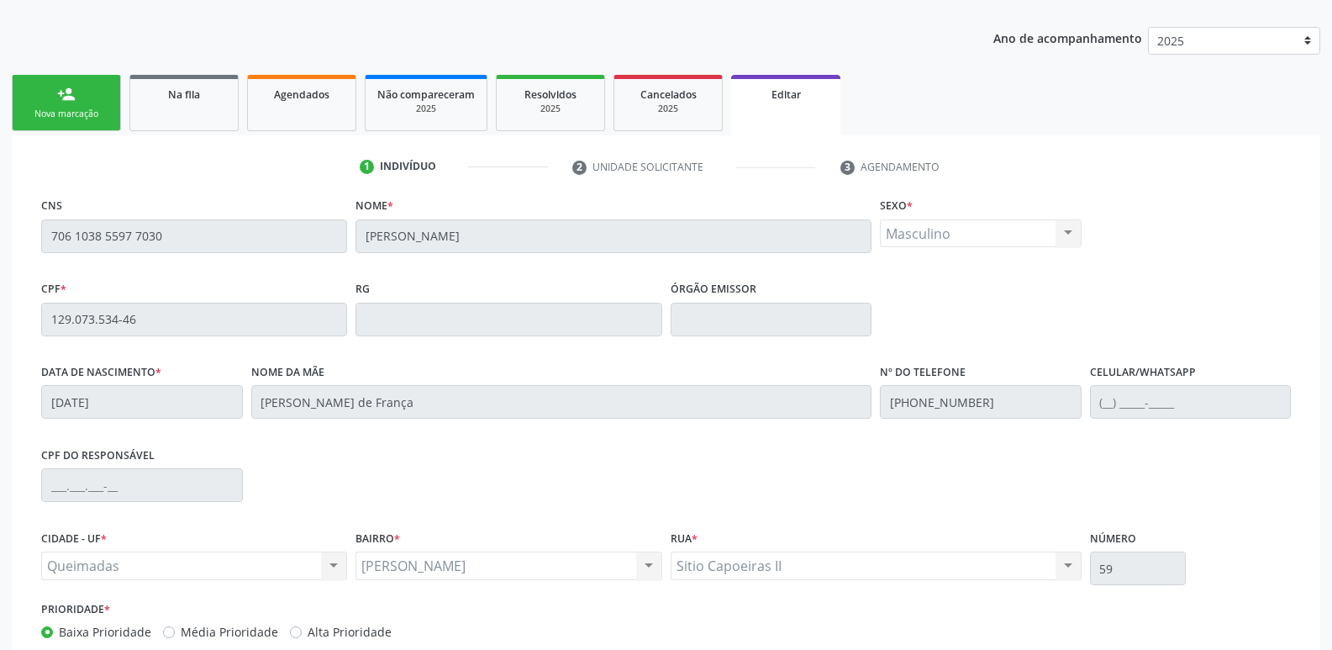
scroll to position [284, 0]
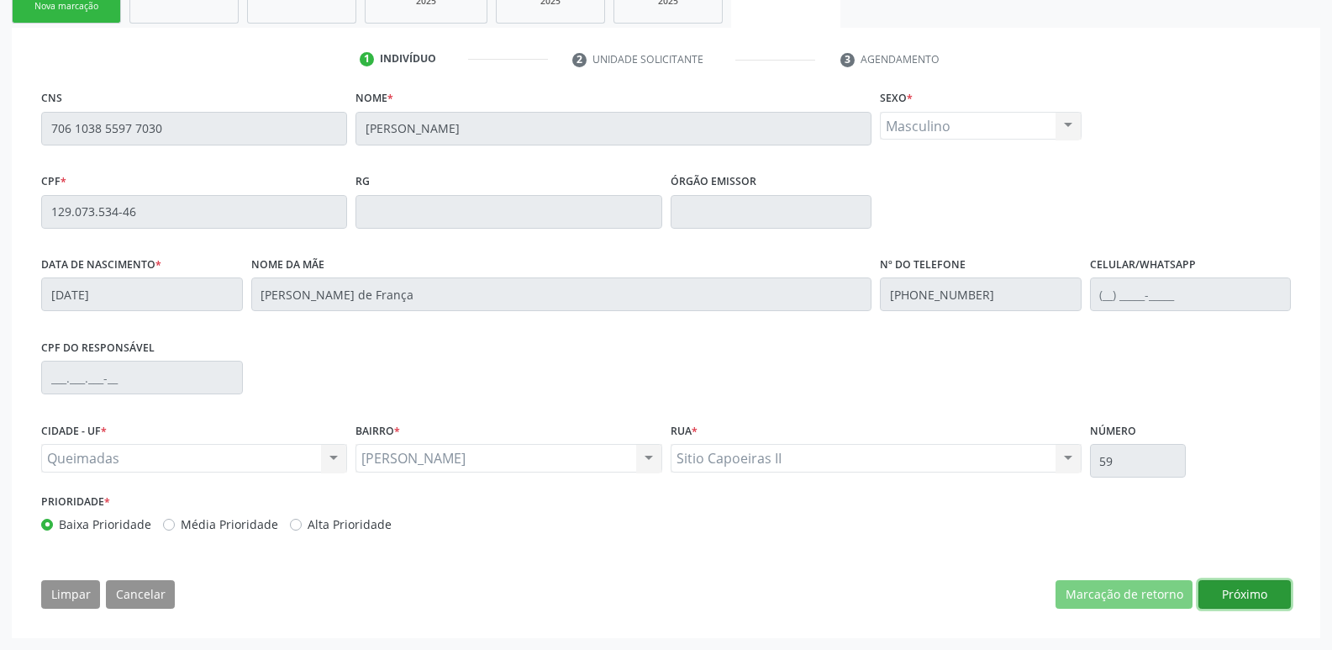
click at [1247, 599] on button "Próximo" at bounding box center [1245, 594] width 92 height 29
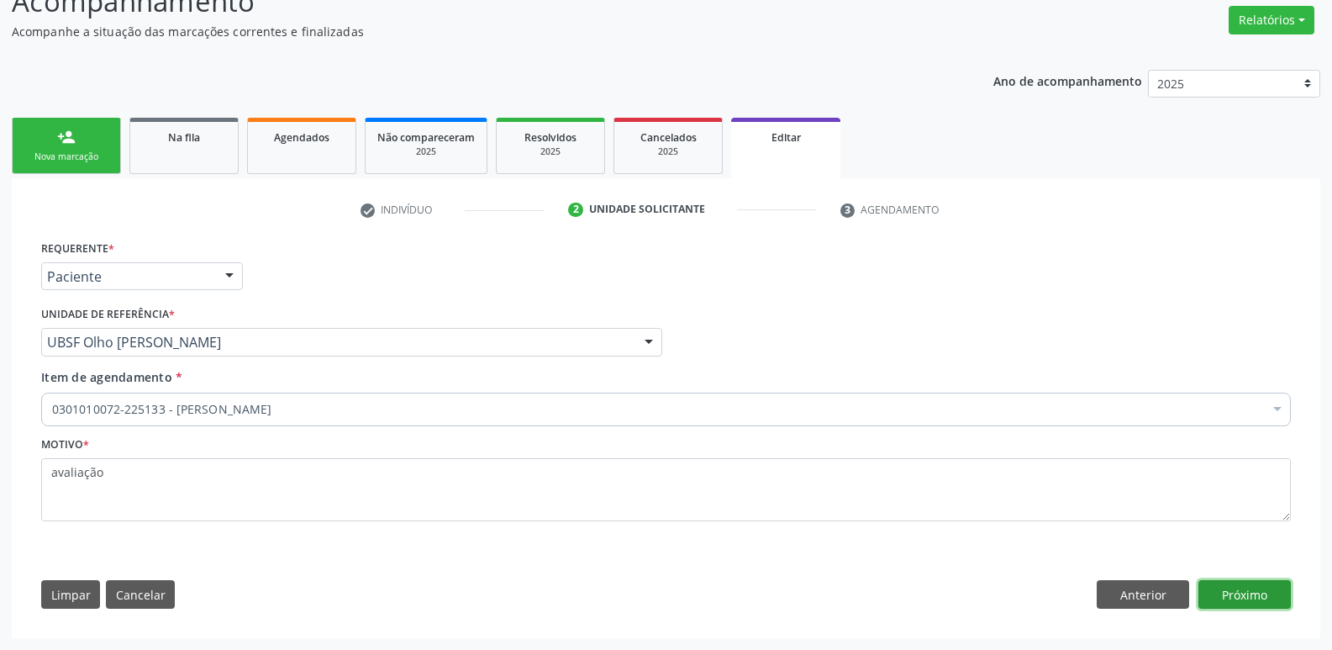
click at [1251, 591] on button "Próximo" at bounding box center [1245, 594] width 92 height 29
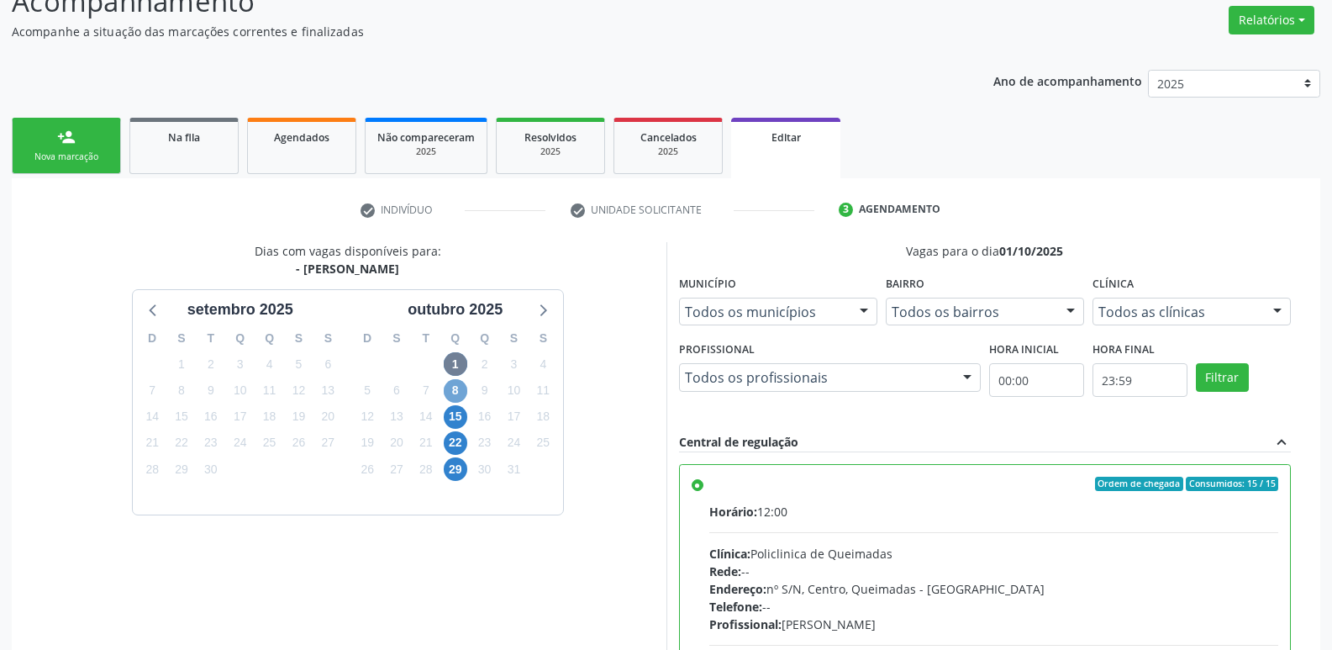
click at [451, 386] on span "8" at bounding box center [456, 391] width 24 height 24
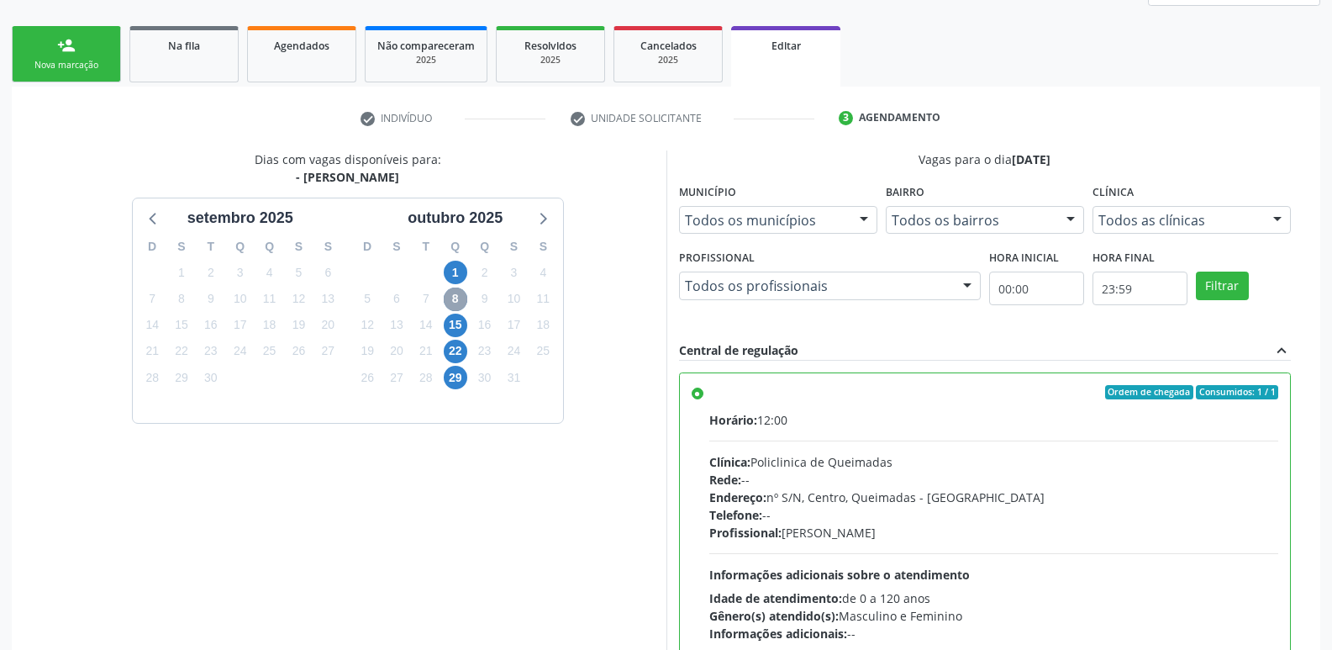
scroll to position [377, 0]
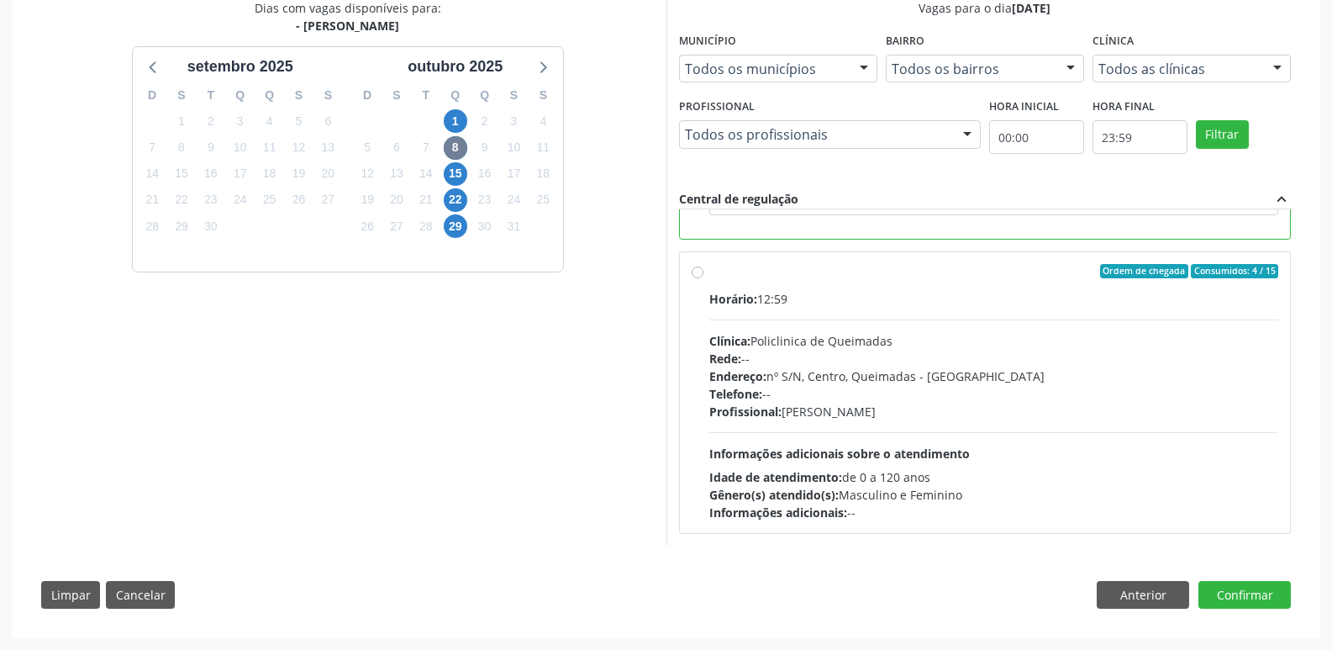
drag, startPoint x: 941, startPoint y: 386, endPoint x: 925, endPoint y: 385, distance: 16.0
click at [942, 386] on div "Telefone: --" at bounding box center [994, 394] width 570 height 18
click at [704, 279] on input "Ordem de chegada Consumidos: 4 / 15 Horário: 12:59 Clínica: Policlinica de Quei…" at bounding box center [698, 271] width 12 height 15
radio input "false"
radio input "true"
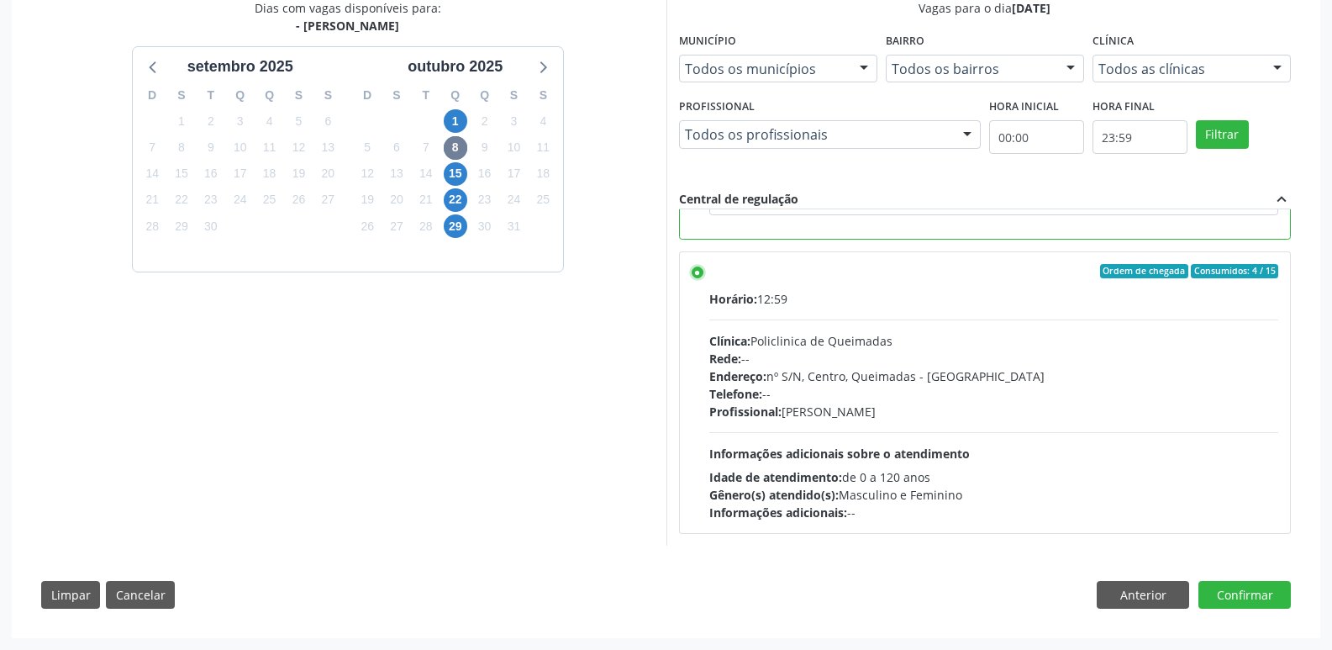
scroll to position [158, 0]
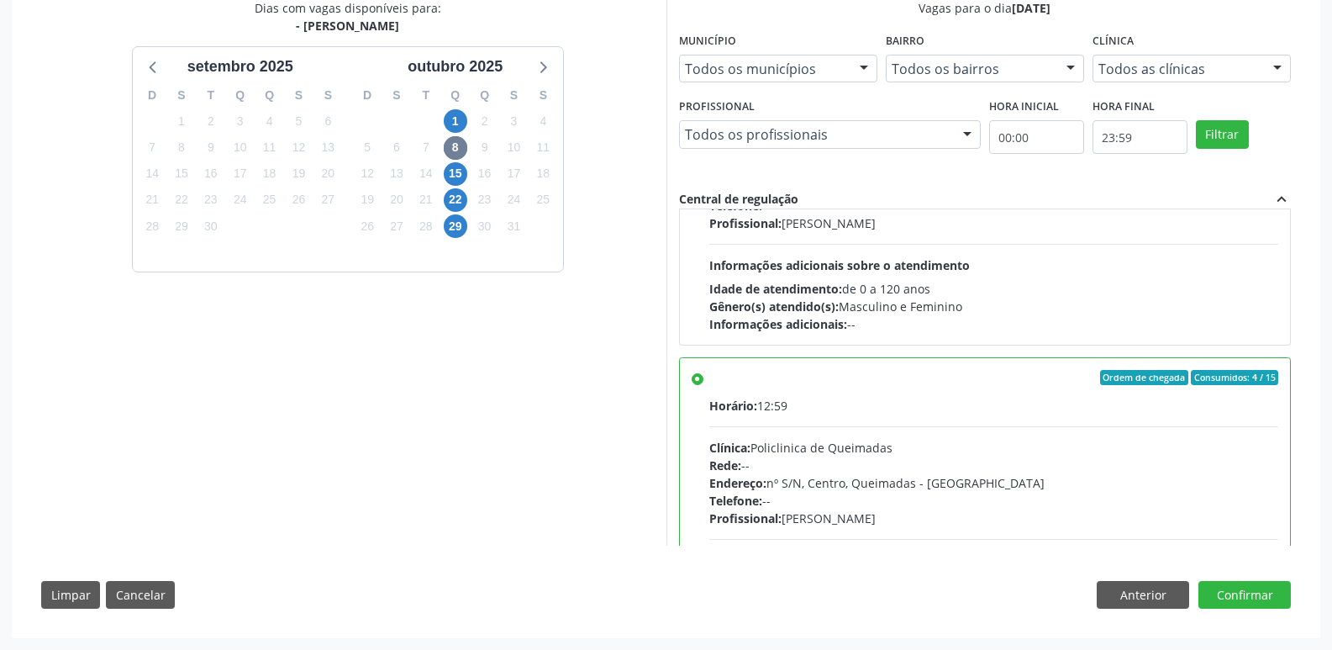
click at [1263, 575] on div "Dias com vagas disponíveis para: - Médico Psiquiatra [DATE] D S T Q Q S S 31 1 …" at bounding box center [665, 309] width 1273 height 621
click at [1255, 593] on button "Confirmar" at bounding box center [1245, 595] width 92 height 29
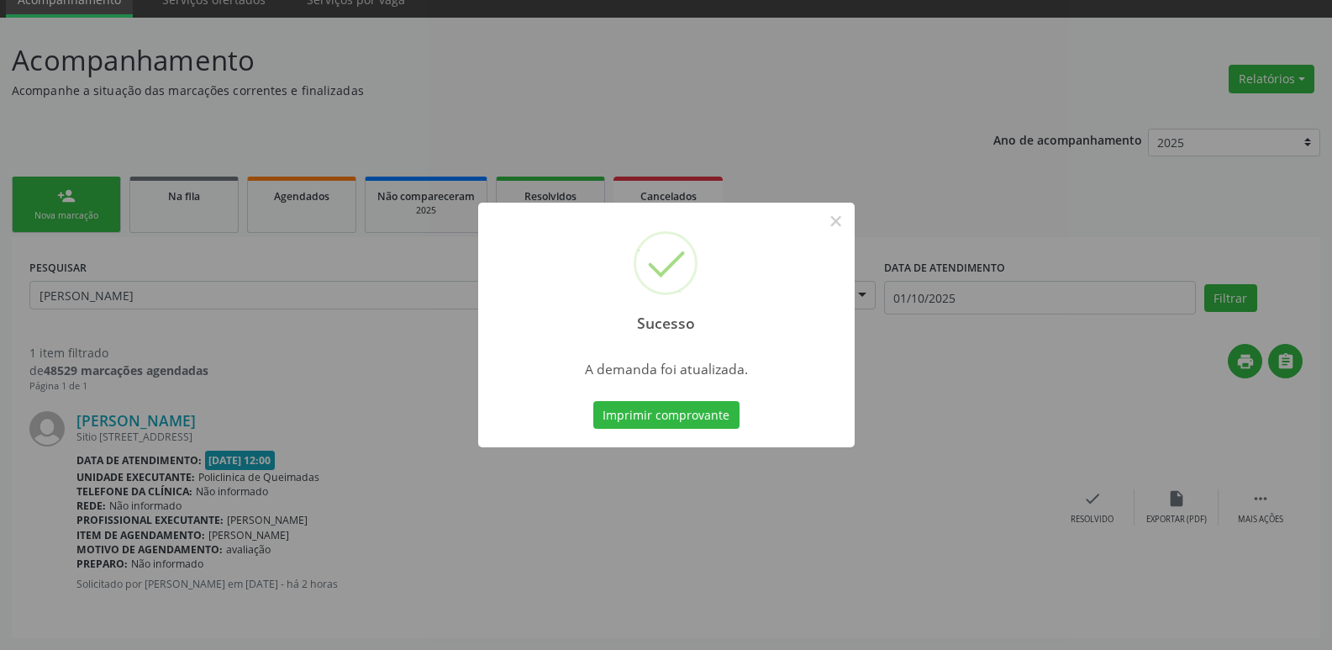
scroll to position [0, 0]
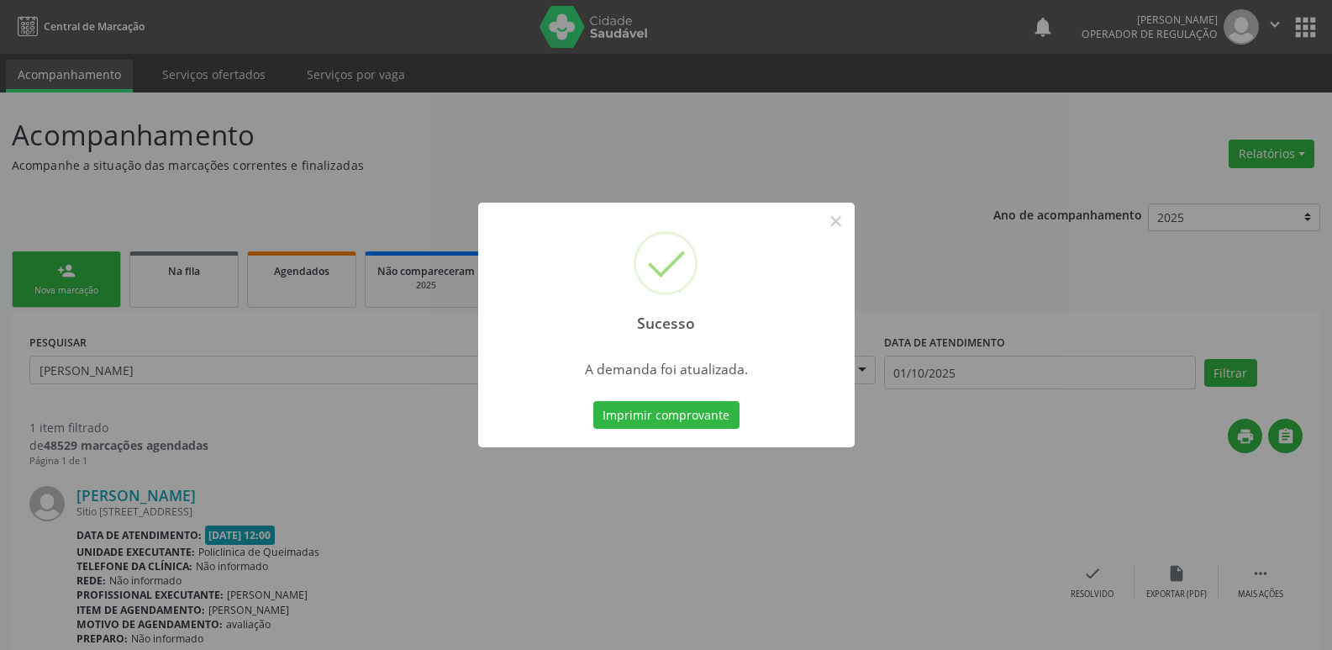
click at [593, 401] on button "Imprimir comprovante" at bounding box center [666, 415] width 146 height 29
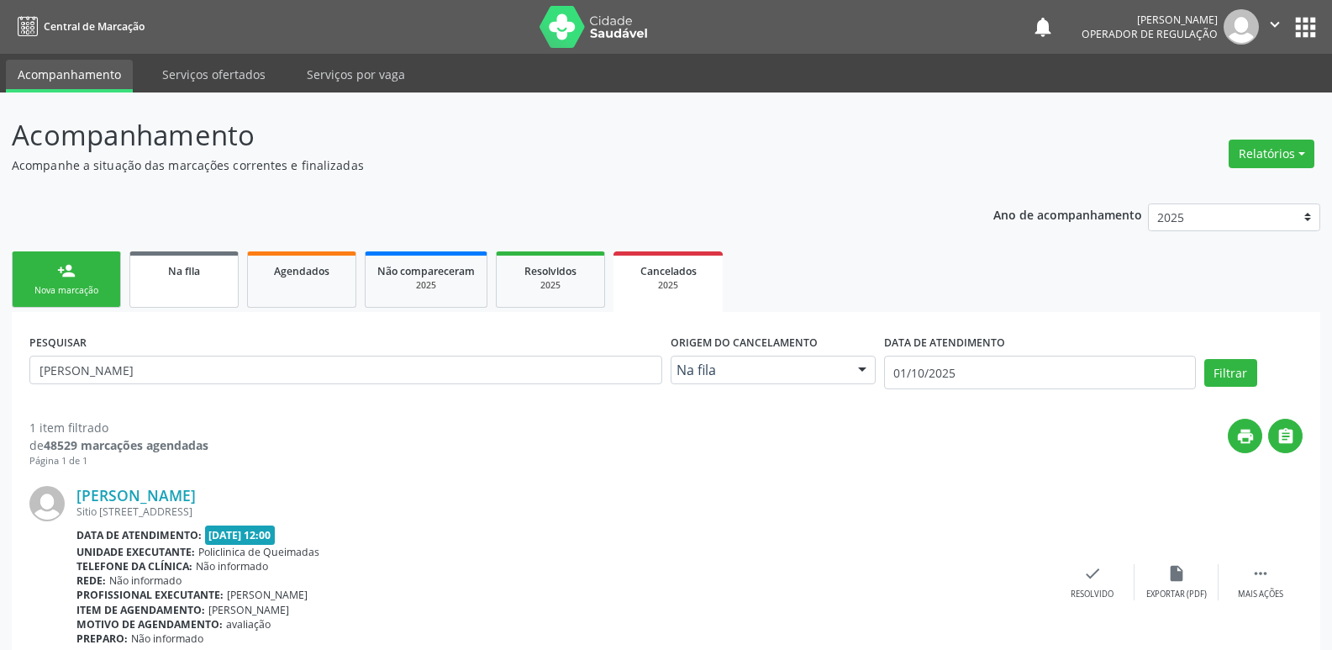
click at [198, 272] on span "Na fila" at bounding box center [184, 271] width 32 height 14
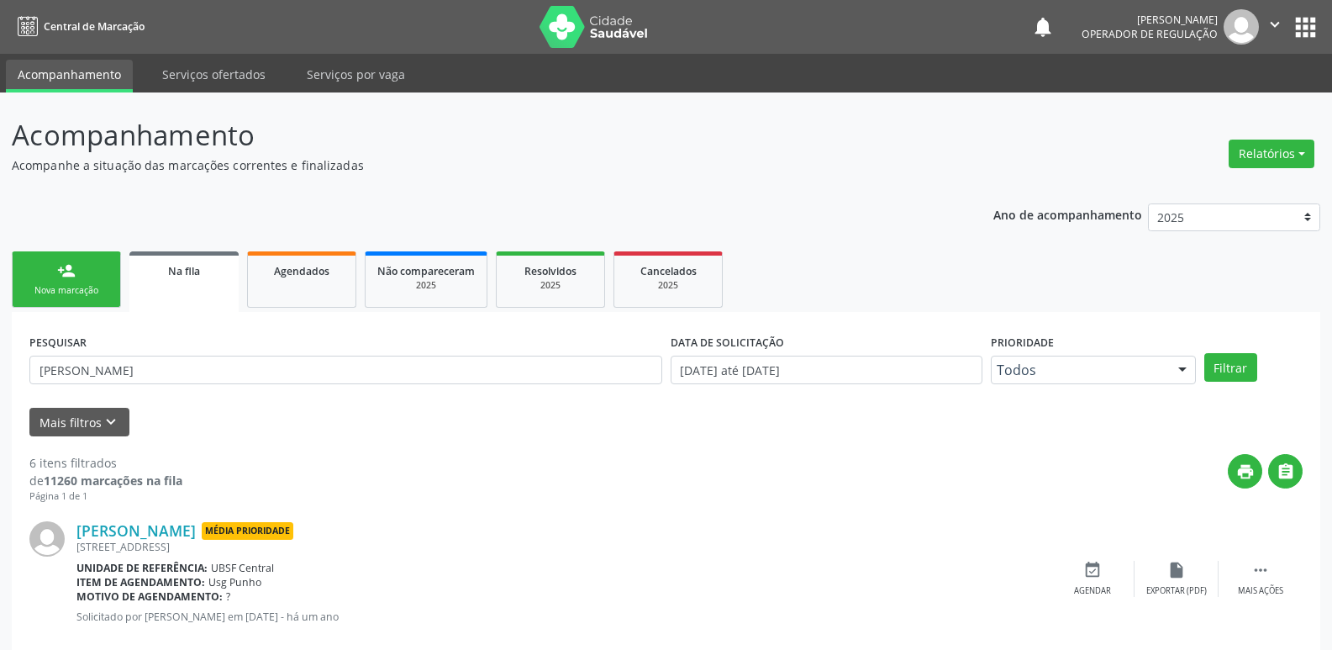
click at [161, 384] on div "PESQUISAR [PERSON_NAME]" at bounding box center [345, 363] width 641 height 66
drag, startPoint x: 175, startPoint y: 365, endPoint x: 0, endPoint y: 343, distance: 176.2
type input "704608117581320"
click at [1205, 353] on button "Filtrar" at bounding box center [1231, 367] width 53 height 29
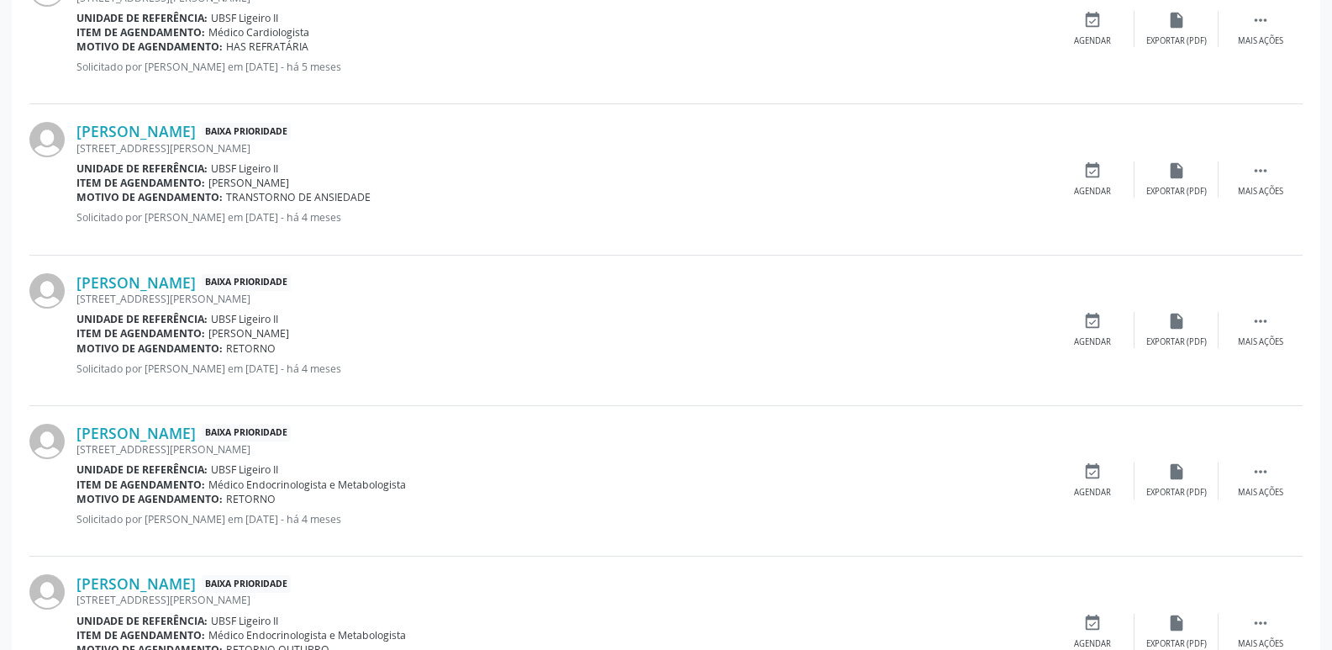
scroll to position [667, 0]
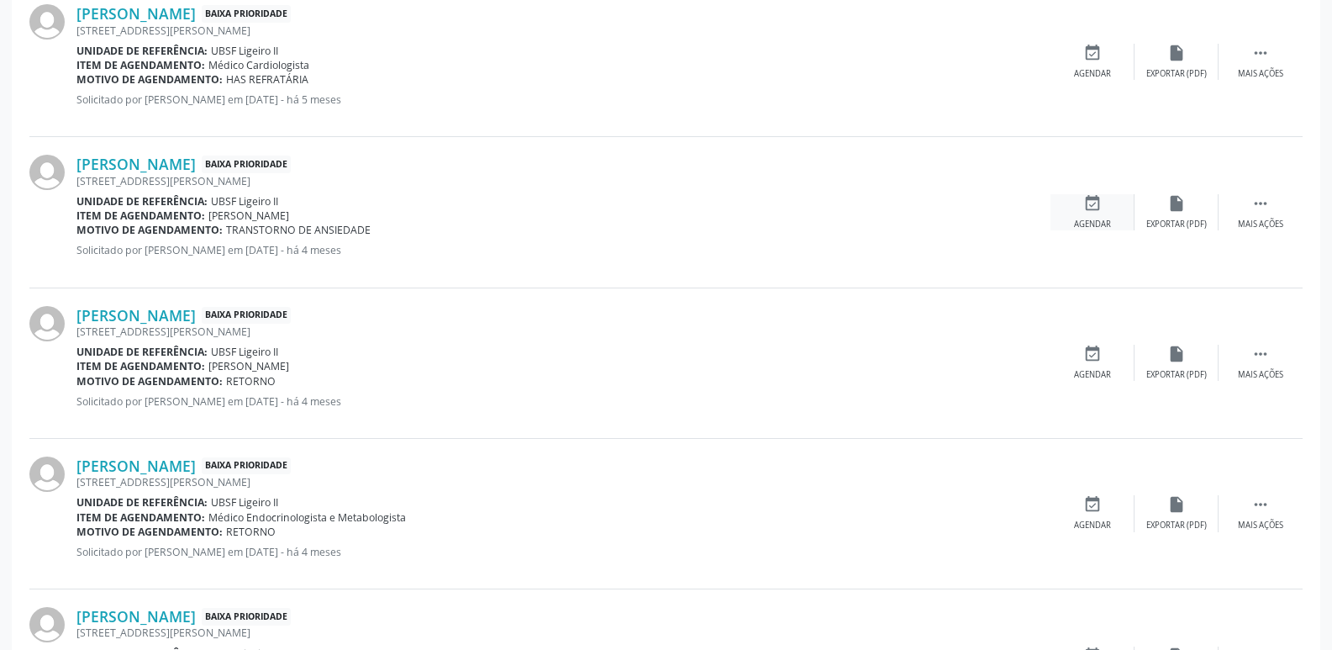
click at [1102, 201] on div "event_available Agendar" at bounding box center [1093, 212] width 84 height 36
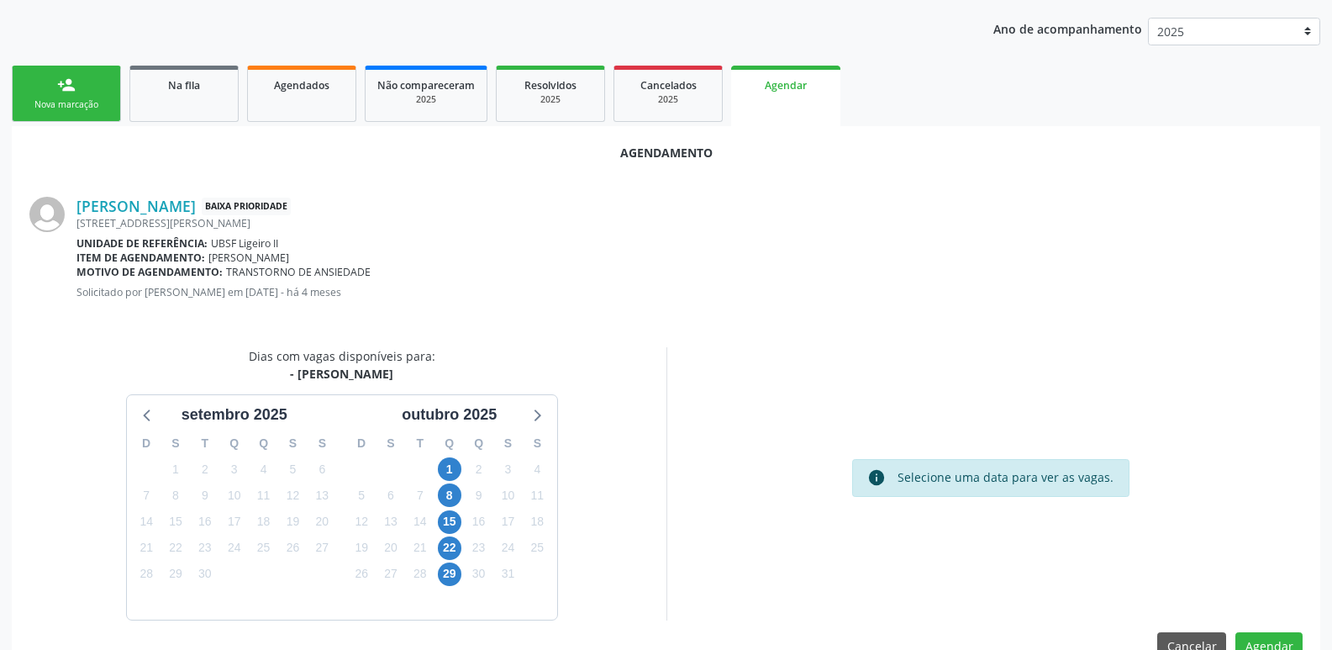
scroll to position [225, 0]
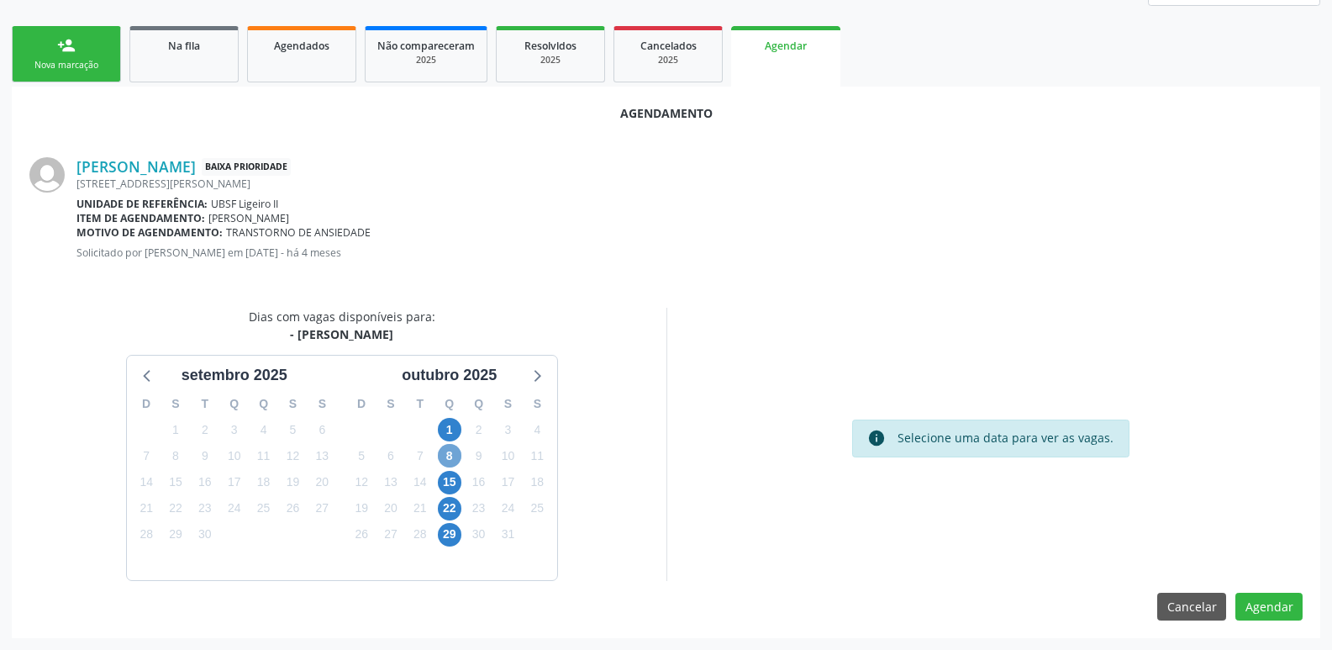
click at [449, 458] on span "8" at bounding box center [450, 456] width 24 height 24
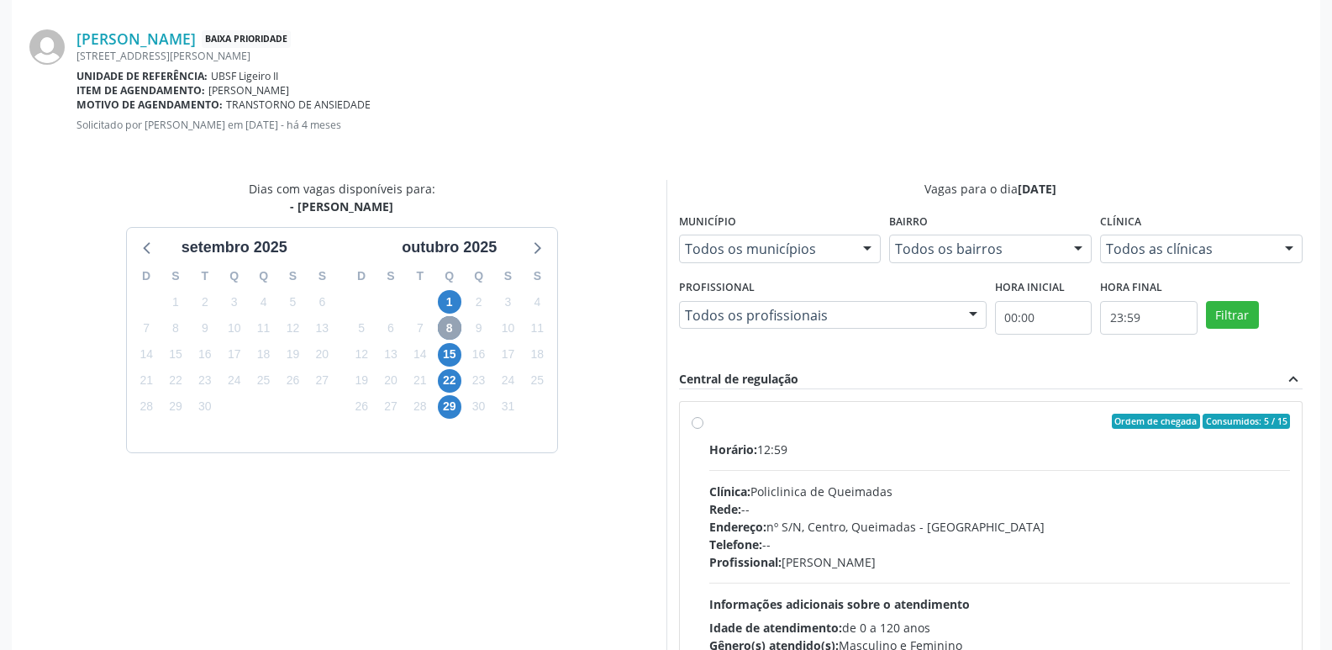
scroll to position [468, 0]
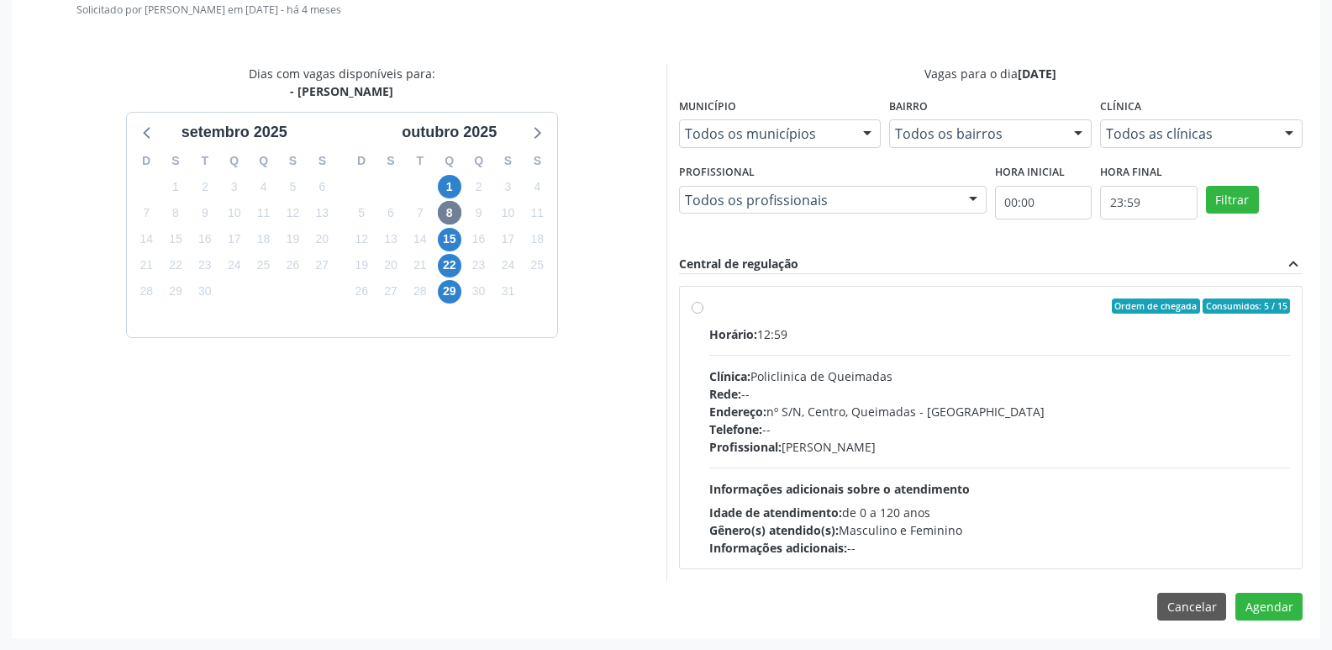
drag, startPoint x: 1170, startPoint y: 482, endPoint x: 1292, endPoint y: 605, distance: 173.6
click at [1191, 482] on div "Horário: 12:59 Clínica: Policlinica de Queimadas Rede: -- Endereço: nº [GEOGRAP…" at bounding box center [1000, 440] width 582 height 231
click at [704, 314] on input "Ordem de chegada Consumidos: 5 / 15 Horário: 12:59 Clínica: Policlinica de Quei…" at bounding box center [698, 305] width 12 height 15
radio input "true"
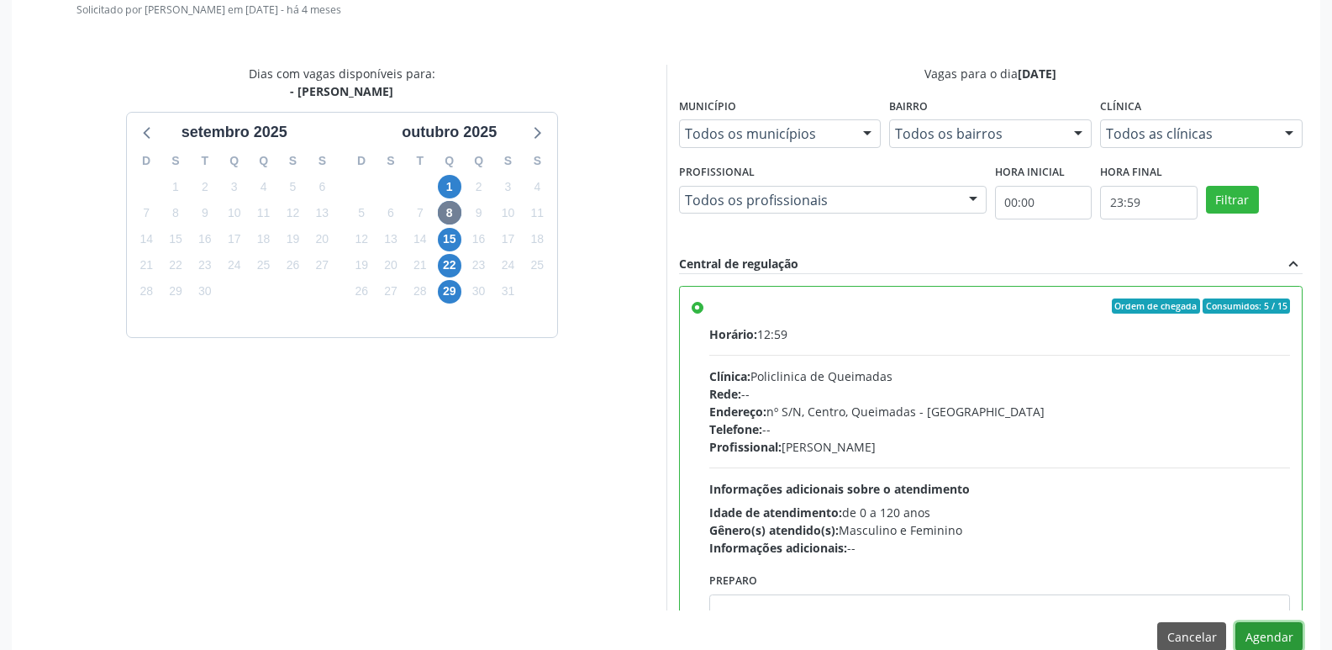
click at [1284, 624] on button "Agendar" at bounding box center [1269, 636] width 67 height 29
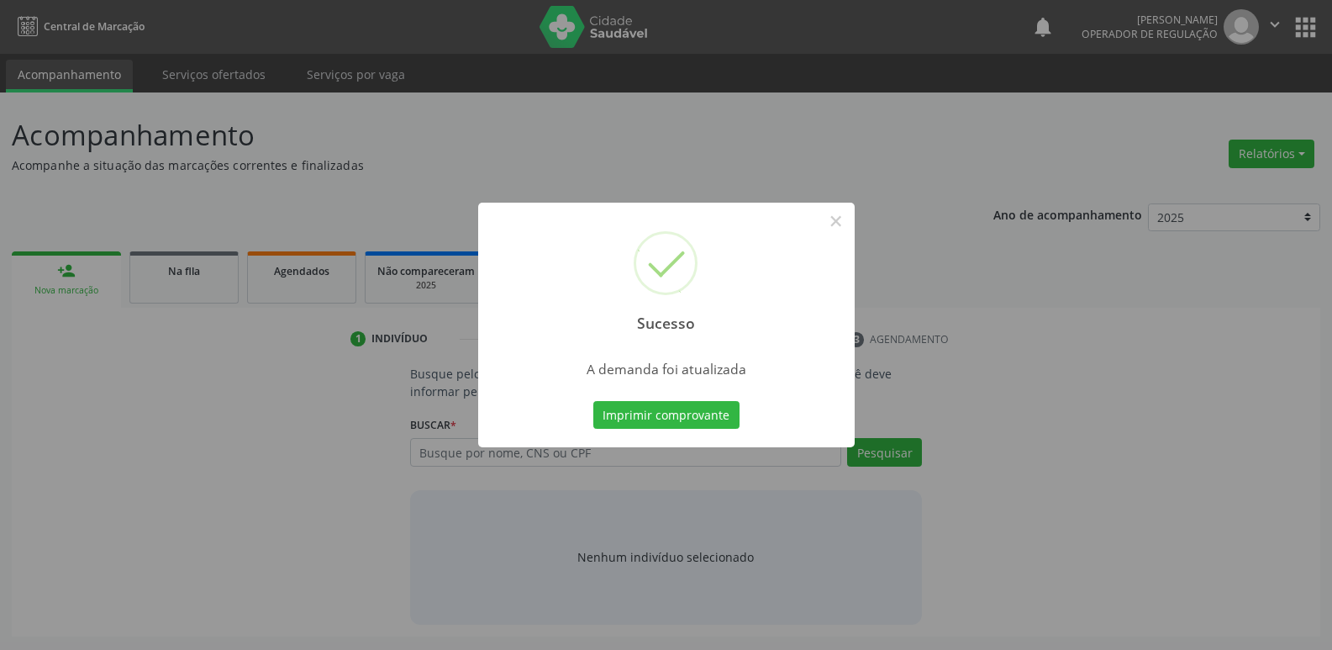
scroll to position [0, 0]
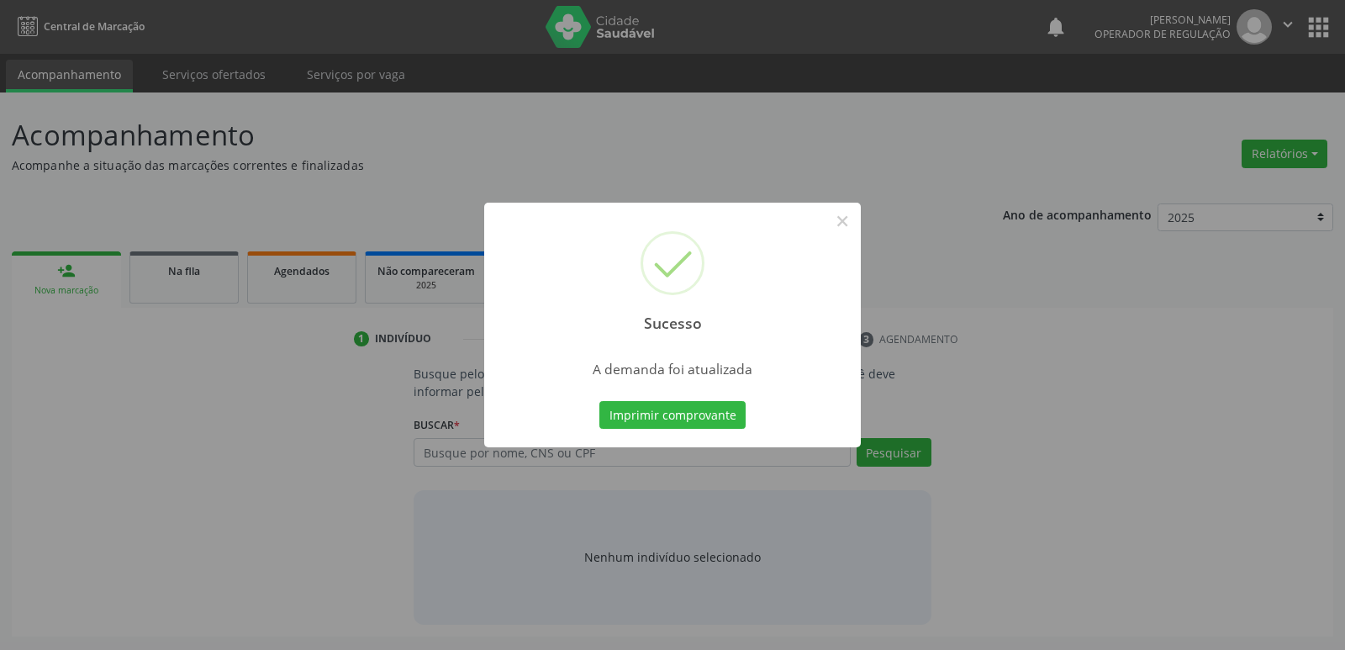
click at [599, 401] on button "Imprimir comprovante" at bounding box center [672, 415] width 146 height 29
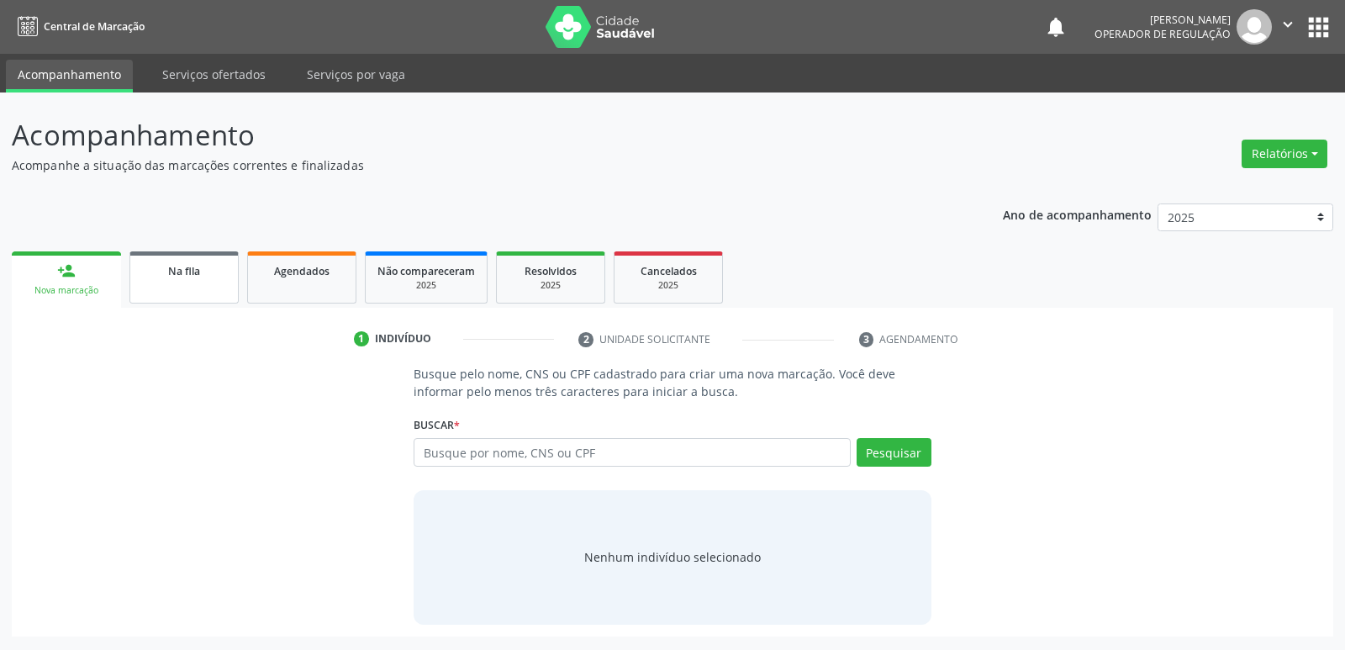
click at [227, 276] on link "Na fila" at bounding box center [183, 277] width 109 height 52
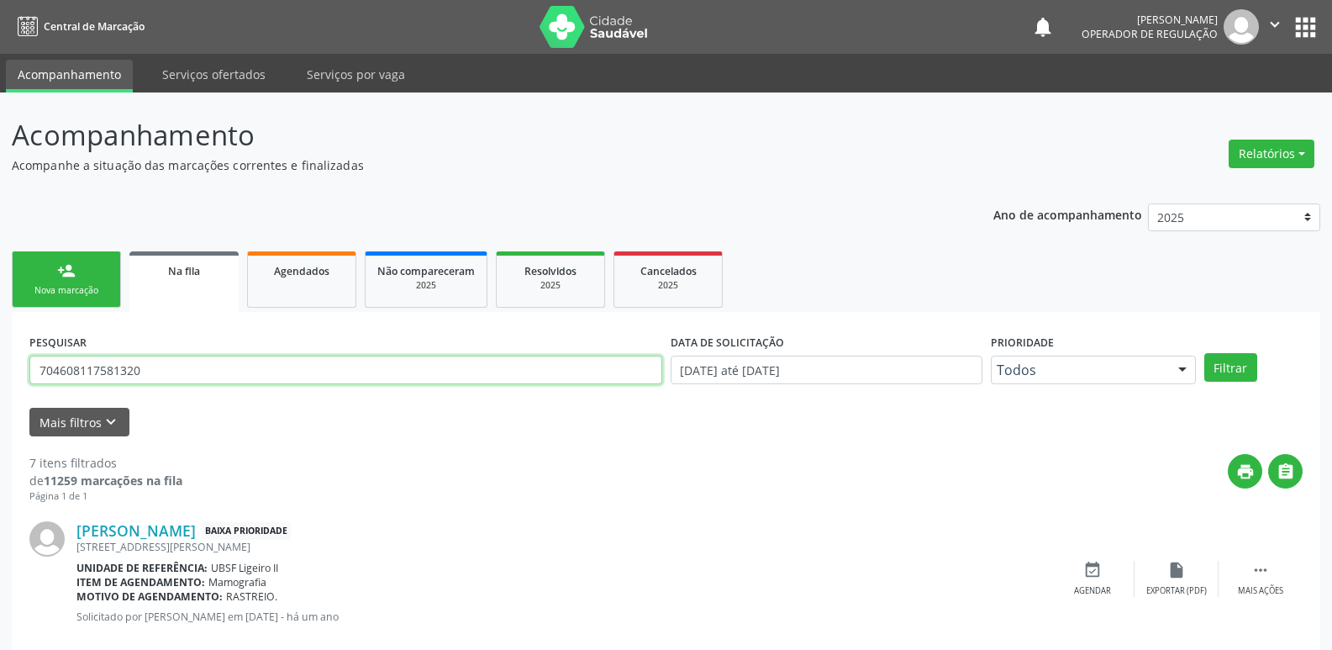
drag, startPoint x: 169, startPoint y: 368, endPoint x: 0, endPoint y: 382, distance: 169.6
type input "708906761926612"
click at [1205, 353] on button "Filtrar" at bounding box center [1231, 367] width 53 height 29
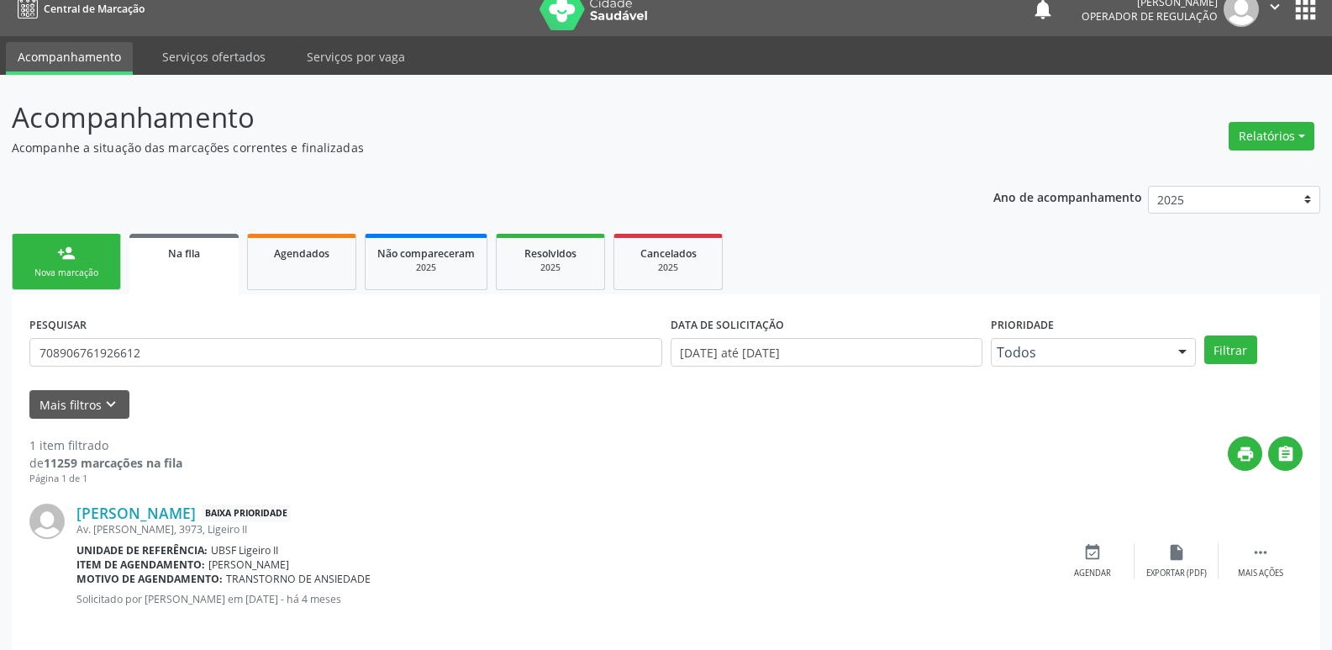
scroll to position [33, 0]
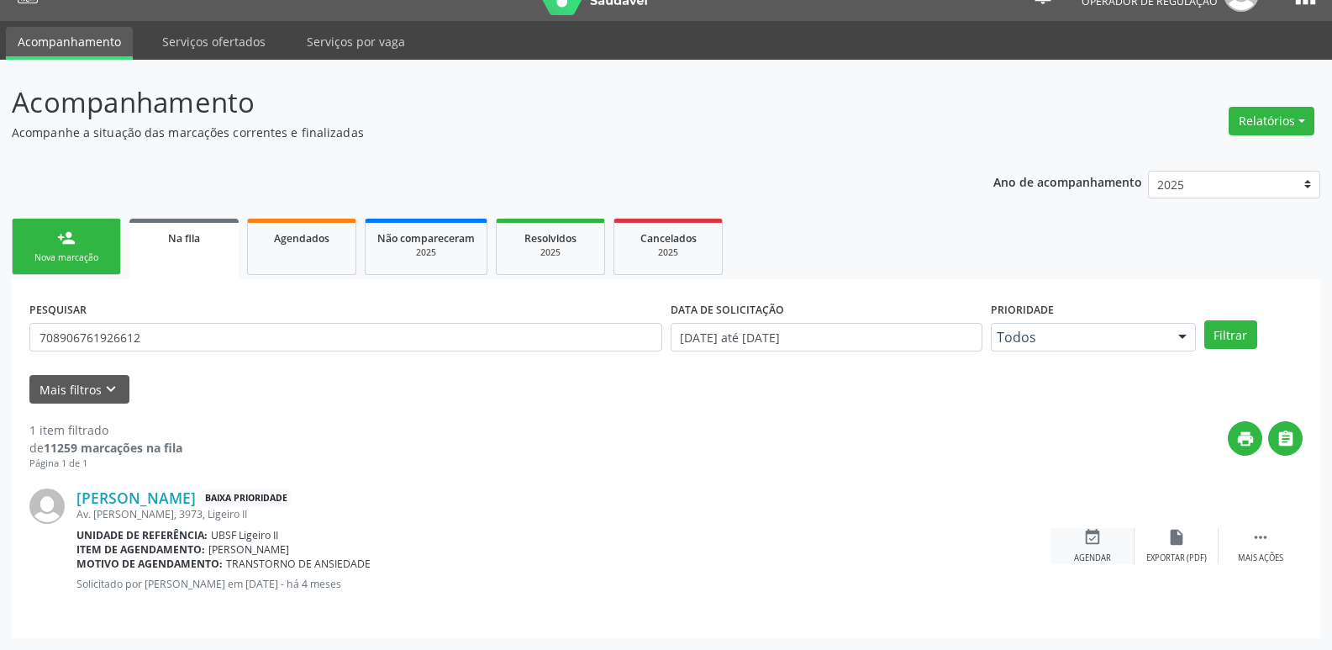
click at [1093, 546] on div "event_available Agendar" at bounding box center [1093, 546] width 84 height 36
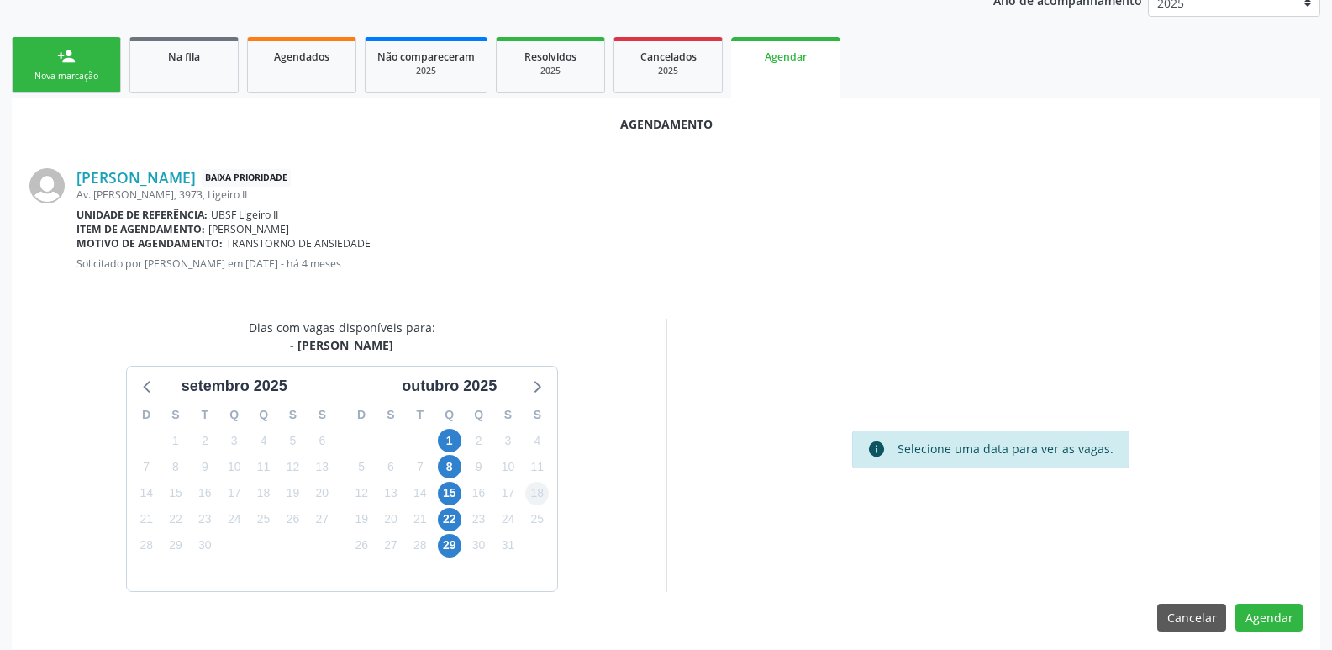
scroll to position [225, 0]
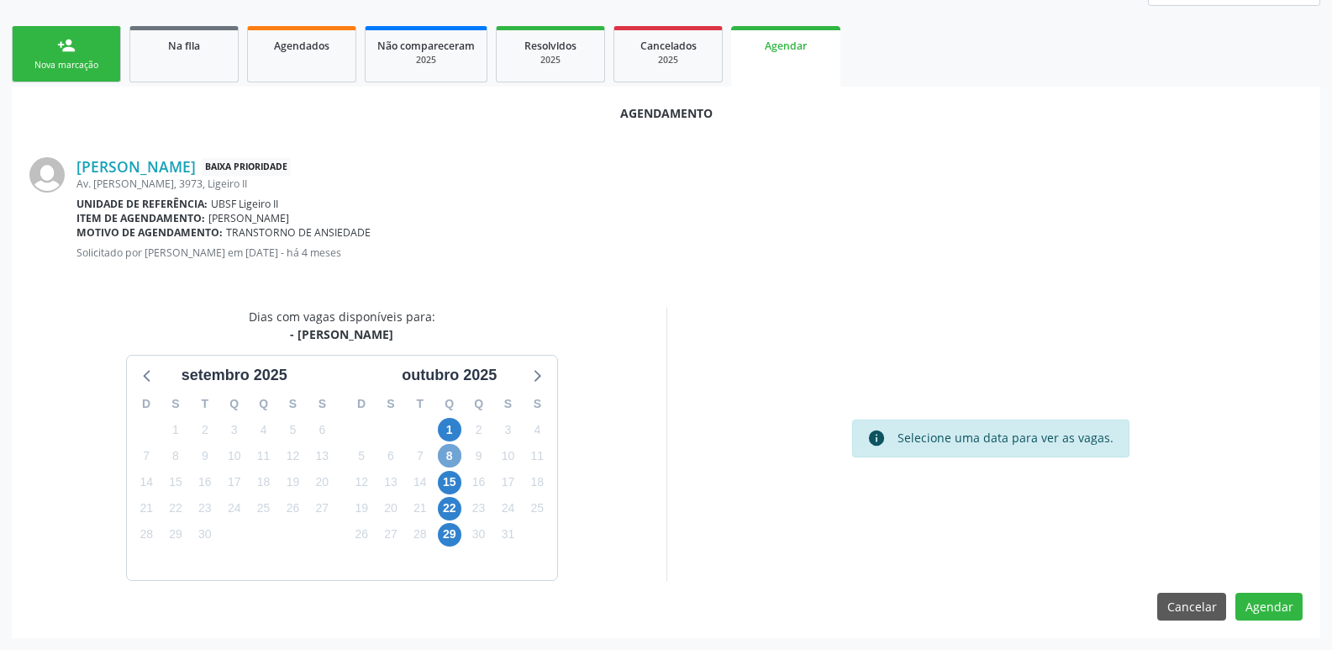
click at [456, 451] on span "8" at bounding box center [450, 456] width 24 height 24
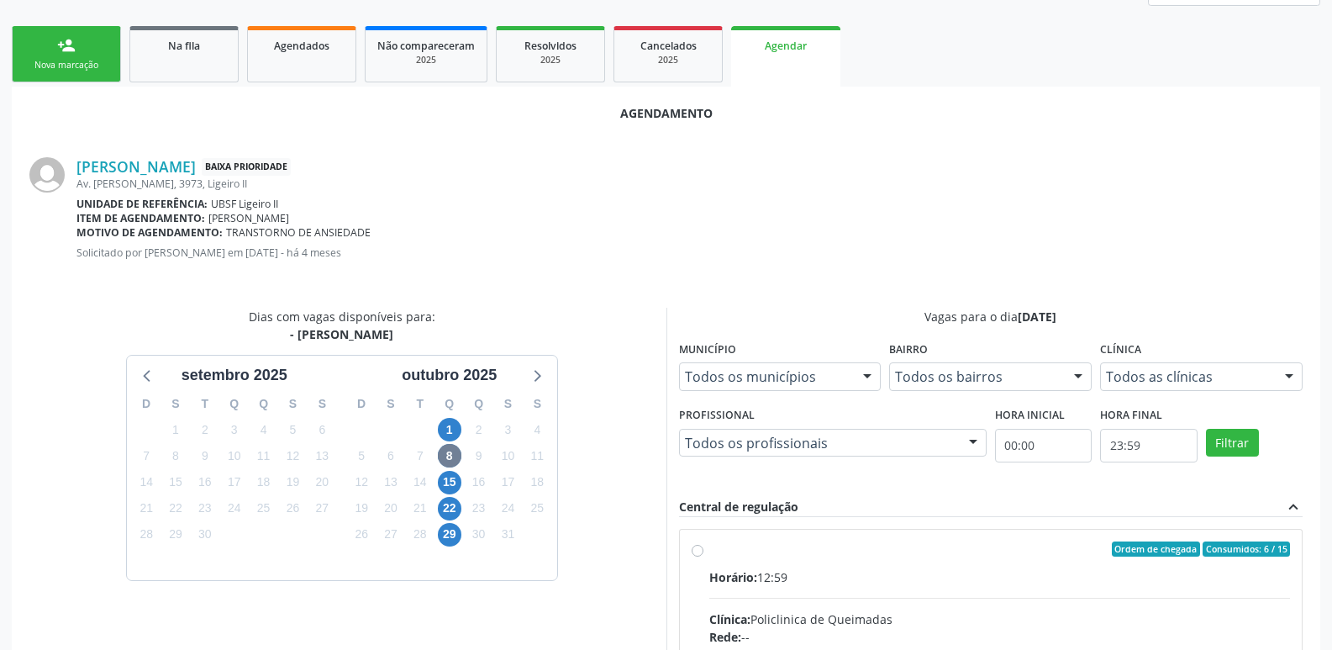
drag, startPoint x: 974, startPoint y: 563, endPoint x: 1102, endPoint y: 470, distance: 158.2
click at [704, 556] on input "Ordem de chegada Consumidos: 6 / 15 Horário: 12:59 Clínica: Policlinica de Quei…" at bounding box center [698, 548] width 12 height 15
radio input "true"
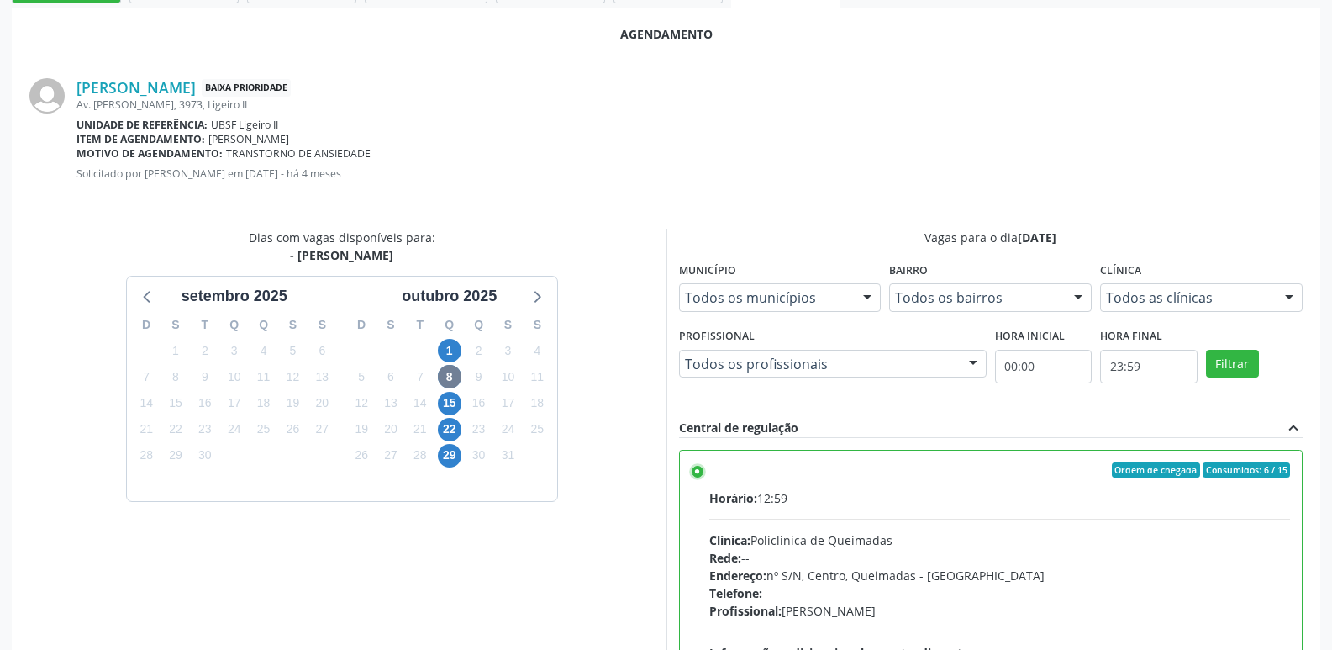
scroll to position [498, 0]
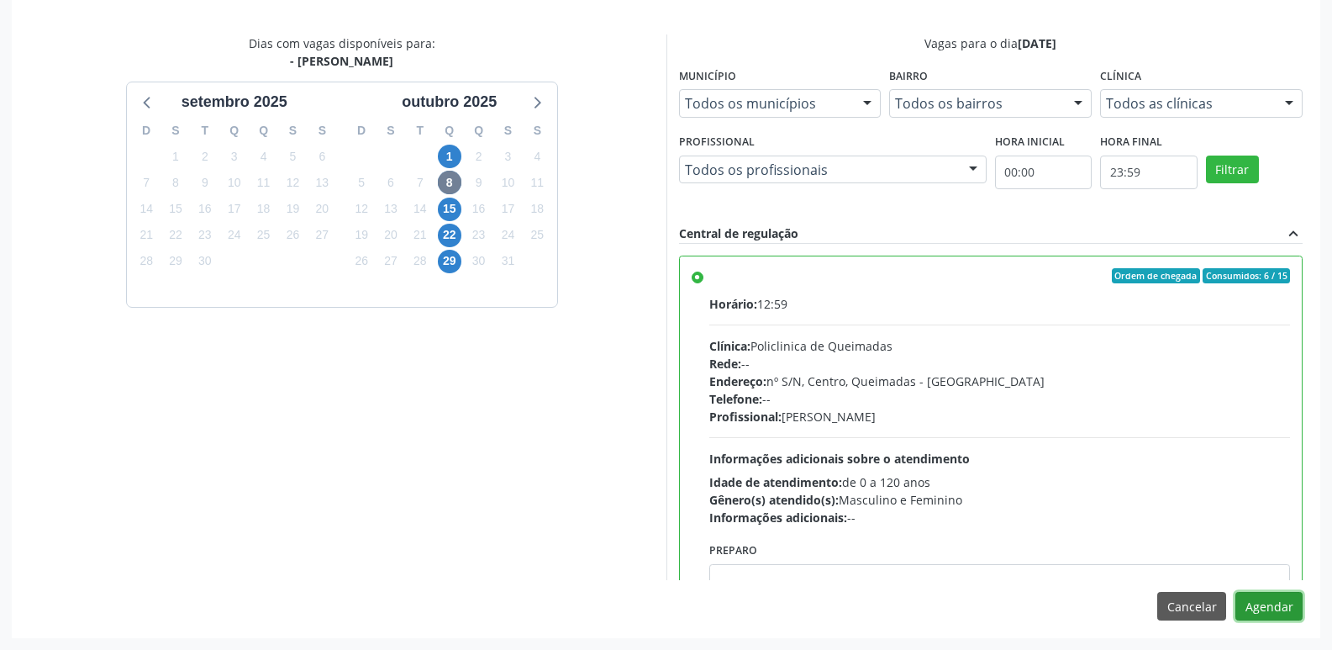
click at [1278, 602] on button "Agendar" at bounding box center [1269, 606] width 67 height 29
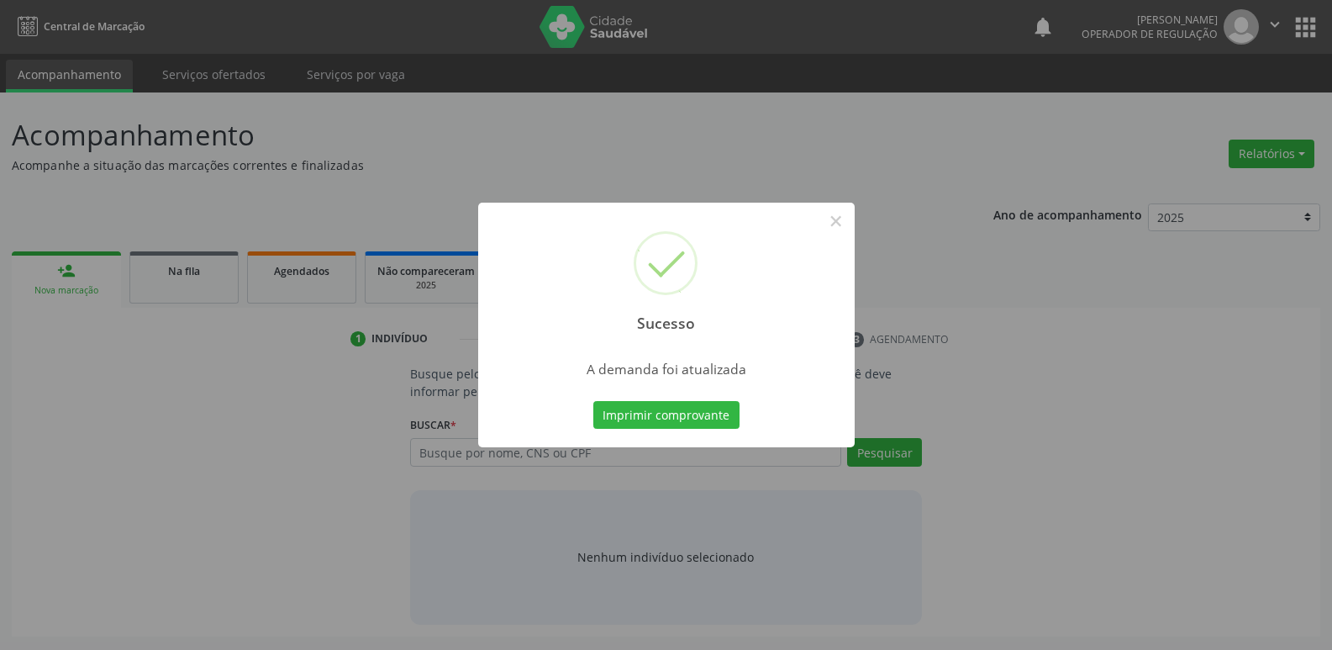
scroll to position [0, 0]
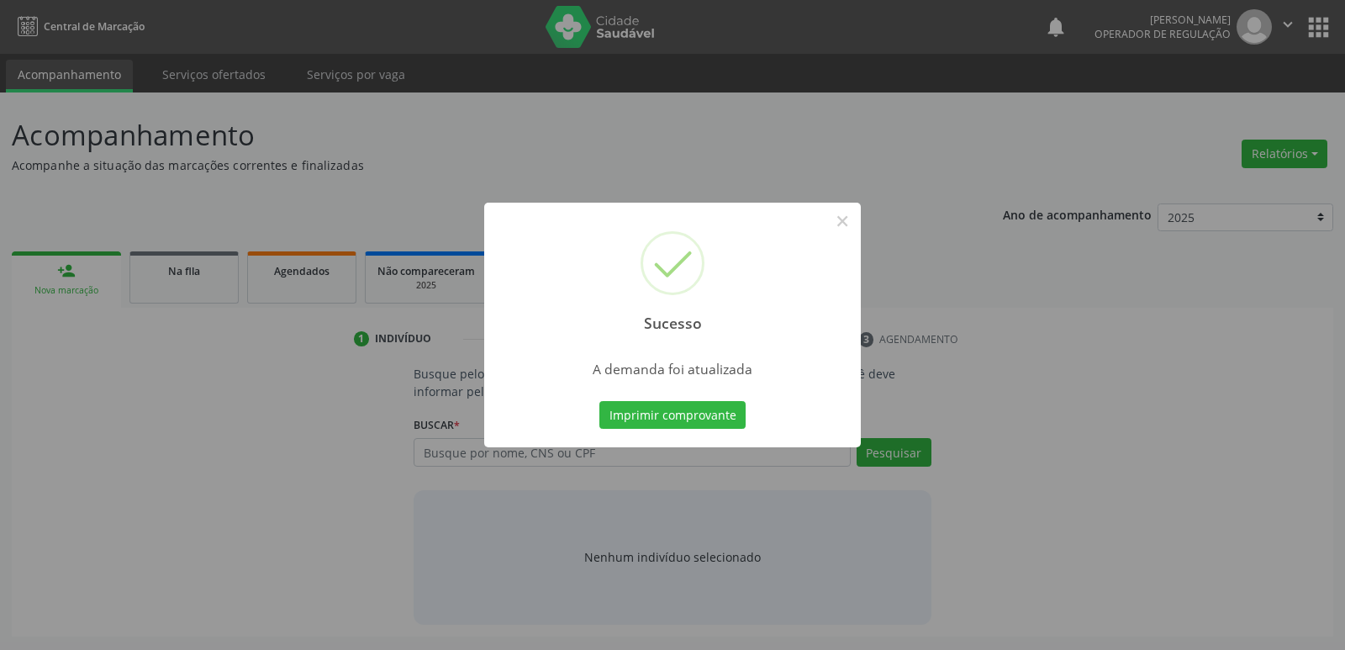
click at [599, 401] on button "Imprimir comprovante" at bounding box center [672, 415] width 146 height 29
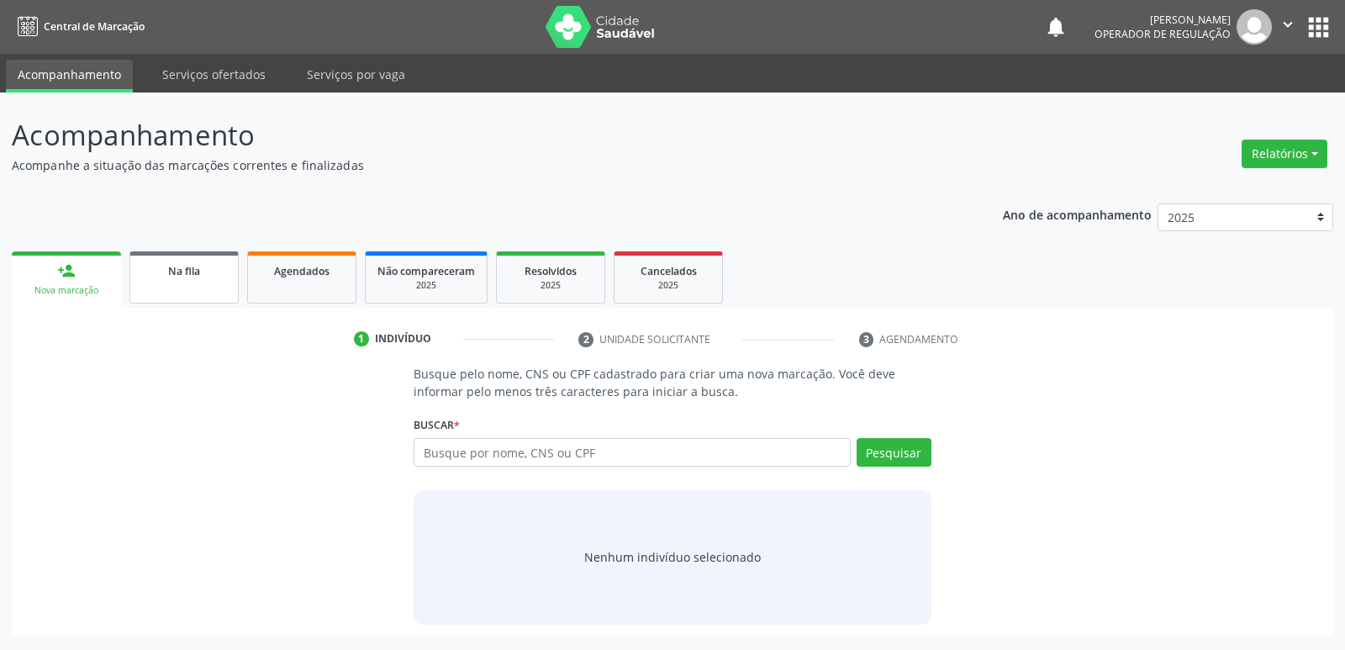
drag, startPoint x: 166, startPoint y: 310, endPoint x: 175, endPoint y: 285, distance: 26.6
click at [169, 303] on div "person_add Nova marcação Na fila Agendados Não compareceram 2025 Resolvidos 202…" at bounding box center [672, 441] width 1321 height 389
click at [175, 285] on link "Na fila" at bounding box center [183, 277] width 109 height 52
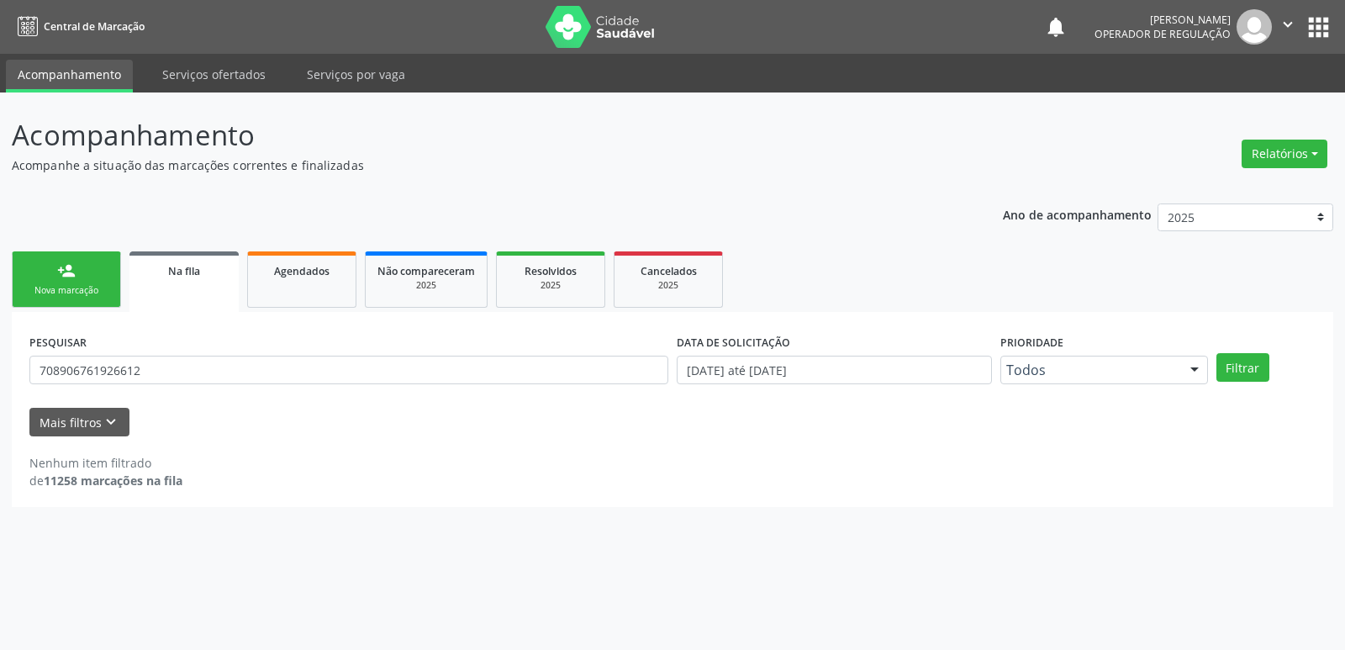
drag, startPoint x: 269, startPoint y: 342, endPoint x: 248, endPoint y: 367, distance: 32.8
click at [268, 342] on div "PESQUISAR 708906761926612" at bounding box center [348, 363] width 647 height 66
click at [248, 367] on input "708906761926612" at bounding box center [348, 370] width 639 height 29
type input "705001478433251"
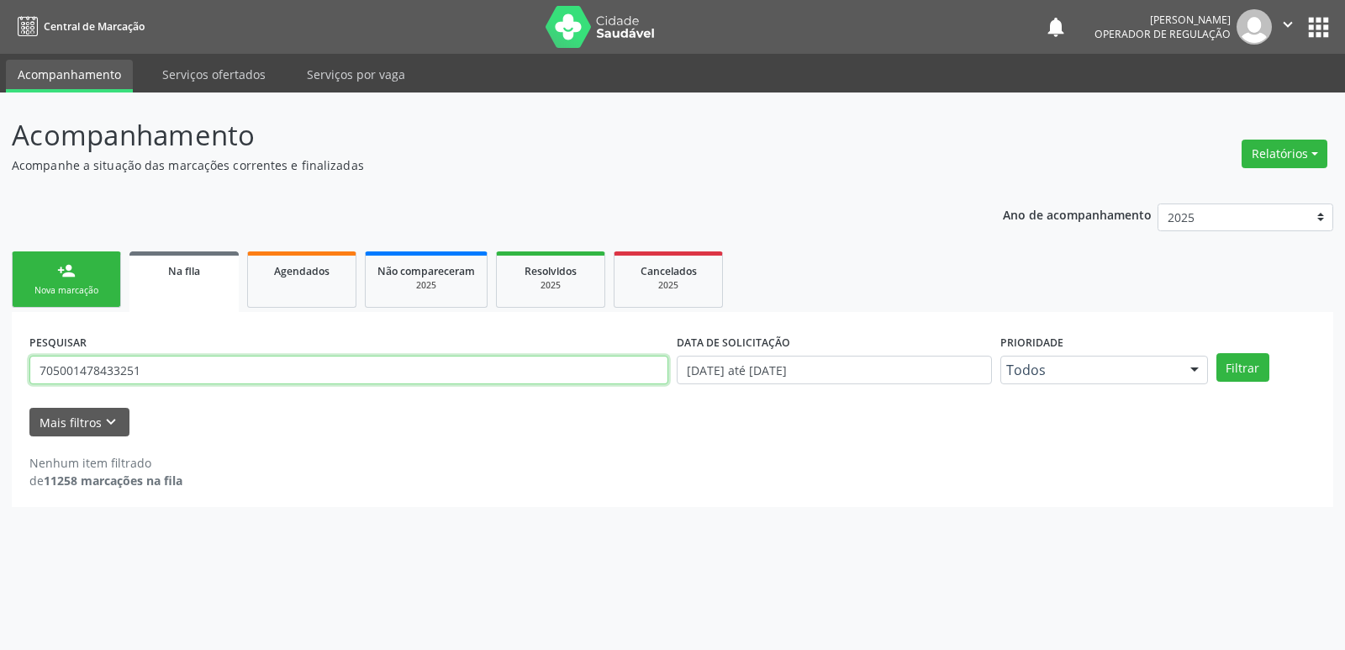
click at [1216, 353] on button "Filtrar" at bounding box center [1242, 367] width 53 height 29
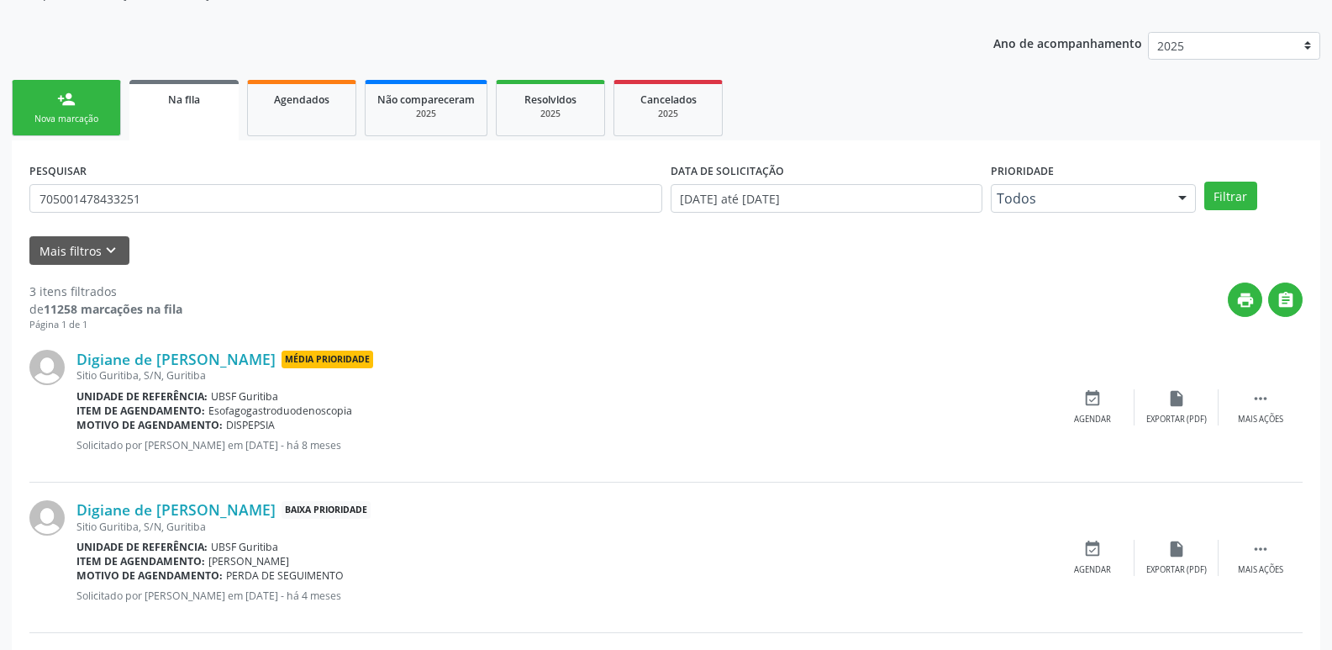
scroll to position [335, 0]
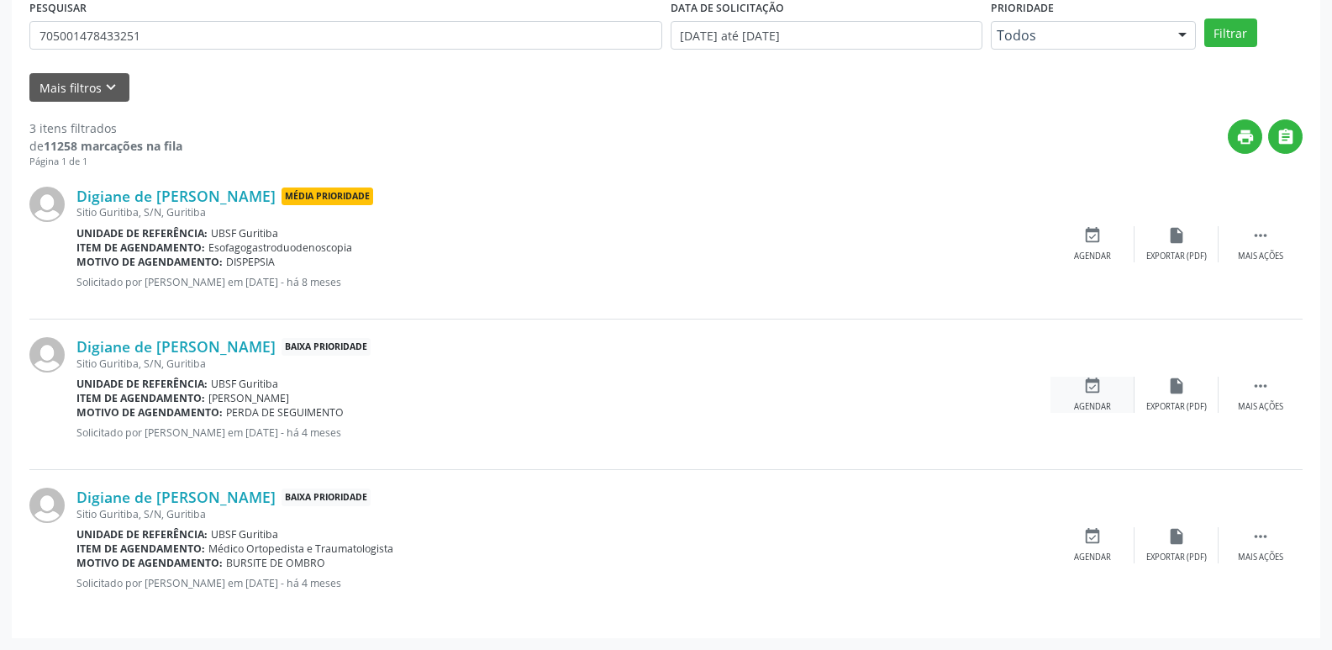
click at [1084, 393] on icon "event_available" at bounding box center [1093, 386] width 18 height 18
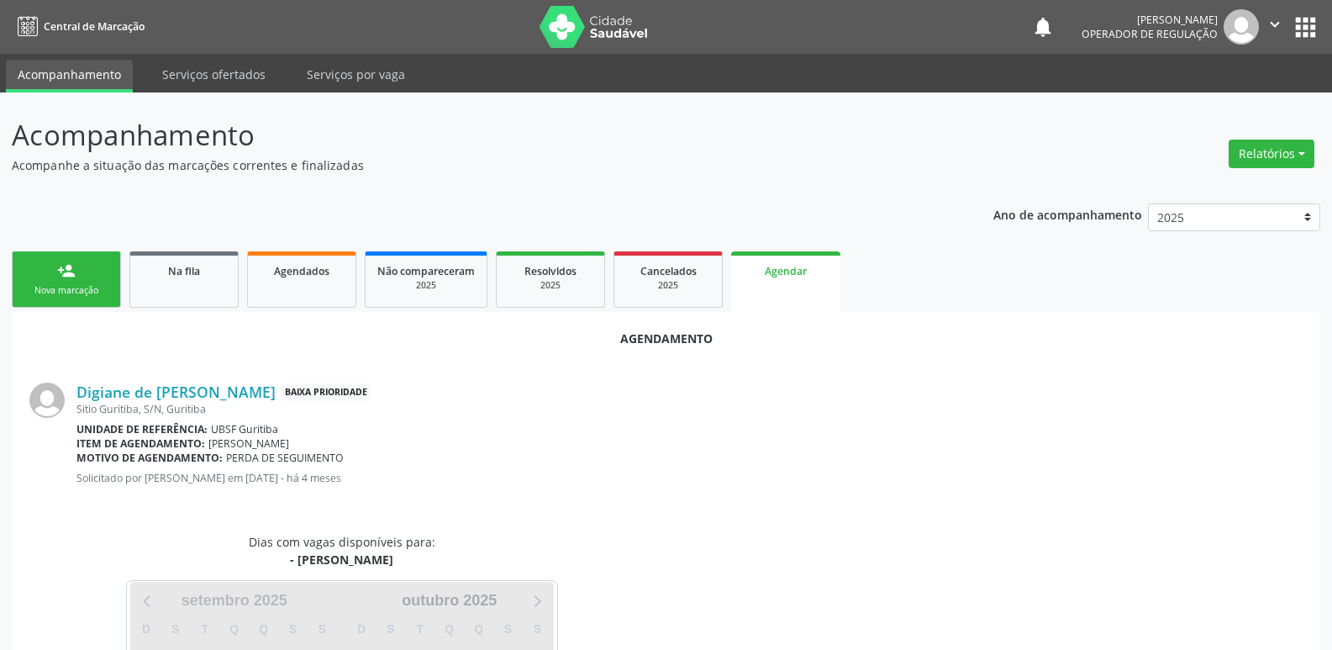
scroll to position [186, 0]
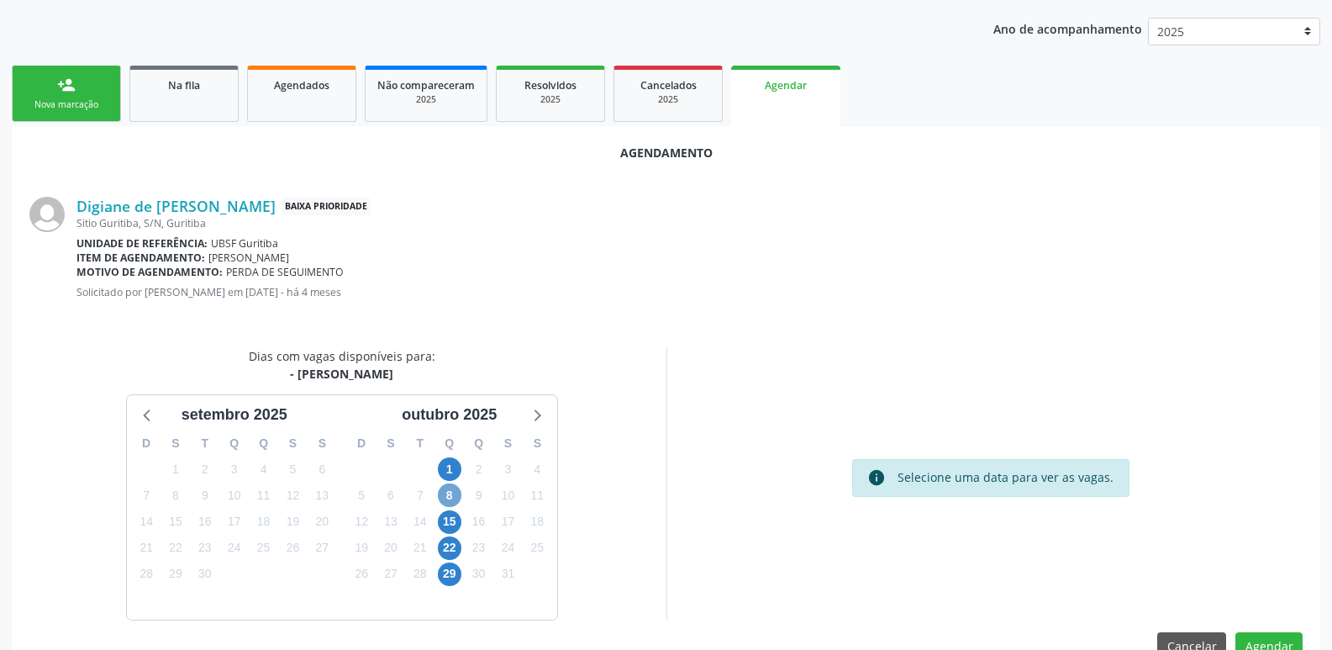
click at [447, 492] on span "8" at bounding box center [450, 495] width 24 height 24
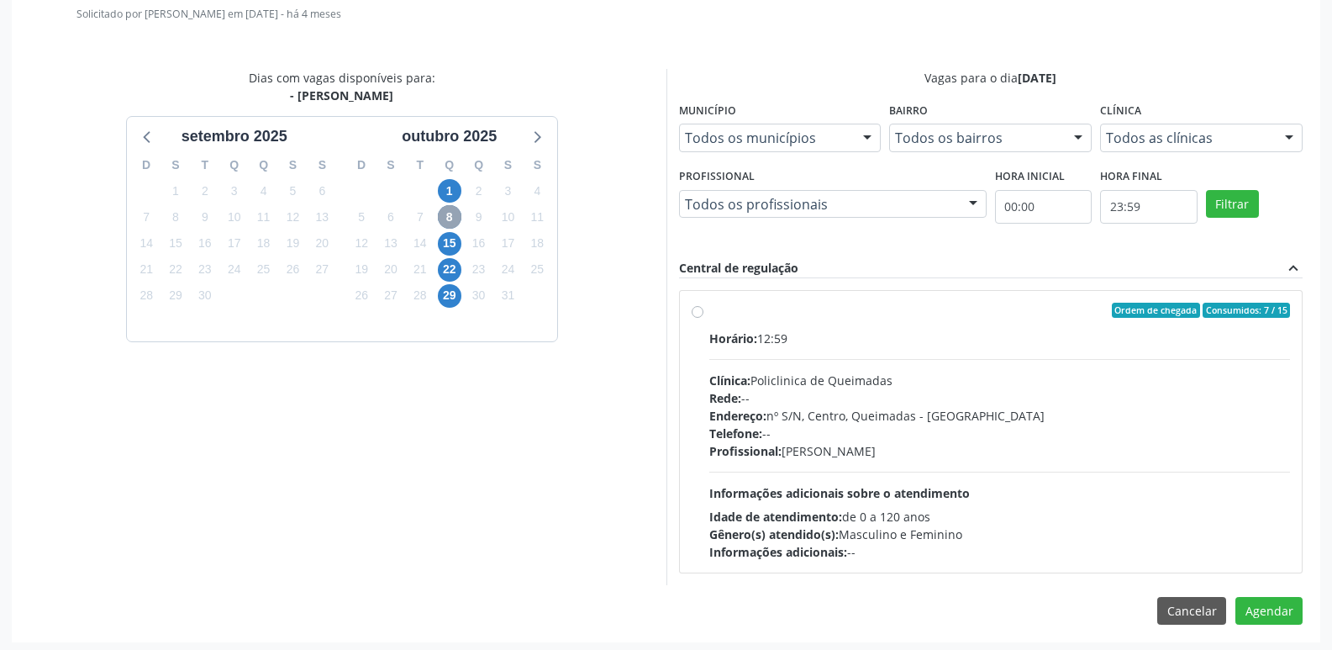
scroll to position [468, 0]
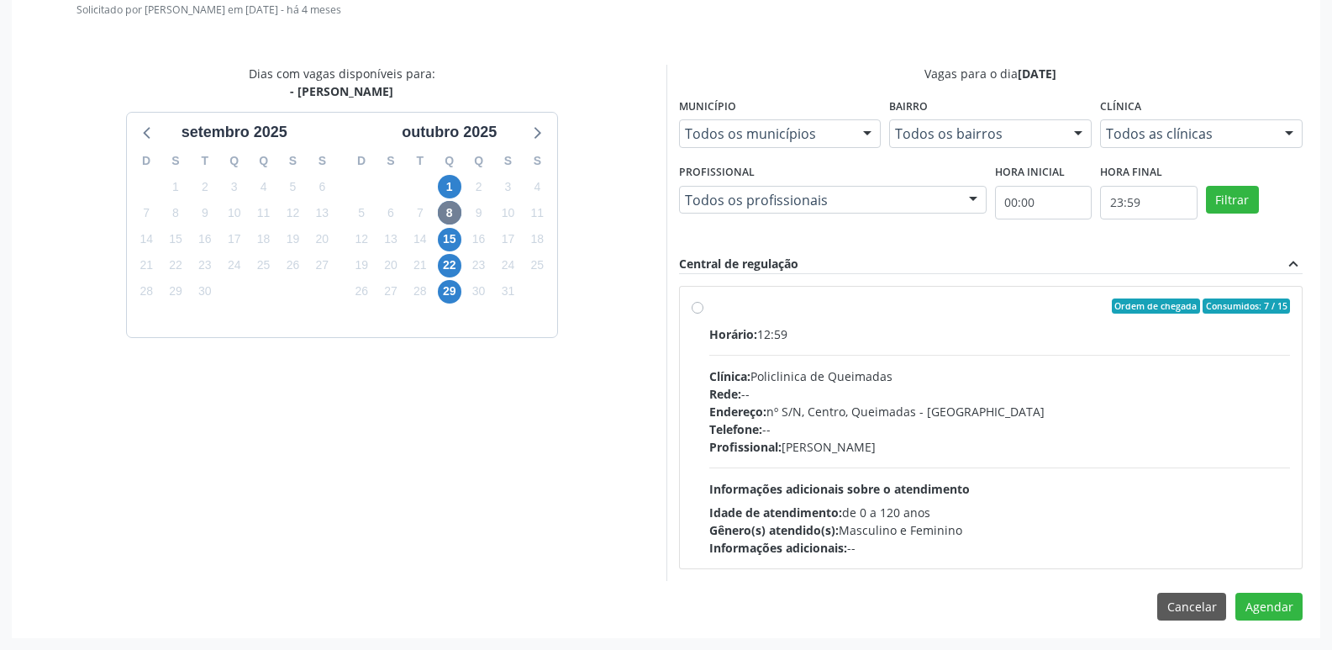
drag, startPoint x: 1015, startPoint y: 472, endPoint x: 1099, endPoint y: 493, distance: 85.8
click at [1025, 473] on div "Horário: 12:59 Clínica: Policlinica de Queimadas Rede: -- Endereço: nº [GEOGRAP…" at bounding box center [1000, 440] width 582 height 231
click at [704, 314] on input "Ordem de chegada Consumidos: 7 / 15 Horário: 12:59 Clínica: Policlinica de Quei…" at bounding box center [698, 305] width 12 height 15
radio input "true"
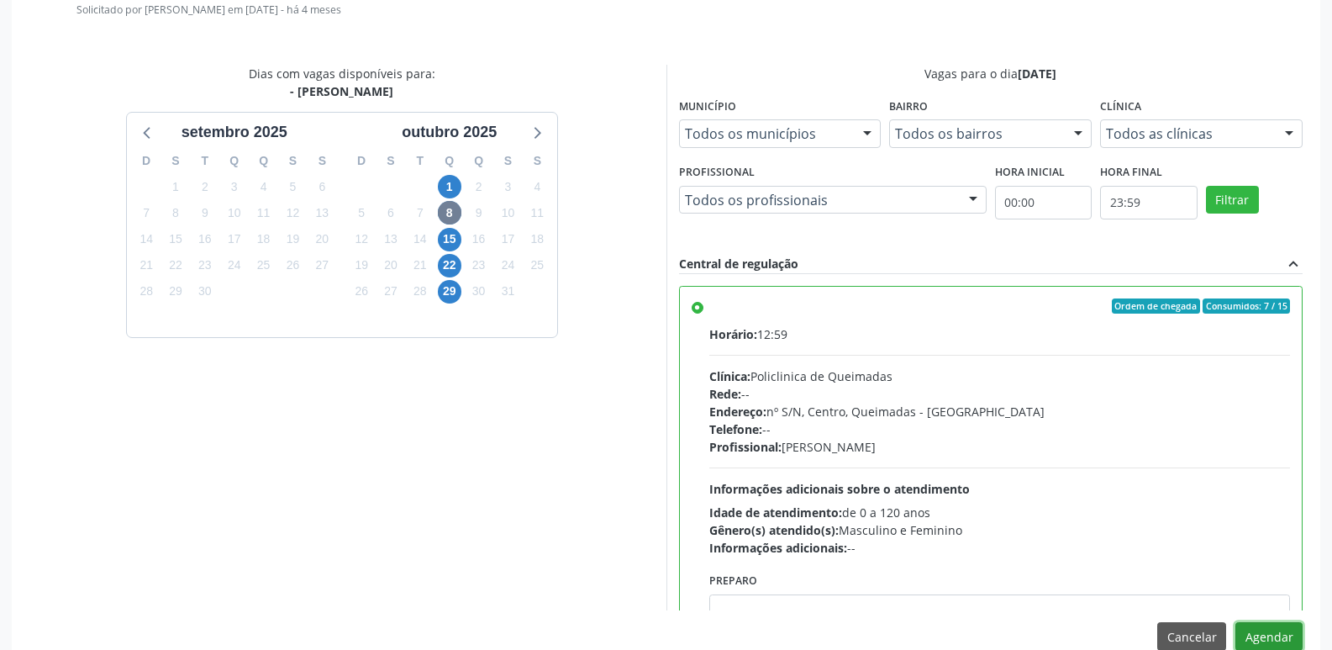
click at [1290, 630] on button "Agendar" at bounding box center [1269, 636] width 67 height 29
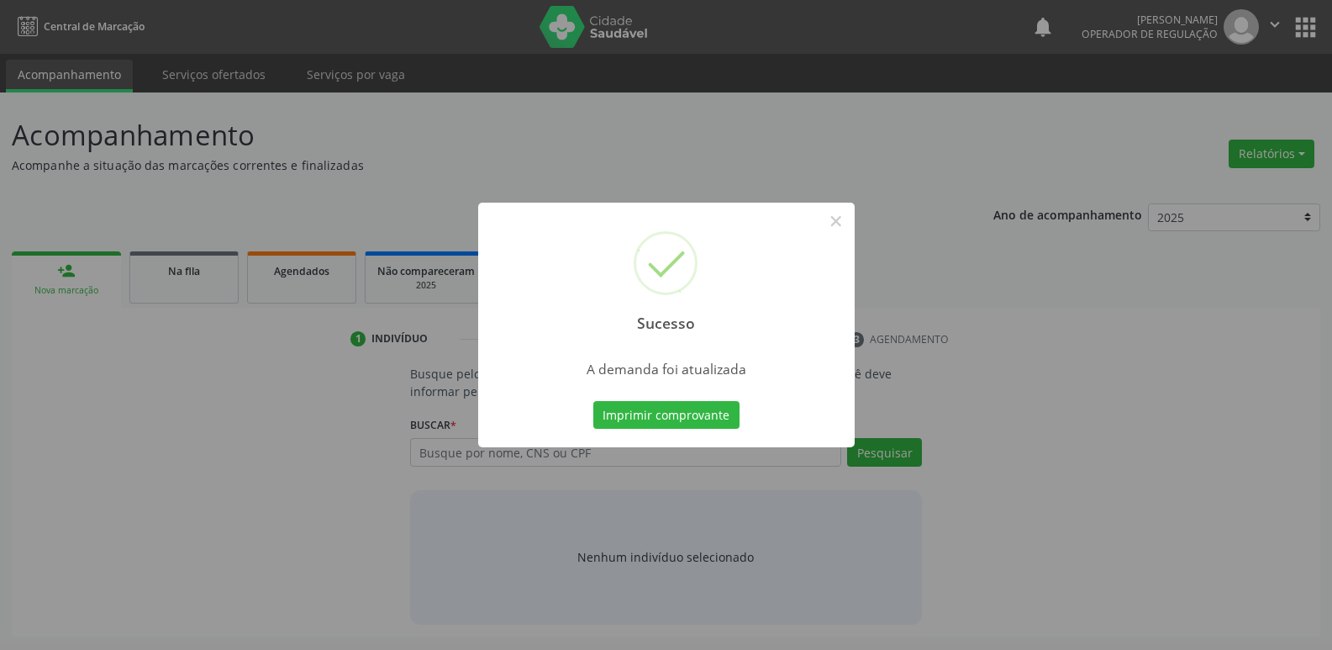
scroll to position [0, 0]
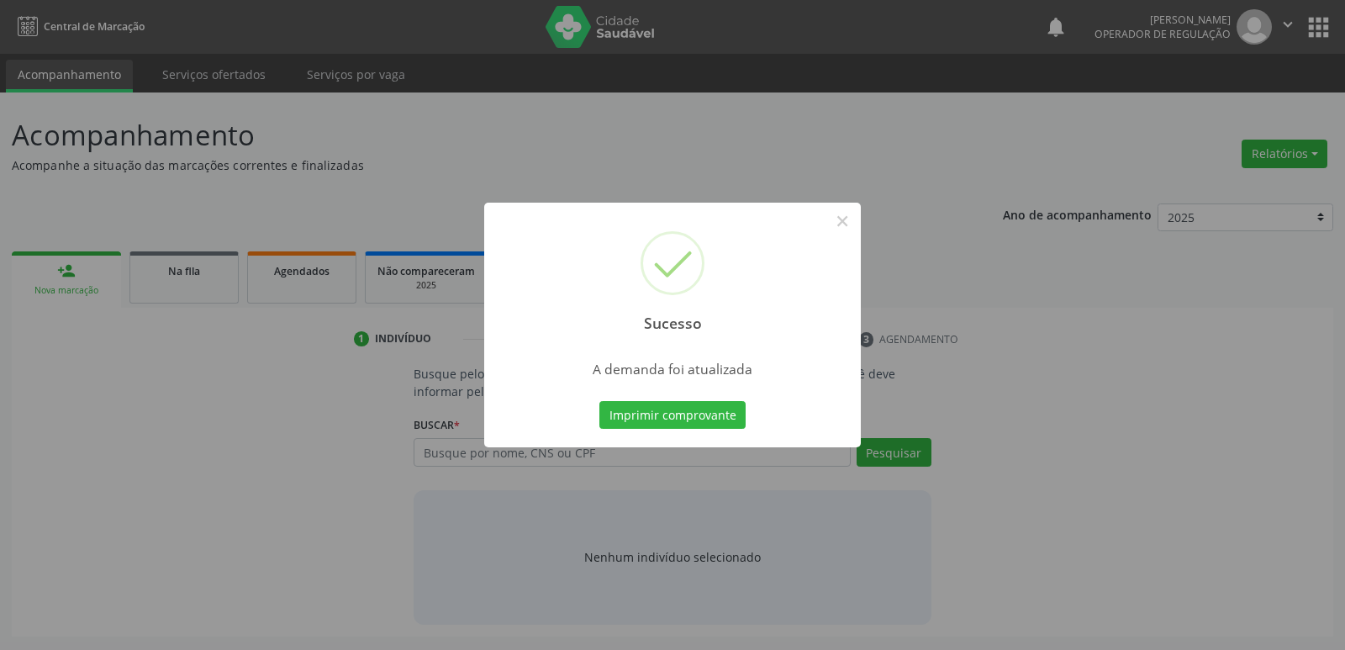
click at [599, 401] on button "Imprimir comprovante" at bounding box center [672, 415] width 146 height 29
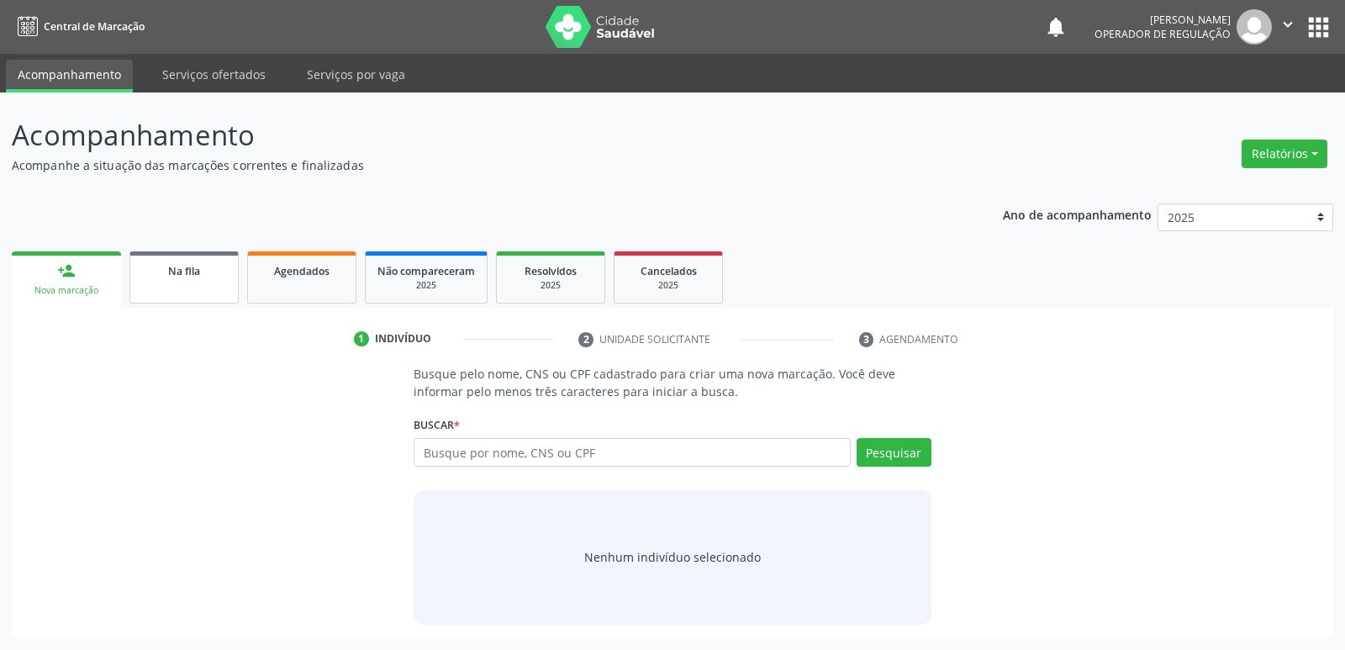
click at [190, 271] on span "Na fila" at bounding box center [184, 271] width 32 height 14
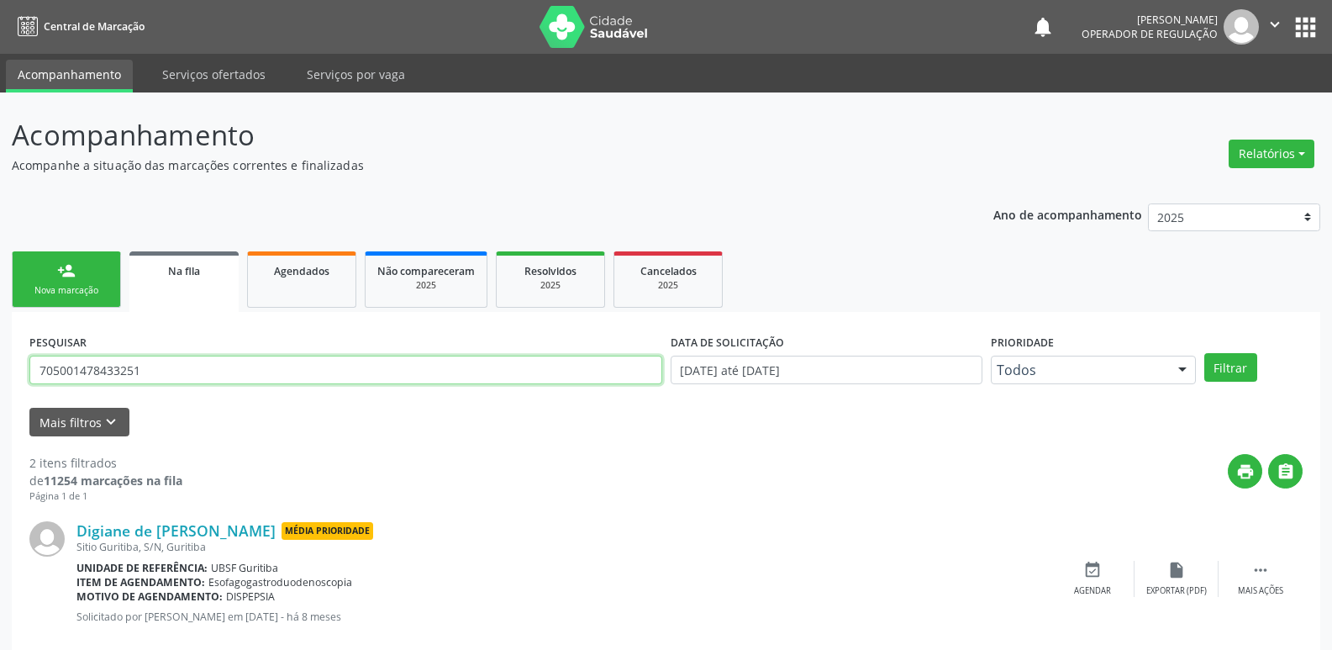
drag, startPoint x: 186, startPoint y: 372, endPoint x: 290, endPoint y: 446, distance: 128.3
click at [10, 366] on div "Acompanhamento Acompanhe a situação das marcações correntes e finalizadas Relat…" at bounding box center [666, 462] width 1332 height 741
type input "709202257732339"
click at [1205, 353] on button "Filtrar" at bounding box center [1231, 367] width 53 height 29
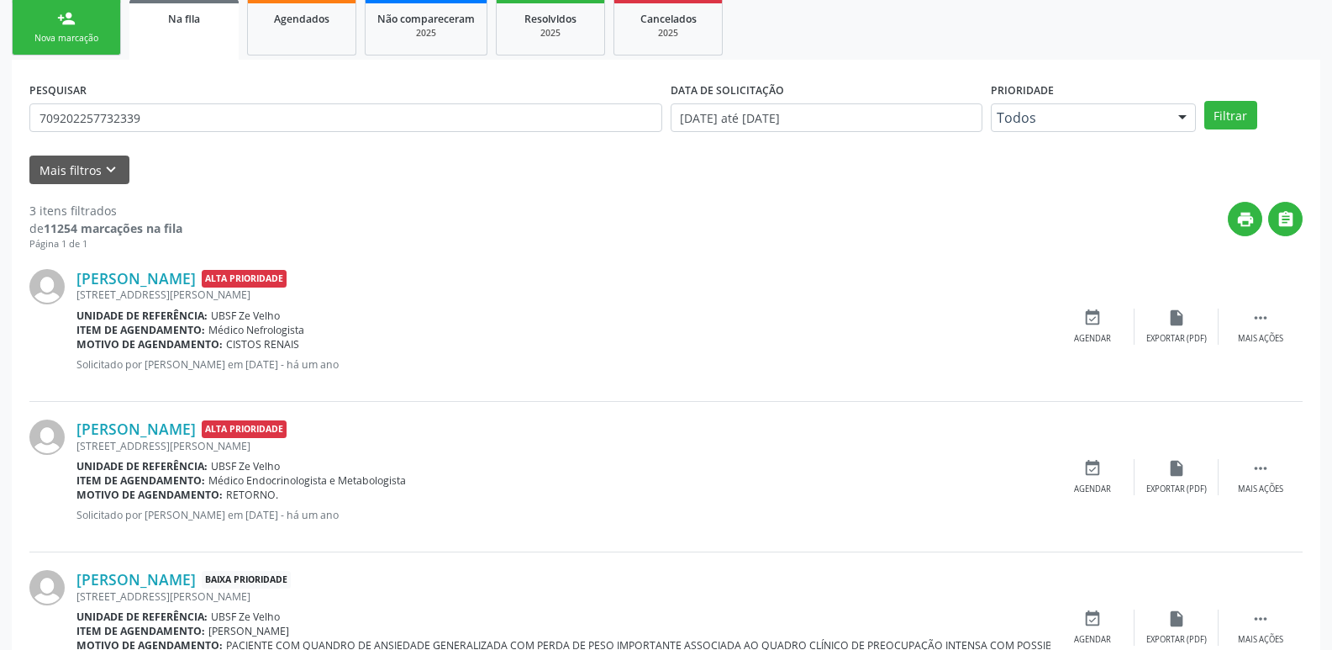
scroll to position [335, 0]
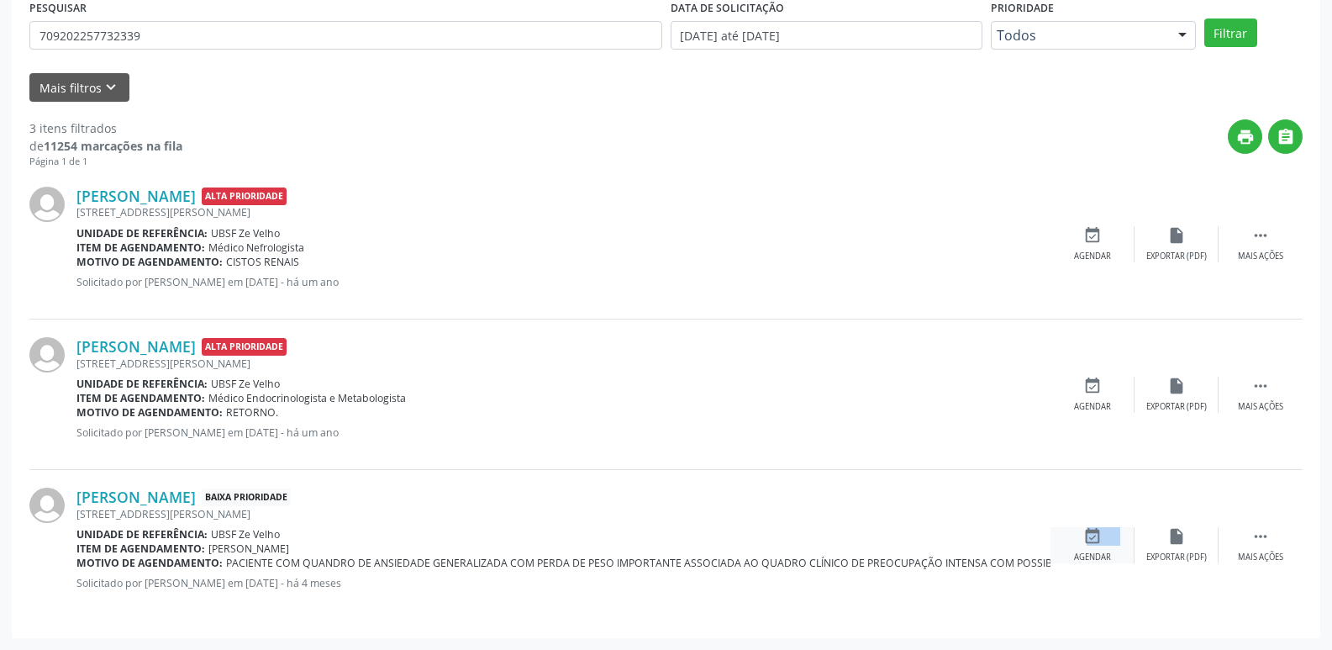
click at [1061, 538] on div "event_available Agendar" at bounding box center [1093, 545] width 84 height 36
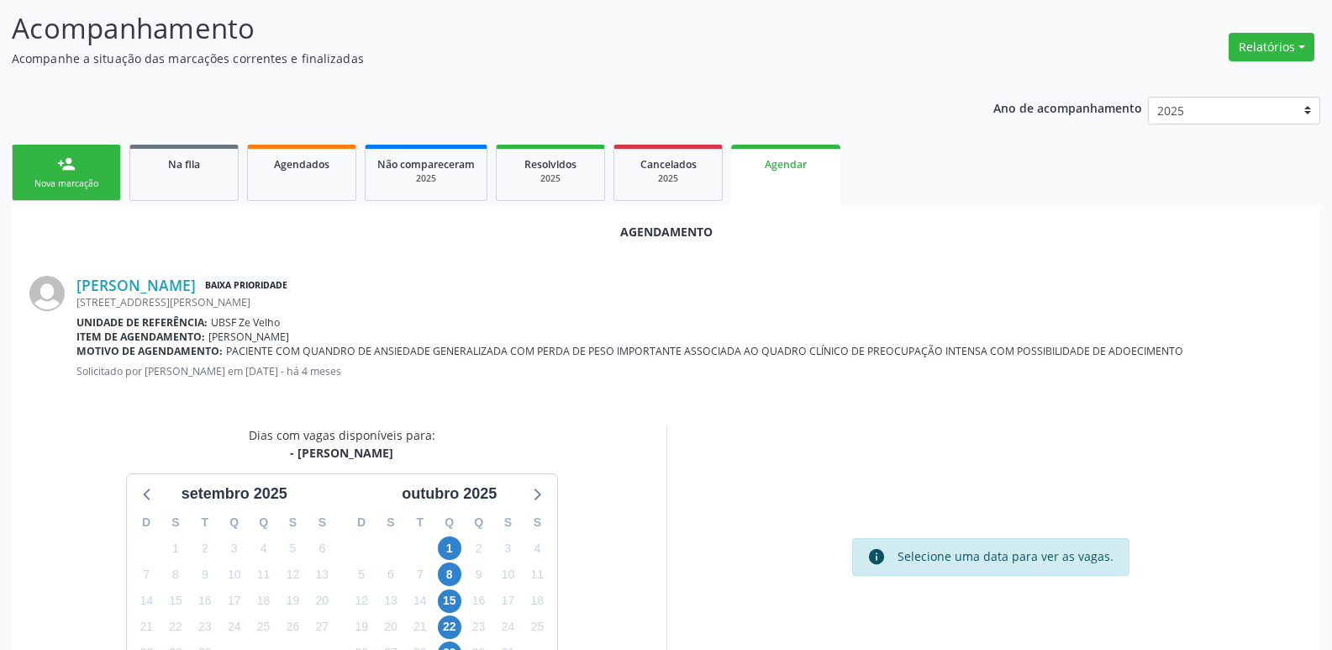
scroll to position [225, 0]
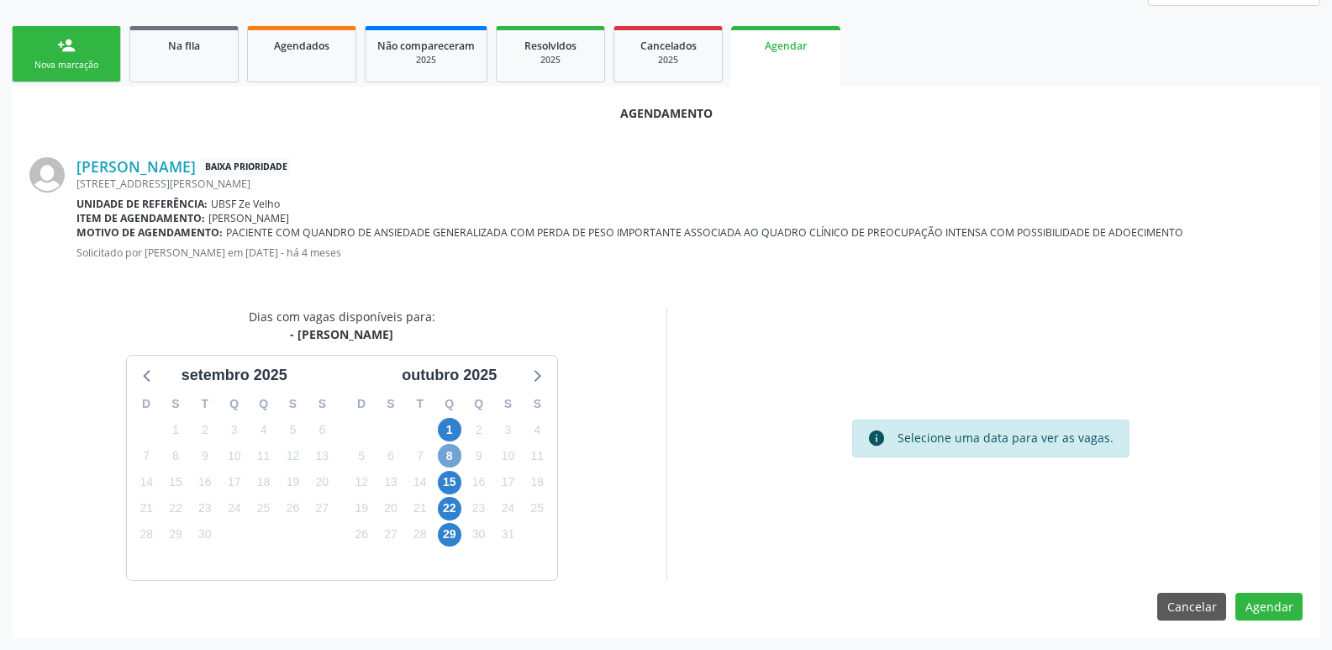
click at [449, 454] on span "8" at bounding box center [450, 456] width 24 height 24
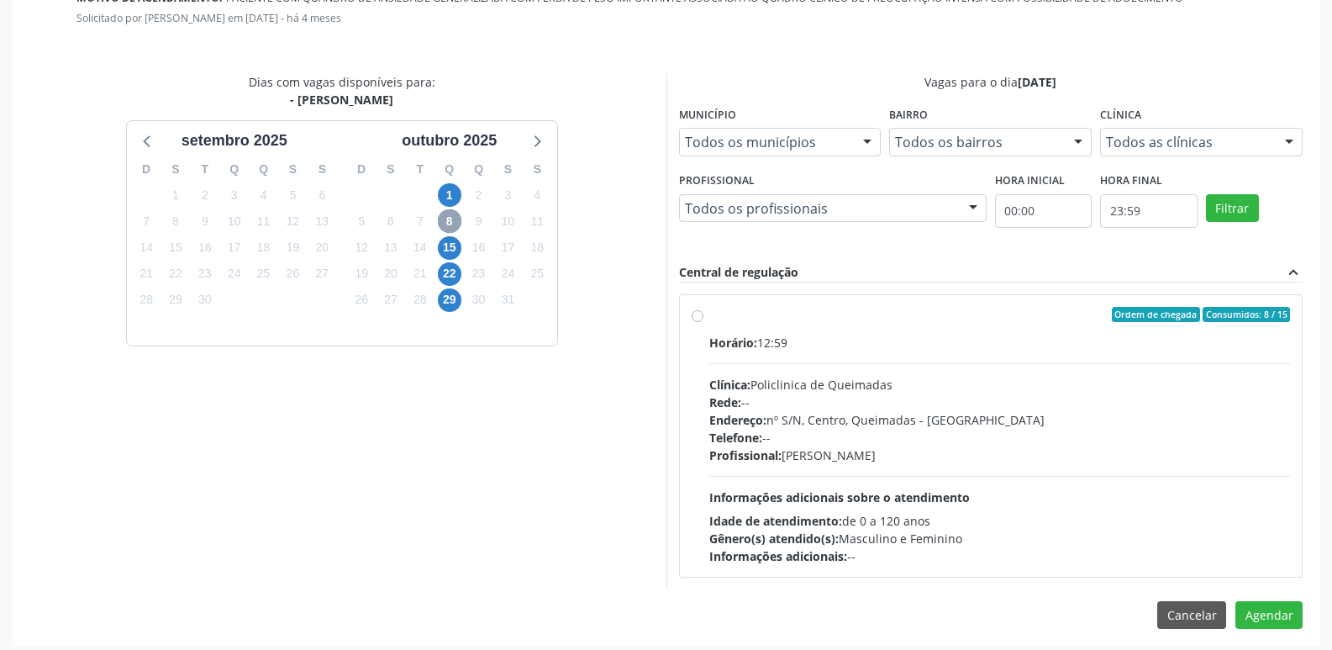
scroll to position [468, 0]
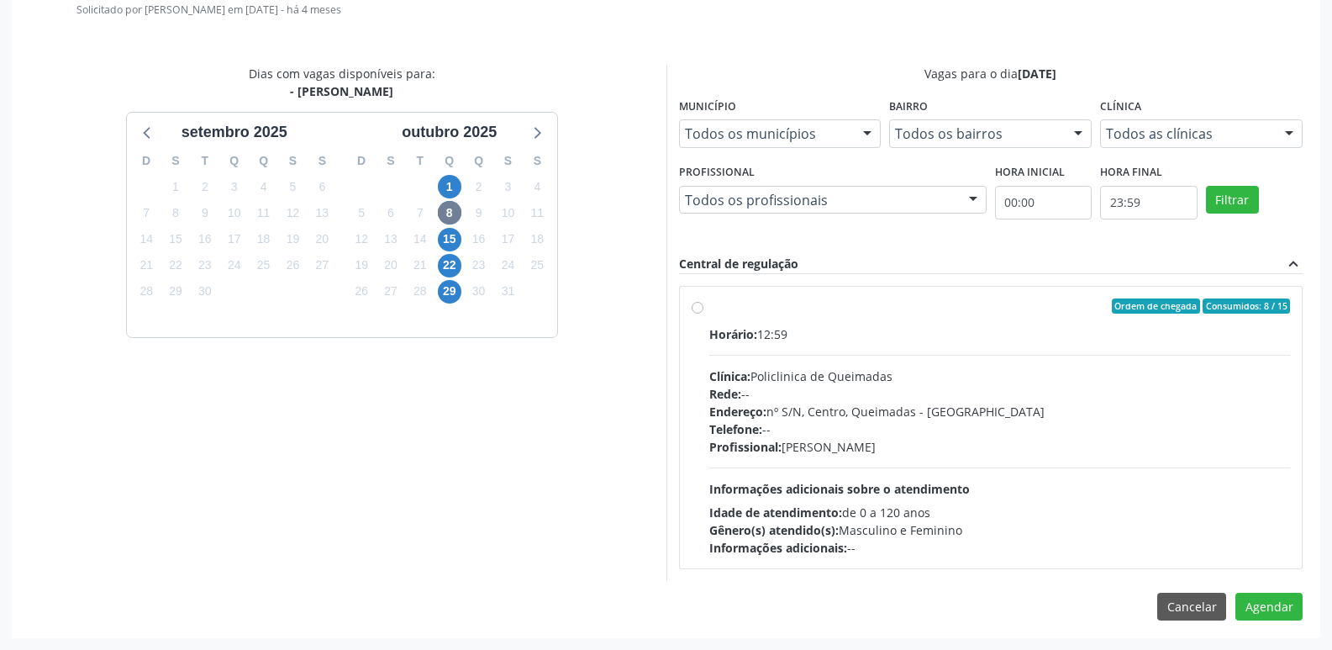
click at [1215, 414] on div "Endereço: nº S/N, Centro, Queimadas - [GEOGRAPHIC_DATA]" at bounding box center [1000, 412] width 582 height 18
click at [704, 314] on input "Ordem de chegada Consumidos: 8 / 15 Horário: 12:59 Clínica: Policlinica de Quei…" at bounding box center [698, 305] width 12 height 15
radio input "true"
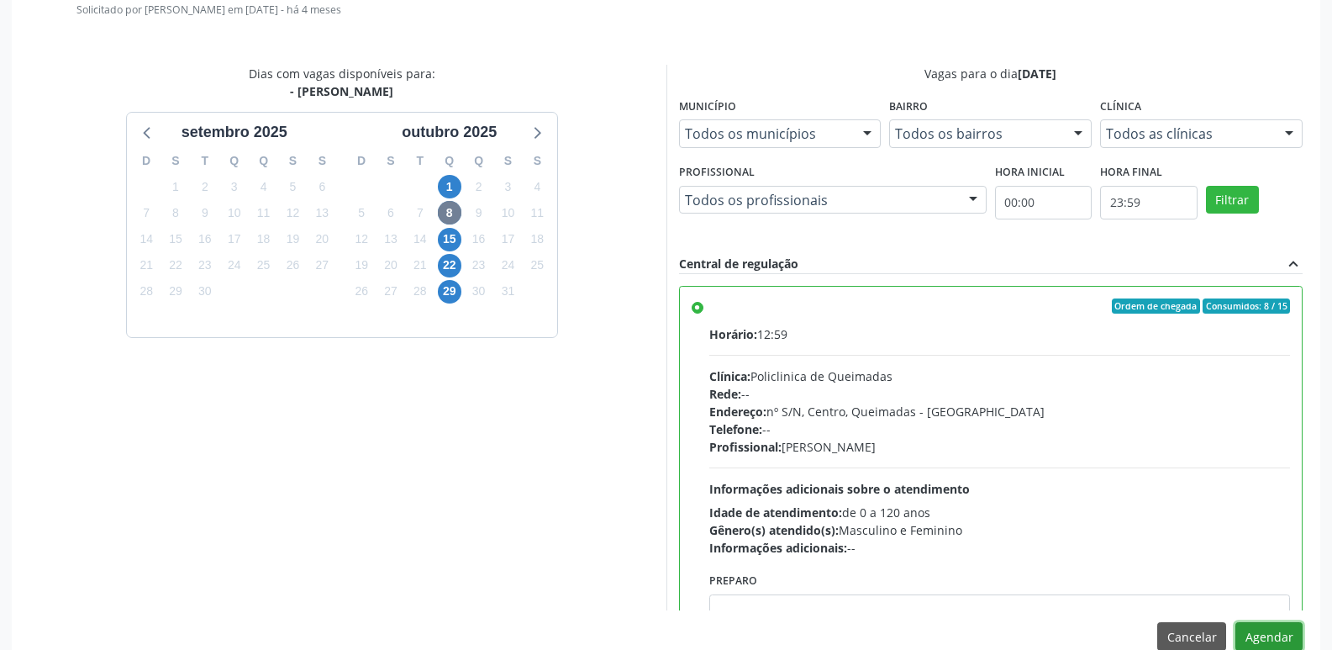
click at [1267, 638] on button "Agendar" at bounding box center [1269, 636] width 67 height 29
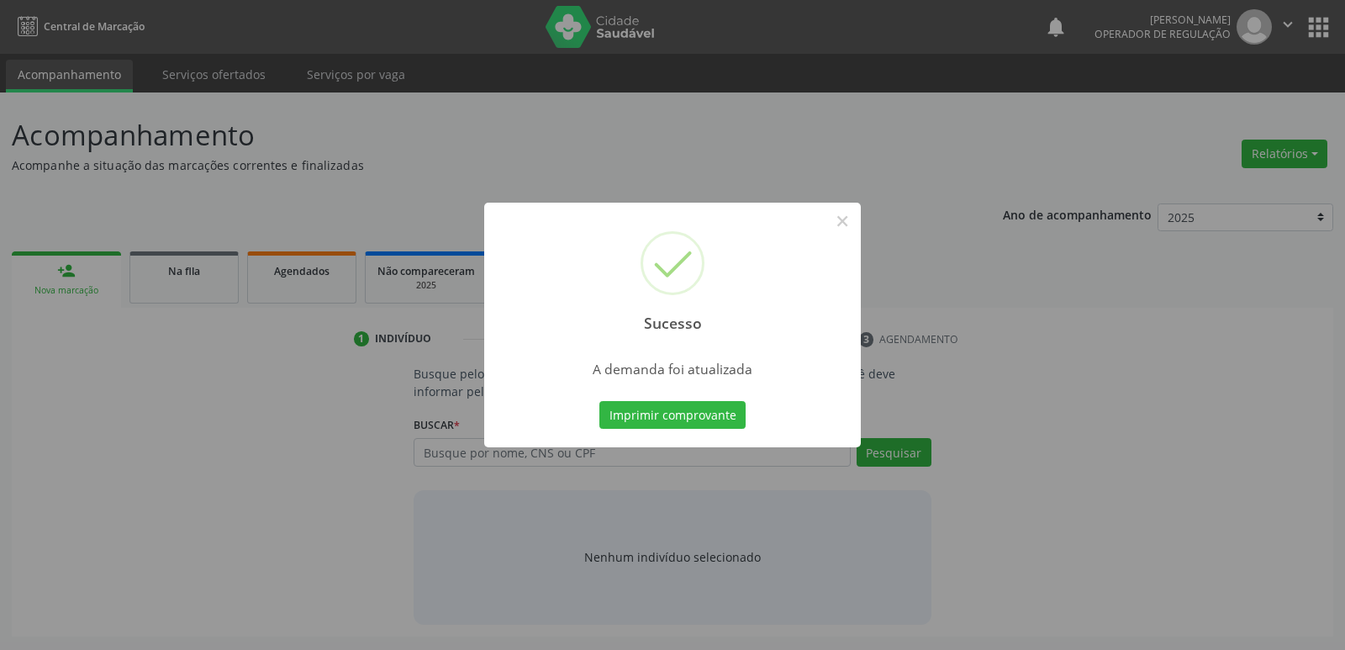
click at [599, 401] on button "Imprimir comprovante" at bounding box center [672, 415] width 146 height 29
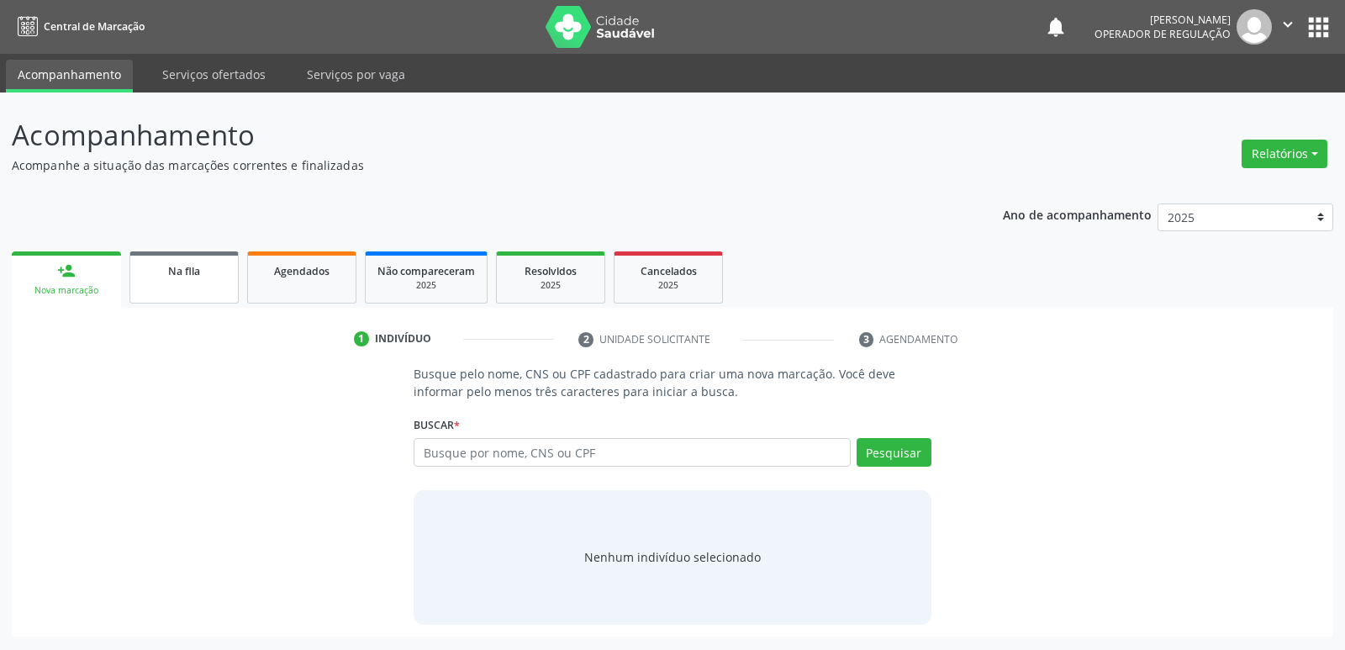
click at [195, 276] on span "Na fila" at bounding box center [184, 271] width 32 height 14
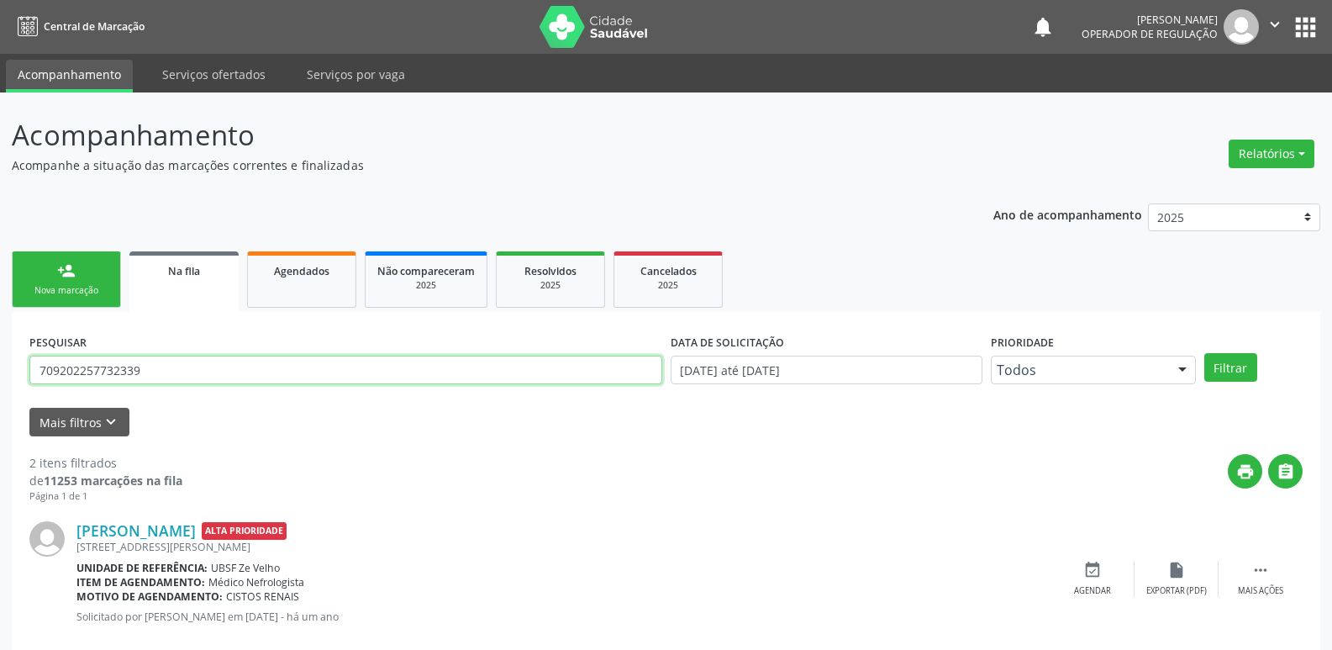
drag, startPoint x: 178, startPoint y: 358, endPoint x: 0, endPoint y: 340, distance: 179.1
click at [0, 363] on div "Acompanhamento Acompanhe a situação das marcações correntes e finalizadas Relat…" at bounding box center [666, 462] width 1332 height 741
type input "70470372373943"
click at [1205, 353] on button "Filtrar" at bounding box center [1231, 367] width 53 height 29
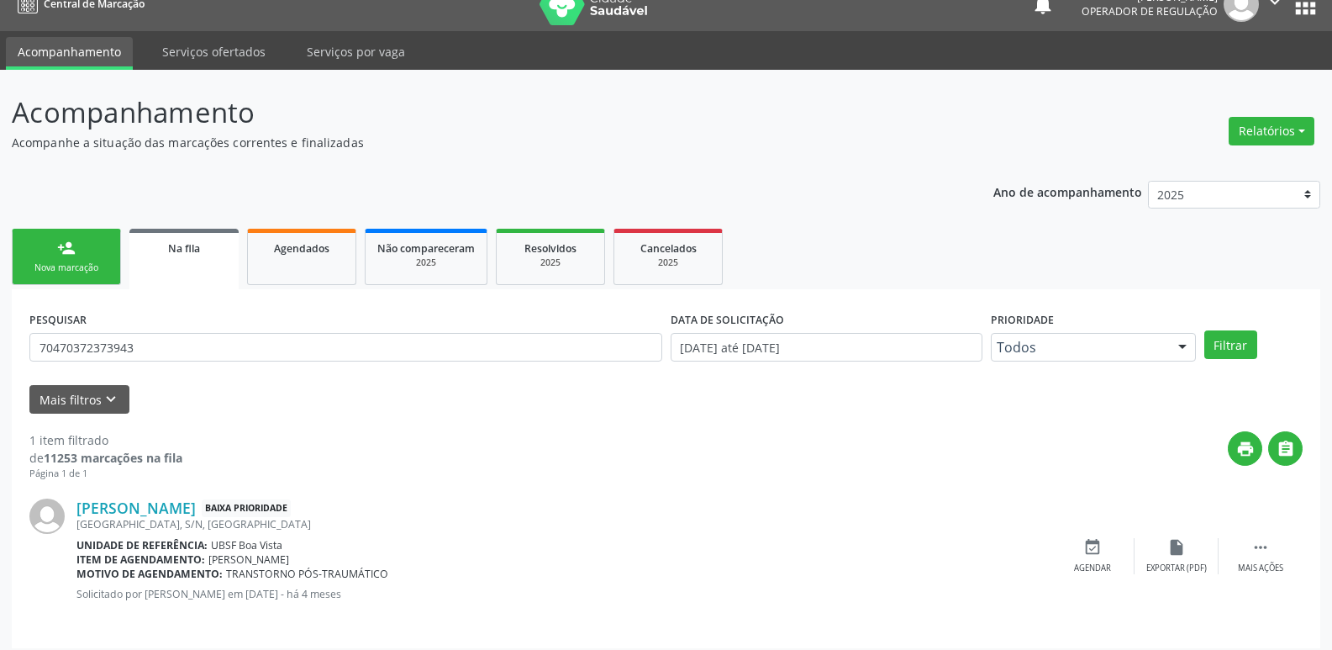
scroll to position [33, 0]
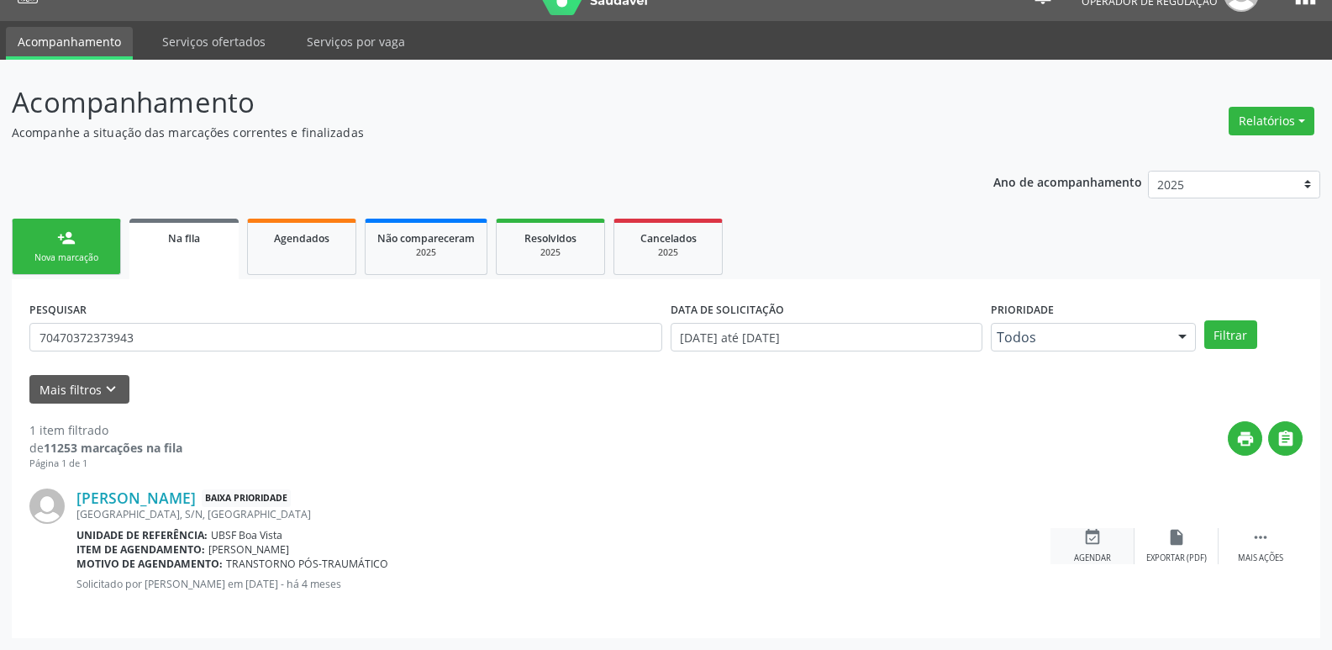
click at [1103, 539] on div "event_available Agendar" at bounding box center [1093, 546] width 84 height 36
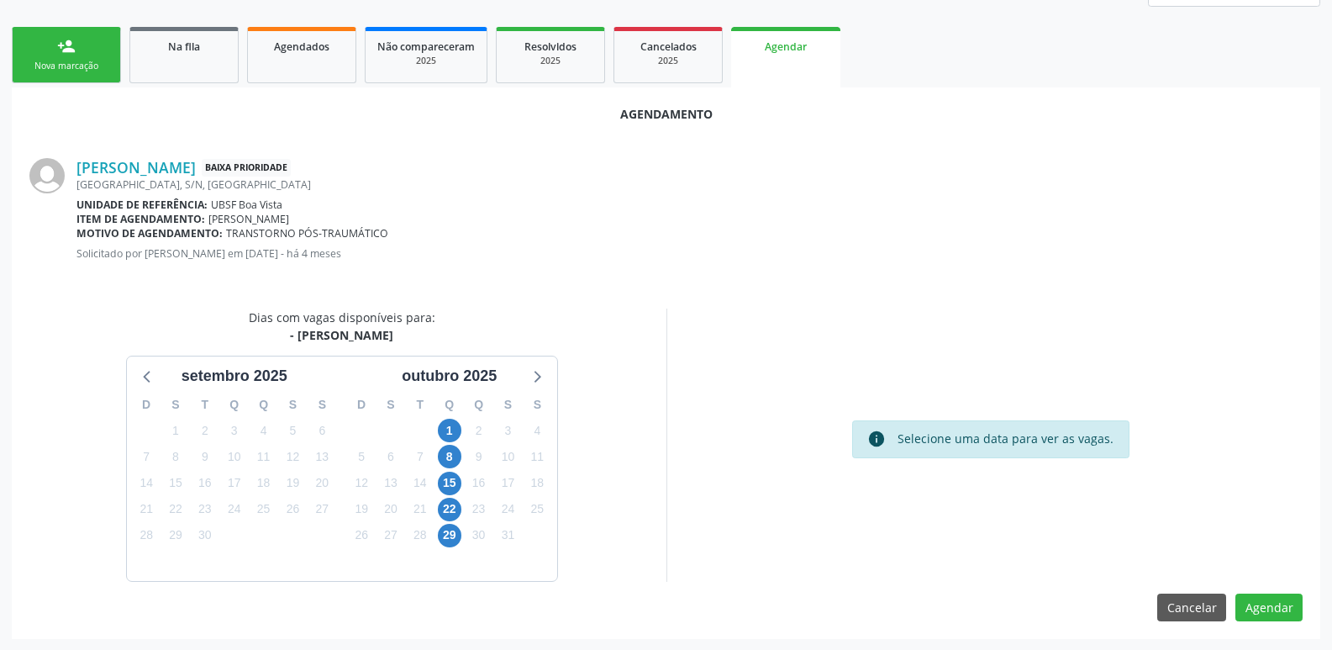
scroll to position [225, 0]
click at [456, 451] on span "8" at bounding box center [450, 456] width 24 height 24
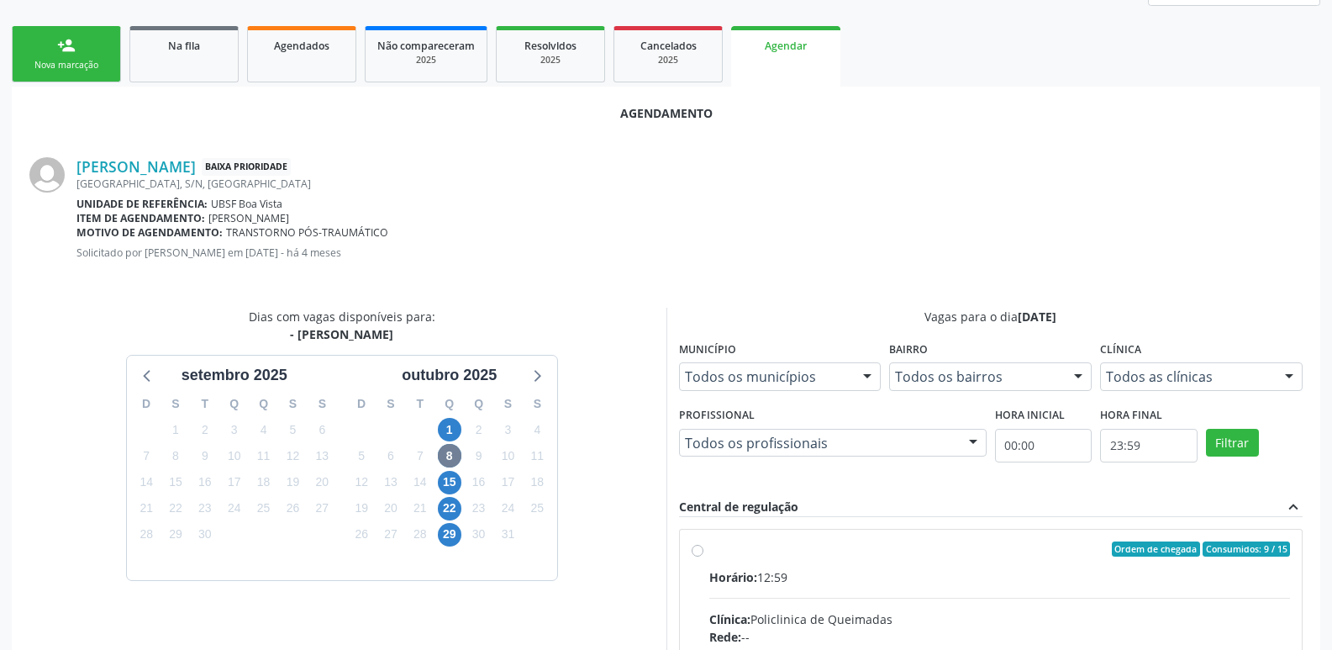
drag, startPoint x: 1068, startPoint y: 583, endPoint x: 1082, endPoint y: 563, distance: 23.6
click at [1080, 568] on div "Horário: 12:59" at bounding box center [1000, 577] width 582 height 18
click at [704, 556] on input "Ordem de chegada Consumidos: 9 / 15 Horário: 12:59 Clínica: Policlinica de Quei…" at bounding box center [698, 548] width 12 height 15
radio input "true"
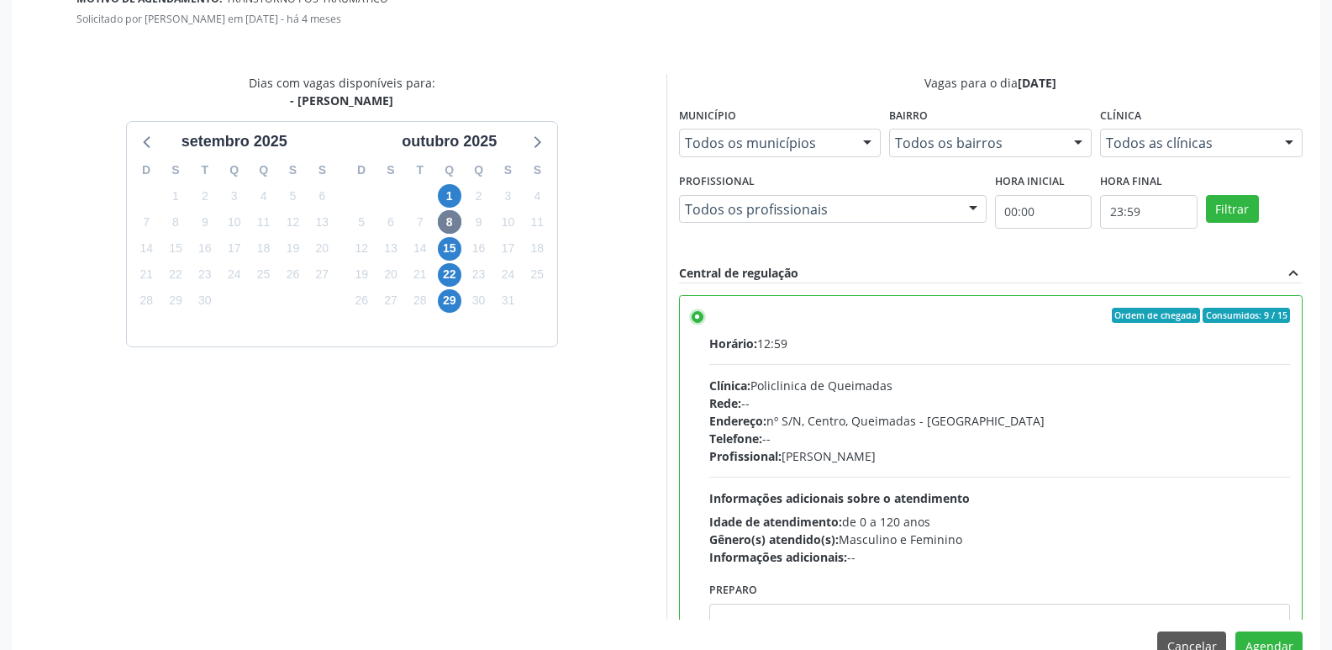
scroll to position [498, 0]
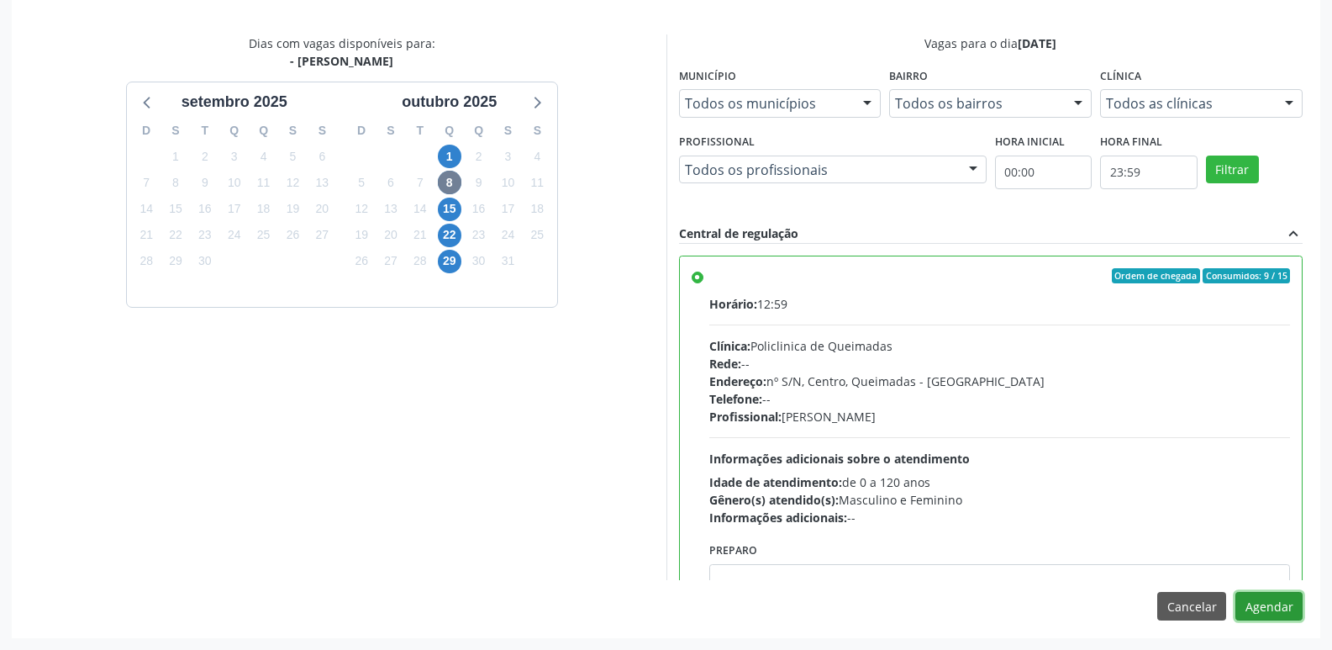
click at [1273, 604] on button "Agendar" at bounding box center [1269, 606] width 67 height 29
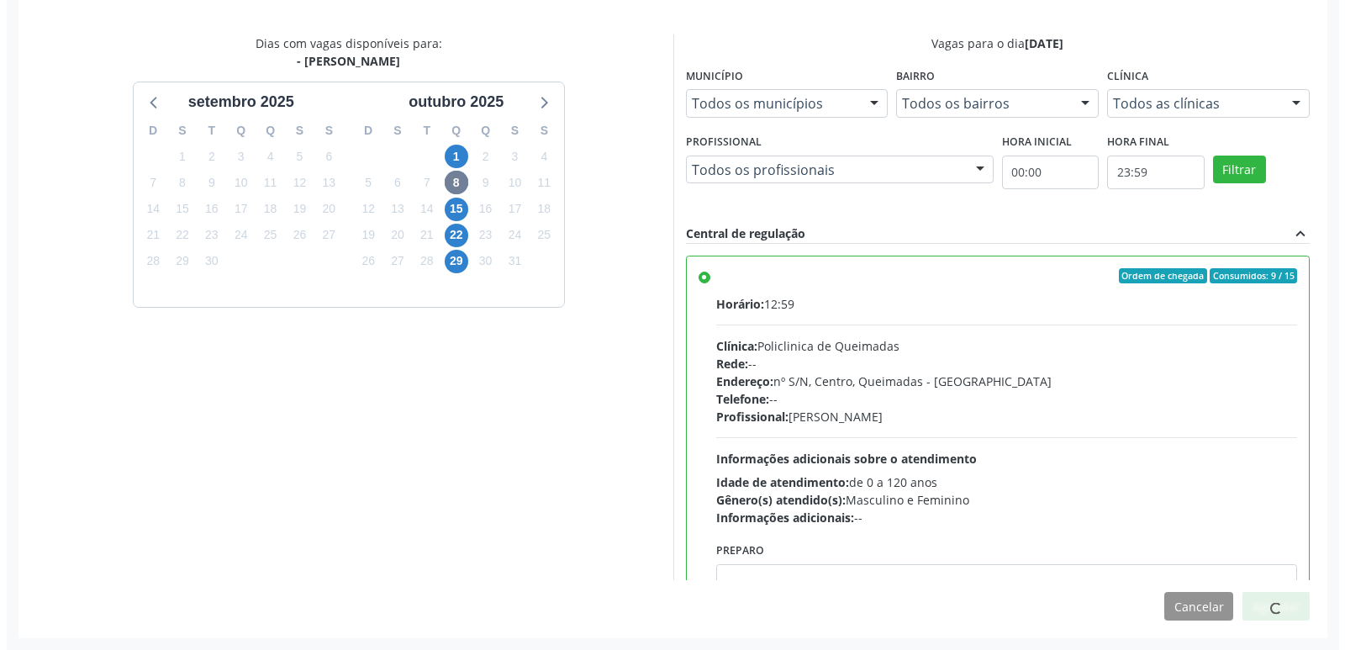
scroll to position [0, 0]
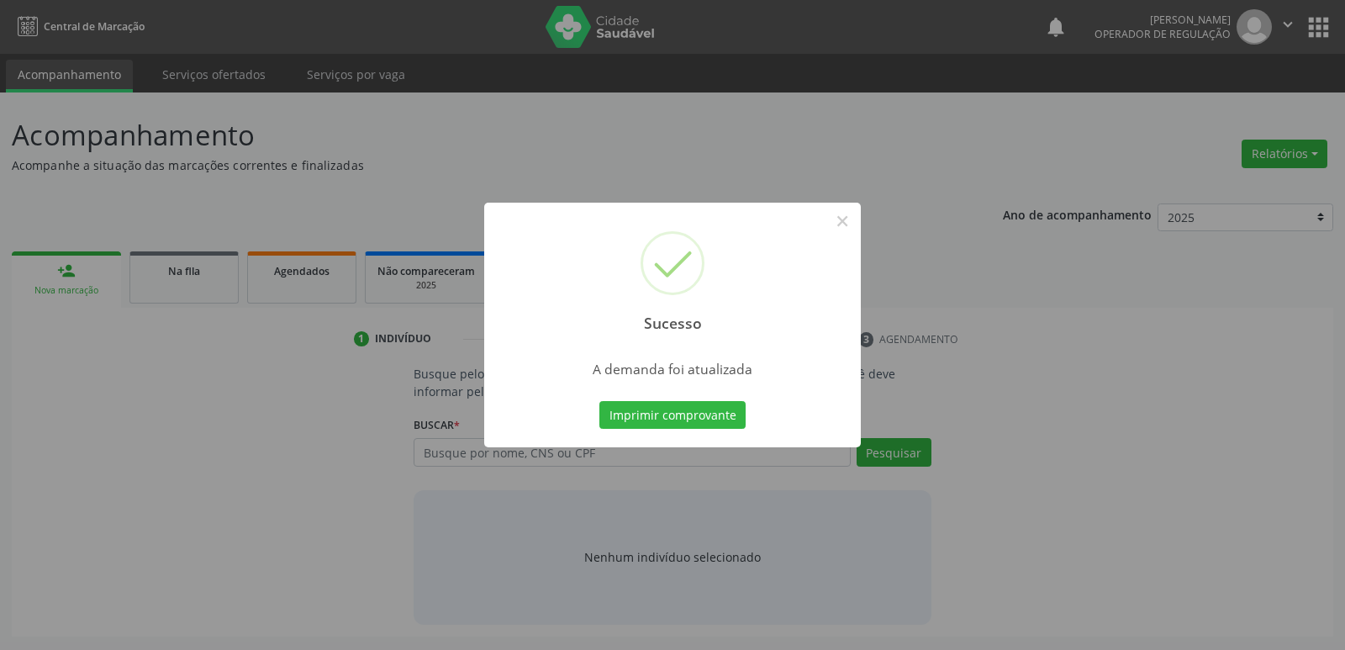
click at [599, 401] on button "Imprimir comprovante" at bounding box center [672, 415] width 146 height 29
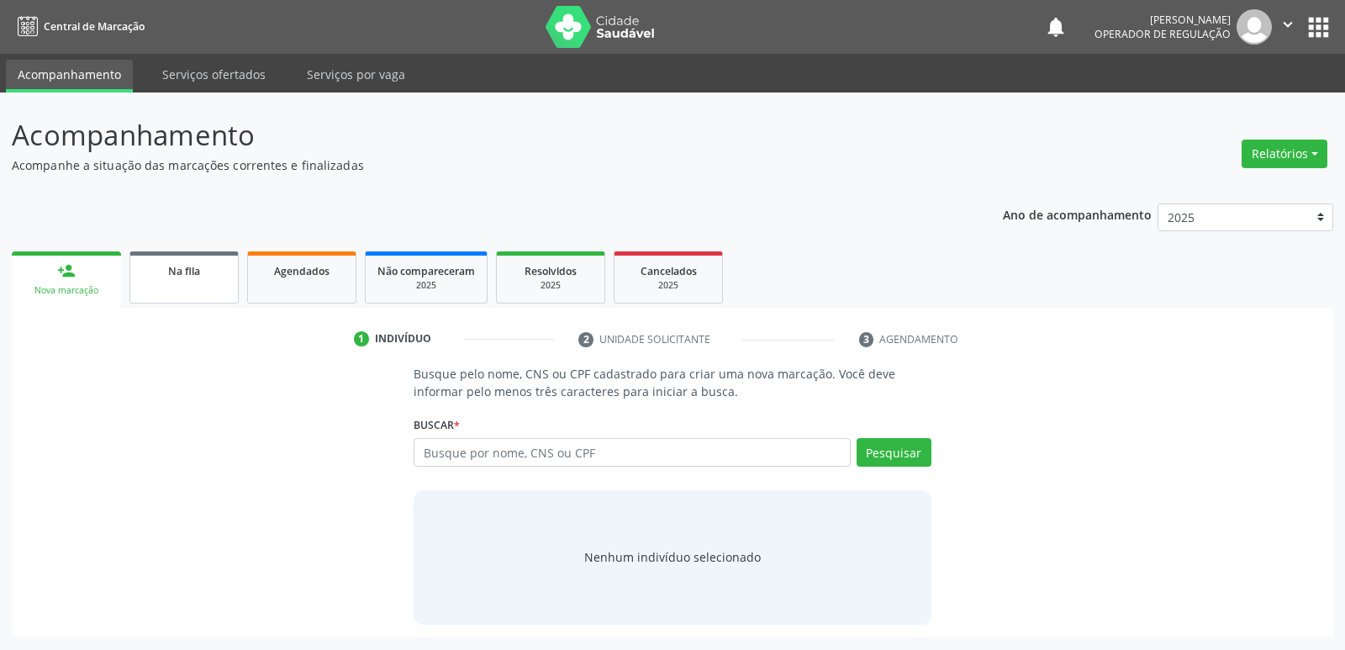
click at [198, 261] on div "Na fila" at bounding box center [184, 270] width 84 height 18
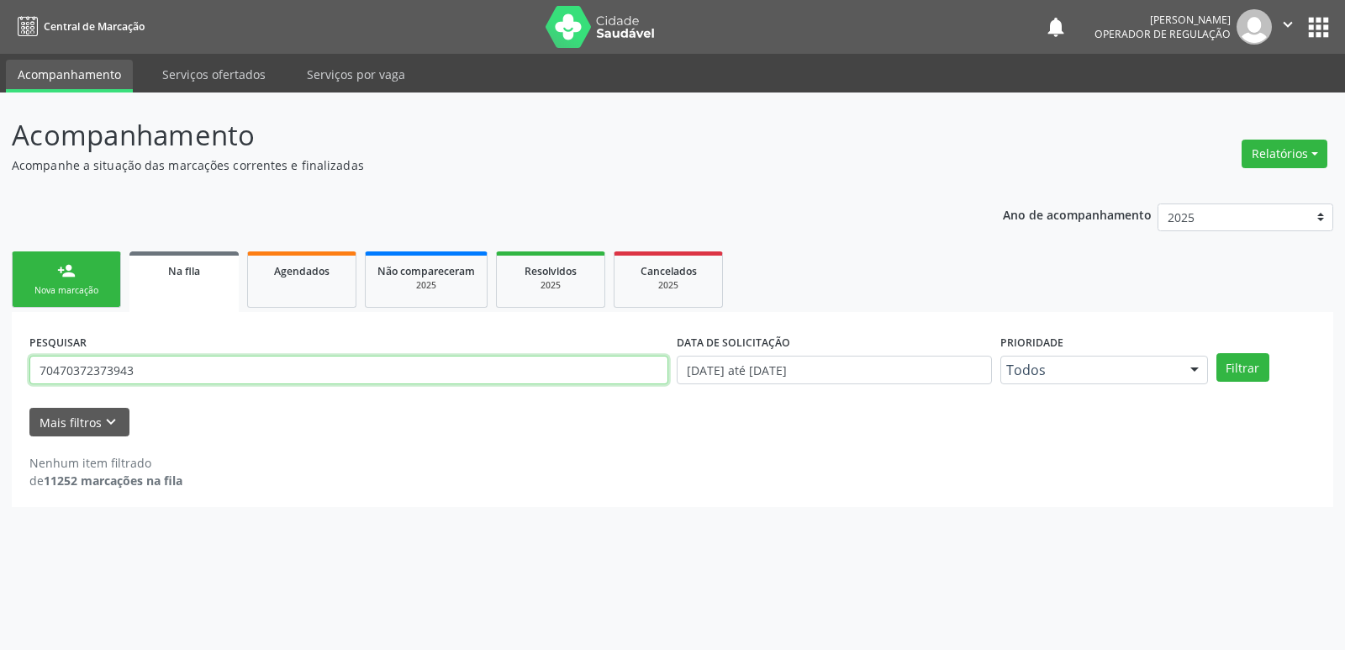
click at [203, 379] on input "70470372373943" at bounding box center [348, 370] width 639 height 29
type input "707406093"
type input "707406093280576"
click at [1216, 353] on button "Filtrar" at bounding box center [1242, 367] width 53 height 29
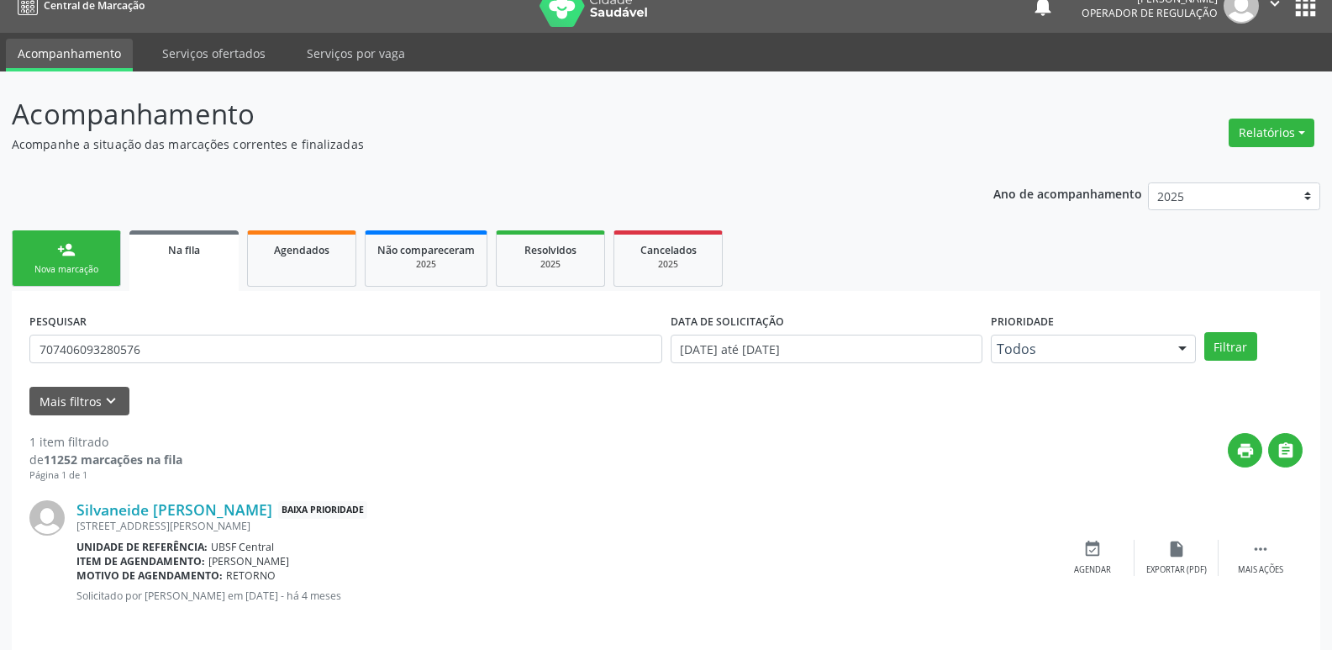
scroll to position [33, 0]
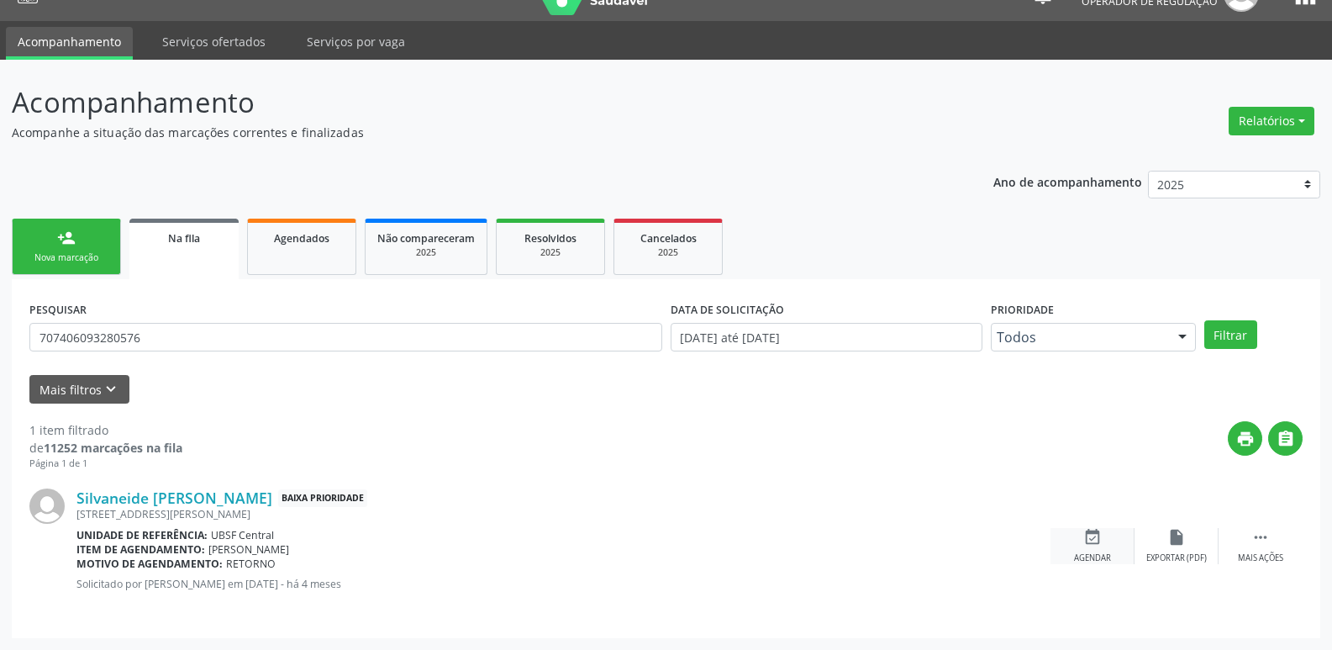
click at [1096, 537] on icon "event_available" at bounding box center [1093, 537] width 18 height 18
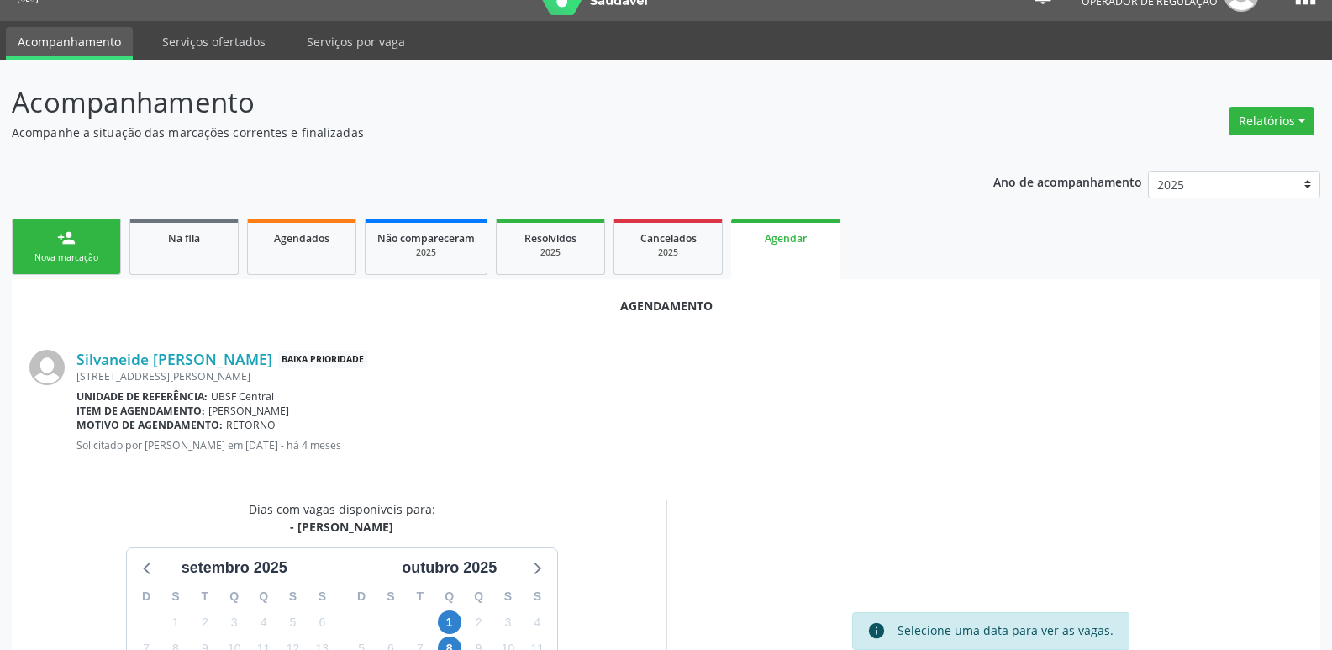
scroll to position [186, 0]
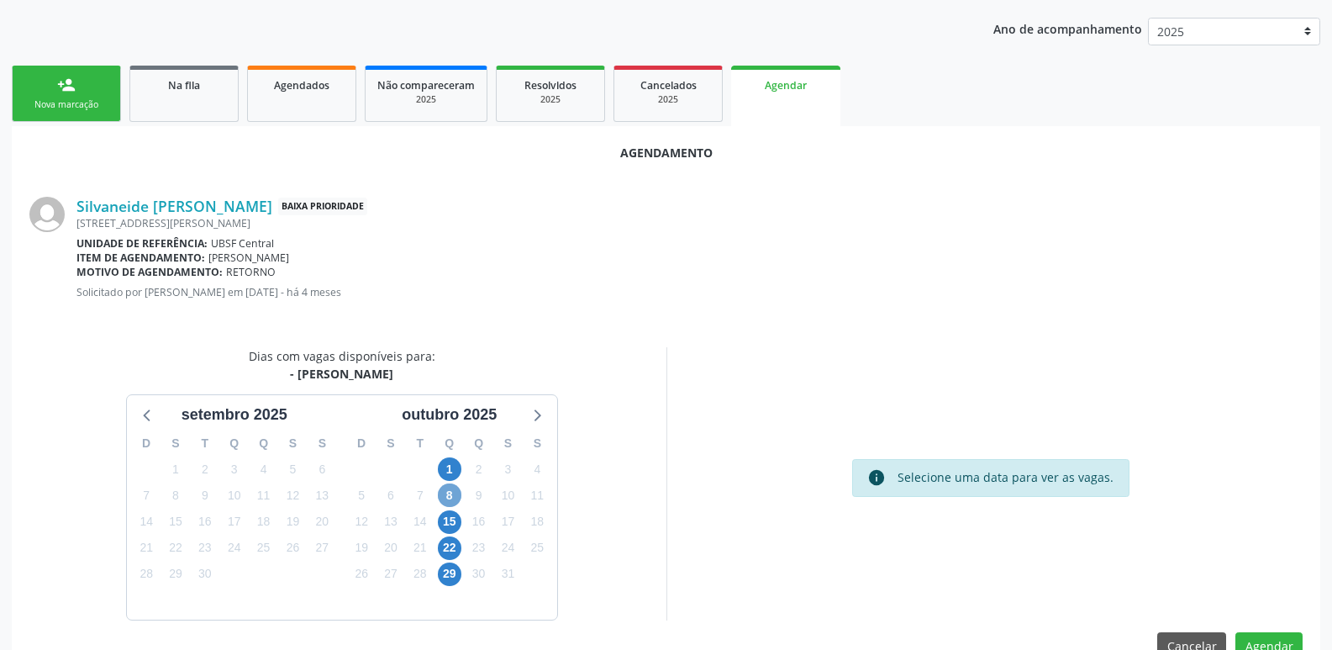
click at [446, 494] on span "8" at bounding box center [450, 495] width 24 height 24
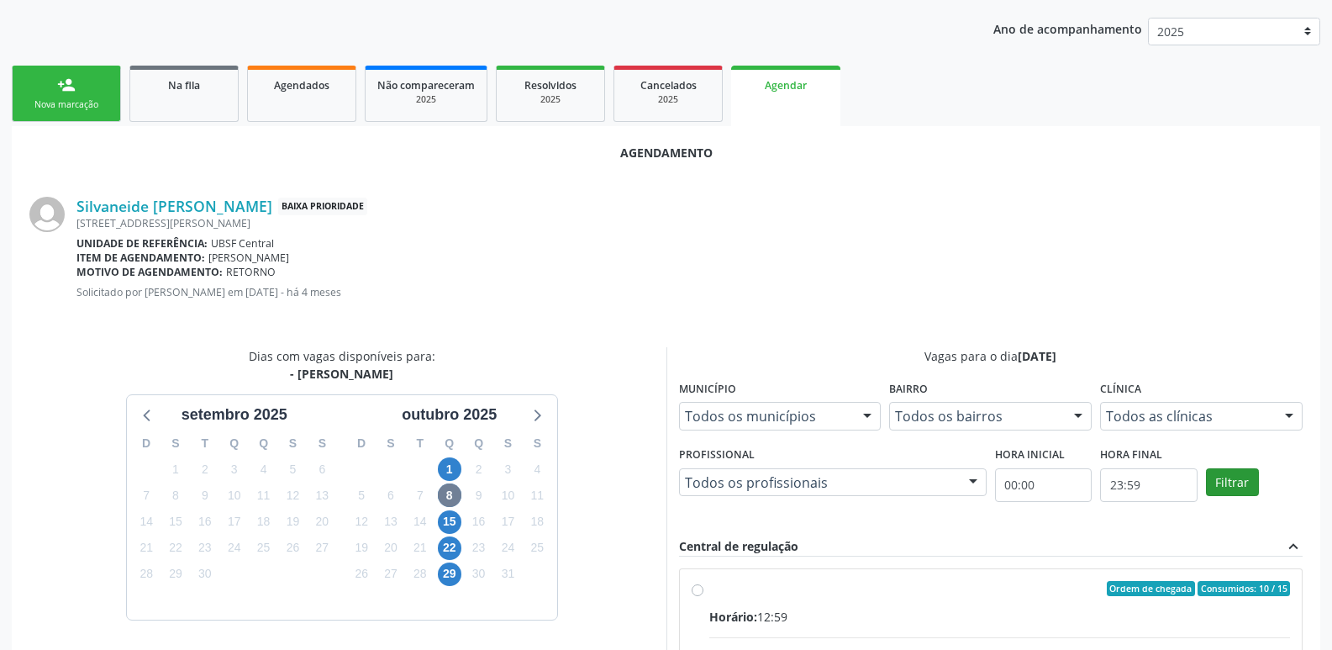
drag, startPoint x: 1124, startPoint y: 616, endPoint x: 1227, endPoint y: 488, distance: 164.4
radio input "true"
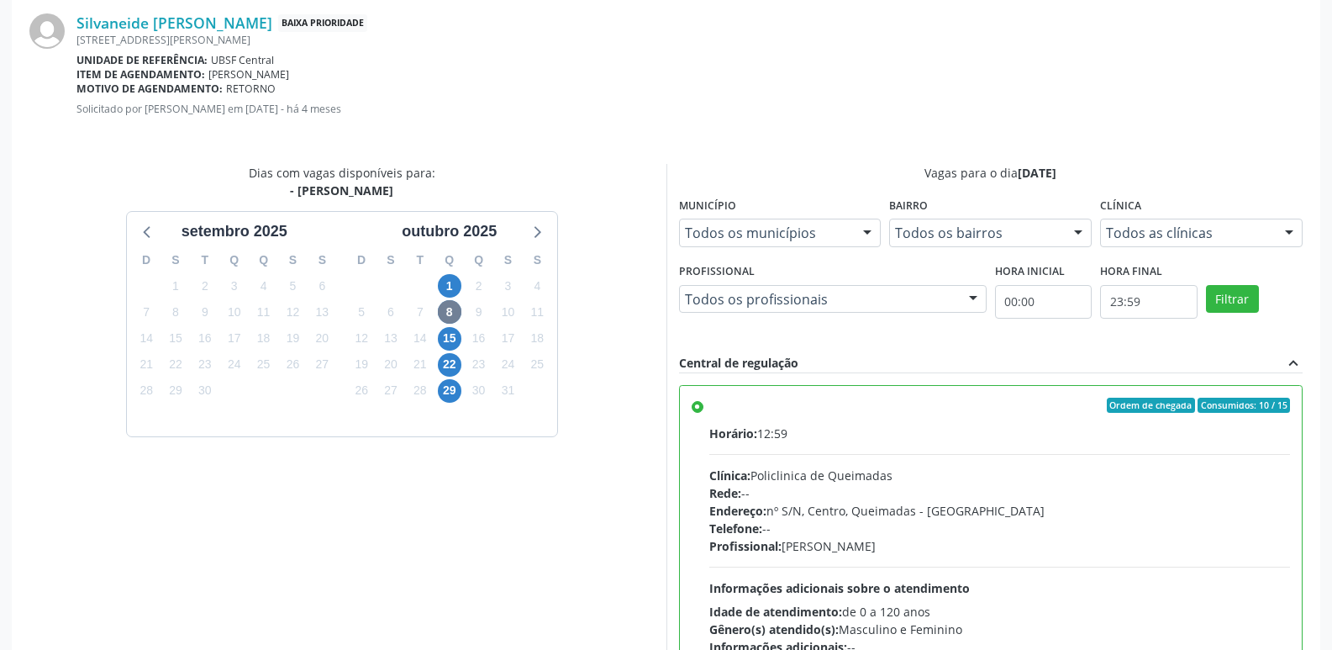
scroll to position [498, 0]
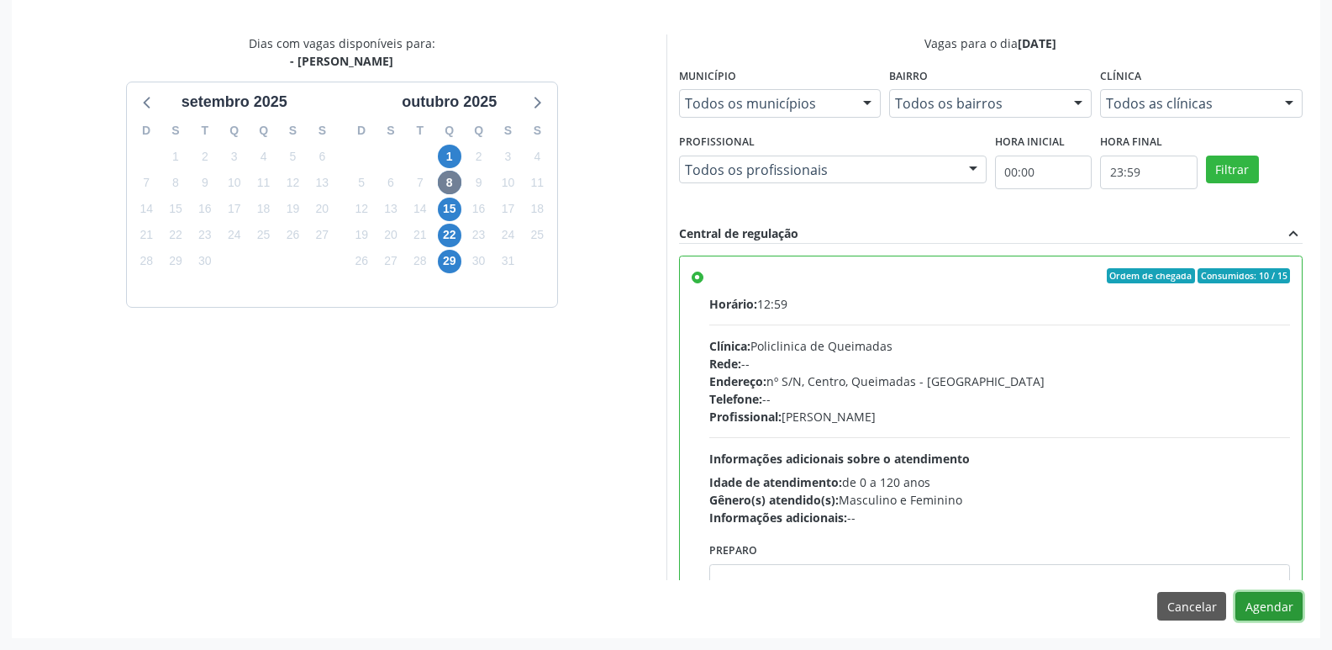
click at [1268, 600] on button "Agendar" at bounding box center [1269, 606] width 67 height 29
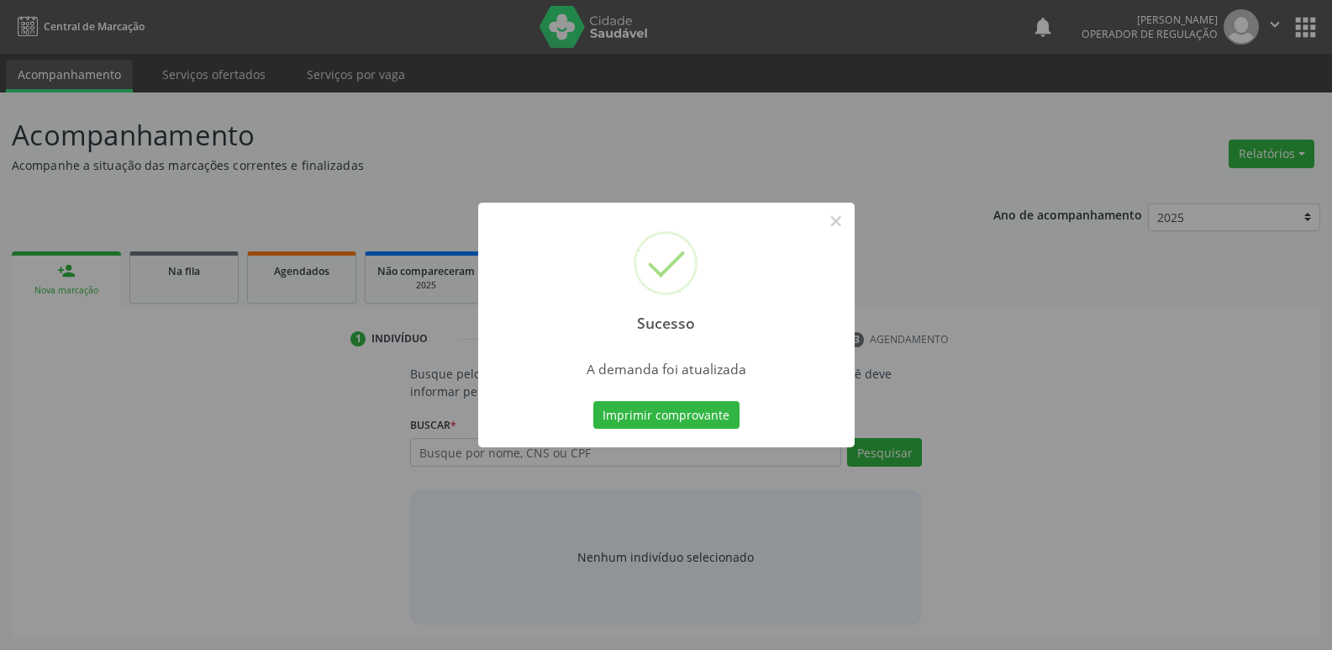
scroll to position [0, 0]
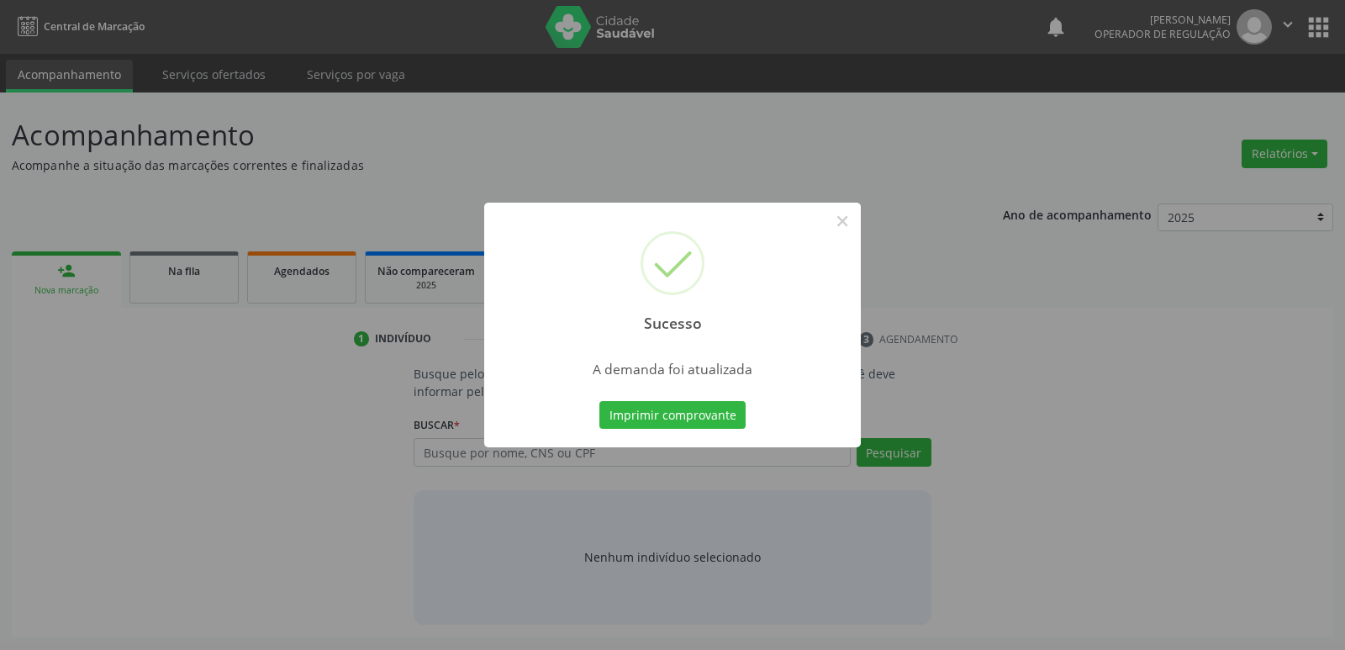
click at [599, 401] on button "Imprimir comprovante" at bounding box center [672, 415] width 146 height 29
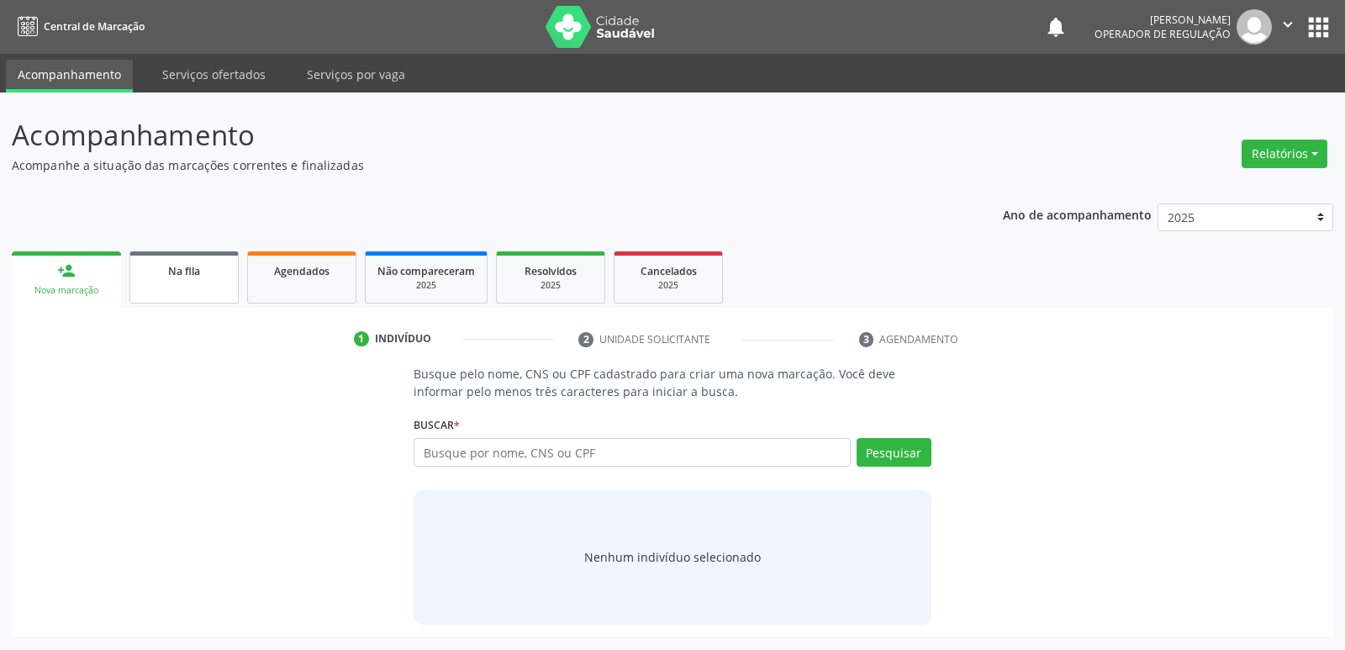
click at [182, 293] on link "Na fila" at bounding box center [183, 277] width 109 height 52
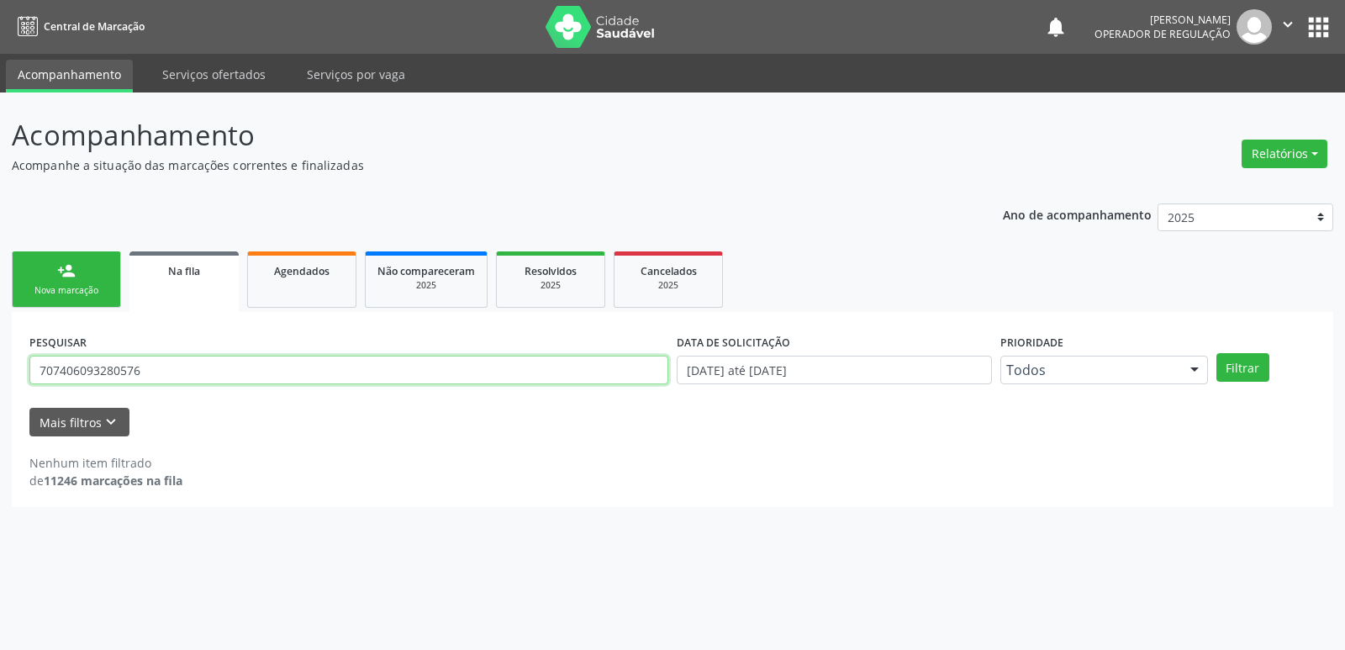
click at [191, 371] on input "707406093280576" at bounding box center [348, 370] width 639 height 29
type input "700002307512904"
click at [1216, 353] on button "Filtrar" at bounding box center [1242, 367] width 53 height 29
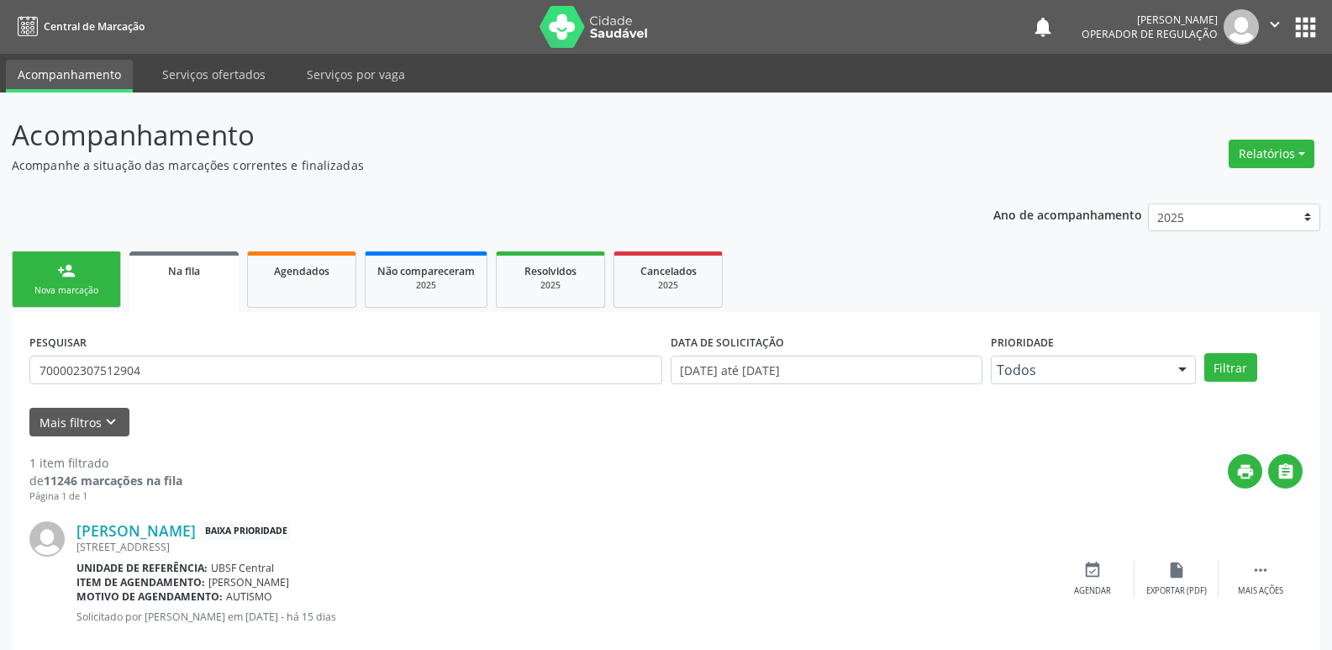
scroll to position [33, 0]
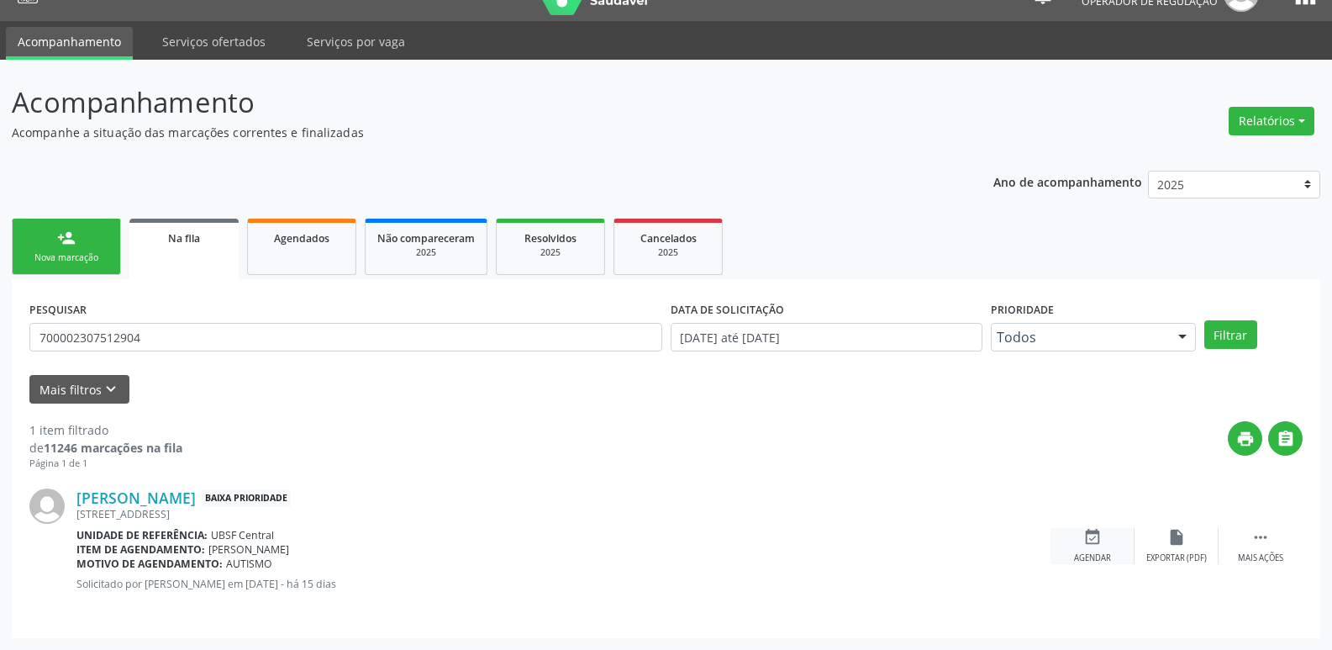
click at [1089, 531] on icon "event_available" at bounding box center [1093, 537] width 18 height 18
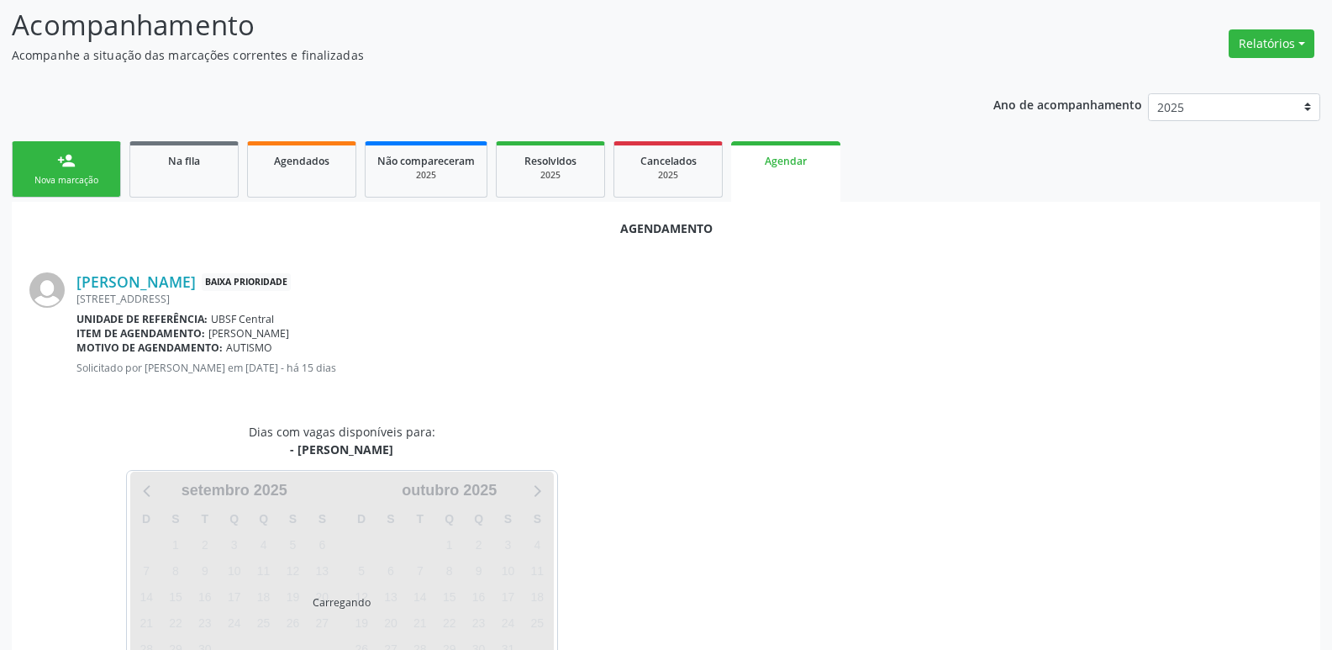
scroll to position [186, 0]
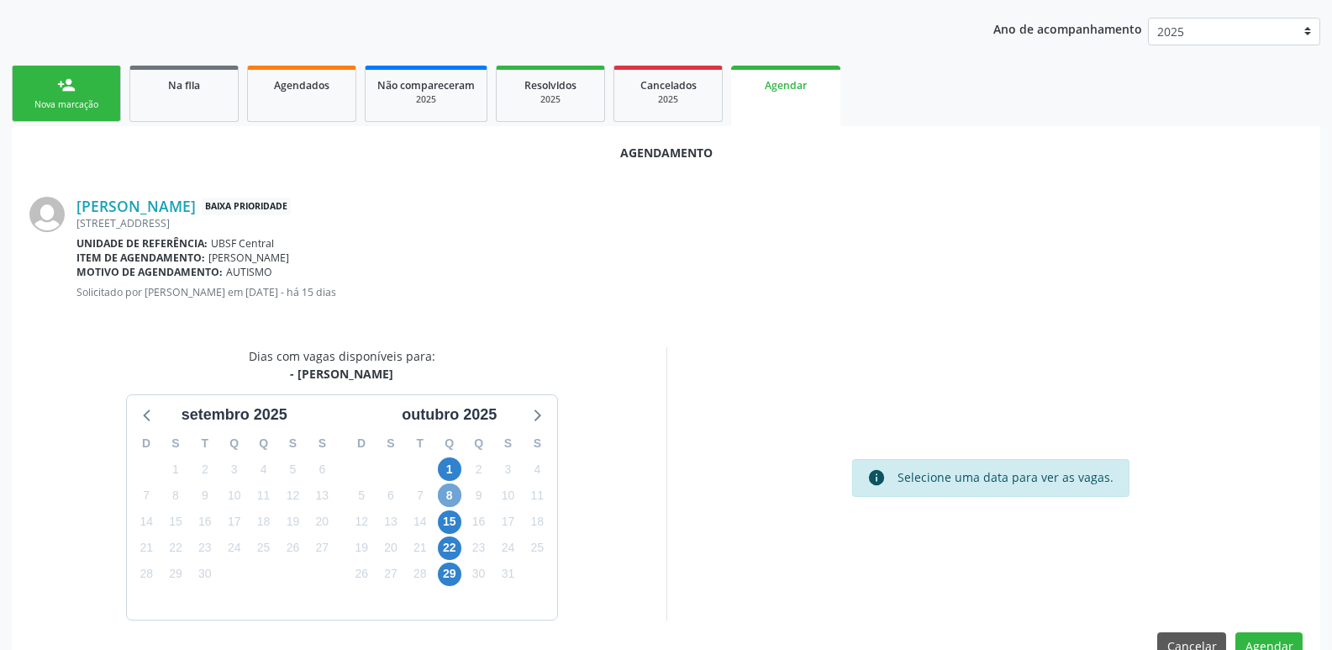
click at [442, 491] on span "8" at bounding box center [450, 495] width 24 height 24
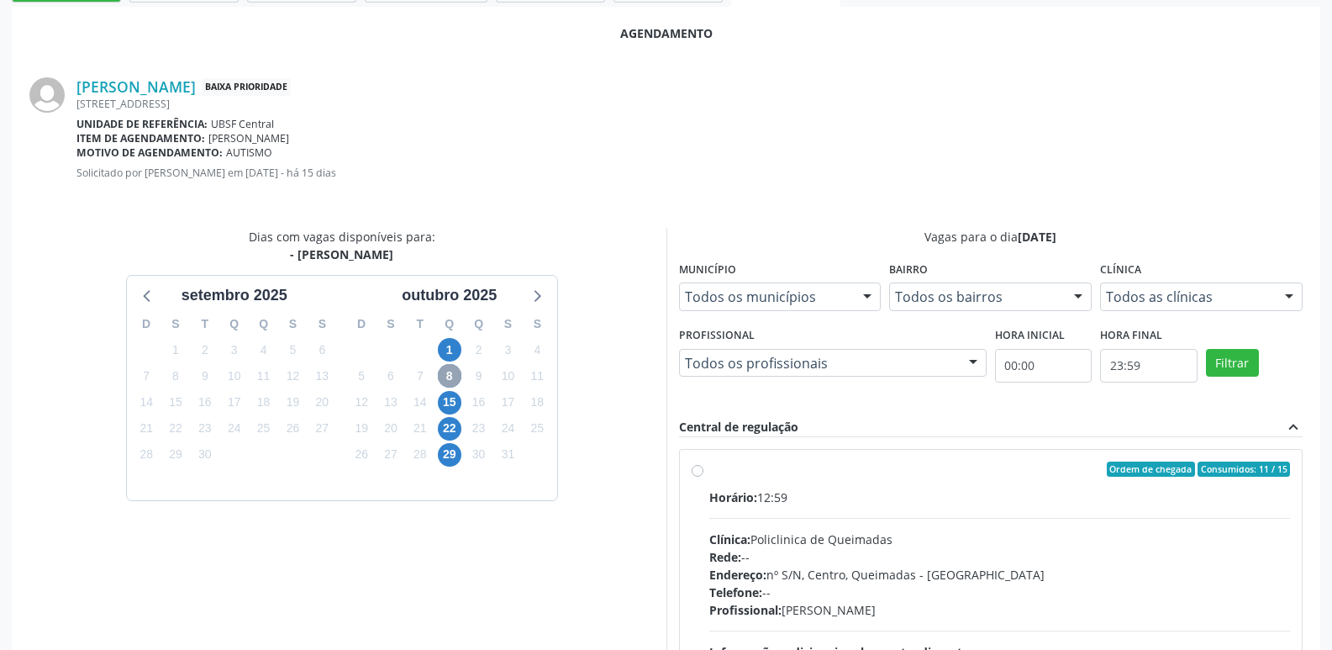
scroll to position [468, 0]
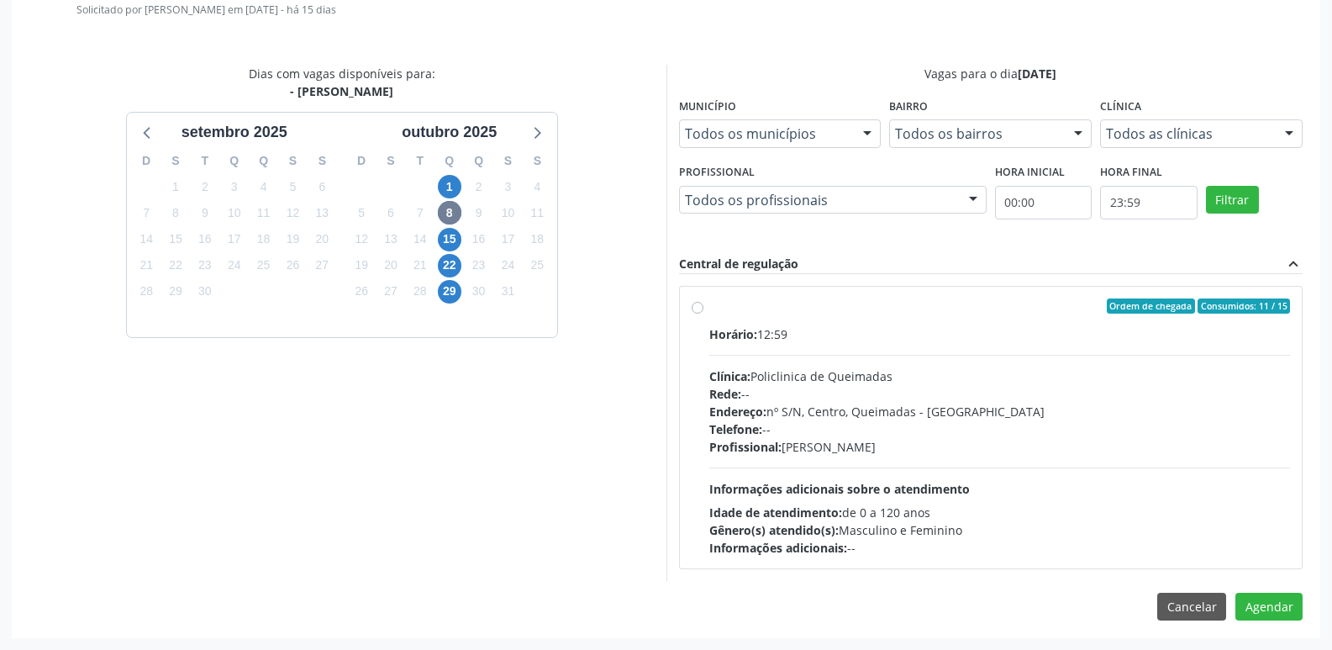
click at [1195, 577] on div "Ordem de chegada Consumidos: 11 / 15 Horário: 12:59 Clínica: Policlinica de Que…" at bounding box center [991, 427] width 625 height 307
click at [1233, 530] on div "Gênero(s) atendido(s): Masculino e Feminino" at bounding box center [1000, 530] width 582 height 18
click at [704, 314] on input "Ordem de chegada Consumidos: 11 / 15 Horário: 12:59 Clínica: Policlinica de Que…" at bounding box center [698, 305] width 12 height 15
radio input "true"
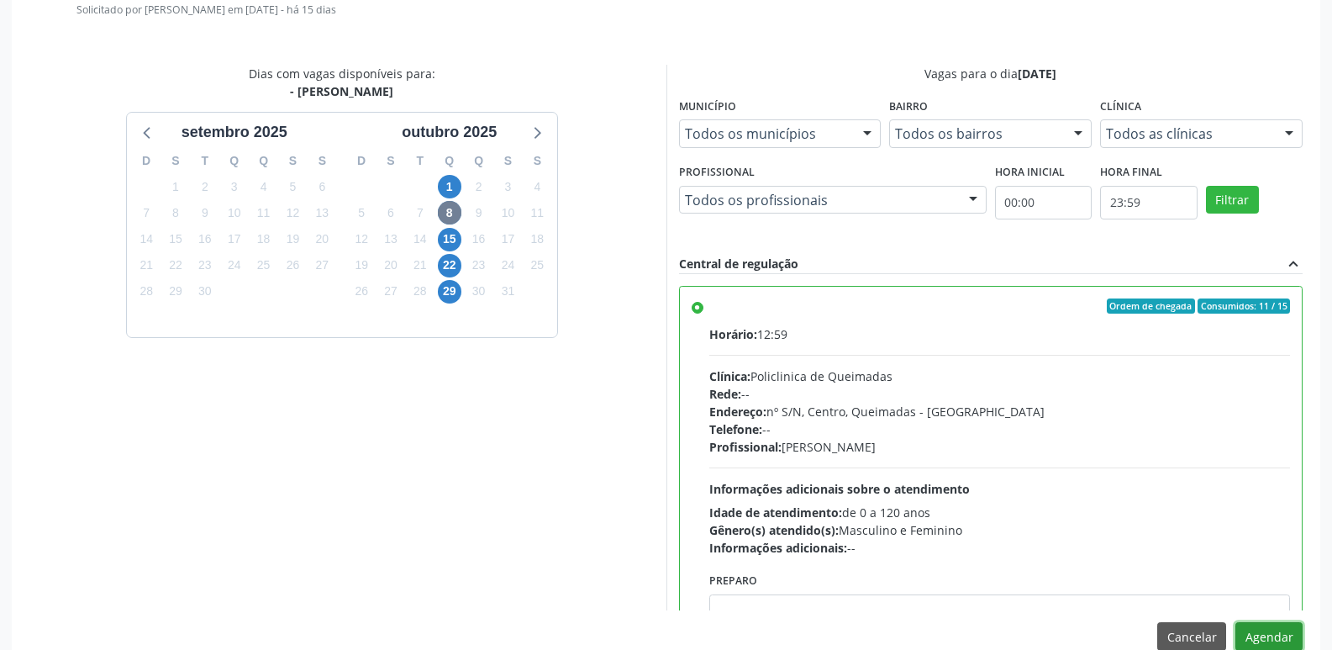
click at [1251, 635] on button "Agendar" at bounding box center [1269, 636] width 67 height 29
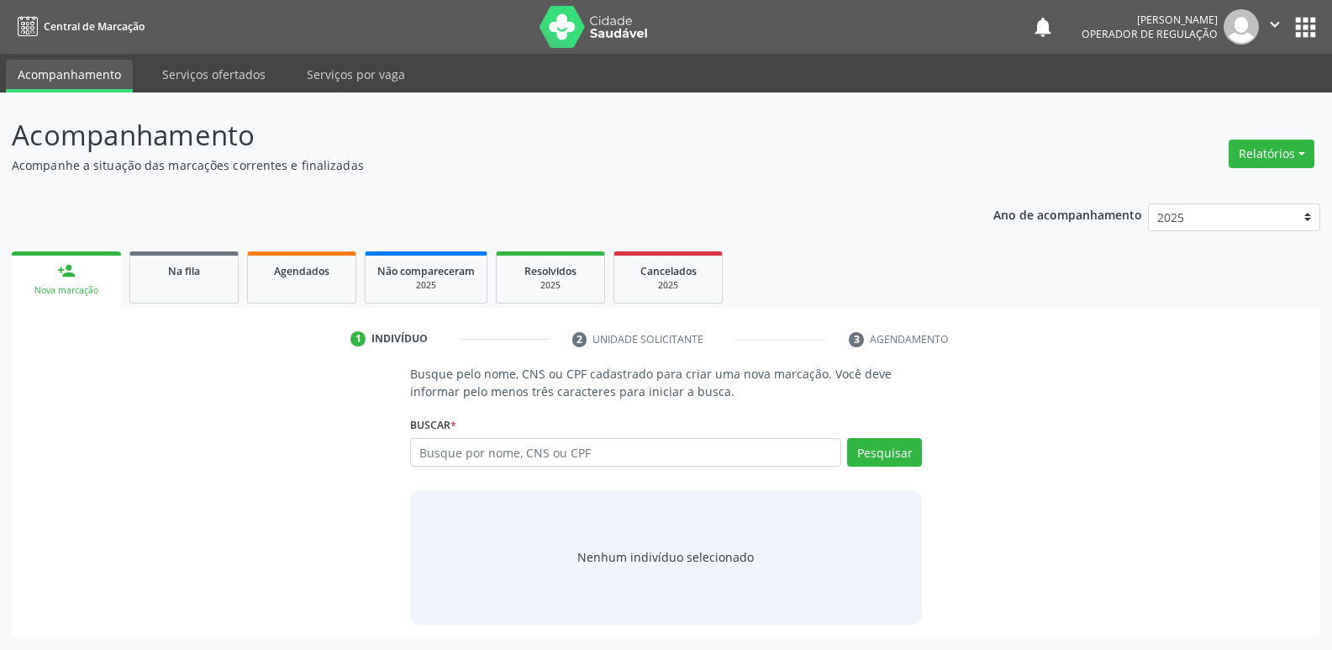
scroll to position [0, 0]
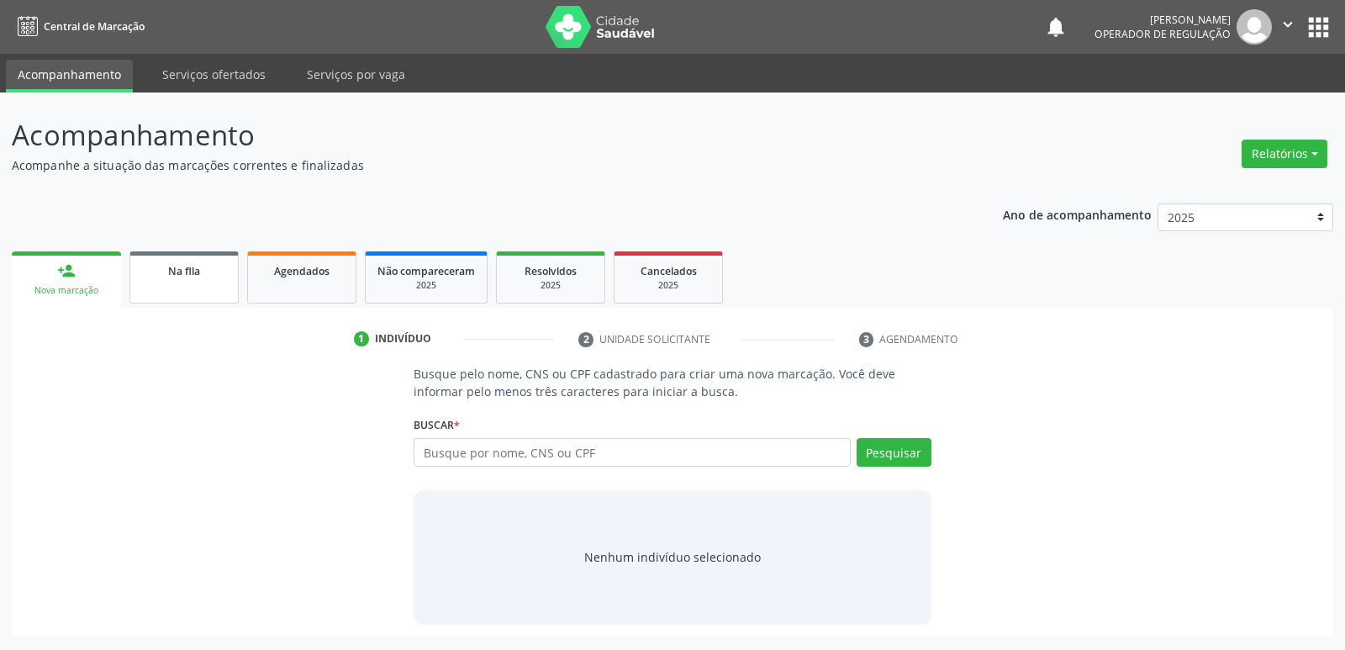
click at [196, 276] on span "Na fila" at bounding box center [184, 271] width 32 height 14
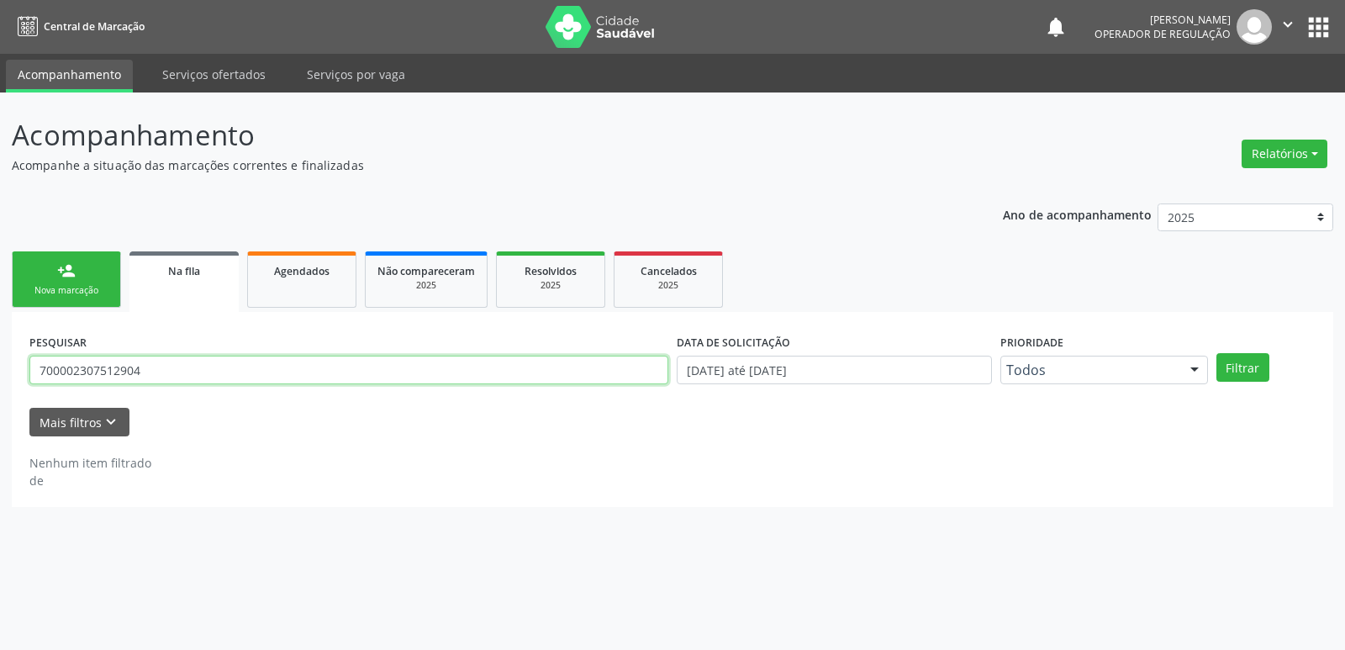
click at [330, 365] on input "700002307512904" at bounding box center [348, 370] width 639 height 29
type input "700501941016960"
click at [1216, 353] on button "Filtrar" at bounding box center [1242, 367] width 53 height 29
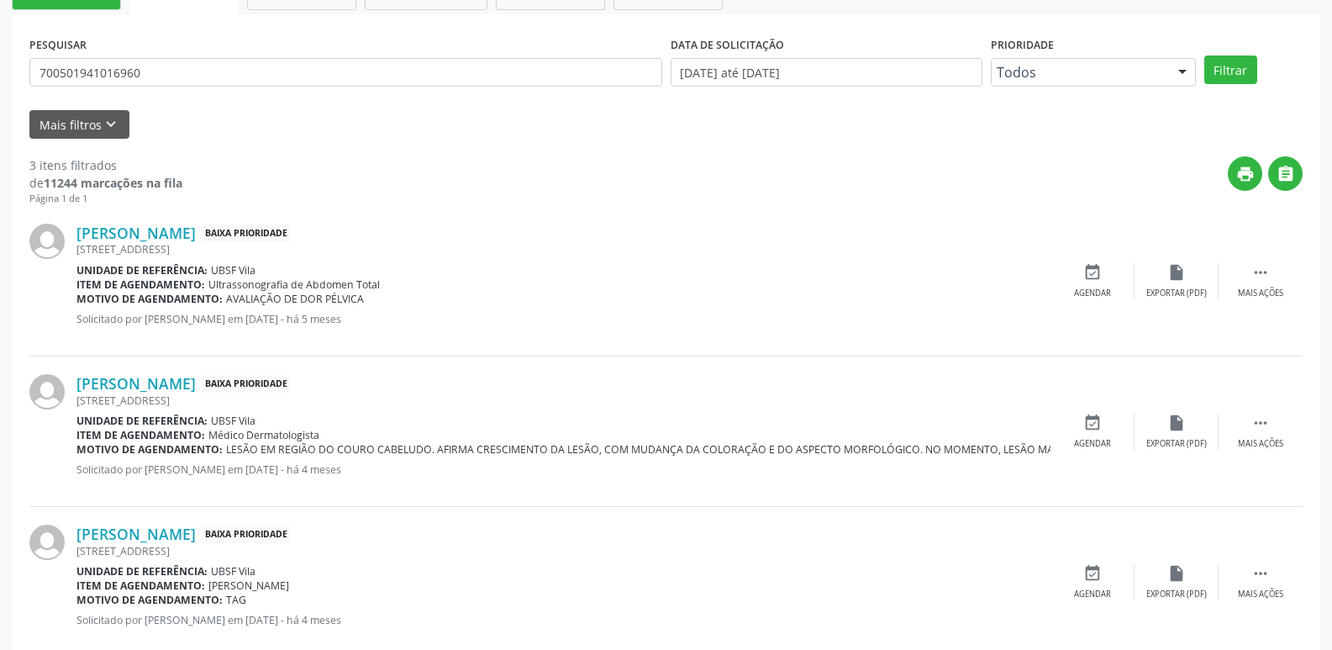
scroll to position [335, 0]
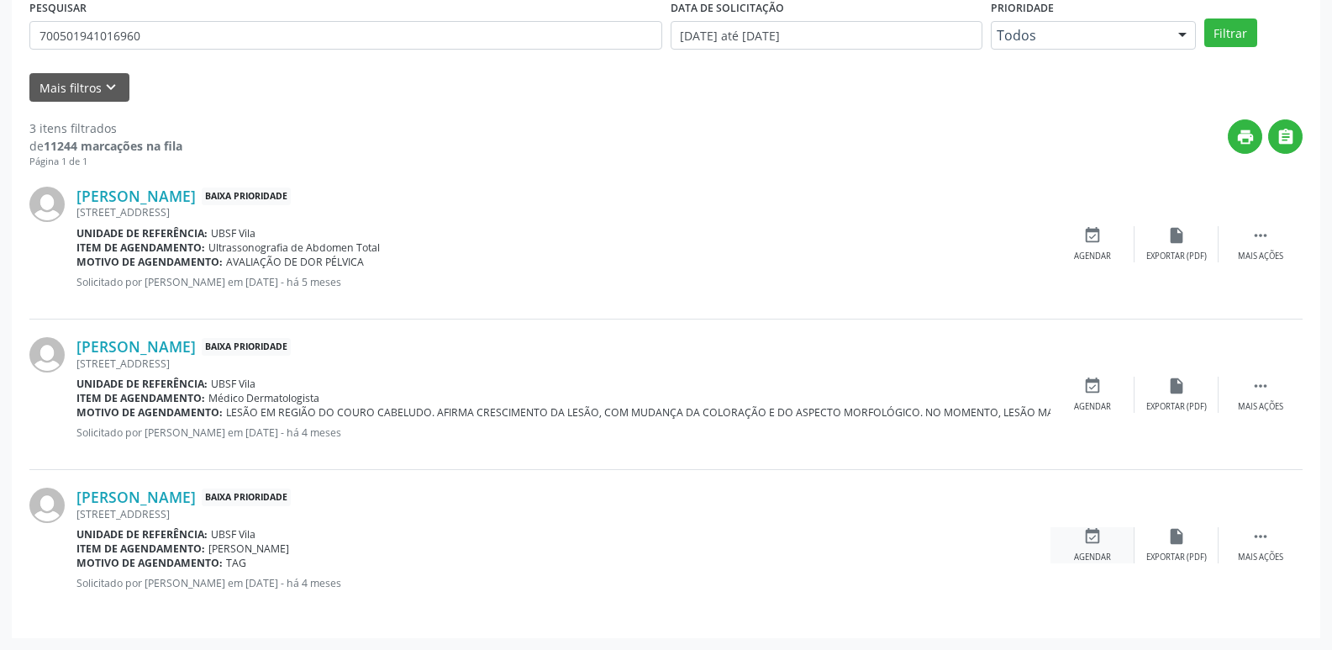
click at [1091, 548] on div "event_available Agendar" at bounding box center [1093, 545] width 84 height 36
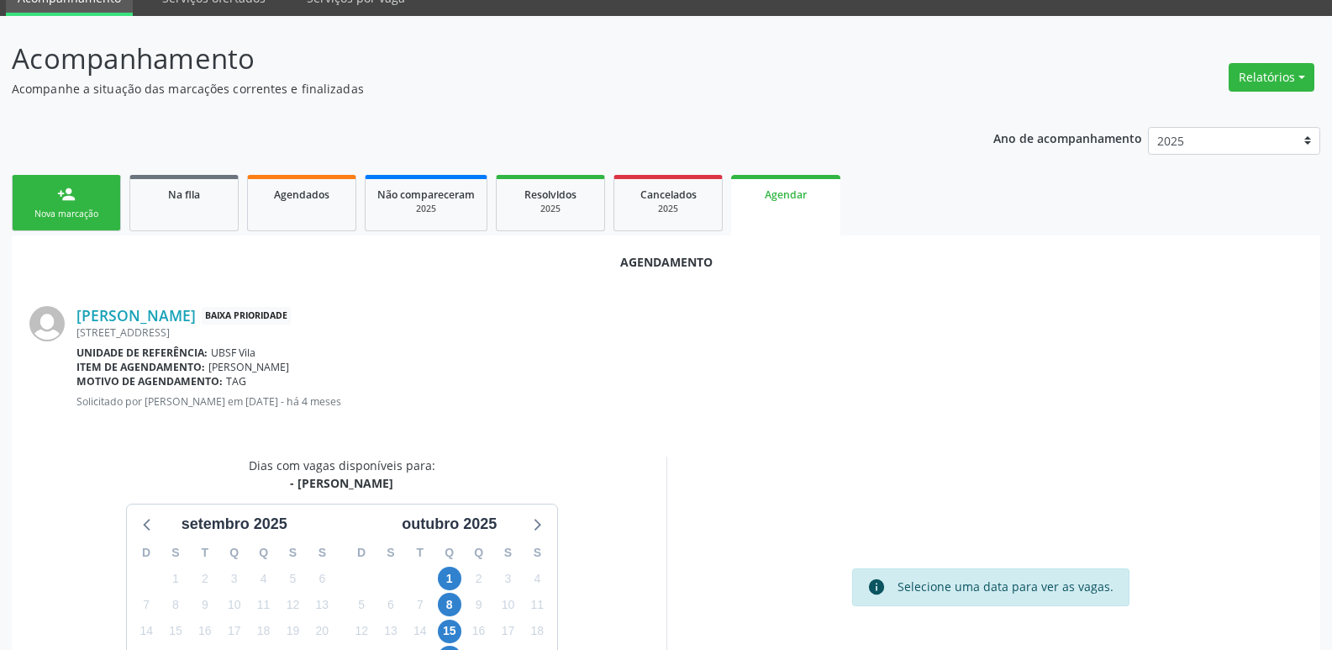
scroll to position [225, 0]
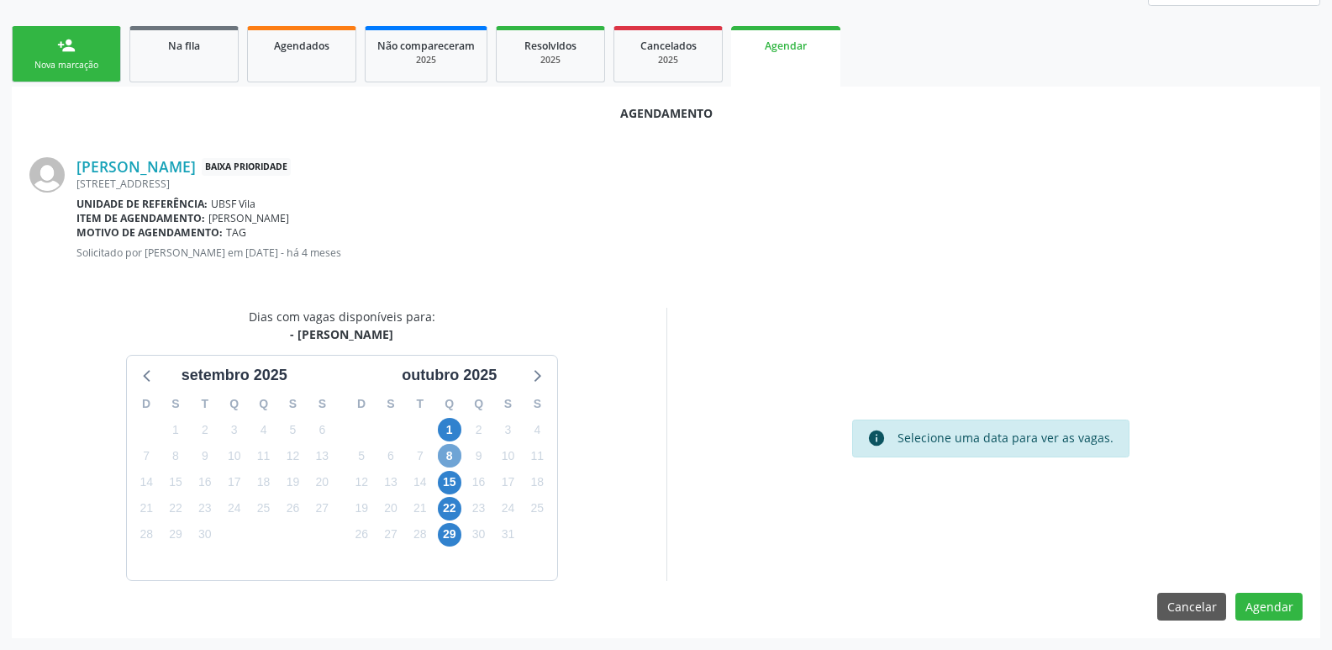
click at [444, 455] on span "8" at bounding box center [450, 456] width 24 height 24
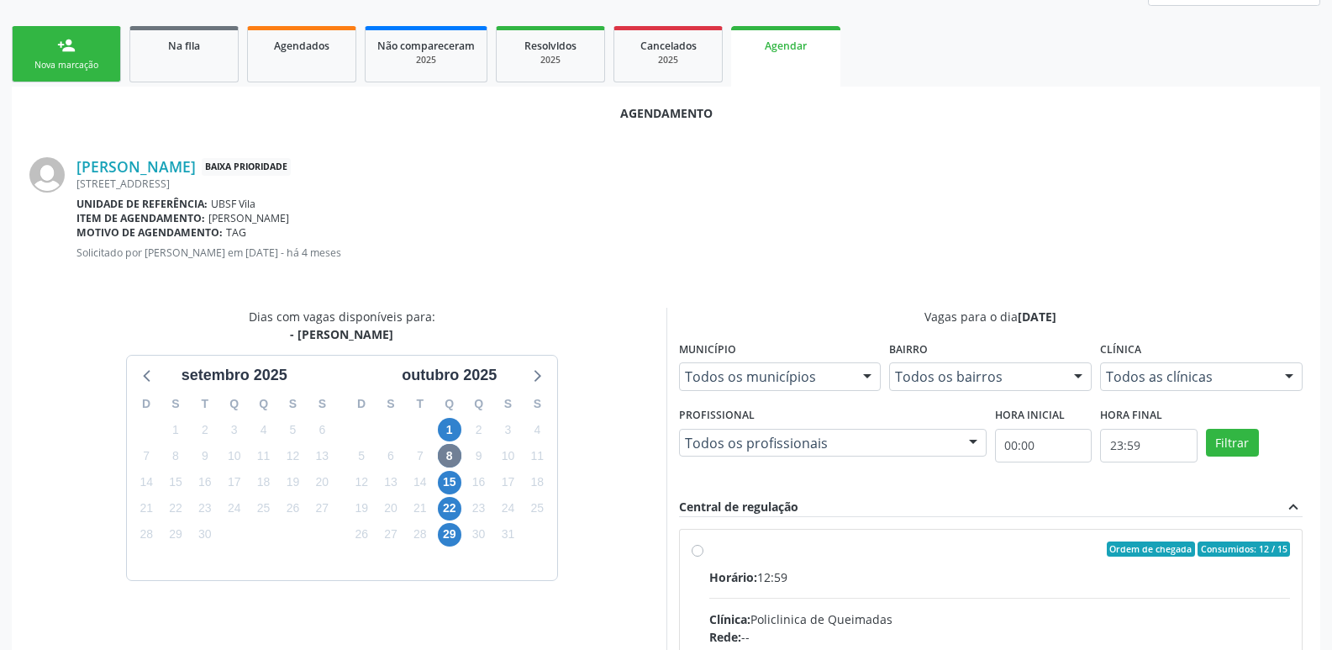
drag, startPoint x: 968, startPoint y: 569, endPoint x: 1123, endPoint y: 398, distance: 230.3
click at [704, 556] on input "Ordem de chegada Consumidos: 12 / 15 Horário: 12:59 Clínica: Policlinica de Que…" at bounding box center [698, 548] width 12 height 15
radio input "true"
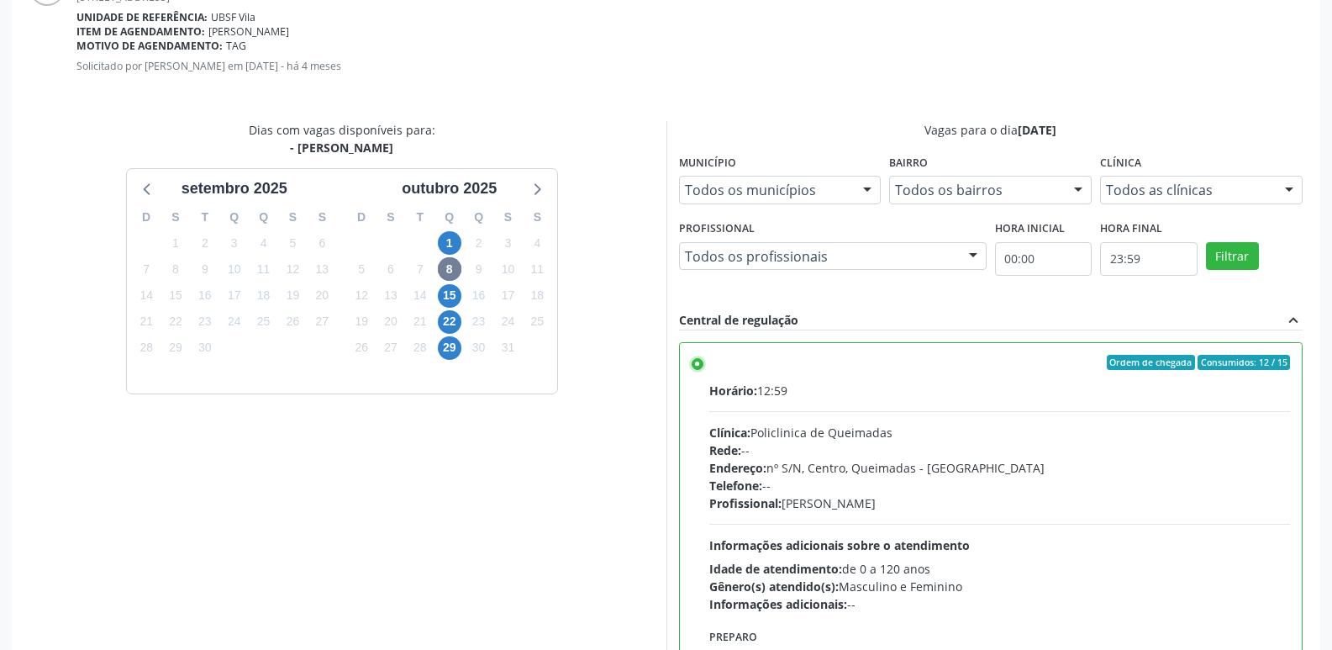
scroll to position [498, 0]
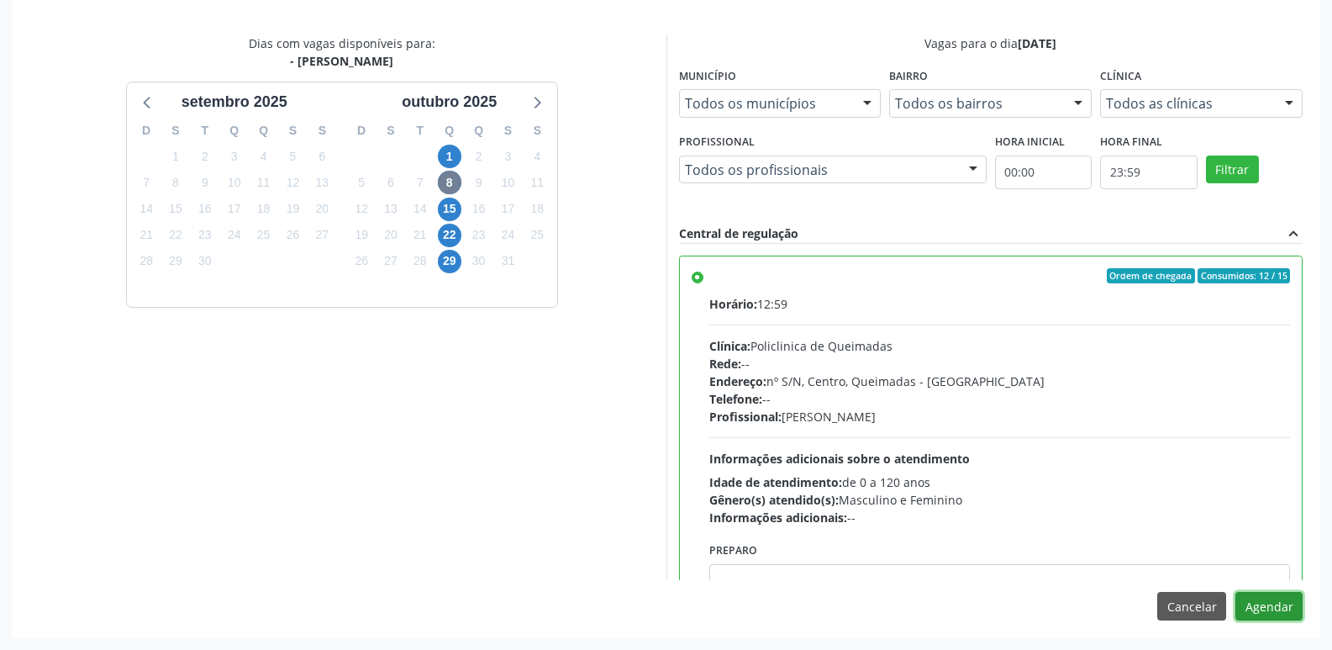
click at [1272, 607] on button "Agendar" at bounding box center [1269, 606] width 67 height 29
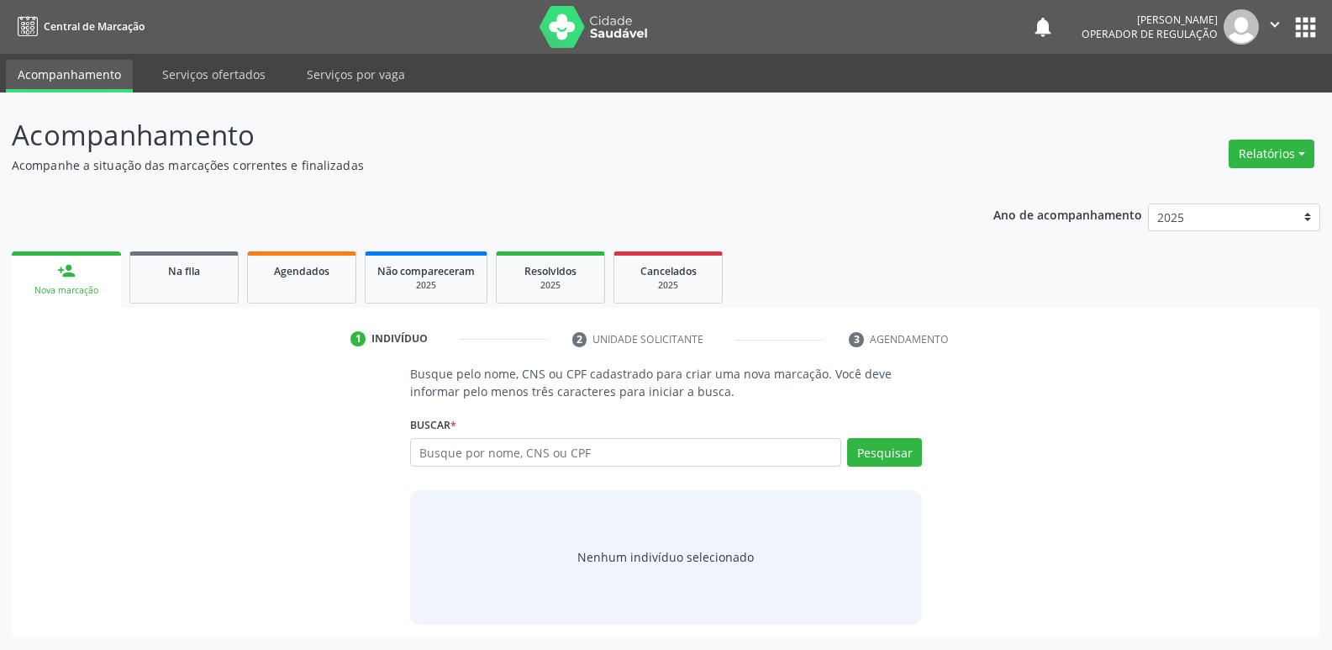
scroll to position [0, 0]
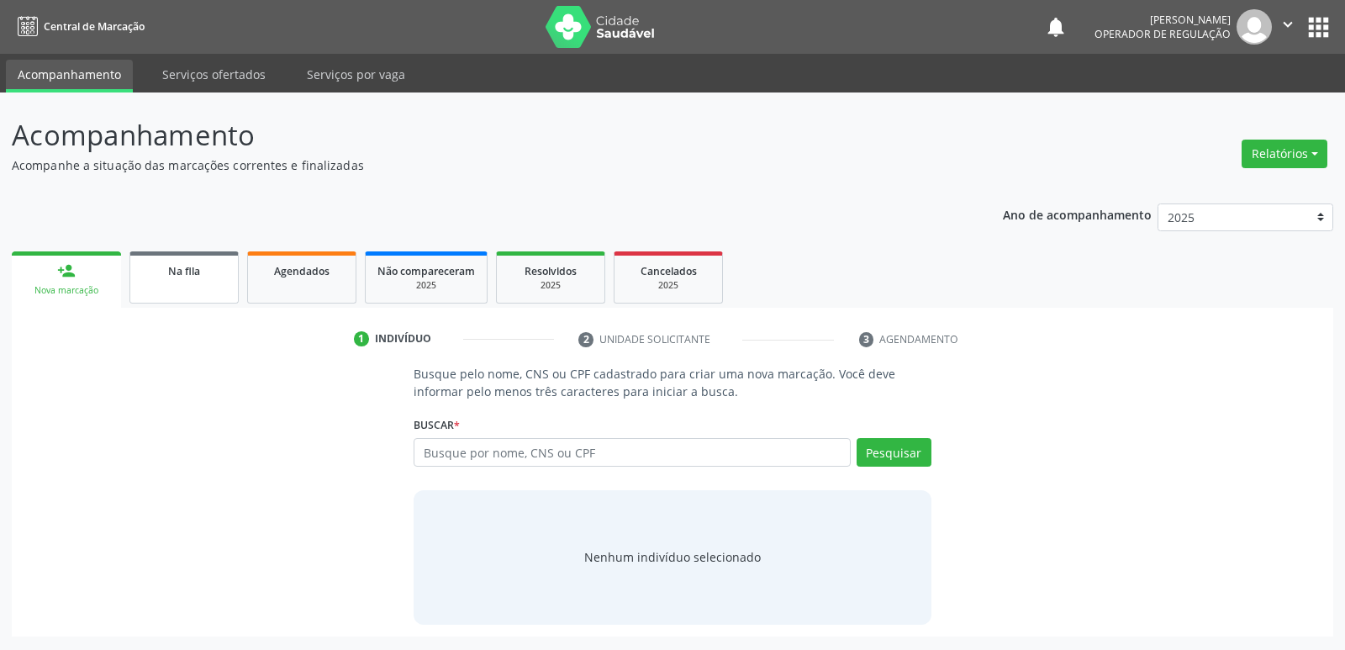
click at [187, 275] on span "Na fila" at bounding box center [184, 271] width 32 height 14
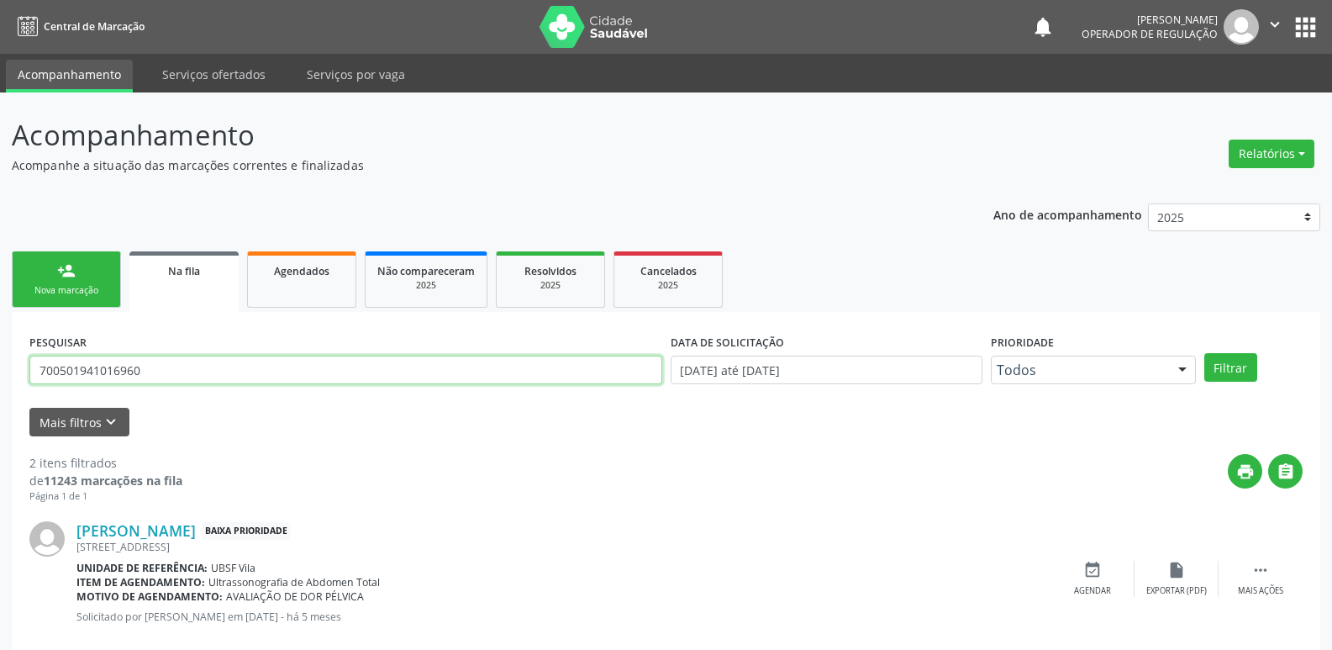
click at [163, 361] on input "700501941016960" at bounding box center [345, 370] width 633 height 29
click at [1205, 353] on button "Filtrar" at bounding box center [1231, 367] width 53 height 29
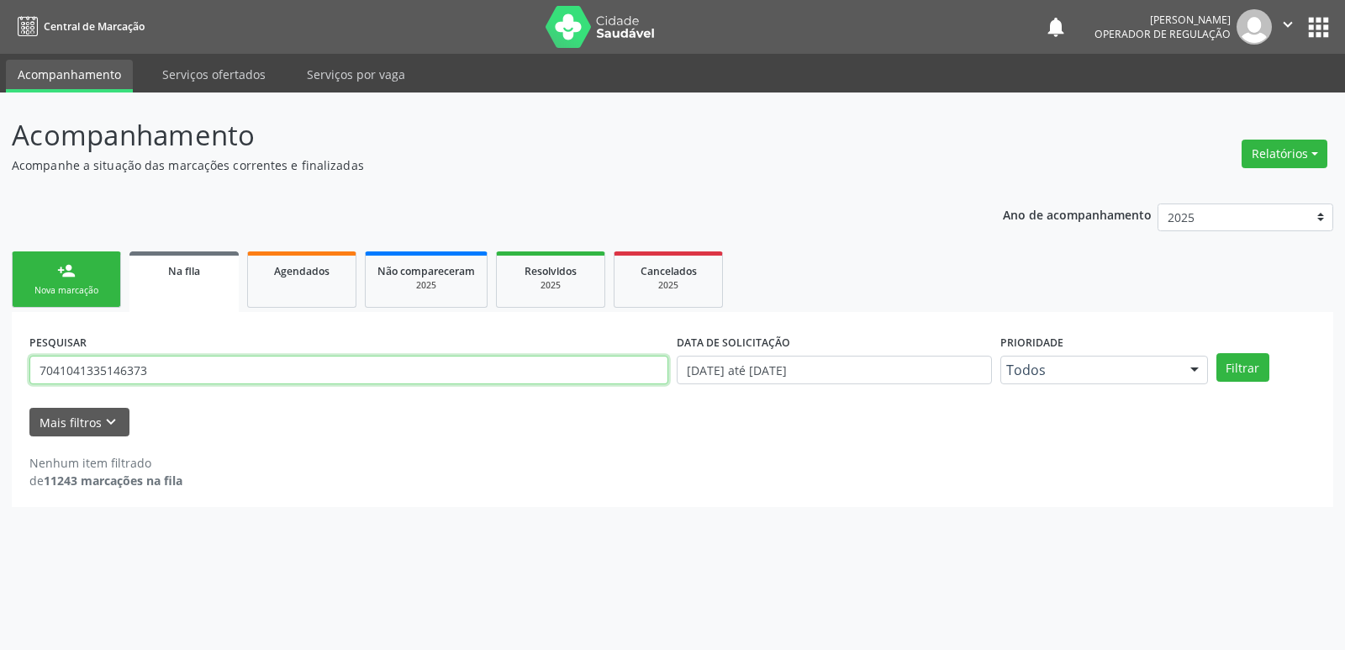
click at [113, 369] on input "7041041335146373" at bounding box center [348, 370] width 639 height 29
type input "704104133546373"
click at [1216, 353] on button "Filtrar" at bounding box center [1242, 367] width 53 height 29
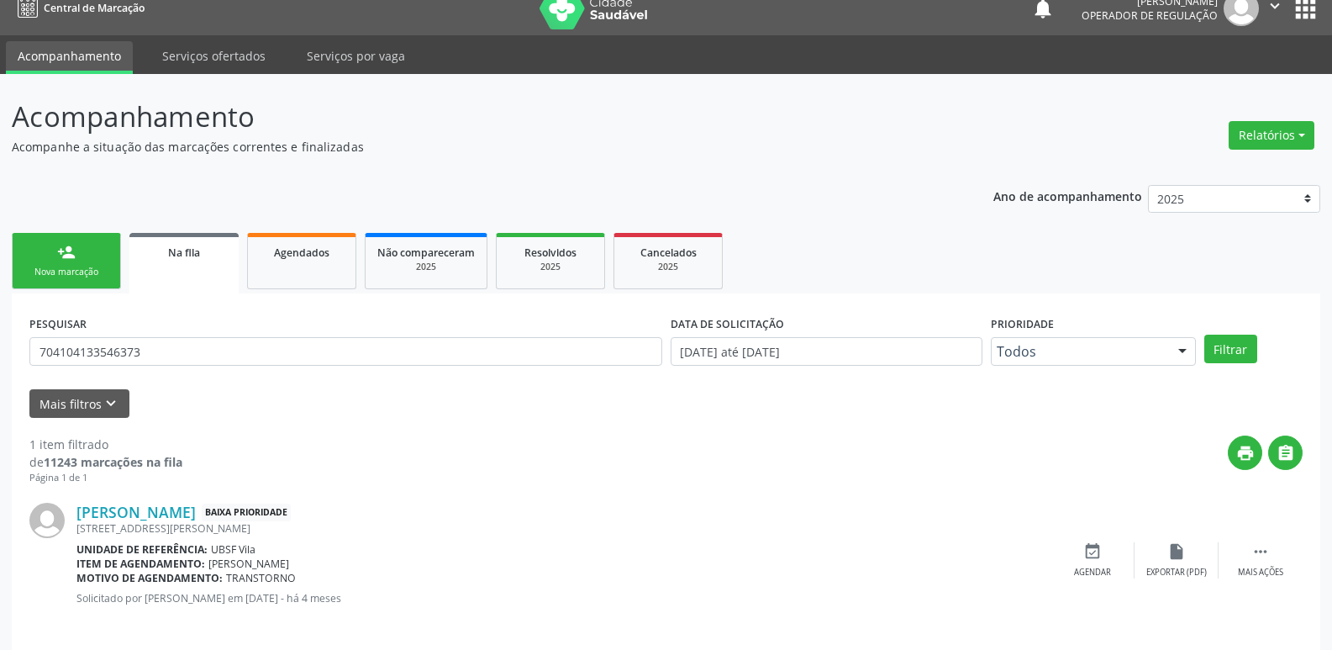
scroll to position [33, 0]
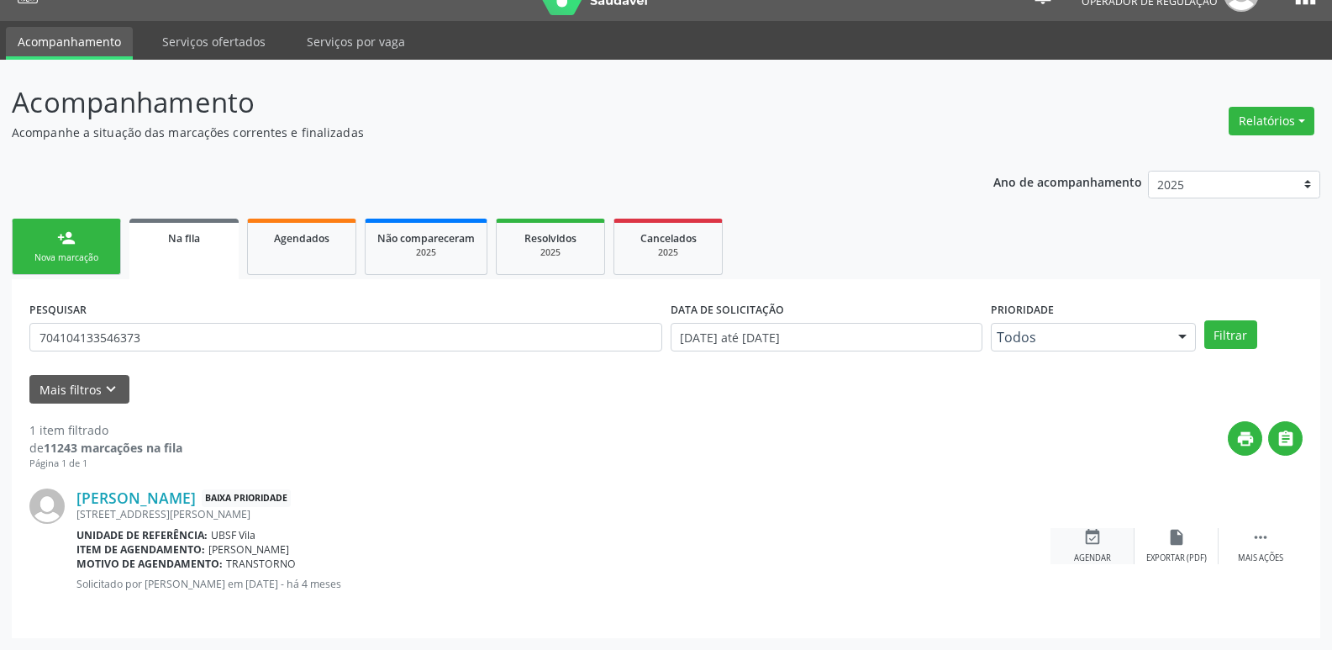
click at [1105, 542] on div "event_available Agendar" at bounding box center [1093, 546] width 84 height 36
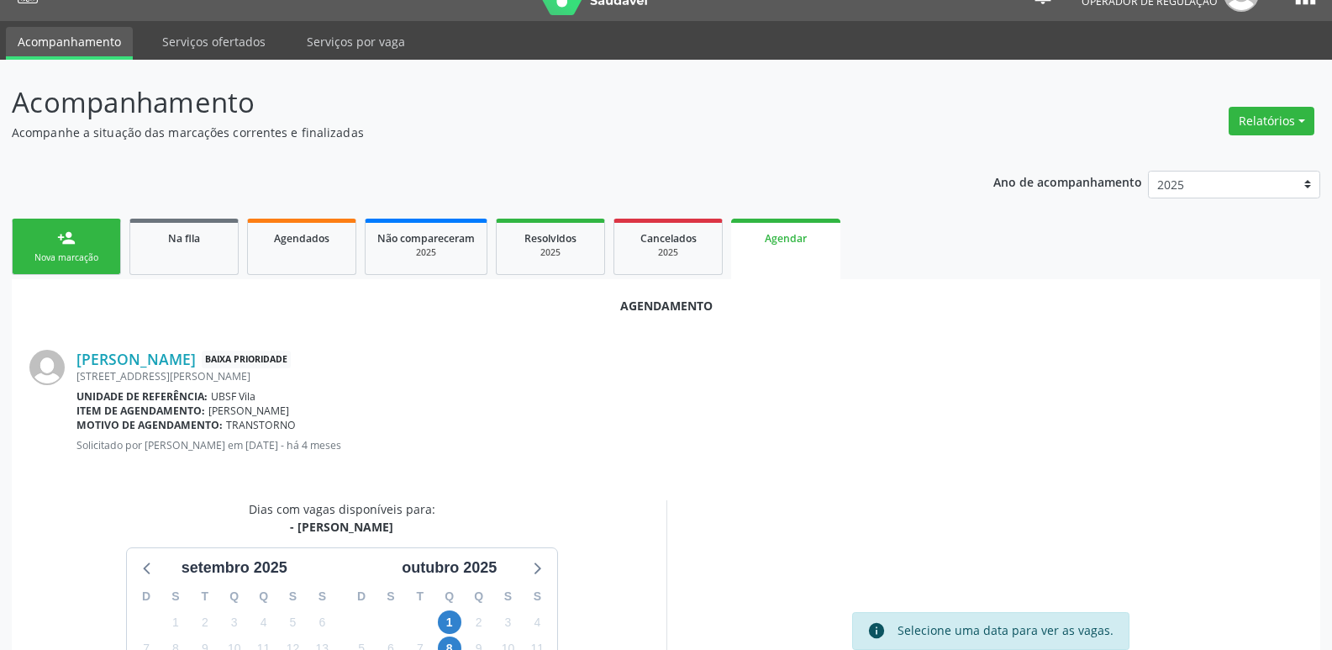
scroll to position [98, 0]
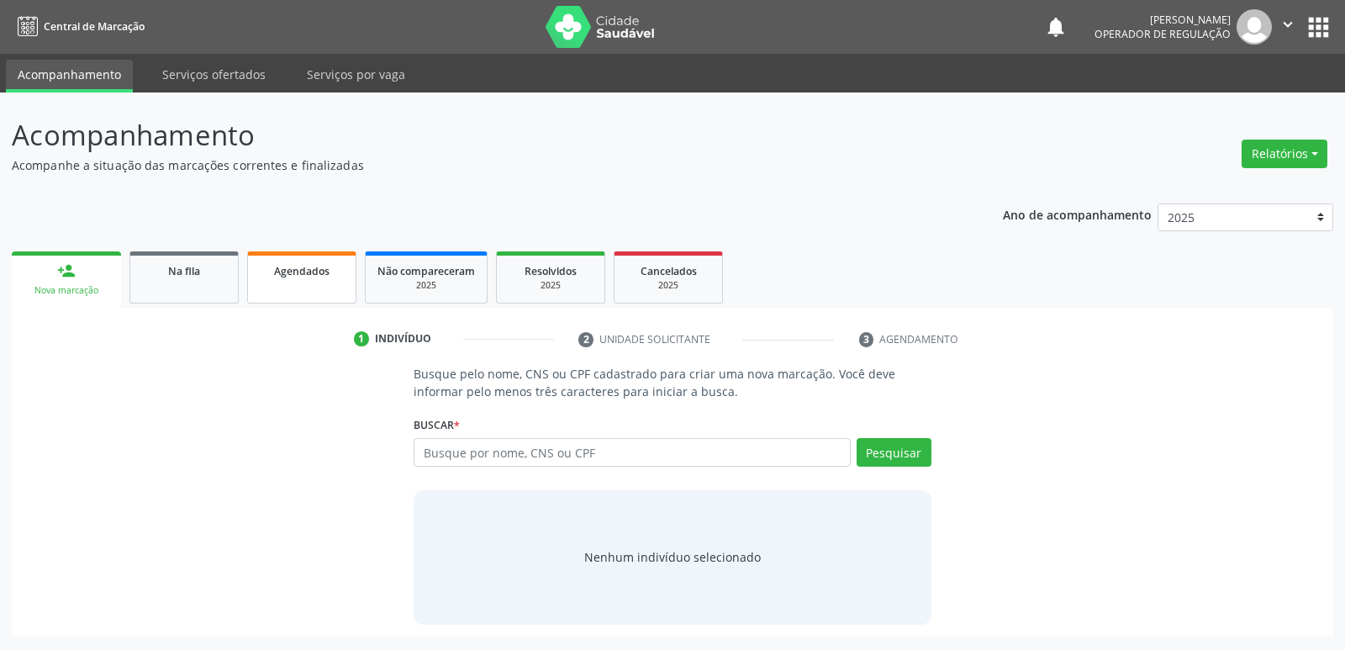
click at [332, 269] on div "Agendados" at bounding box center [302, 270] width 84 height 18
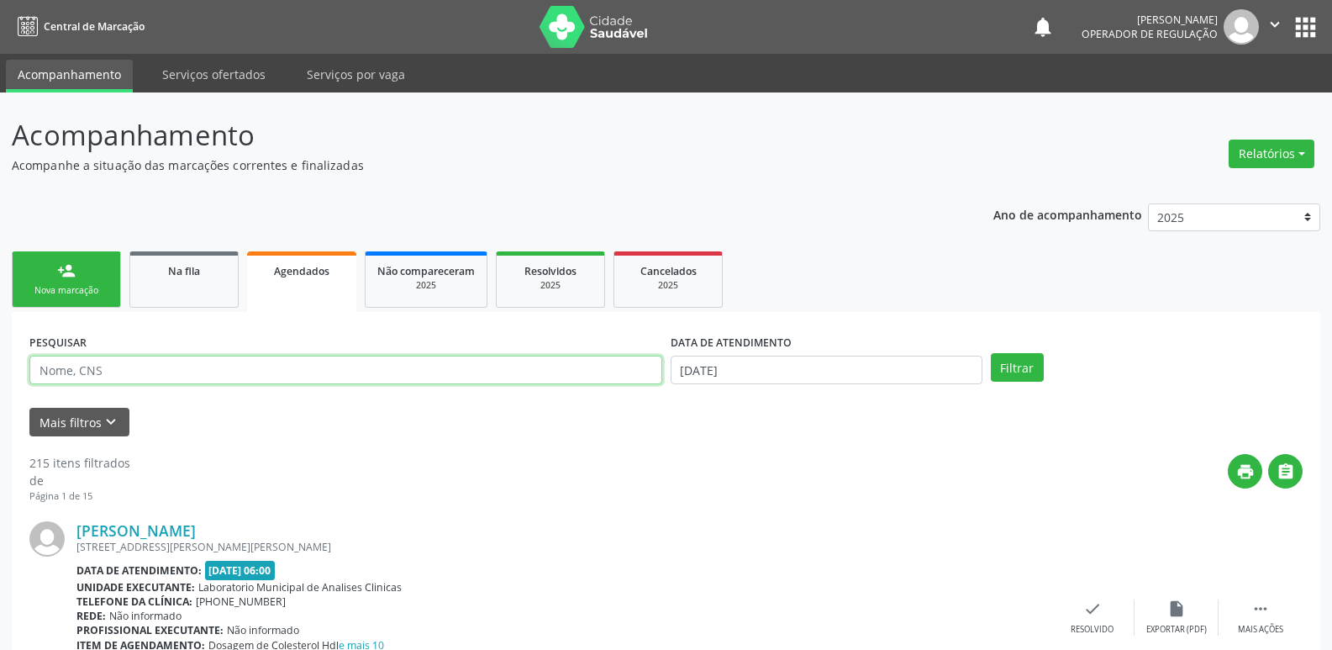
click at [165, 373] on input "text" at bounding box center [345, 370] width 633 height 29
type input "704104133546373"
click at [991, 353] on button "Filtrar" at bounding box center [1017, 367] width 53 height 29
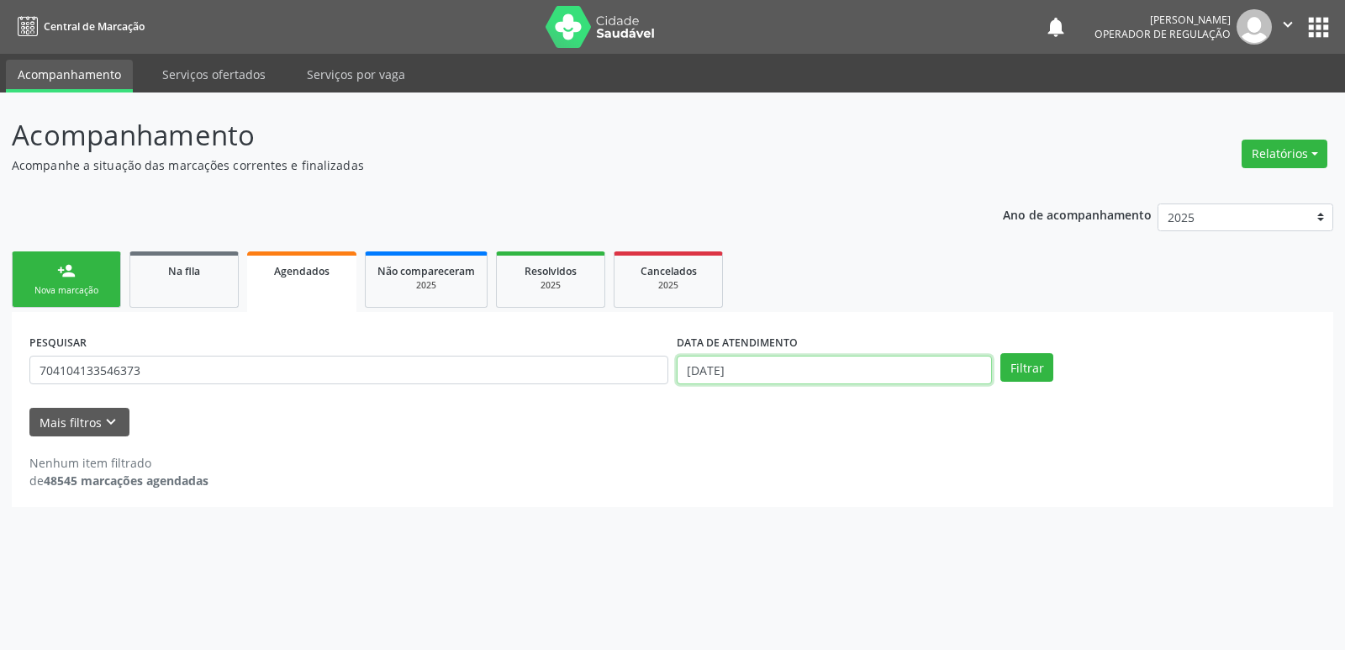
click at [861, 382] on input "[DATE]" at bounding box center [834, 370] width 315 height 29
click at [1000, 353] on button "Filtrar" at bounding box center [1026, 367] width 53 height 29
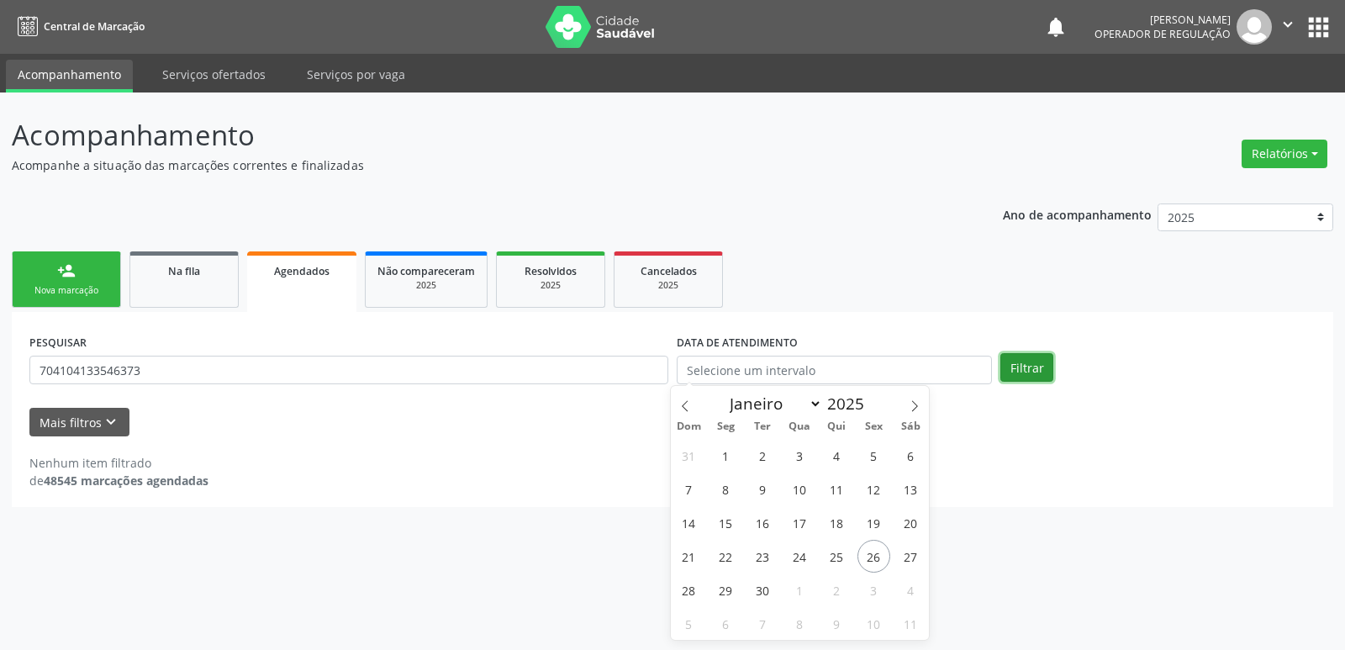
click at [1041, 374] on button "Filtrar" at bounding box center [1026, 367] width 53 height 29
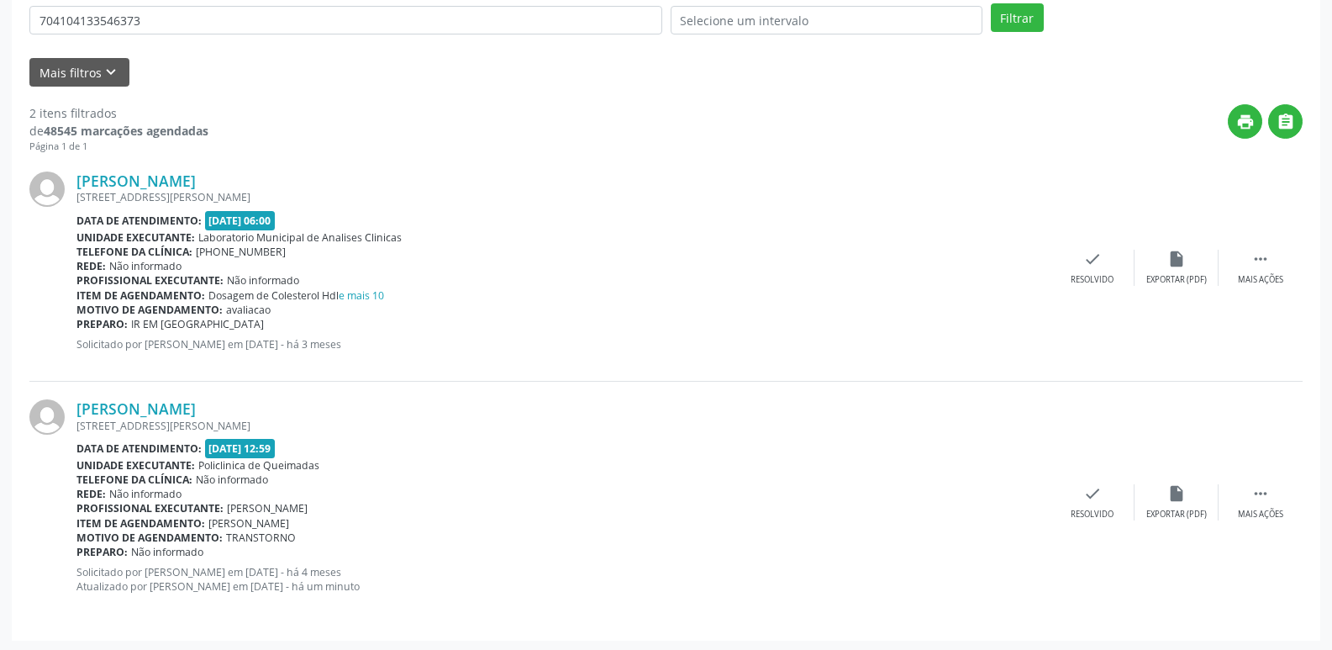
scroll to position [352, 0]
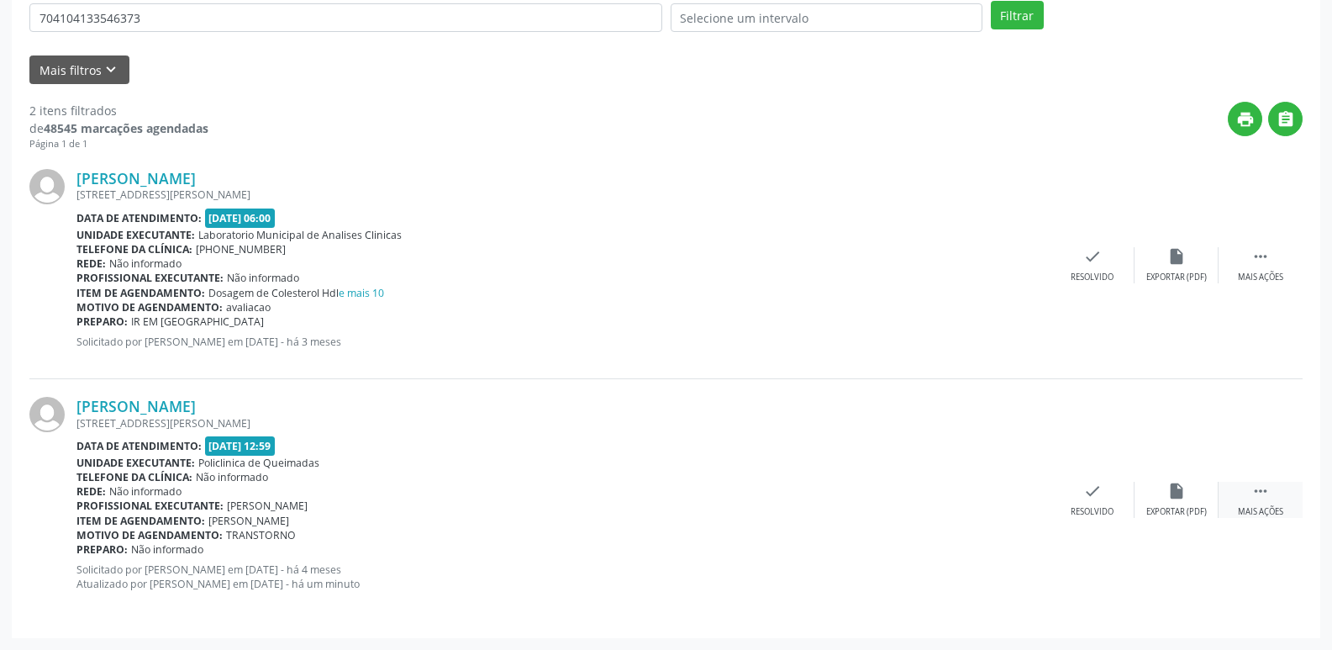
click at [1251, 497] on div " Mais ações" at bounding box center [1261, 500] width 84 height 36
click at [926, 505] on div "print Imprimir" at bounding box center [925, 500] width 84 height 36
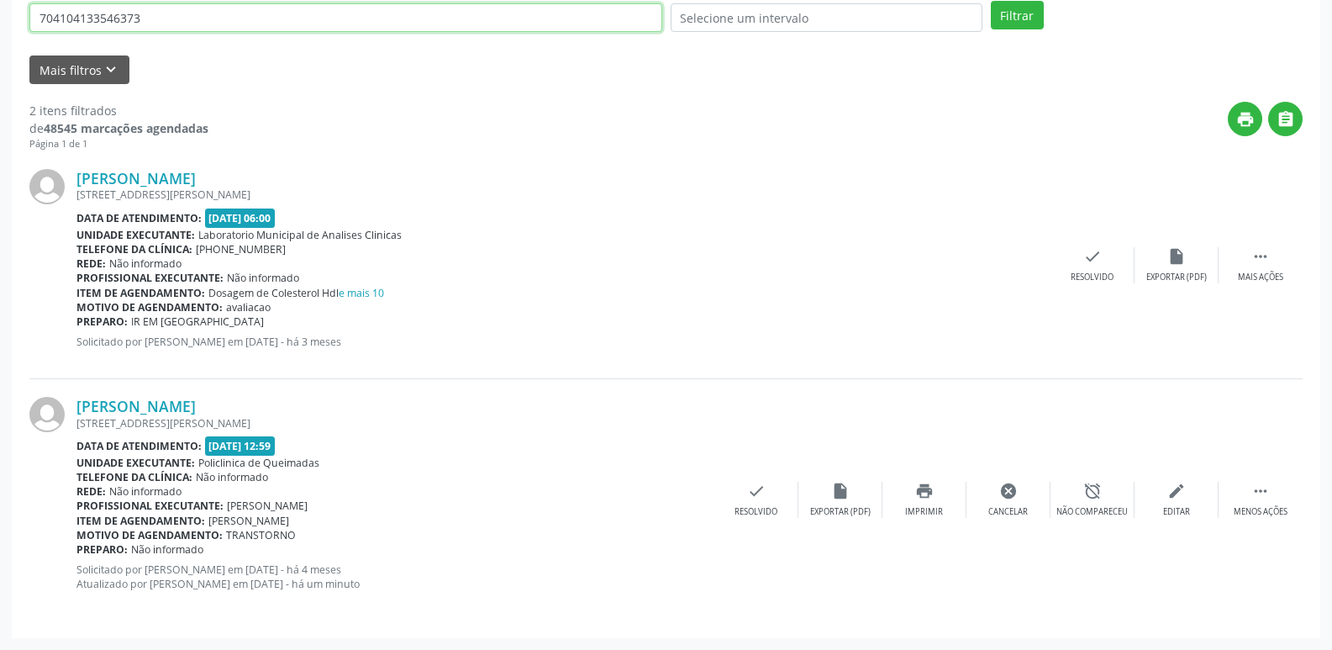
click at [194, 6] on input "704104133546373" at bounding box center [345, 17] width 633 height 29
type input "701008819767794"
click at [991, 1] on button "Filtrar" at bounding box center [1017, 15] width 53 height 29
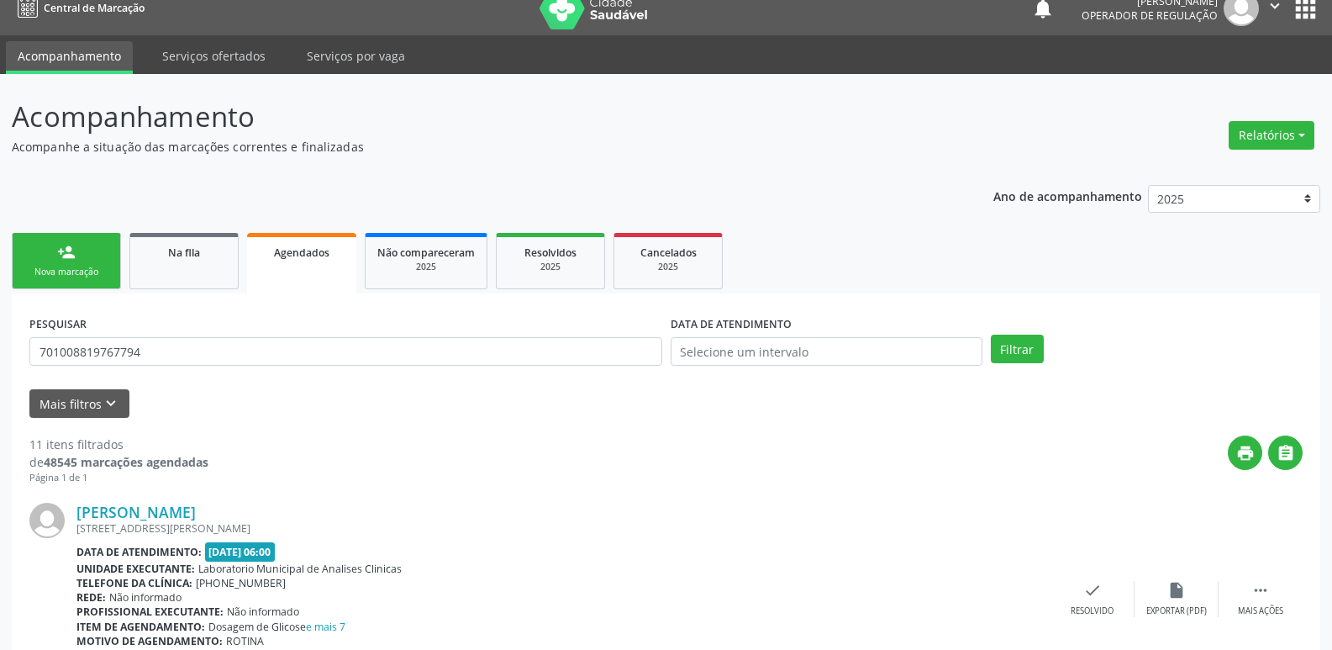
scroll to position [0, 0]
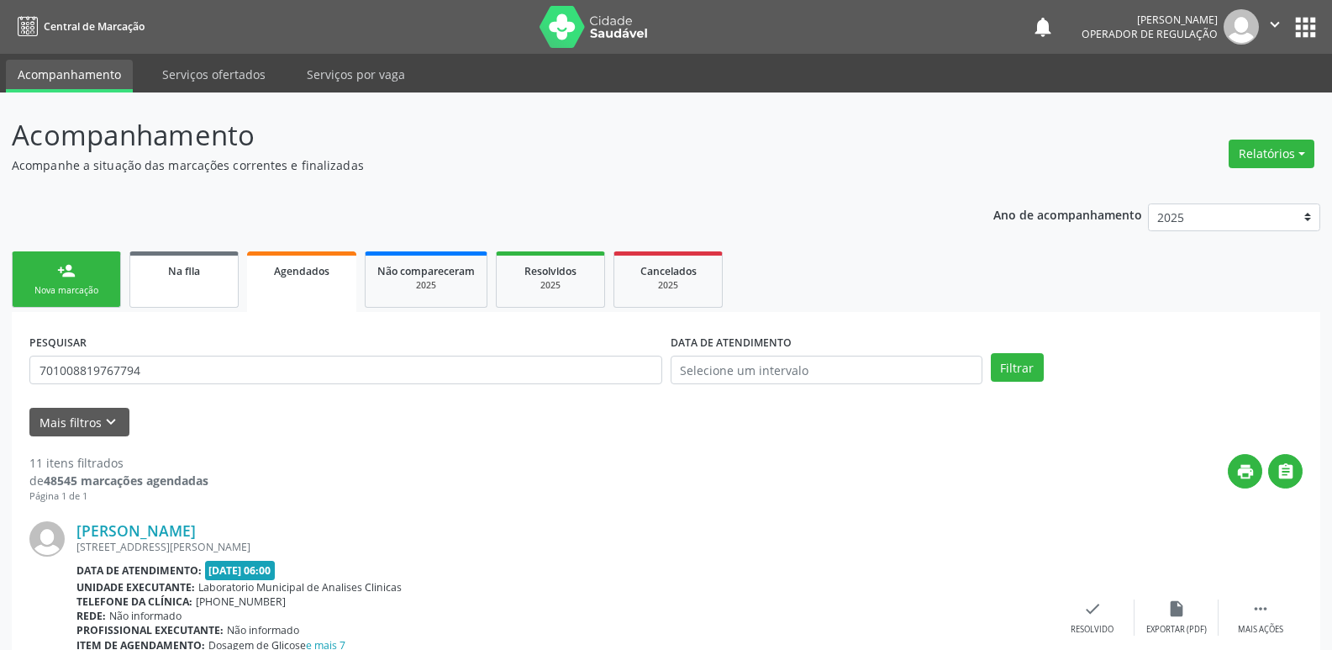
click at [187, 261] on div "Na fila" at bounding box center [184, 270] width 84 height 18
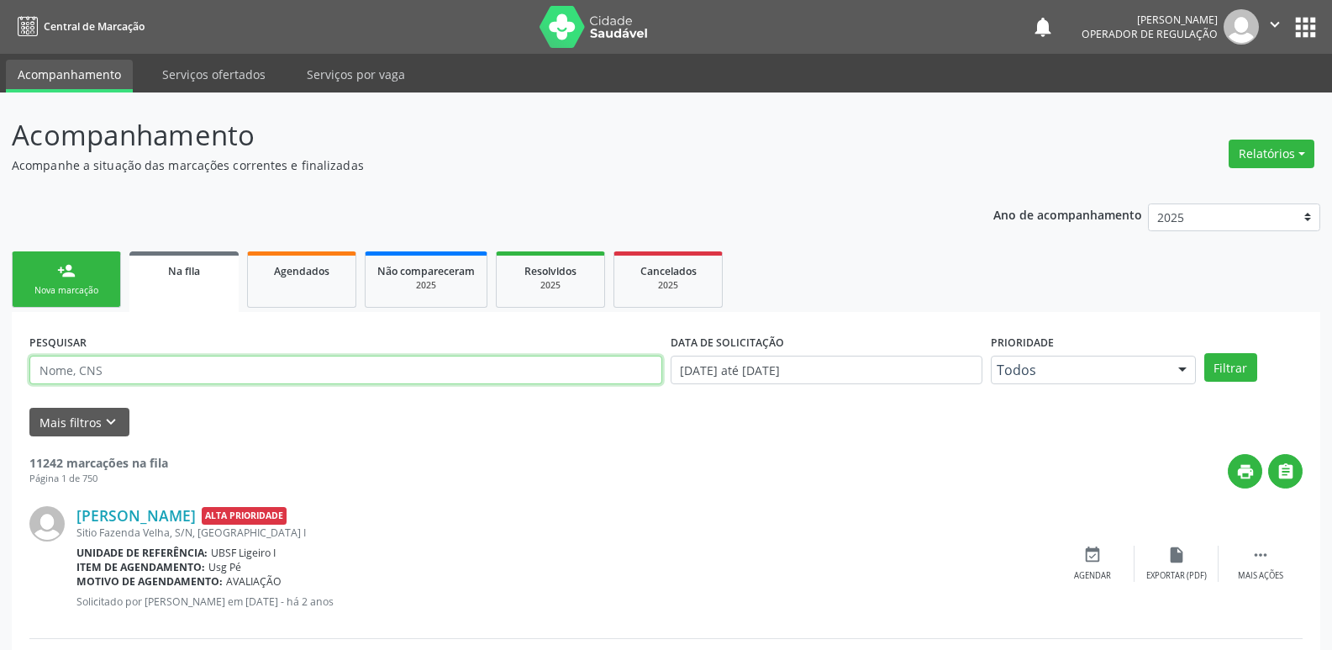
click at [156, 357] on input "text" at bounding box center [345, 370] width 633 height 29
type input "701008819767794"
click at [1205, 353] on button "Filtrar" at bounding box center [1231, 367] width 53 height 29
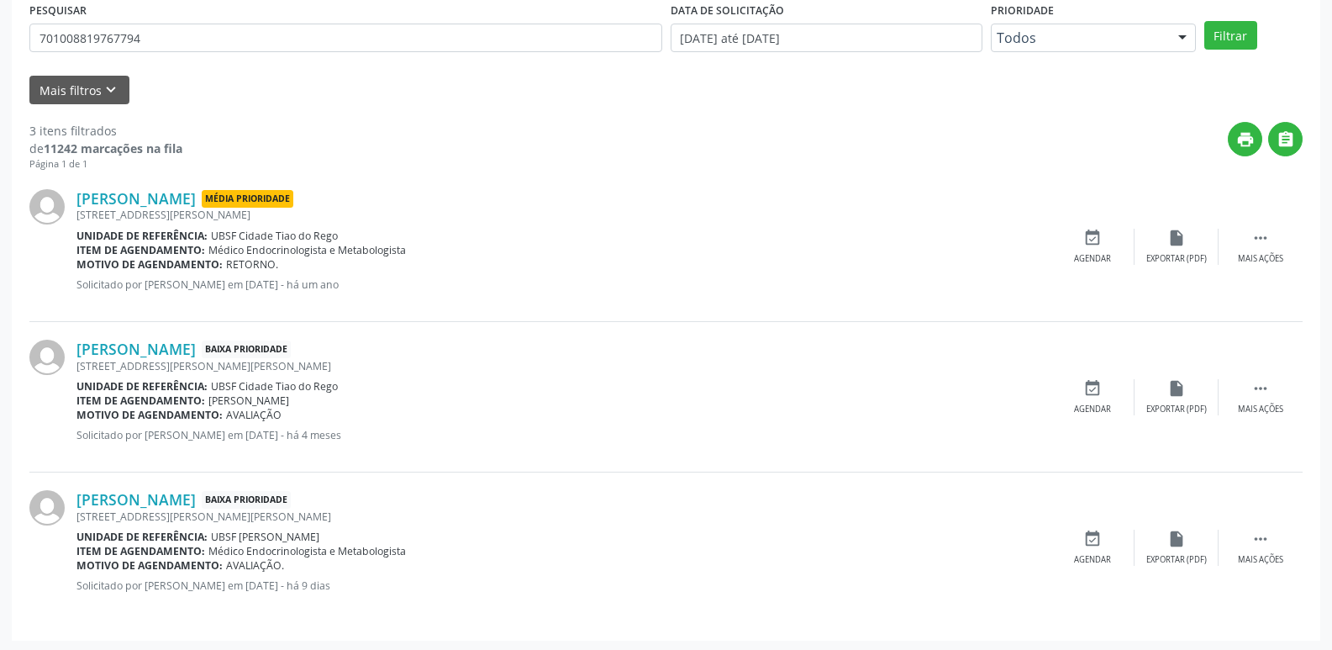
scroll to position [335, 0]
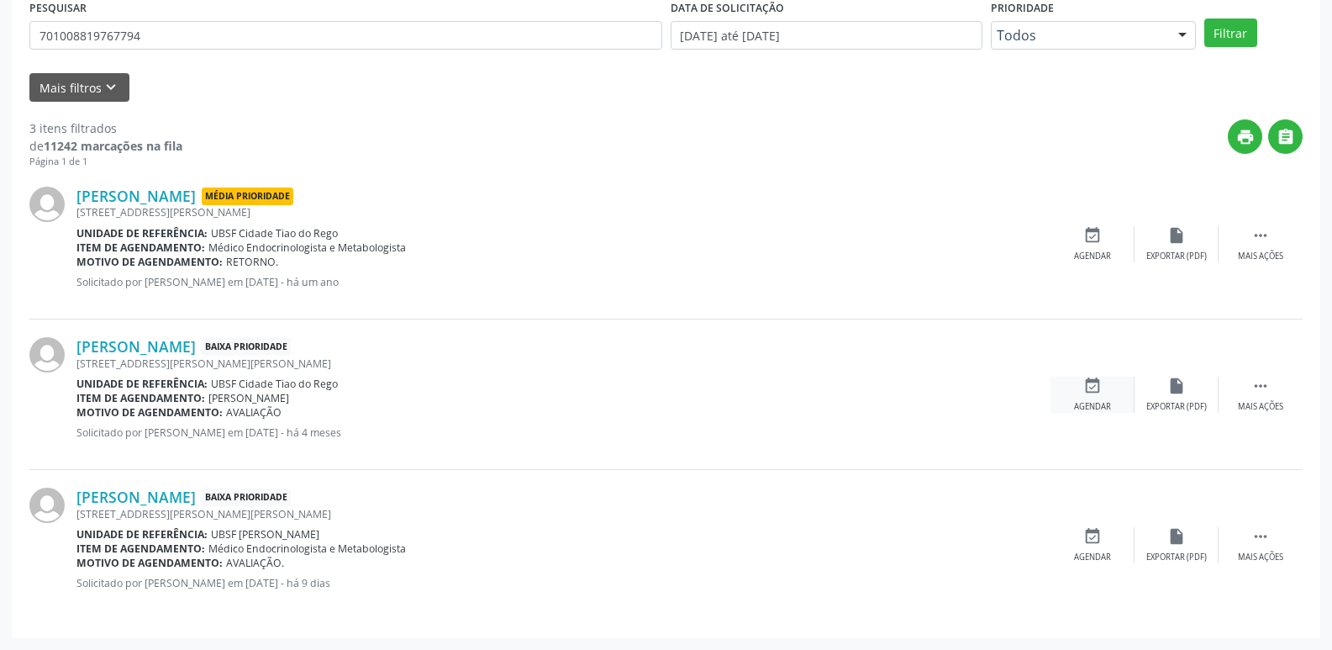
click at [1097, 388] on icon "event_available" at bounding box center [1093, 386] width 18 height 18
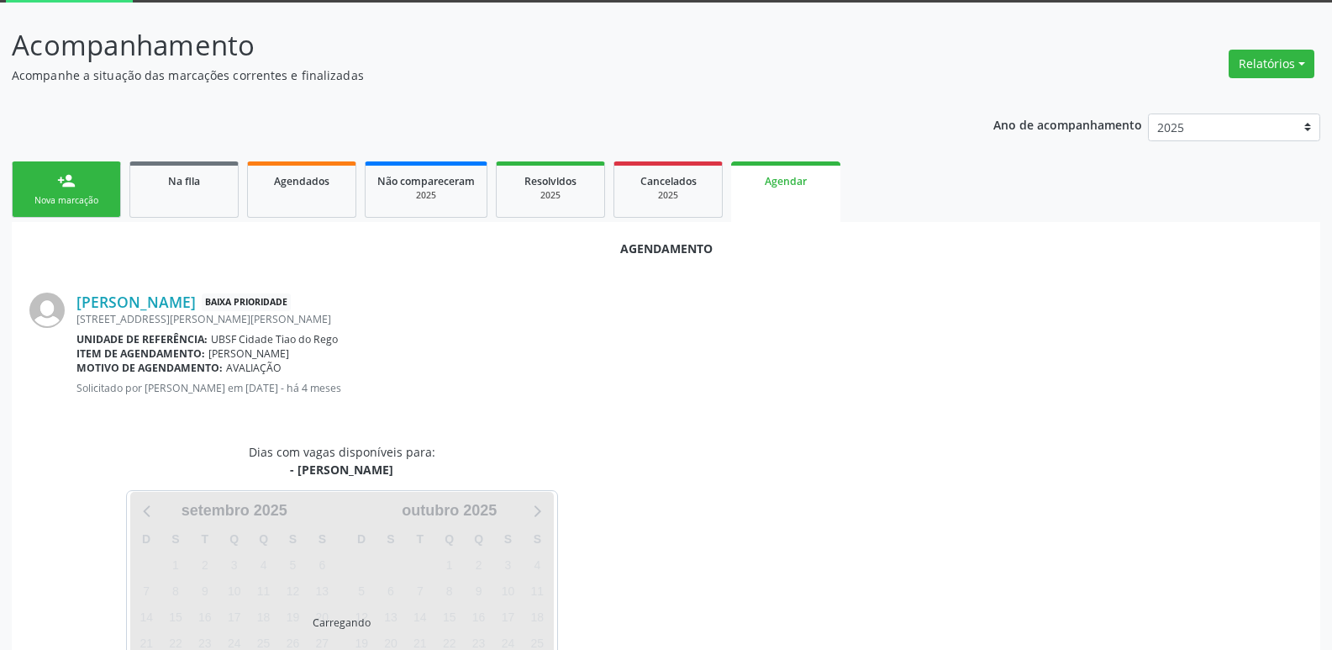
scroll to position [186, 0]
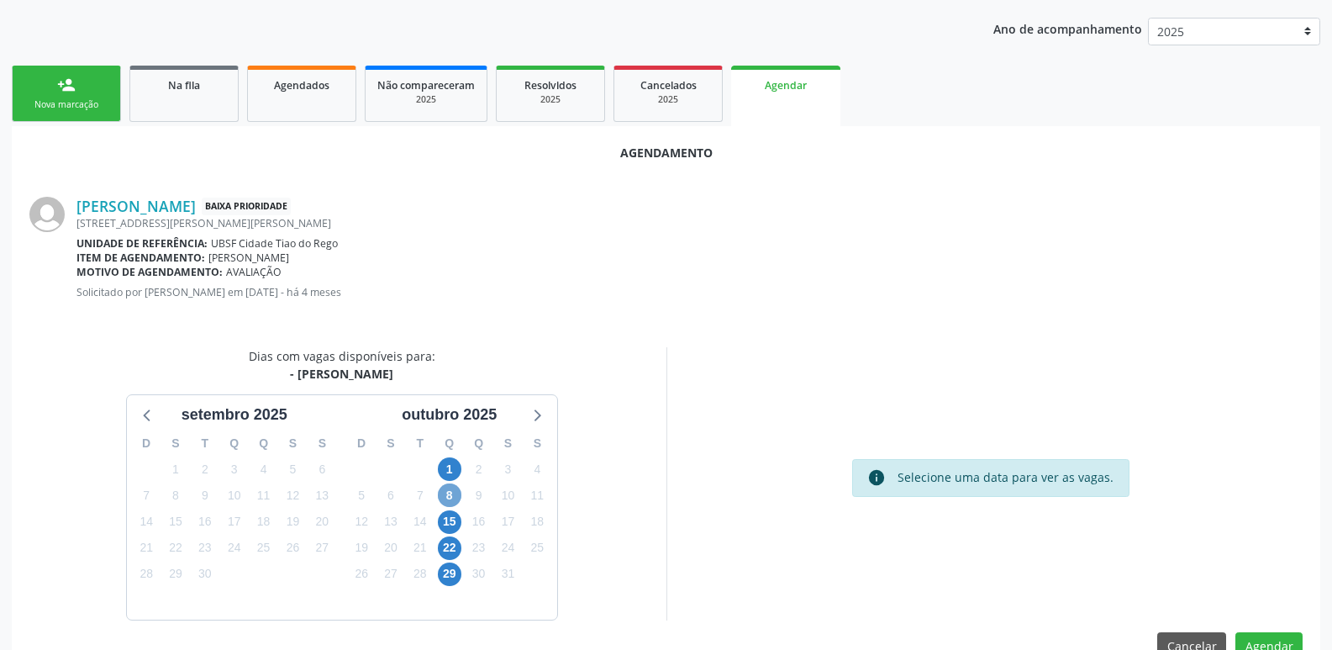
click at [453, 484] on span "8" at bounding box center [450, 495] width 24 height 24
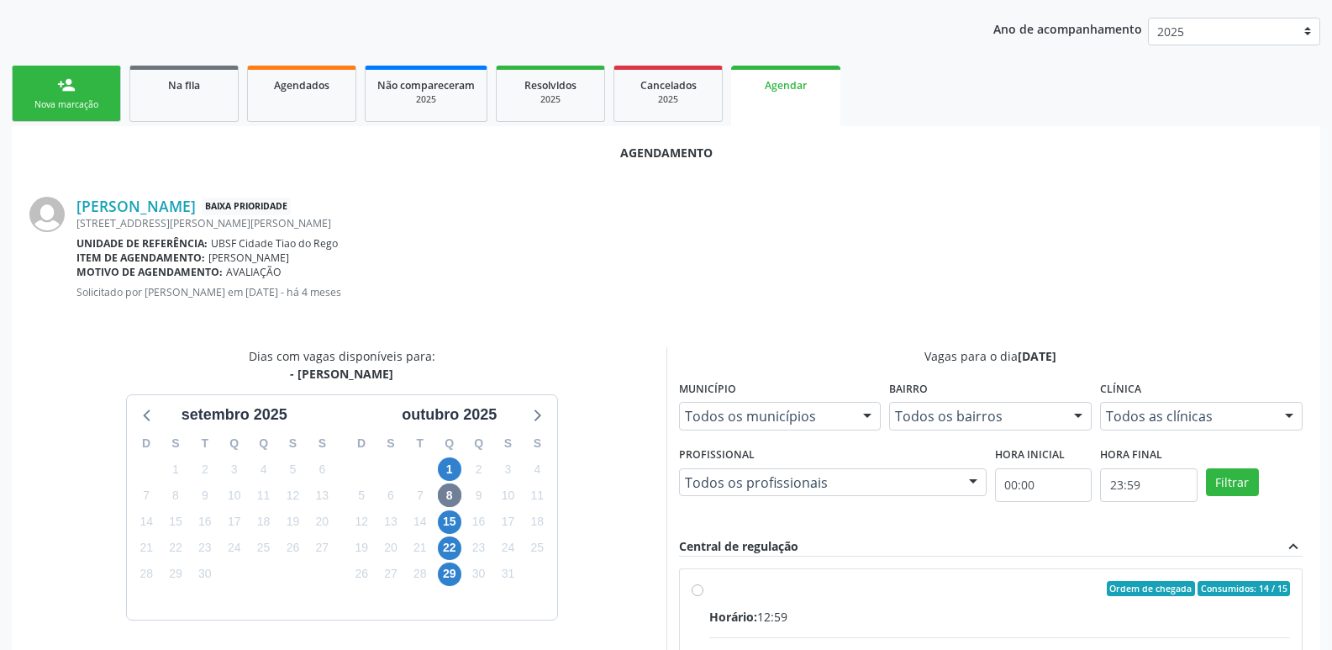
click at [704, 596] on input "Ordem de chegada Consumidos: 14 / 15 Horário: 12:59 Clínica: Policlinica de Que…" at bounding box center [698, 588] width 12 height 15
radio input "true"
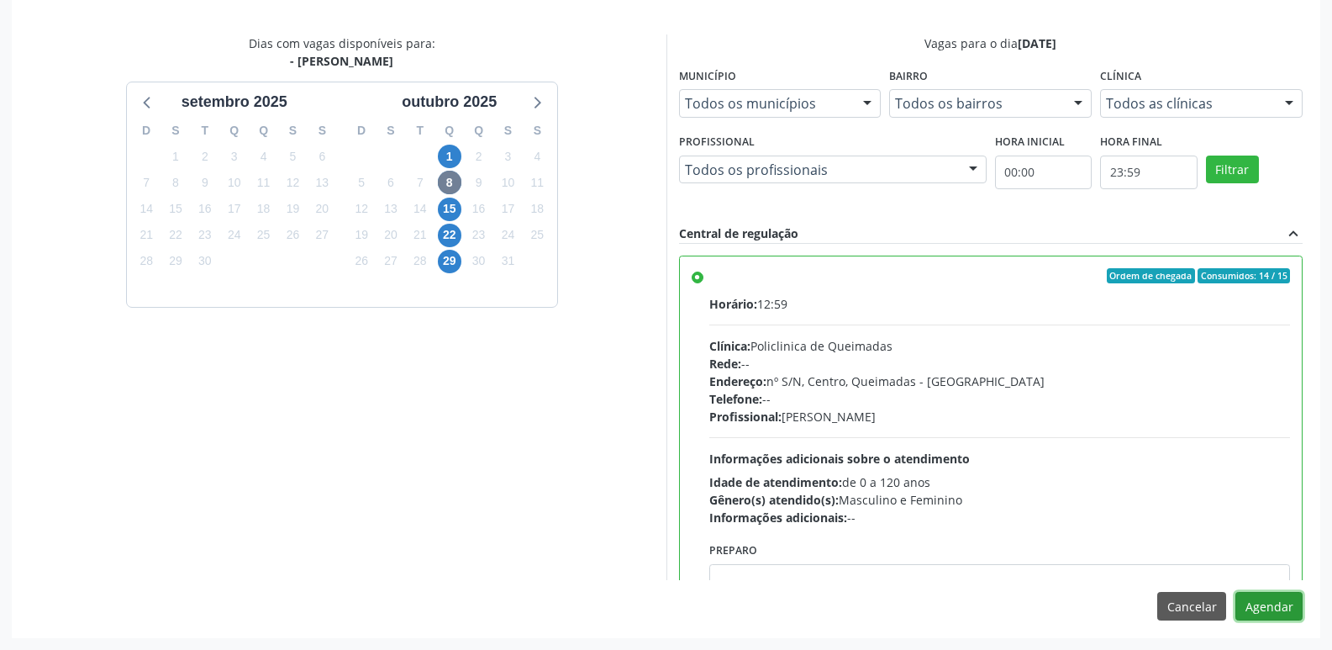
click at [1284, 607] on button "Agendar" at bounding box center [1269, 606] width 67 height 29
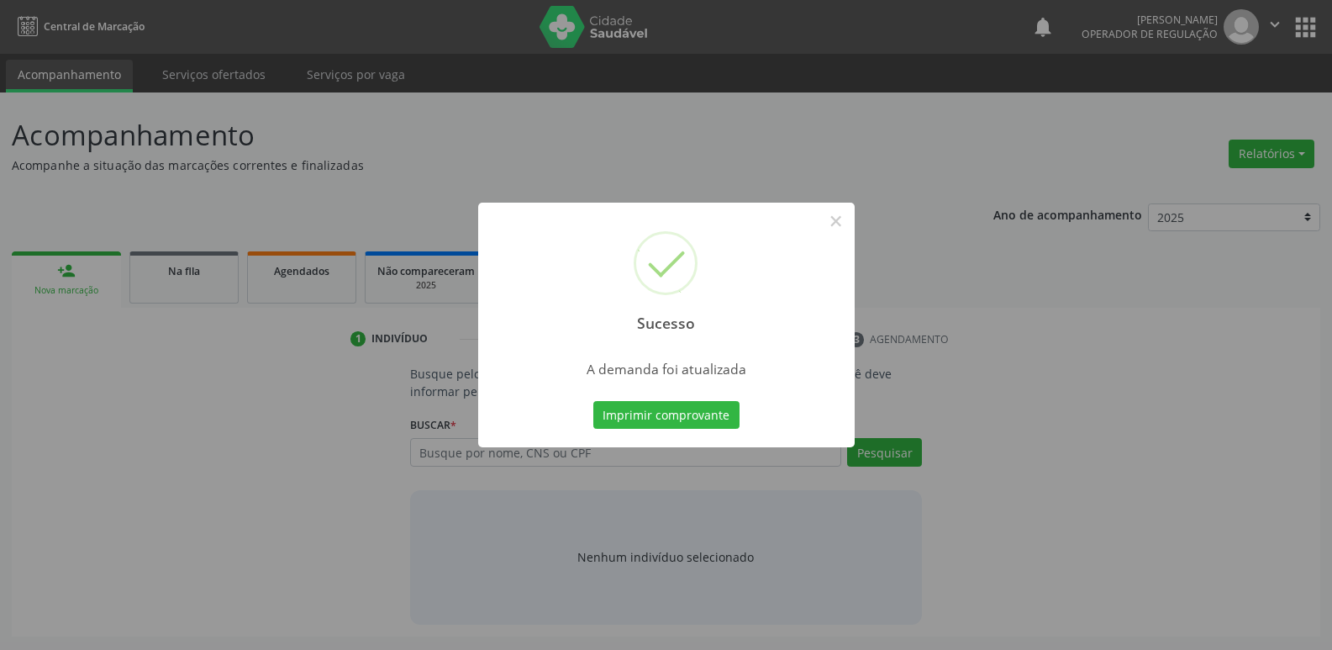
scroll to position [0, 0]
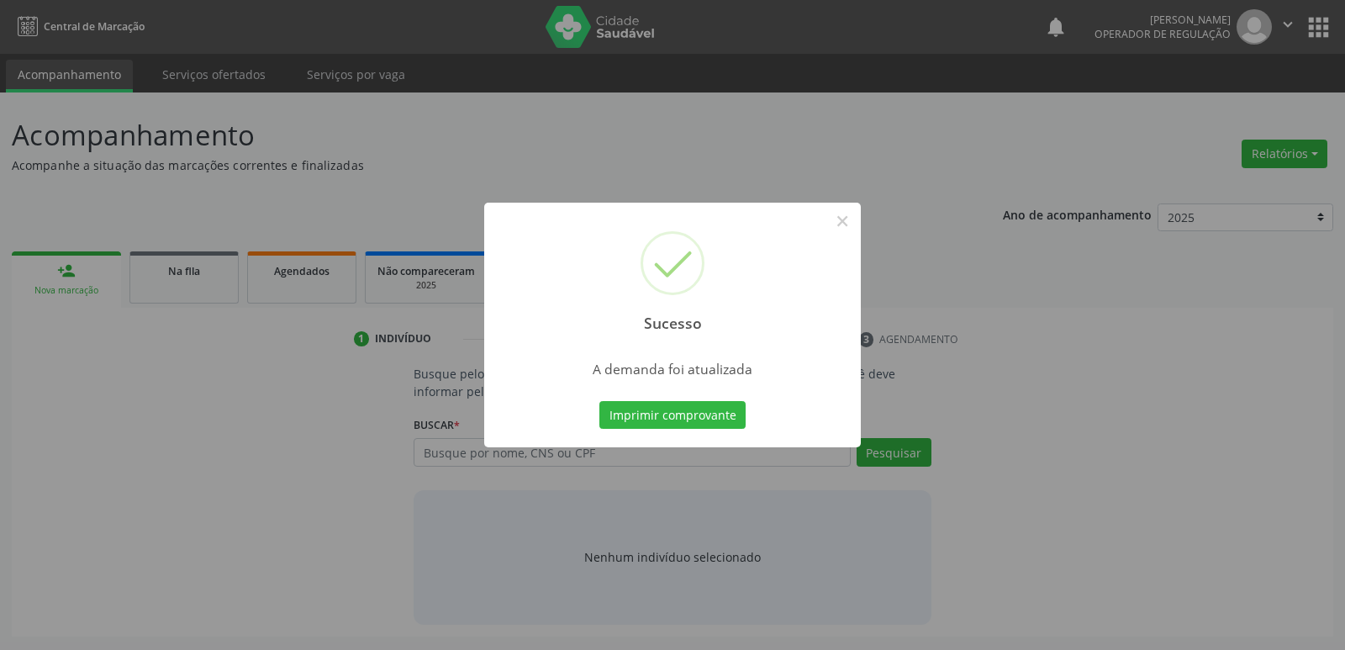
click at [599, 401] on button "Imprimir comprovante" at bounding box center [672, 415] width 146 height 29
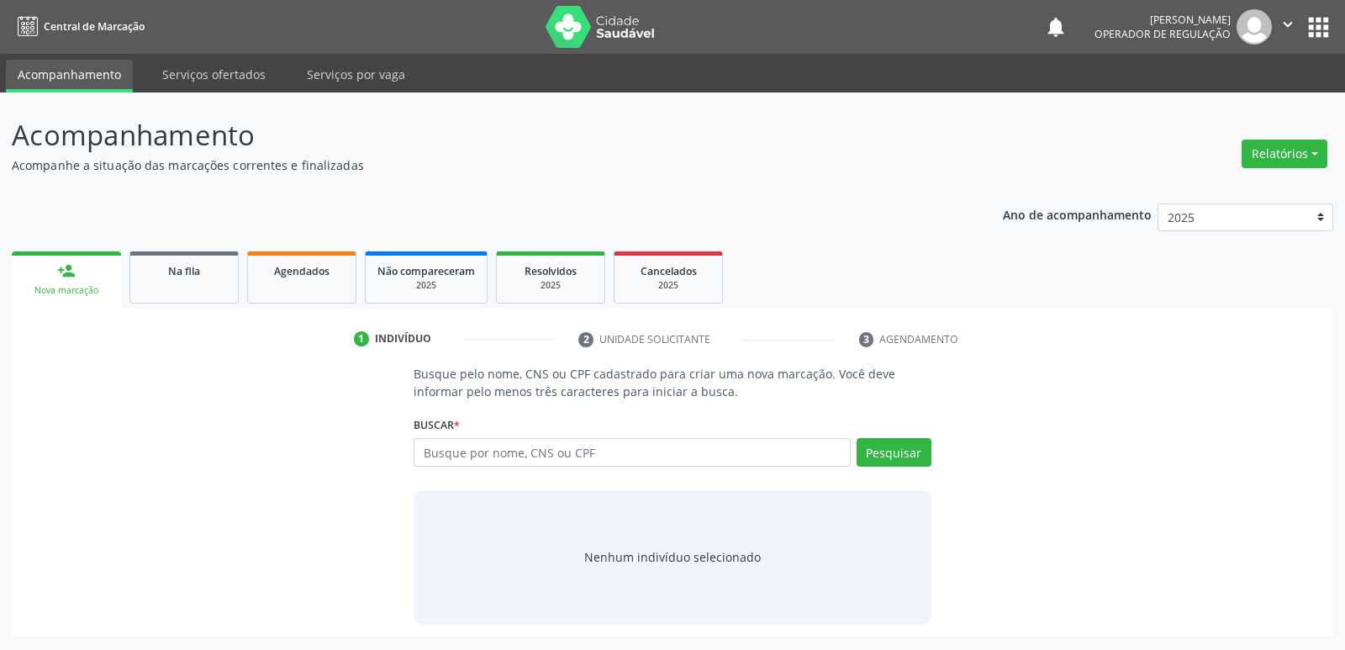
click at [921, 227] on div "Ano de acompanhamento 2025 2024 2023 2022 2021 person_add Nova marcação Na fila…" at bounding box center [672, 414] width 1321 height 445
click at [186, 261] on div "Na fila" at bounding box center [184, 270] width 84 height 18
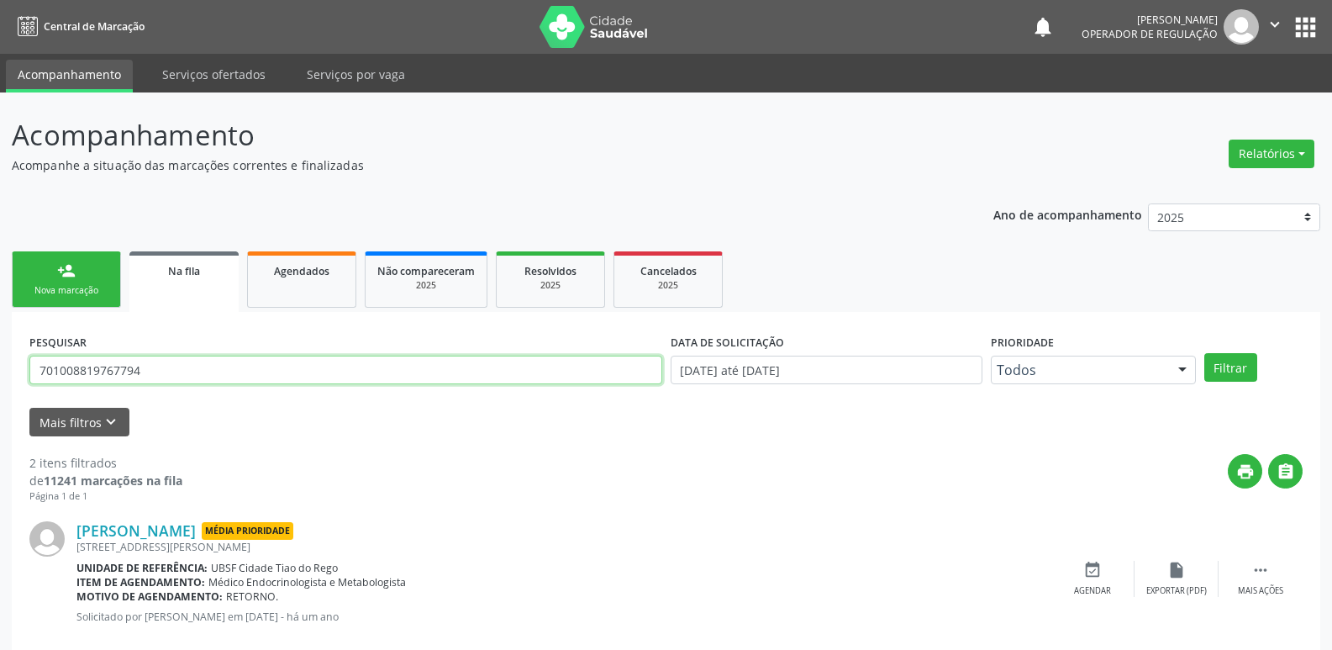
click at [181, 378] on input "701008819767794" at bounding box center [345, 370] width 633 height 29
type input "704302578897098"
click at [1205, 353] on button "Filtrar" at bounding box center [1231, 367] width 53 height 29
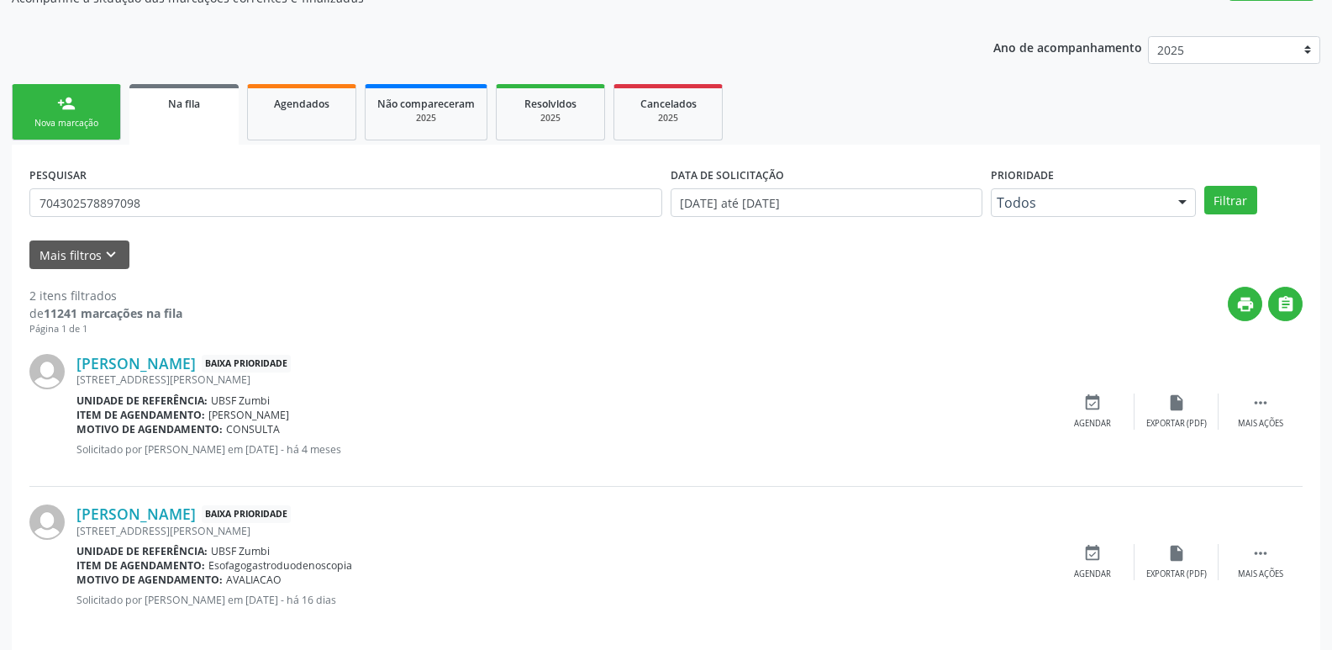
scroll to position [183, 0]
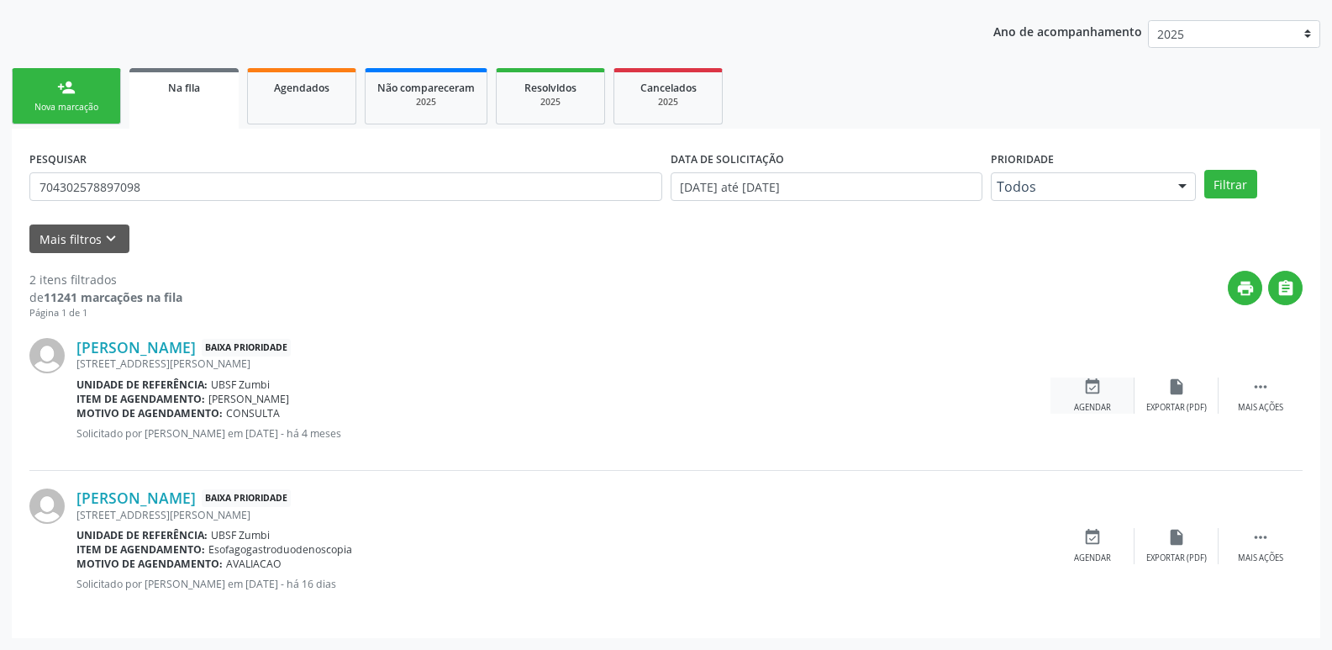
click at [1084, 388] on icon "event_available" at bounding box center [1093, 386] width 18 height 18
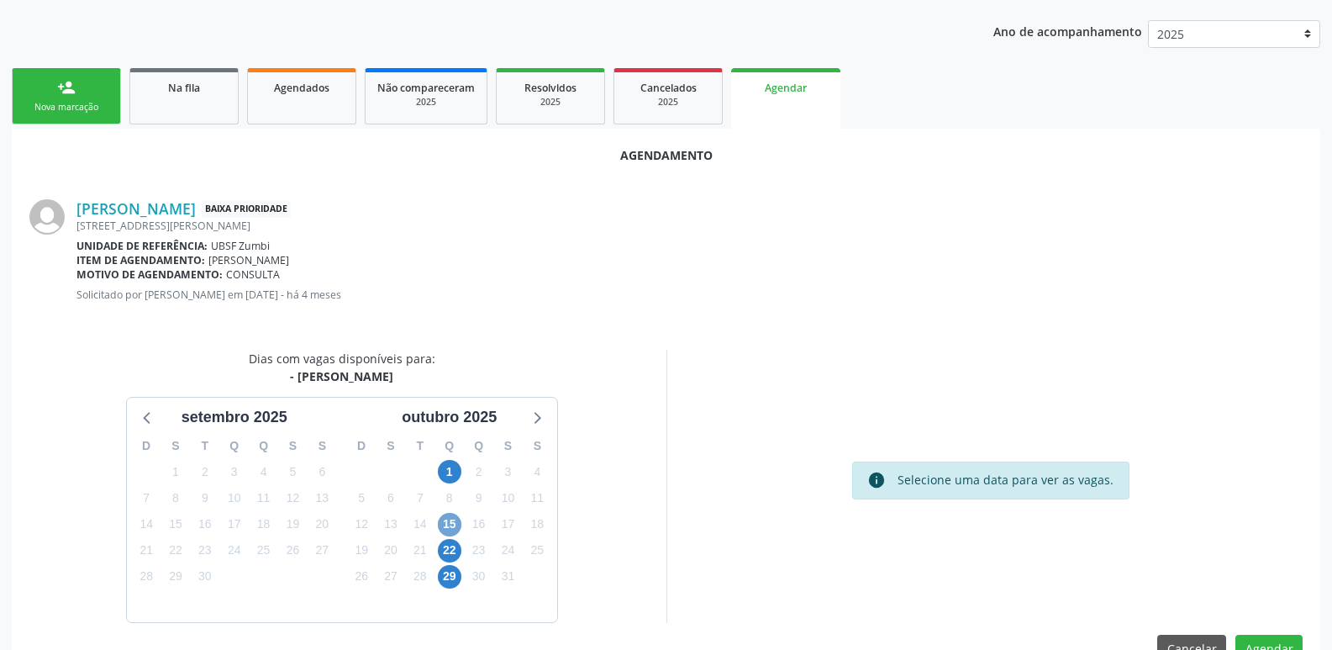
click at [451, 525] on span "15" at bounding box center [450, 525] width 24 height 24
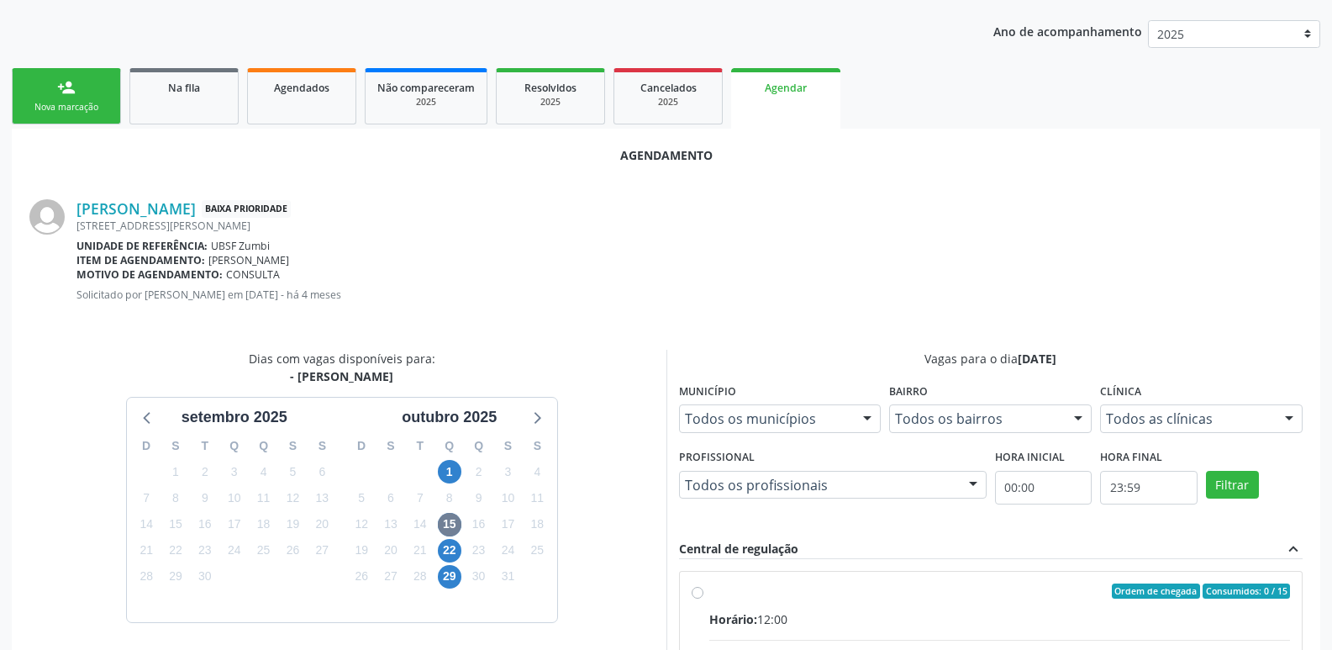
drag, startPoint x: 980, startPoint y: 618, endPoint x: 996, endPoint y: 601, distance: 23.2
click at [704, 599] on input "Ordem de chegada Consumidos: 0 / 15 Horário: 12:00 Clínica: Policlinica de Quei…" at bounding box center [698, 590] width 12 height 15
radio input "true"
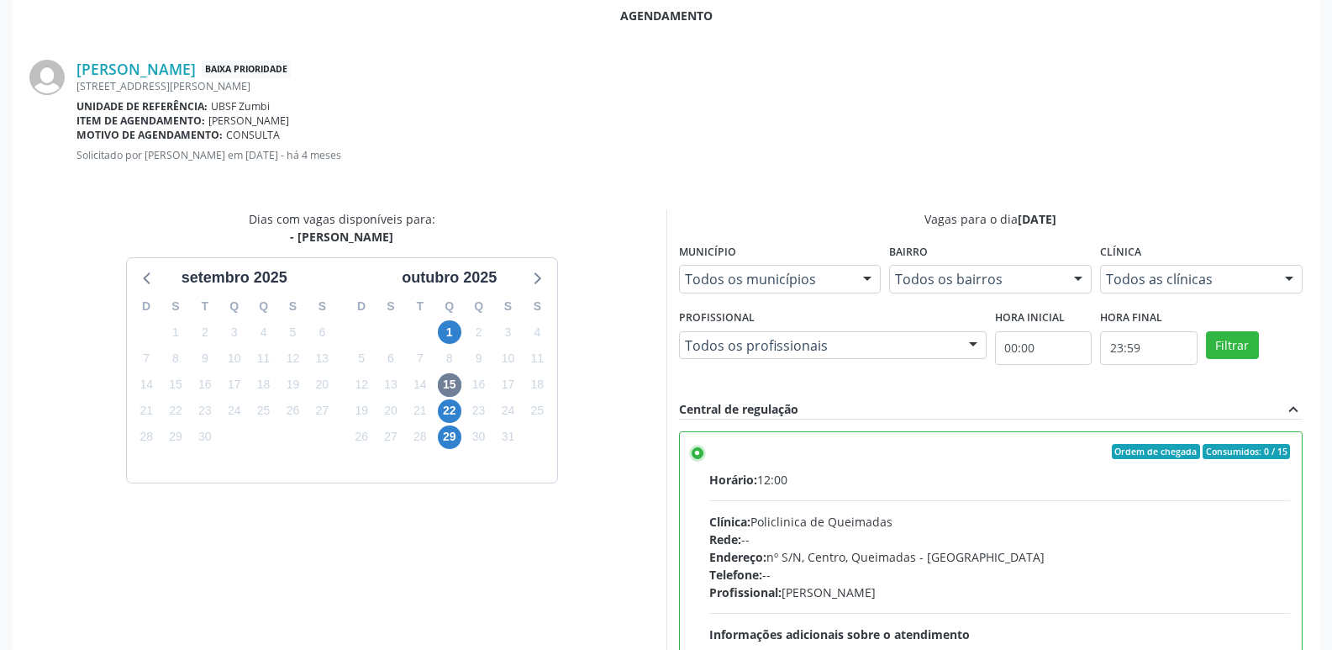
scroll to position [498, 0]
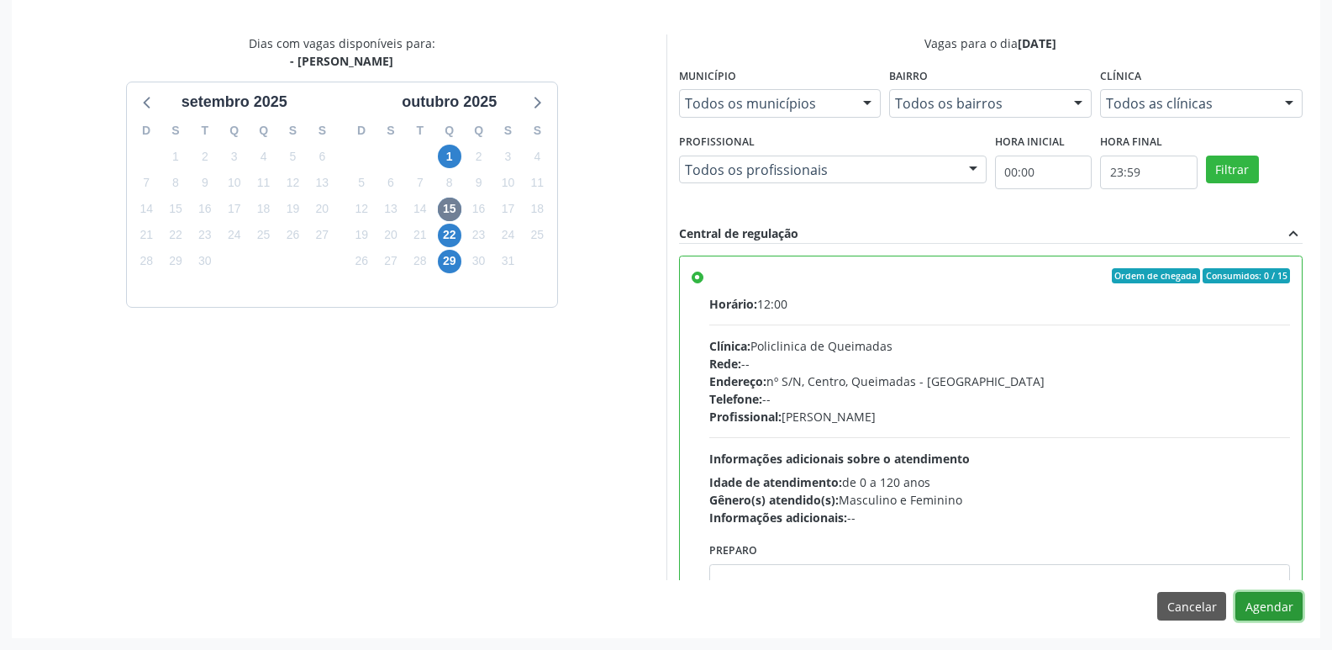
click at [1255, 608] on button "Agendar" at bounding box center [1269, 606] width 67 height 29
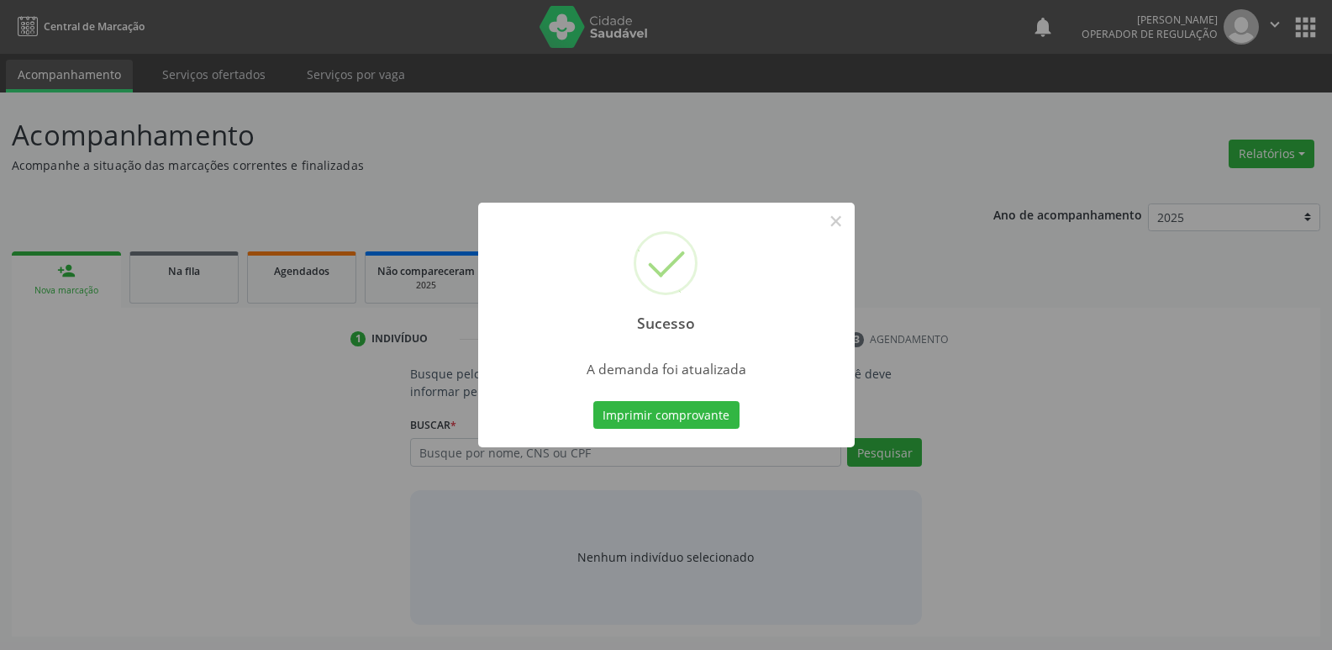
scroll to position [0, 0]
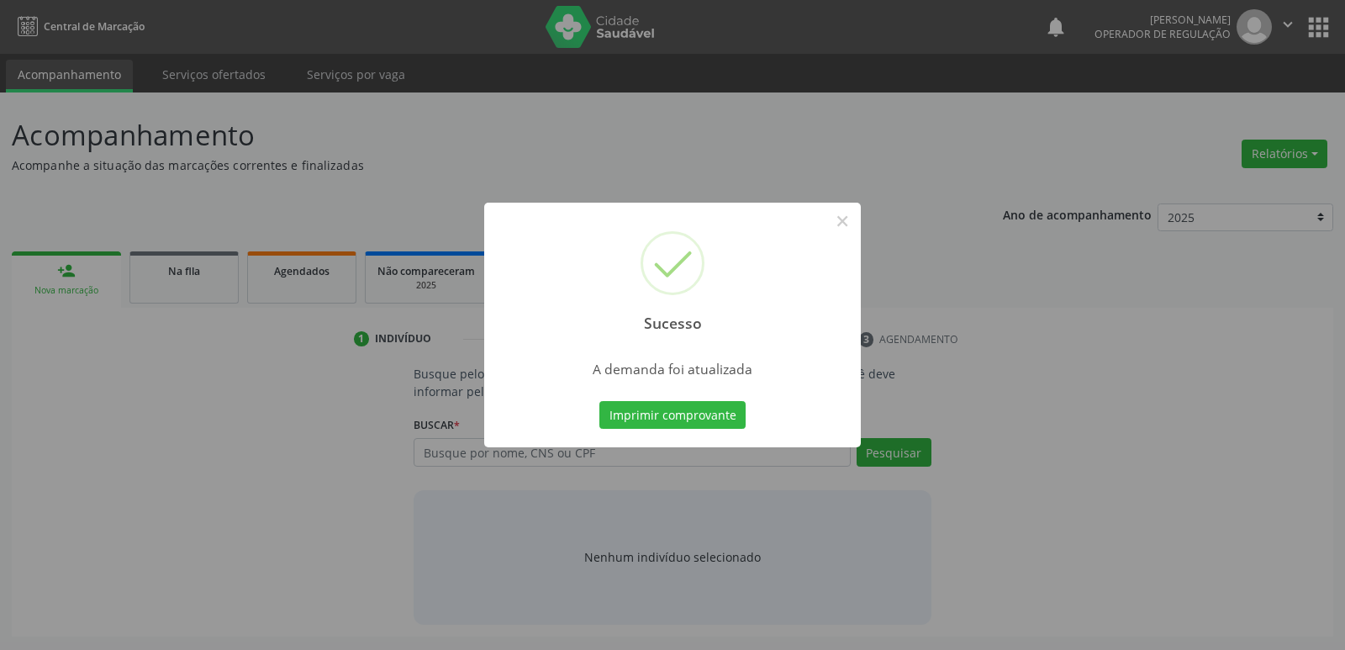
click at [599, 401] on button "Imprimir comprovante" at bounding box center [672, 415] width 146 height 29
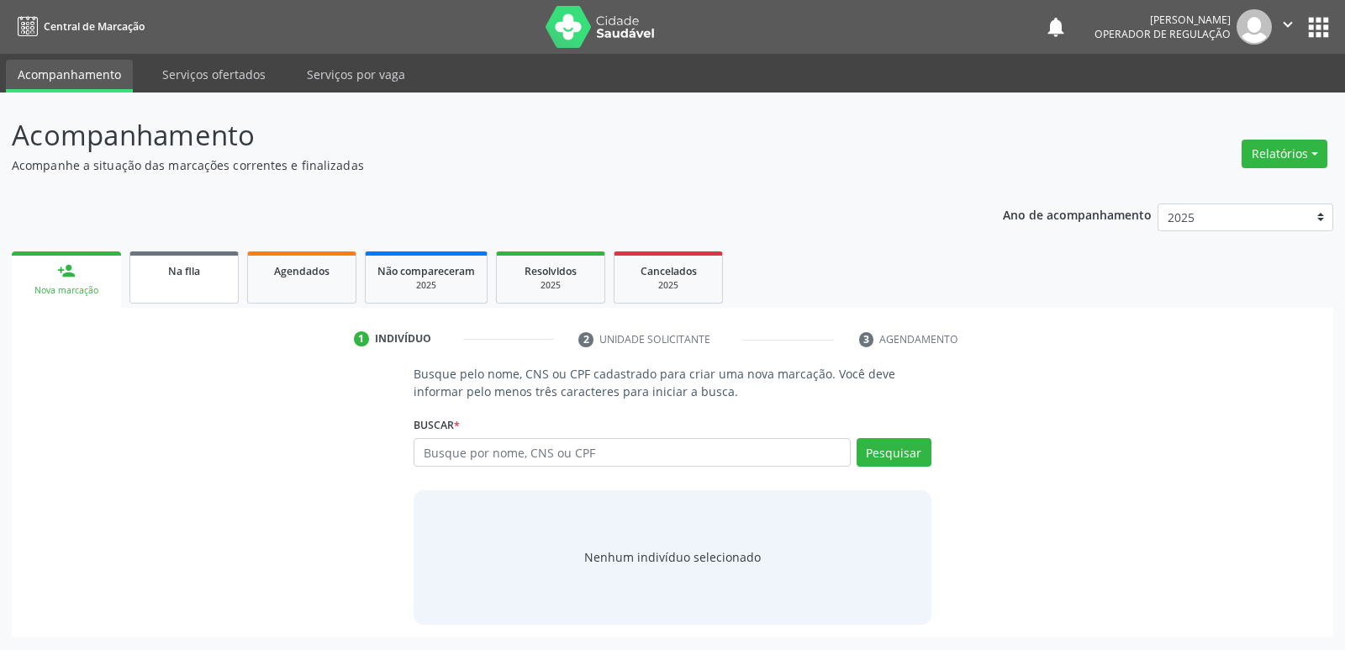
click at [215, 273] on div "Na fila" at bounding box center [184, 270] width 84 height 18
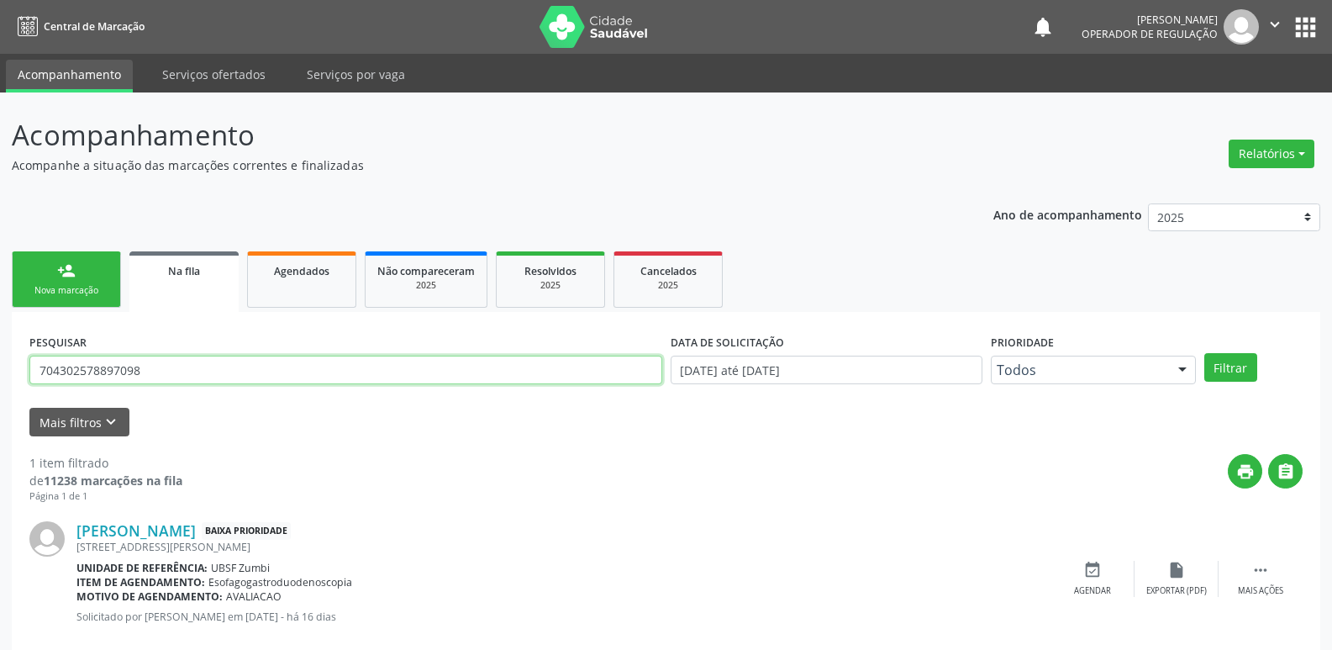
click at [305, 368] on input "704302578897098" at bounding box center [345, 370] width 633 height 29
type input "703400422501900"
click at [1205, 353] on button "Filtrar" at bounding box center [1231, 367] width 53 height 29
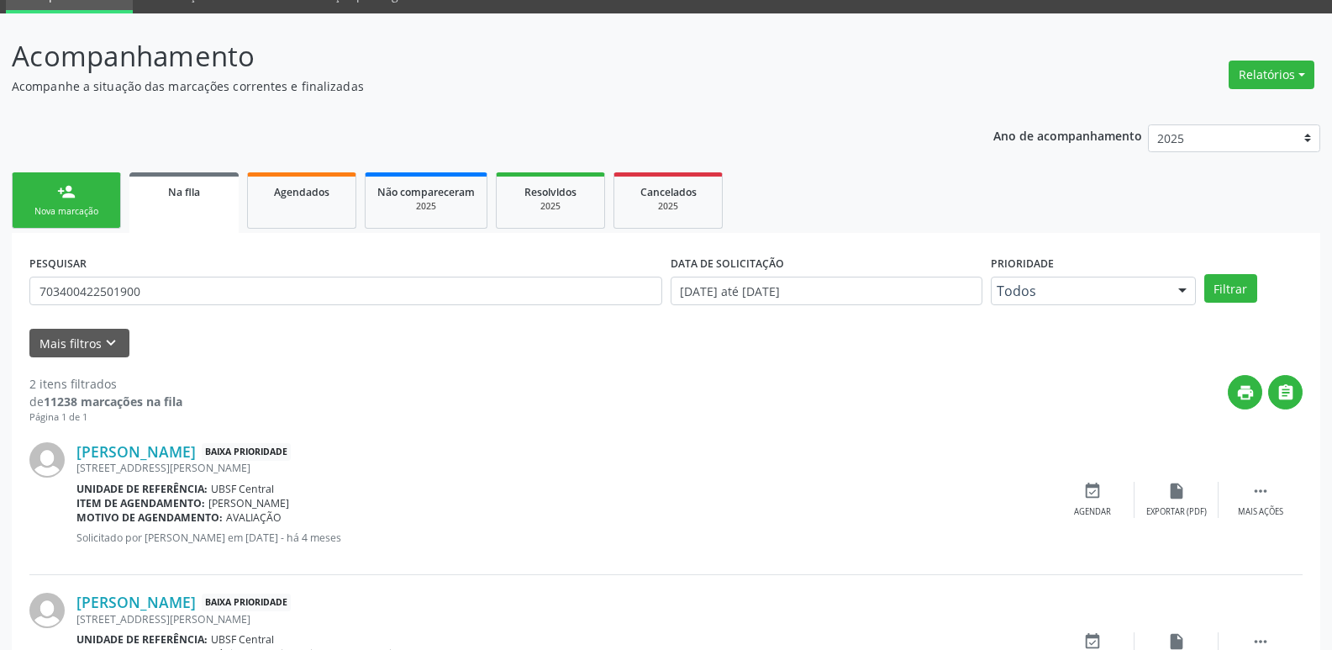
scroll to position [183, 0]
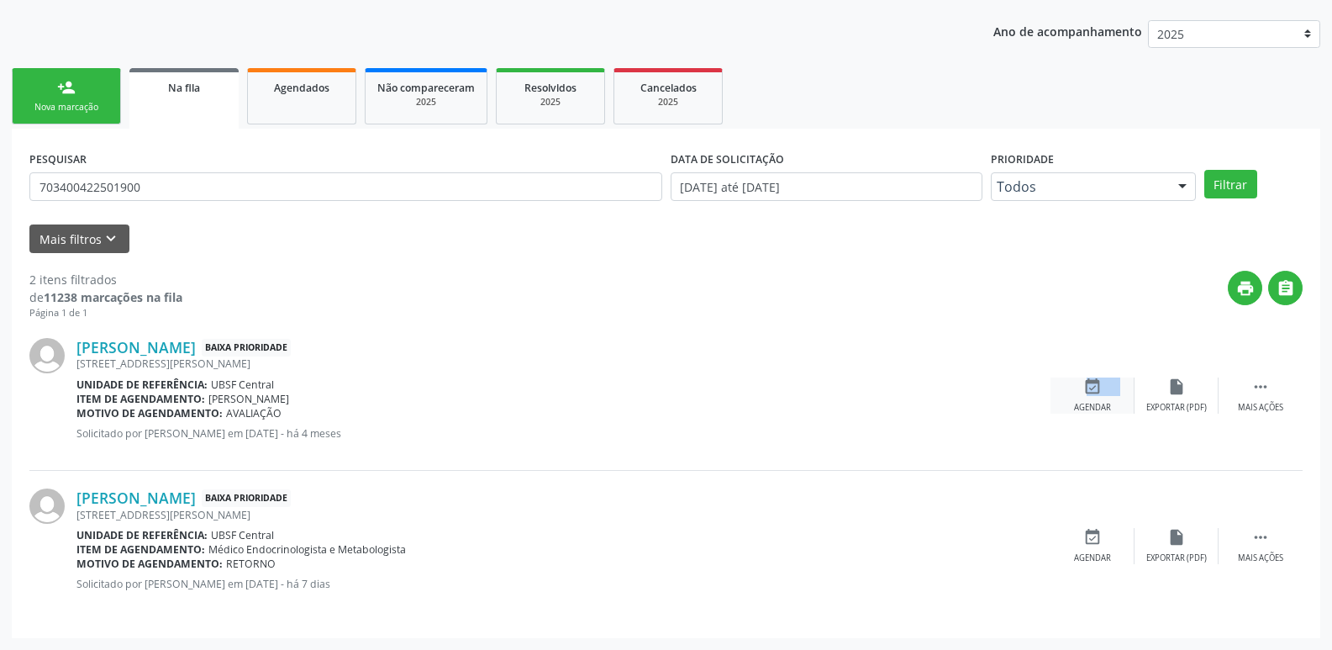
click at [1073, 392] on div "event_available Agendar" at bounding box center [1093, 395] width 84 height 36
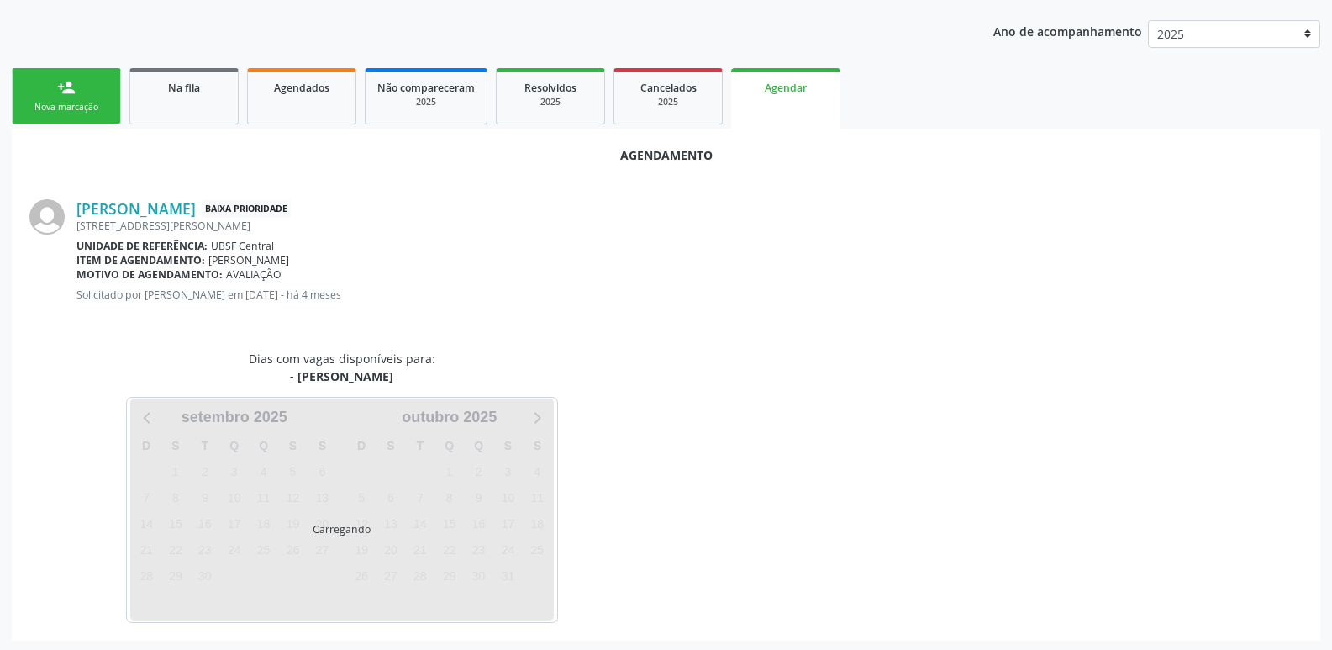
scroll to position [186, 0]
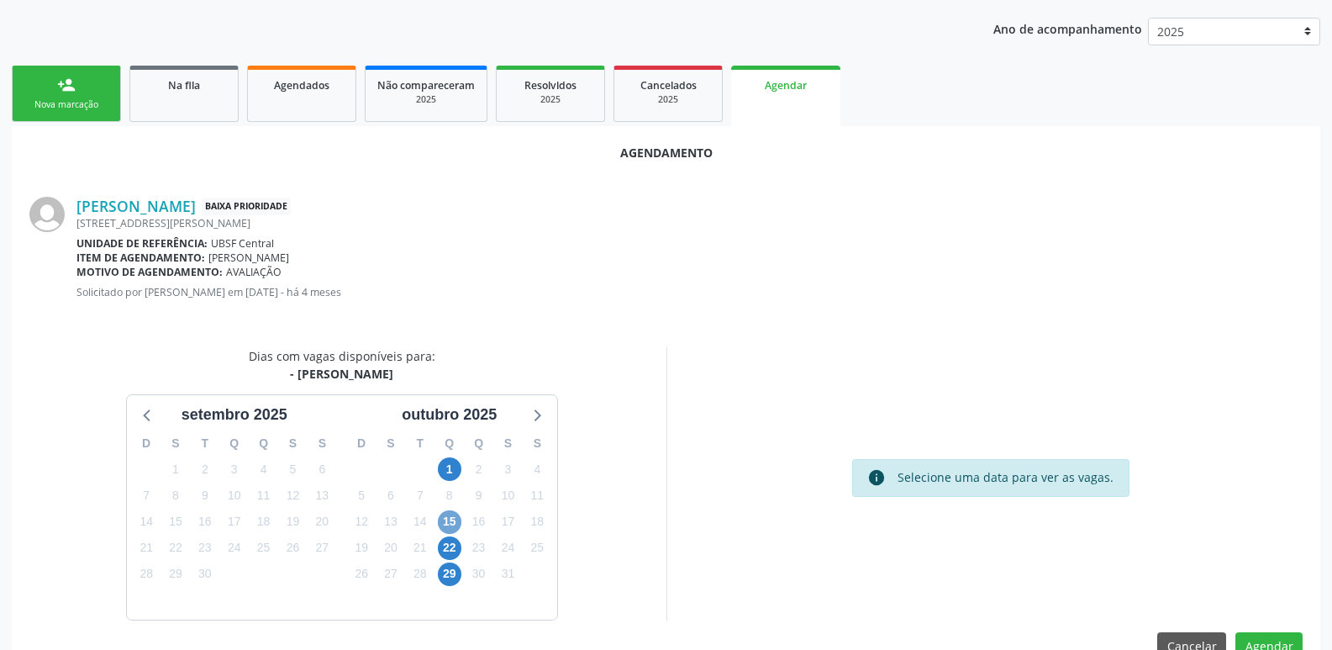
click at [456, 515] on span "15" at bounding box center [450, 522] width 24 height 24
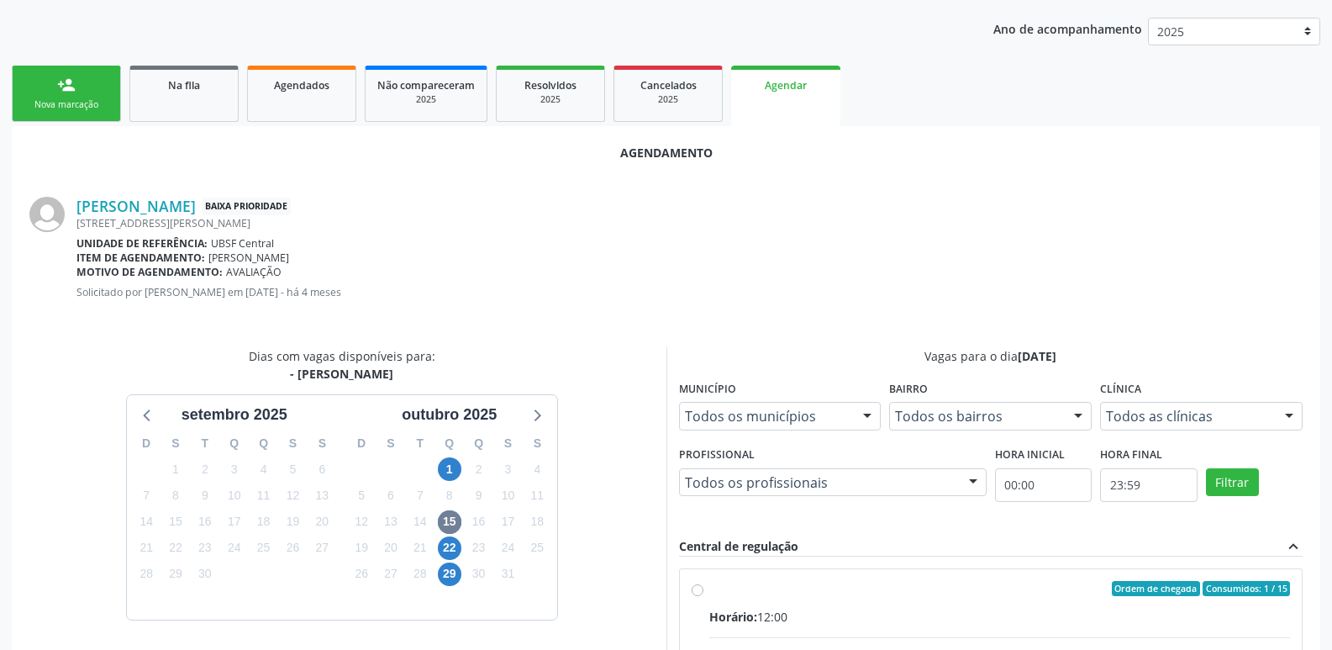
drag, startPoint x: 1245, startPoint y: 599, endPoint x: 1241, endPoint y: 588, distance: 11.7
radio input "true"
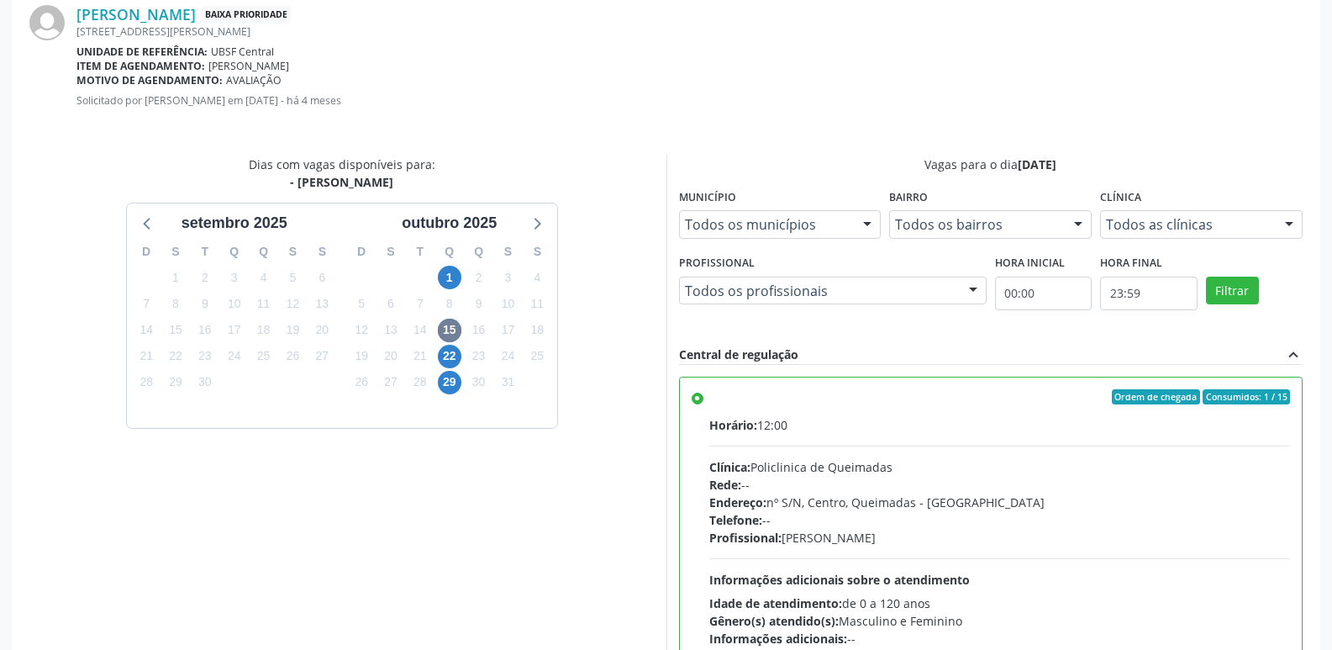
scroll to position [498, 0]
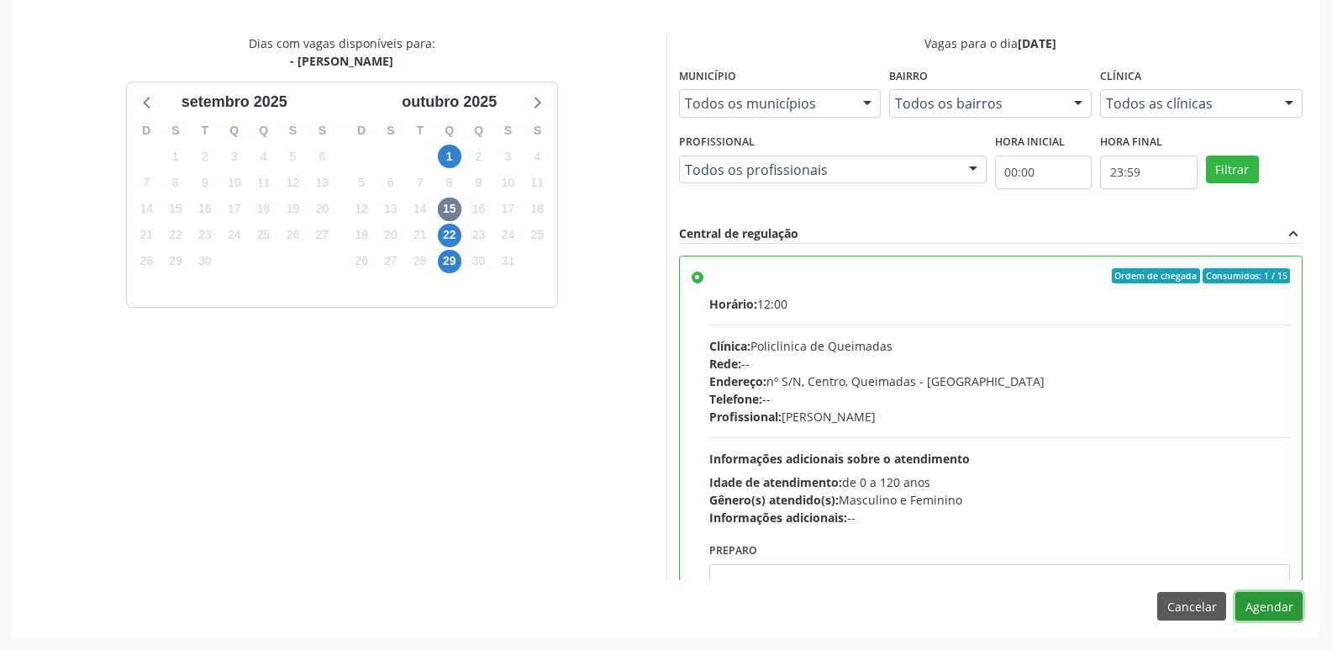
click at [1268, 596] on button "Agendar" at bounding box center [1269, 606] width 67 height 29
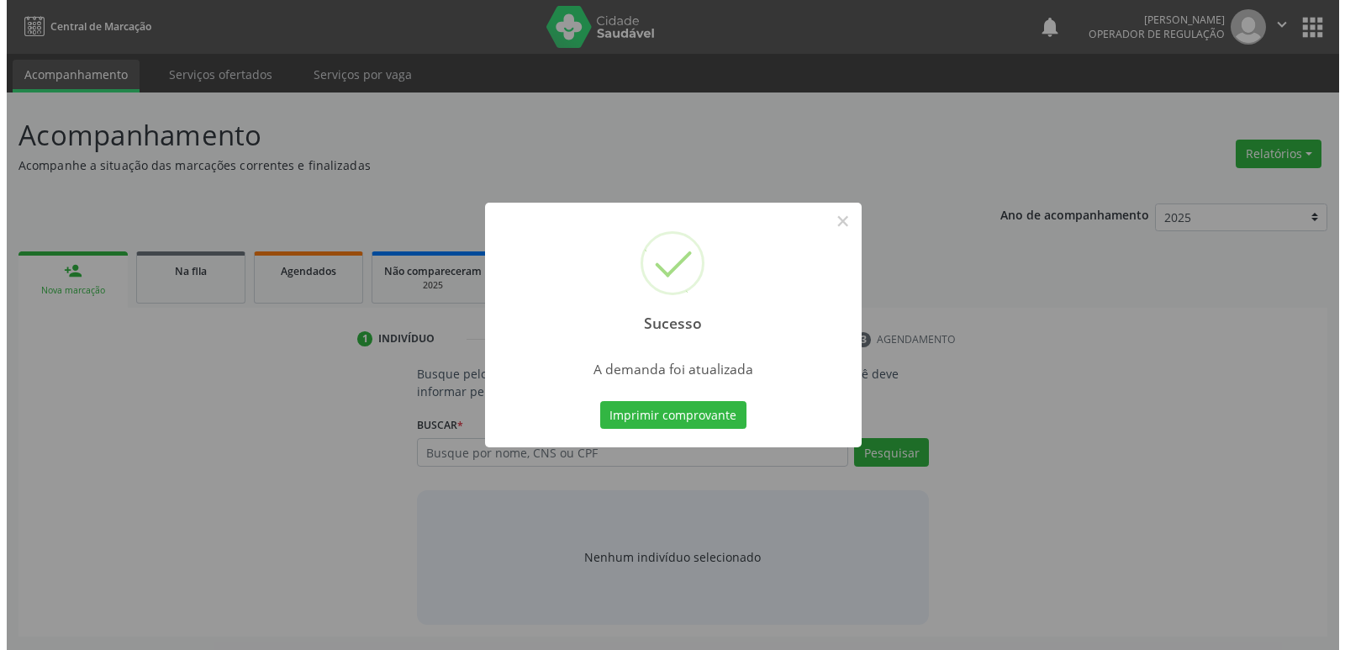
scroll to position [0, 0]
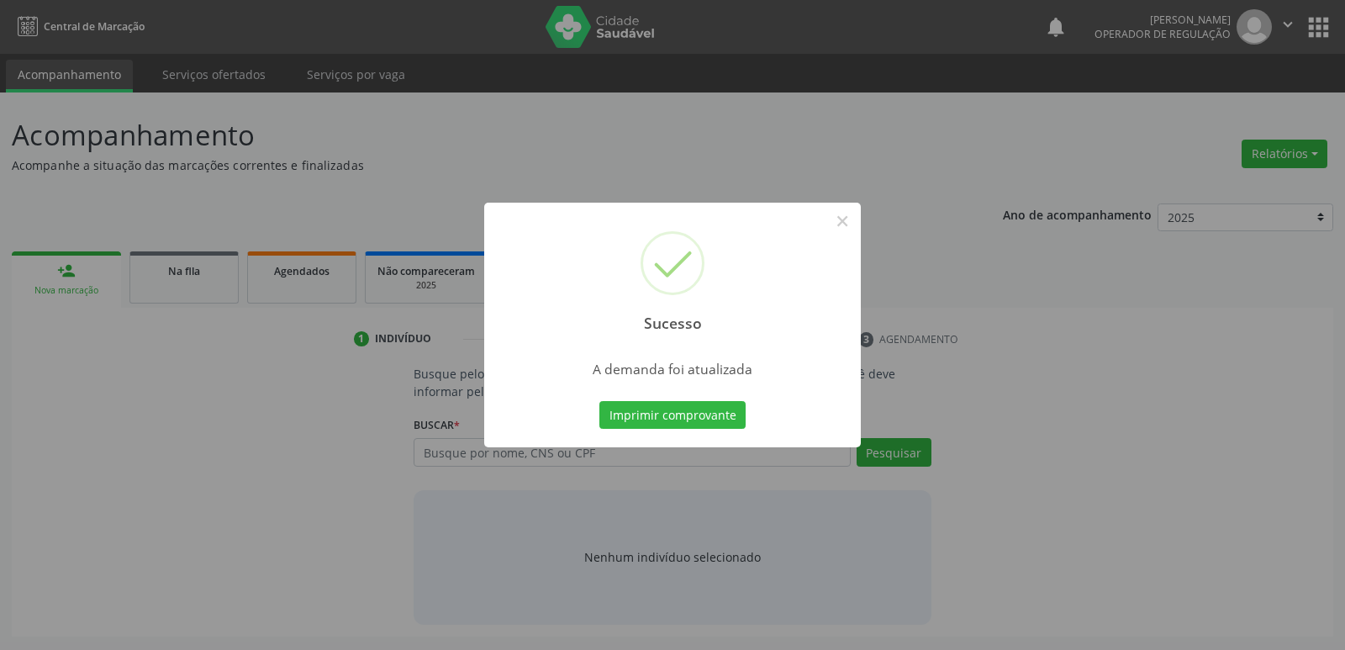
click at [599, 401] on button "Imprimir comprovante" at bounding box center [672, 415] width 146 height 29
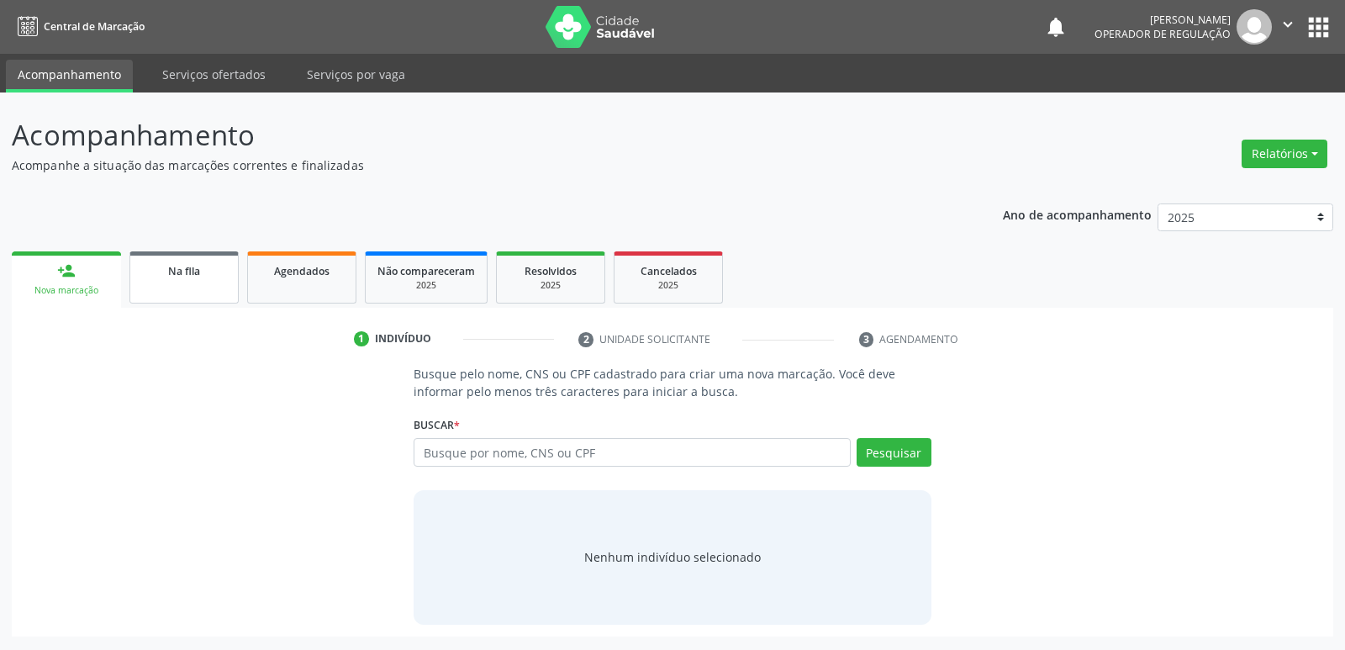
click at [186, 269] on span "Na fila" at bounding box center [184, 271] width 32 height 14
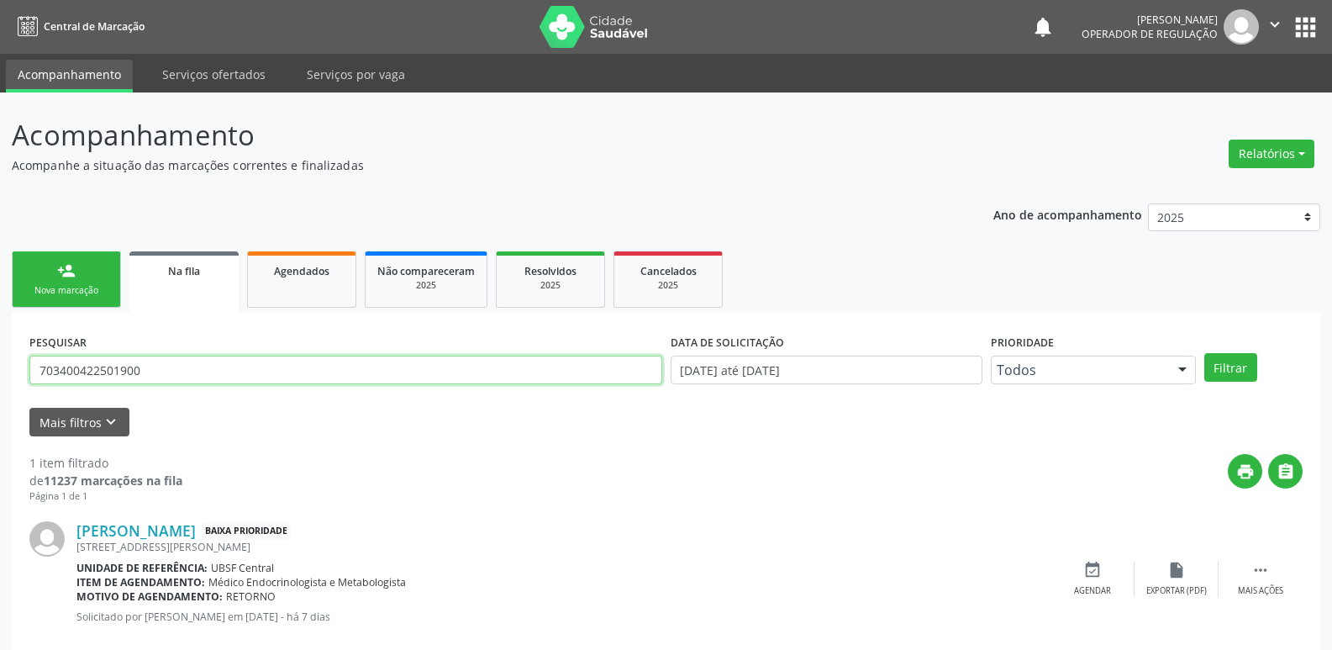
click at [186, 376] on input "703400422501900" at bounding box center [345, 370] width 633 height 29
type input "maria teresa"
click at [1205, 353] on button "Filtrar" at bounding box center [1231, 367] width 53 height 29
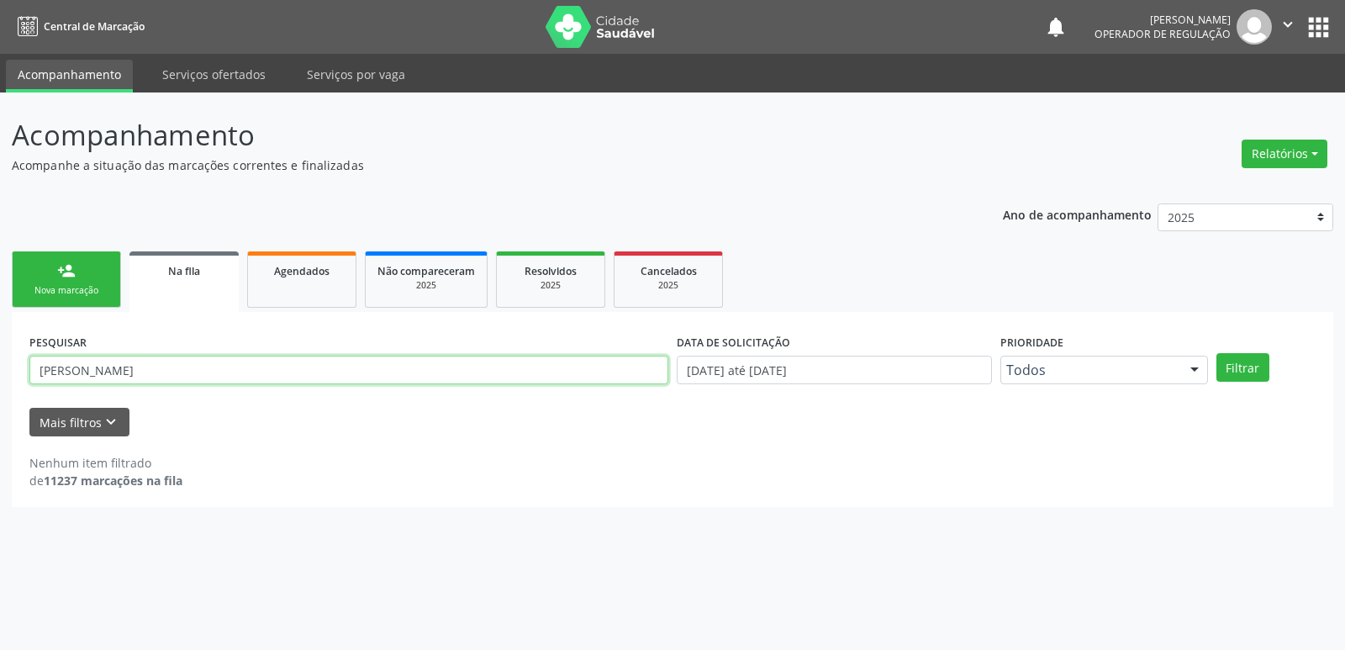
drag, startPoint x: 165, startPoint y: 378, endPoint x: 0, endPoint y: 379, distance: 164.8
click at [0, 379] on div "Acompanhamento Acompanhe a situação das marcações correntes e finalizadas Relat…" at bounding box center [672, 370] width 1345 height 557
click at [1306, 25] on button "apps" at bounding box center [1318, 27] width 29 height 29
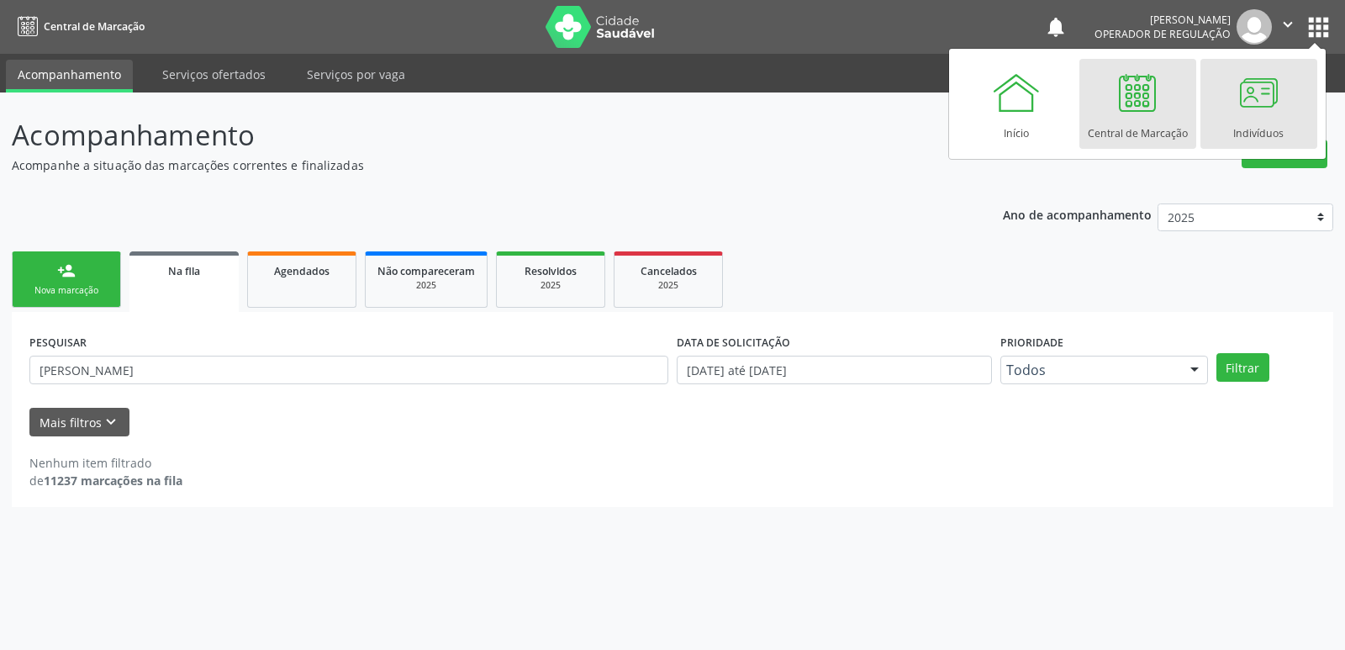
click at [1257, 105] on div at bounding box center [1258, 92] width 50 height 50
